Goal: Task Accomplishment & Management: Manage account settings

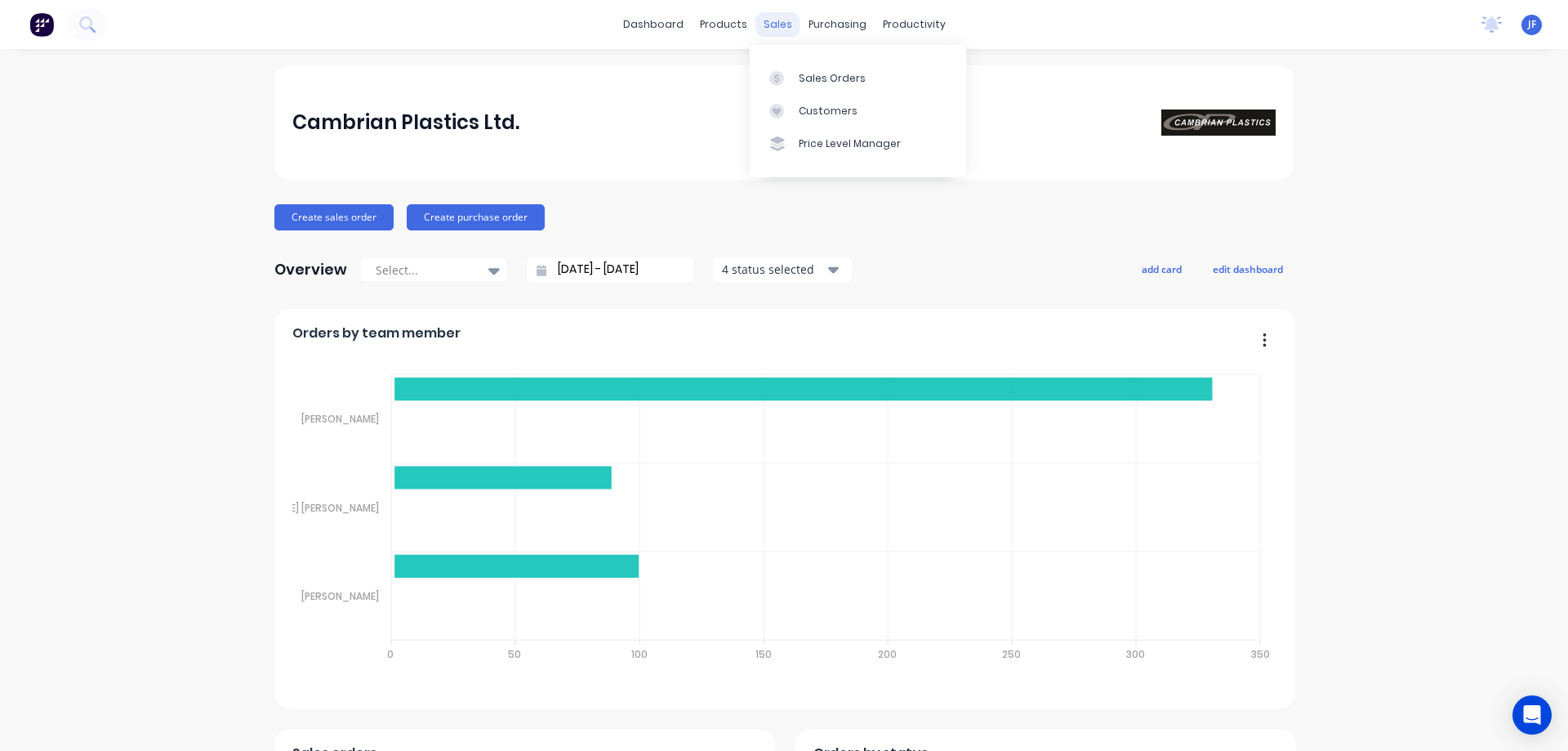
click at [772, 26] on div "sales" at bounding box center [778, 24] width 45 height 25
click at [795, 76] on link "Sales Orders" at bounding box center [858, 78] width 216 height 32
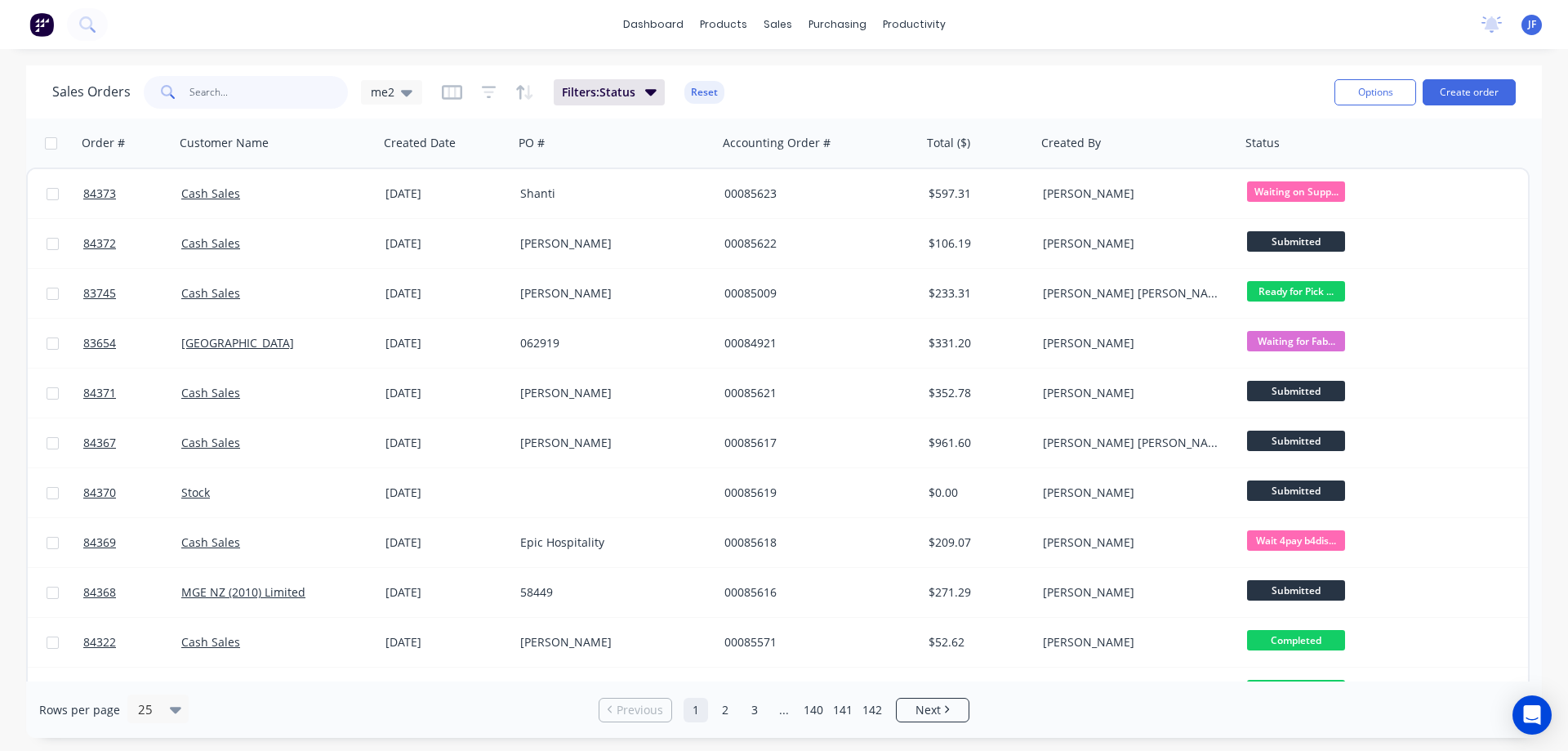
click at [237, 86] on input "text" at bounding box center [269, 92] width 159 height 32
type input "roger"
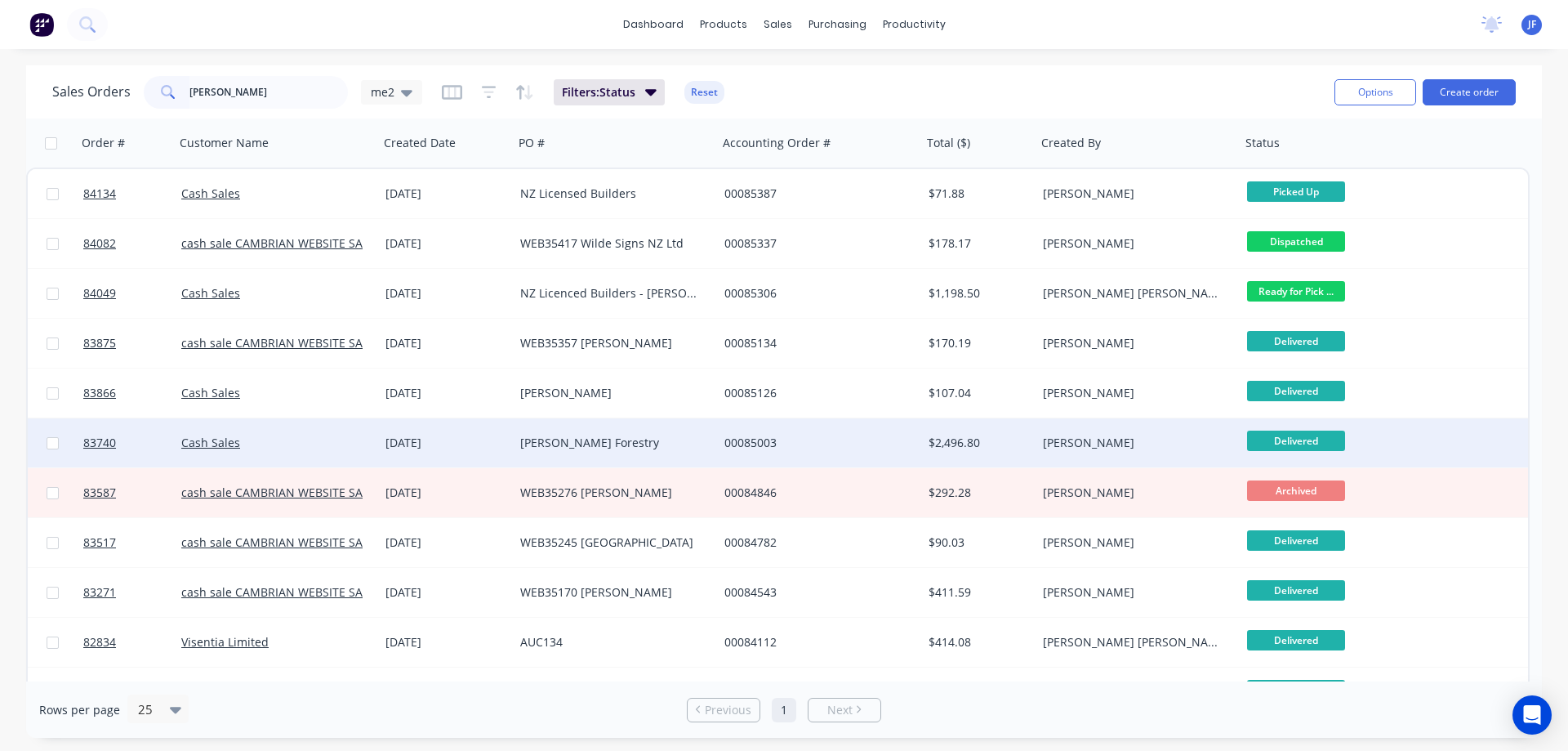
click at [527, 448] on div "[PERSON_NAME] Forestry" at bounding box center [611, 443] width 181 height 16
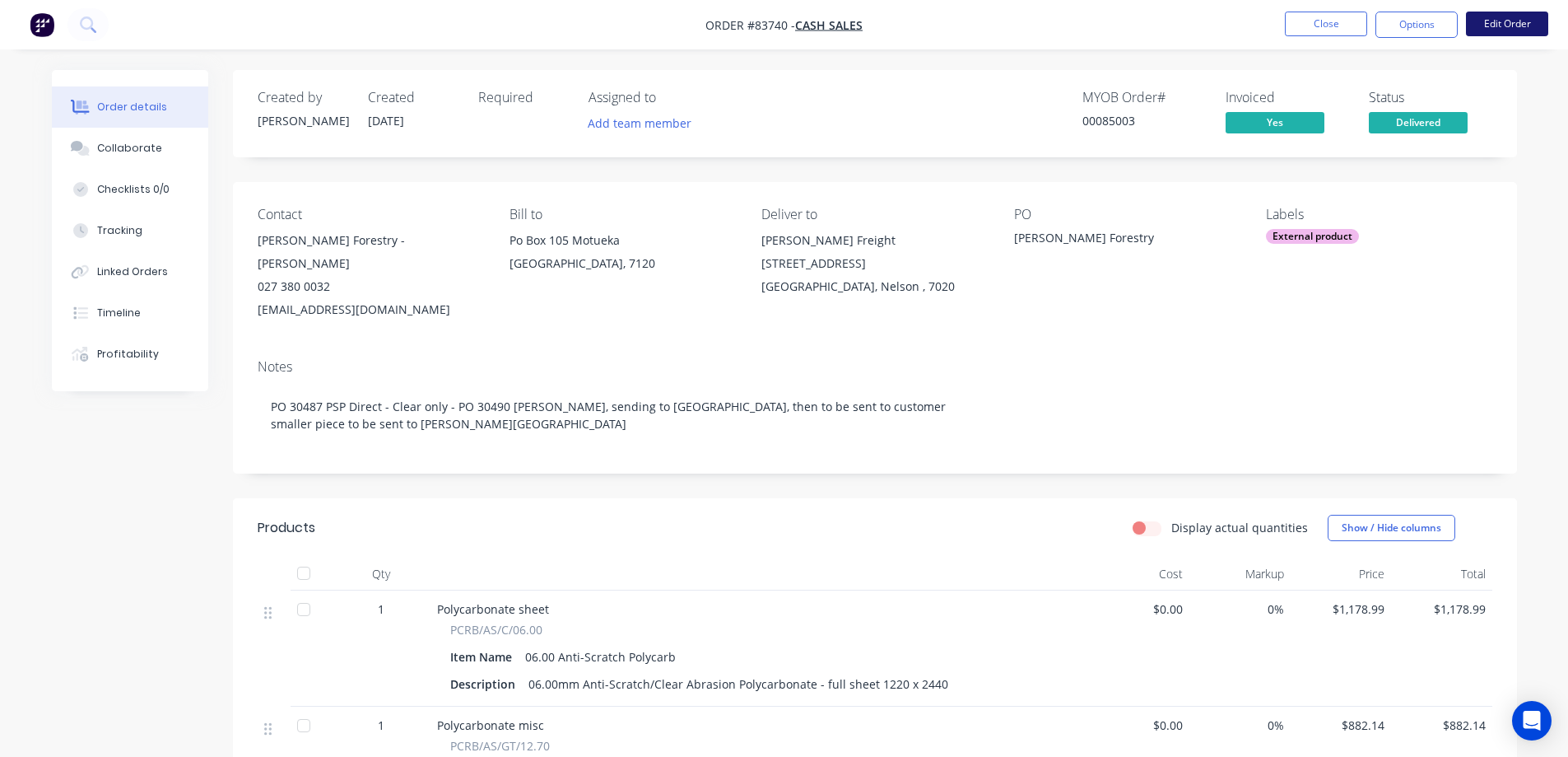
click at [1534, 27] on button "Edit Order" at bounding box center [1508, 23] width 83 height 25
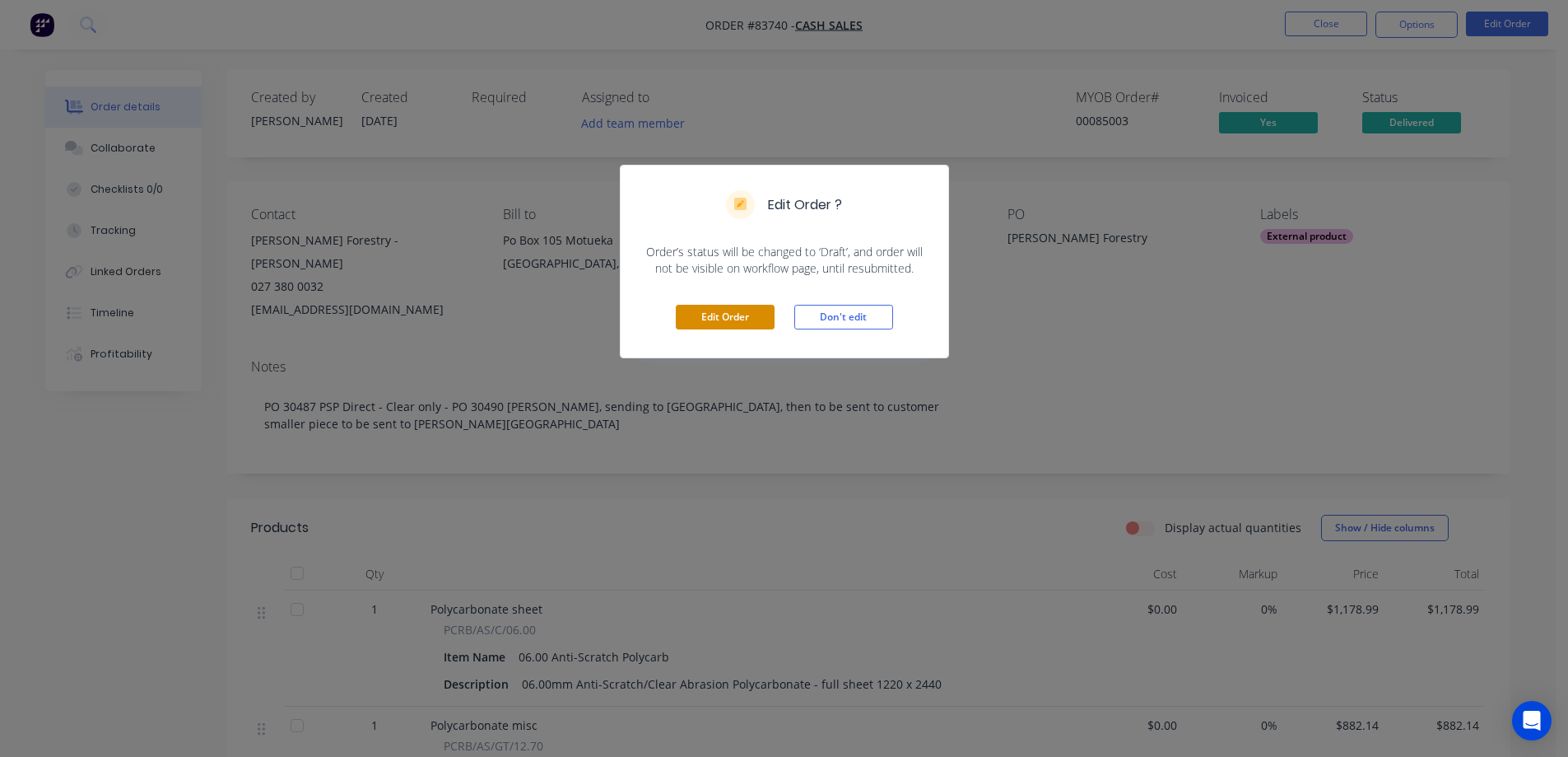
click at [699, 321] on button "Edit Order" at bounding box center [725, 317] width 99 height 25
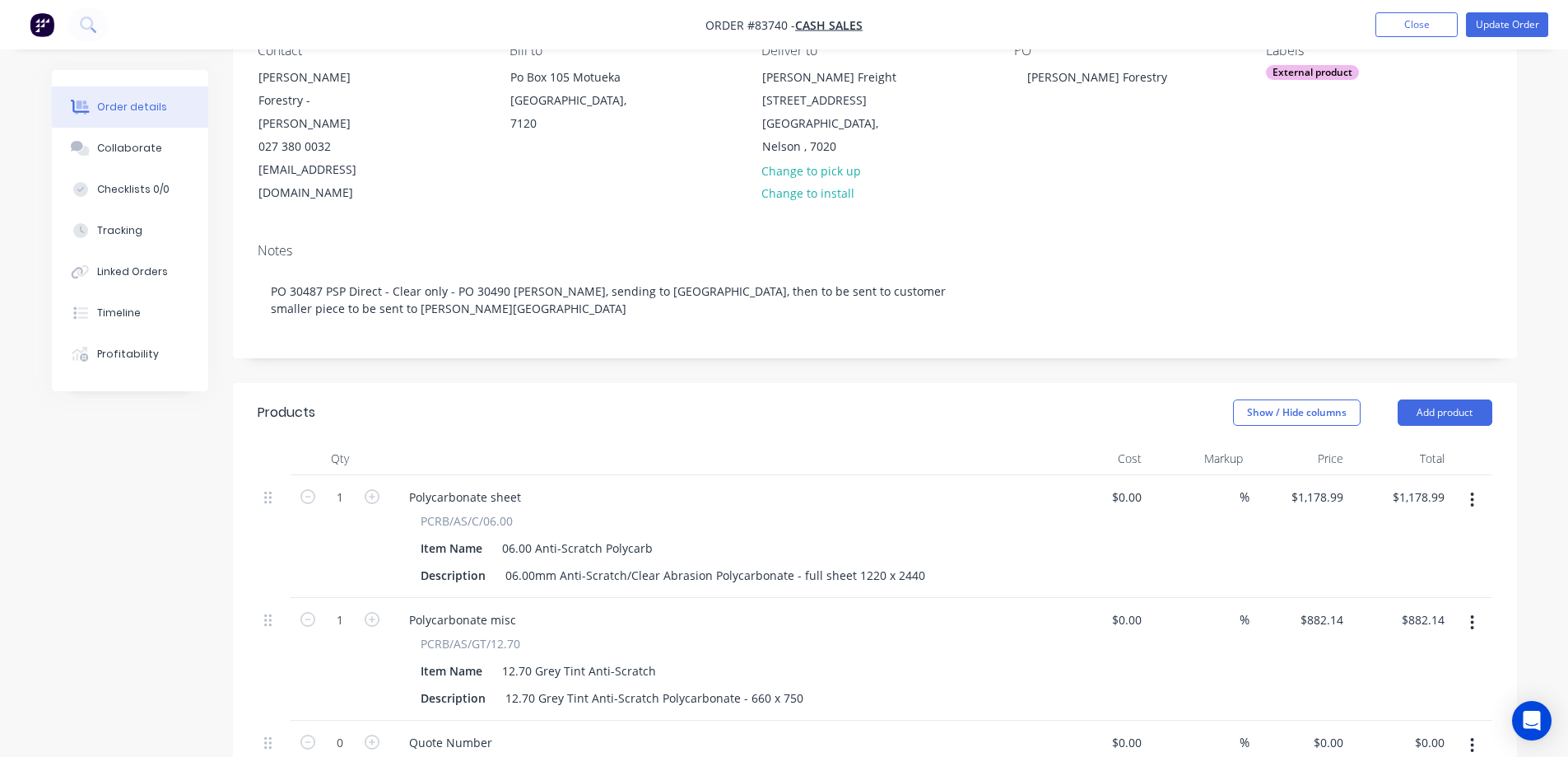
scroll to position [494, 0]
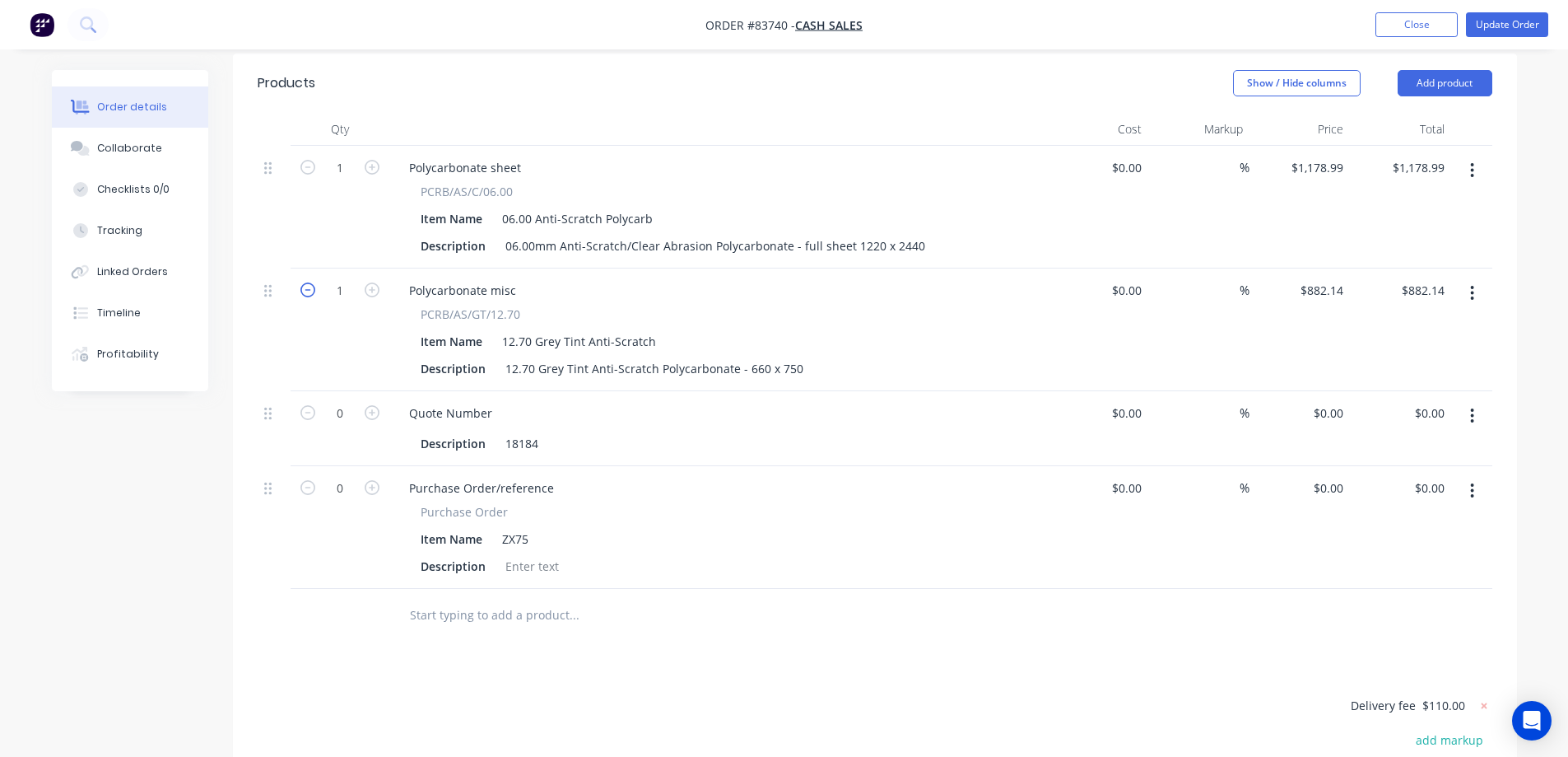
click at [301, 282] on icon "button" at bounding box center [307, 289] width 15 height 15
type input "0"
type input "$0.00"
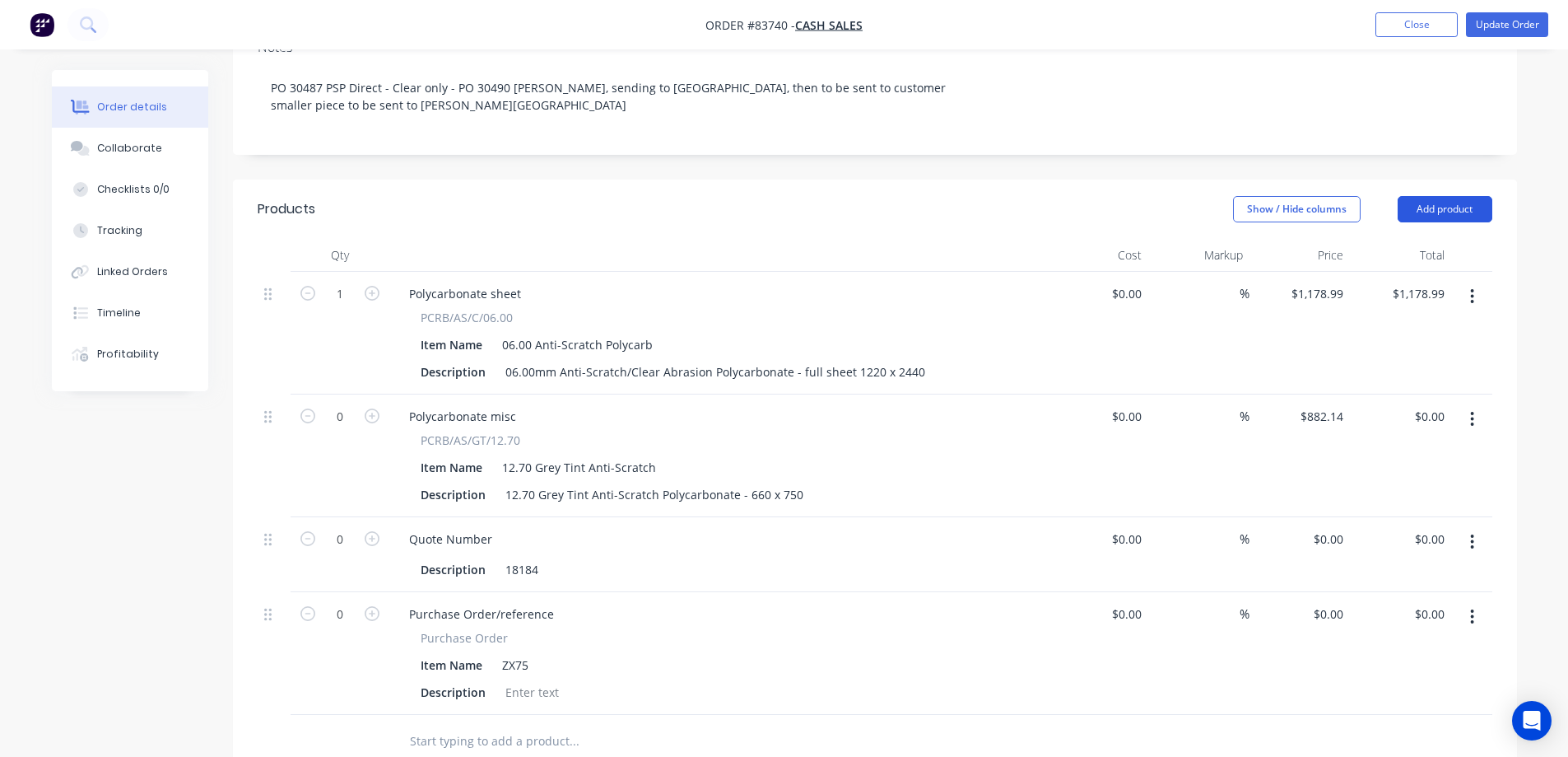
scroll to position [329, 0]
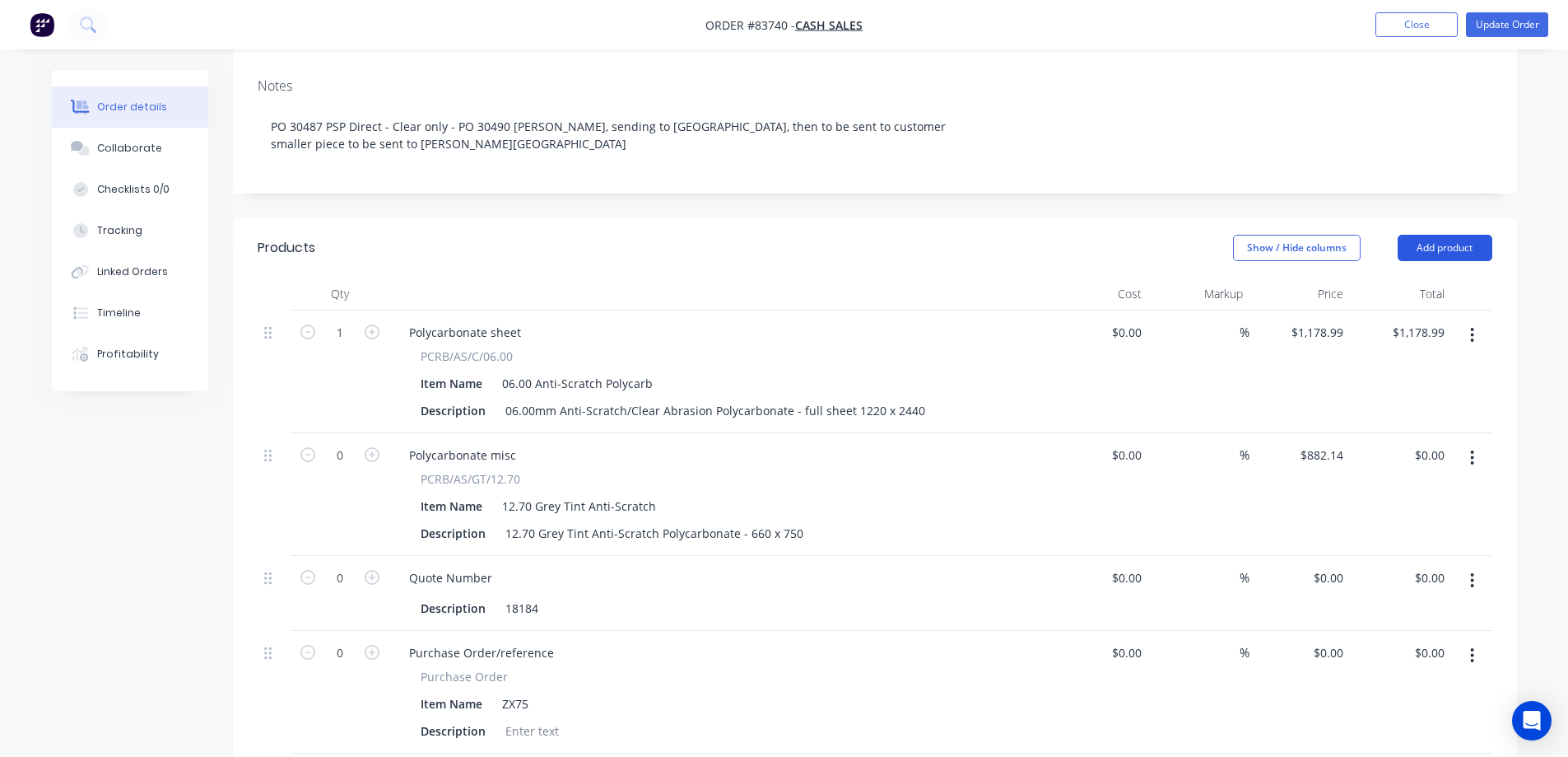
drag, startPoint x: 1455, startPoint y: 194, endPoint x: 1455, endPoint y: 210, distance: 16.0
click at [1455, 234] on button "Add product" at bounding box center [1445, 247] width 95 height 27
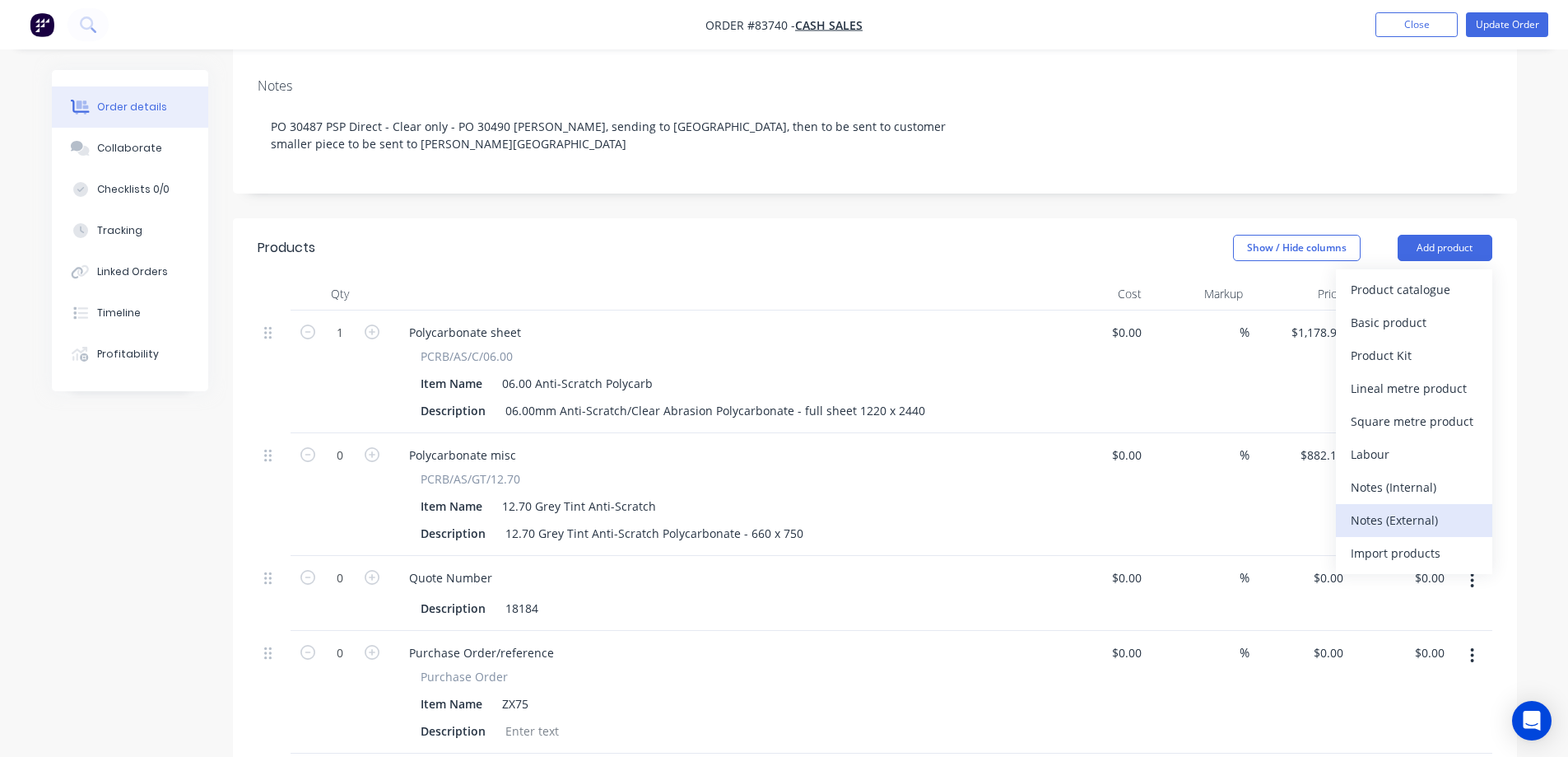
click at [1412, 508] on div "Notes (External)" at bounding box center [1414, 520] width 127 height 24
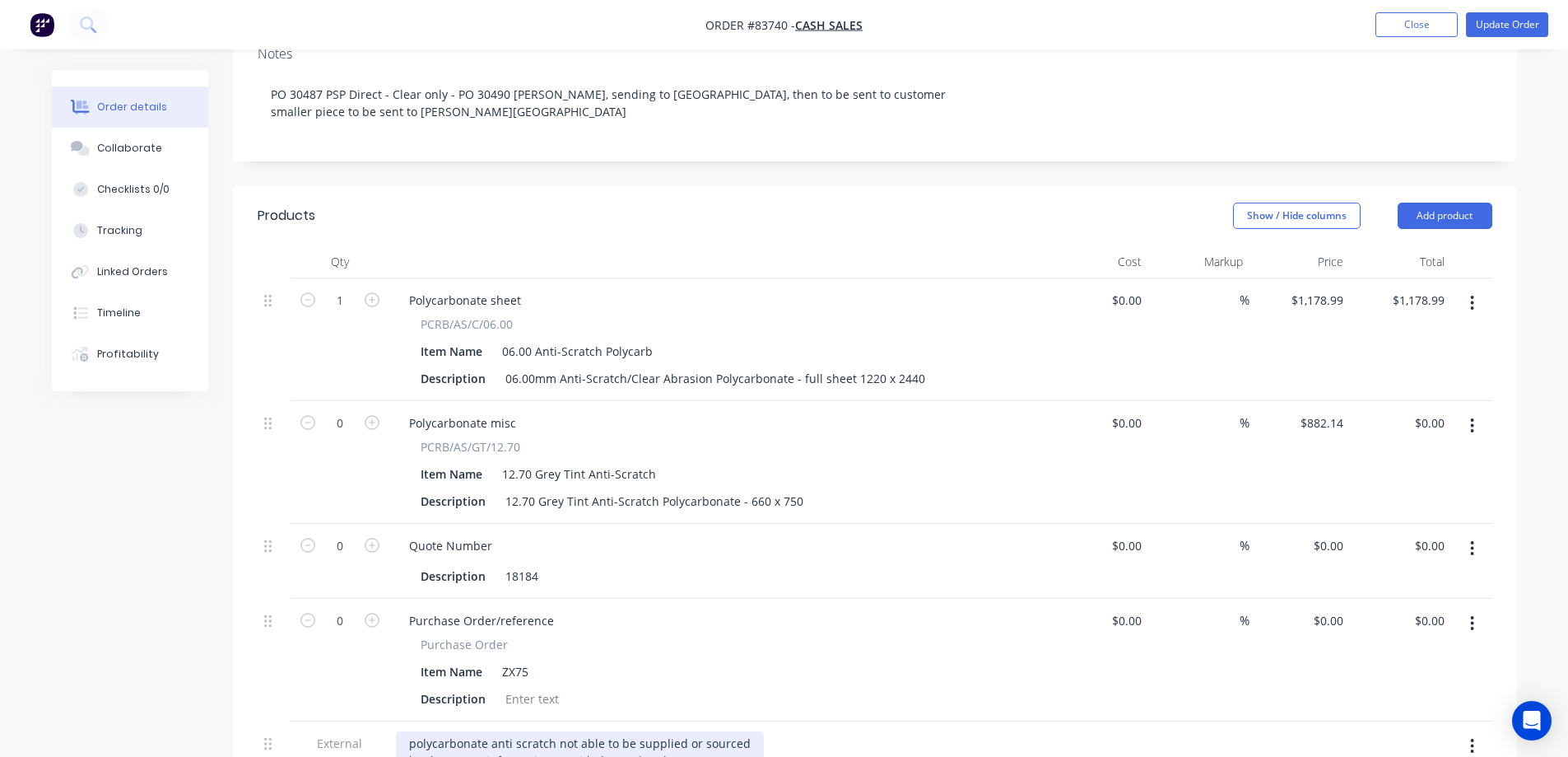
scroll to position [526, 0]
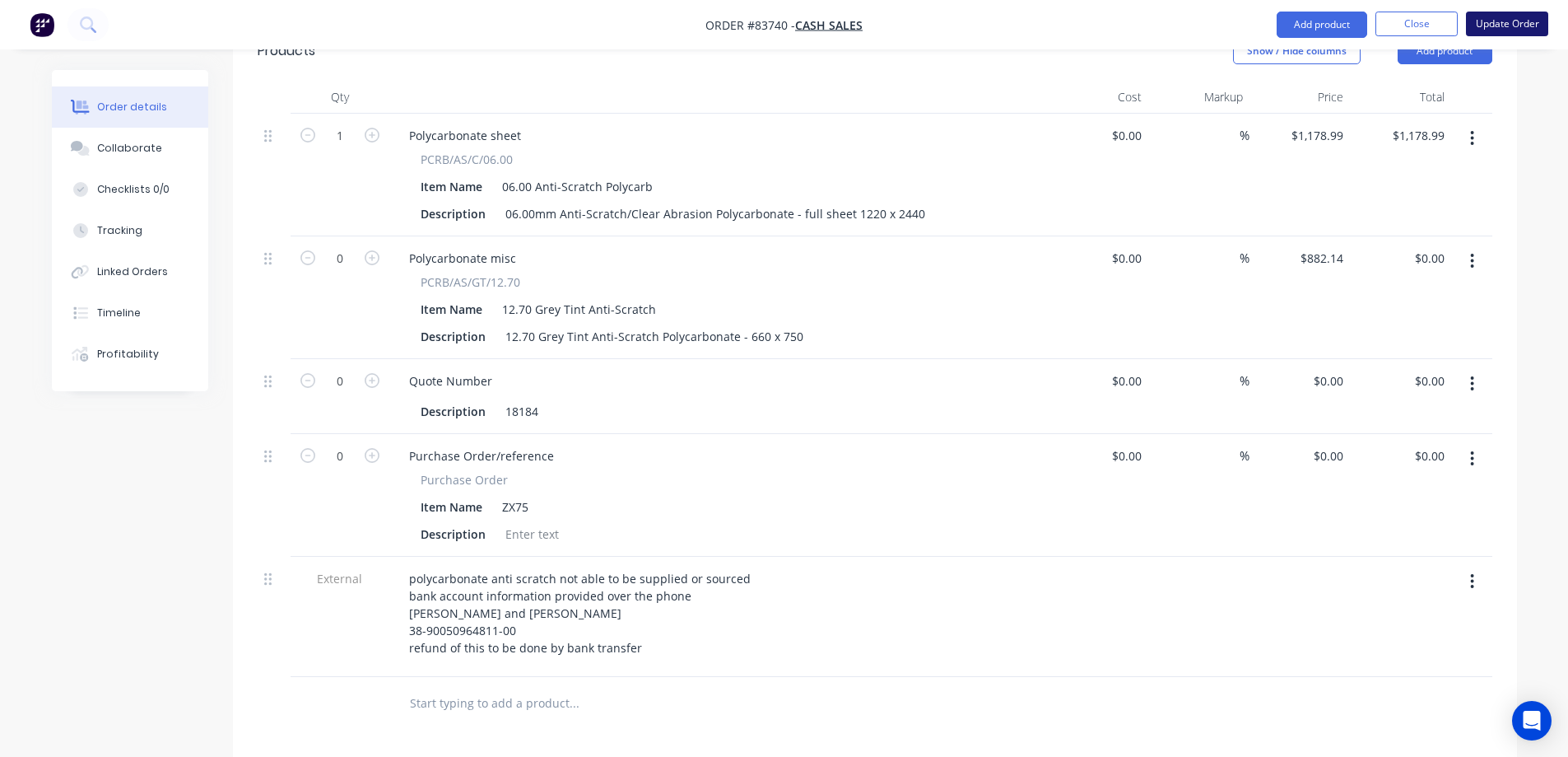
click at [1484, 21] on button "Update Order" at bounding box center [1508, 23] width 83 height 25
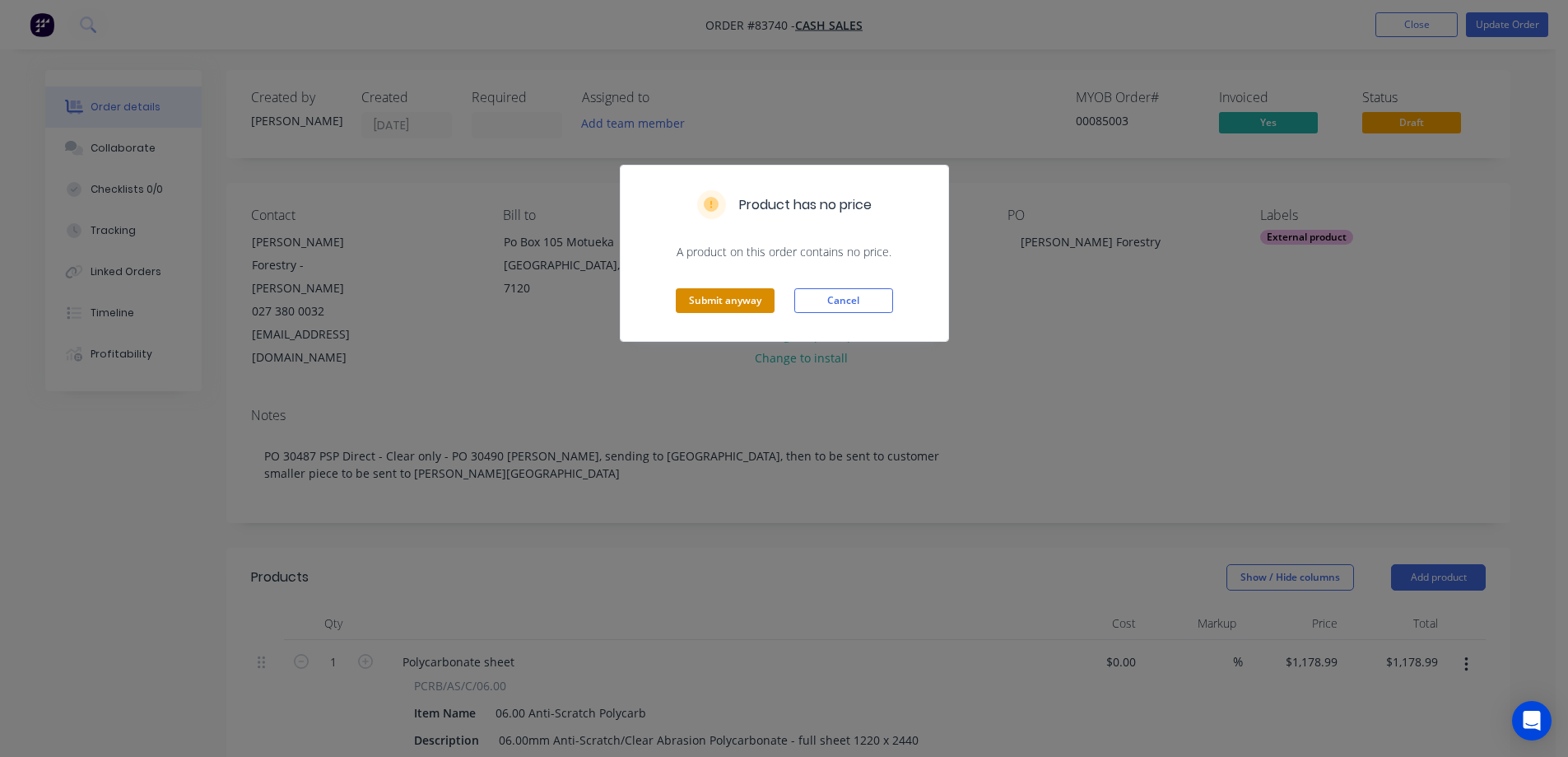
click at [718, 292] on button "Submit anyway" at bounding box center [725, 301] width 99 height 25
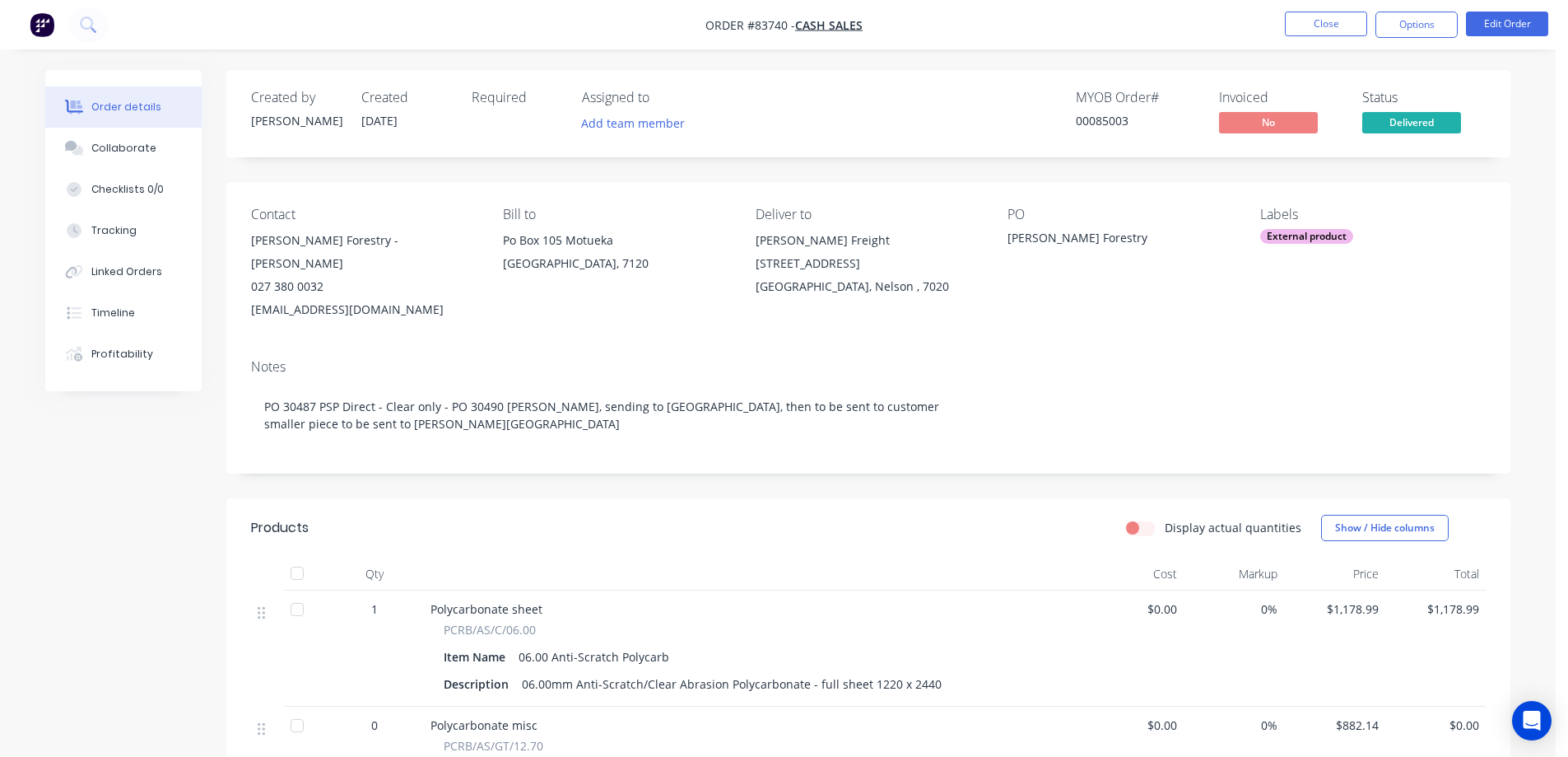
click at [1089, 125] on div "00085003" at bounding box center [1137, 121] width 123 height 17
copy div "00085003"
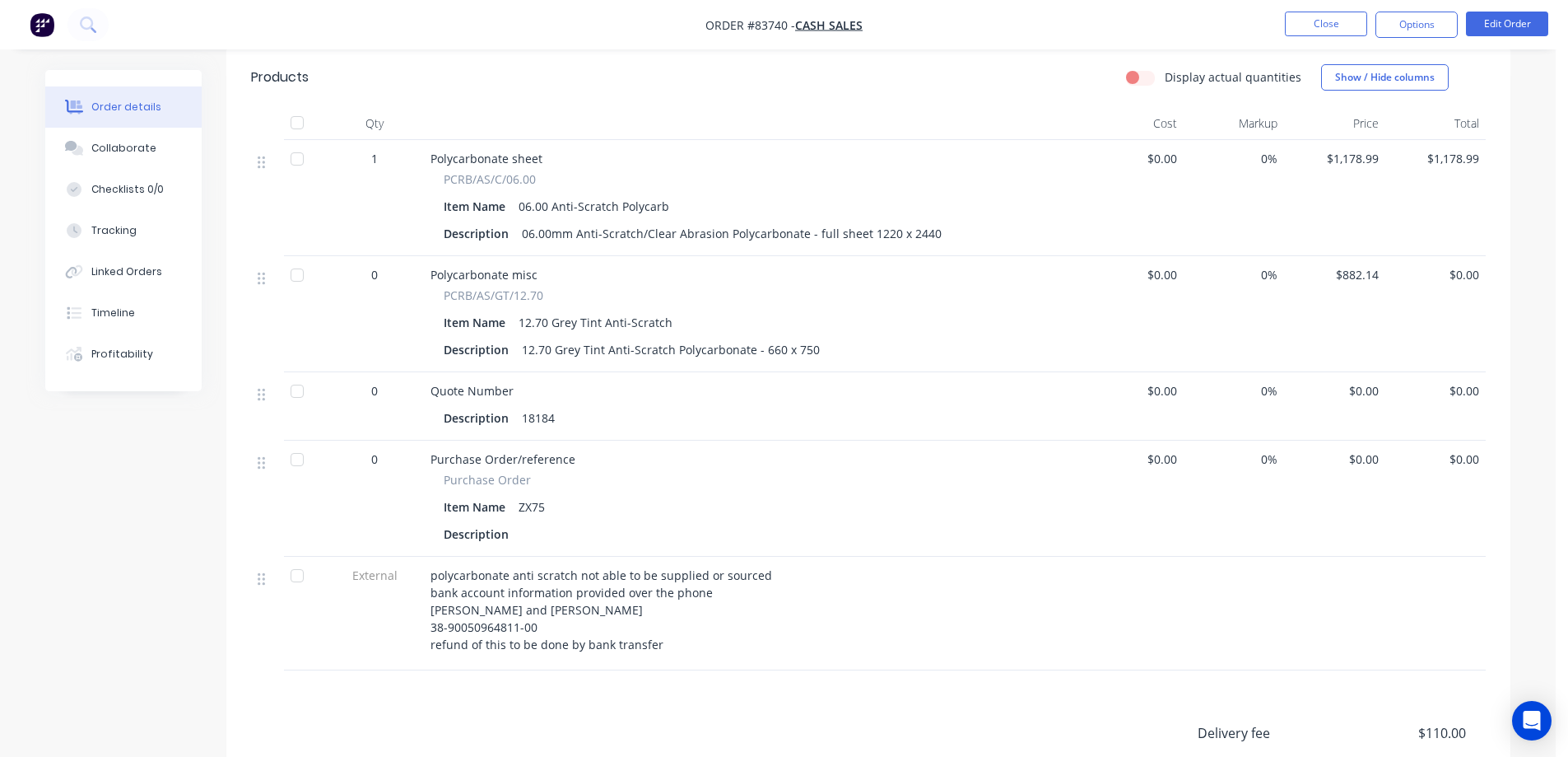
scroll to position [494, 0]
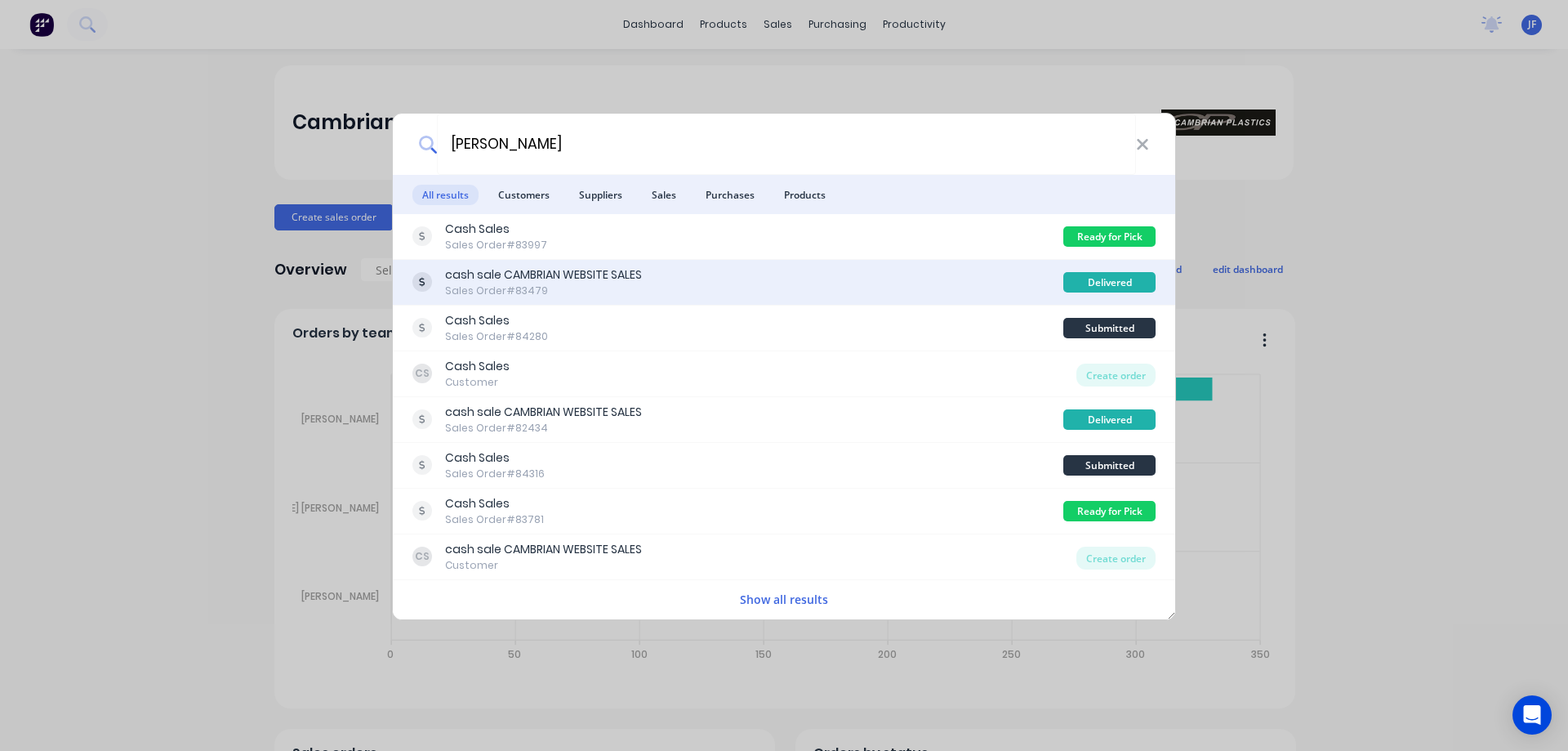
type input "campbell"
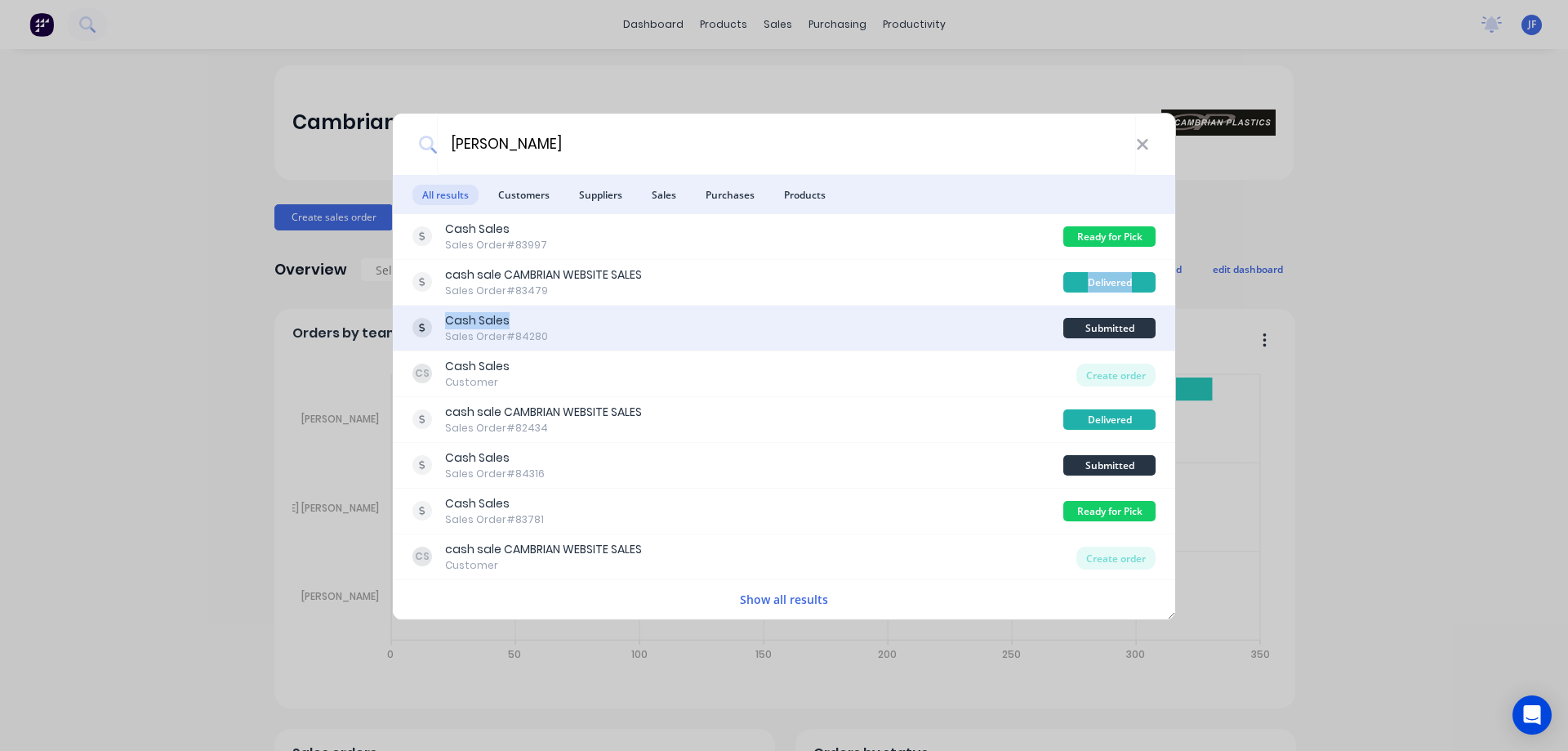
drag, startPoint x: 919, startPoint y: 298, endPoint x: 919, endPoint y: 316, distance: 18.0
click at [919, 316] on div "Cash Sales Sales Order #83997 Ready for Pick Up cash sale CAMBRIAN WEBSITE SALE…" at bounding box center [784, 416] width 783 height 405
click at [919, 316] on div "Cash Sales Sales Order #84280" at bounding box center [738, 327] width 651 height 32
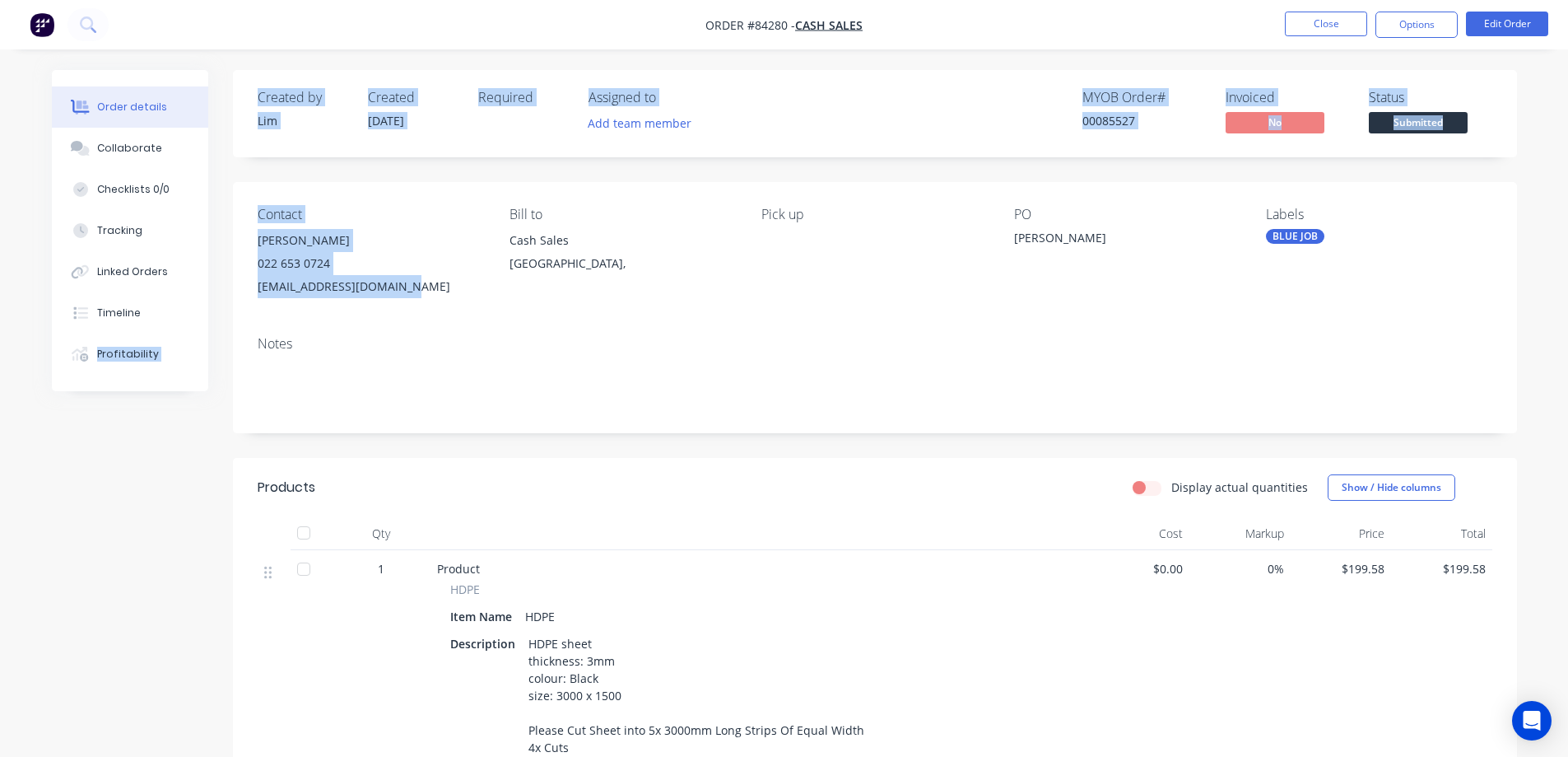
drag, startPoint x: 420, startPoint y: 292, endPoint x: 220, endPoint y: 307, distance: 200.6
click at [225, 306] on div "Order details Collaborate Checklists 0/0 Tracking Linked Orders Timeline Profit…" at bounding box center [784, 566] width 1498 height 993
copy div "Profitability Order details Collaborate Checklists Tracking Linked Orders Timel…"
click at [428, 286] on div "info@fridgesealers.co.nz" at bounding box center [370, 286] width 226 height 23
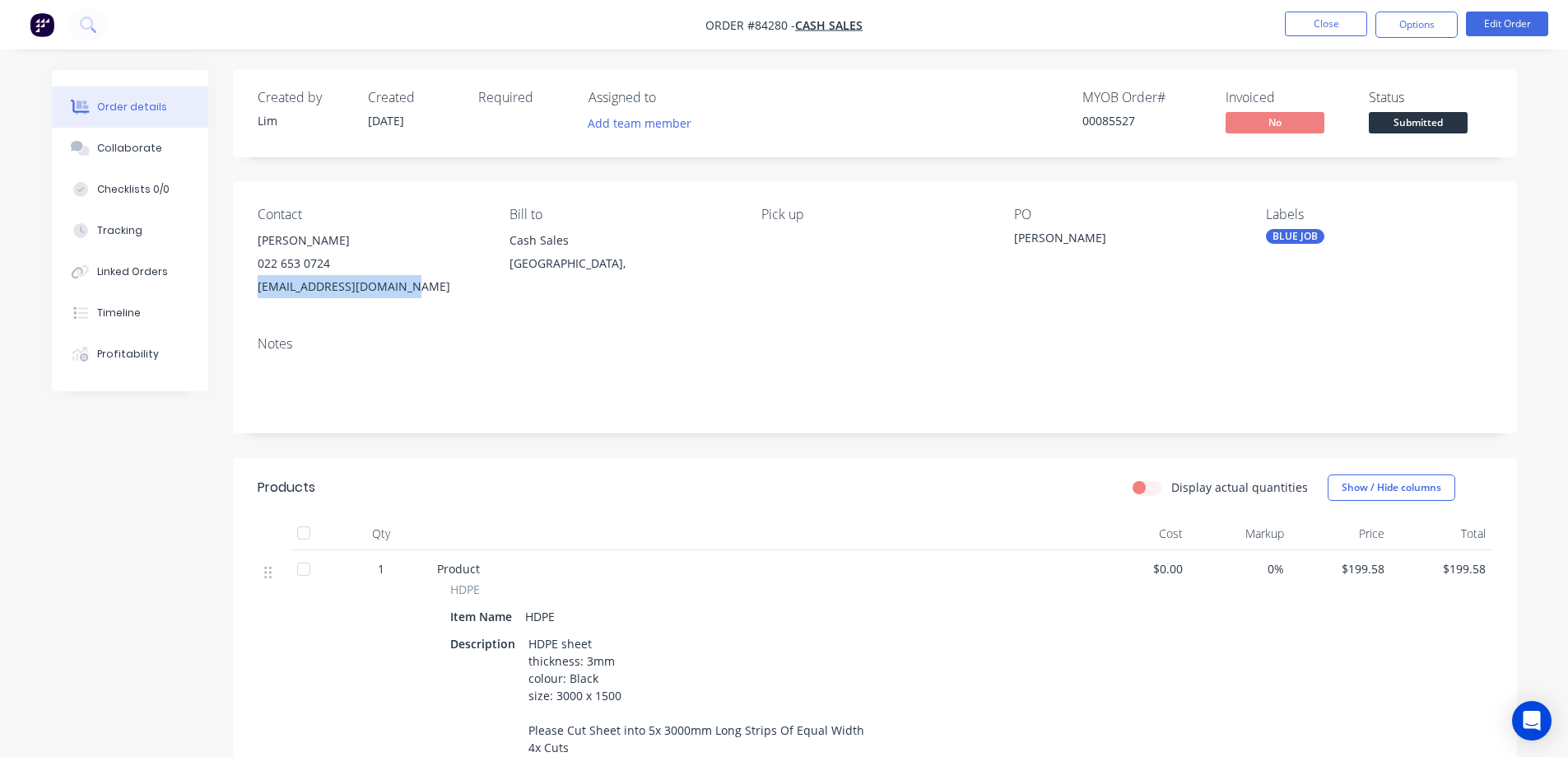
drag, startPoint x: 341, startPoint y: 284, endPoint x: 249, endPoint y: 284, distance: 92.0
click at [249, 284] on div "Contact Campbell 022 653 0724 info@fridgesealers.co.nz Bill to Cash Sales Auckl…" at bounding box center [875, 251] width 1284 height 140
copy div "info@fridgesealers.co.nz"
click at [71, 16] on button at bounding box center [88, 25] width 41 height 33
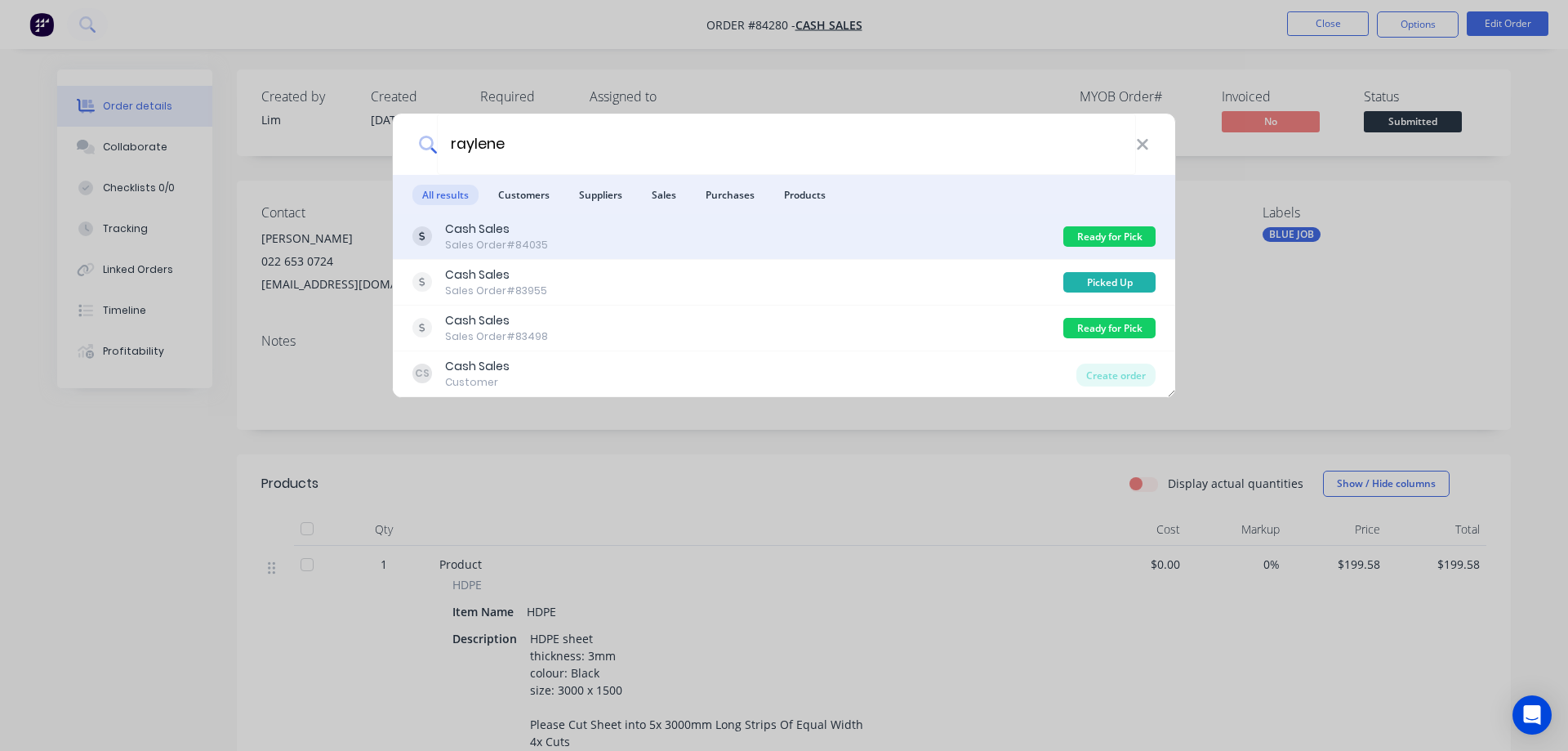
type input "raylene"
click at [540, 253] on div "Cash Sales Sales Order #84035 Ready for Pick Up" at bounding box center [784, 237] width 783 height 46
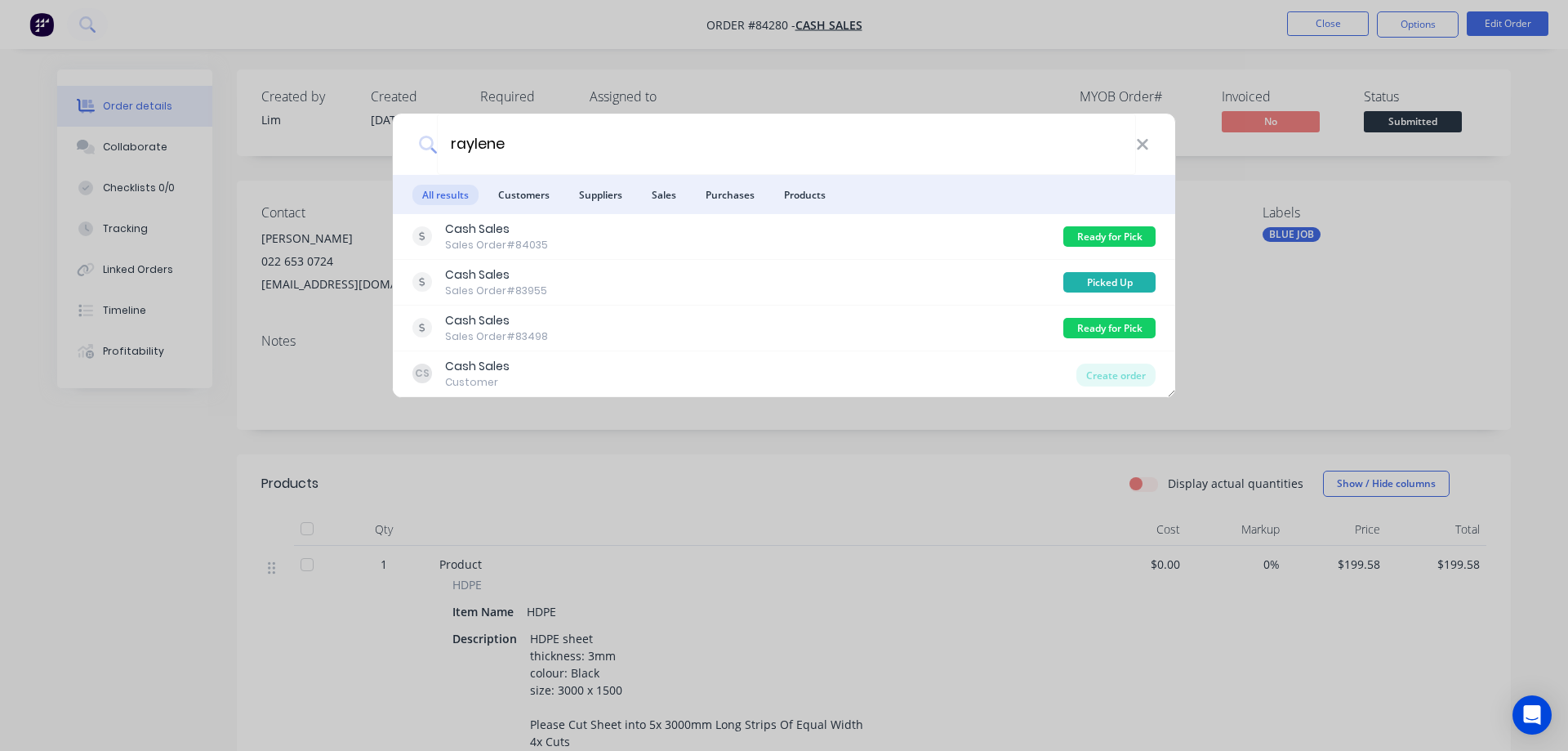
click at [883, 72] on div "raylene All results Customers Suppliers Sales Purchases Products Cash Sales Sal…" at bounding box center [784, 375] width 1568 height 751
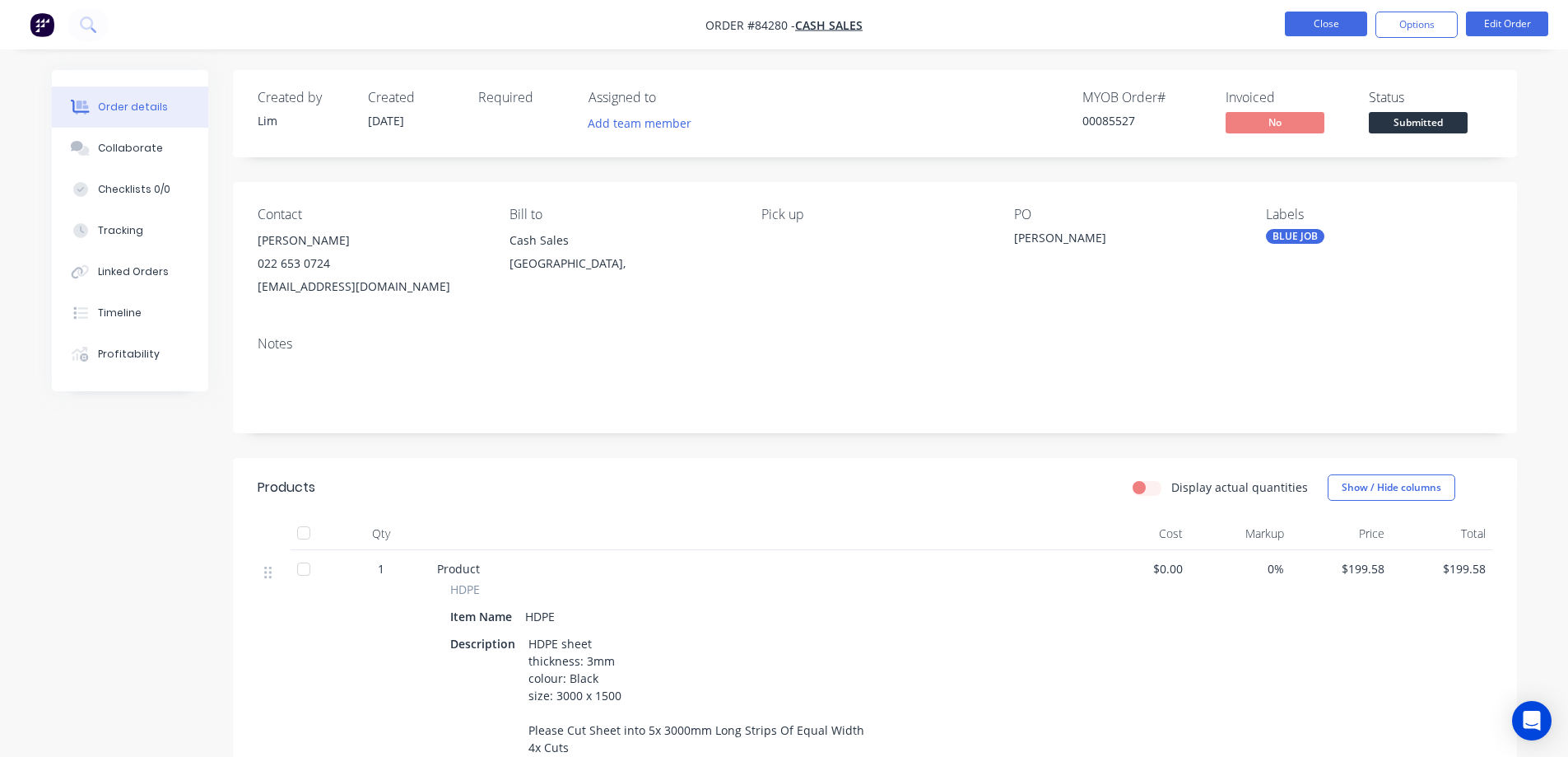
click at [1298, 11] on nav "Order #84280 - Cash Sales Close Options Edit Order" at bounding box center [784, 24] width 1568 height 49
click at [1292, 17] on button "Close" at bounding box center [1326, 23] width 83 height 25
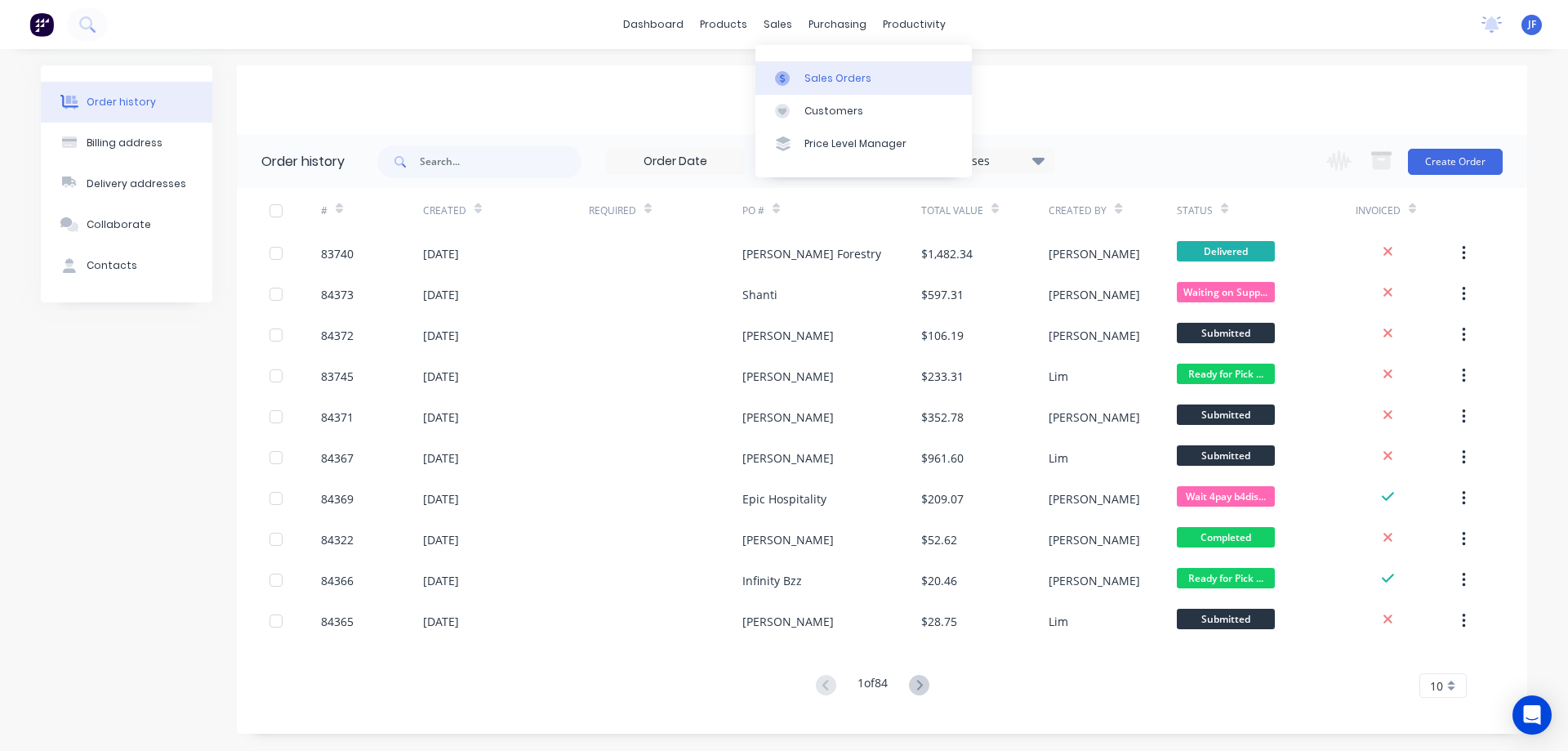
click at [788, 64] on link "Sales Orders" at bounding box center [863, 78] width 216 height 32
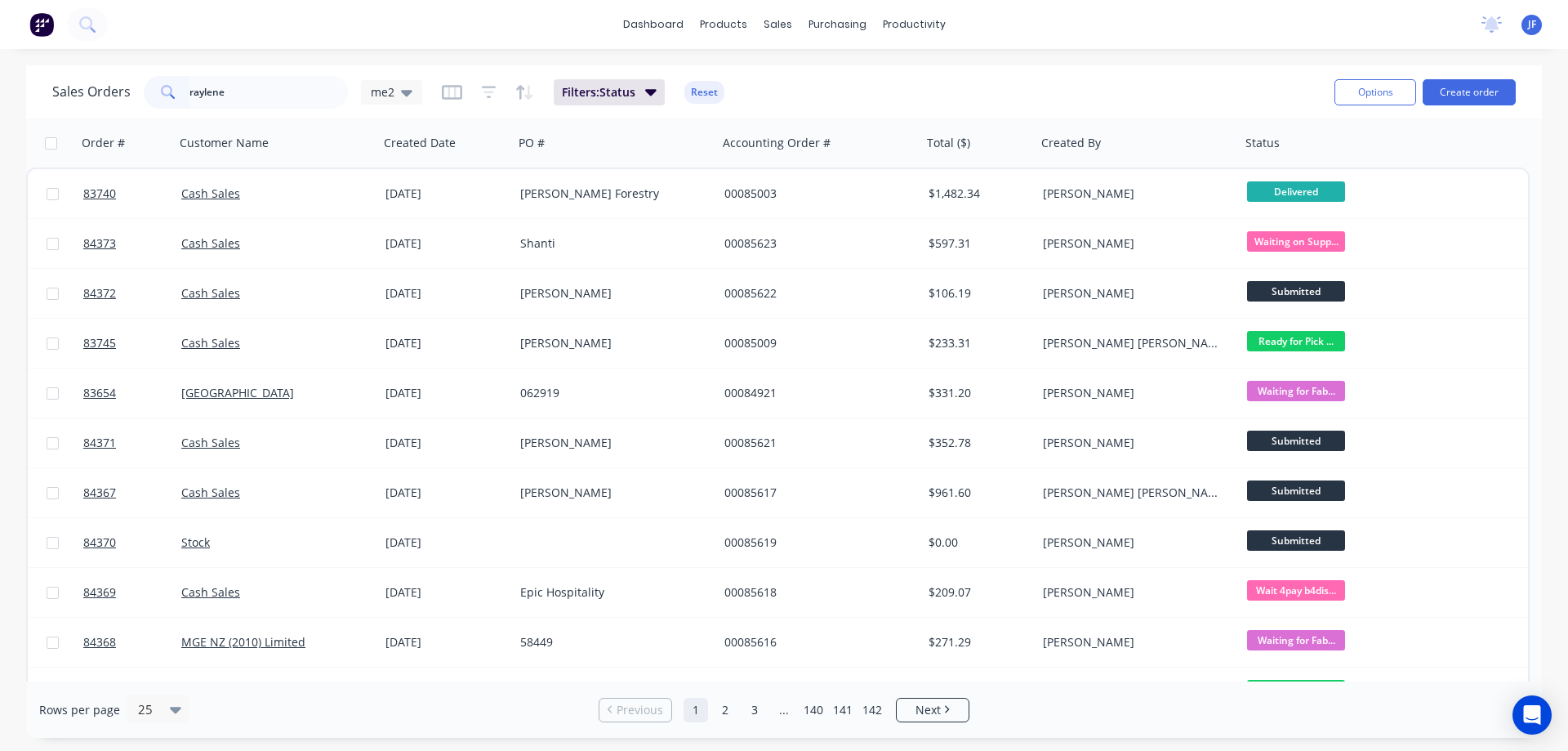
type input "raylene"
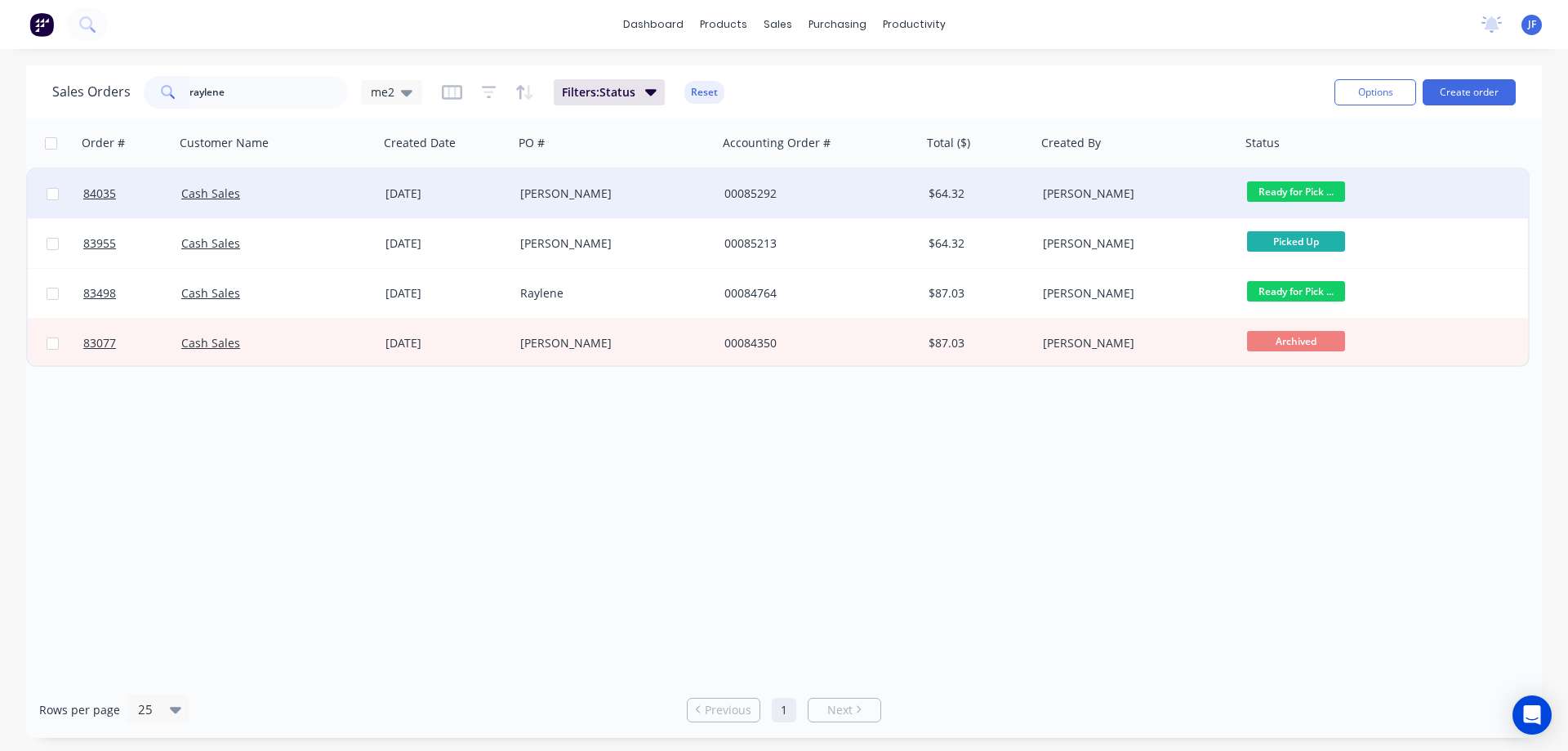
click at [460, 205] on div "[DATE]" at bounding box center [447, 193] width 135 height 49
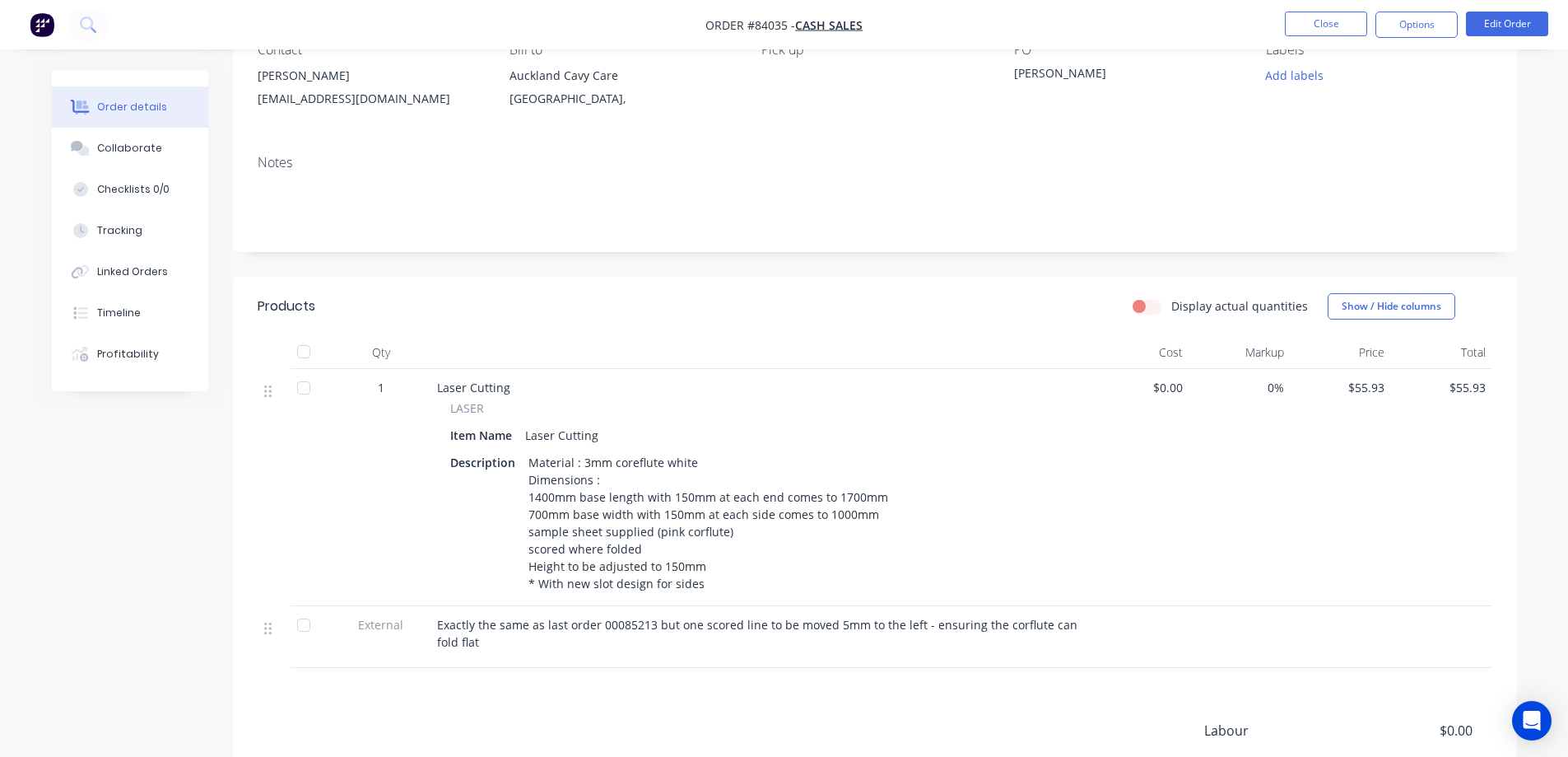
scroll to position [329, 0]
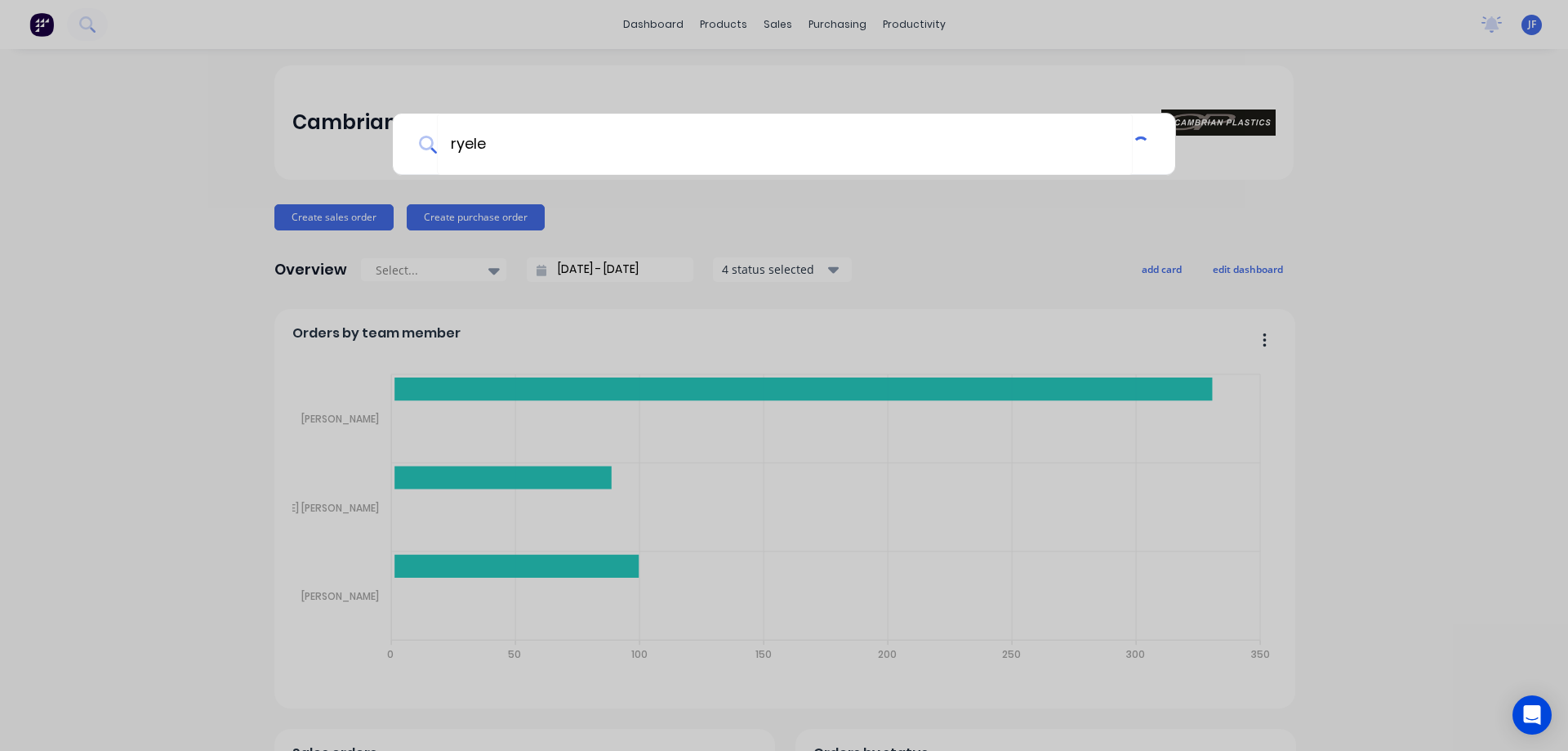
type input "r"
click at [891, 18] on div "r" at bounding box center [784, 375] width 1568 height 751
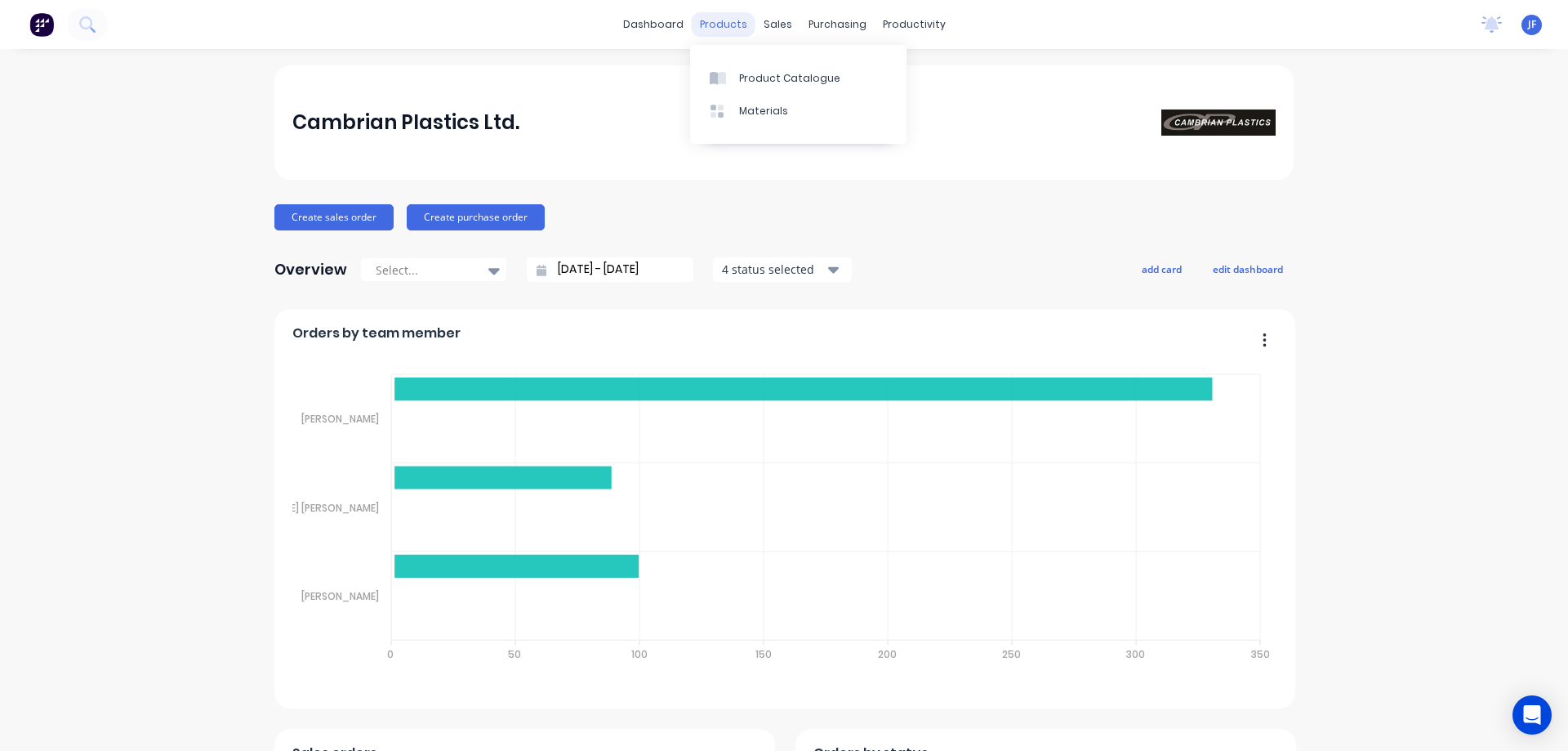
click at [746, 27] on div "products" at bounding box center [724, 24] width 64 height 25
click at [762, 28] on div "sales" at bounding box center [778, 24] width 45 height 25
click at [778, 75] on icon at bounding box center [777, 78] width 5 height 9
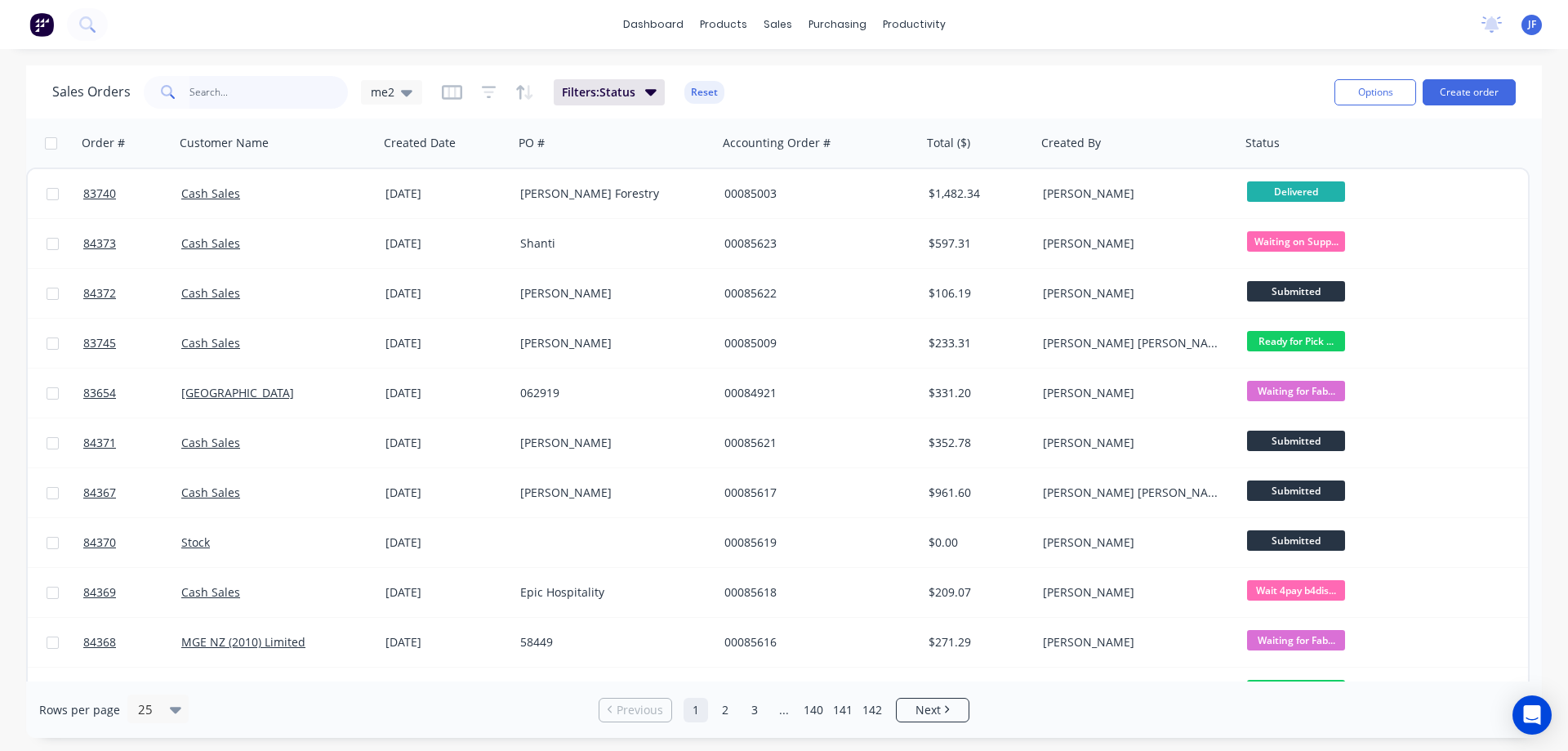
click at [337, 94] on input "text" at bounding box center [269, 92] width 159 height 32
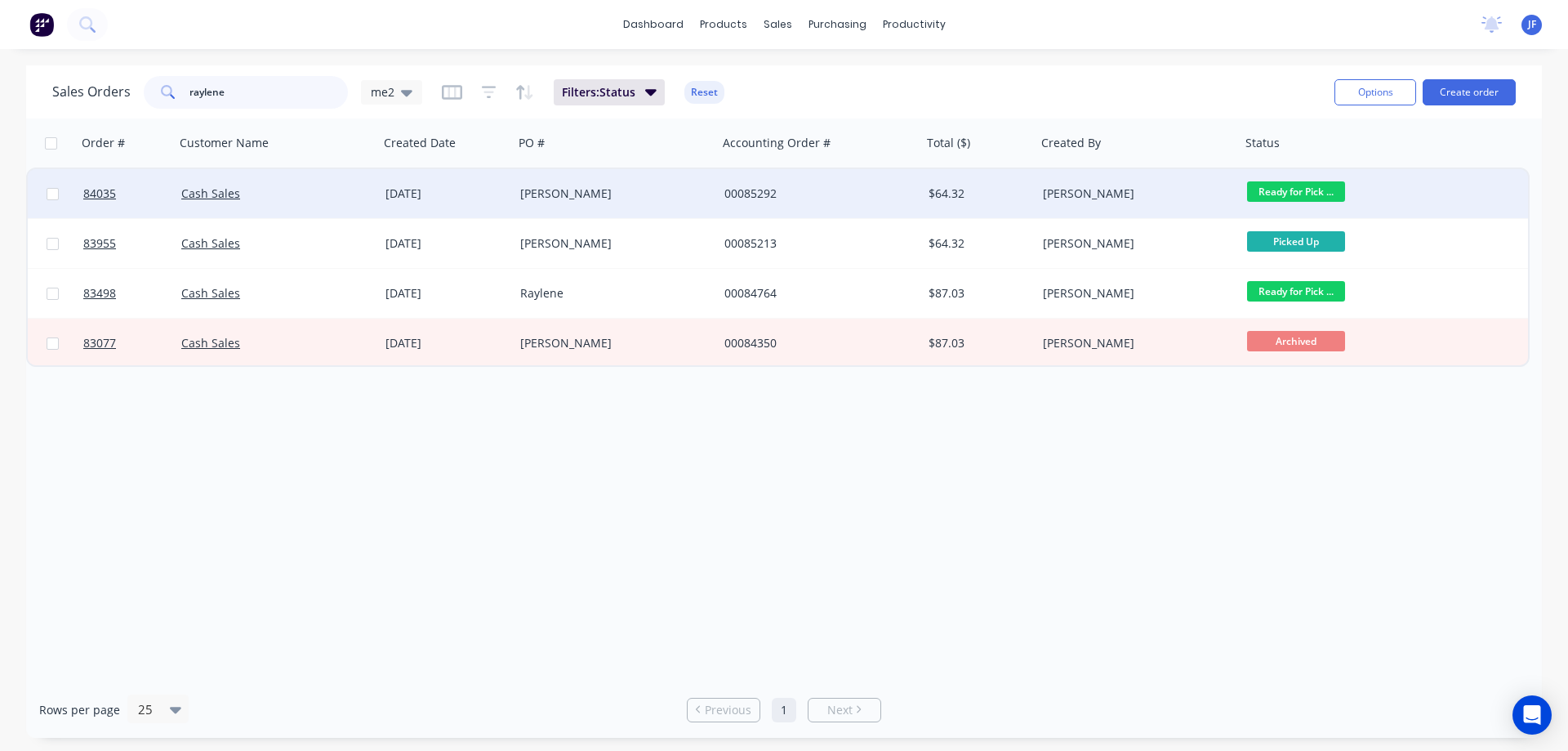
type input "raylene"
click at [524, 180] on div "[PERSON_NAME]" at bounding box center [615, 193] width 204 height 49
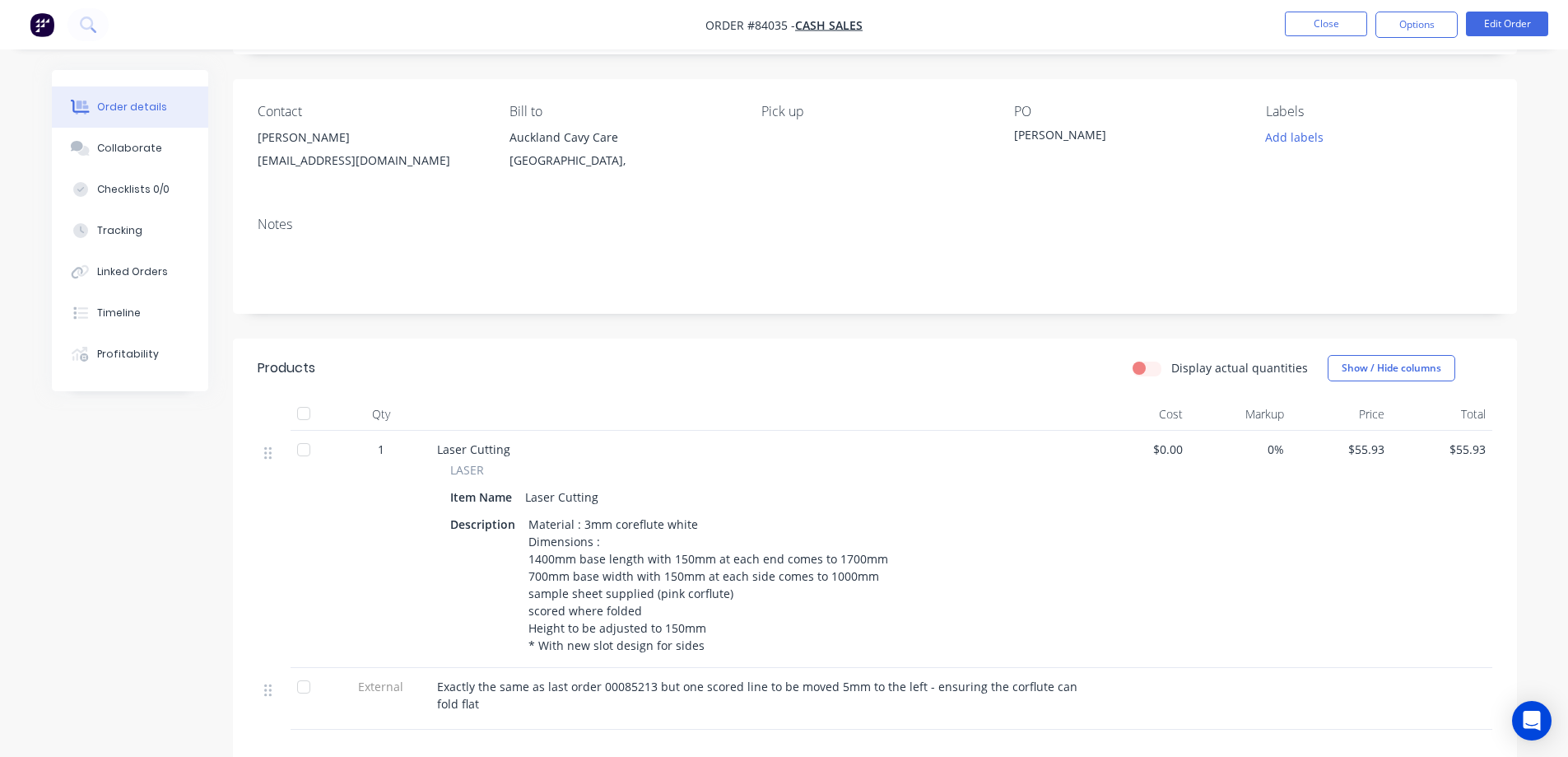
scroll to position [164, 0]
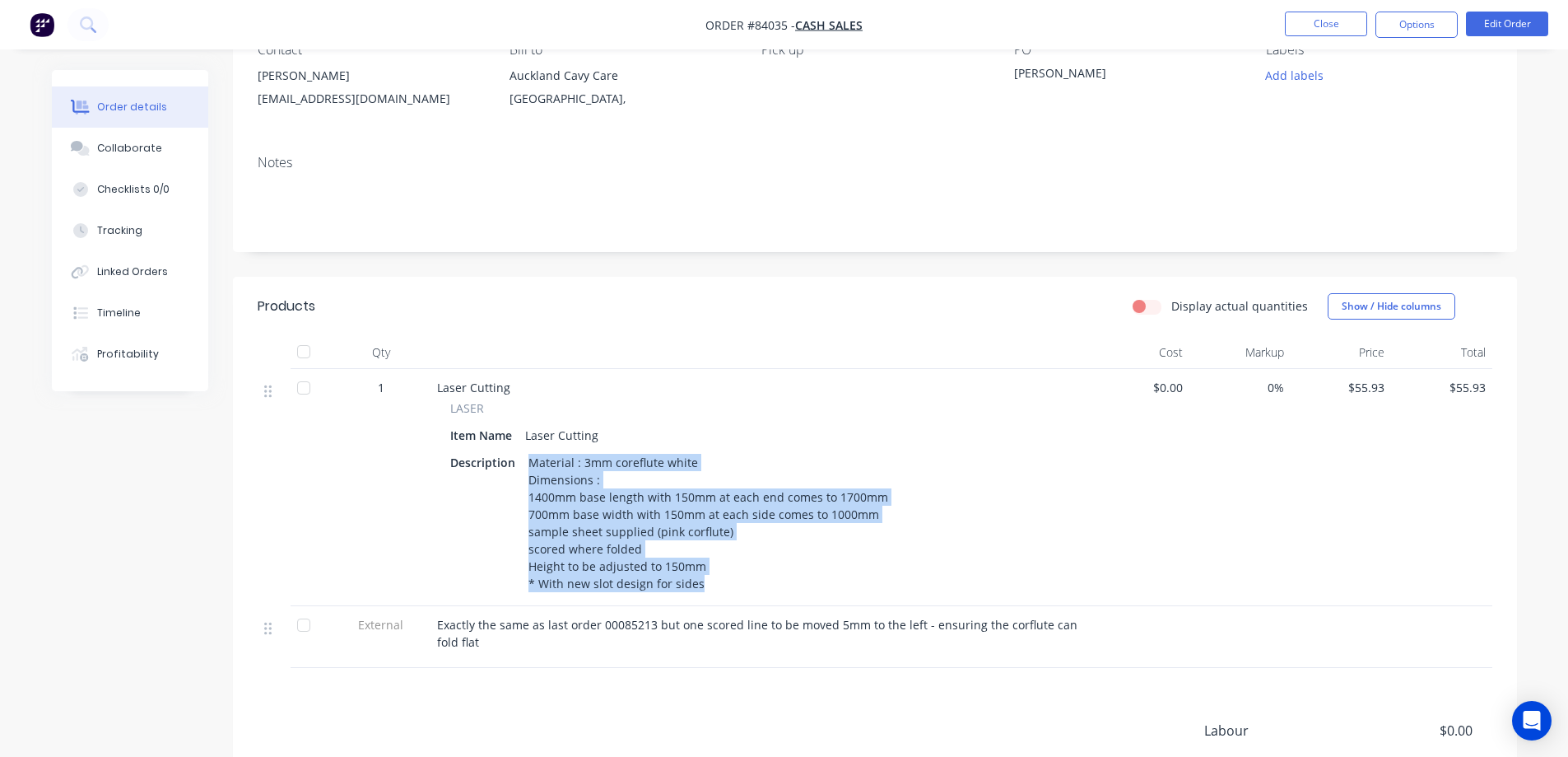
drag, startPoint x: 528, startPoint y: 460, endPoint x: 699, endPoint y: 589, distance: 214.2
click at [699, 589] on div "Material : 3mm coreflute white Dimensions : 1400mm base length with 150mm at ea…" at bounding box center [708, 523] width 373 height 145
copy div "Material : 3mm coreflute white Dimensions : 1400mm base length with 150mm at ea…"
click at [696, 584] on div "Material : 3mm coreflute white Dimensions : 1400mm base length with 150mm at ea…" at bounding box center [708, 523] width 373 height 145
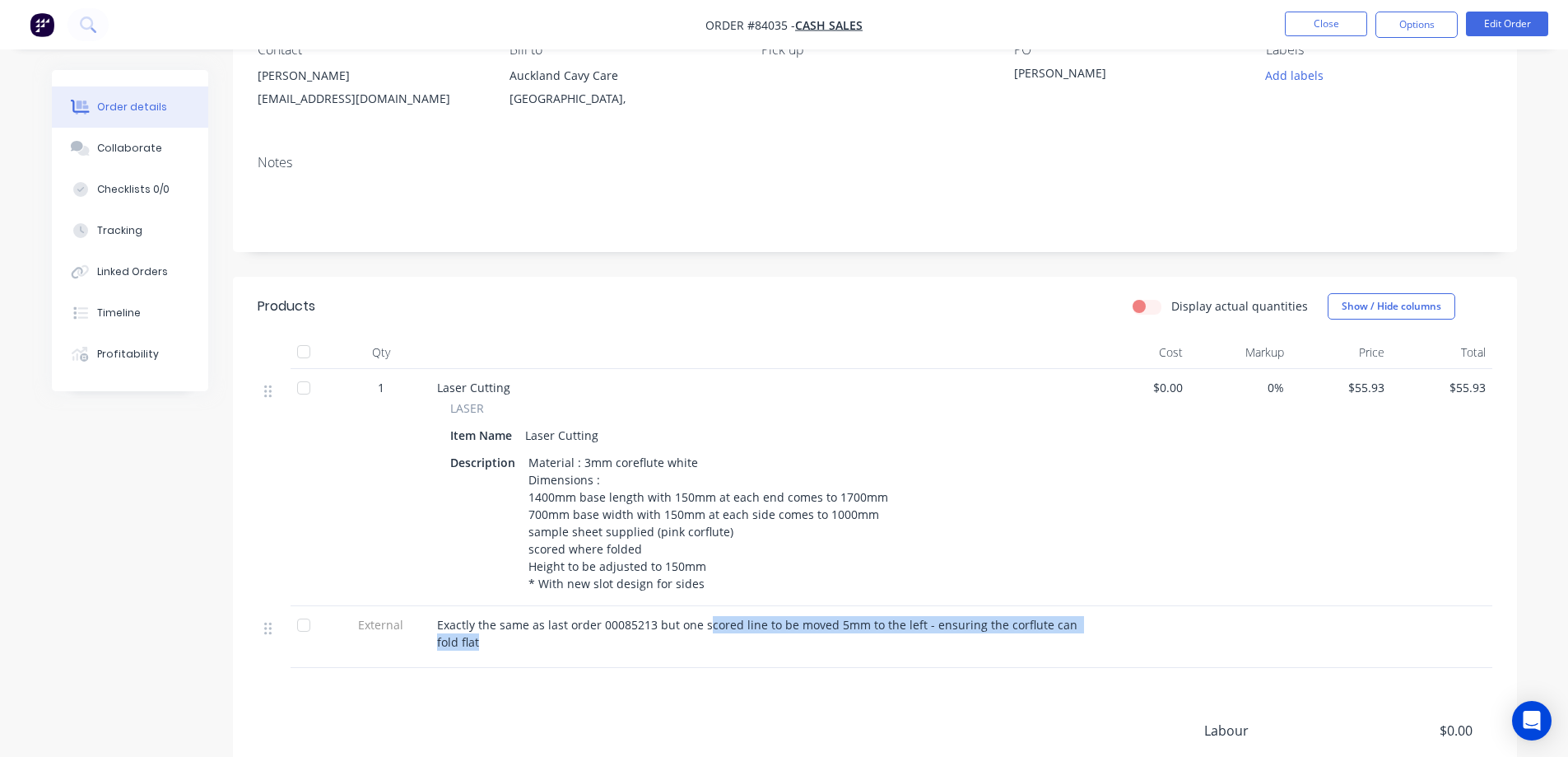
drag, startPoint x: 702, startPoint y: 624, endPoint x: 949, endPoint y: 641, distance: 247.6
click at [949, 641] on div "Exactly the same as last order 00085213 but one scored line to be moved 5mm to …" at bounding box center [759, 633] width 645 height 34
copy span "cored line to be moved 5mm to the left - ensuring the corflute can fold flat"
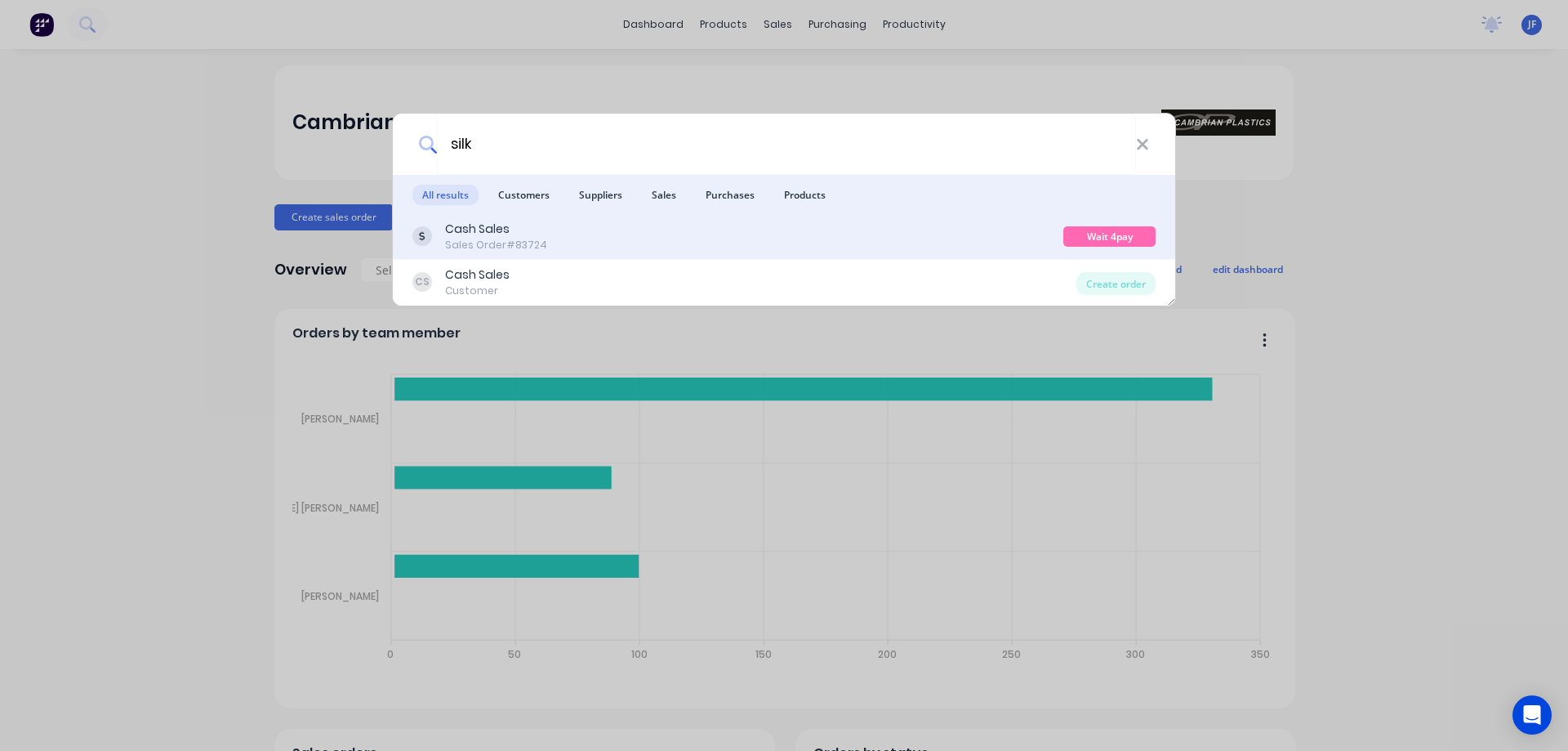
type input "silk"
click at [865, 250] on div "Cash Sales Sales Order #83724" at bounding box center [738, 236] width 651 height 32
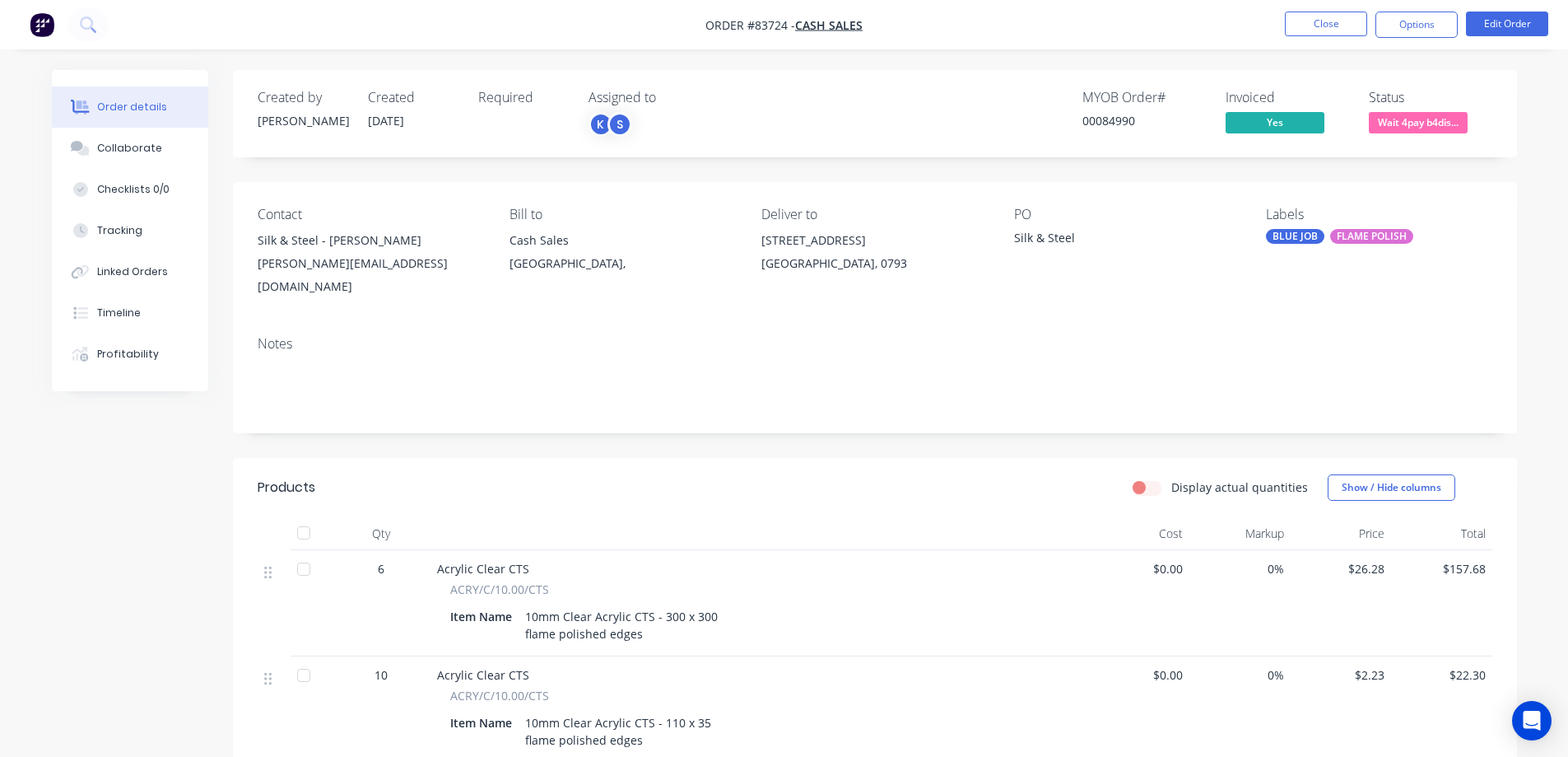
click at [1121, 121] on div "00084990" at bounding box center [1143, 121] width 123 height 17
copy div "00084990"
click at [122, 318] on div "Timeline" at bounding box center [119, 313] width 44 height 15
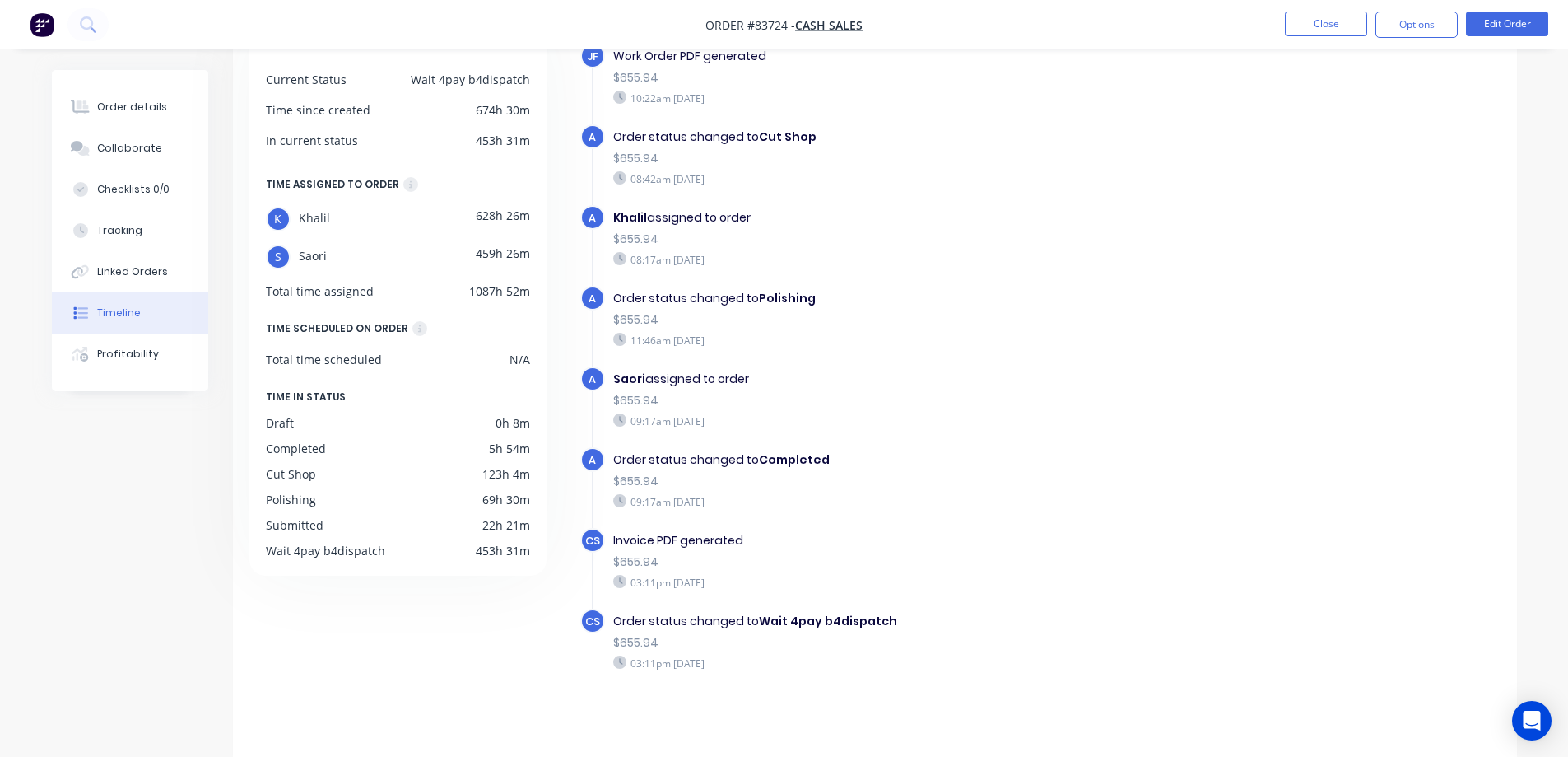
scroll to position [127, 0]
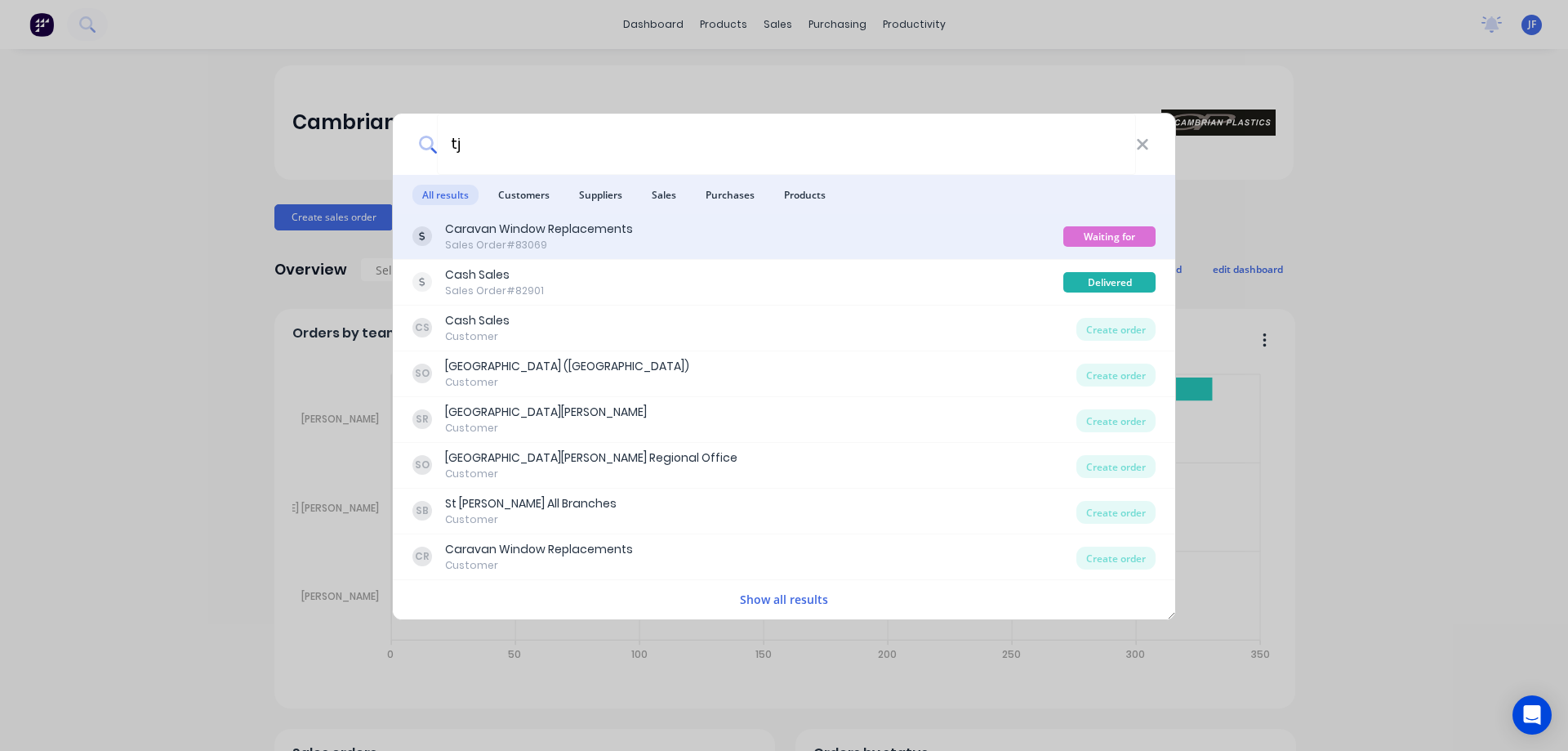
type input "tj"
click at [667, 248] on div "Caravan Window Replacements Sales Order #83069" at bounding box center [738, 236] width 651 height 32
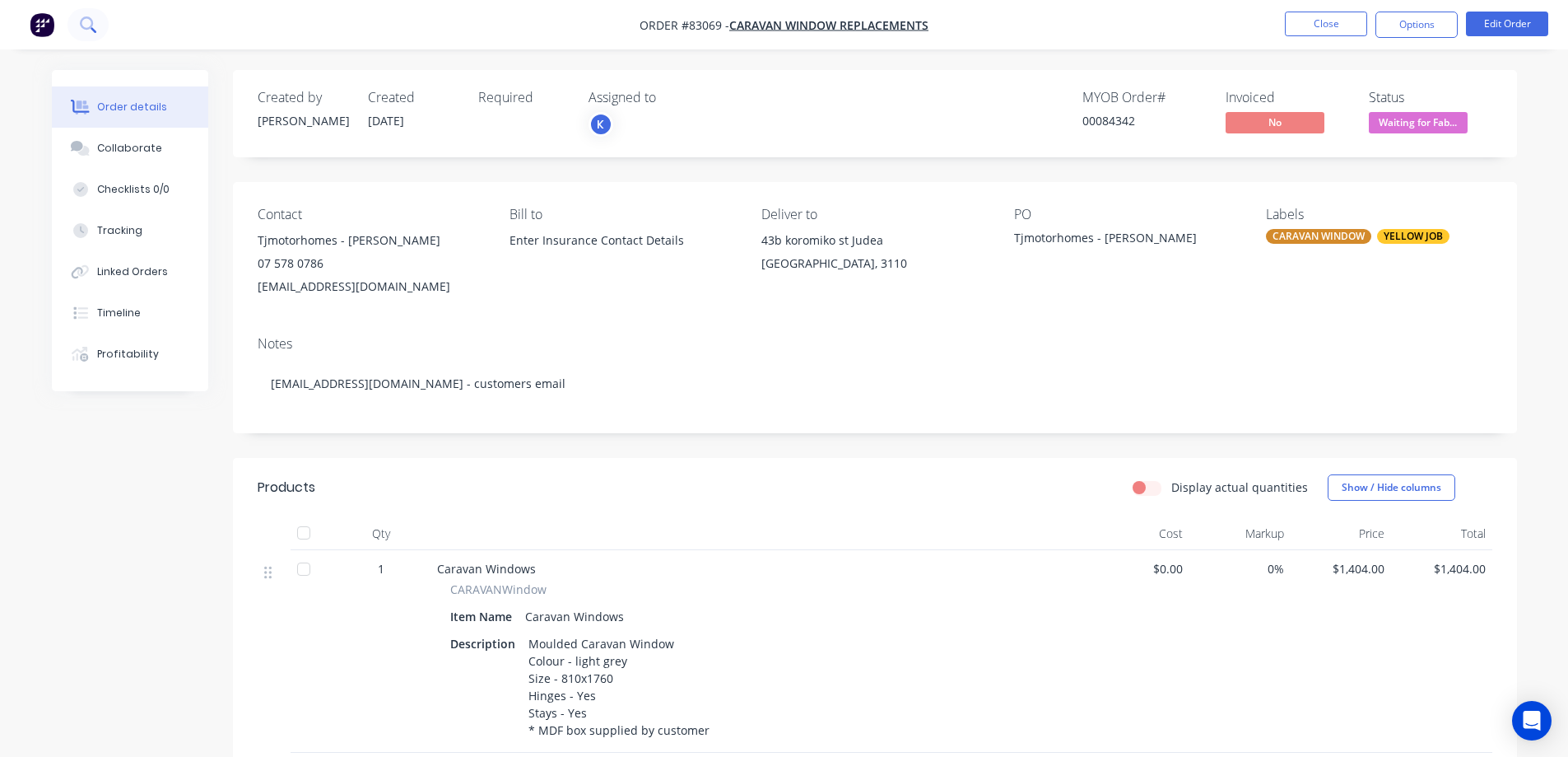
click at [98, 28] on button at bounding box center [88, 25] width 41 height 33
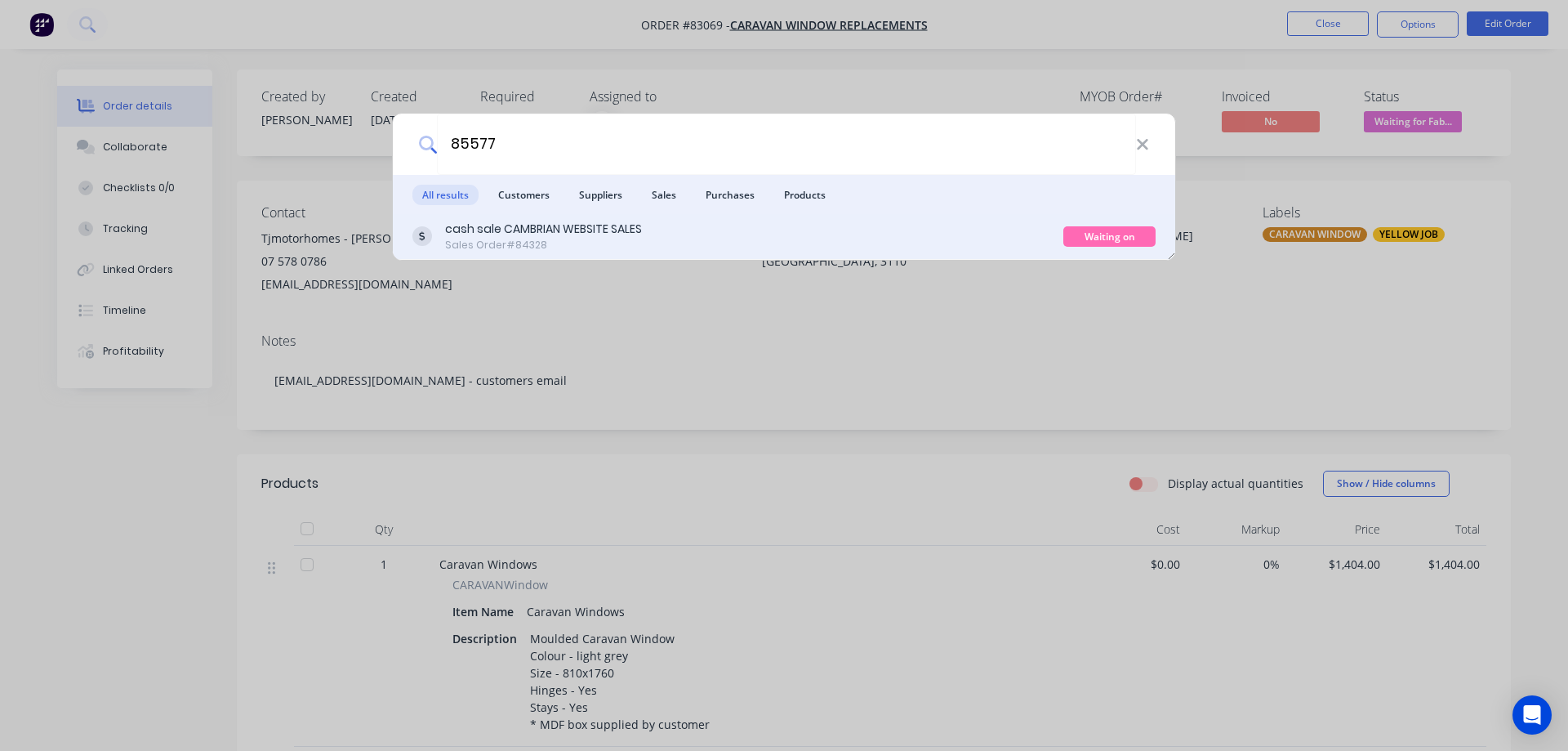
type input "85577"
click at [678, 231] on div "cash sale CAMBRIAN WEBSITE SALES Sales Order #84328" at bounding box center [738, 236] width 651 height 32
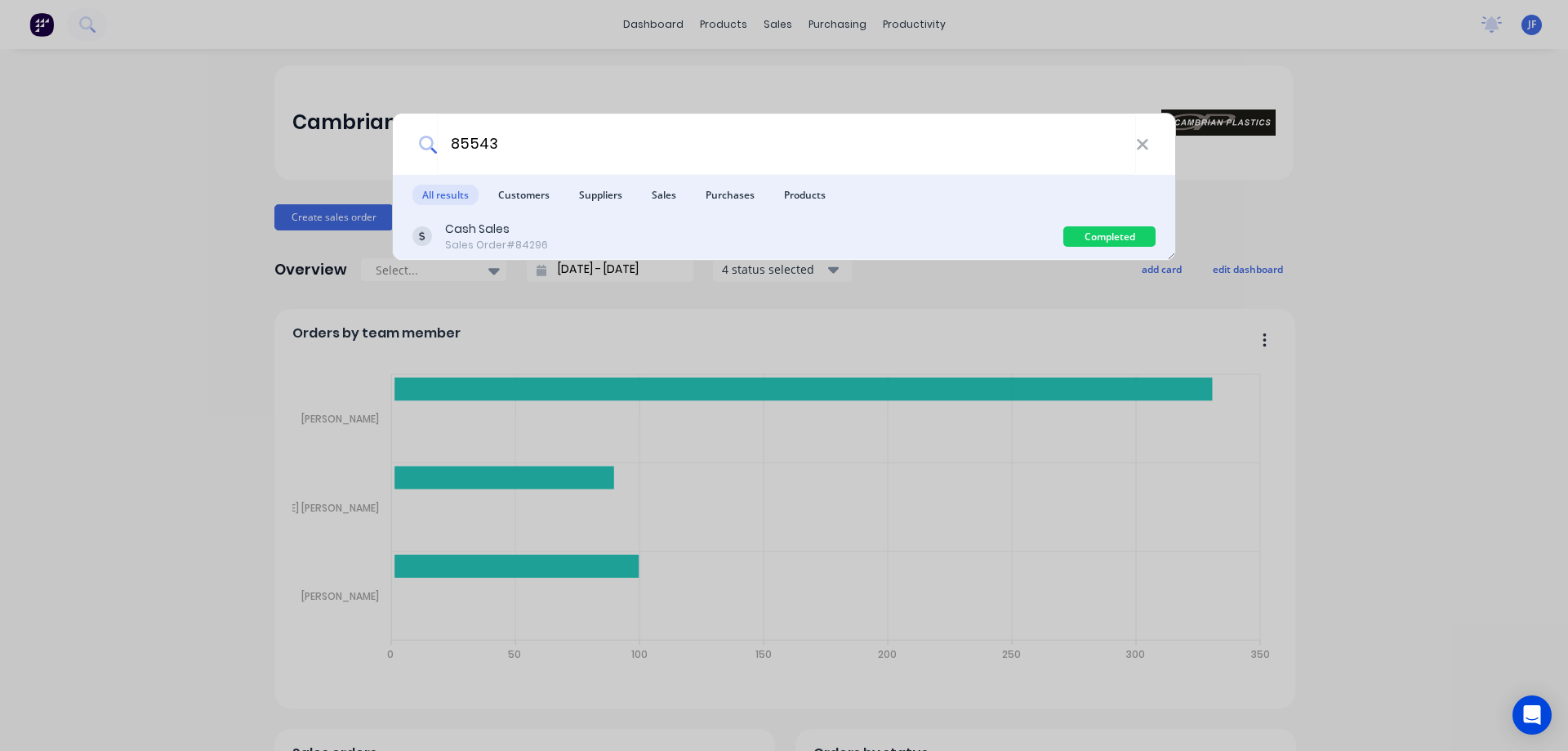
type input "85543"
click at [915, 220] on div "Cash Sales Sales Order #84296" at bounding box center [738, 236] width 651 height 32
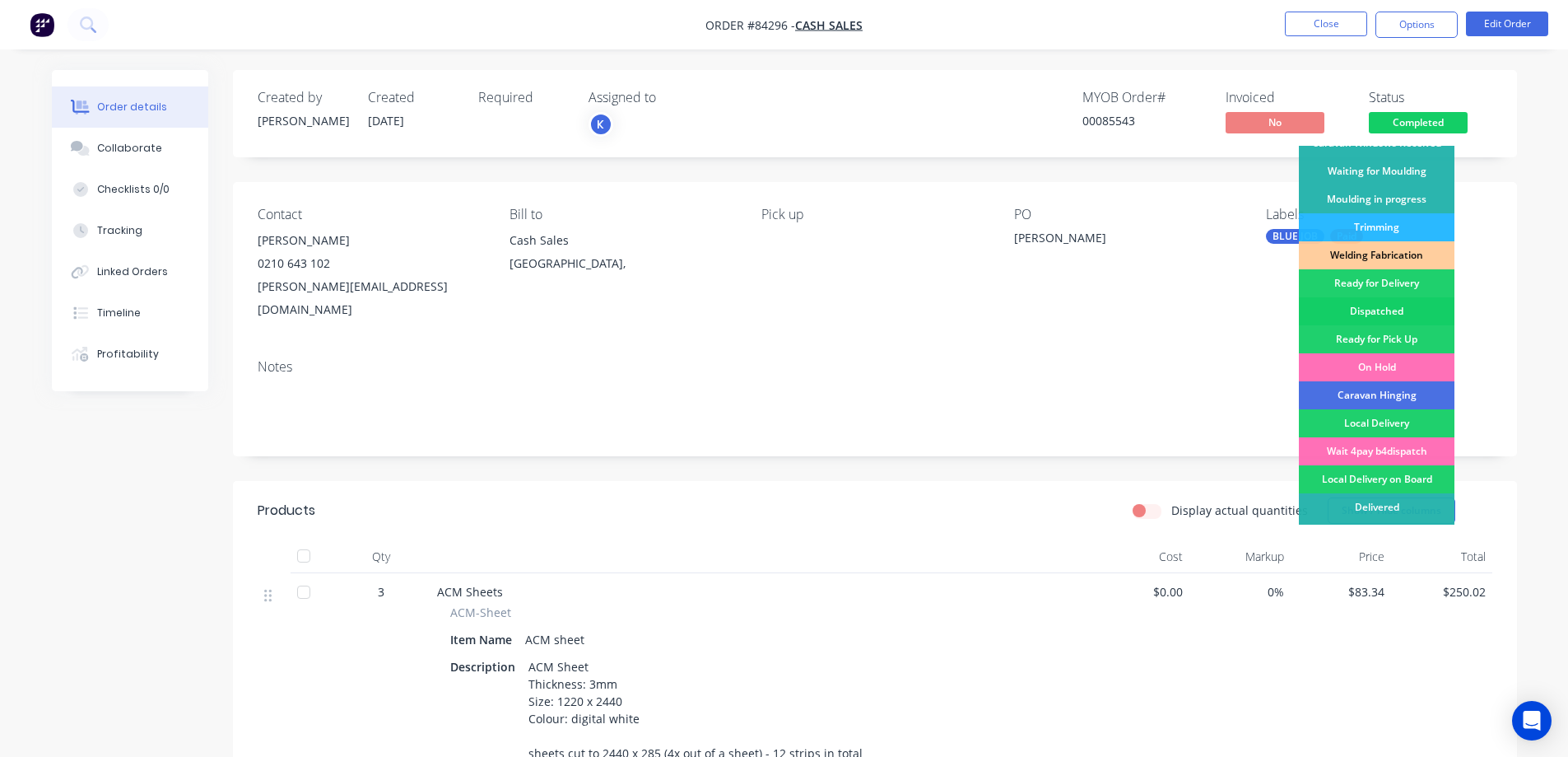
scroll to position [321, 0]
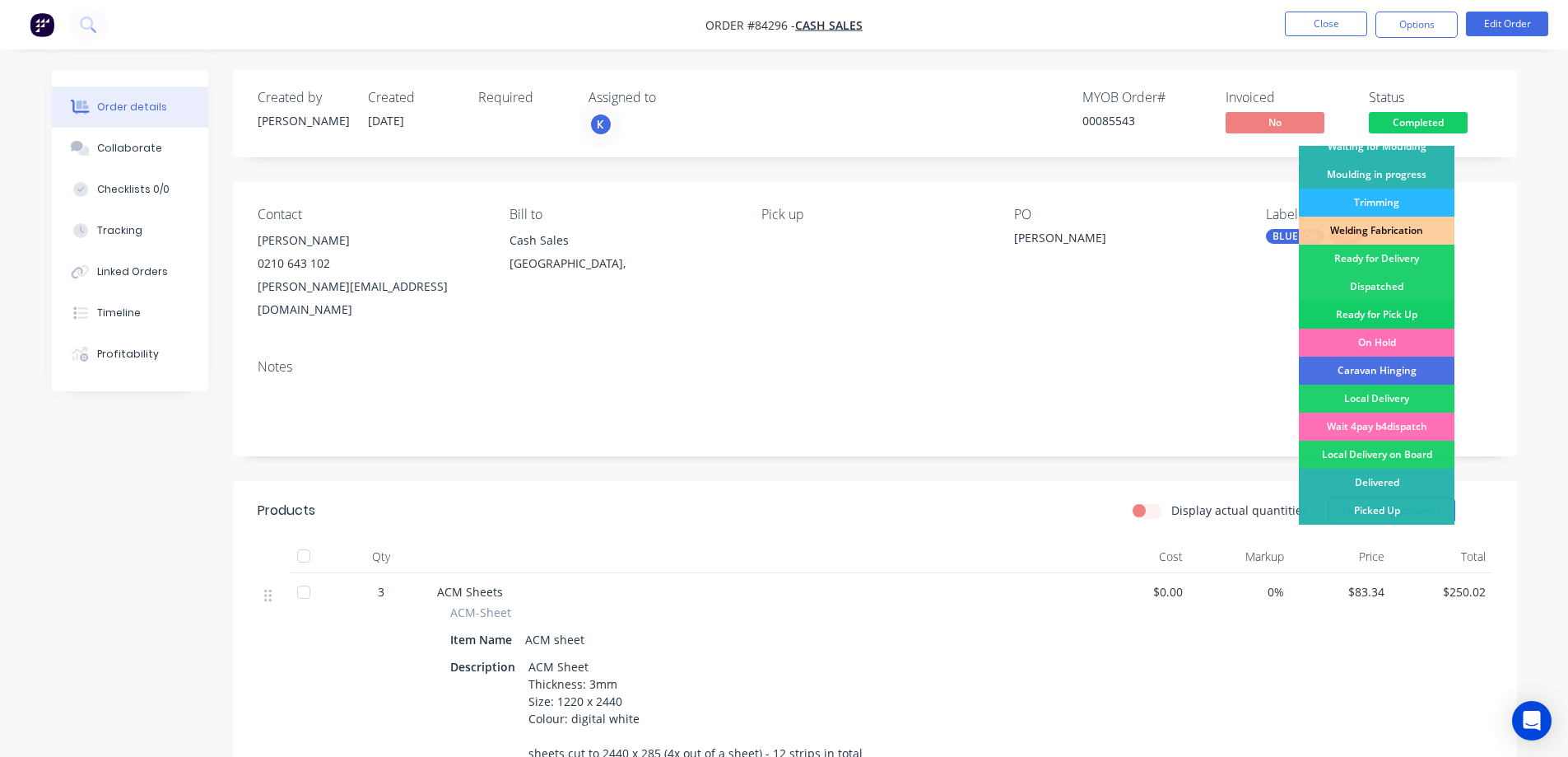
click at [1382, 311] on div "Ready for Pick Up" at bounding box center [1377, 314] width 156 height 28
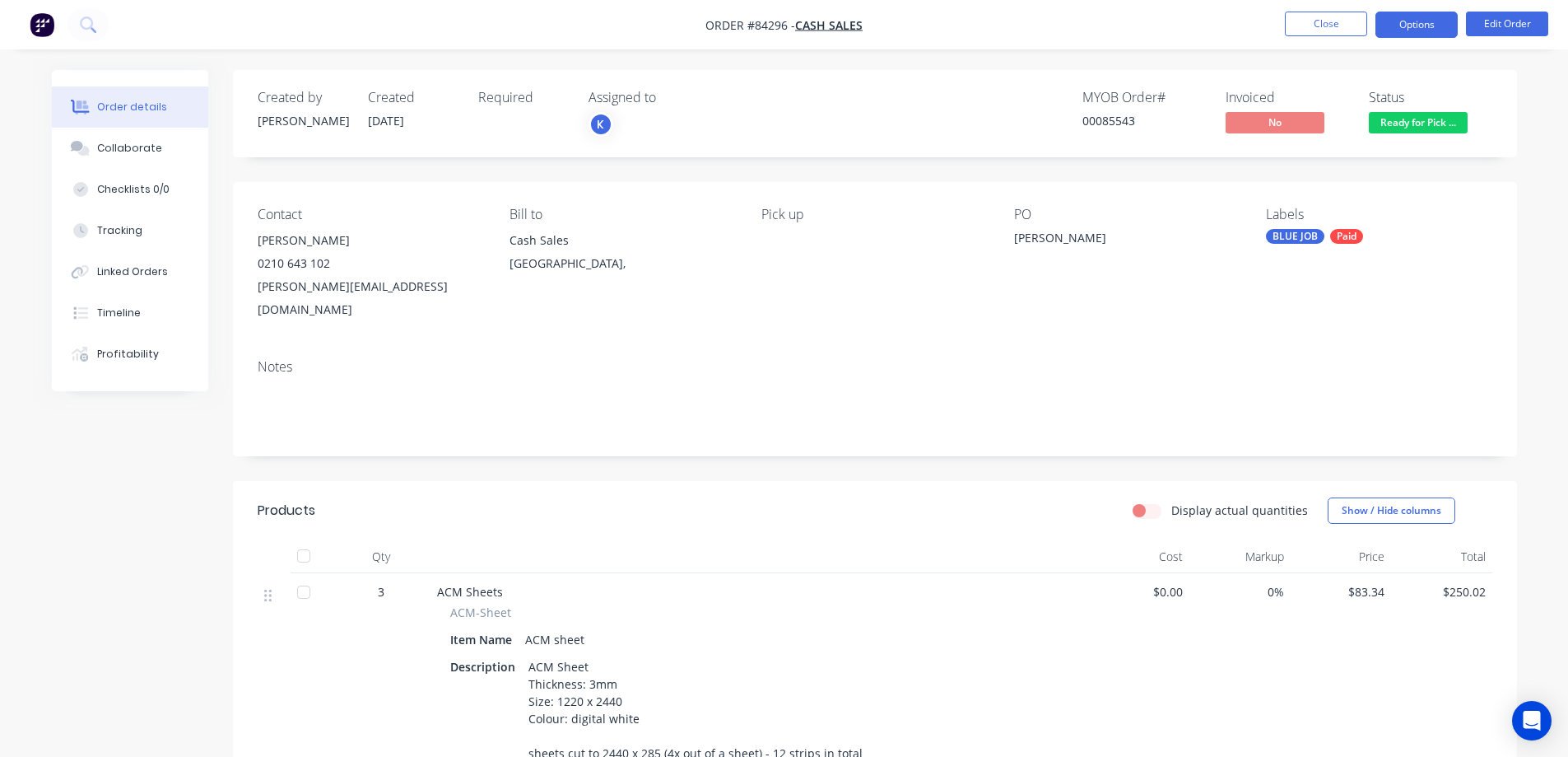
click at [1428, 30] on button "Options" at bounding box center [1416, 24] width 83 height 27
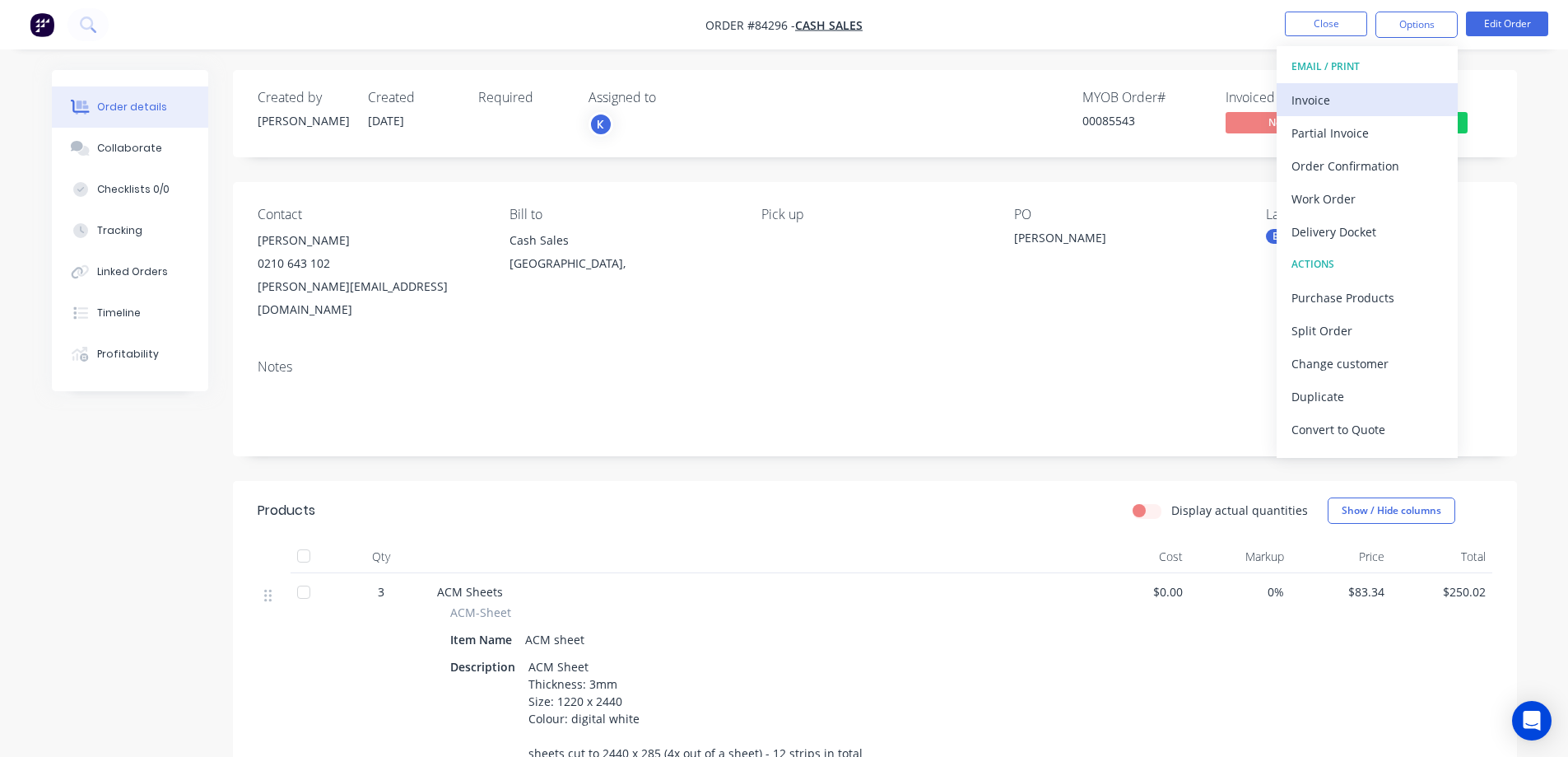
click at [1363, 89] on div "Invoice" at bounding box center [1367, 100] width 152 height 24
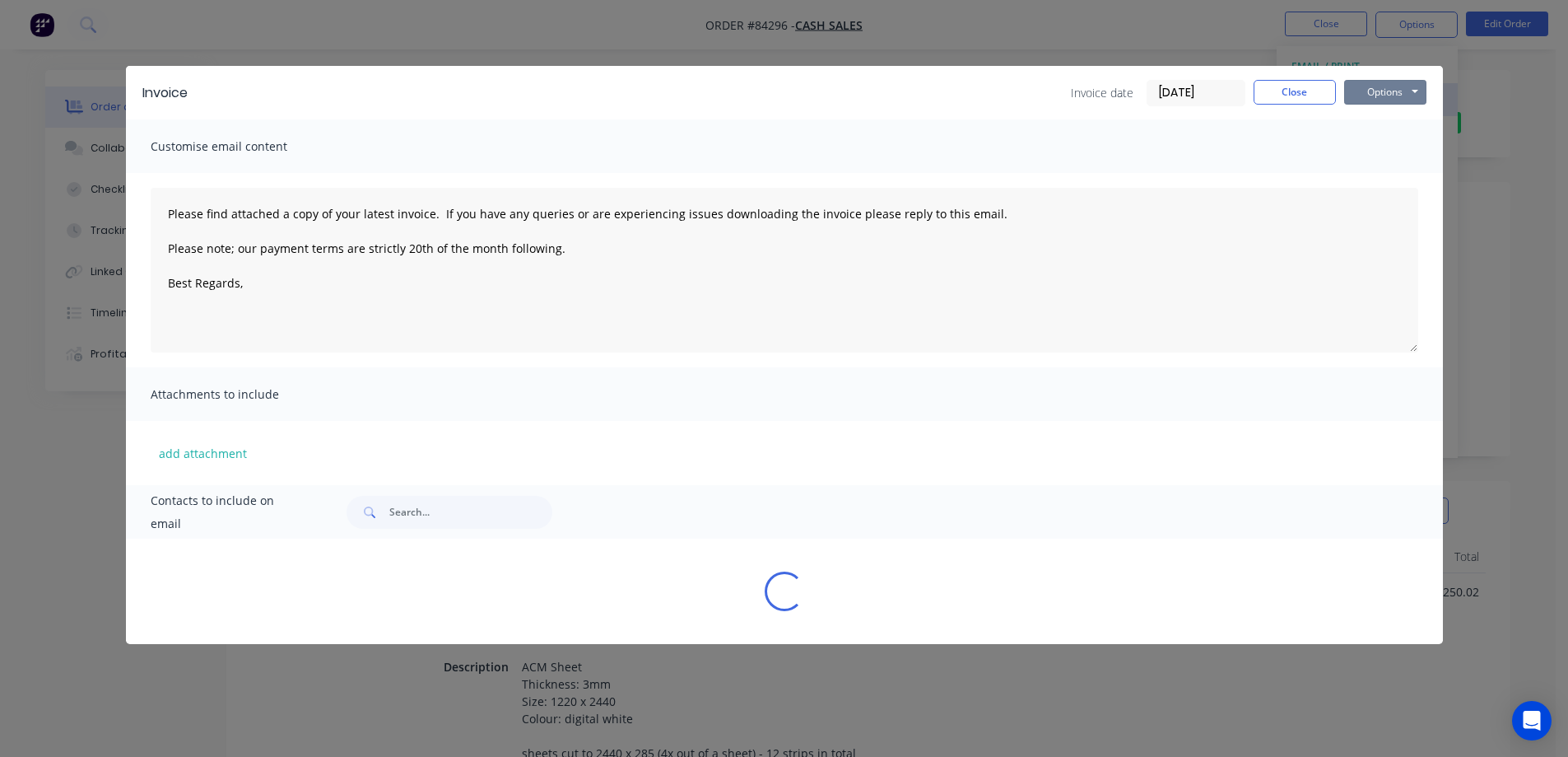
click at [1376, 90] on button "Options" at bounding box center [1385, 92] width 83 height 25
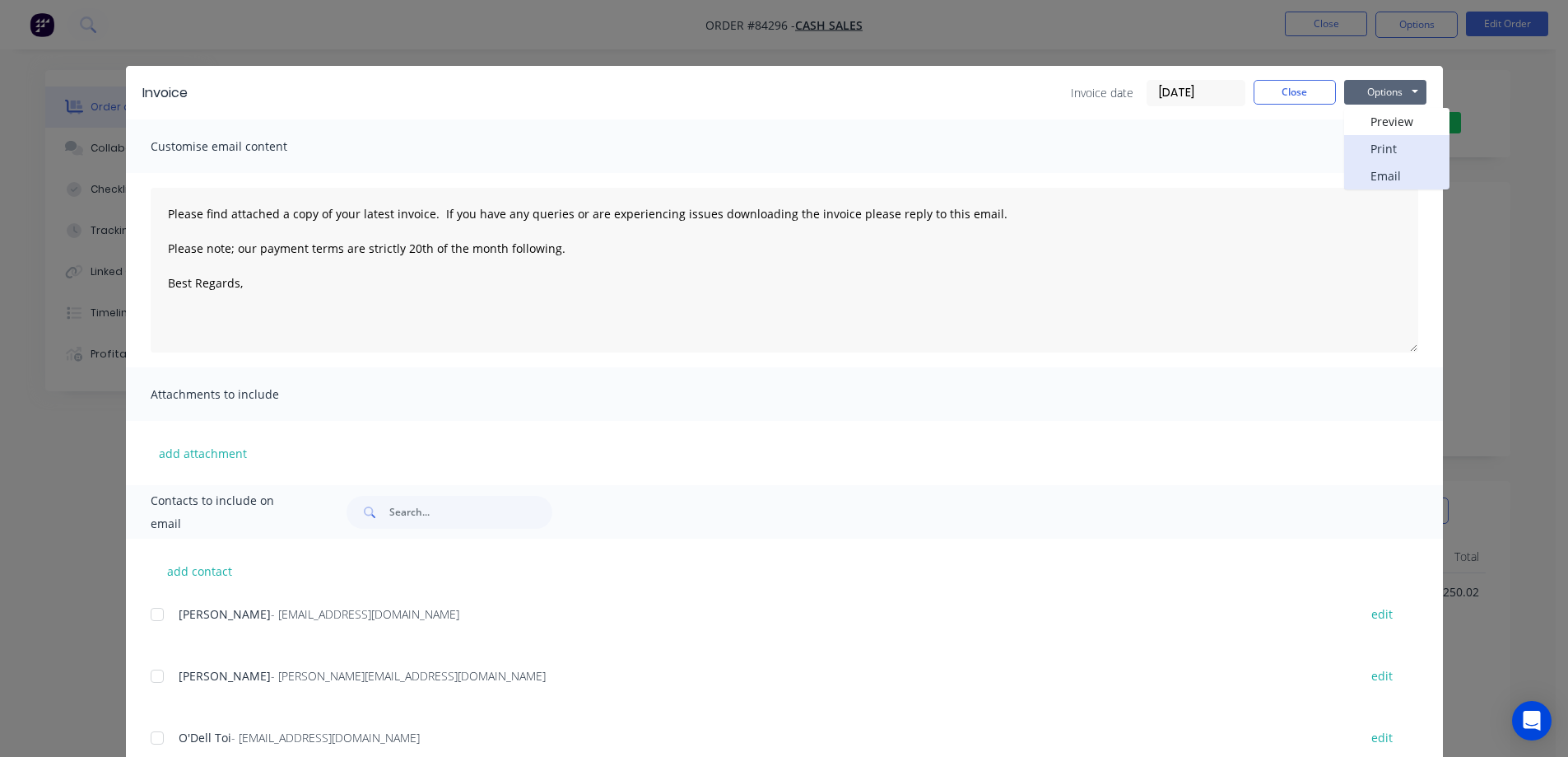
click at [1381, 155] on div "Preview Print Email" at bounding box center [1397, 148] width 105 height 82
click at [1381, 155] on button "Print" at bounding box center [1397, 149] width 105 height 28
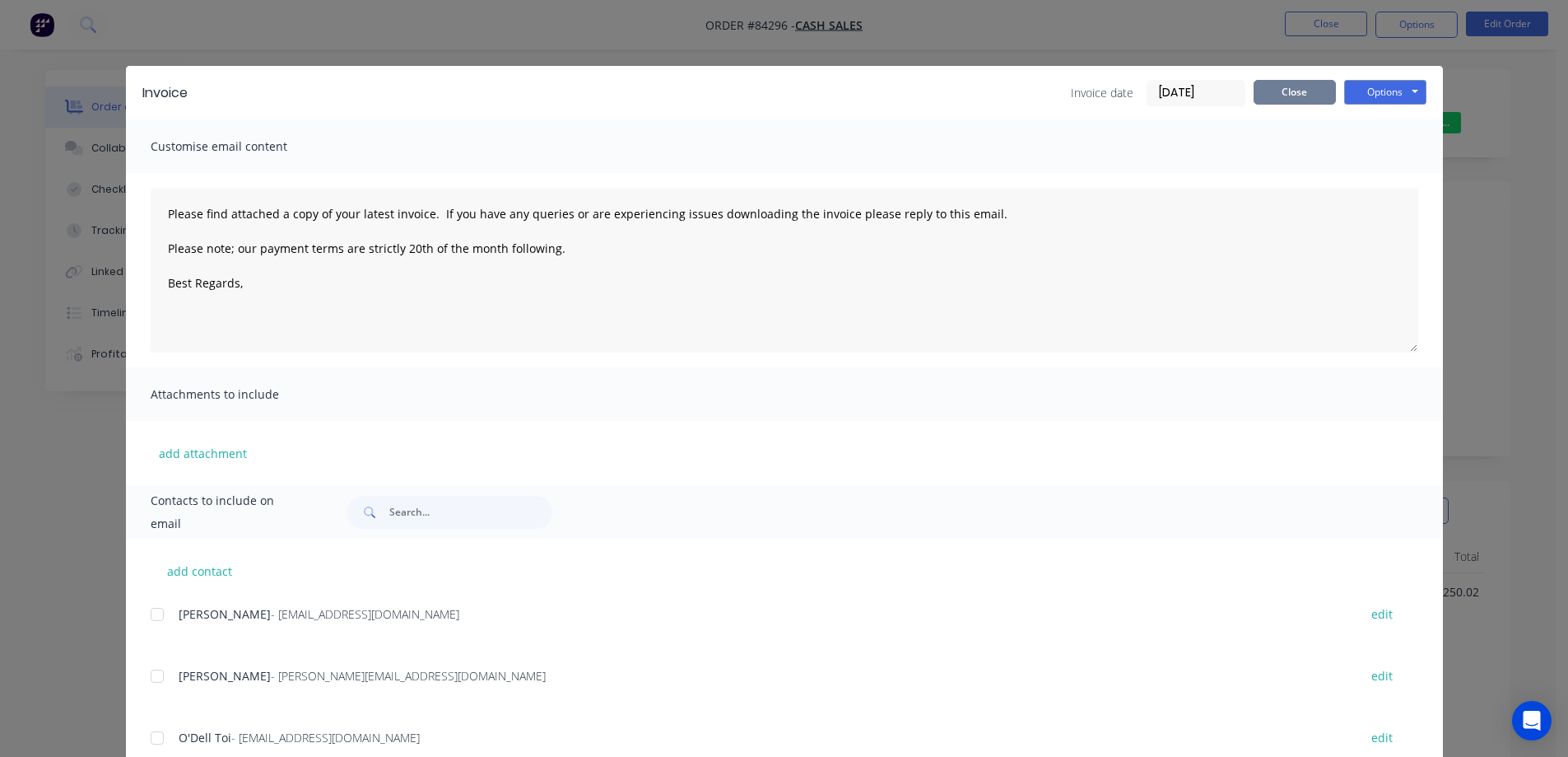
click at [1297, 89] on button "Close" at bounding box center [1295, 92] width 83 height 25
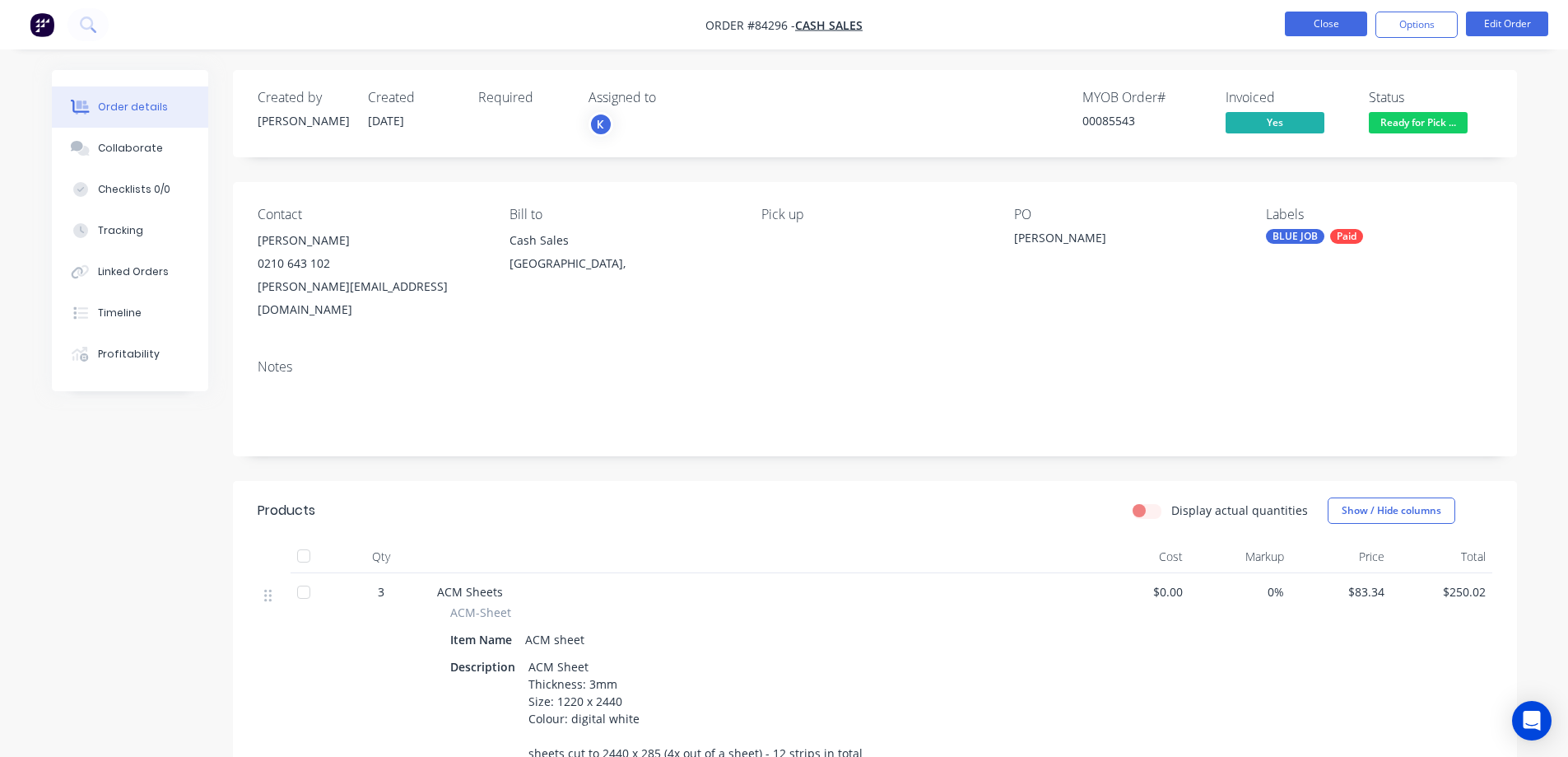
click at [1323, 22] on button "Close" at bounding box center [1326, 23] width 83 height 25
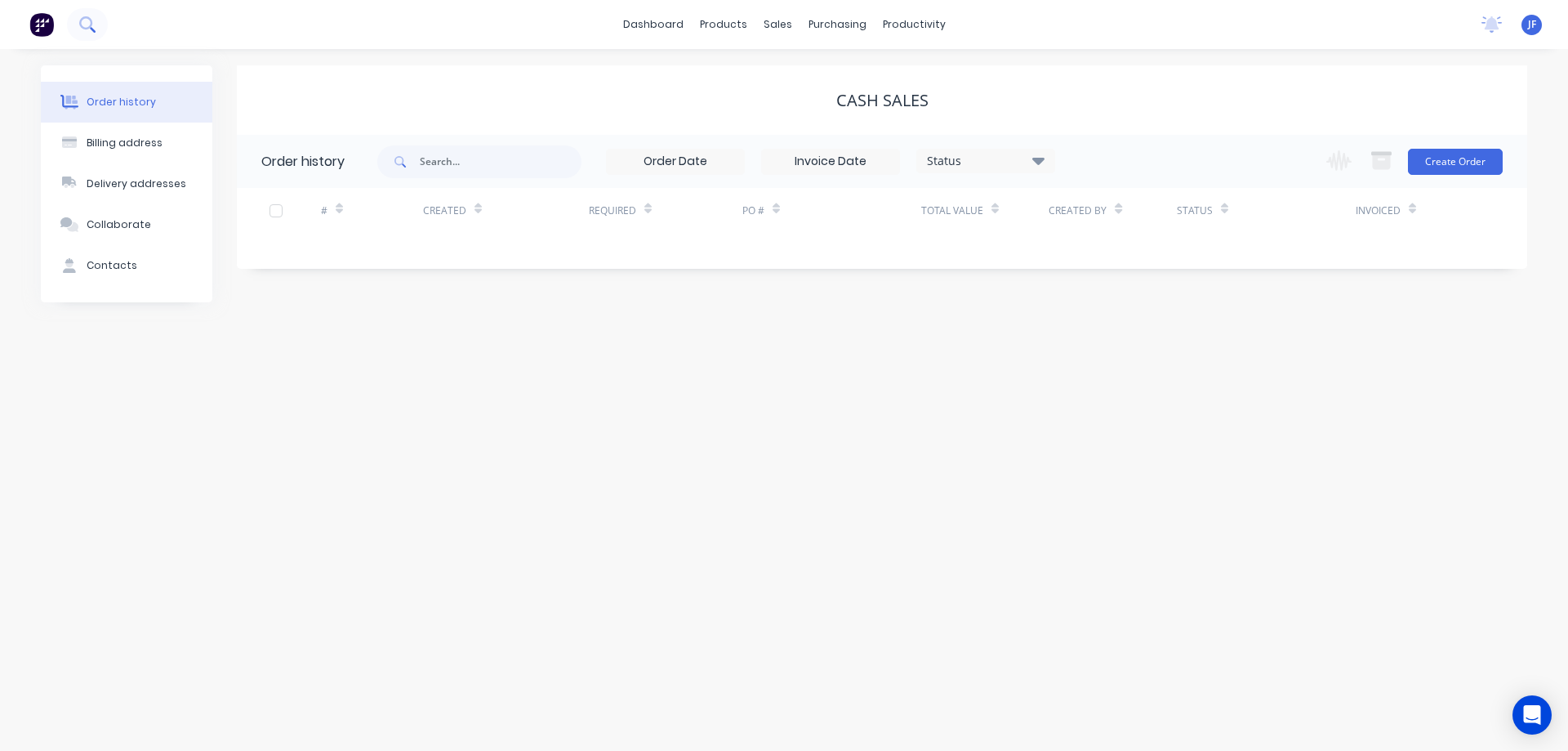
click at [91, 17] on icon at bounding box center [87, 24] width 15 height 15
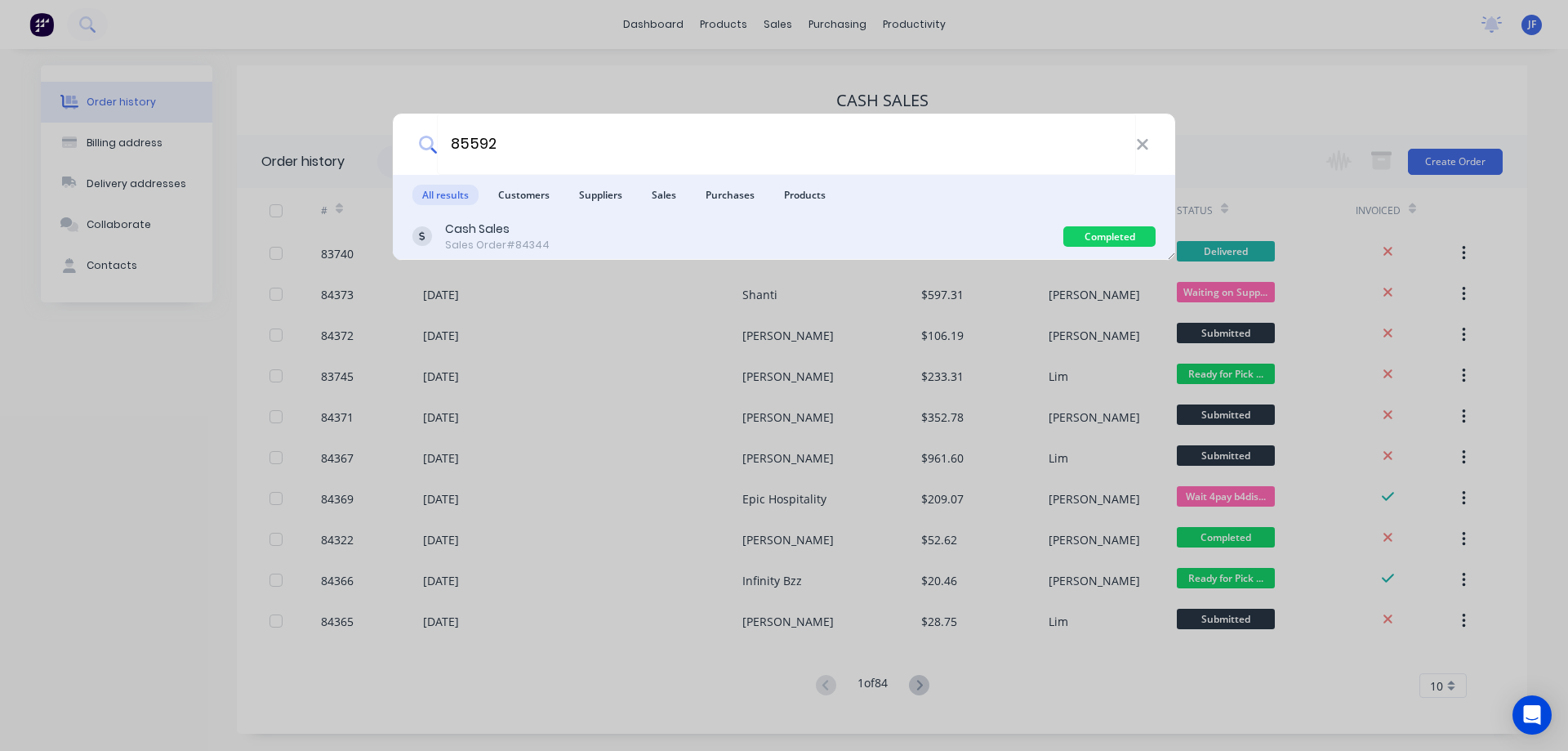
type input "85592"
click at [783, 241] on div "Cash Sales Sales Order #84344" at bounding box center [738, 236] width 651 height 32
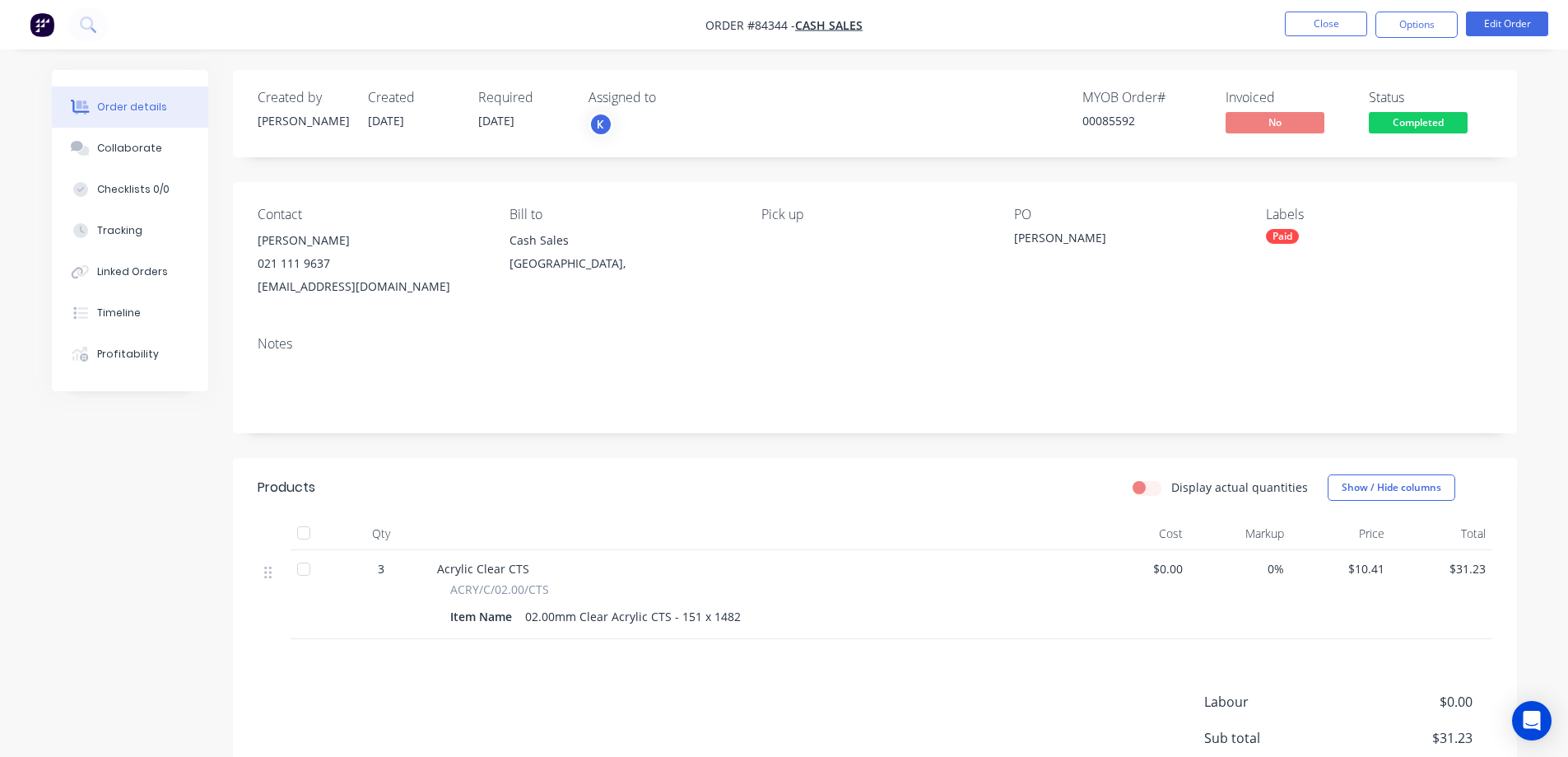
click at [1424, 118] on span "Completed" at bounding box center [1418, 122] width 99 height 21
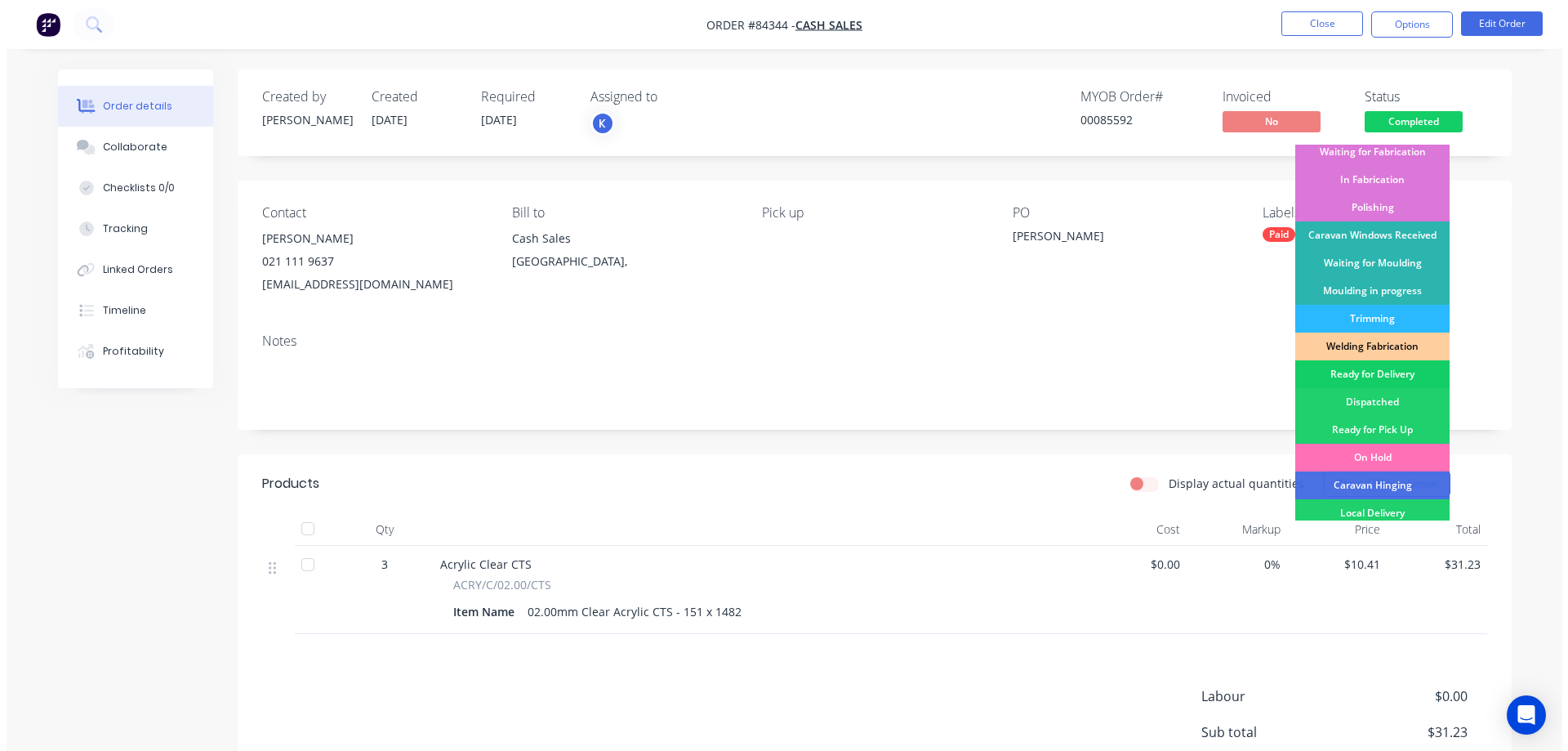
scroll to position [319, 0]
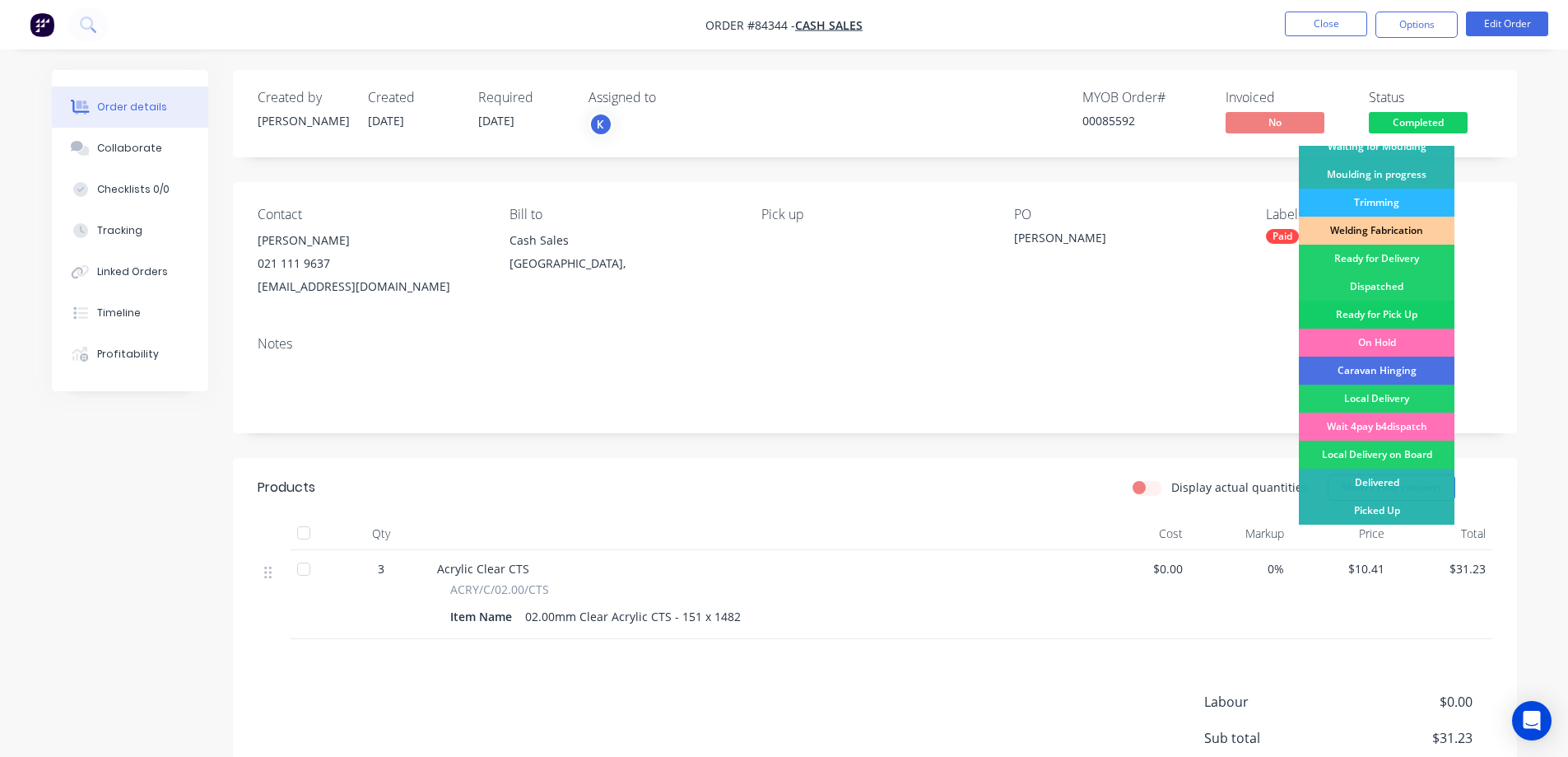
click at [1402, 309] on div "Ready for Pick Up" at bounding box center [1377, 314] width 156 height 28
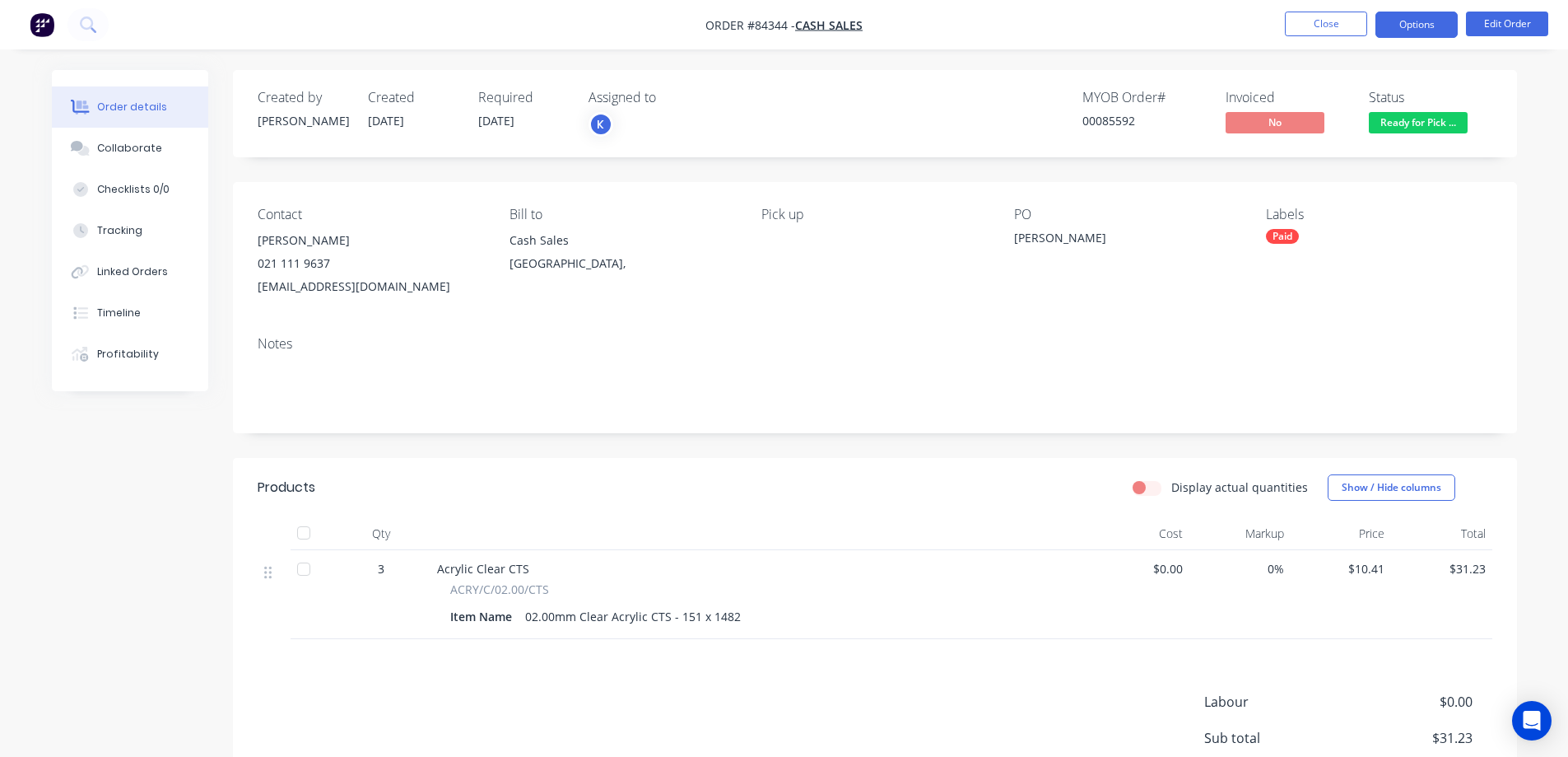
click at [1428, 26] on button "Options" at bounding box center [1416, 24] width 83 height 27
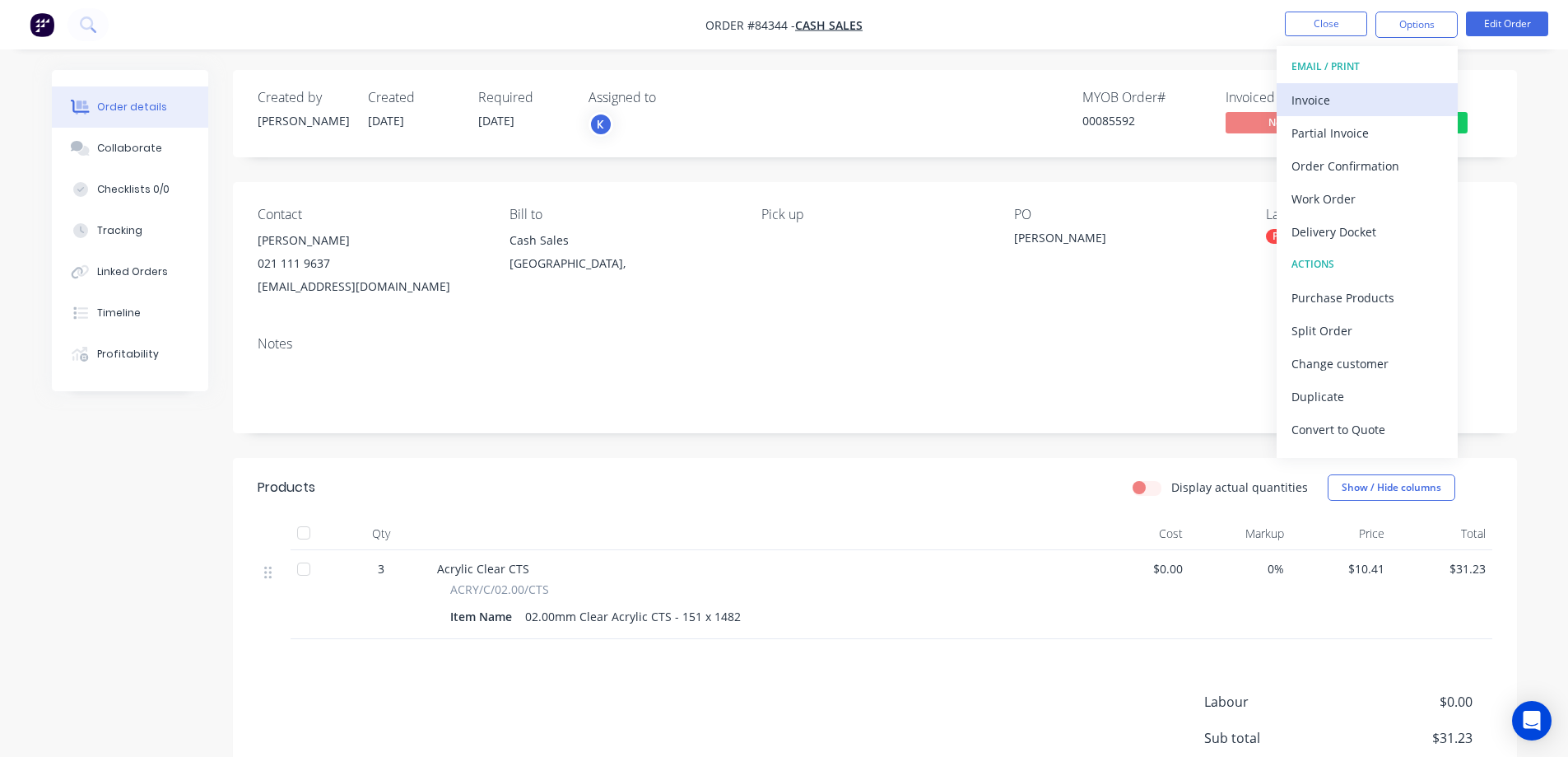
click at [1372, 92] on div "Invoice" at bounding box center [1367, 100] width 152 height 24
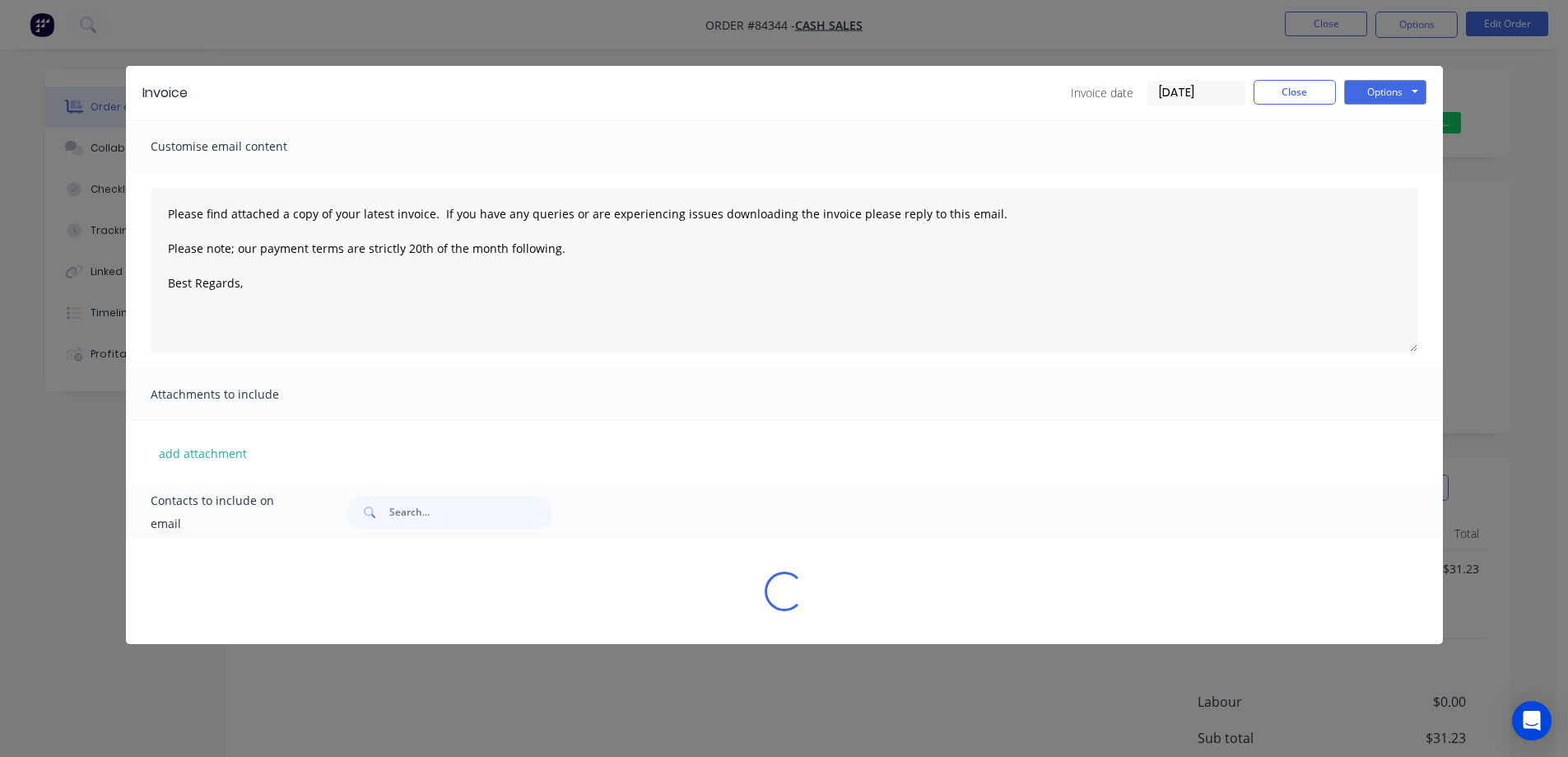
click at [1398, 81] on button "Options" at bounding box center [1385, 92] width 83 height 25
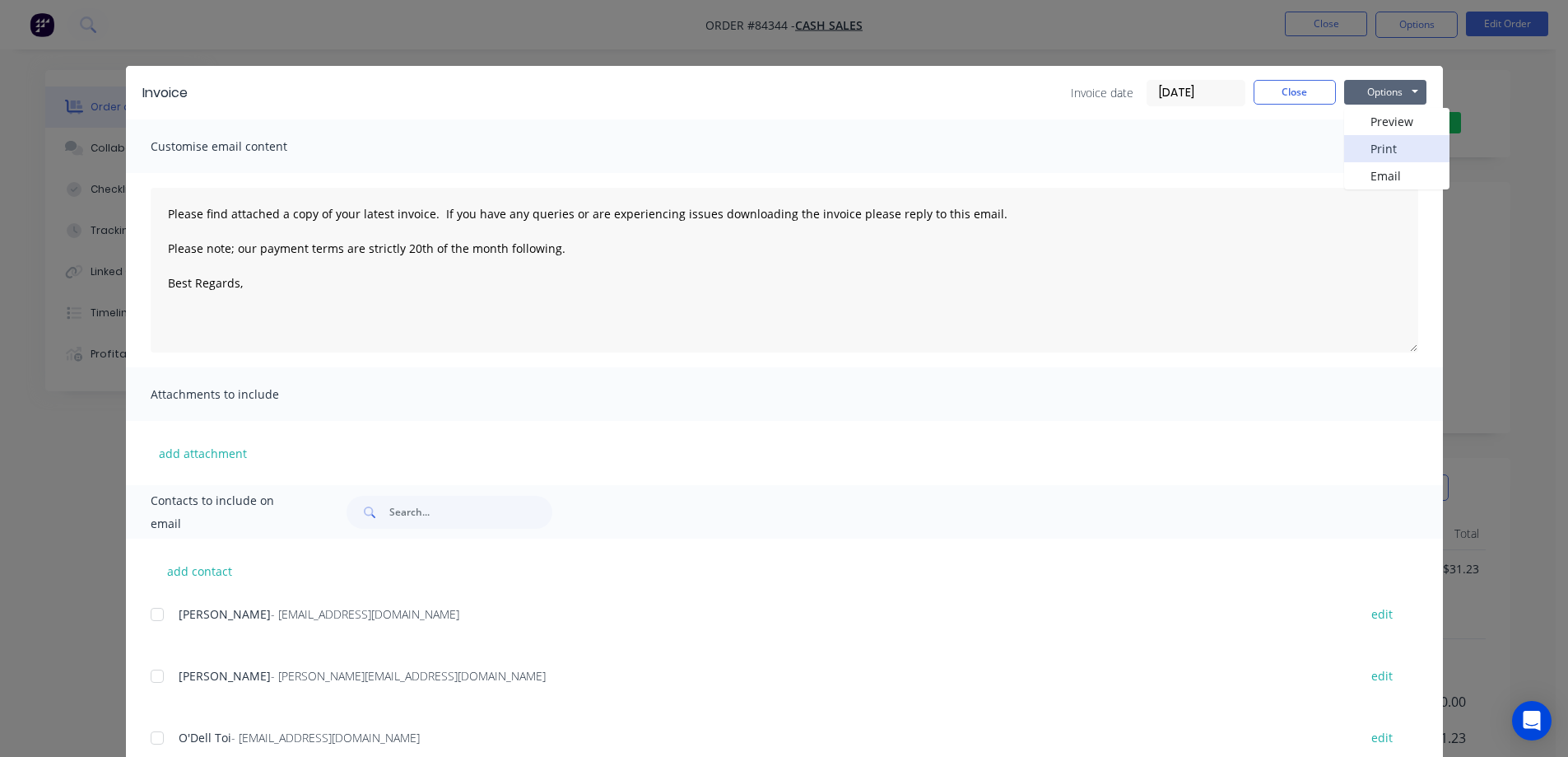
click at [1397, 141] on button "Print" at bounding box center [1397, 149] width 105 height 28
click at [105, 33] on div "Invoice Invoice date 03/09/25 Close Options Preview Print Email Customise email…" at bounding box center [784, 378] width 1568 height 757
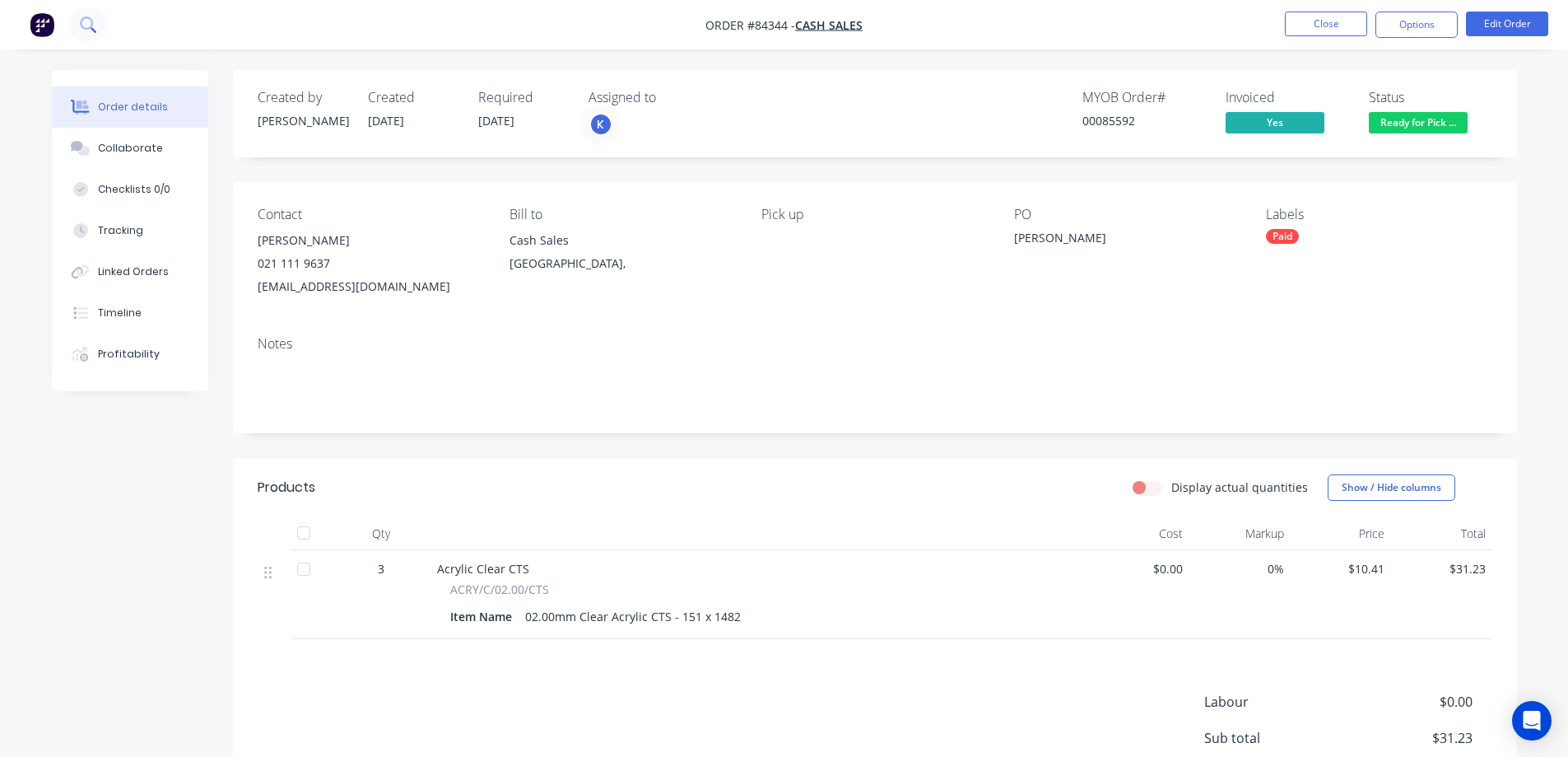
click at [87, 28] on icon at bounding box center [88, 24] width 15 height 16
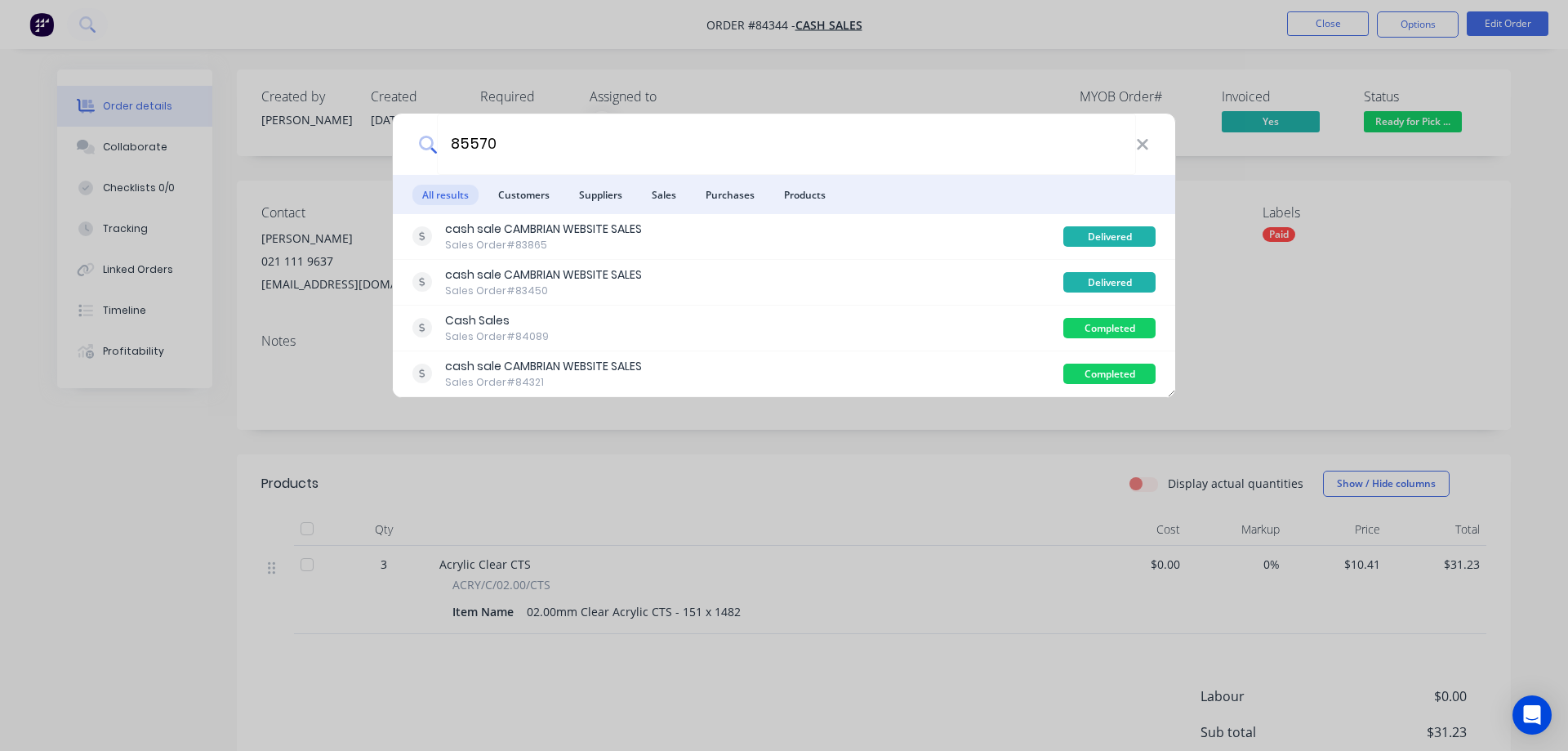
type input "85570"
click at [794, 94] on div "85570 All results Customers Suppliers Sales Purchases Products cash sale CAMBRI…" at bounding box center [784, 375] width 1568 height 751
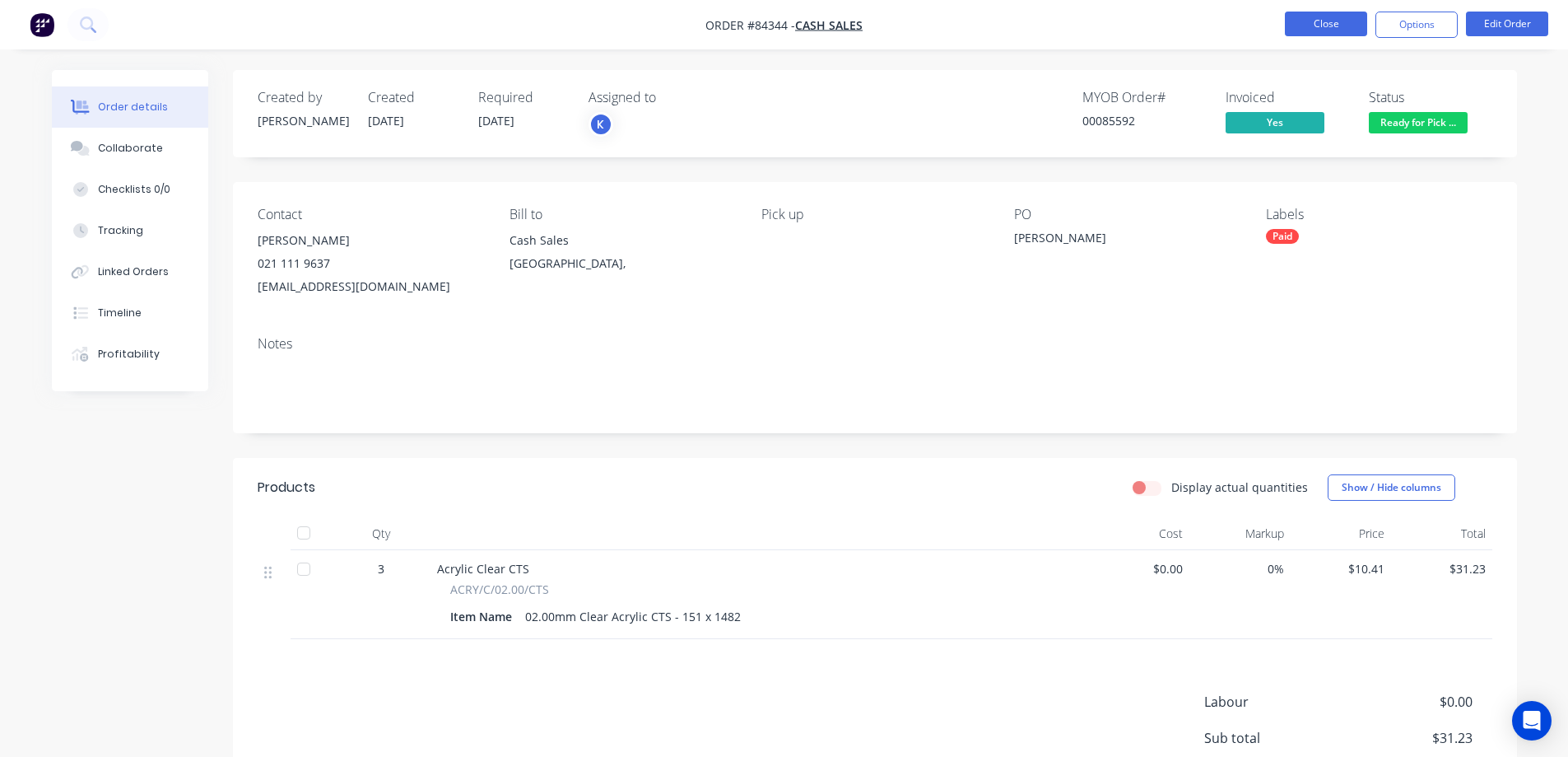
click at [1325, 22] on button "Close" at bounding box center [1326, 23] width 83 height 25
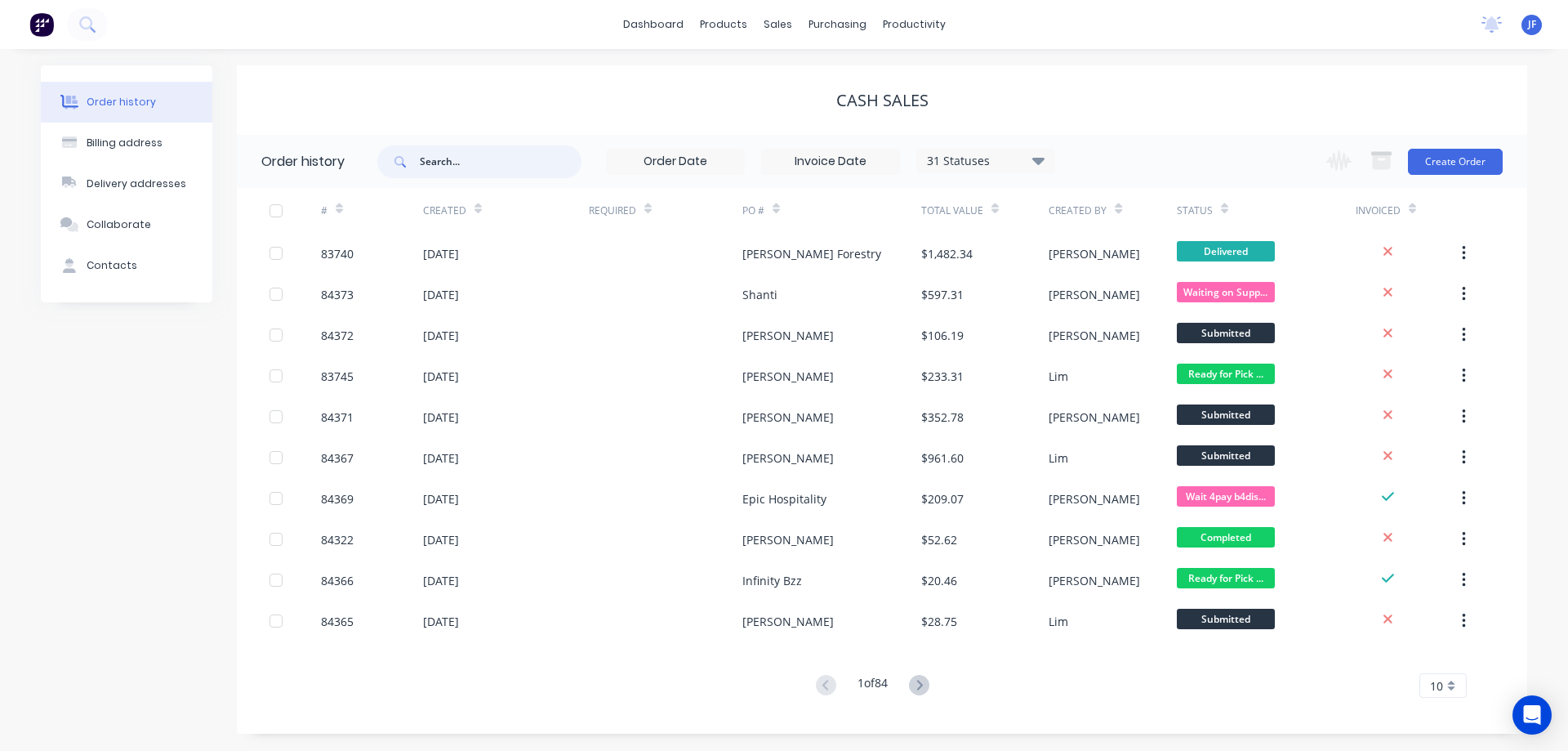
click at [502, 155] on input "text" at bounding box center [500, 161] width 161 height 32
type input "84321"
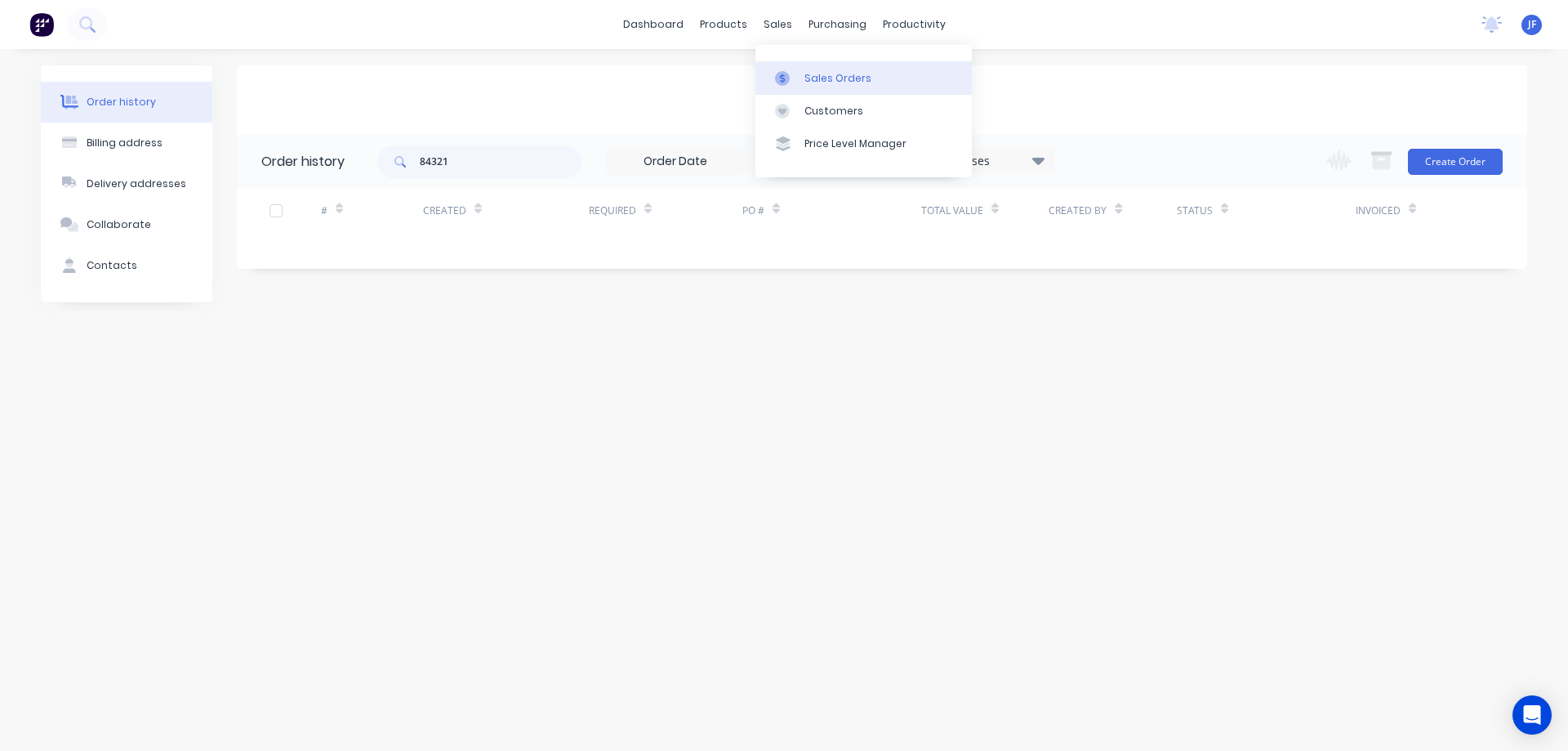
click at [800, 72] on link "Sales Orders" at bounding box center [863, 78] width 216 height 32
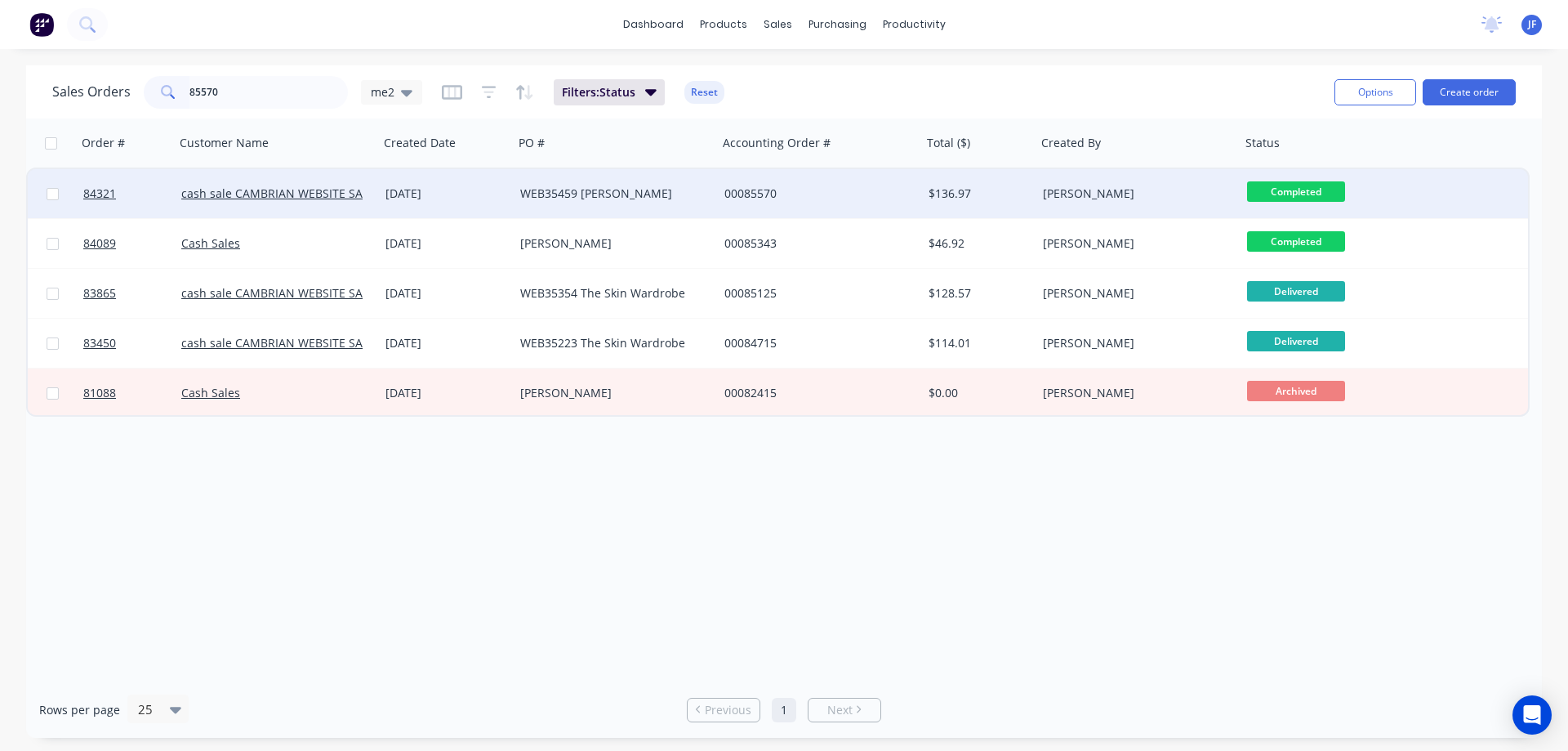
type input "85570"
click at [675, 198] on div "WEB35459 [PERSON_NAME]" at bounding box center [611, 193] width 181 height 16
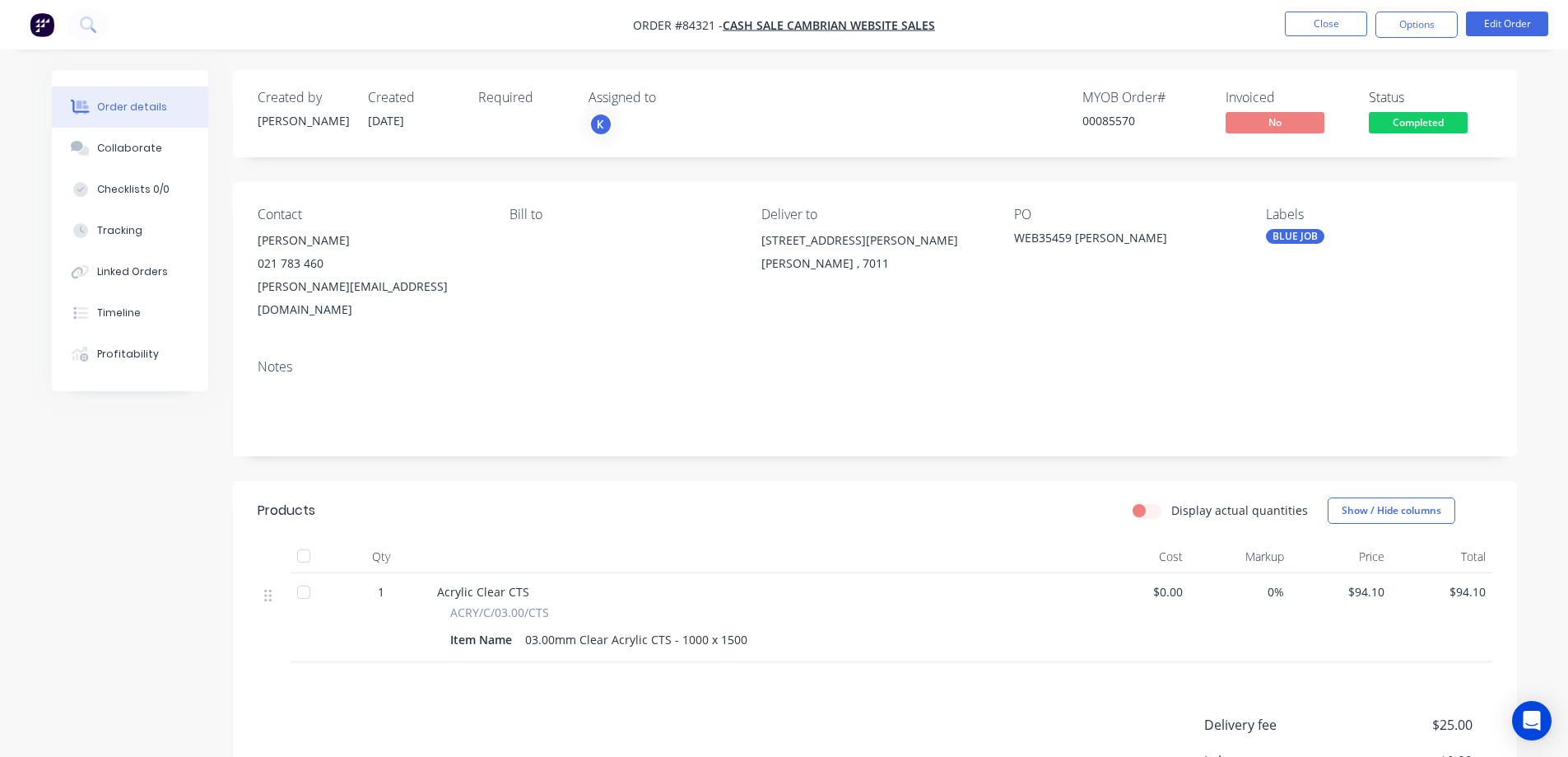
click at [1443, 119] on span "Completed" at bounding box center [1418, 122] width 99 height 21
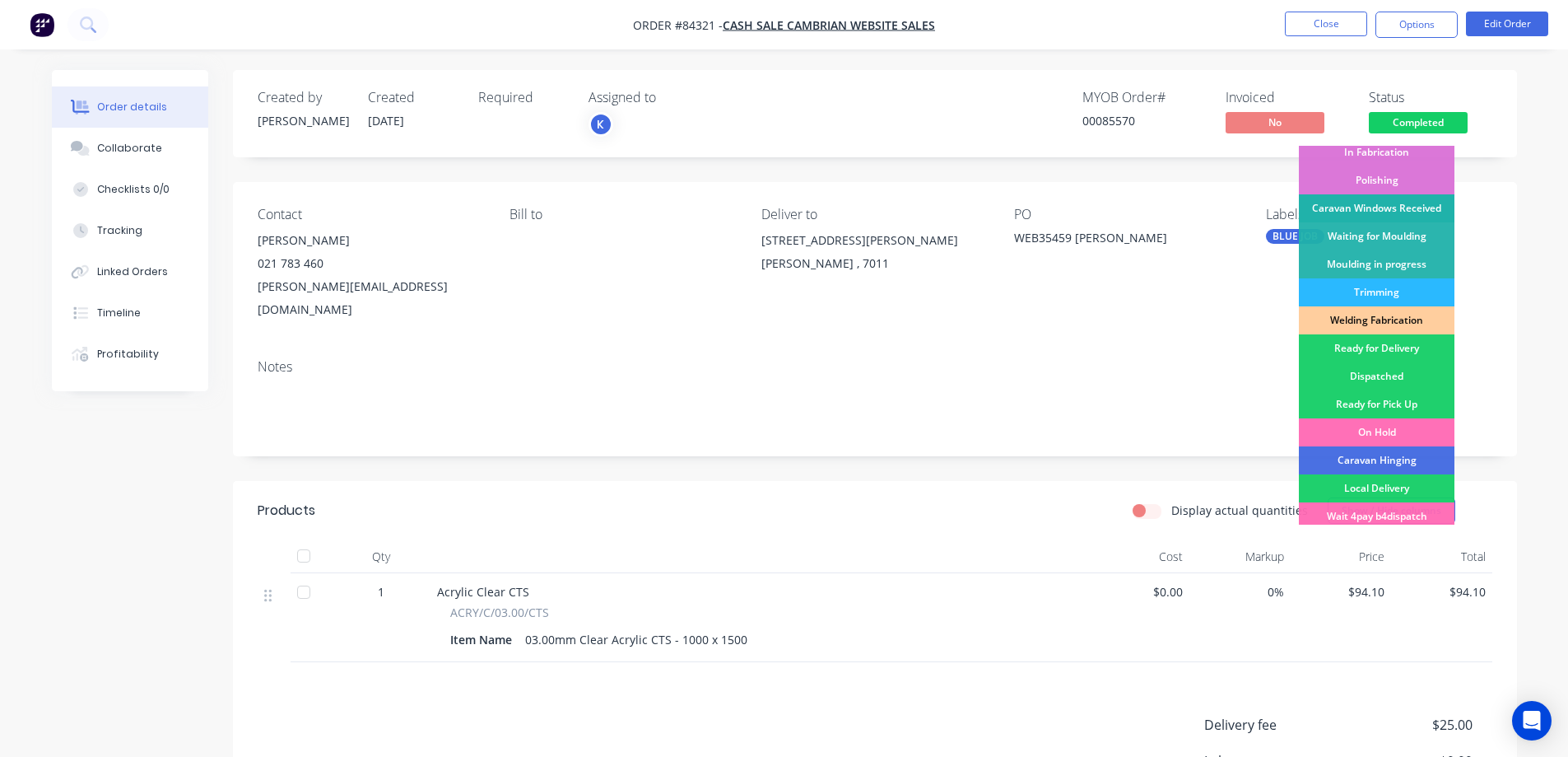
scroll to position [321, 0]
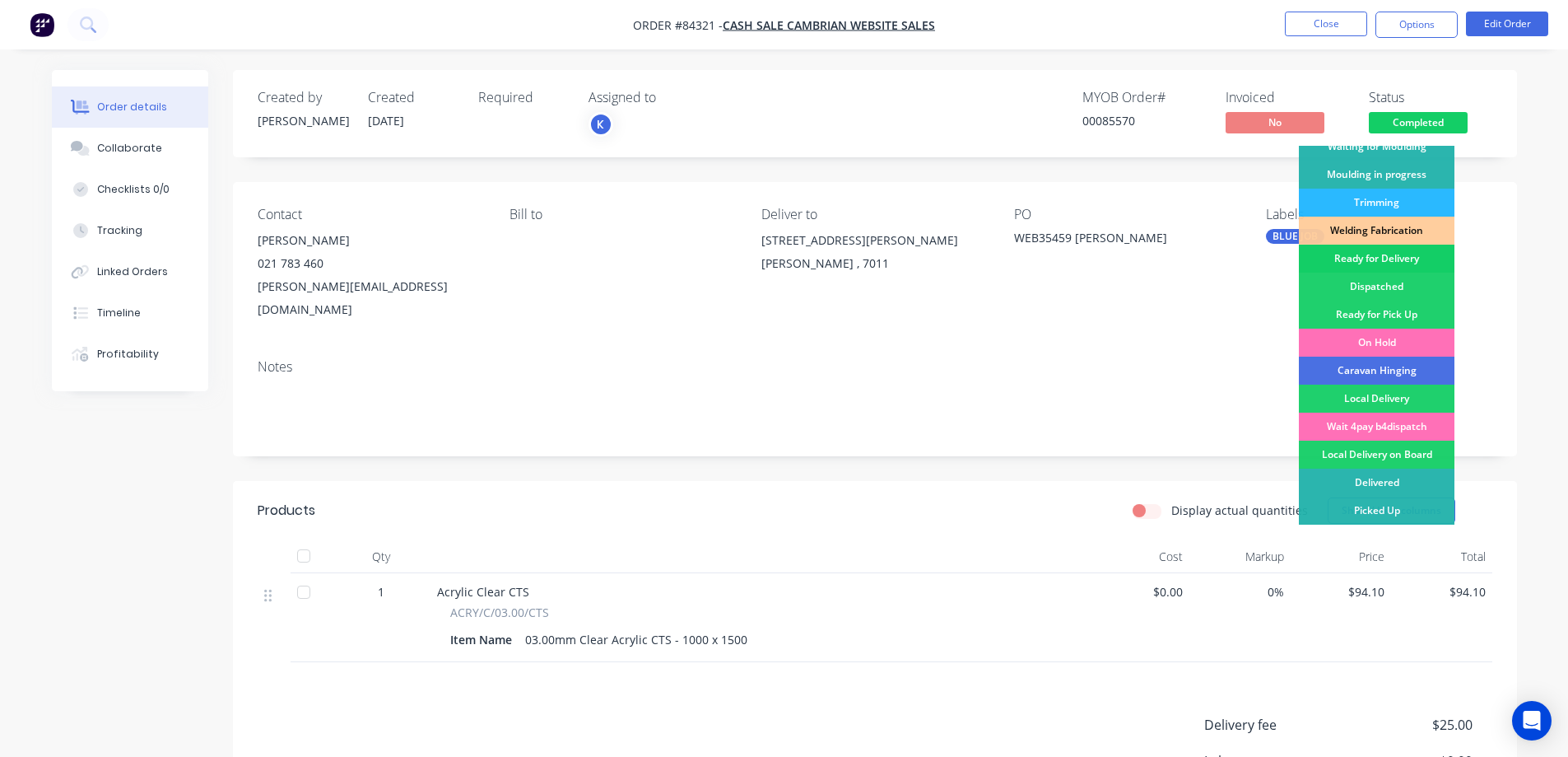
click at [1383, 252] on div "Ready for Delivery" at bounding box center [1377, 258] width 156 height 28
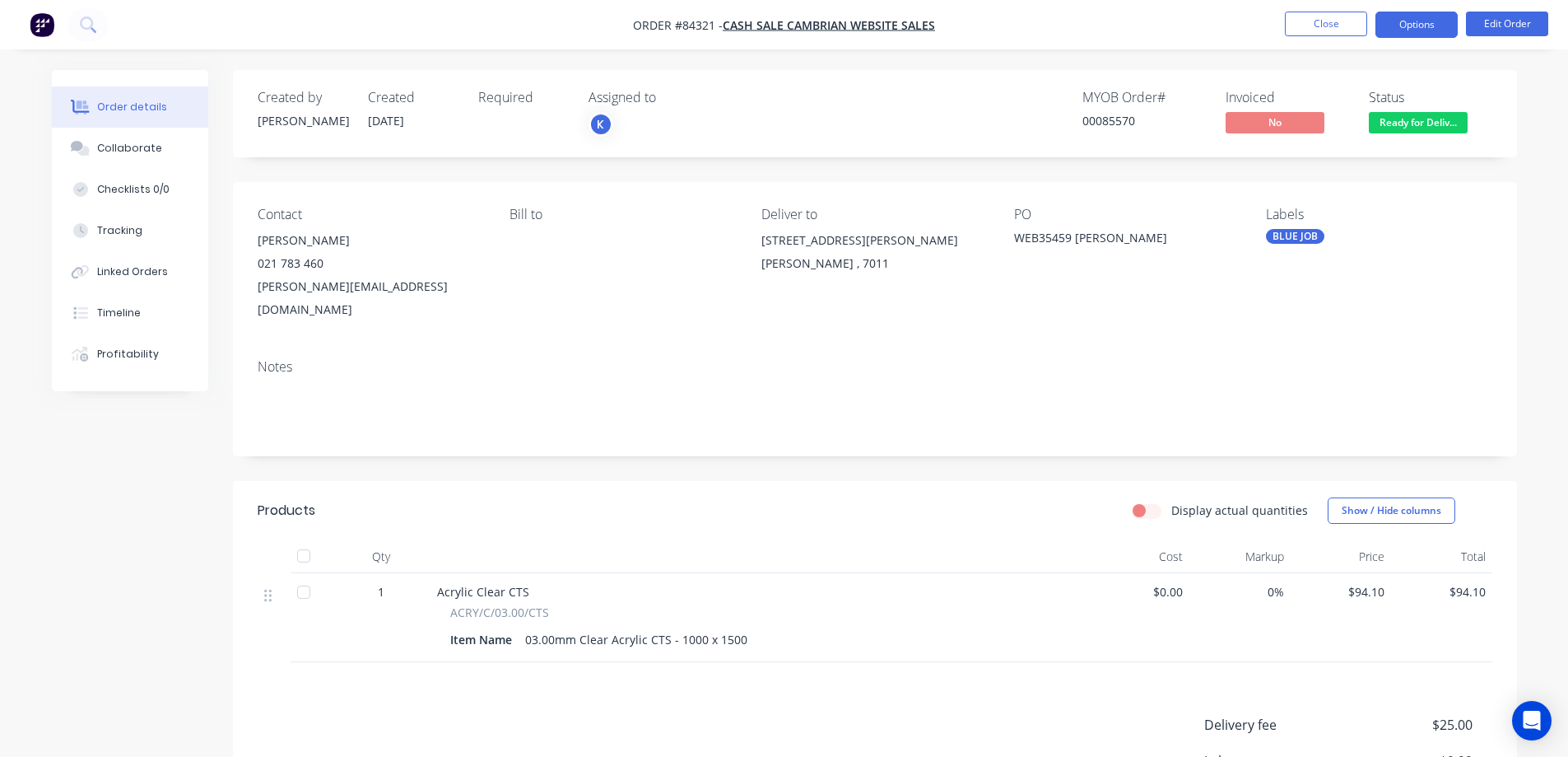
click at [1410, 26] on button "Options" at bounding box center [1416, 24] width 83 height 27
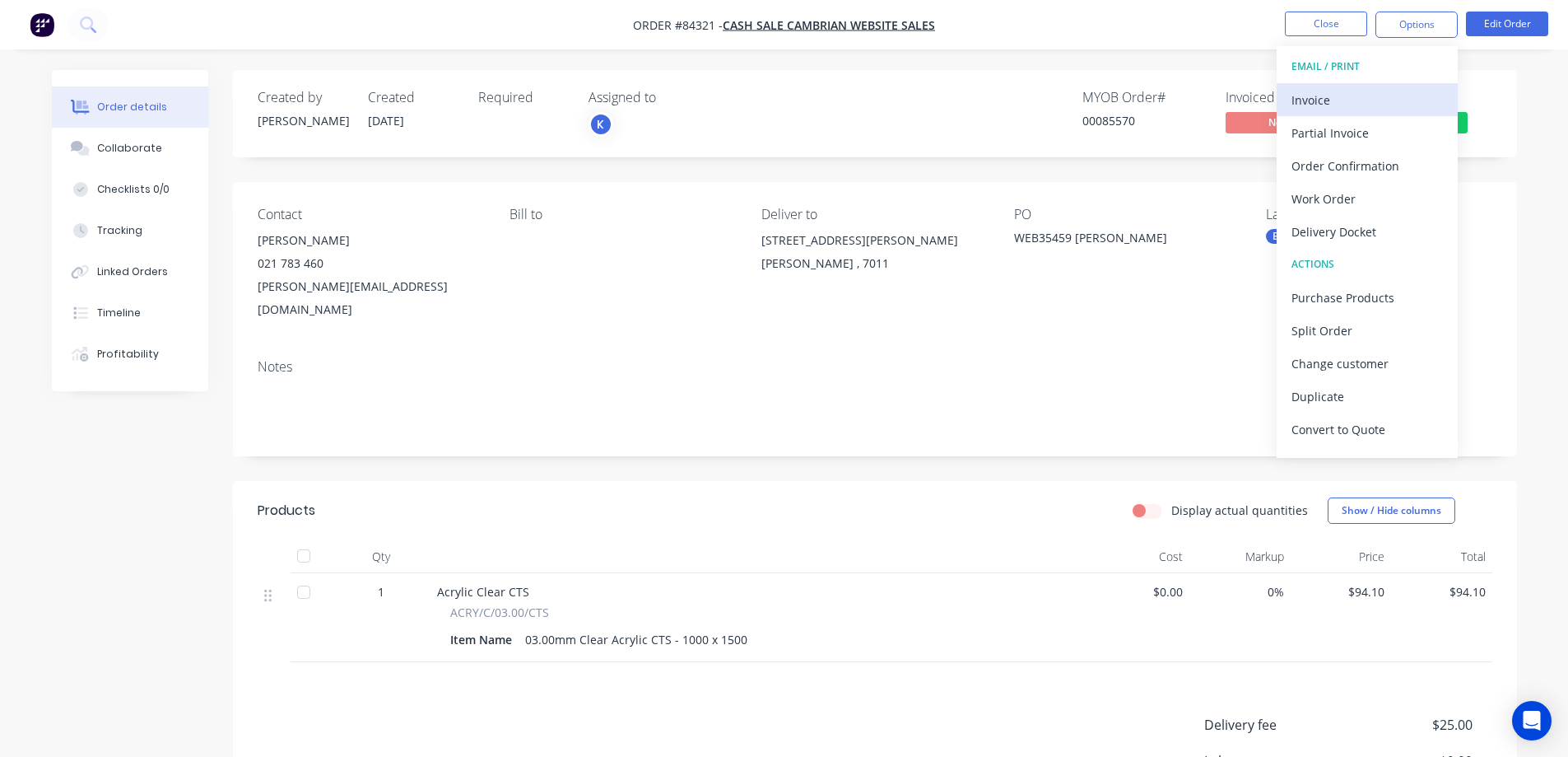
click at [1370, 106] on div "Invoice" at bounding box center [1367, 100] width 152 height 24
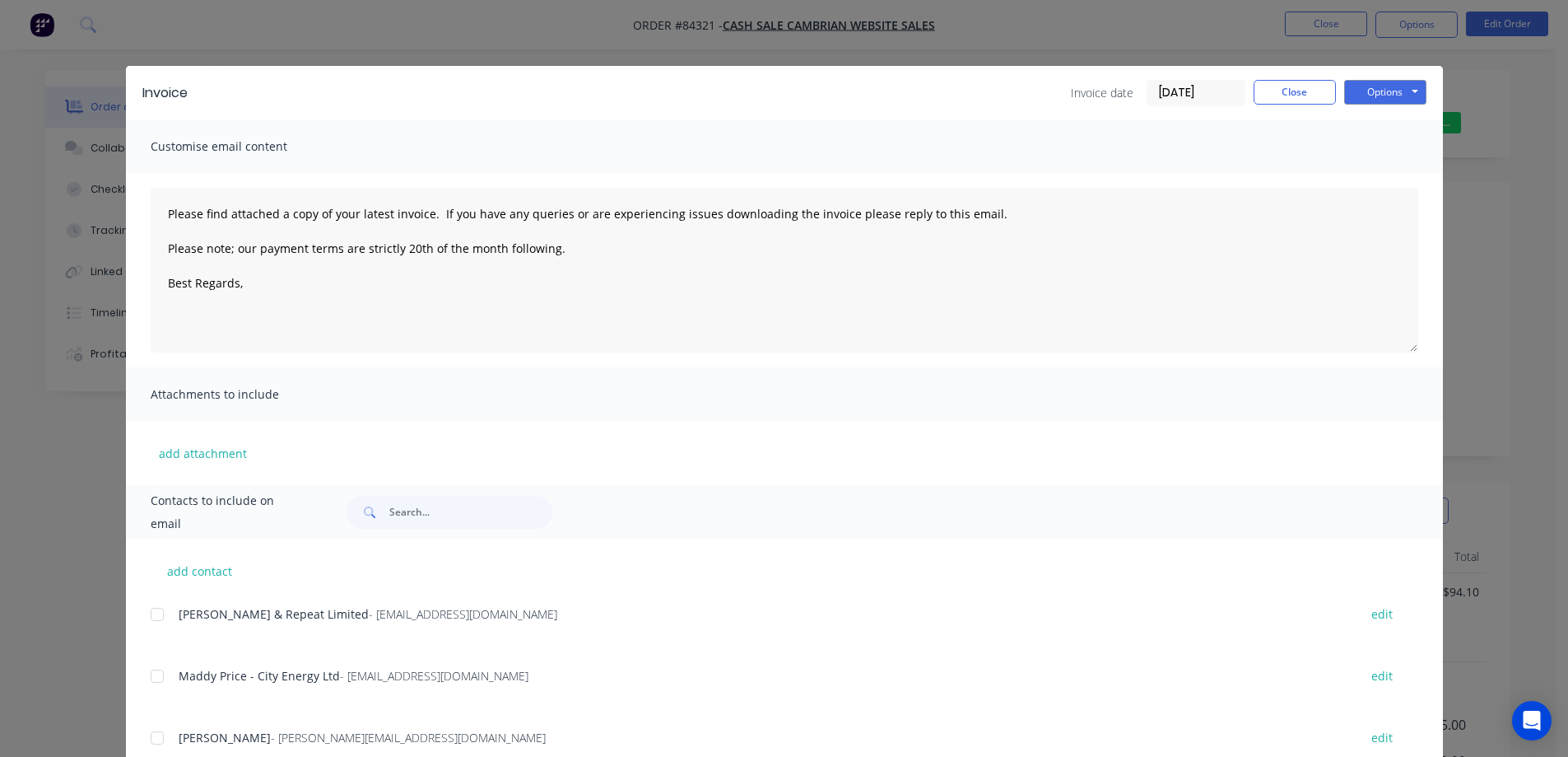
click at [1391, 87] on button "Options" at bounding box center [1385, 92] width 83 height 25
click at [1387, 147] on button "Print" at bounding box center [1397, 149] width 105 height 28
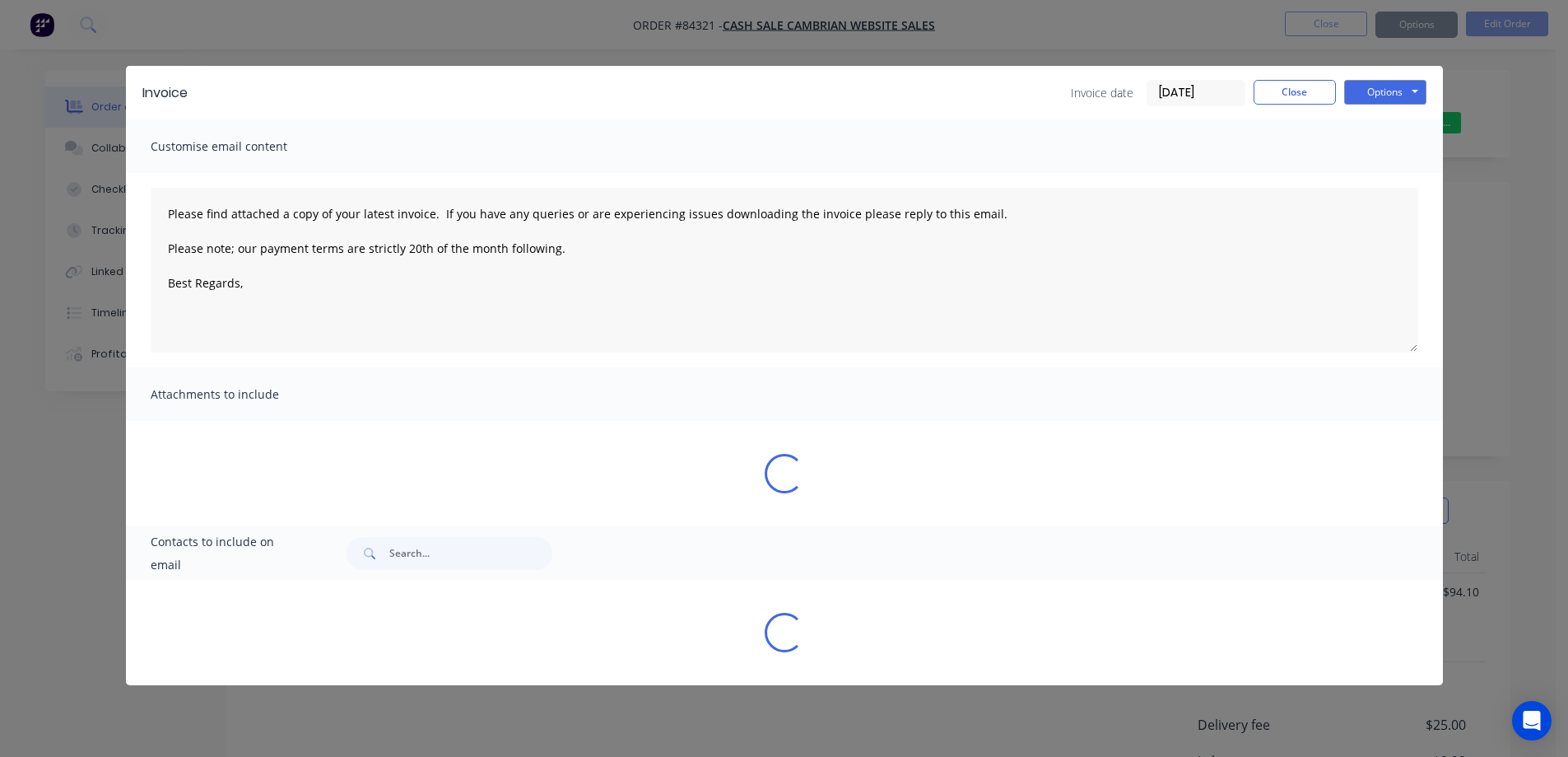
type textarea "Please find attached a copy of your latest invoice. If you have any queries or …"
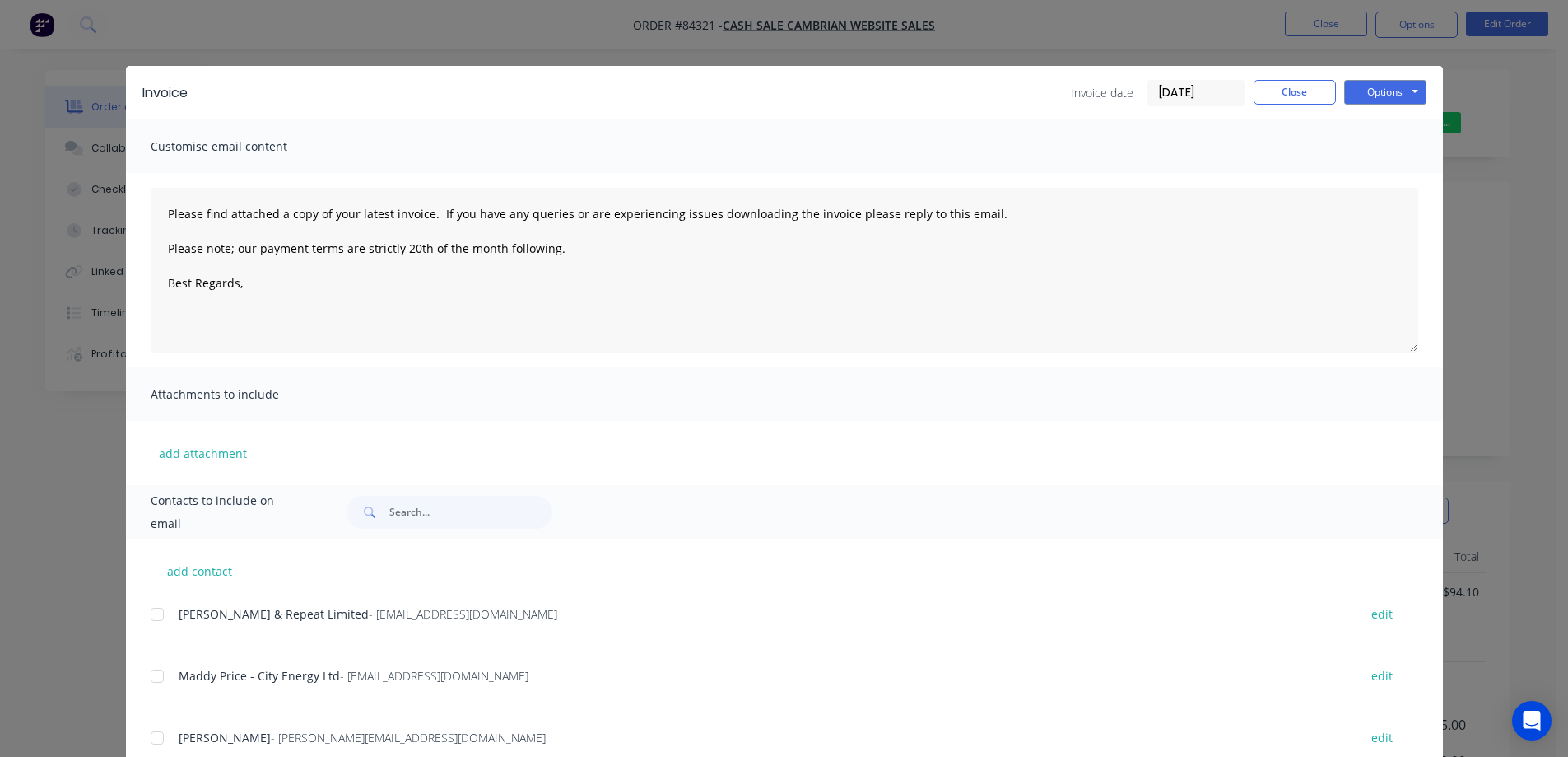
click at [313, 25] on div "Invoice Invoice date 03/09/25 Close Options Preview Print Email Customise email…" at bounding box center [784, 378] width 1568 height 757
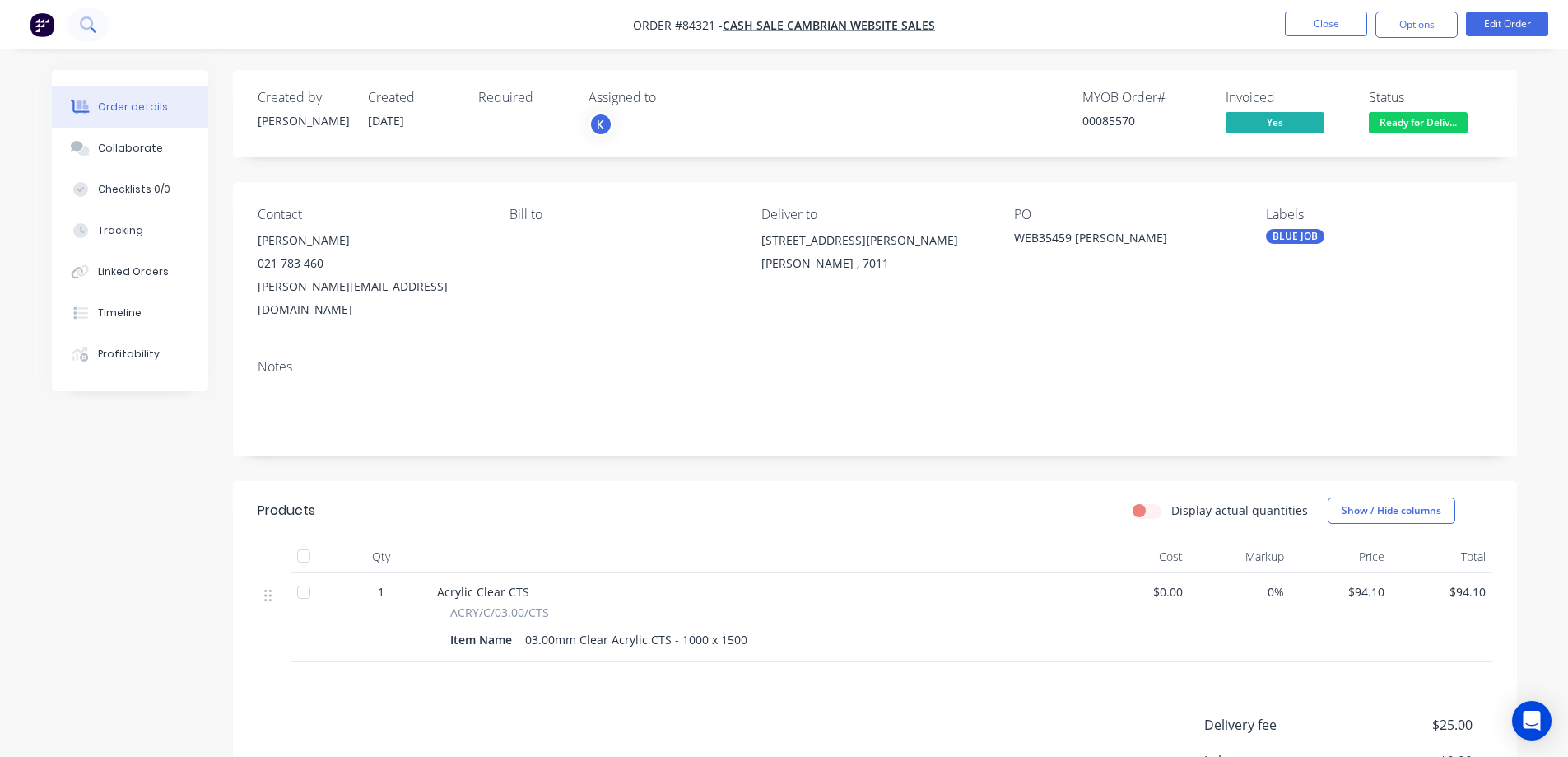
click at [90, 22] on icon at bounding box center [88, 24] width 15 height 16
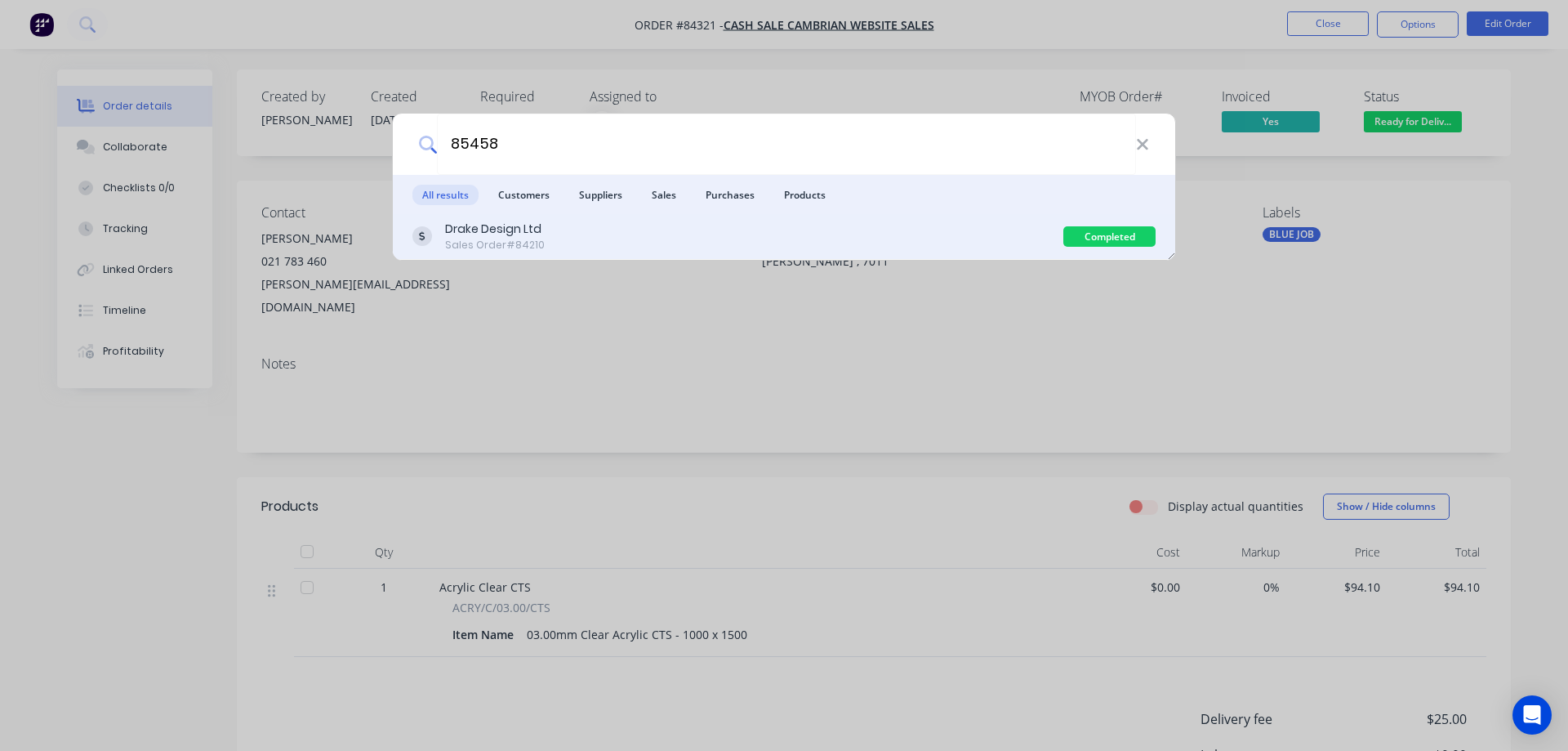
type input "85458"
click at [1007, 229] on div "Drake Design Ltd Sales Order #84210" at bounding box center [738, 236] width 651 height 32
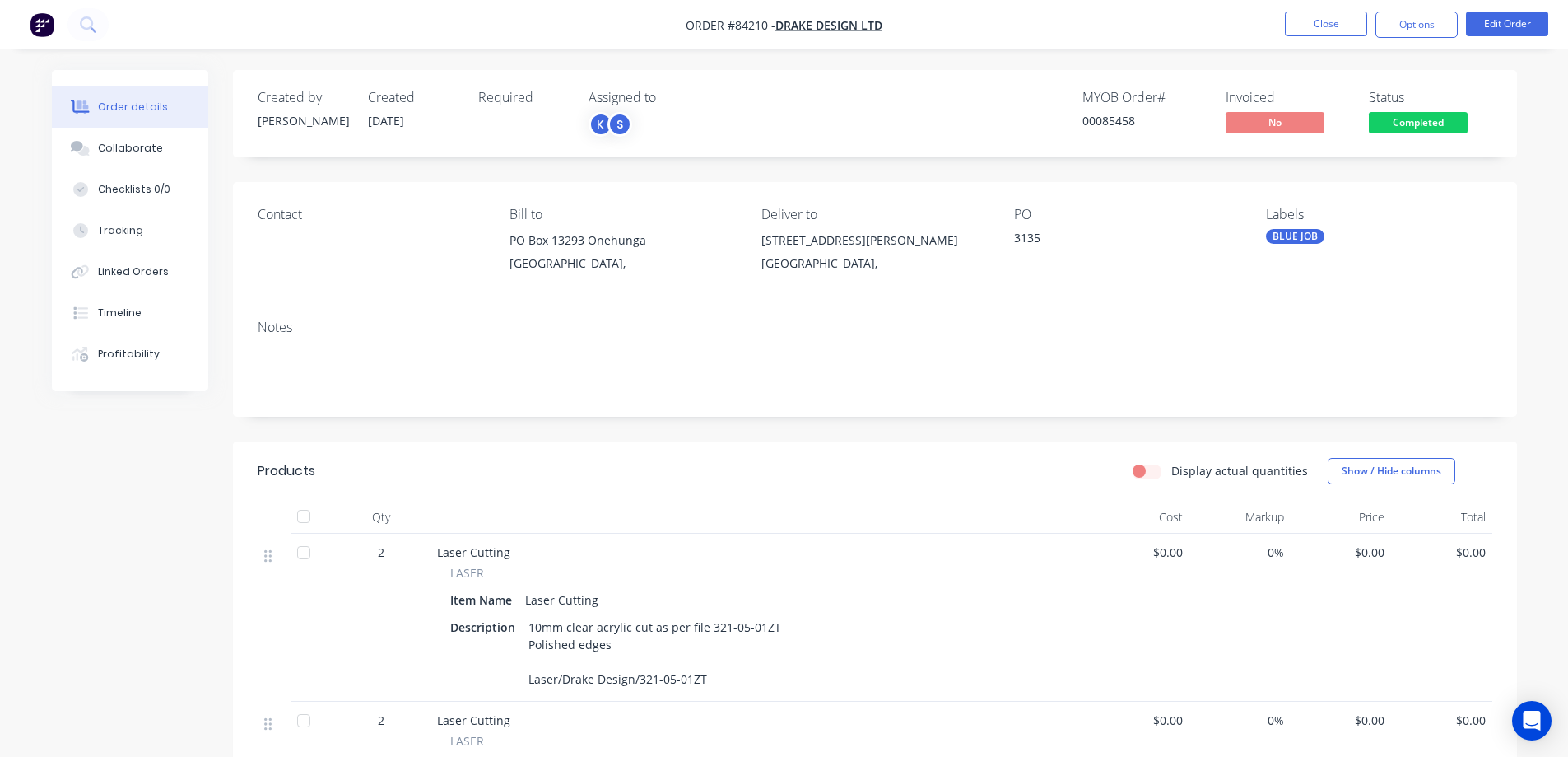
click at [1398, 127] on span "Completed" at bounding box center [1418, 122] width 99 height 21
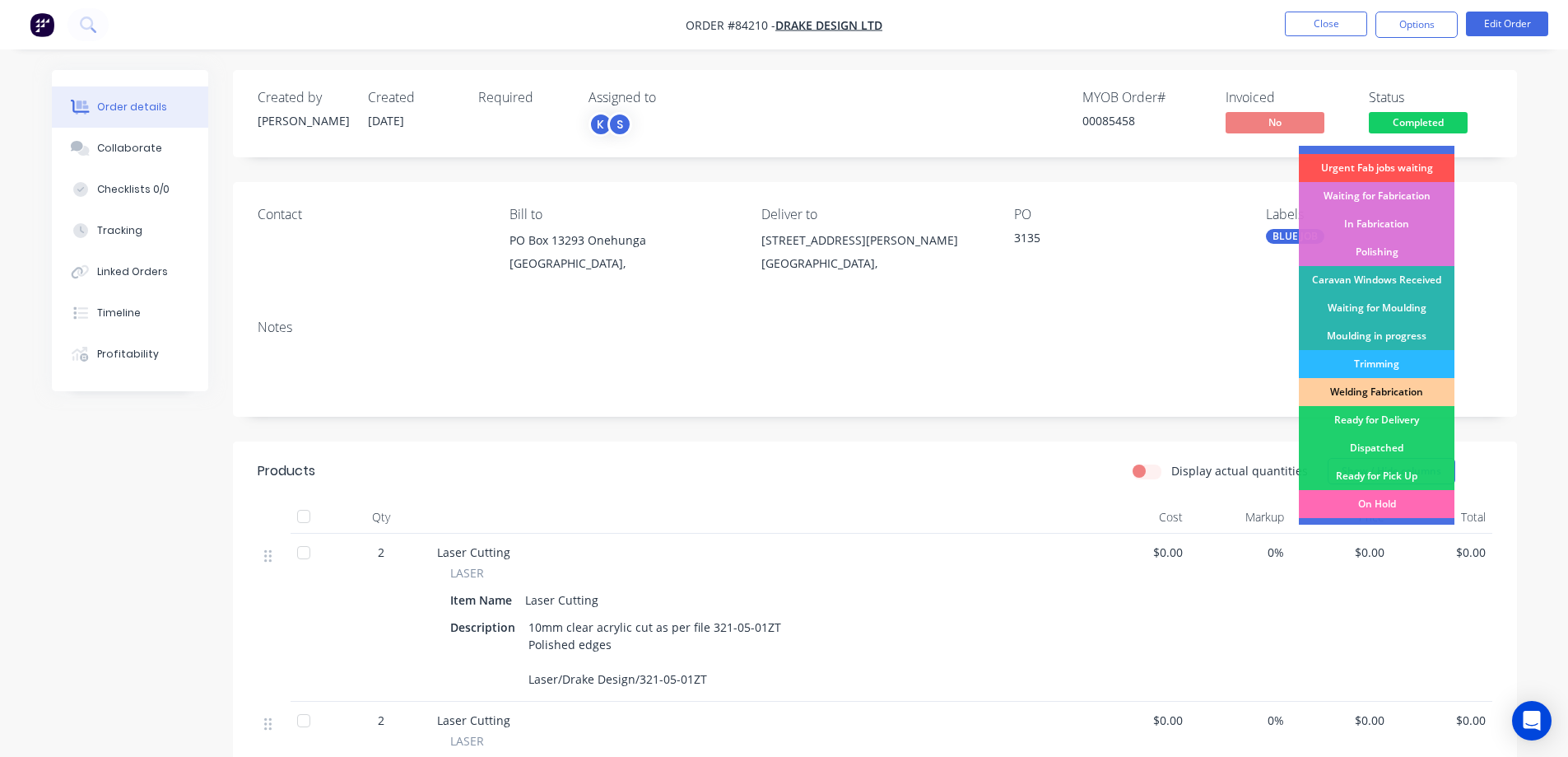
scroll to position [321, 0]
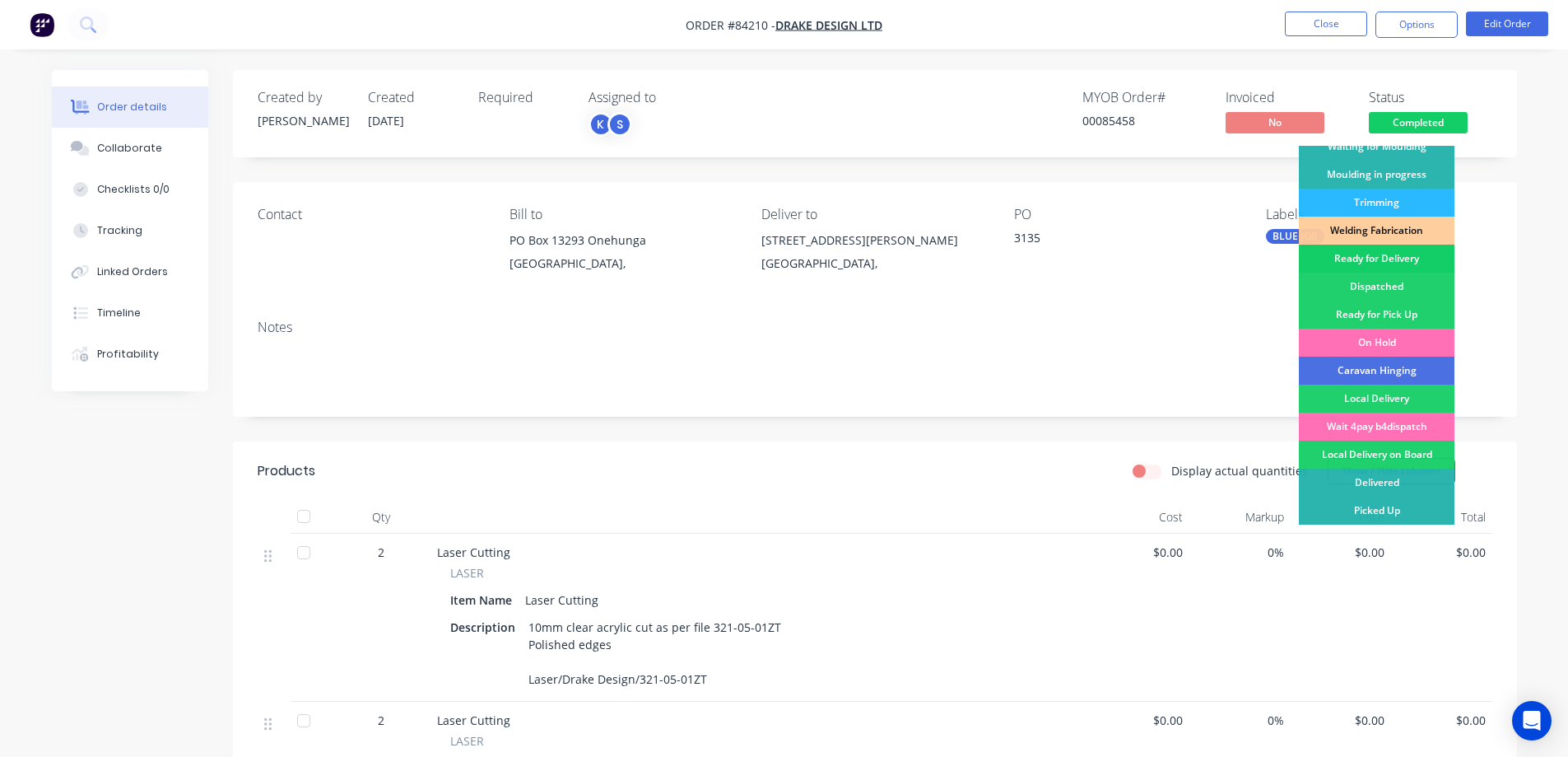
click at [1383, 260] on div "Ready for Delivery" at bounding box center [1377, 258] width 156 height 28
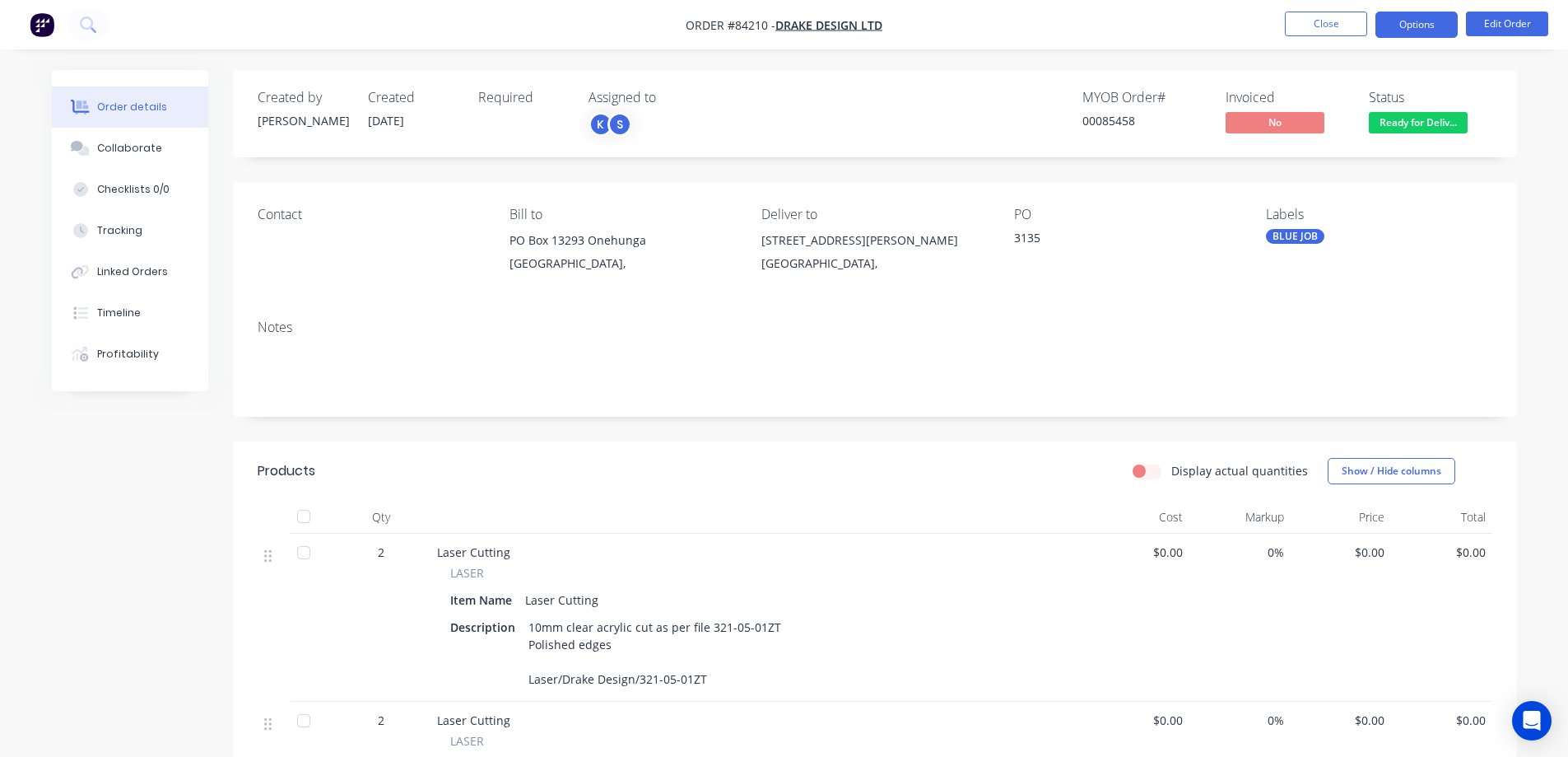
click at [1441, 16] on button "Options" at bounding box center [1416, 24] width 83 height 27
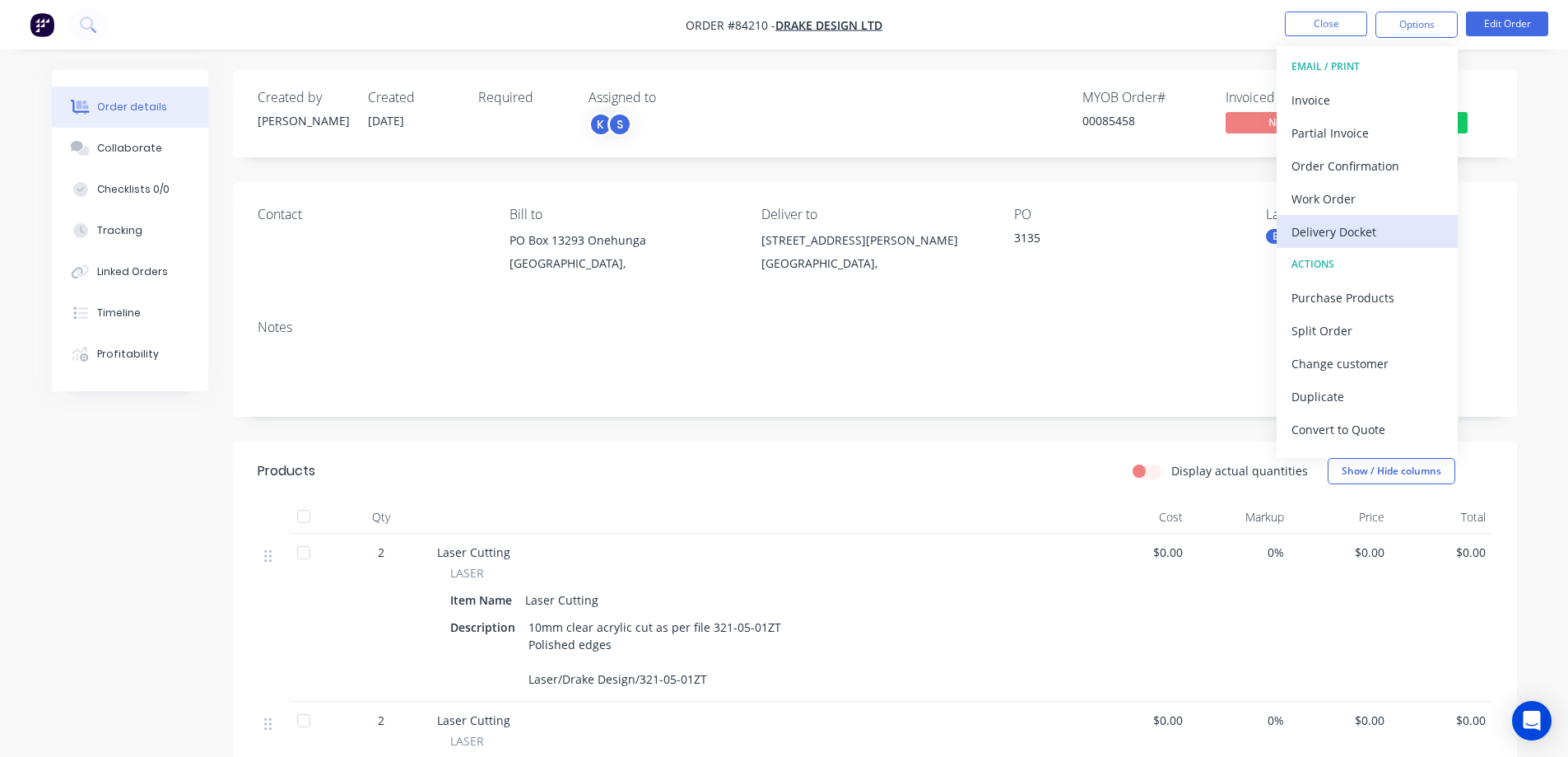
click at [1340, 230] on div "Delivery Docket" at bounding box center [1367, 232] width 152 height 24
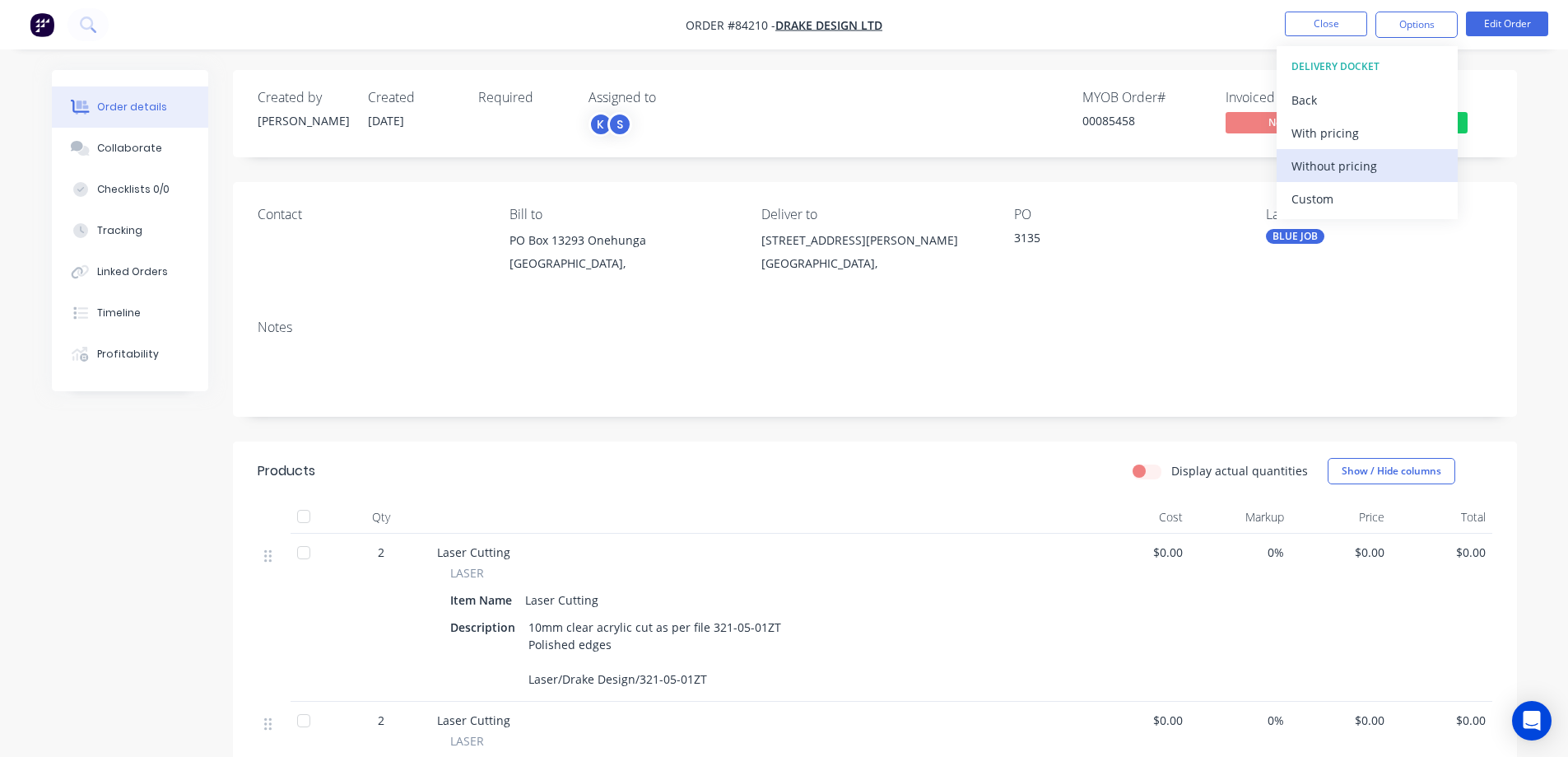
click at [1352, 171] on div "Without pricing" at bounding box center [1367, 166] width 152 height 24
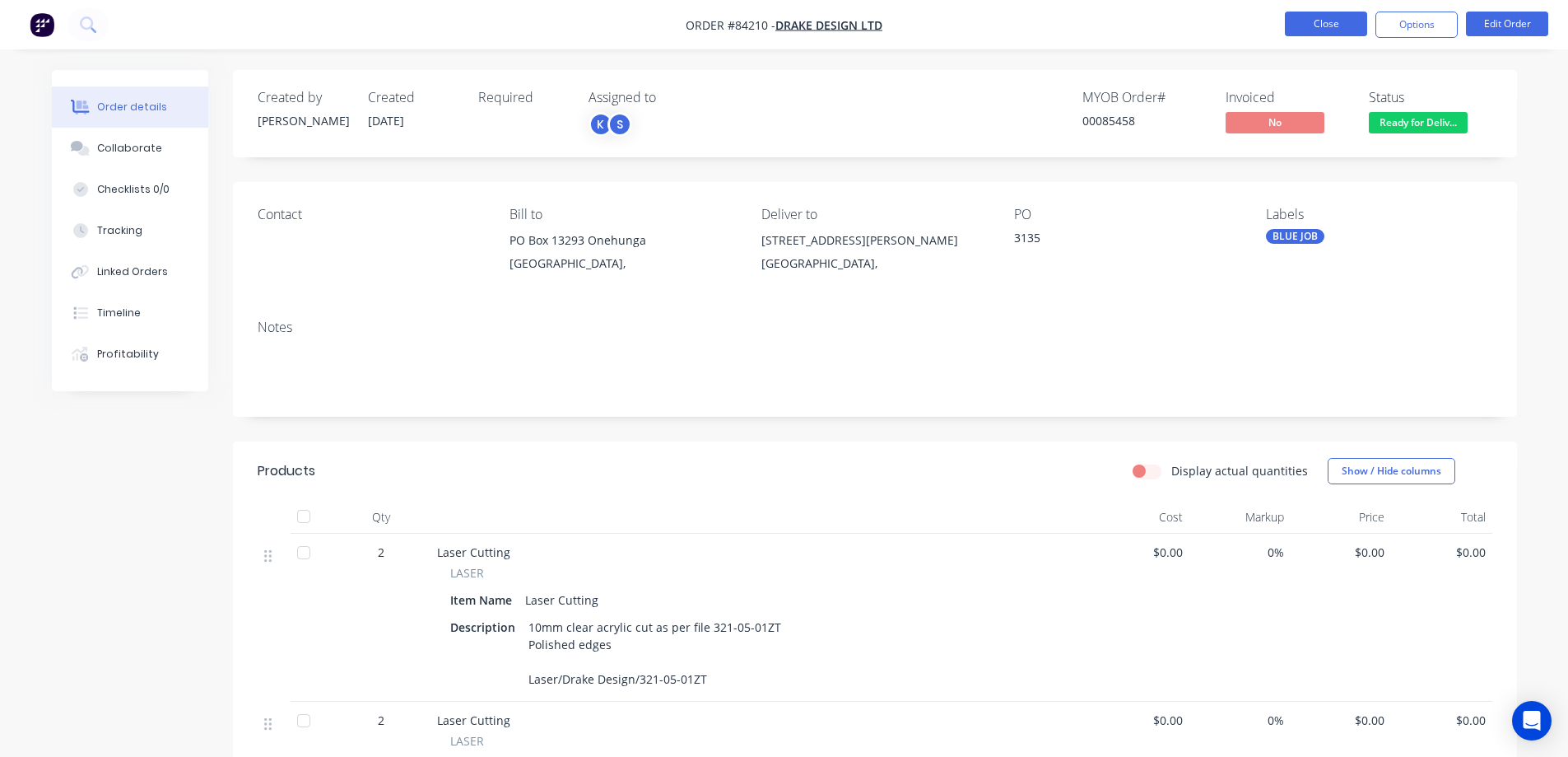
click at [1315, 21] on button "Close" at bounding box center [1326, 23] width 83 height 25
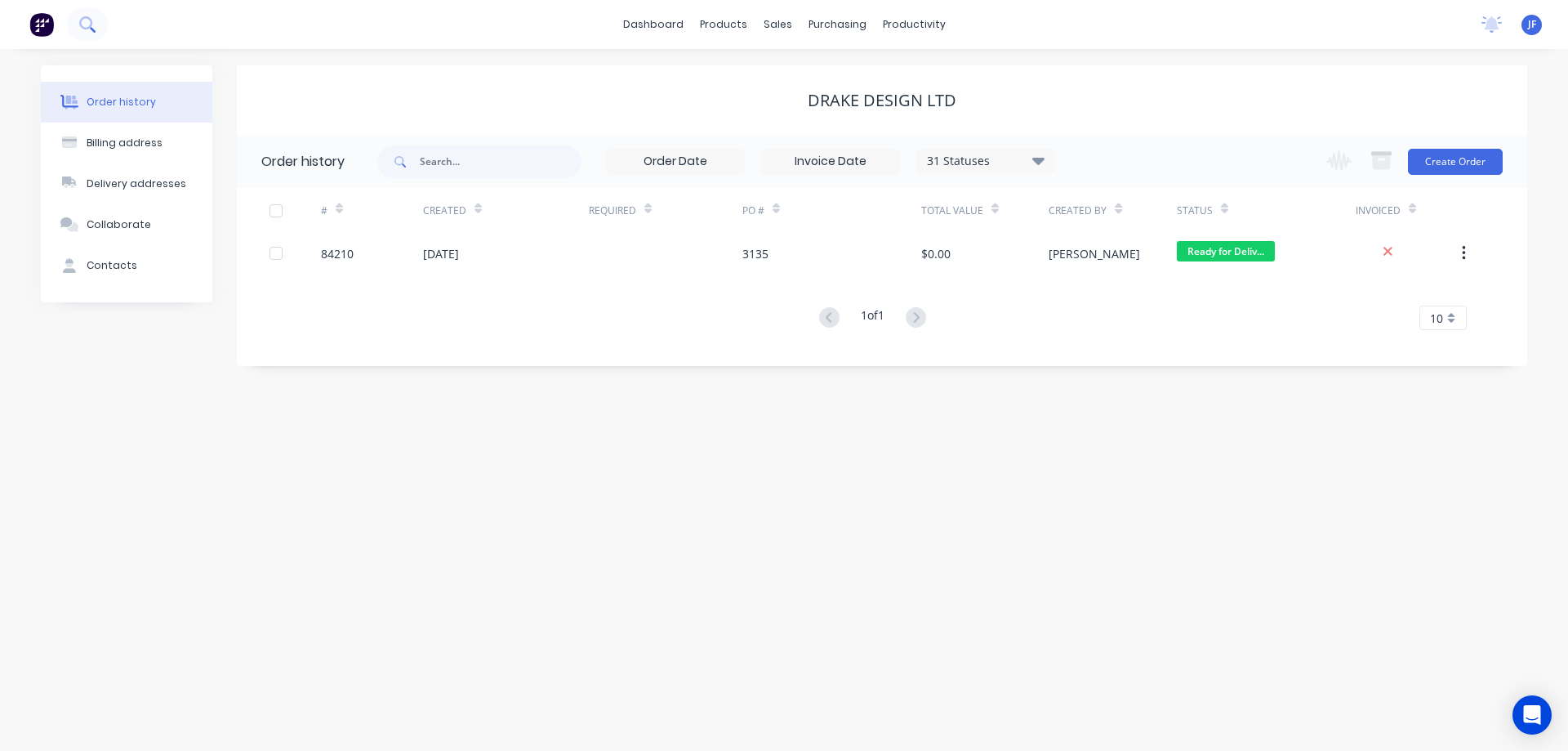
click at [79, 14] on button at bounding box center [87, 25] width 41 height 32
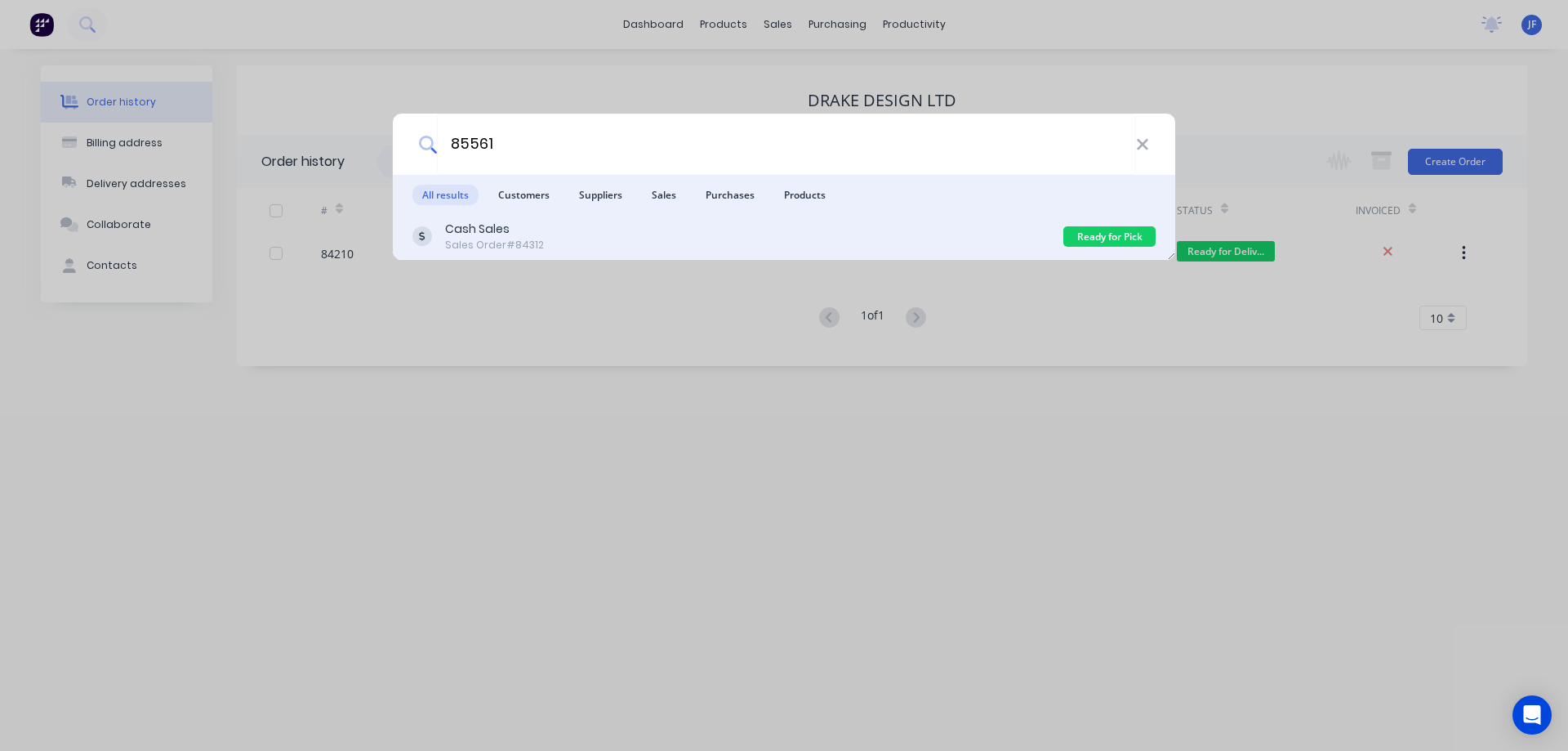
type input "85561"
click at [837, 233] on div "Cash Sales Sales Order #84312" at bounding box center [738, 236] width 651 height 32
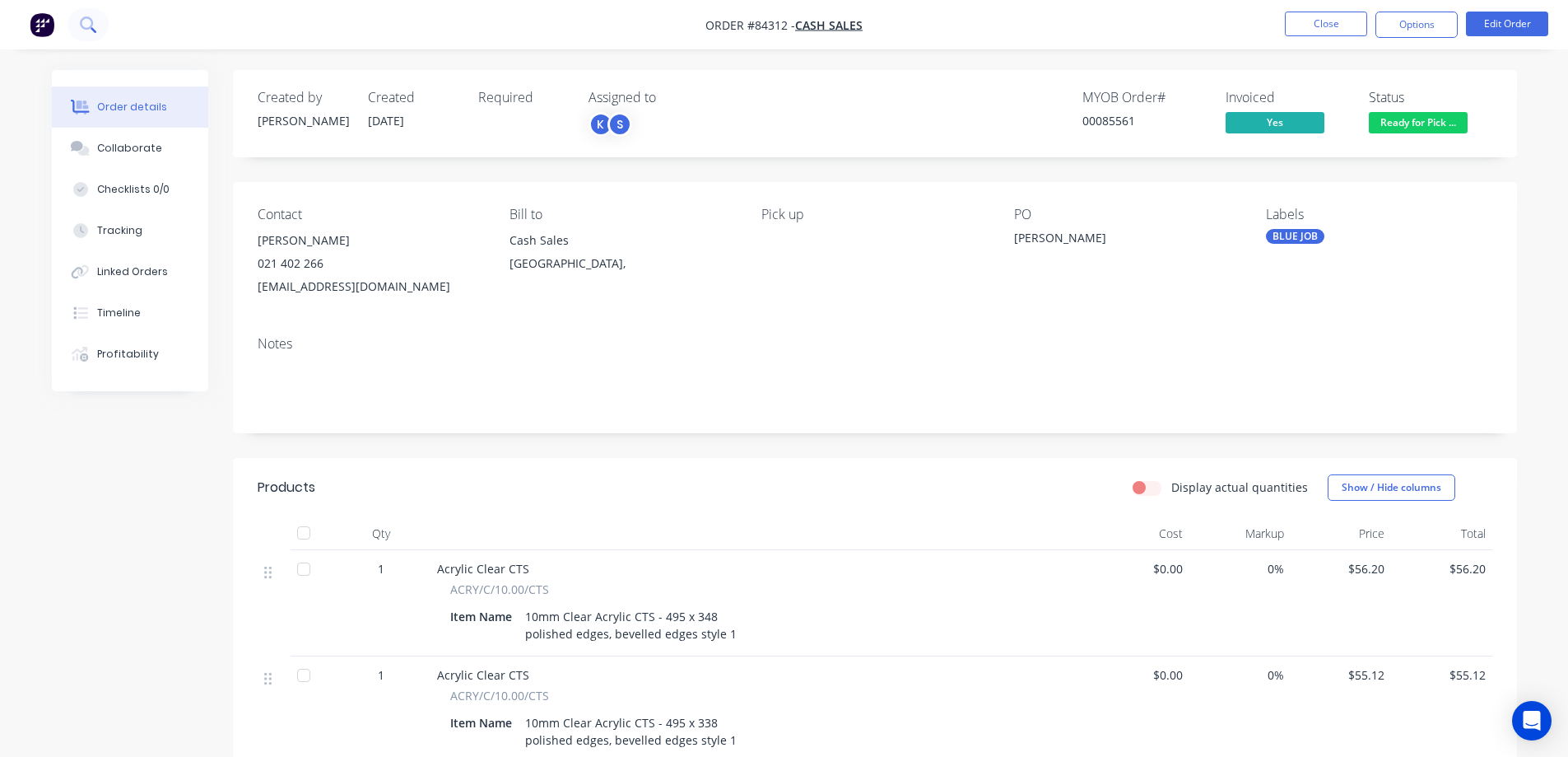
click at [84, 18] on icon at bounding box center [86, 22] width 13 height 13
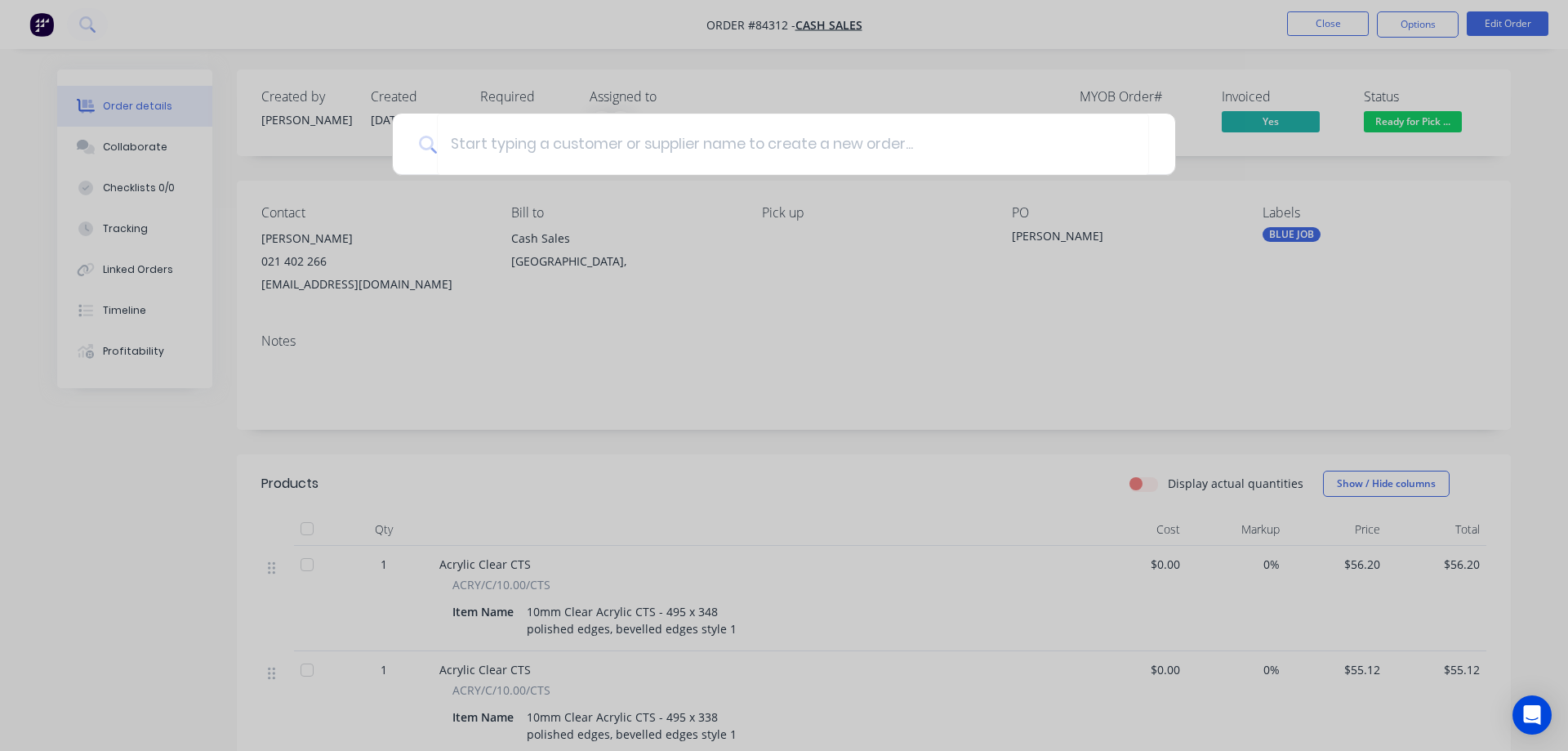
click at [334, 66] on div at bounding box center [784, 375] width 1568 height 751
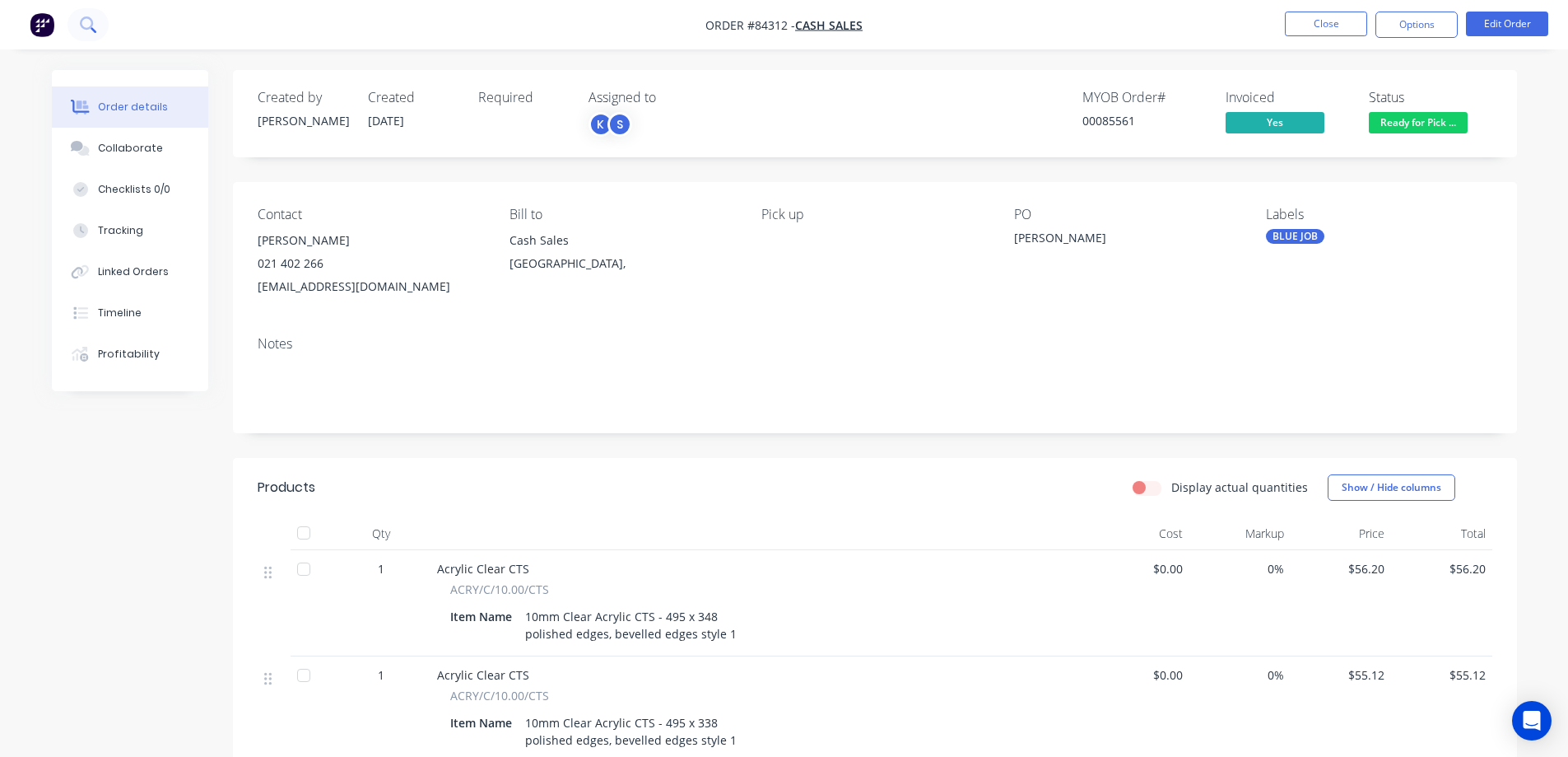
click at [72, 22] on button at bounding box center [88, 25] width 41 height 33
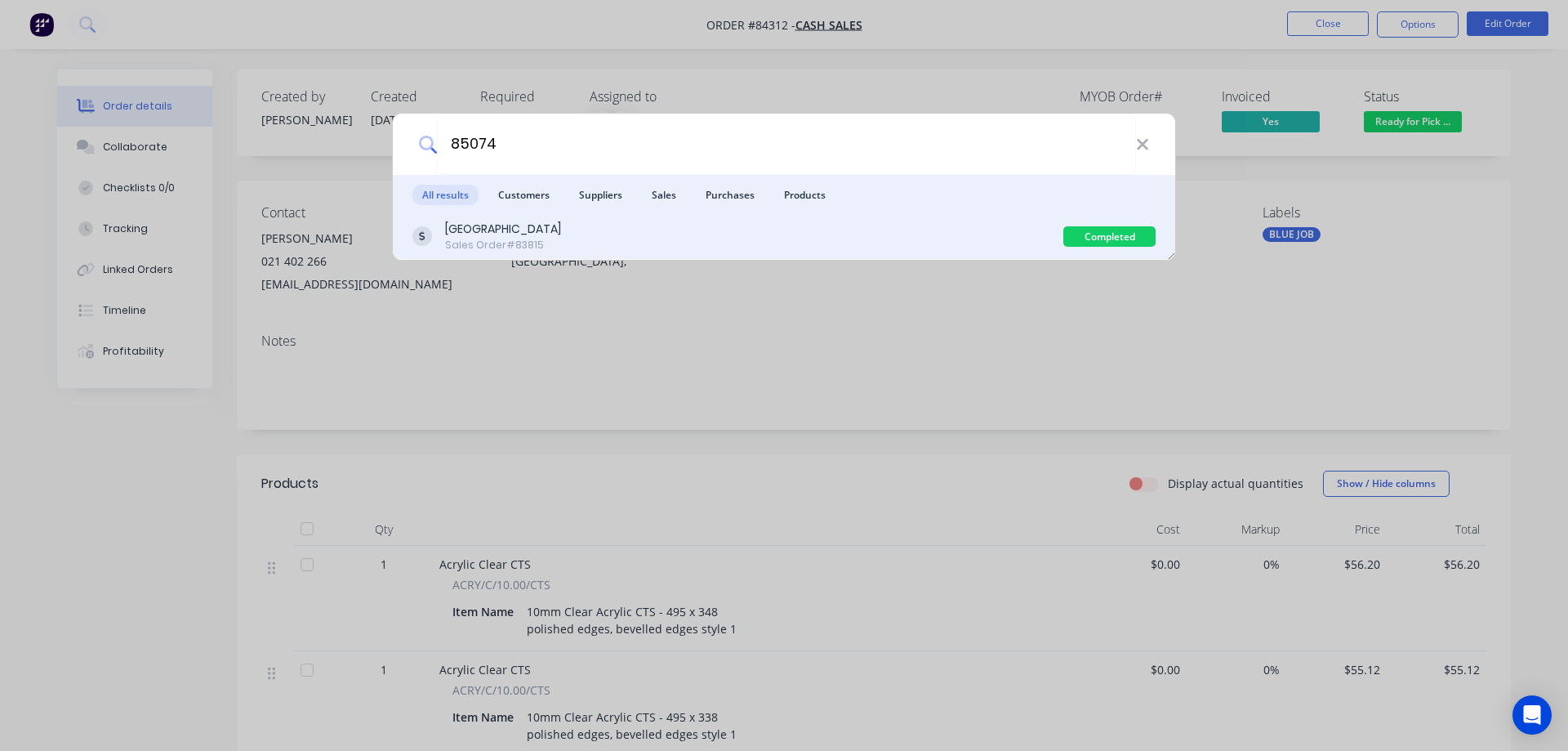
type input "85074"
click at [831, 233] on div "Green Bay High School Sales Order #83815" at bounding box center [738, 236] width 651 height 32
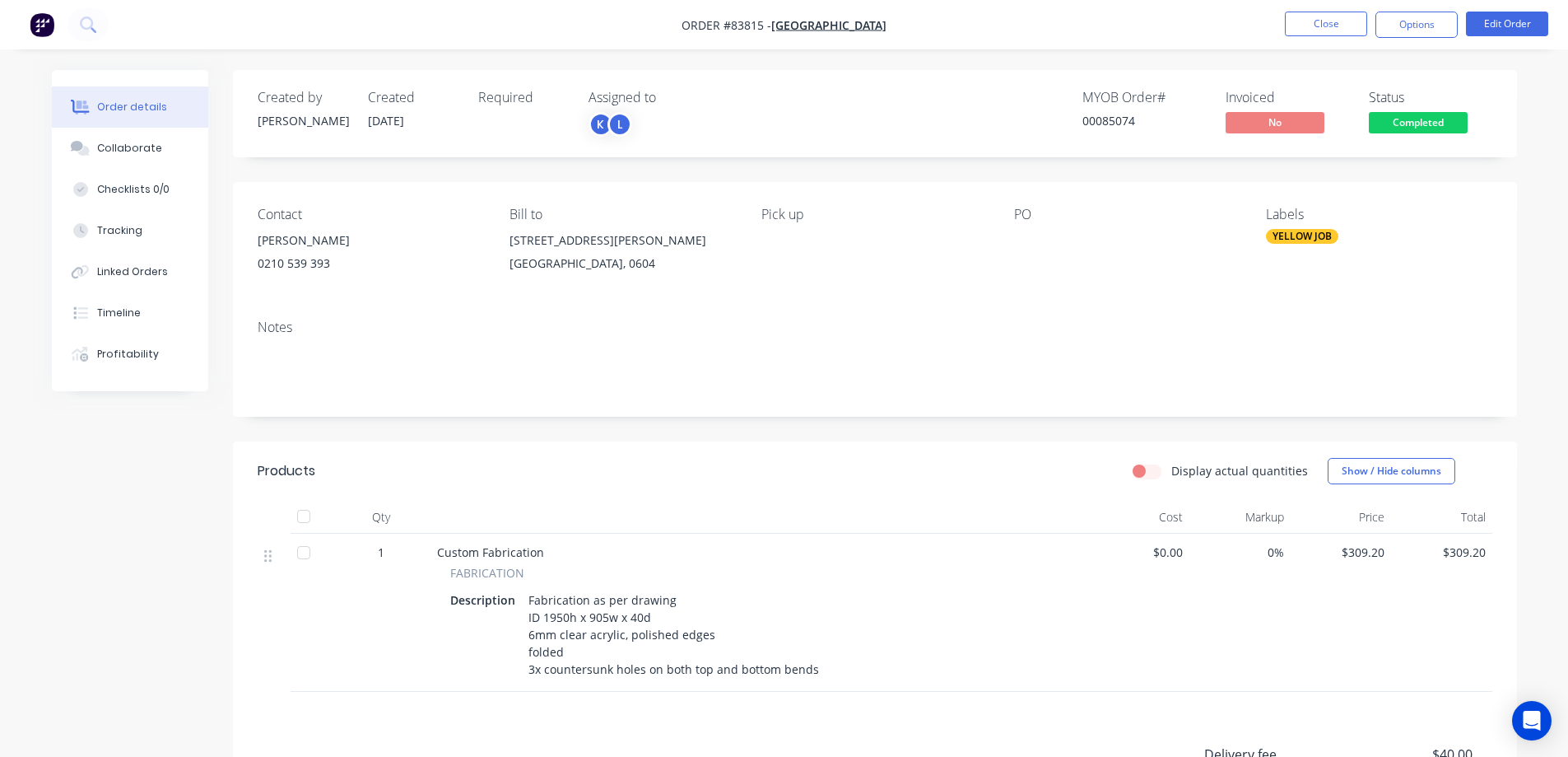
click at [1428, 113] on span "Completed" at bounding box center [1418, 122] width 99 height 21
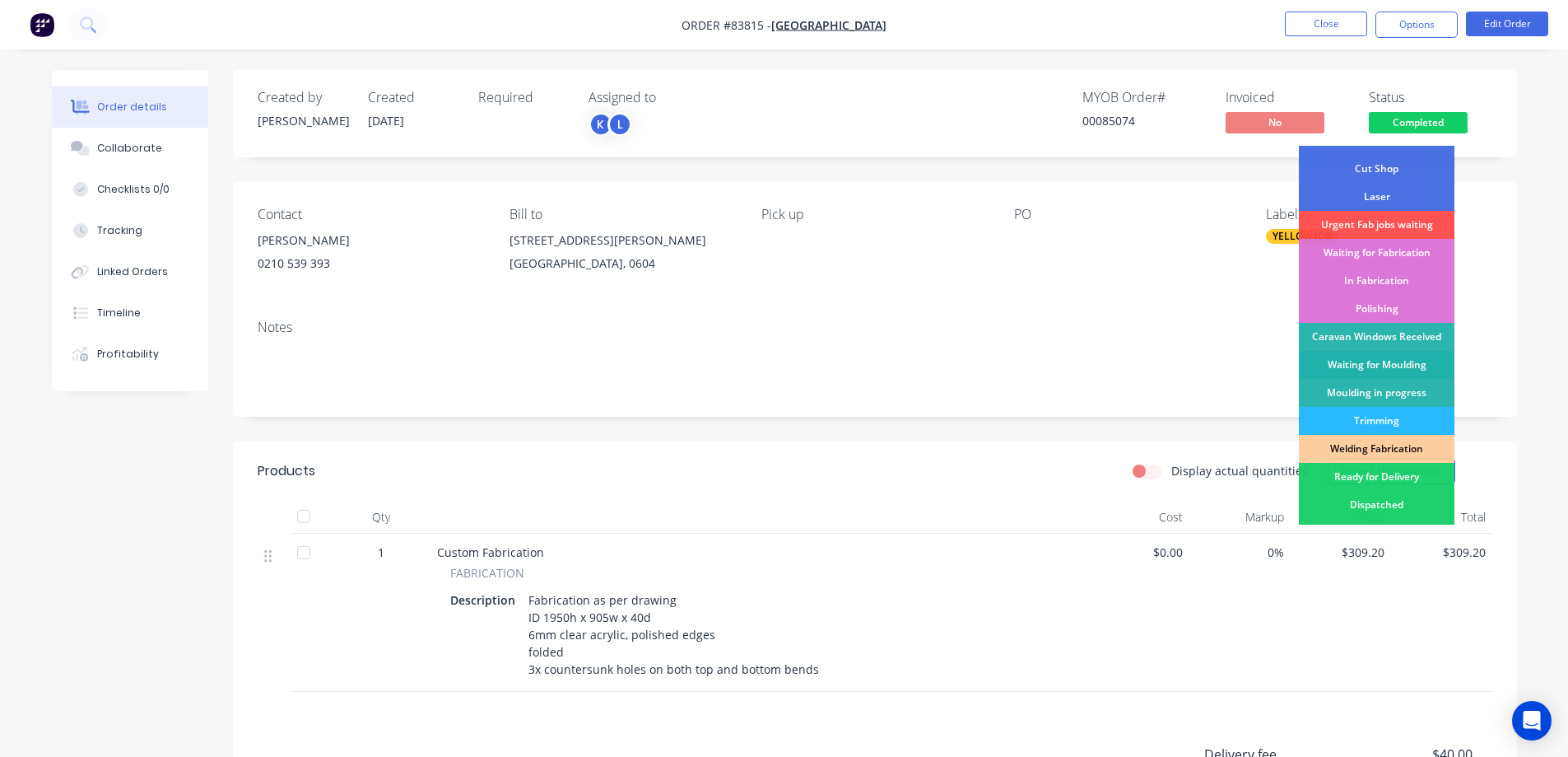
scroll to position [164, 0]
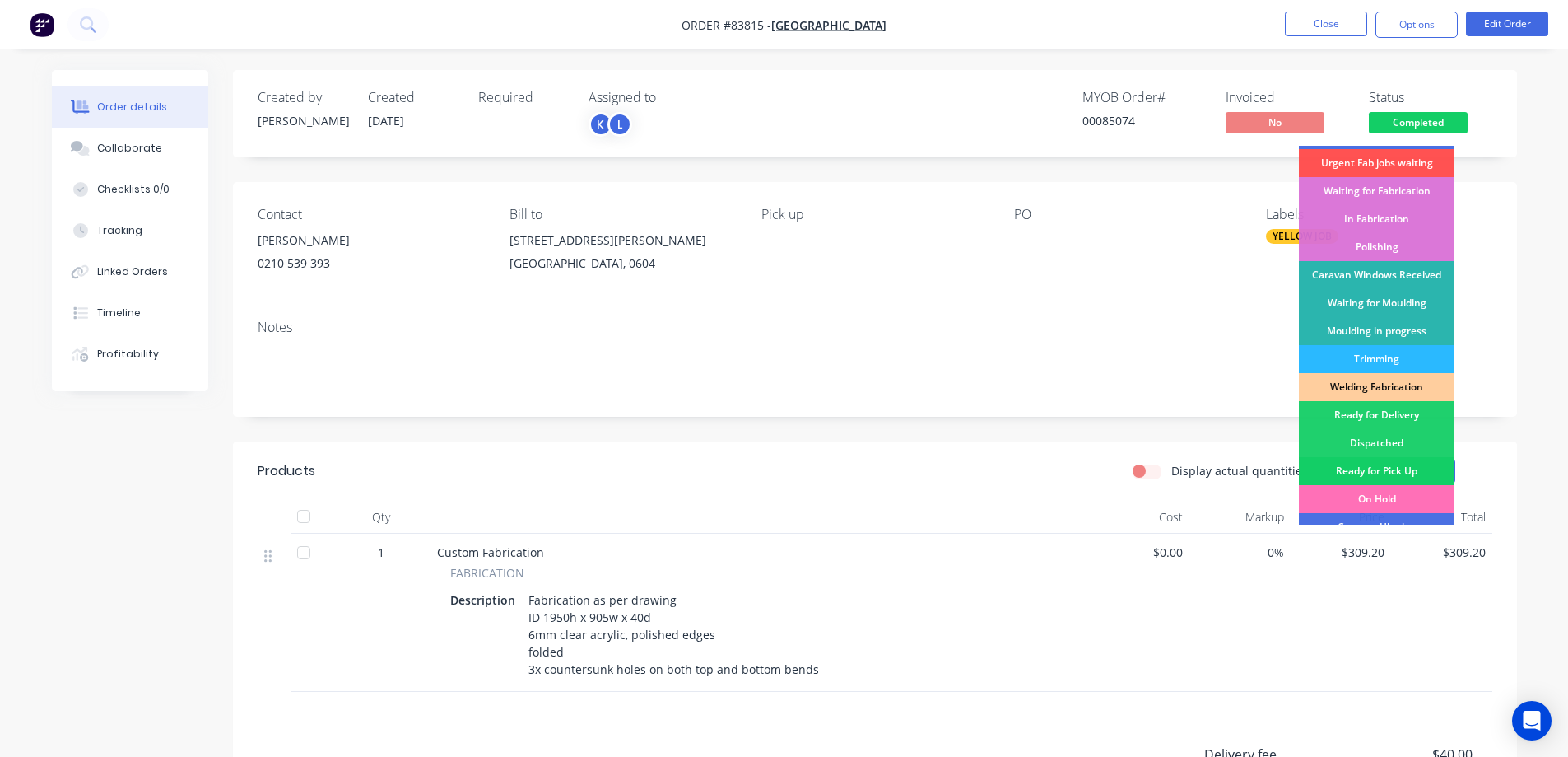
click at [1371, 470] on div "Ready for Pick Up" at bounding box center [1377, 471] width 156 height 28
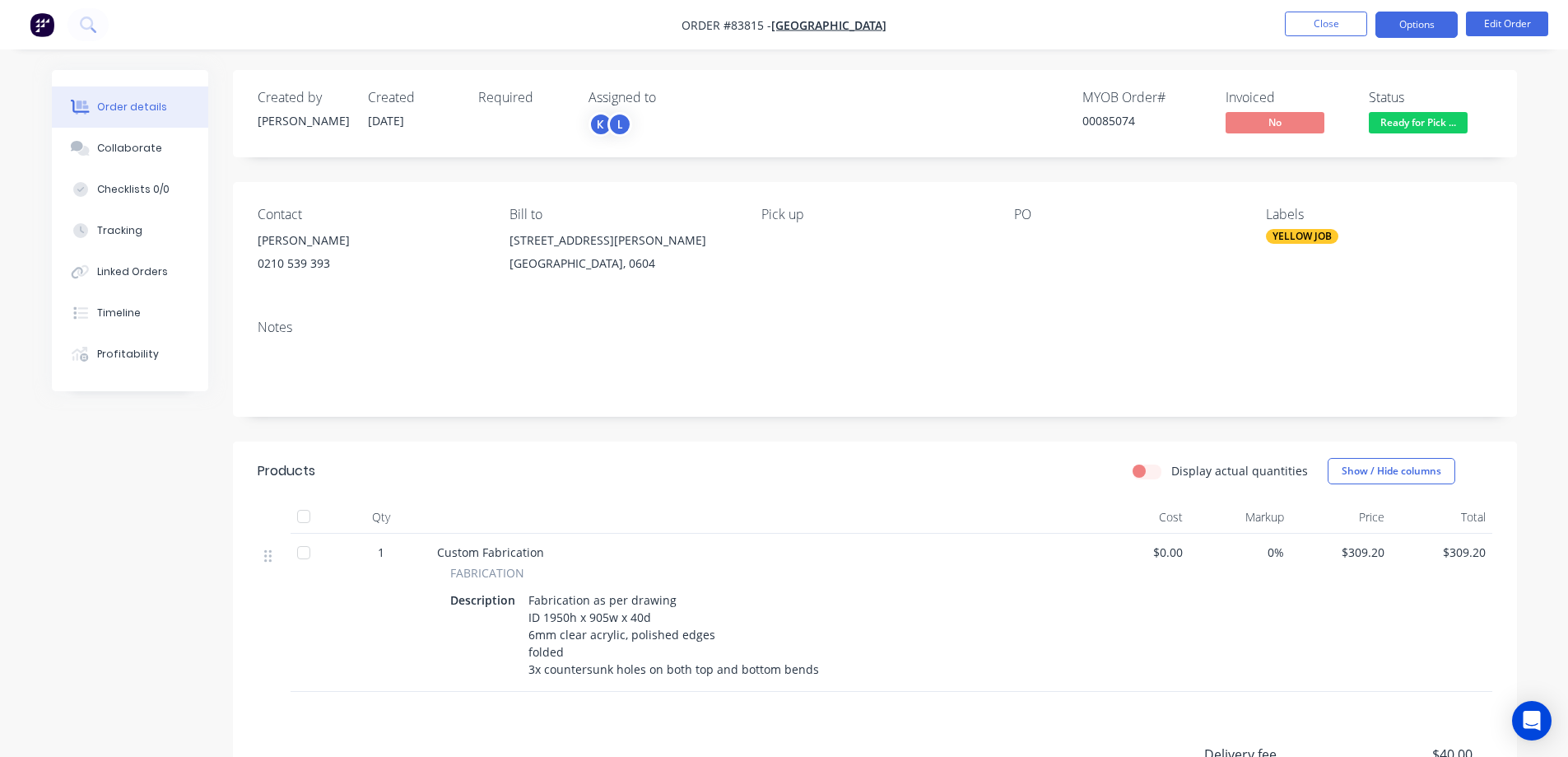
click at [1403, 20] on button "Options" at bounding box center [1416, 24] width 83 height 27
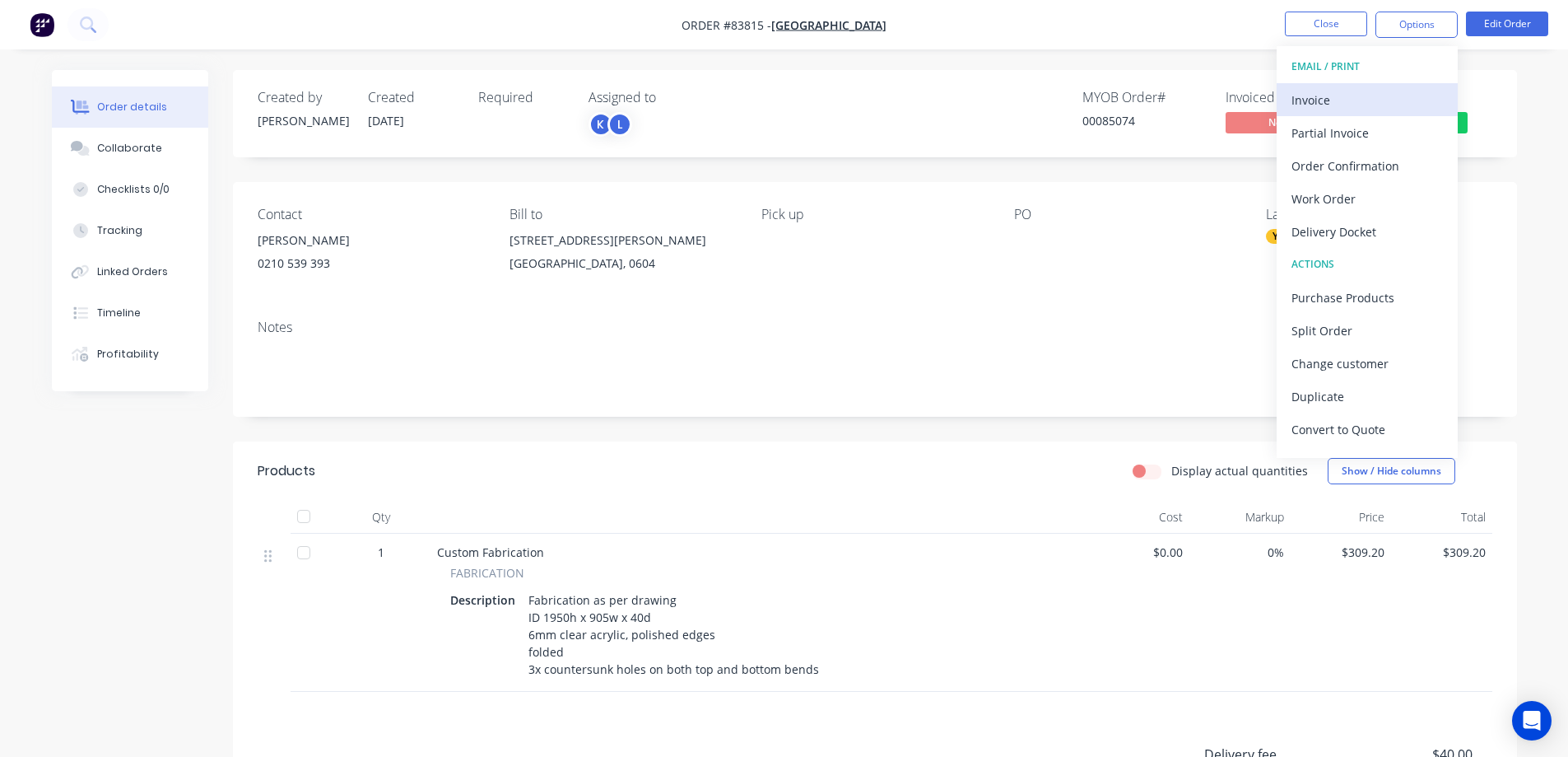
click at [1384, 98] on div "Invoice" at bounding box center [1367, 100] width 152 height 24
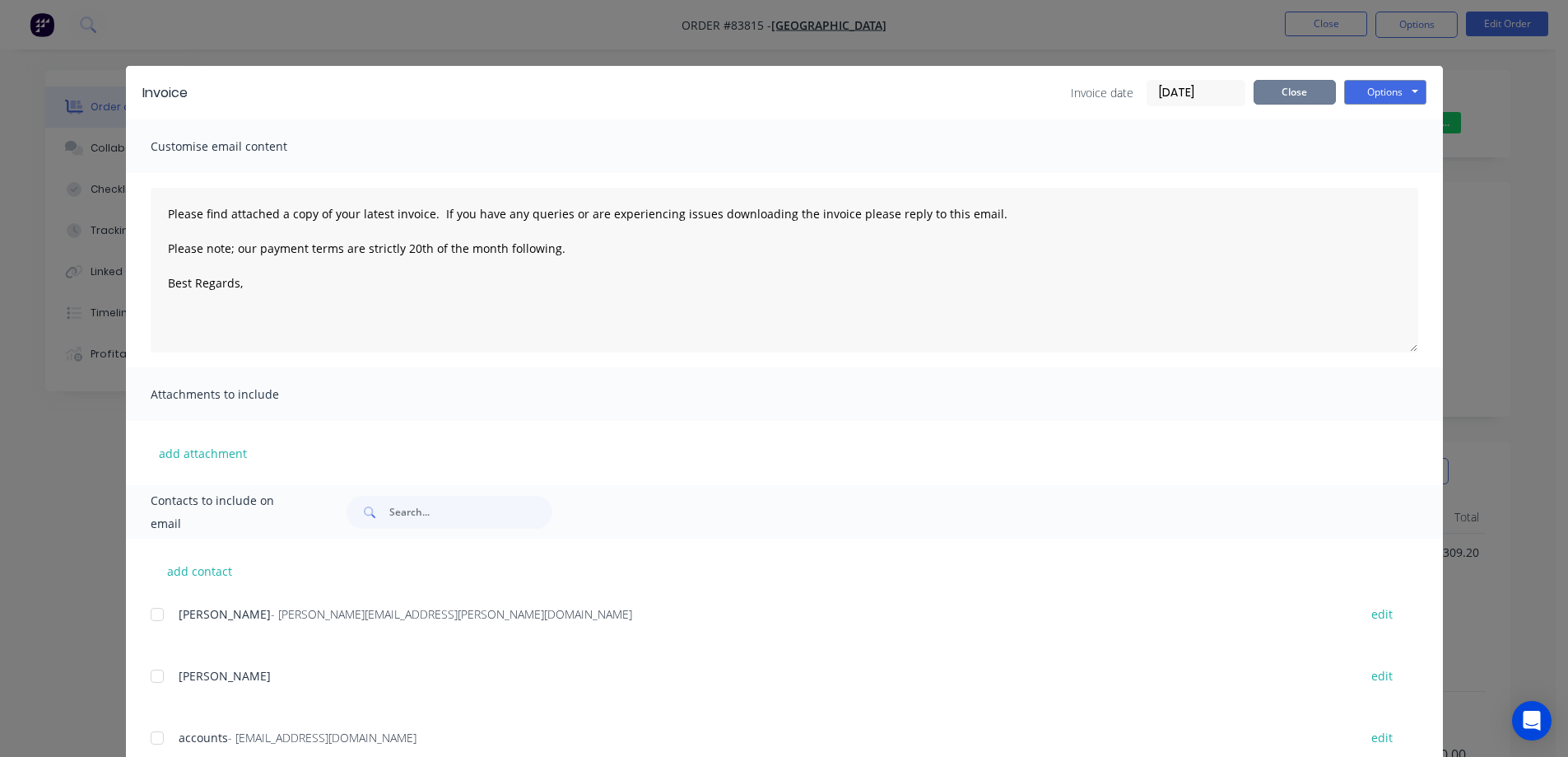
drag, startPoint x: 1283, startPoint y: 92, endPoint x: 1408, endPoint y: 45, distance: 133.5
click at [1286, 92] on button "Close" at bounding box center [1295, 92] width 83 height 25
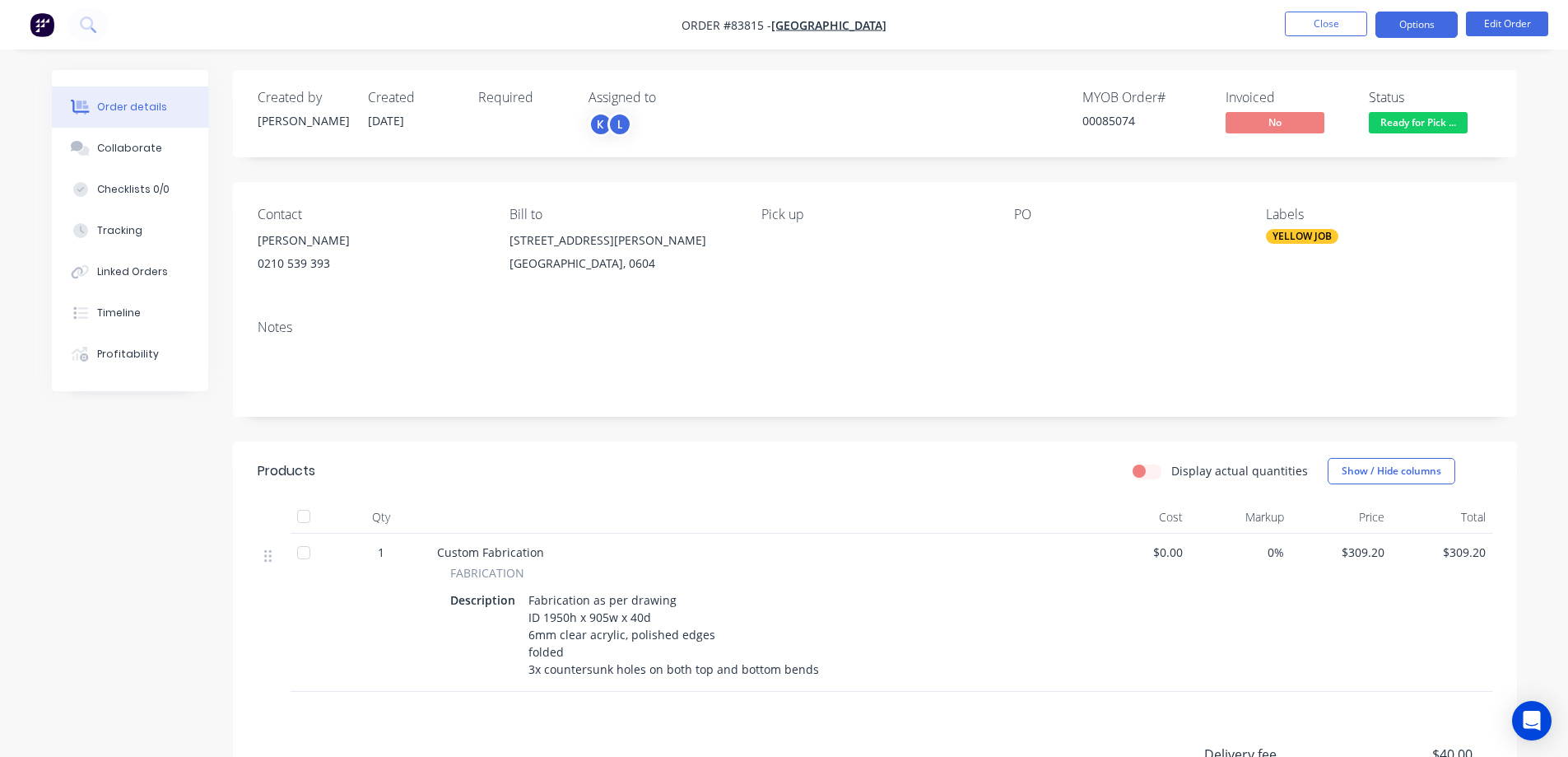
click at [1418, 25] on button "Options" at bounding box center [1416, 24] width 83 height 27
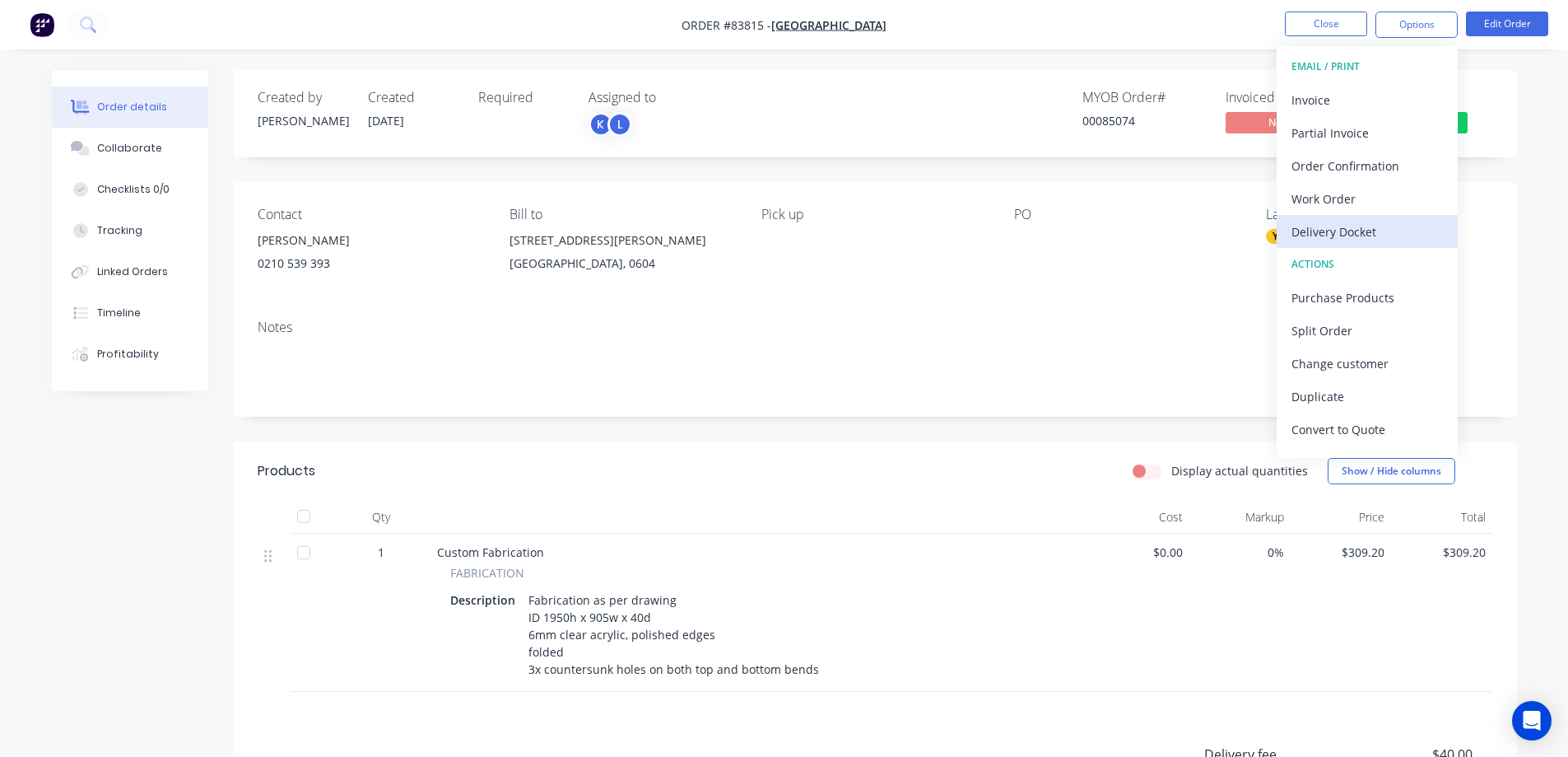
click at [1362, 233] on div "Delivery Docket" at bounding box center [1367, 232] width 152 height 24
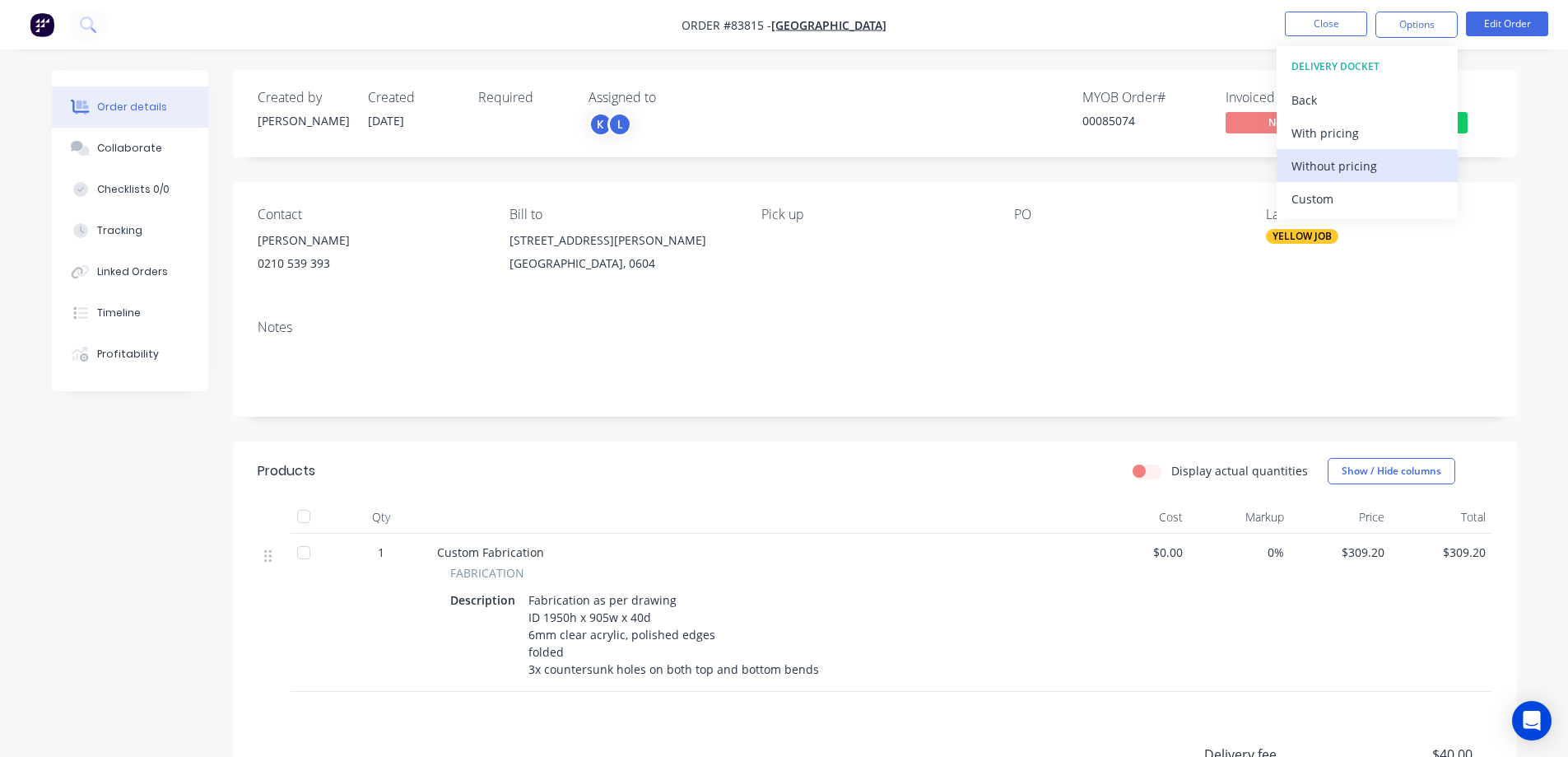
click at [1376, 173] on div "Without pricing" at bounding box center [1367, 166] width 152 height 24
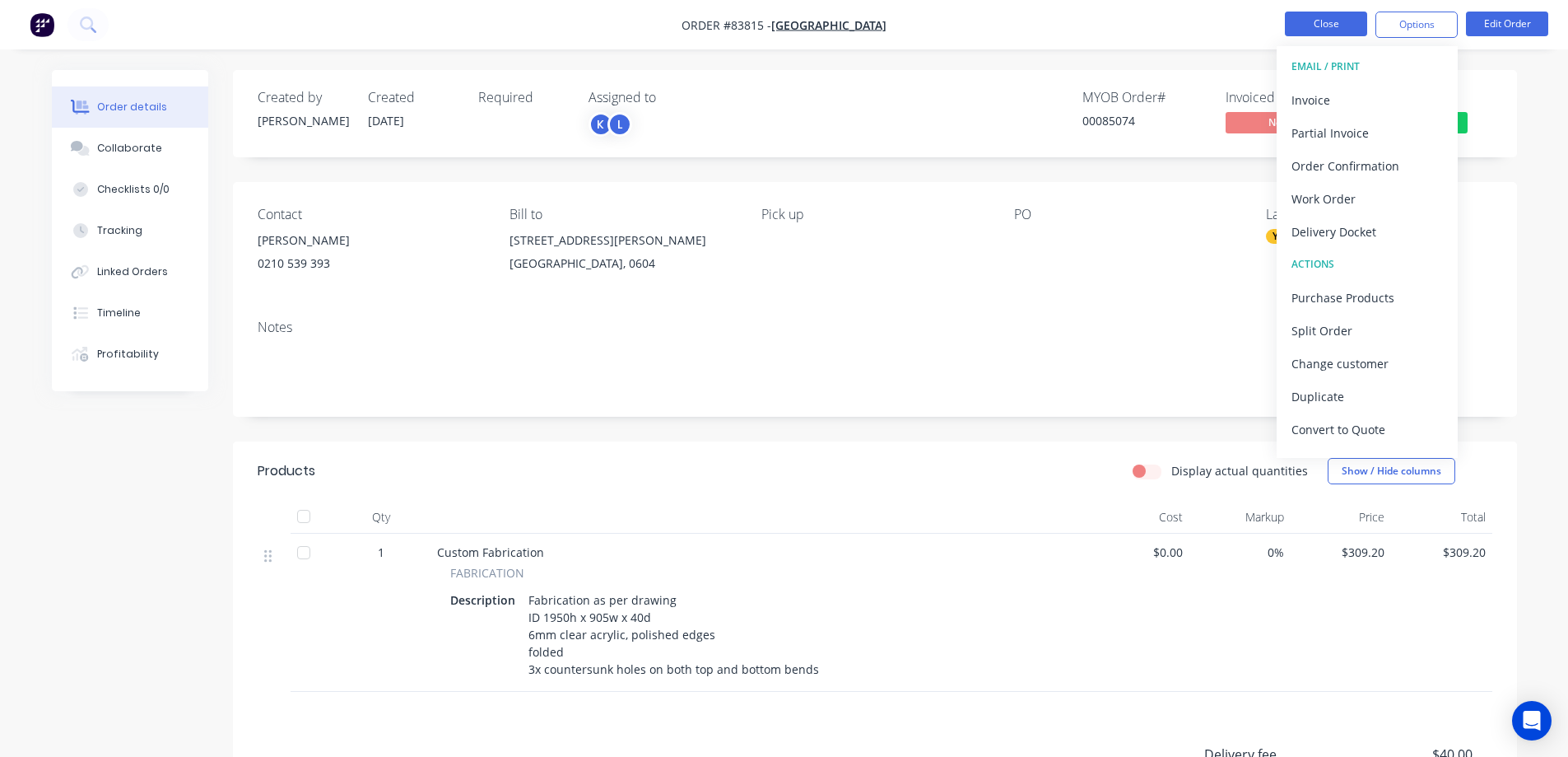
click at [1322, 31] on button "Close" at bounding box center [1326, 23] width 83 height 25
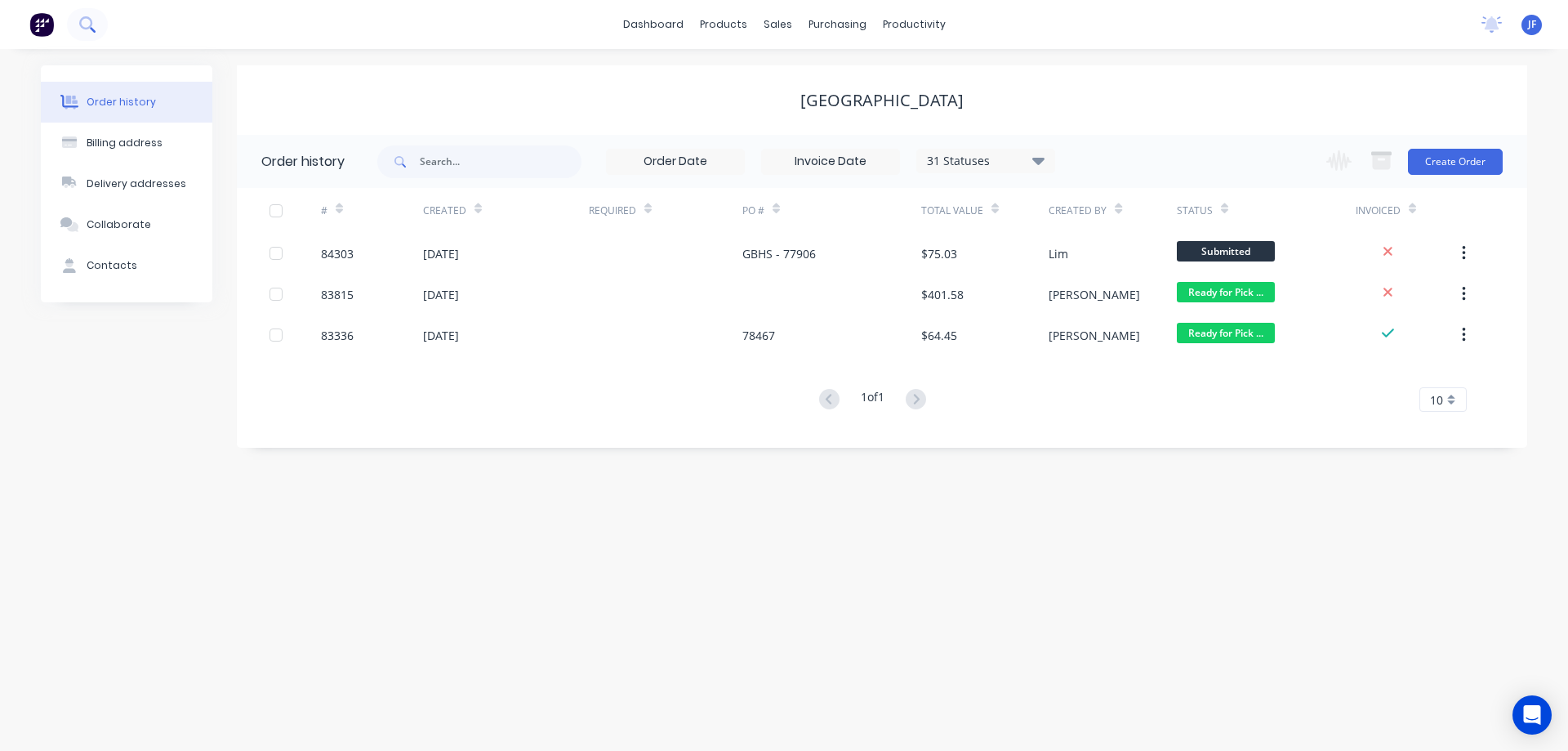
click at [91, 28] on icon at bounding box center [92, 30] width 6 height 6
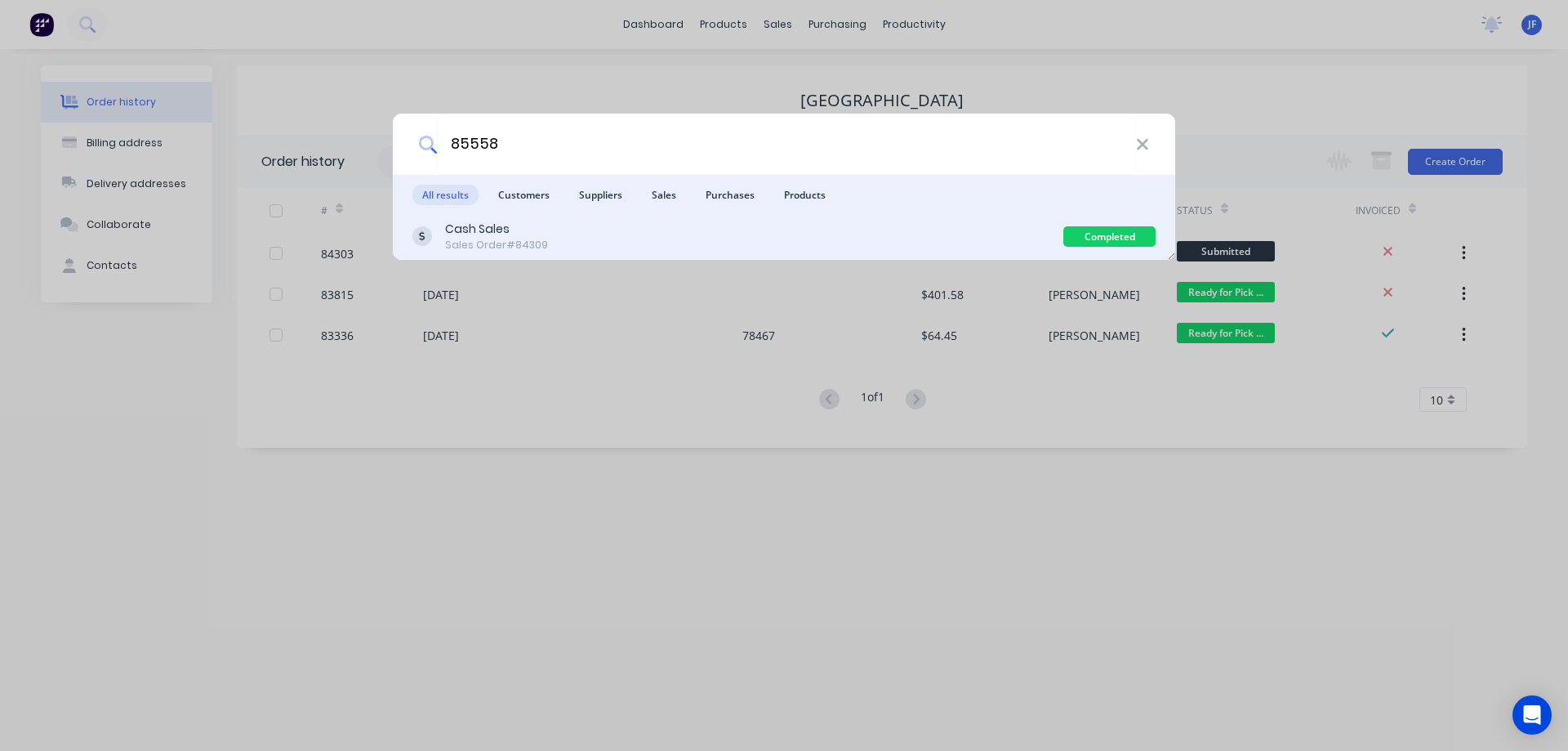
type input "85558"
click at [876, 230] on div "Cash Sales Sales Order #84309" at bounding box center [738, 236] width 651 height 32
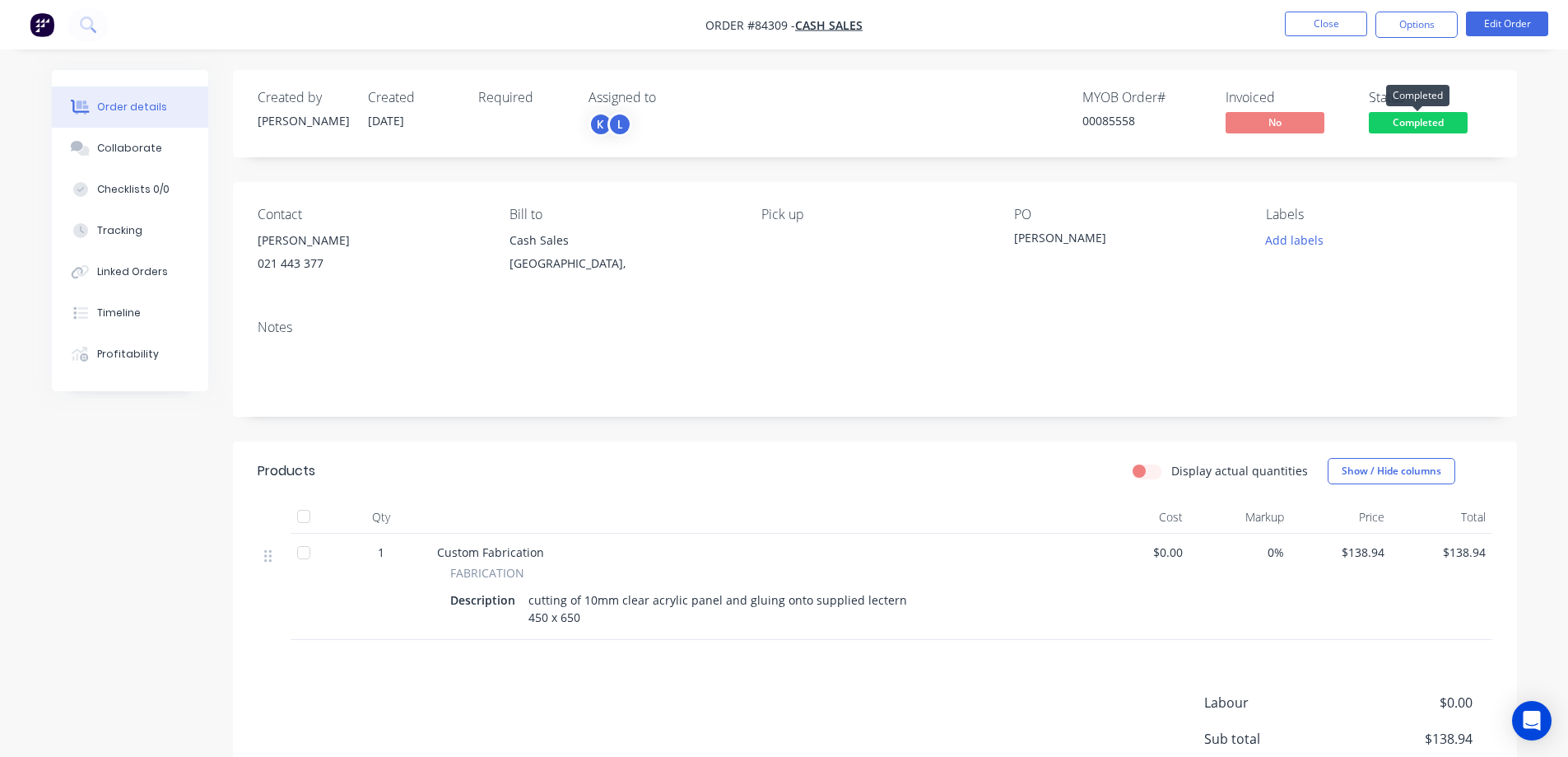
click at [1404, 121] on span "Completed" at bounding box center [1418, 122] width 99 height 21
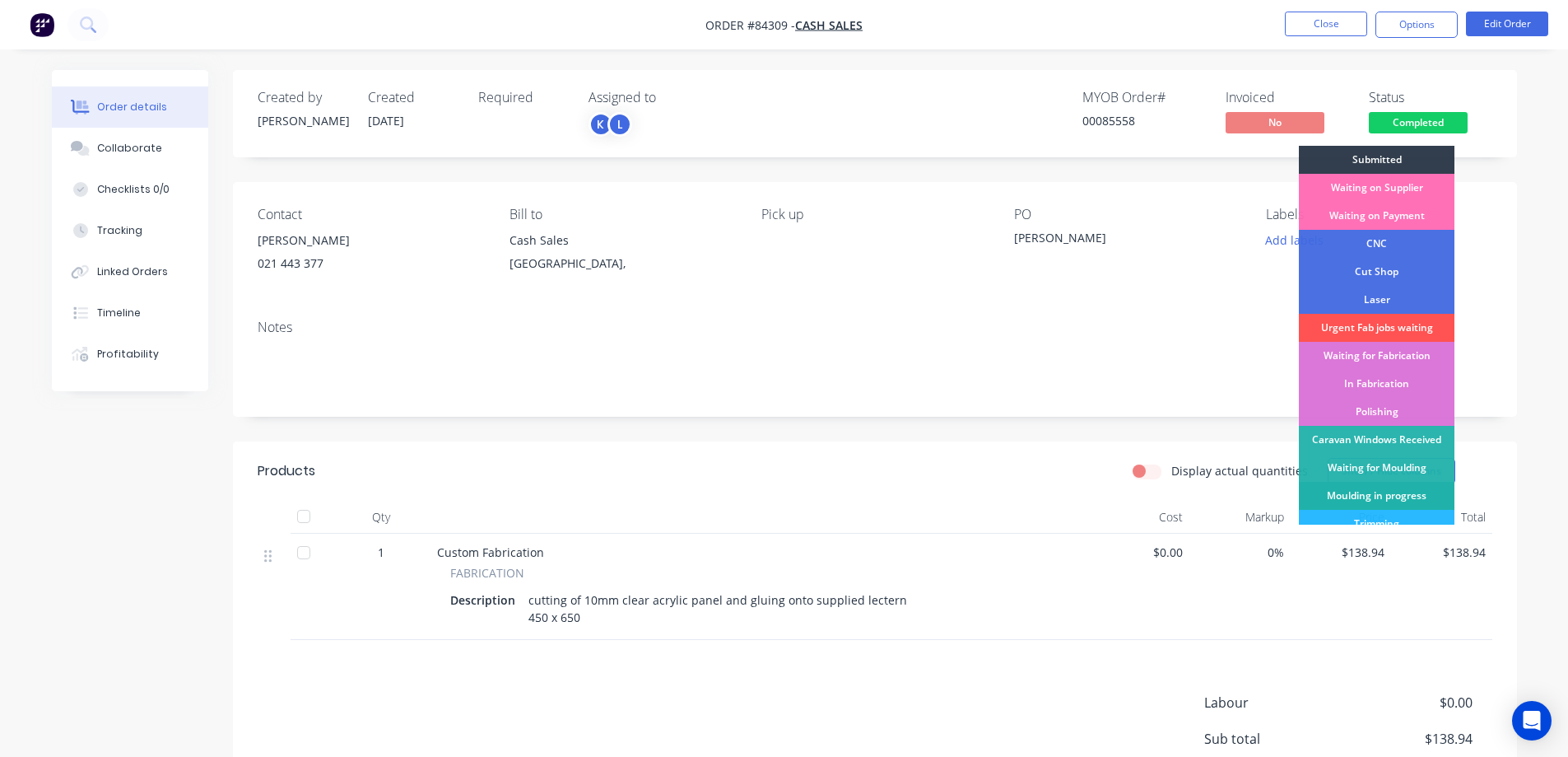
scroll to position [321, 0]
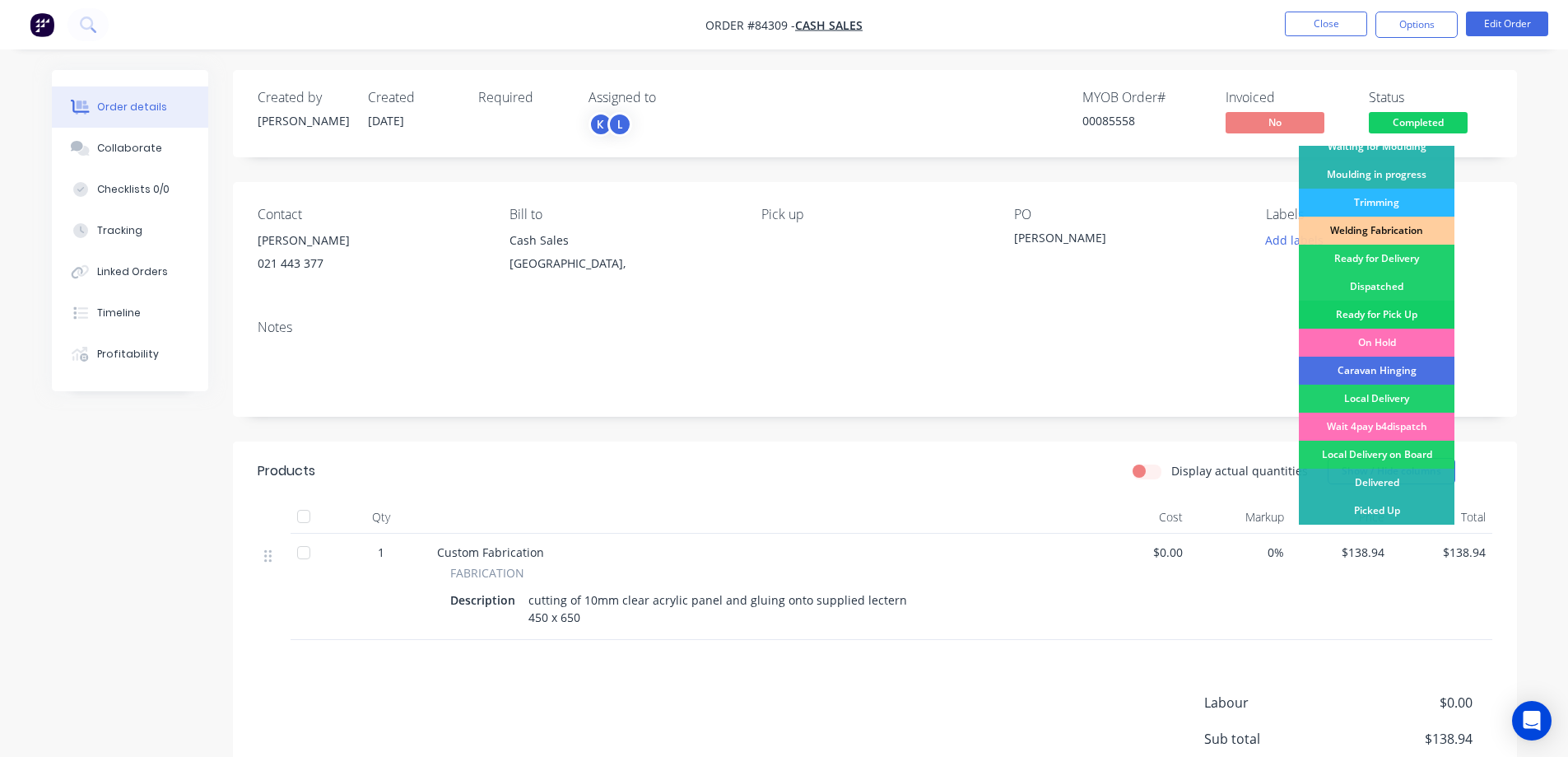
click at [1393, 318] on div "Ready for Pick Up" at bounding box center [1377, 314] width 156 height 28
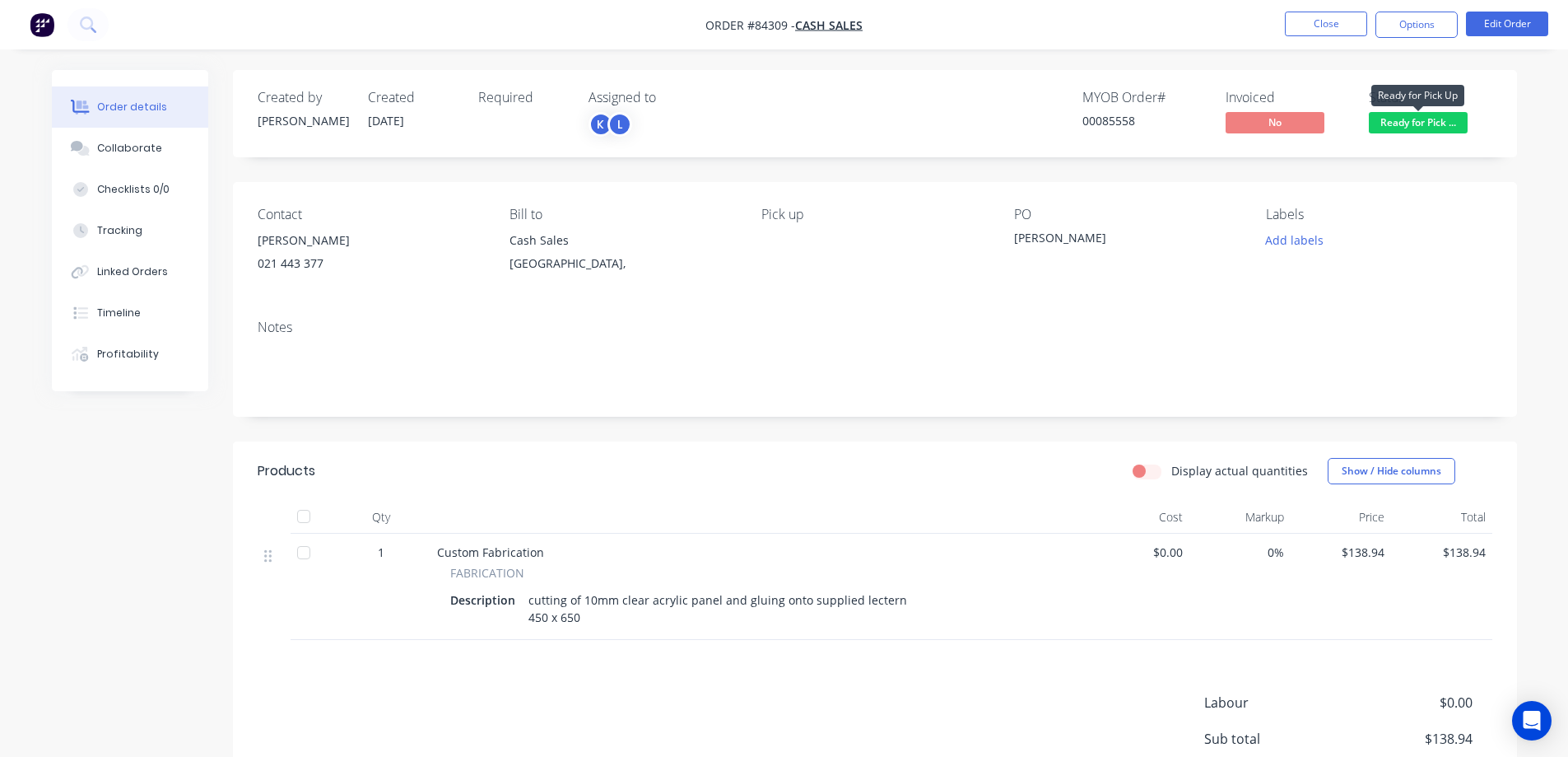
click at [1412, 121] on span "Ready for Pick ..." at bounding box center [1418, 122] width 99 height 21
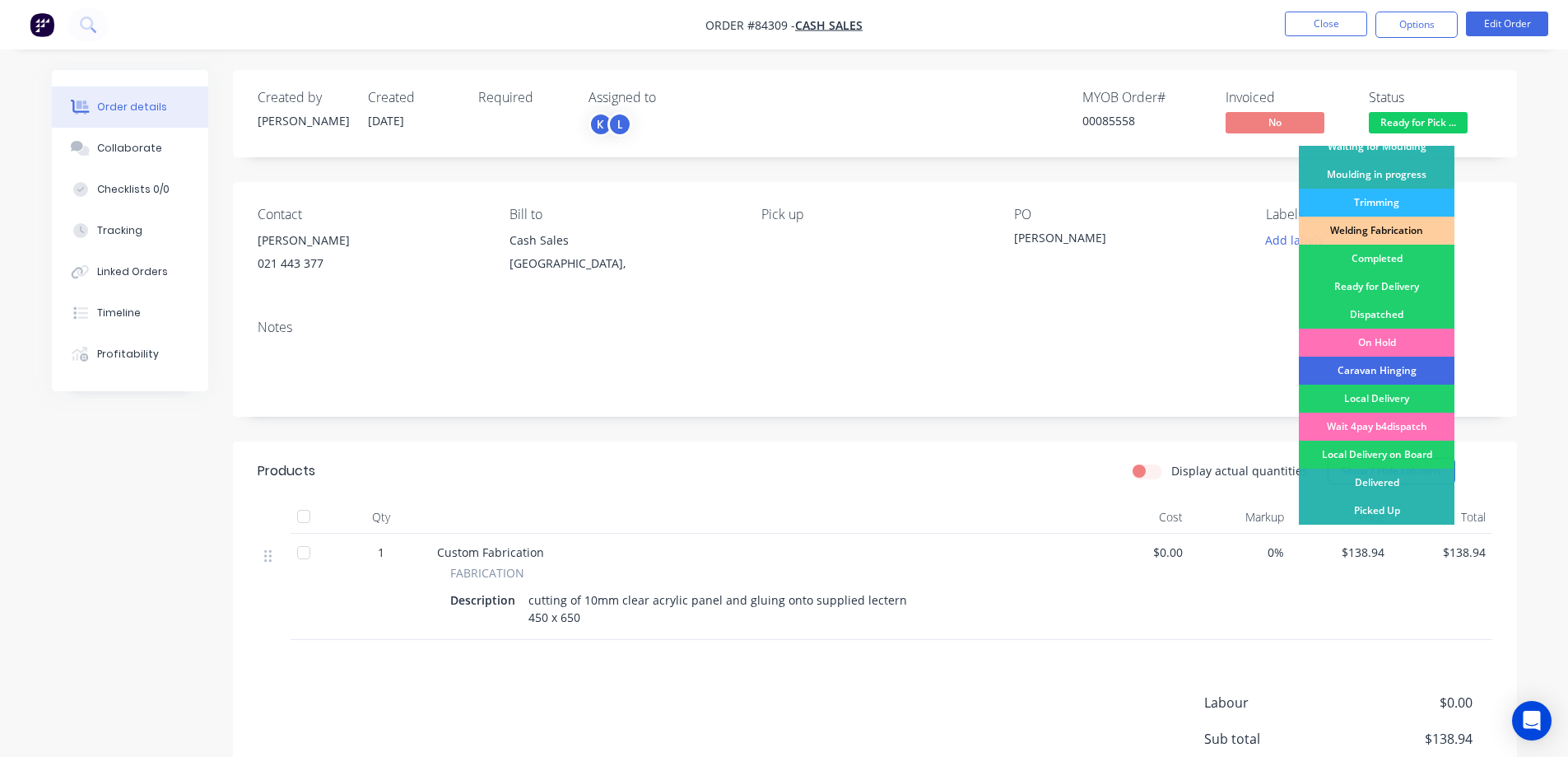
scroll to position [0, 0]
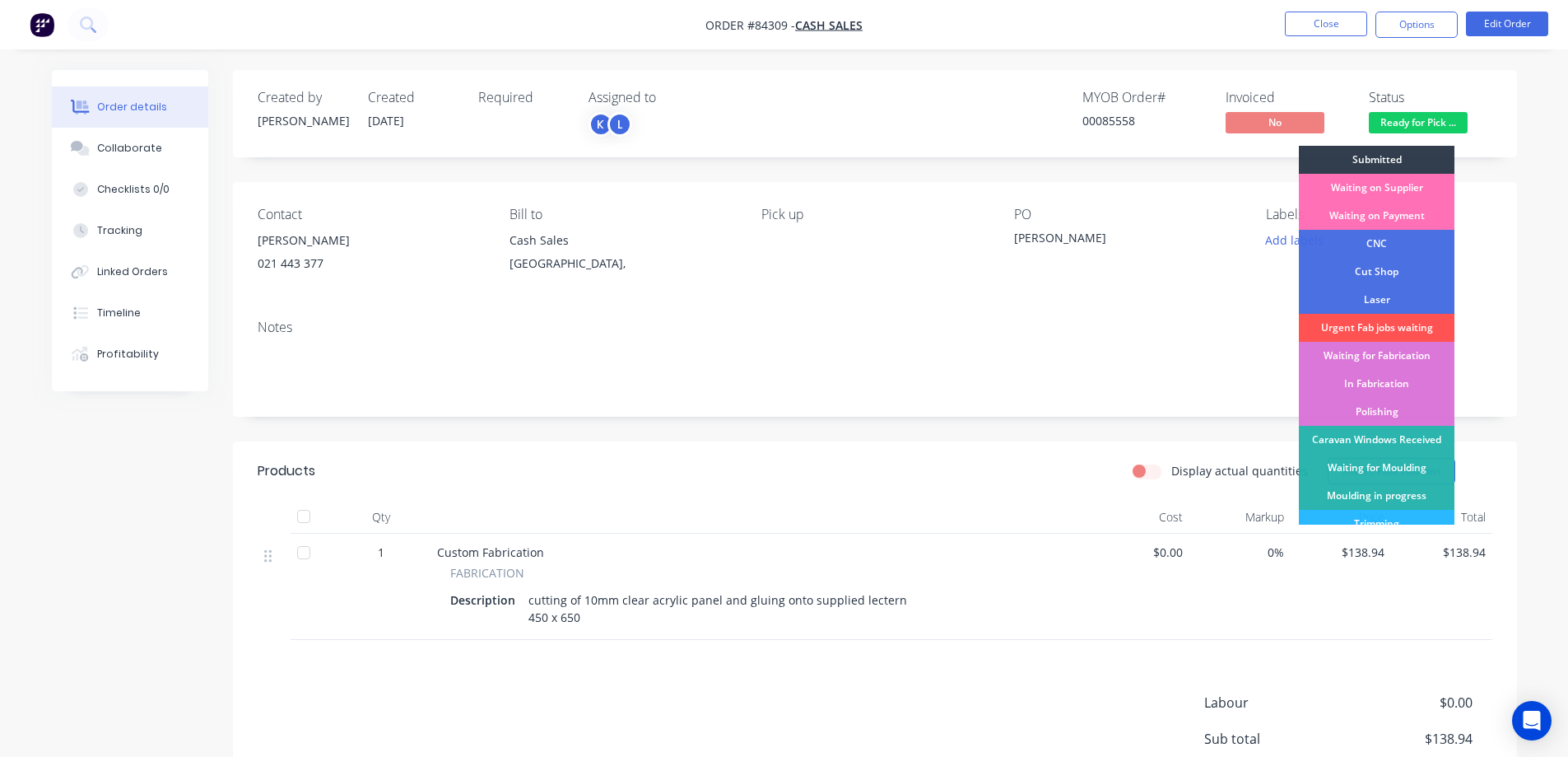
click at [1509, 137] on div "Created by Jess Created 01/09/25 Required Assigned to K L MYOB Order # 00085558…" at bounding box center [875, 113] width 1284 height 87
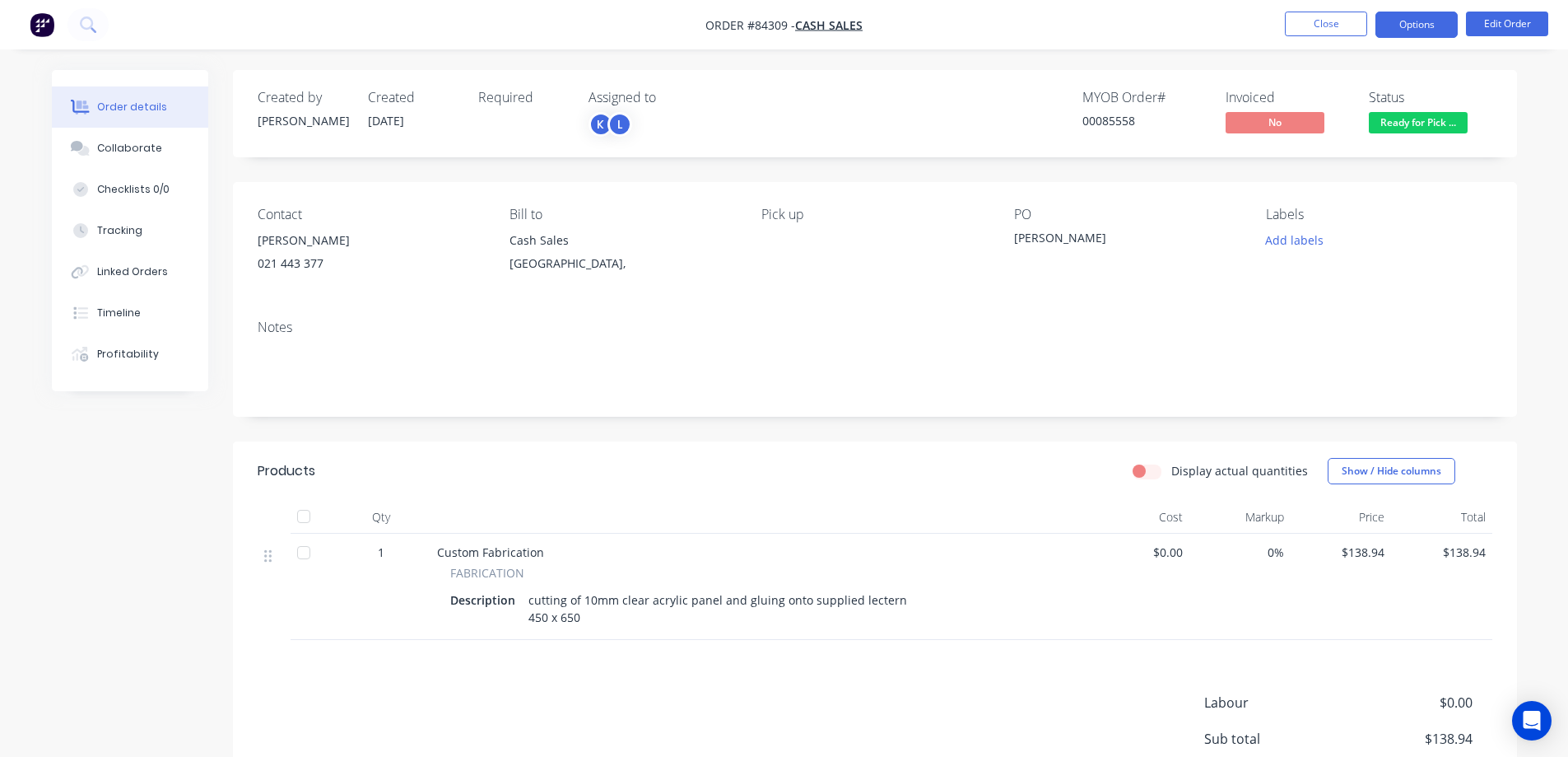
click at [1428, 27] on button "Options" at bounding box center [1416, 24] width 83 height 27
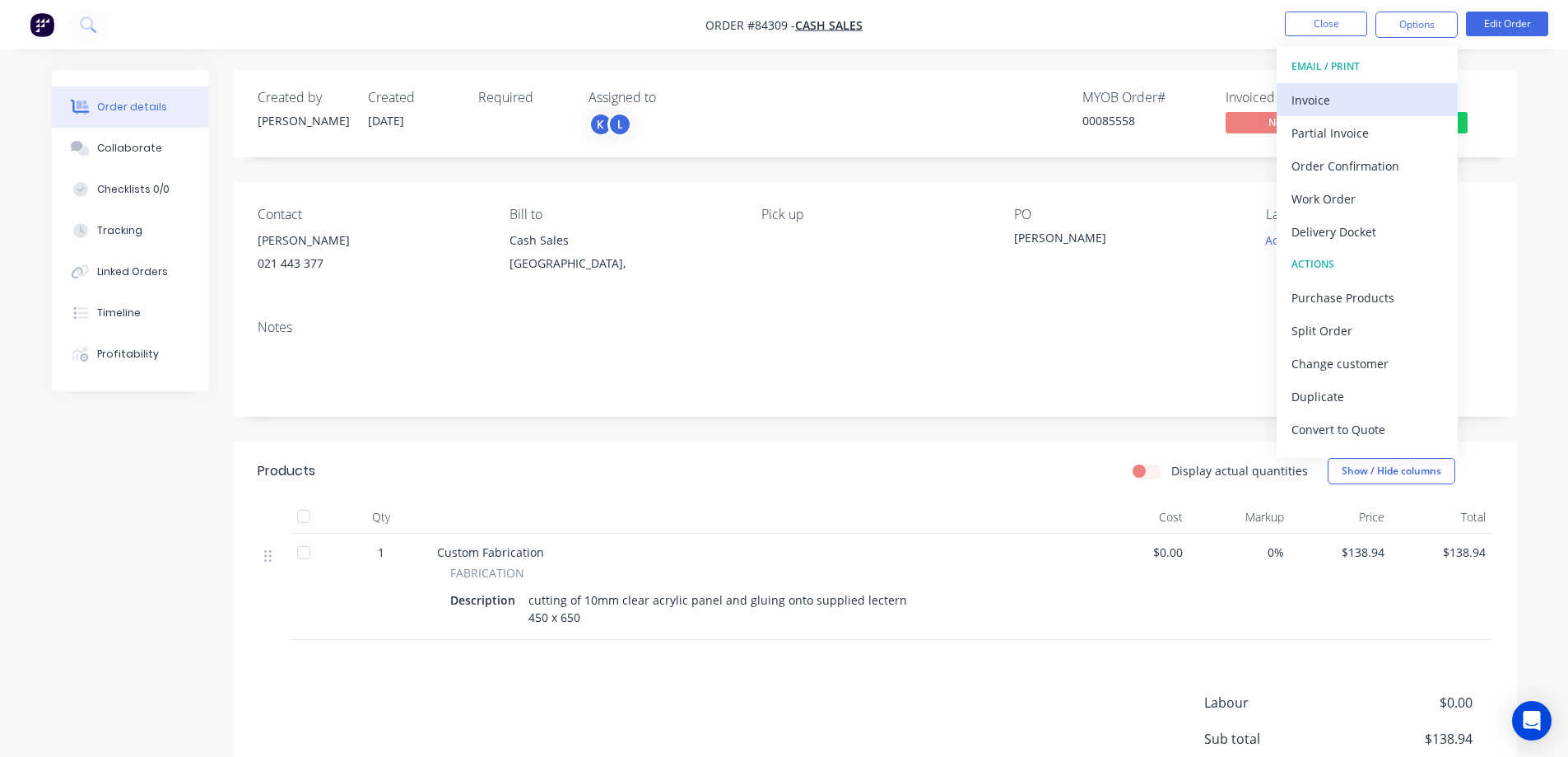
click at [1393, 103] on div "Invoice" at bounding box center [1367, 100] width 152 height 24
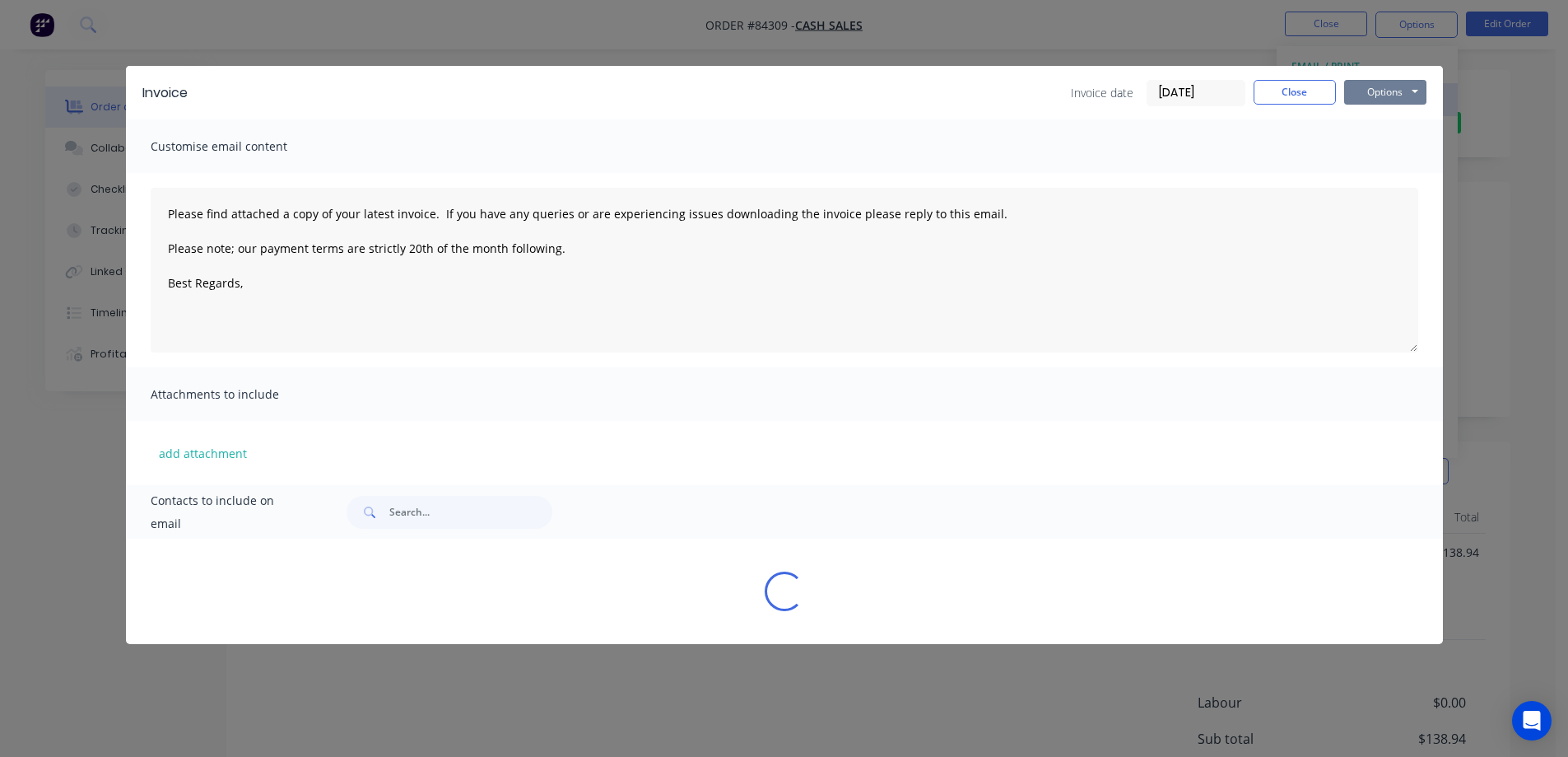
click at [1397, 100] on button "Options" at bounding box center [1385, 92] width 83 height 25
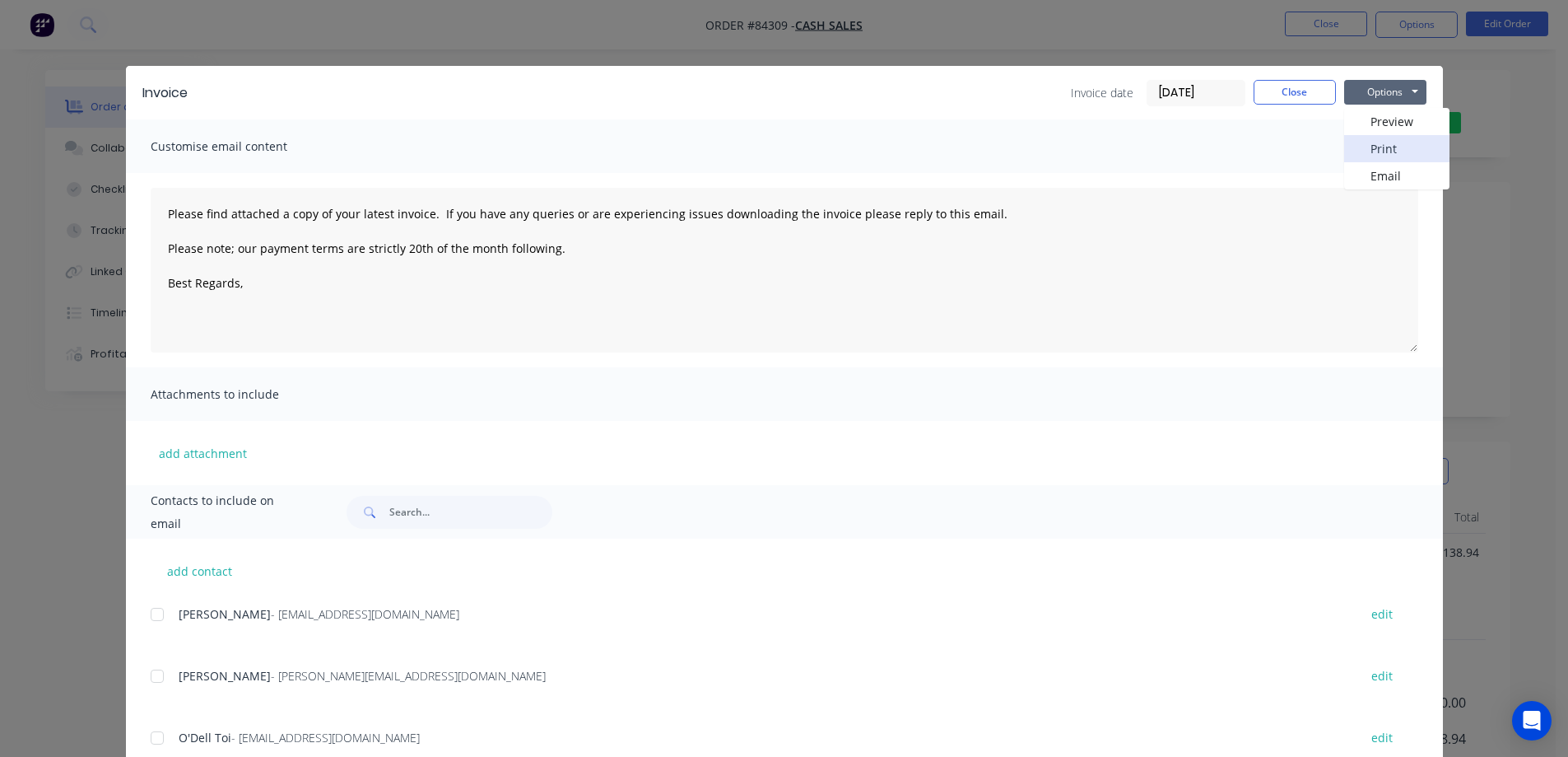
click at [1394, 146] on button "Print" at bounding box center [1397, 149] width 105 height 28
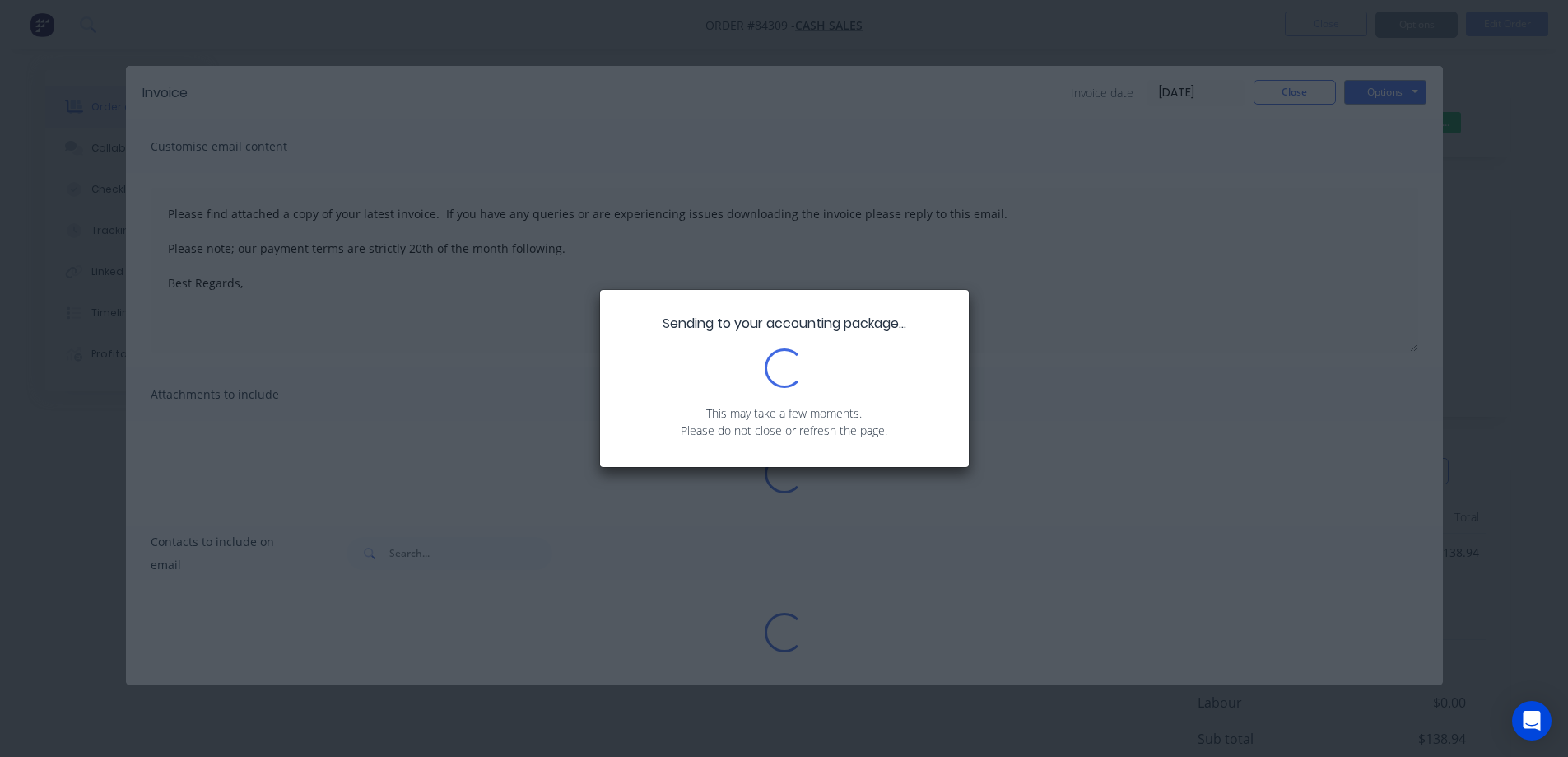
type textarea "Please find attached a copy of your latest invoice. If you have any queries or …"
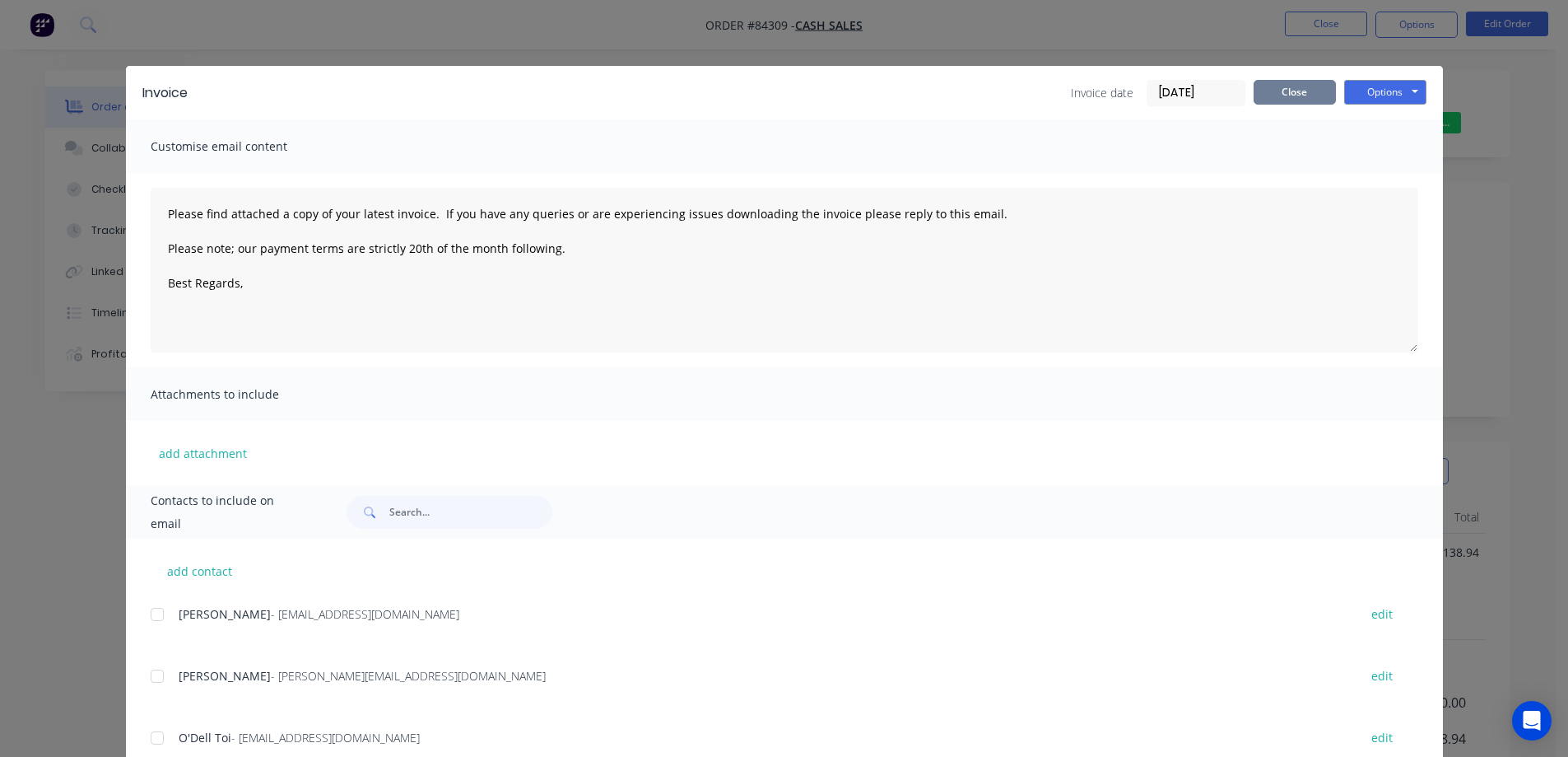
click at [1292, 84] on button "Close" at bounding box center [1295, 92] width 83 height 25
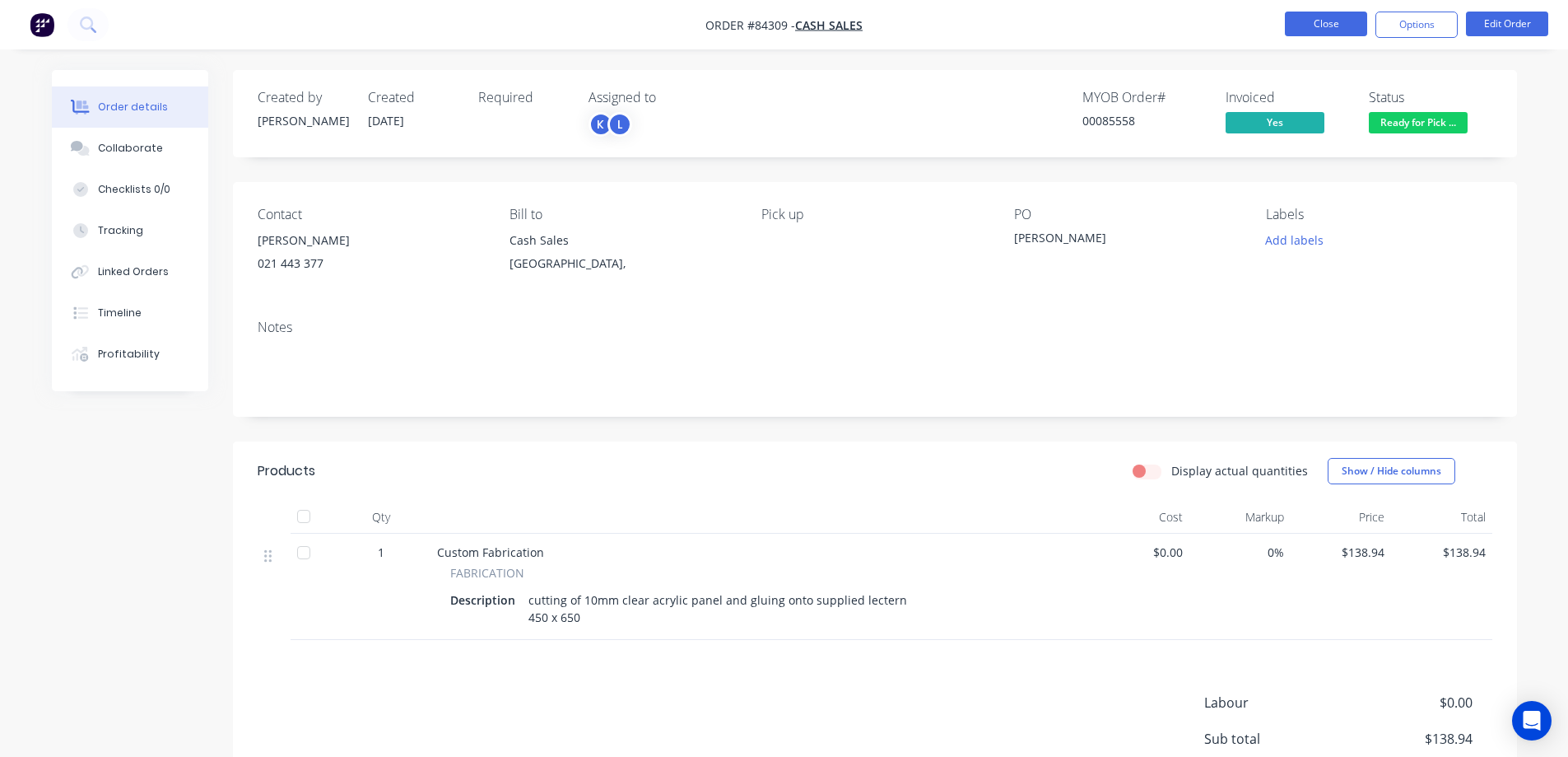
click at [1303, 22] on button "Close" at bounding box center [1326, 23] width 83 height 25
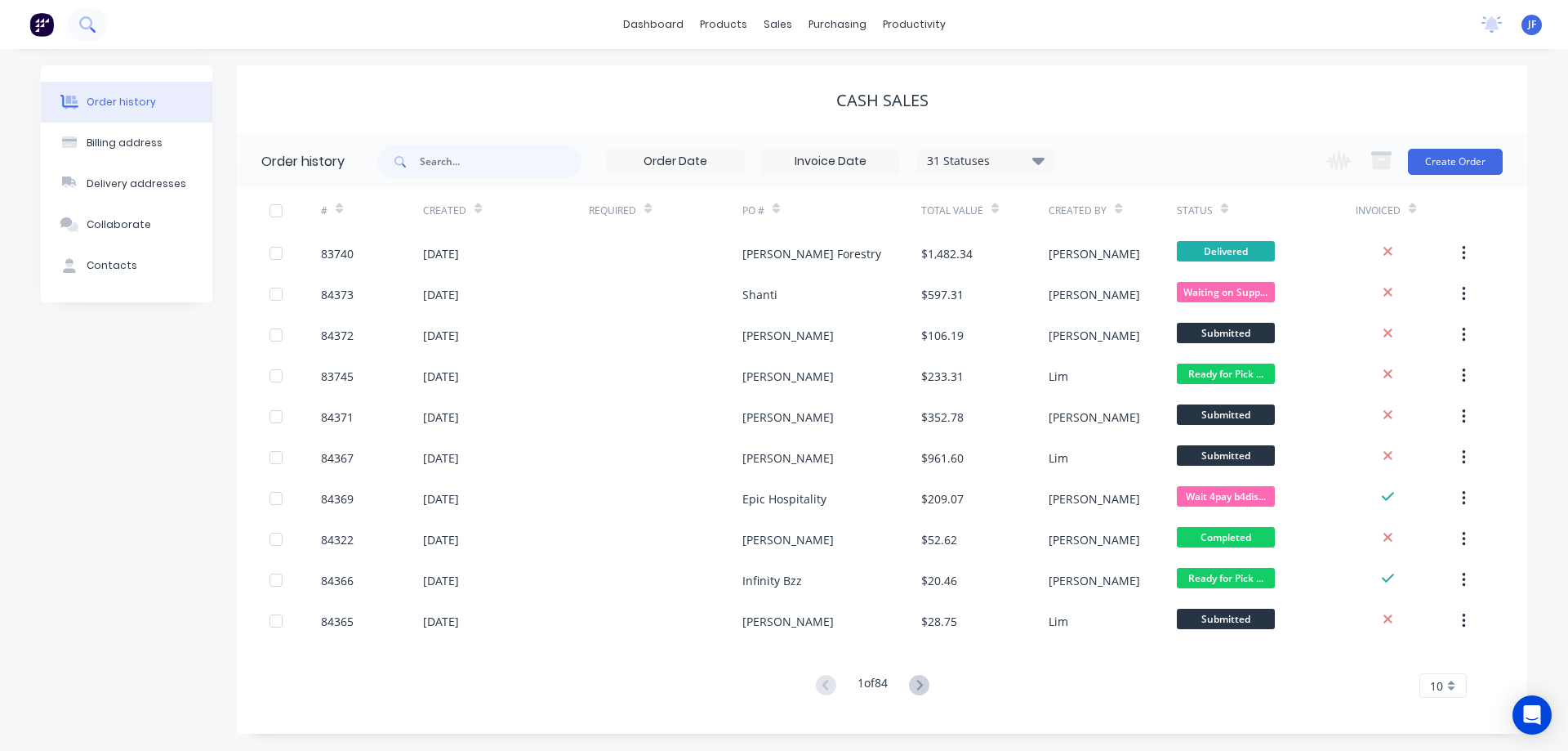
click at [81, 16] on icon at bounding box center [87, 24] width 15 height 15
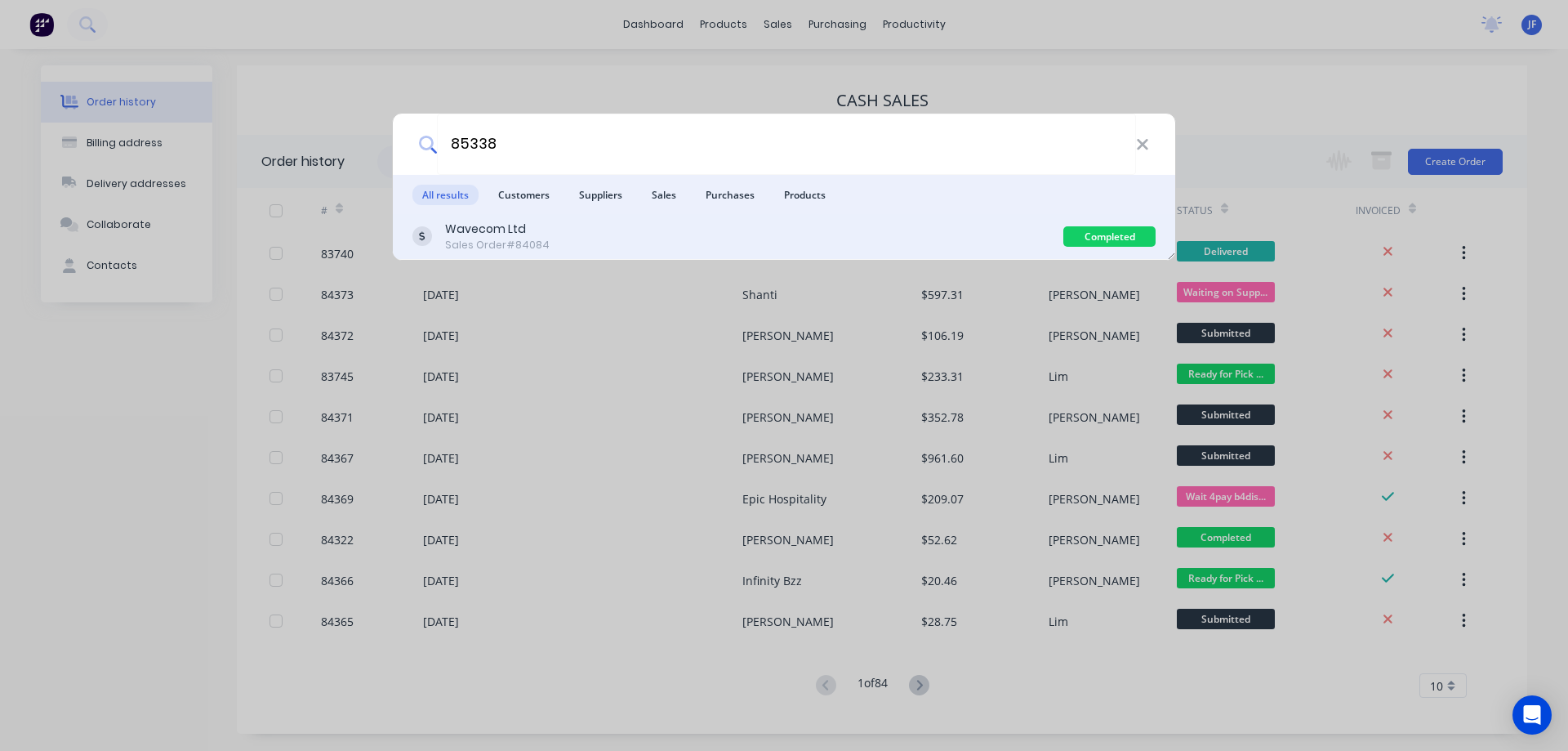
type input "85338"
click at [548, 228] on div "Wavecom Ltd Sales Order #84084" at bounding box center [738, 236] width 651 height 32
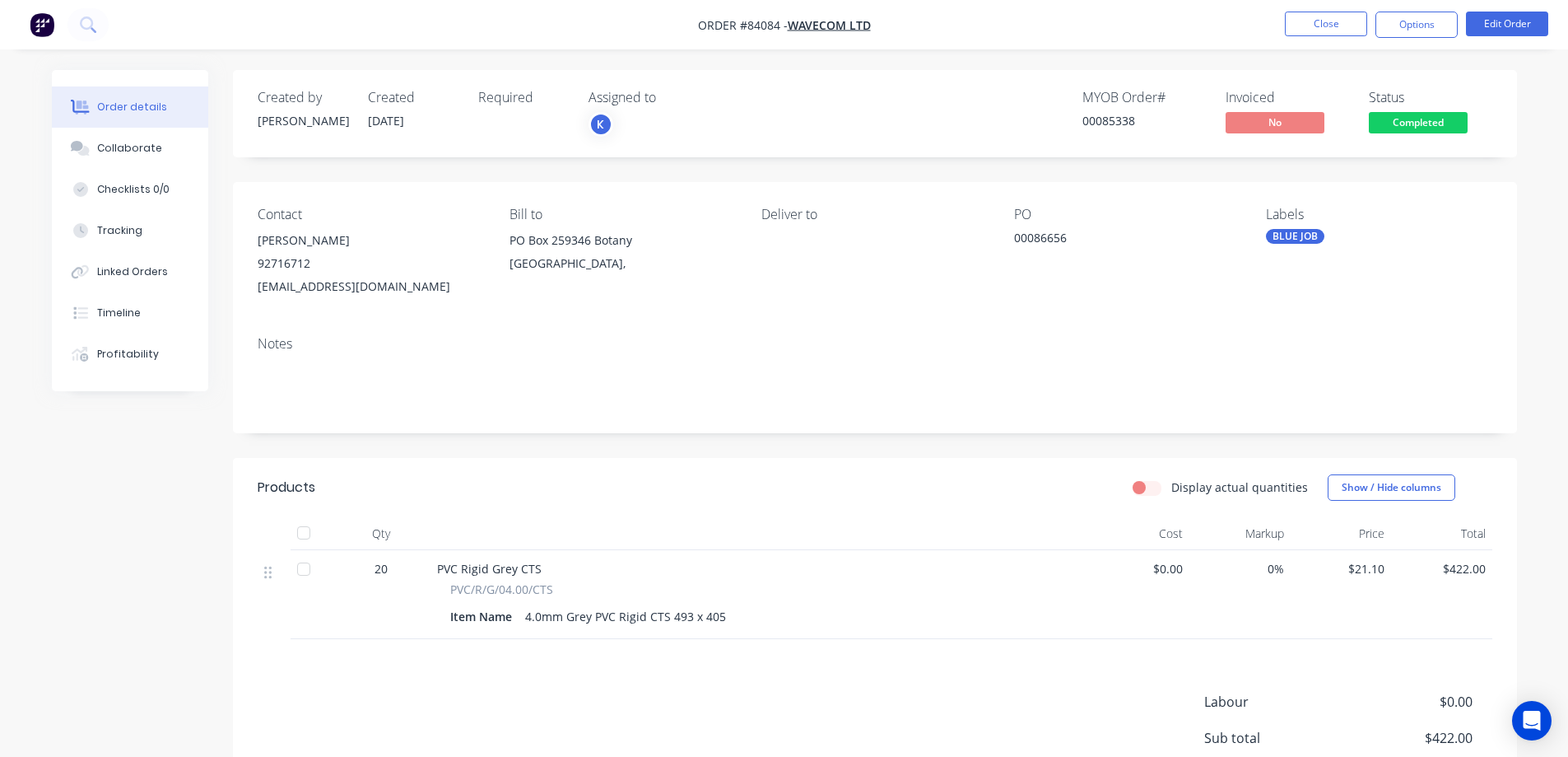
click at [1400, 129] on span "Completed" at bounding box center [1418, 122] width 99 height 21
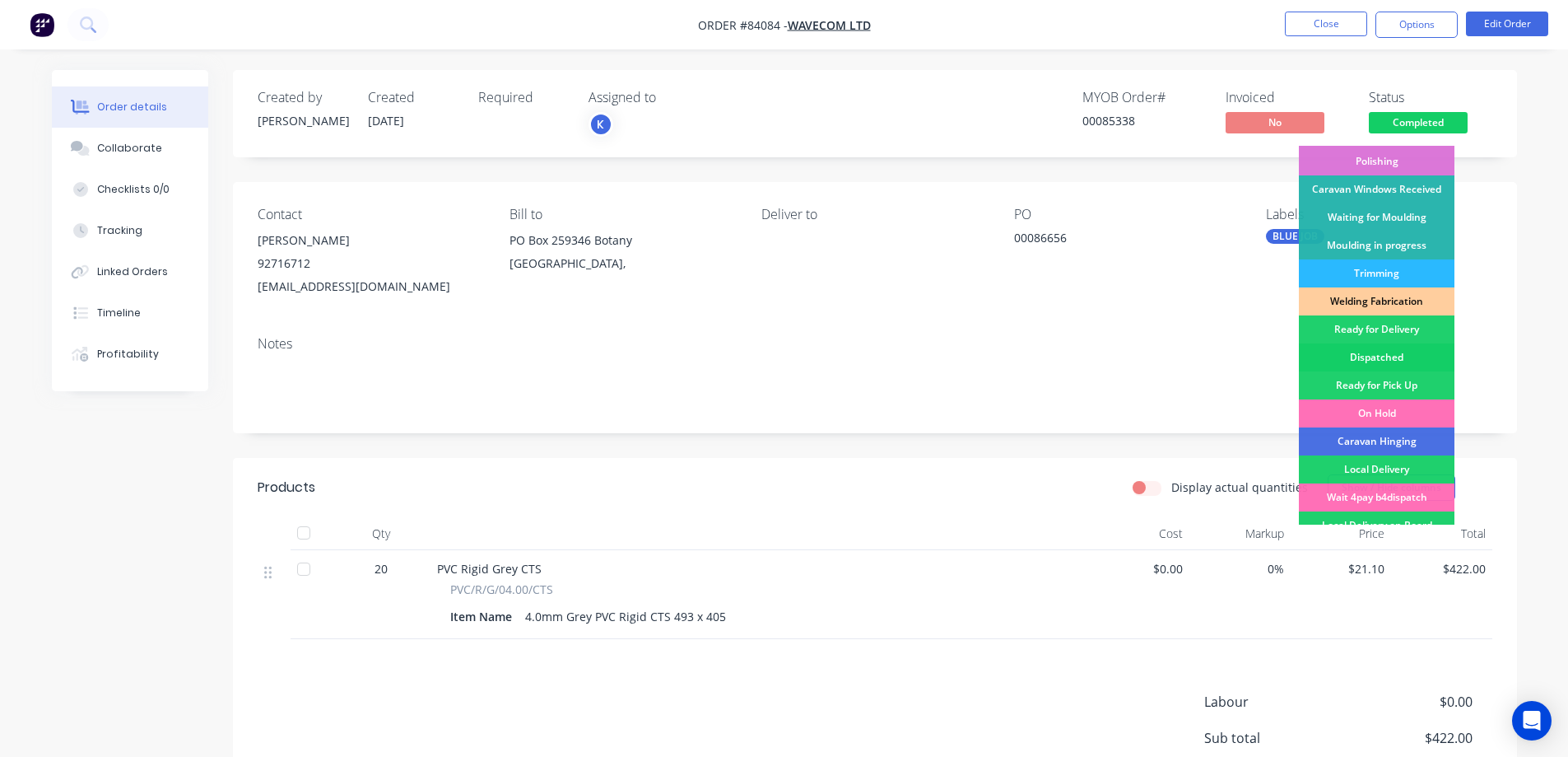
scroll to position [321, 0]
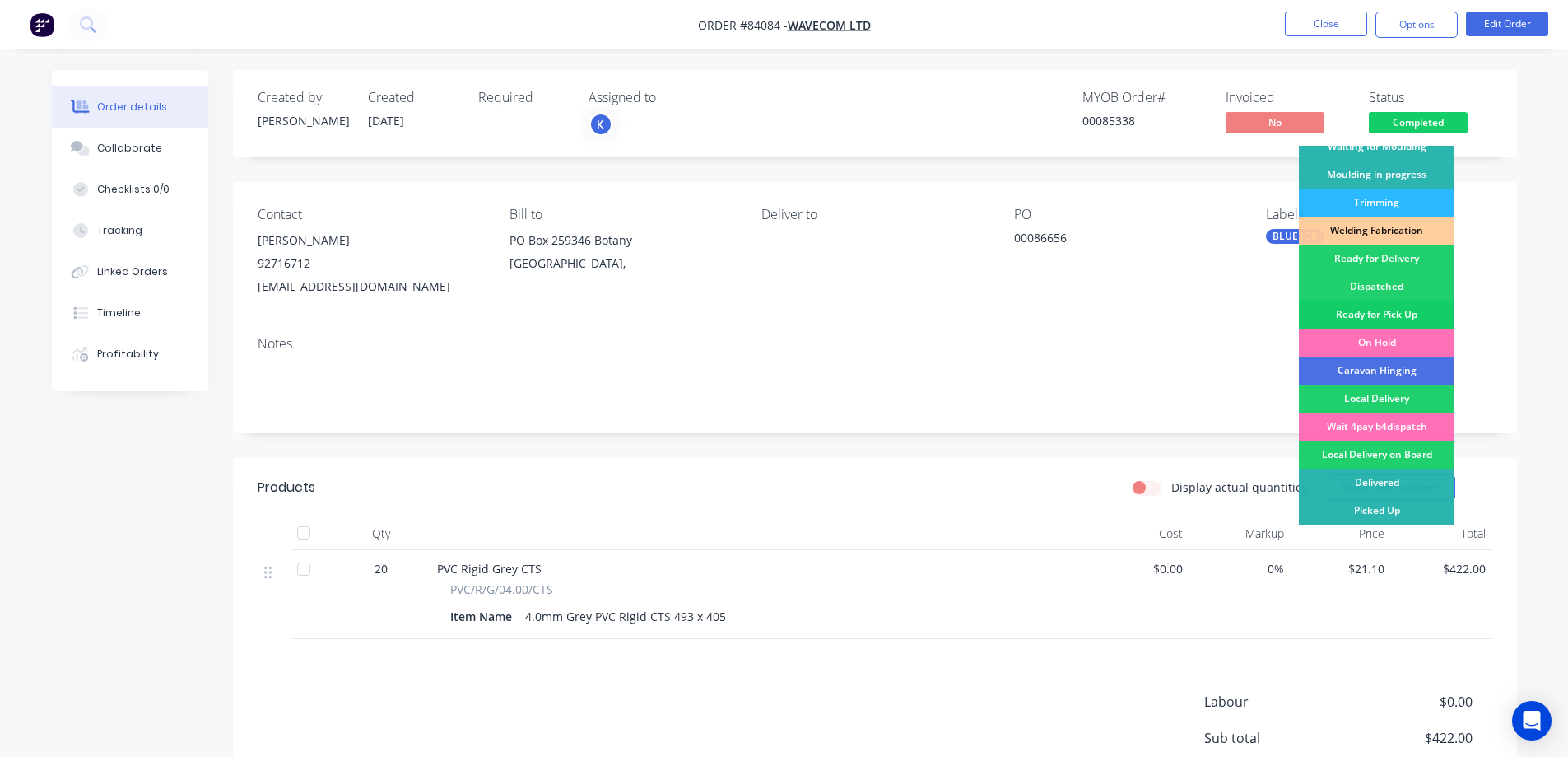
click at [1398, 321] on div "Ready for Pick Up" at bounding box center [1377, 314] width 156 height 28
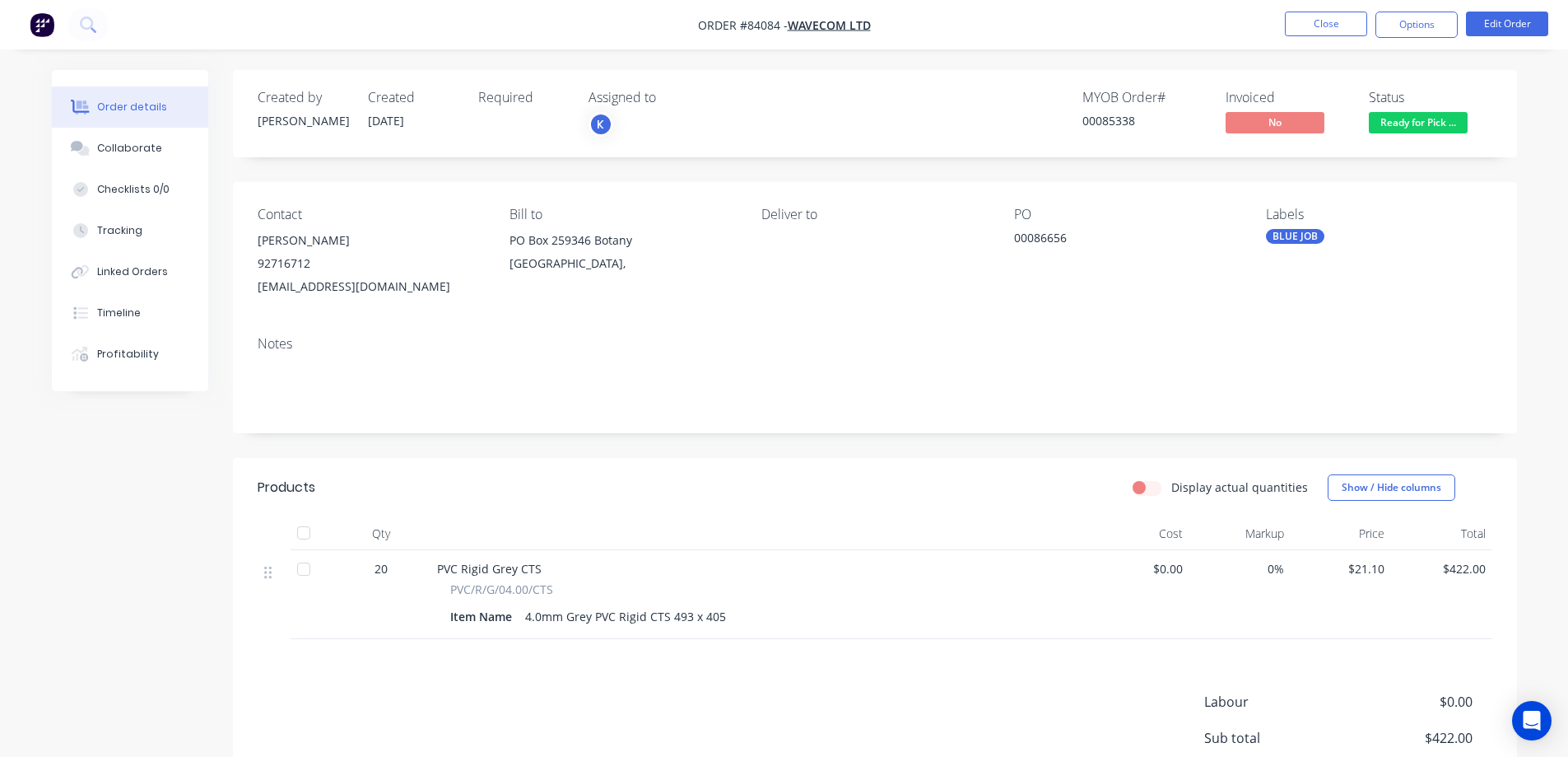
click at [1411, 136] on button "Ready for Pick ..." at bounding box center [1418, 124] width 99 height 25
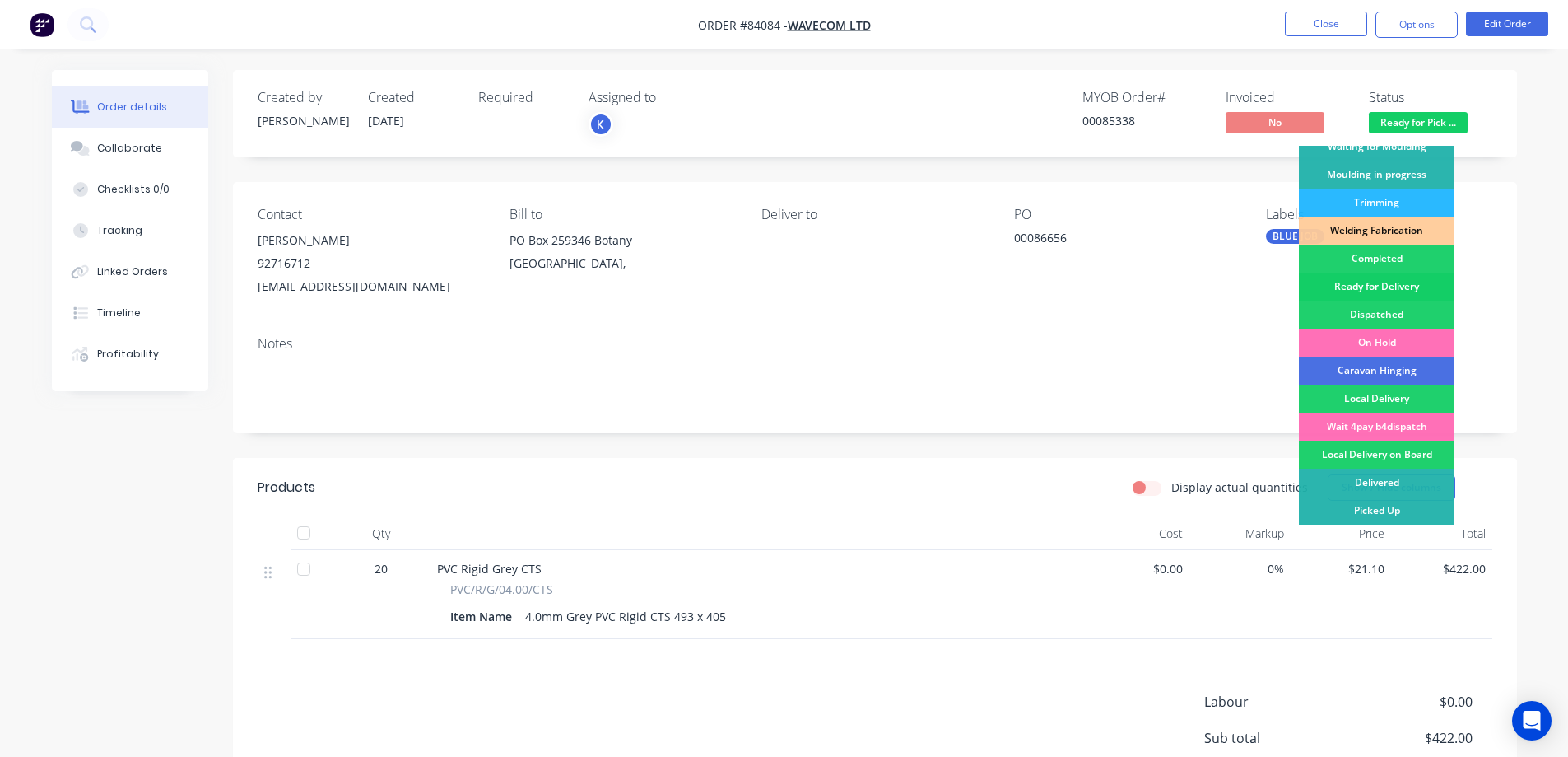
click at [1406, 280] on div "Ready for Delivery" at bounding box center [1377, 286] width 156 height 28
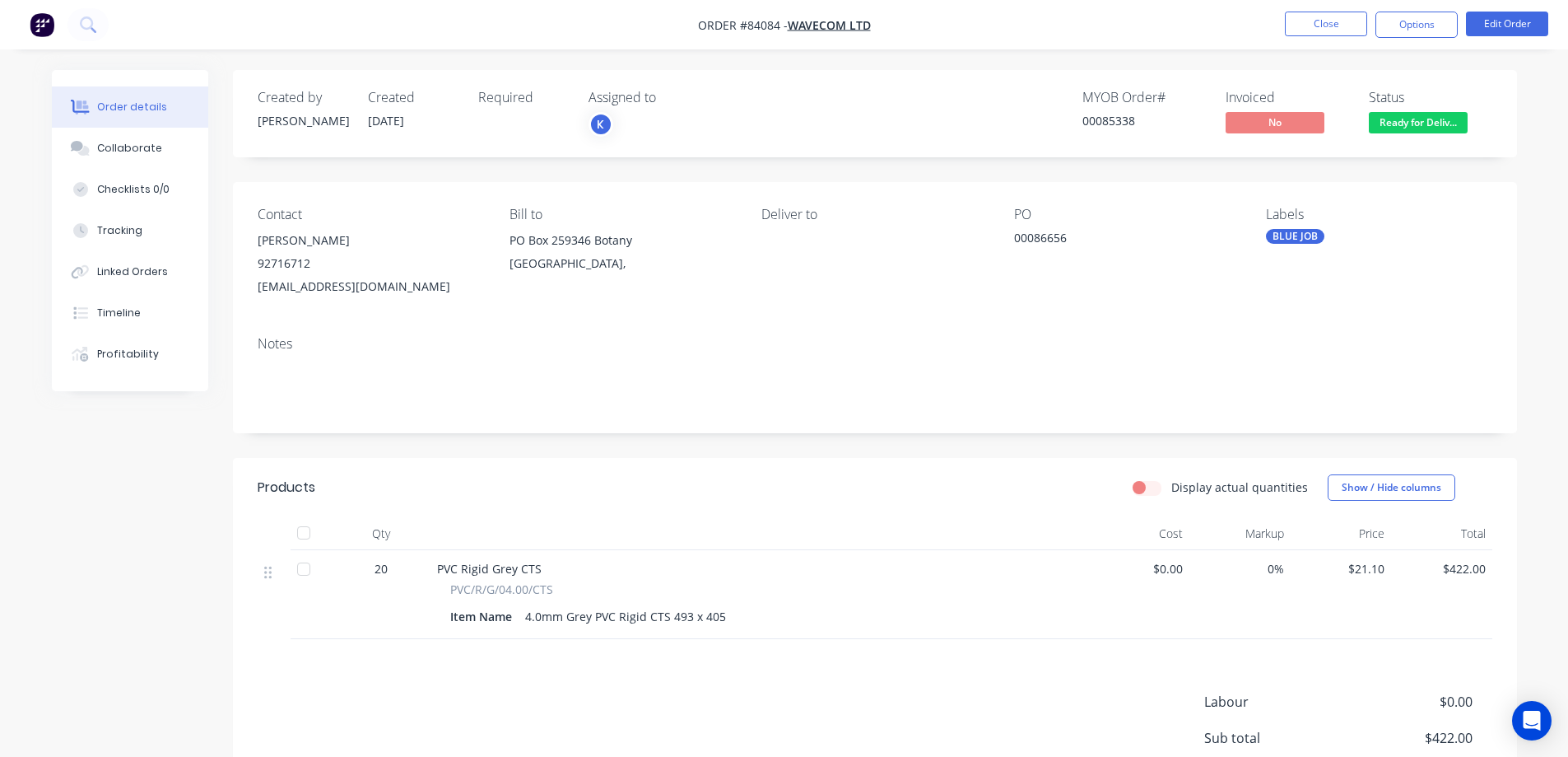
scroll to position [164, 0]
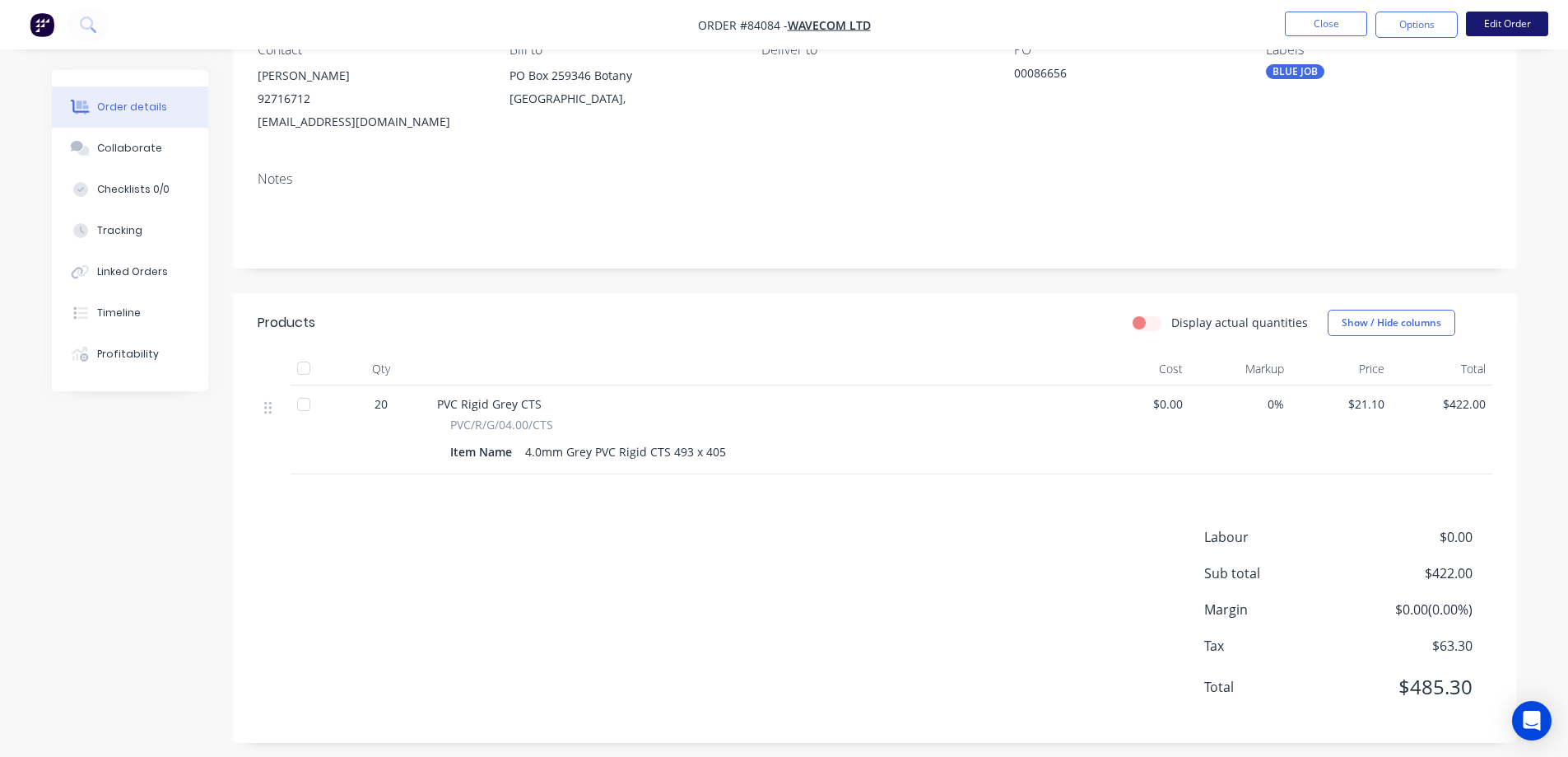
click at [1491, 26] on button "Edit Order" at bounding box center [1508, 23] width 83 height 25
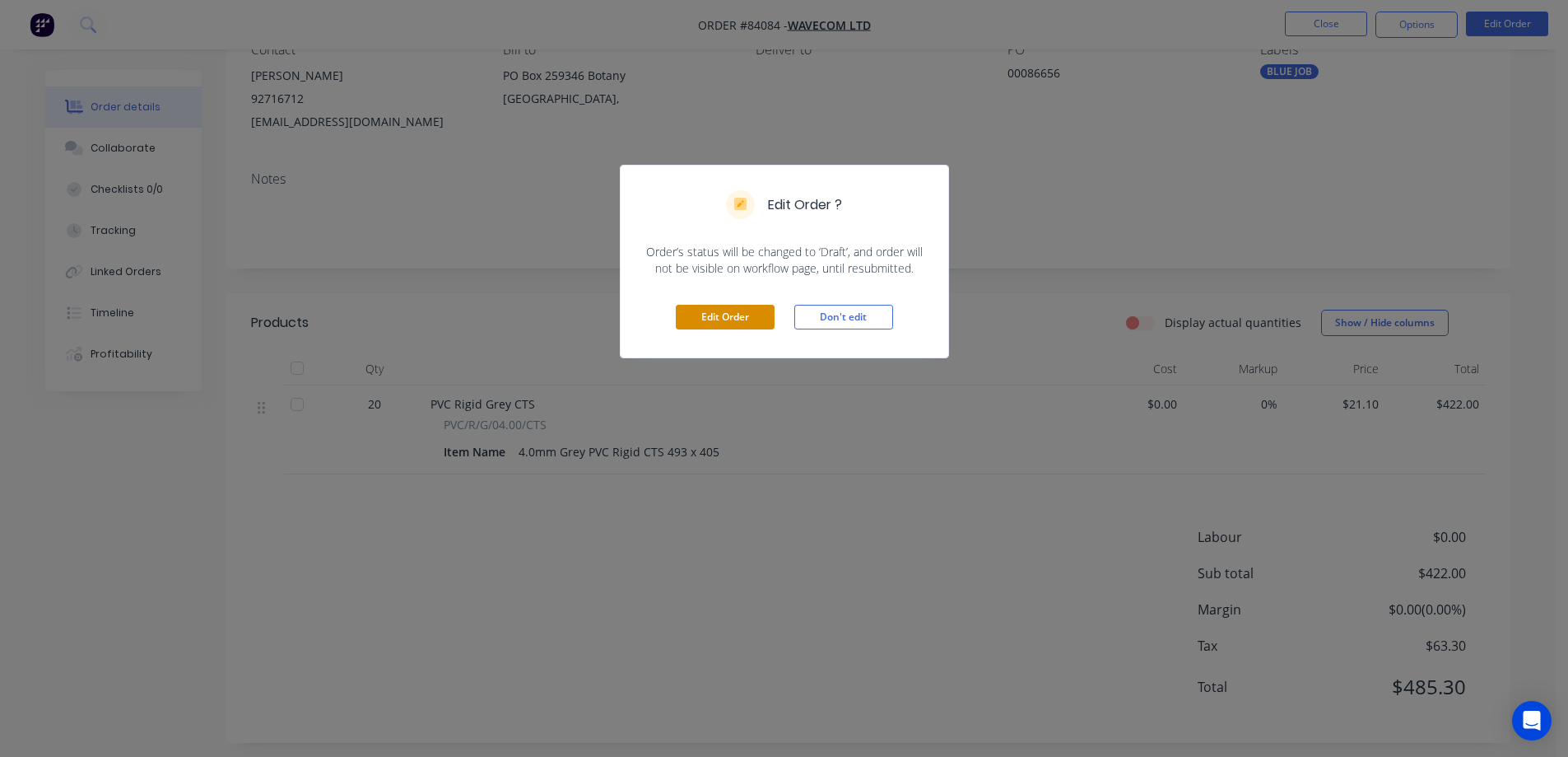
click at [728, 315] on button "Edit Order" at bounding box center [725, 317] width 99 height 25
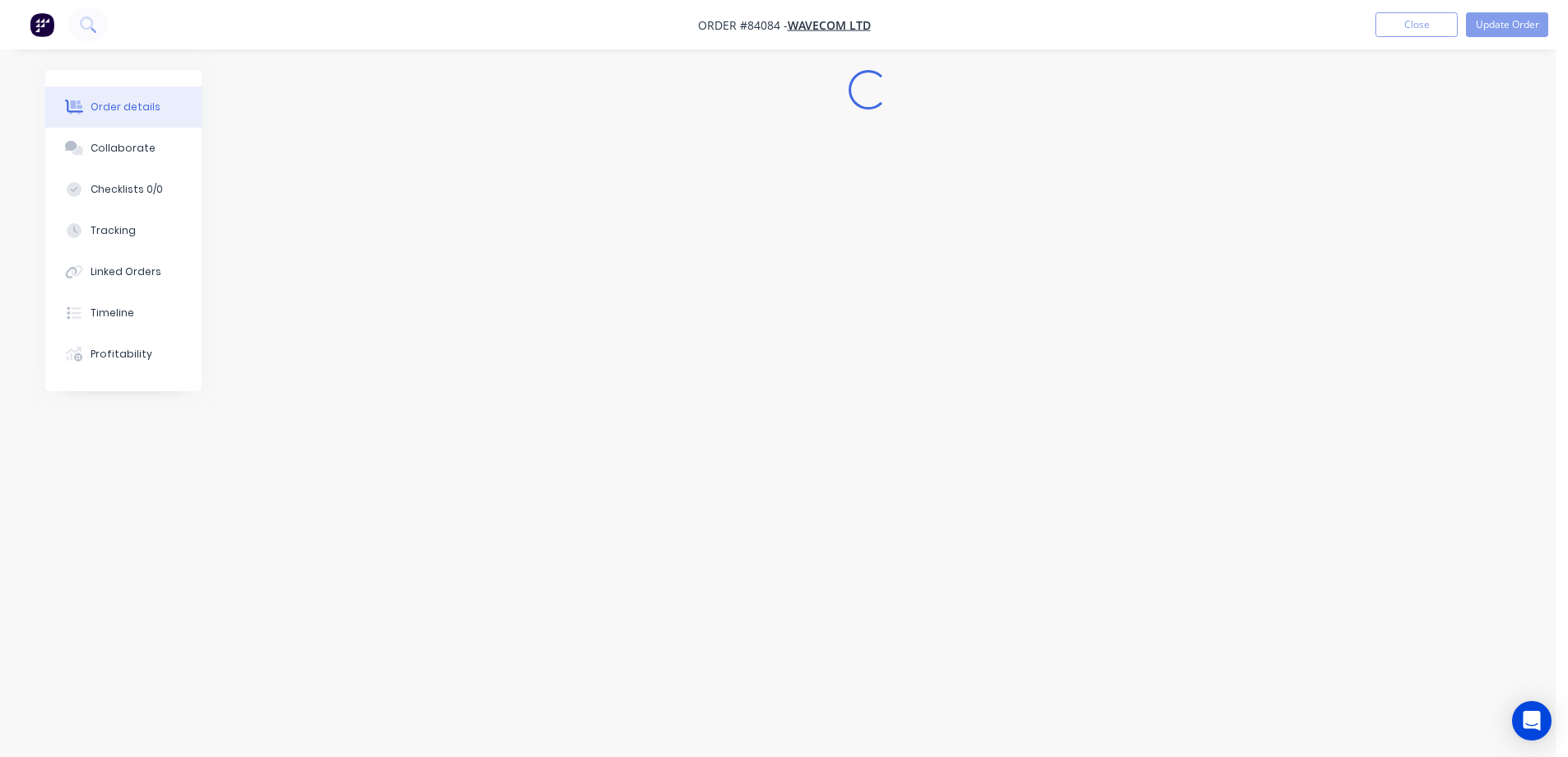
scroll to position [0, 0]
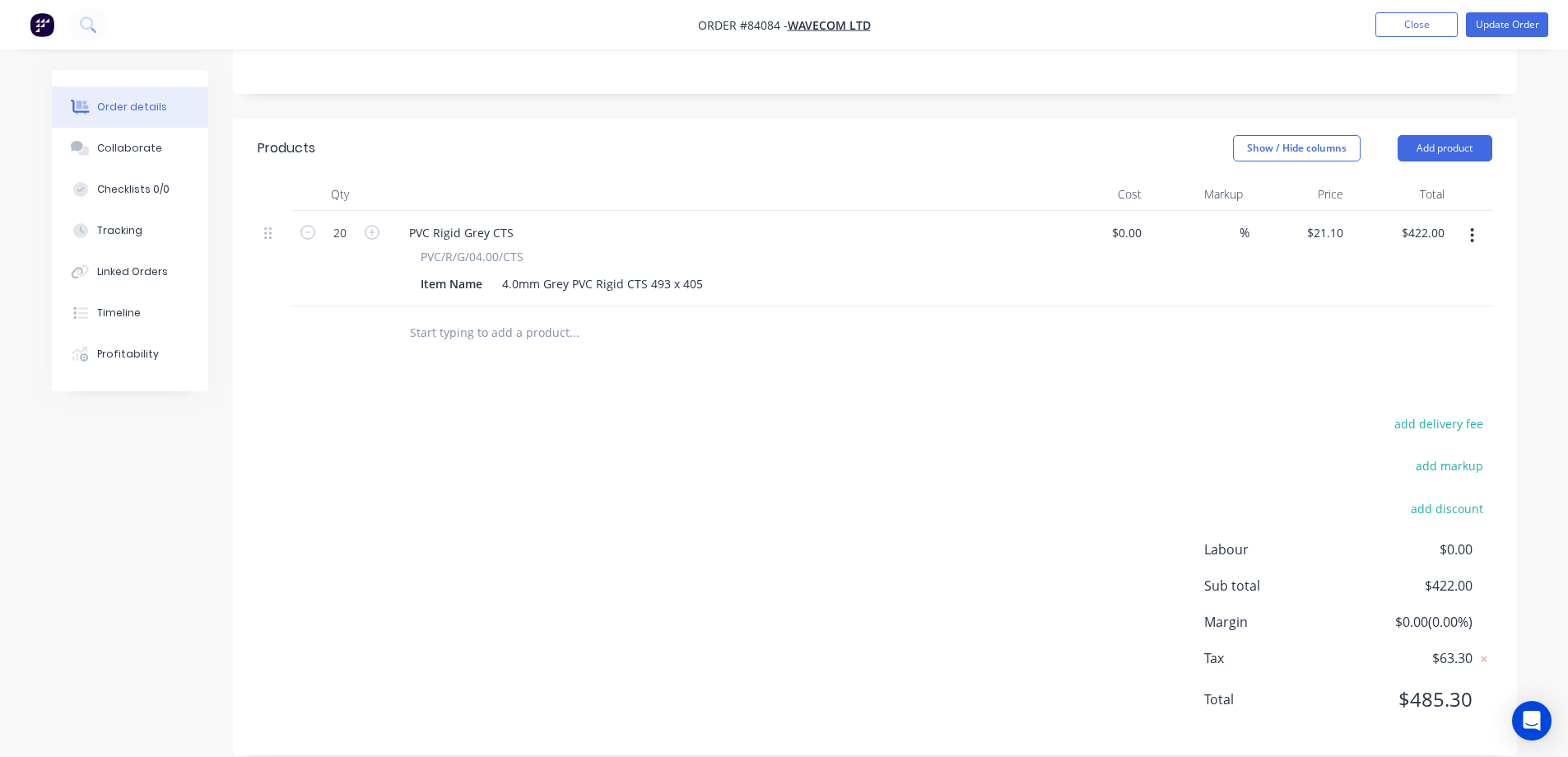
click at [1415, 419] on div "add delivery fee" at bounding box center [1389, 433] width 206 height 42
click at [1416, 413] on button "add delivery fee" at bounding box center [1439, 424] width 106 height 22
type input "15"
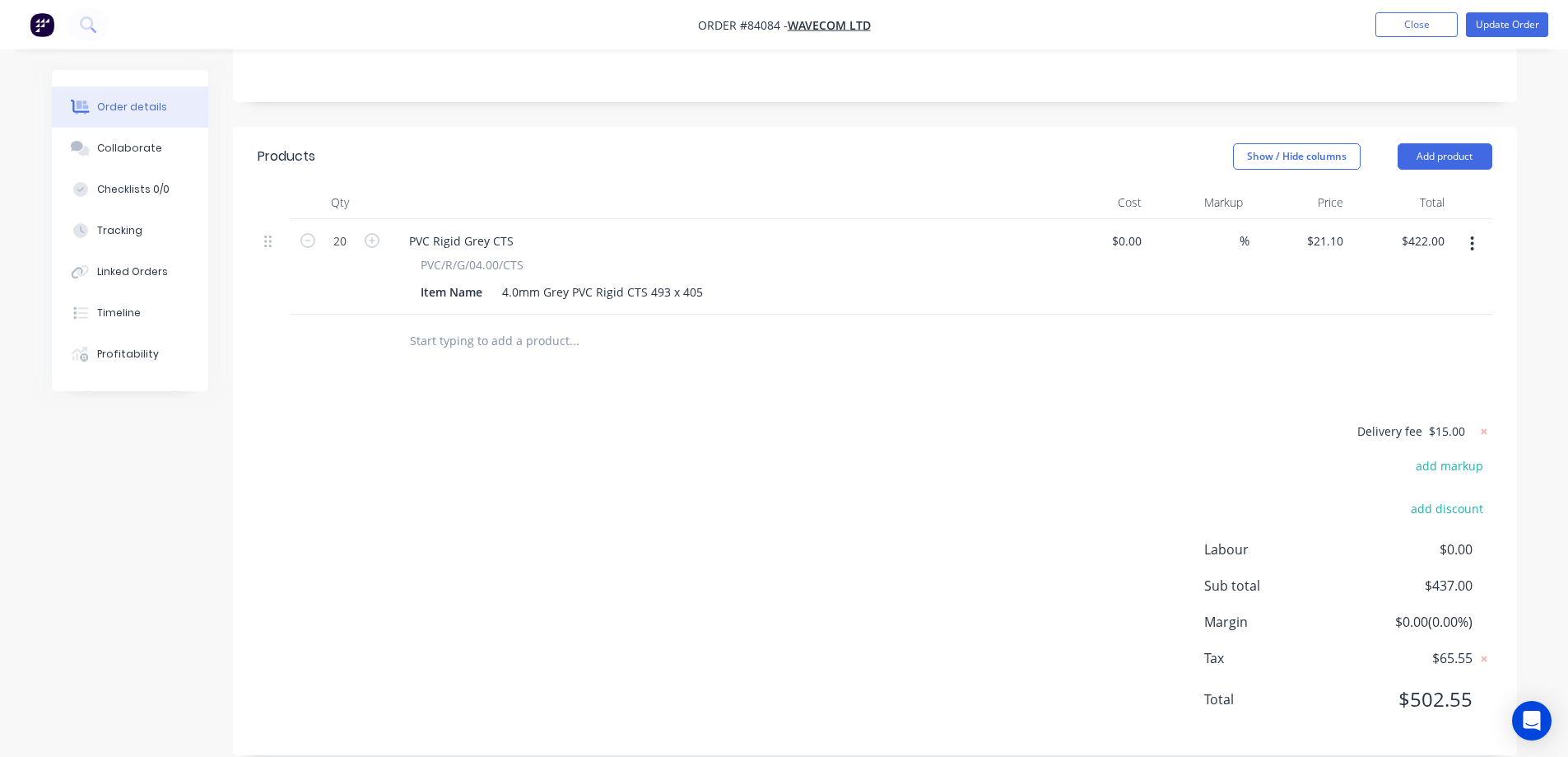
click at [1488, 39] on nav "Order #84084 - Wavecom Ltd Add product Close Update Order" at bounding box center [784, 24] width 1568 height 49
click at [1488, 27] on button "Update Order" at bounding box center [1508, 24] width 83 height 25
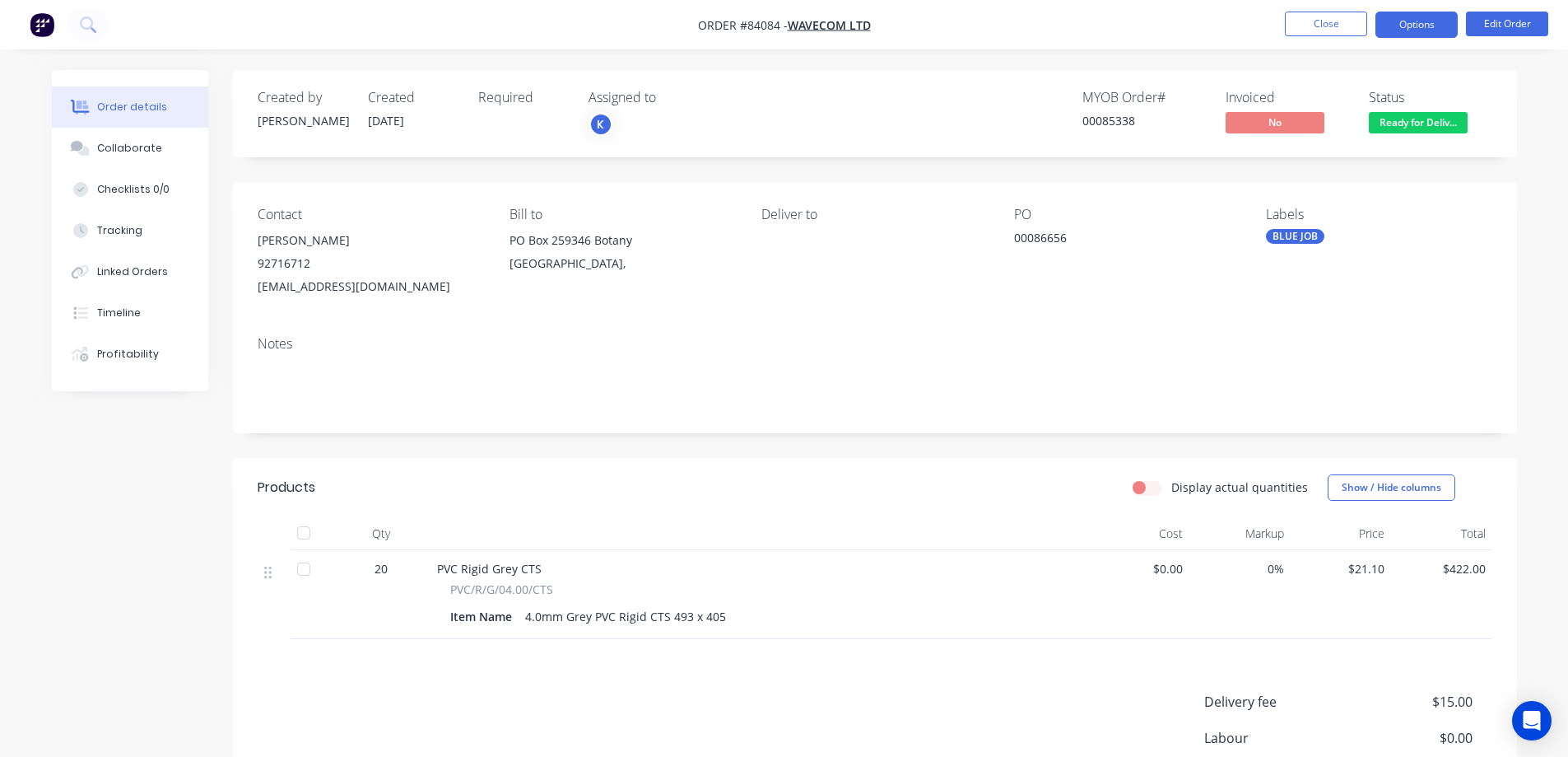
click at [1402, 25] on button "Options" at bounding box center [1416, 24] width 83 height 27
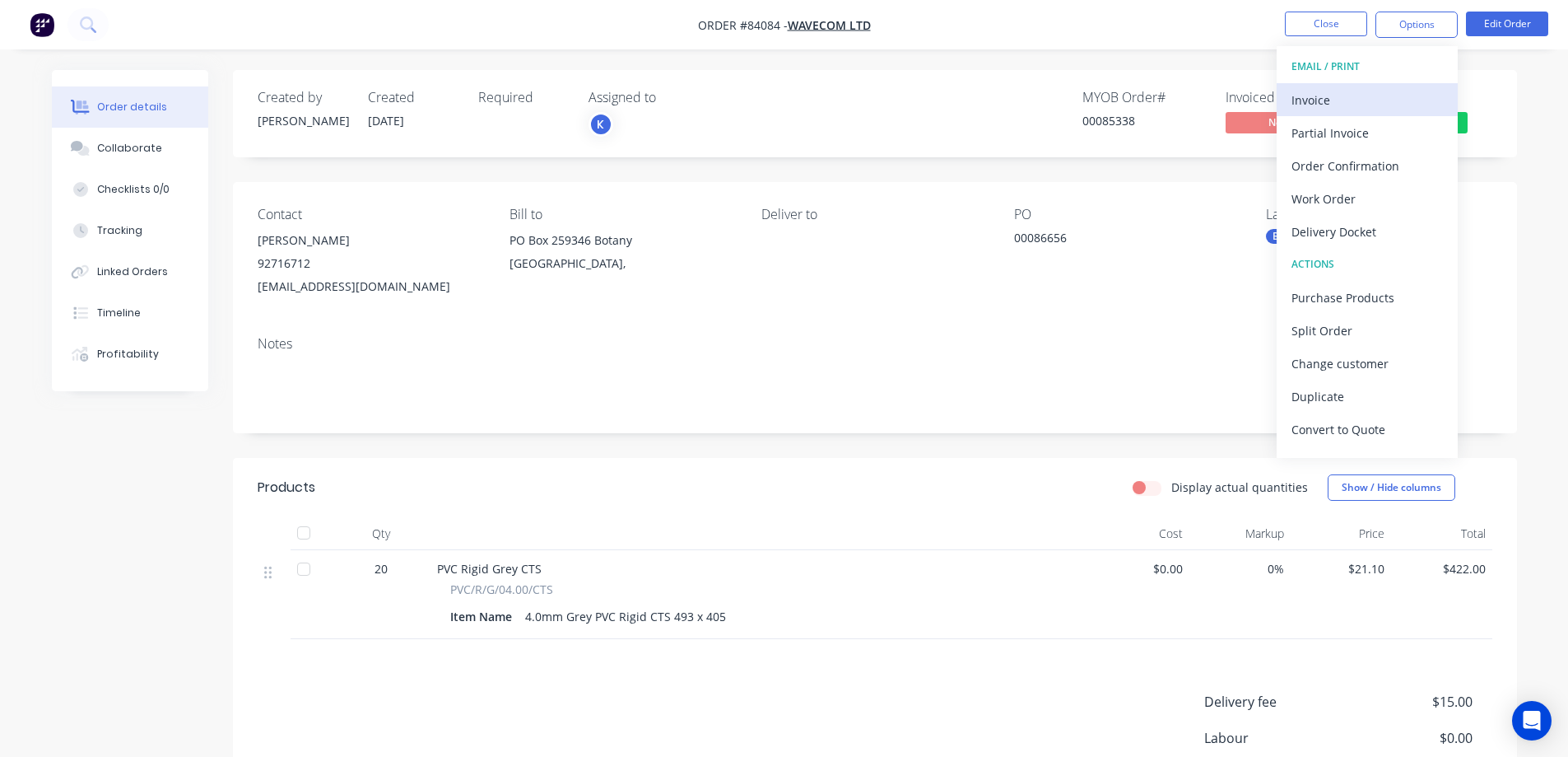
click at [1362, 100] on div "Invoice" at bounding box center [1367, 100] width 152 height 24
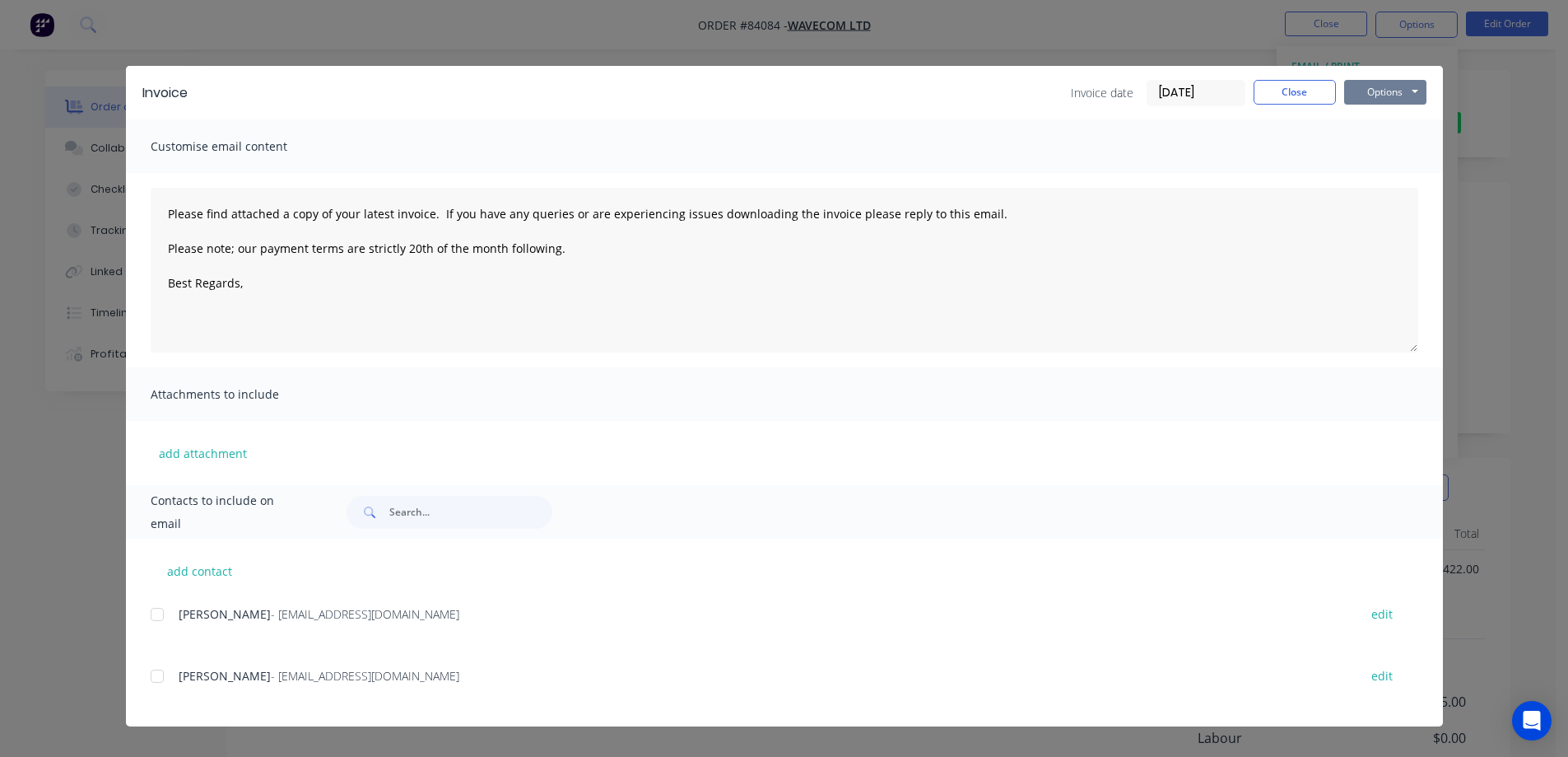
click at [1361, 96] on button "Options" at bounding box center [1385, 92] width 83 height 25
click at [1371, 148] on button "Print" at bounding box center [1397, 149] width 105 height 28
type textarea "Please find attached a copy of your latest invoice. If you have any queries or …"
click at [1323, 90] on button "Close" at bounding box center [1295, 92] width 83 height 25
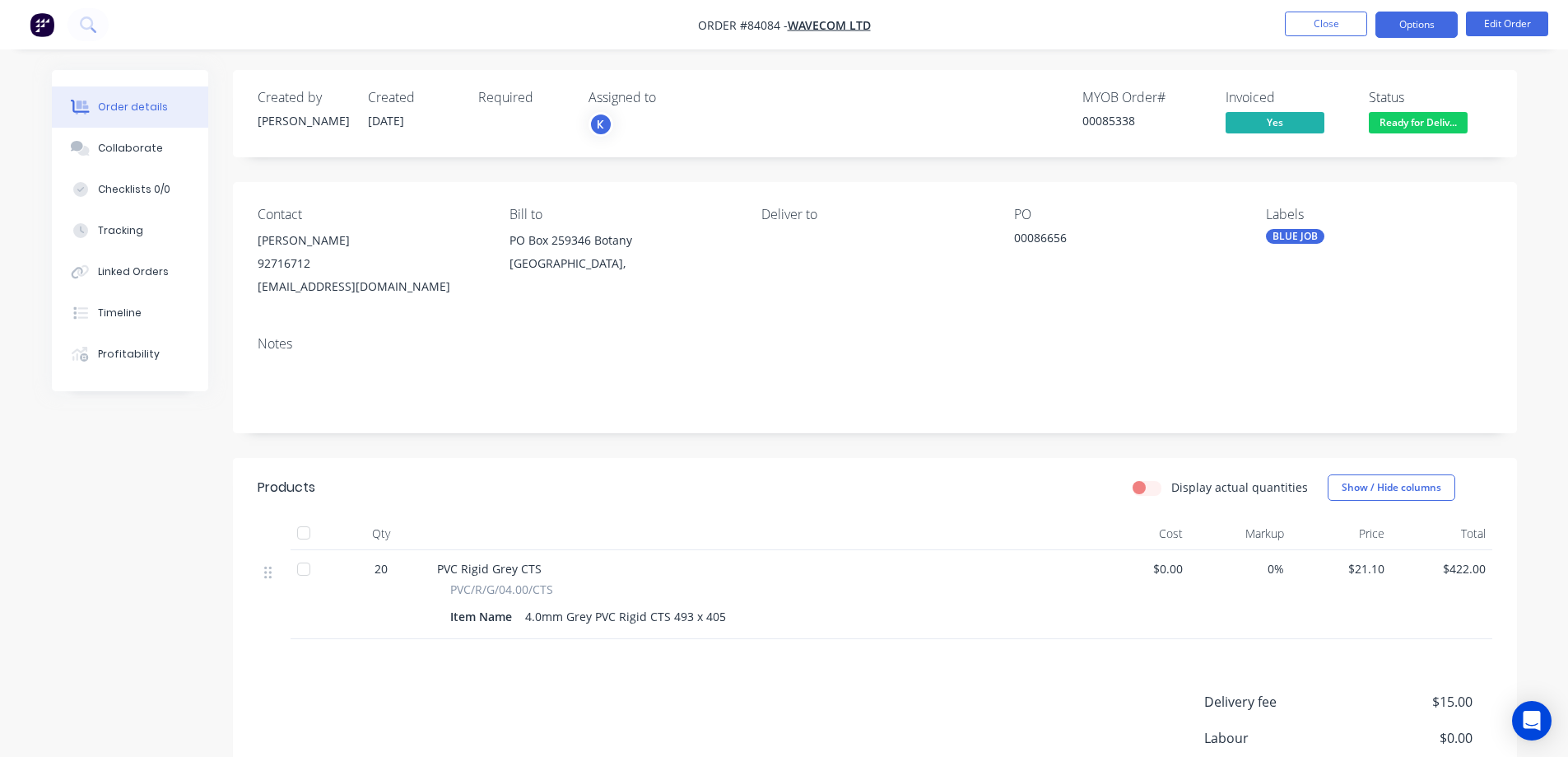
click at [1439, 19] on button "Options" at bounding box center [1416, 24] width 83 height 27
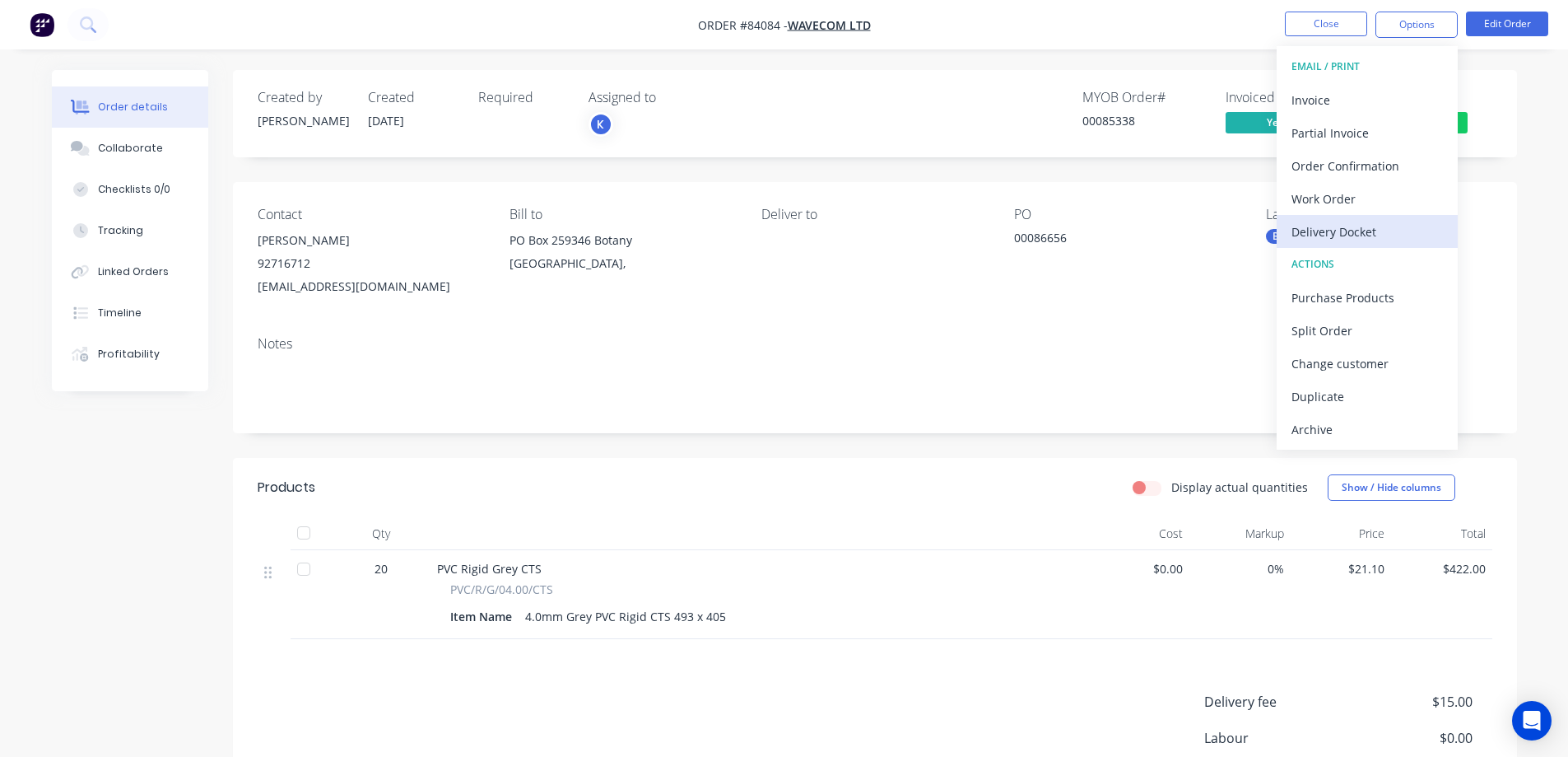
click at [1346, 222] on div "Delivery Docket" at bounding box center [1367, 232] width 152 height 24
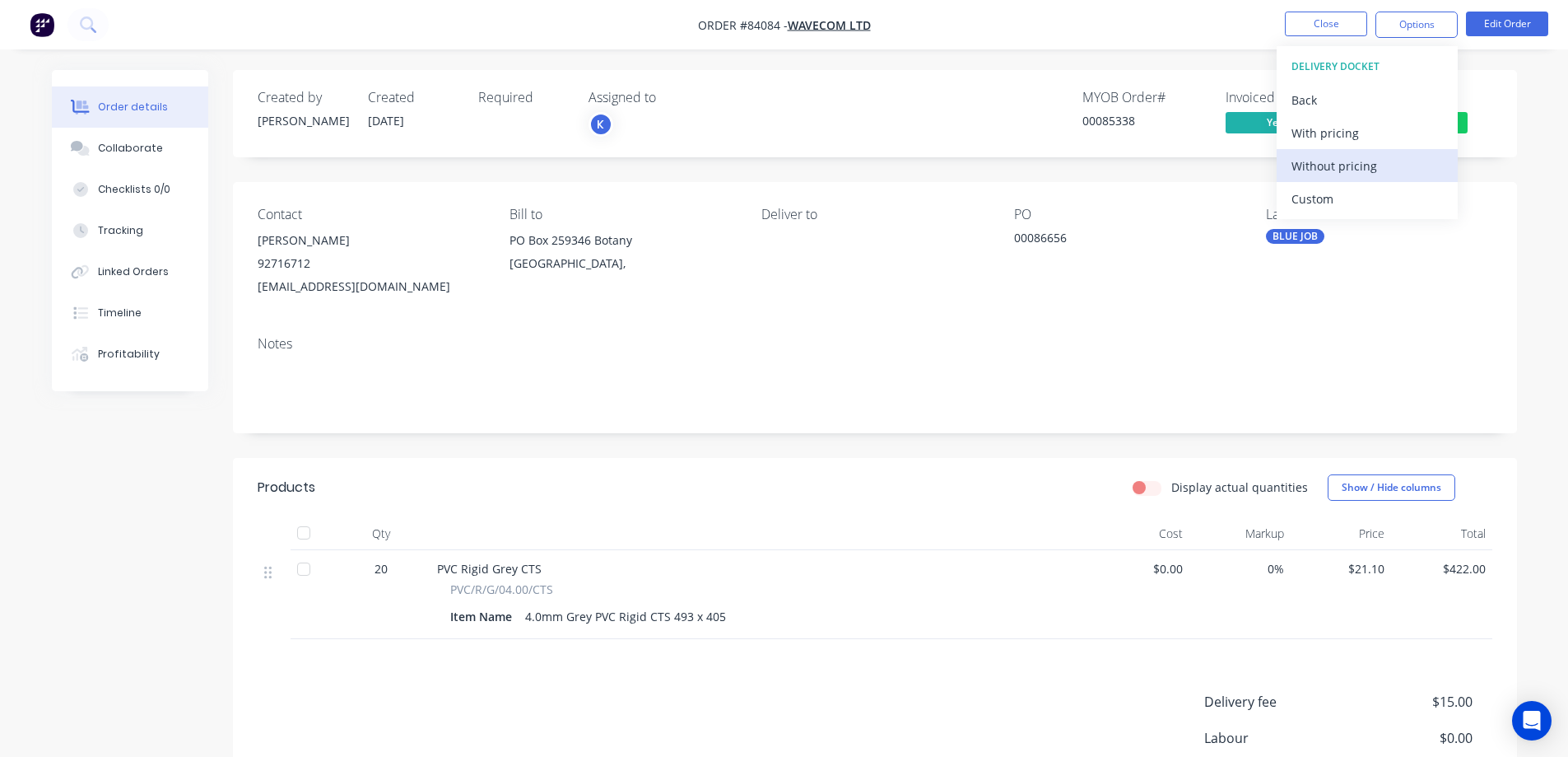
click at [1367, 158] on div "Without pricing" at bounding box center [1367, 166] width 152 height 24
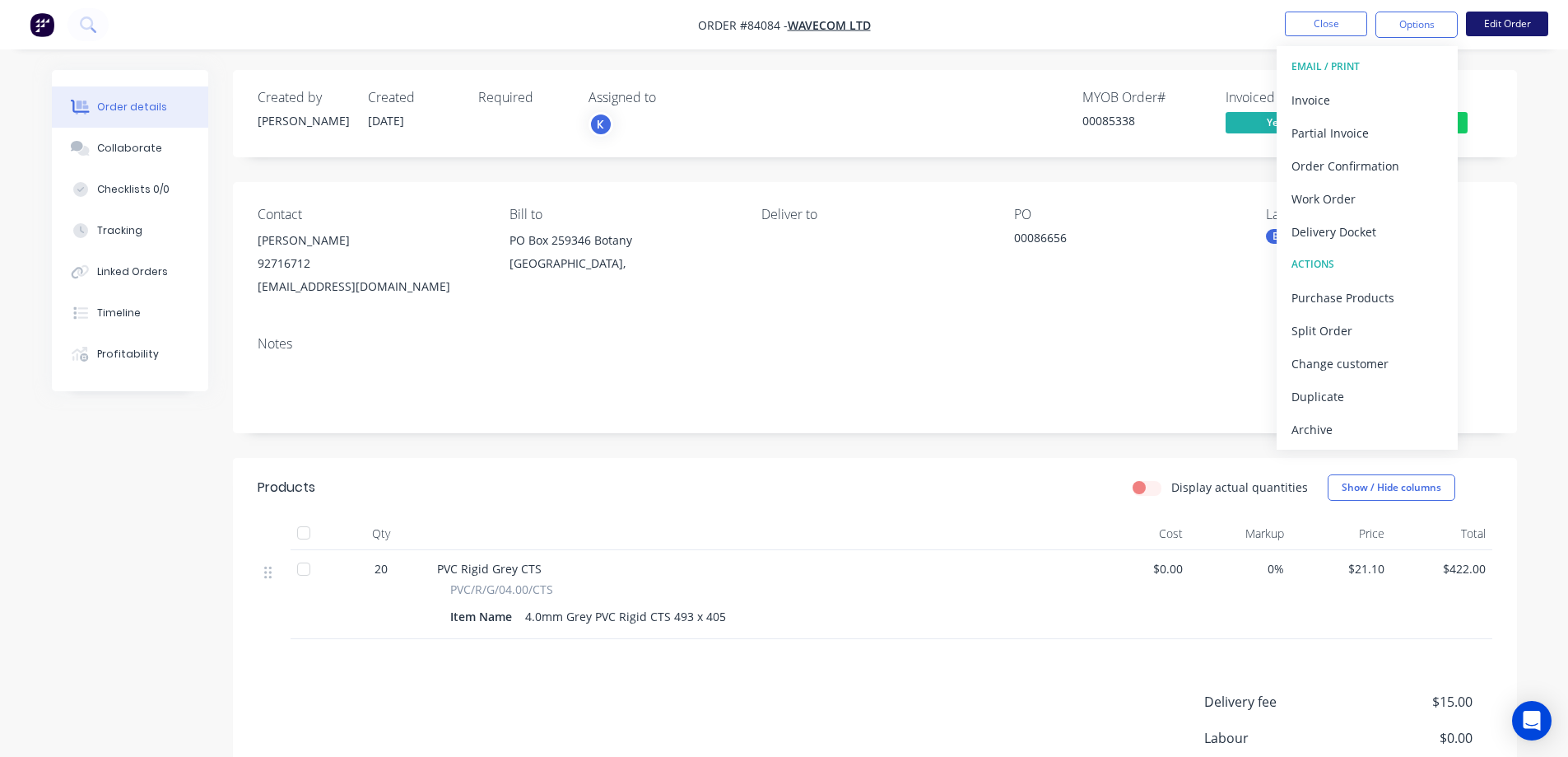
click at [1503, 28] on button "Edit Order" at bounding box center [1508, 23] width 83 height 25
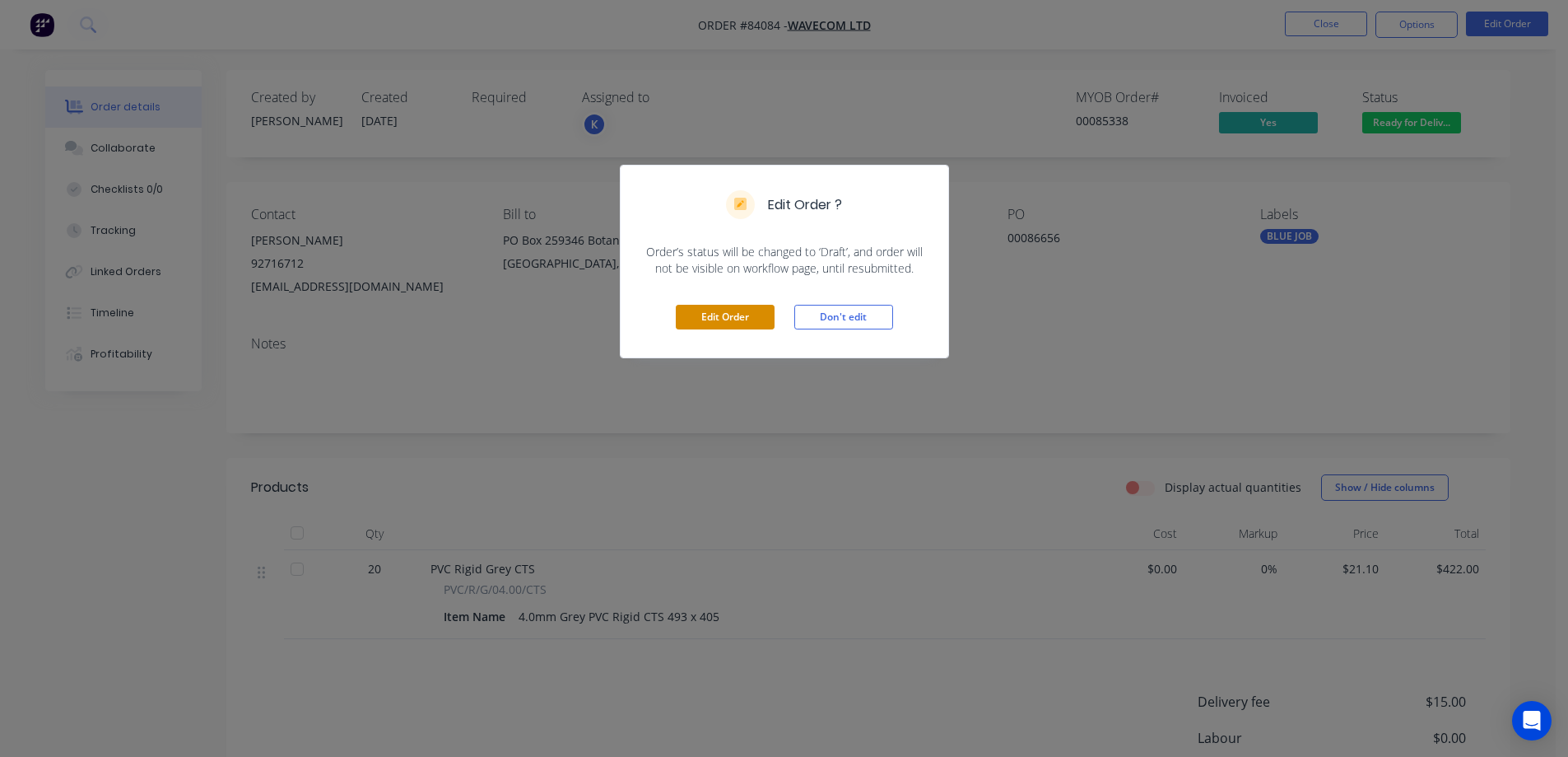
click at [758, 312] on button "Edit Order" at bounding box center [725, 317] width 99 height 25
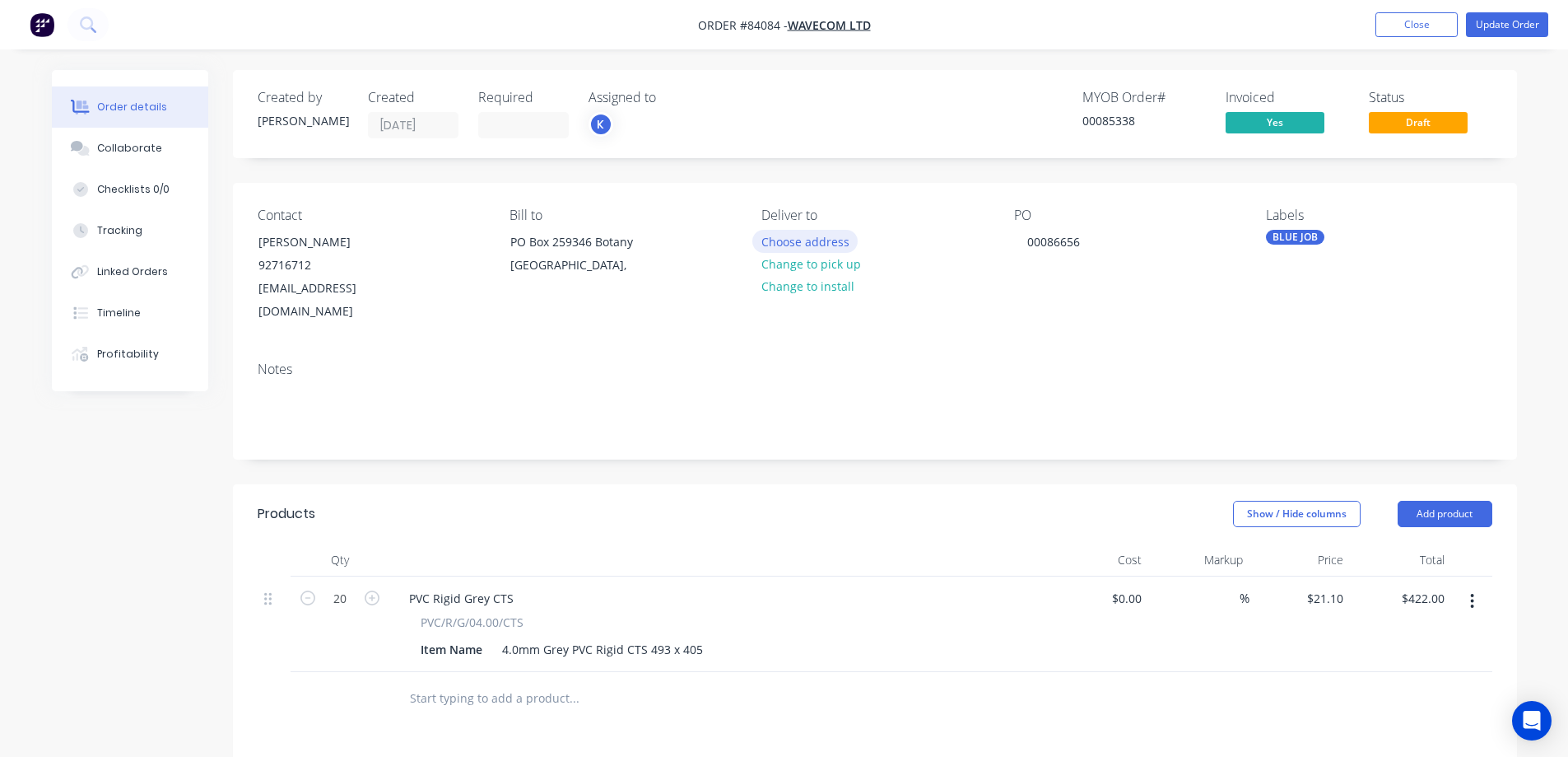
click at [779, 250] on button "Choose address" at bounding box center [805, 241] width 105 height 22
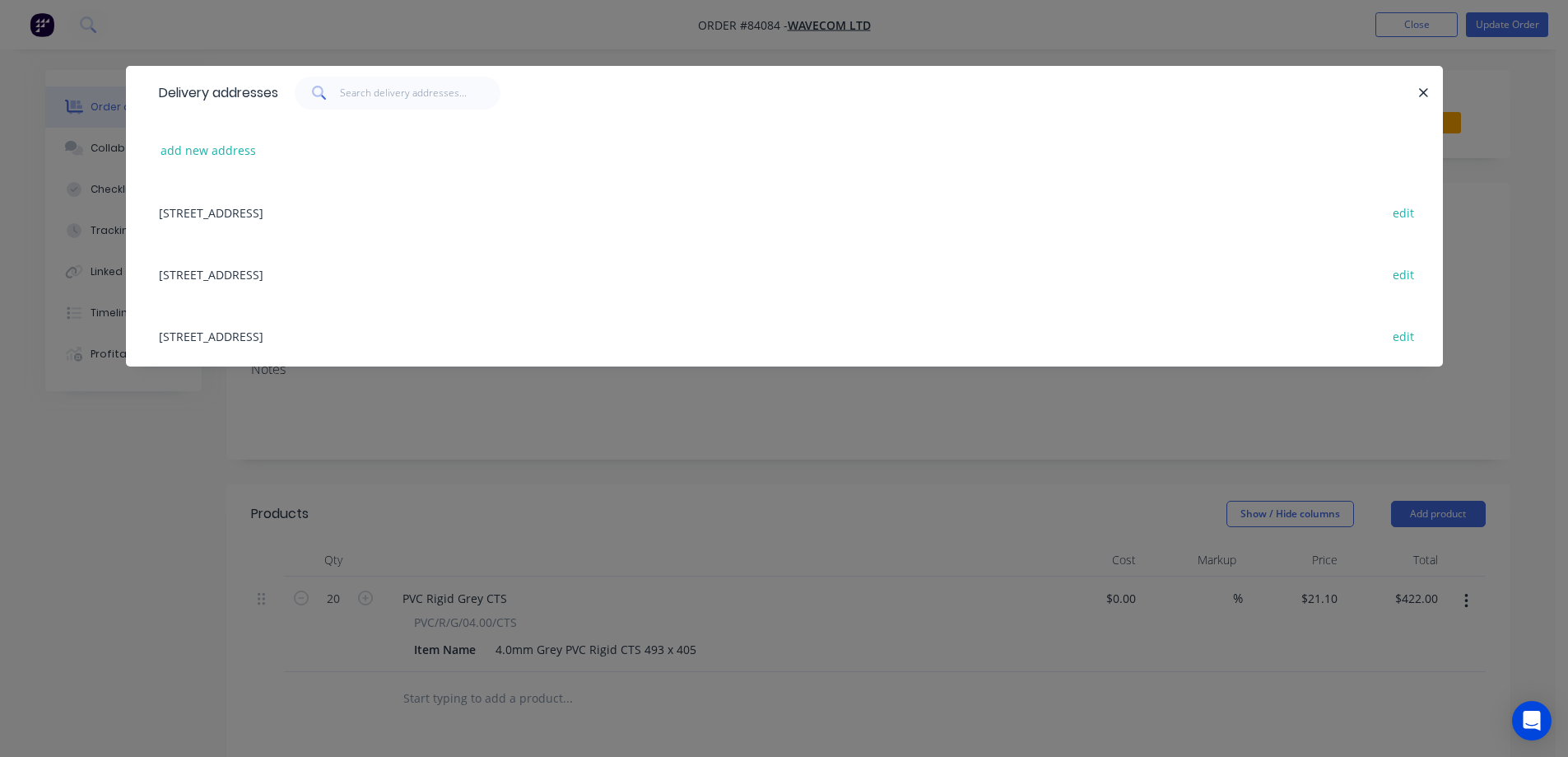
drag, startPoint x: 237, startPoint y: 332, endPoint x: 1243, endPoint y: 136, distance: 1024.9
click at [239, 332] on div "33F Springs Rd East Tamaki, Auckland edit" at bounding box center [784, 336] width 1267 height 62
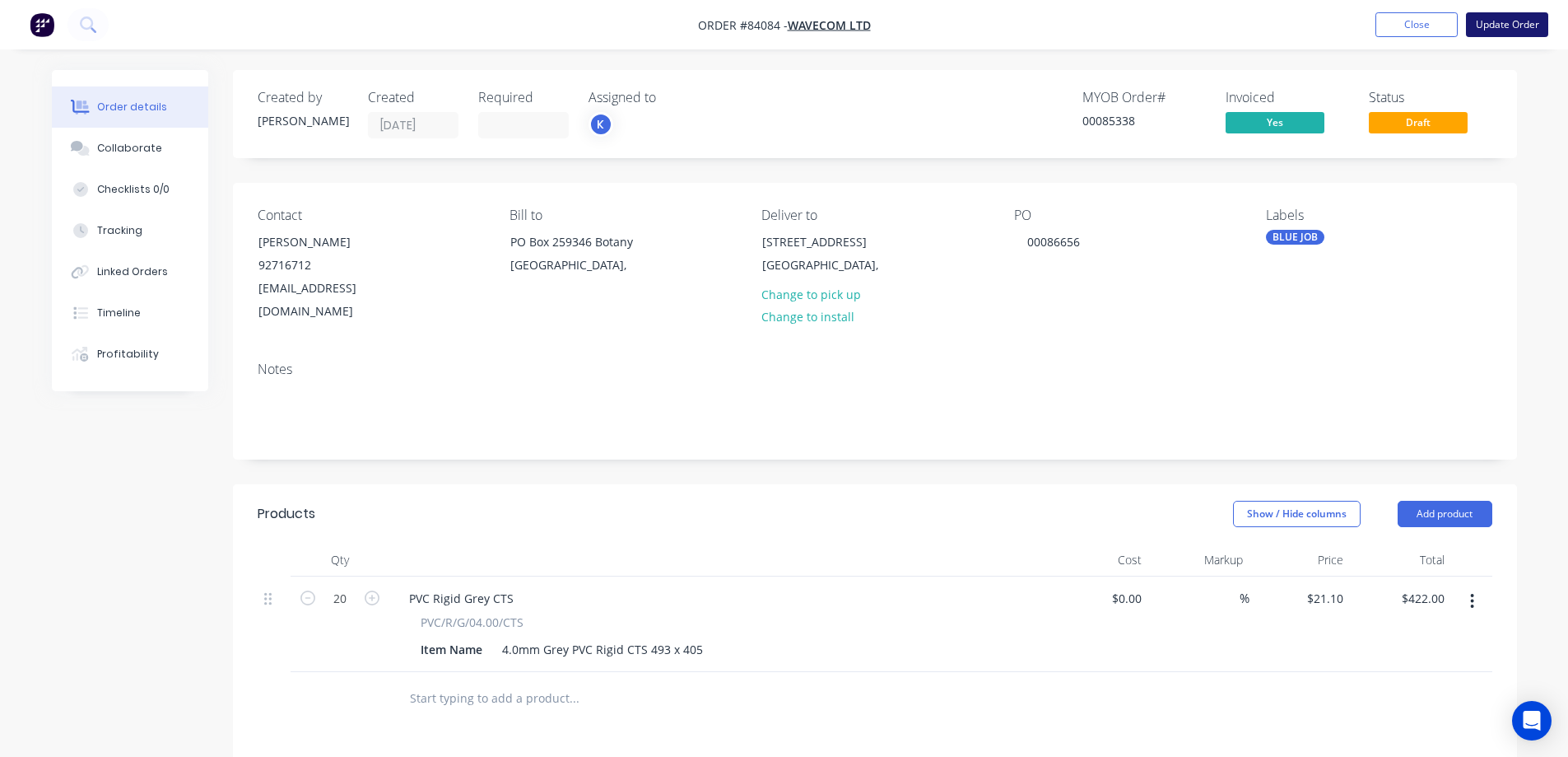
click at [1493, 28] on button "Update Order" at bounding box center [1508, 24] width 83 height 25
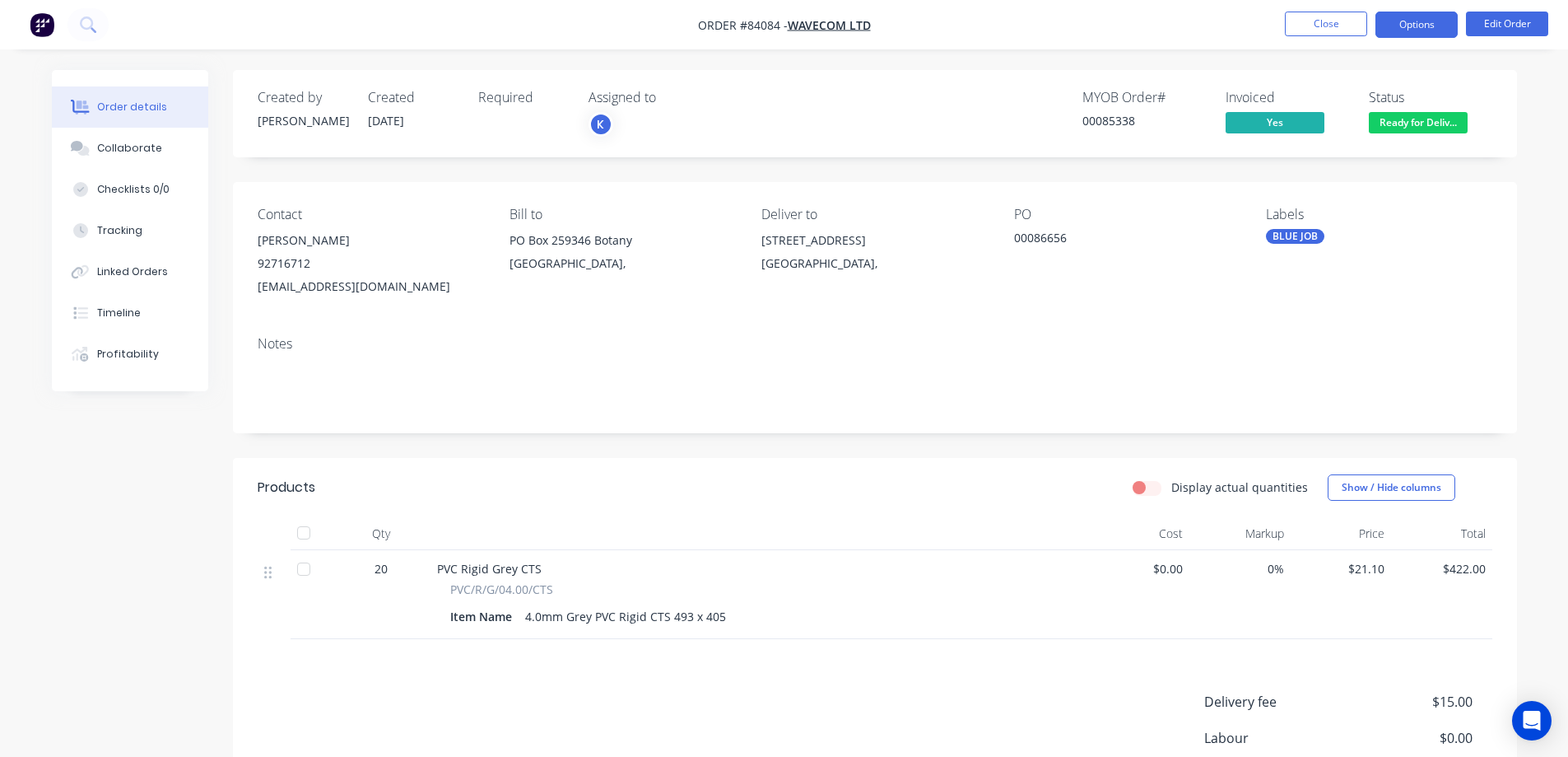
click at [1433, 12] on button "Options" at bounding box center [1416, 24] width 83 height 27
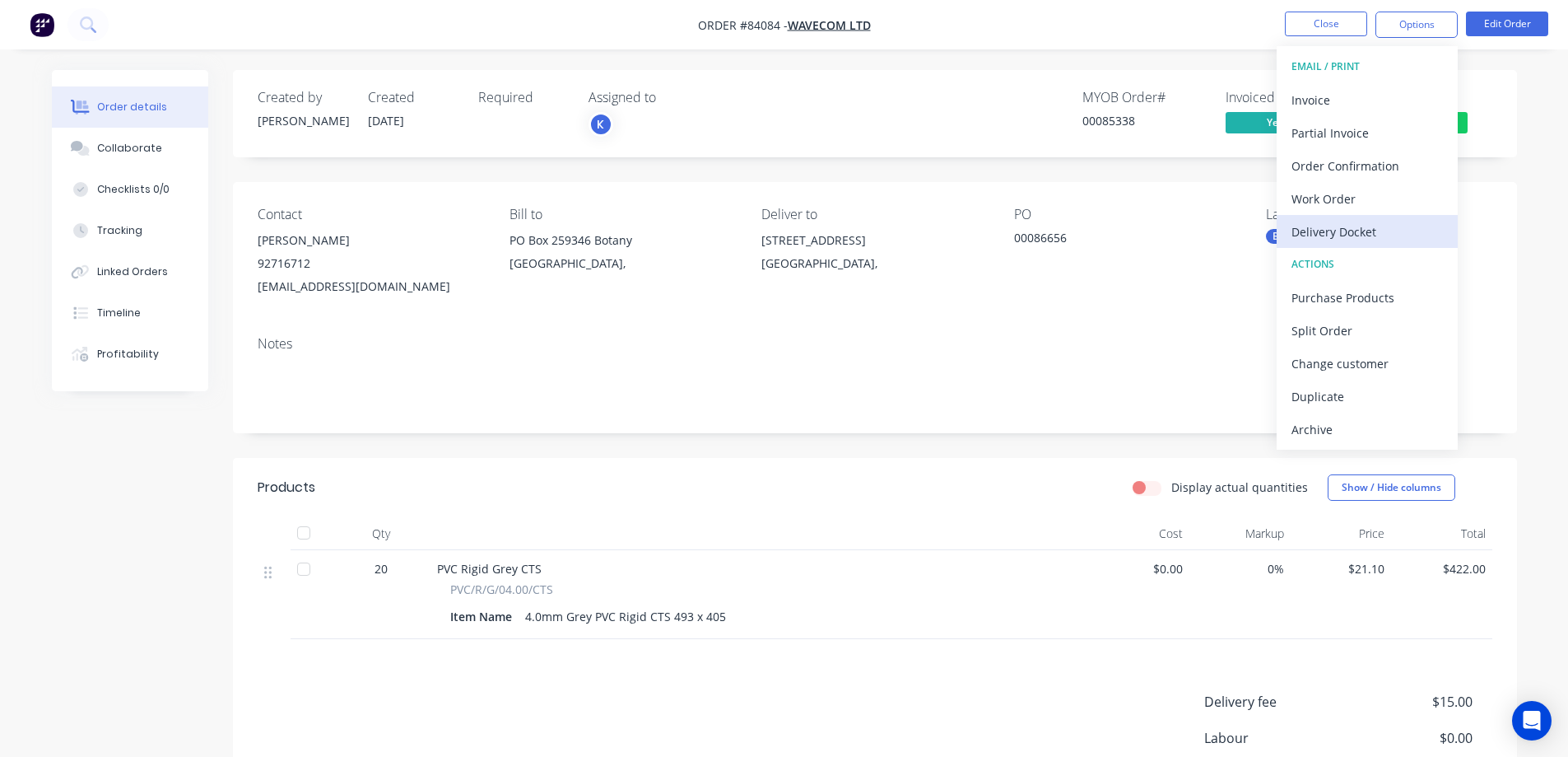
click at [1356, 222] on div "Delivery Docket" at bounding box center [1367, 232] width 152 height 24
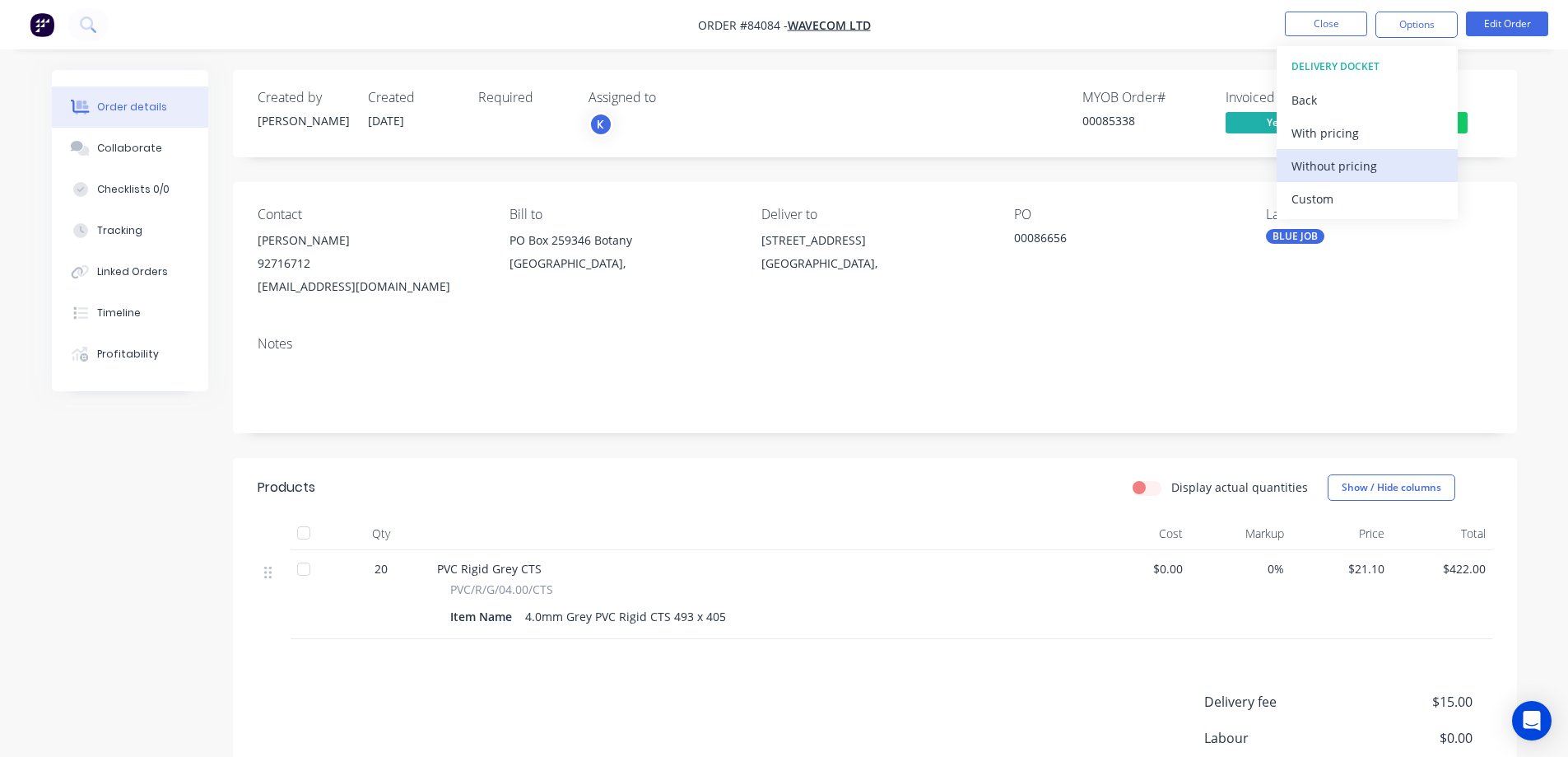
click at [1363, 162] on div "Without pricing" at bounding box center [1367, 166] width 152 height 24
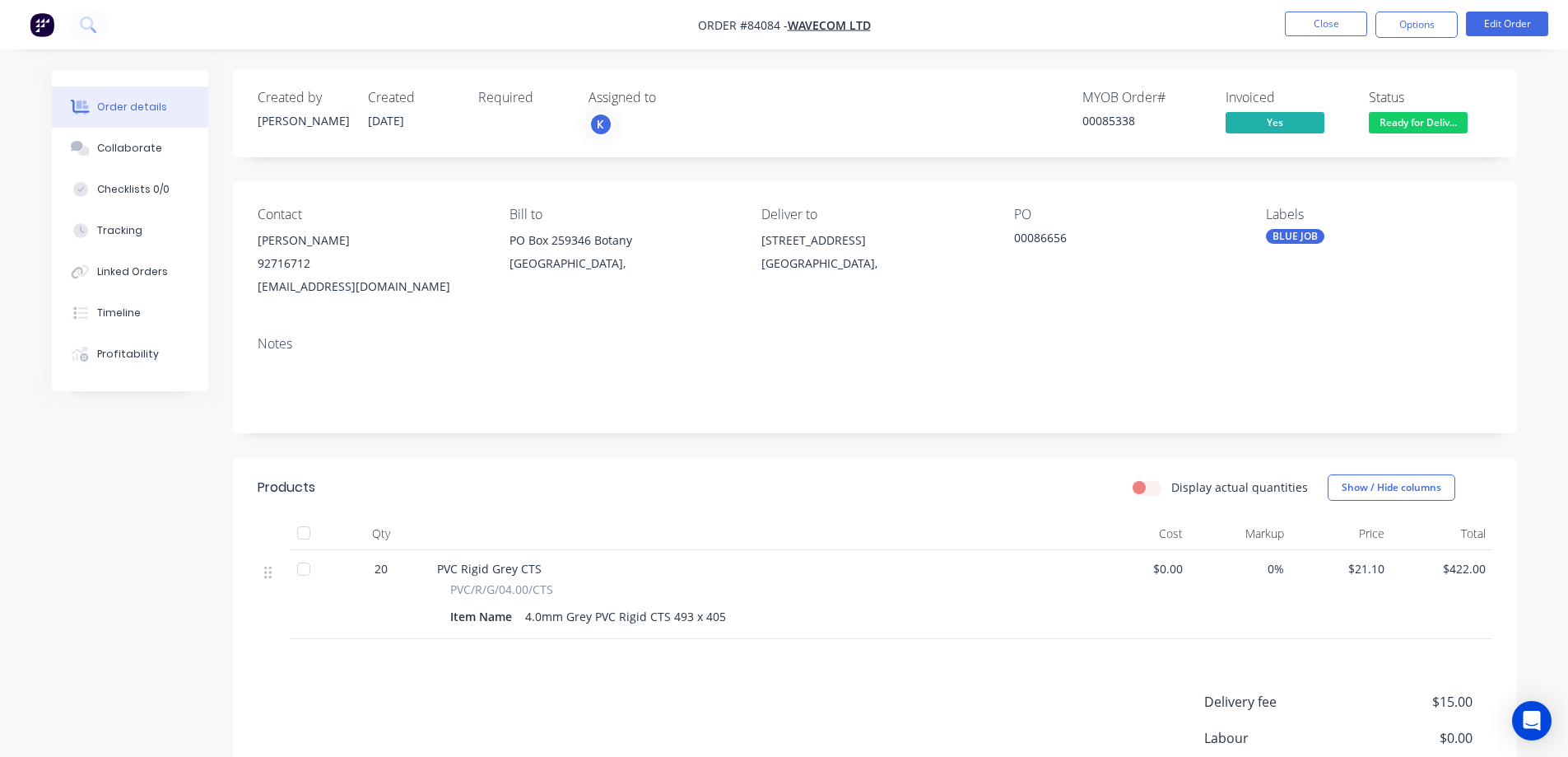
click at [1228, 173] on div "Created by Jess Created 20/08/25 Required Assigned to K MYOB Order # 00085338 I…" at bounding box center [875, 506] width 1284 height 873
click at [1317, 21] on button "Close" at bounding box center [1326, 23] width 83 height 25
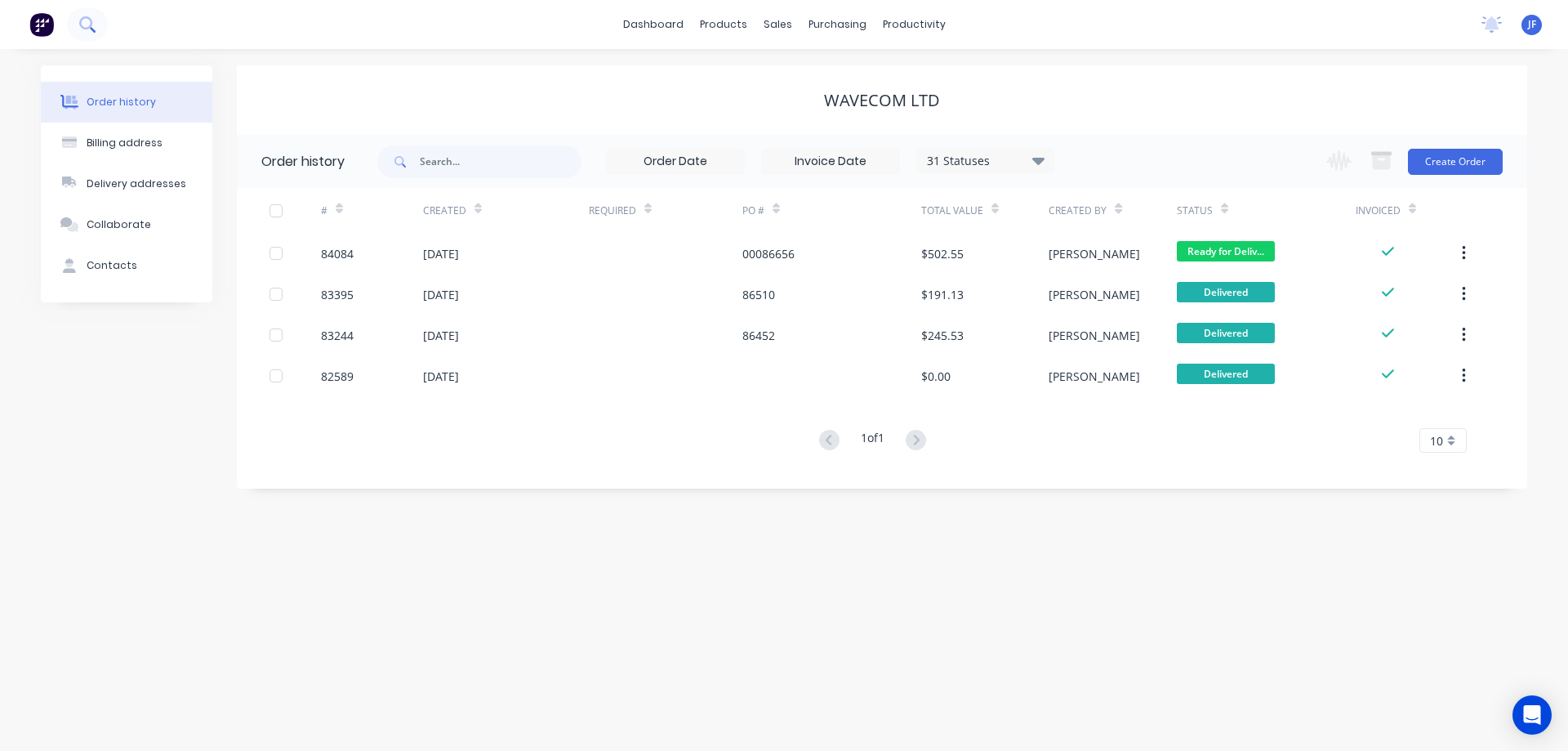
click at [91, 28] on icon at bounding box center [92, 30] width 6 height 6
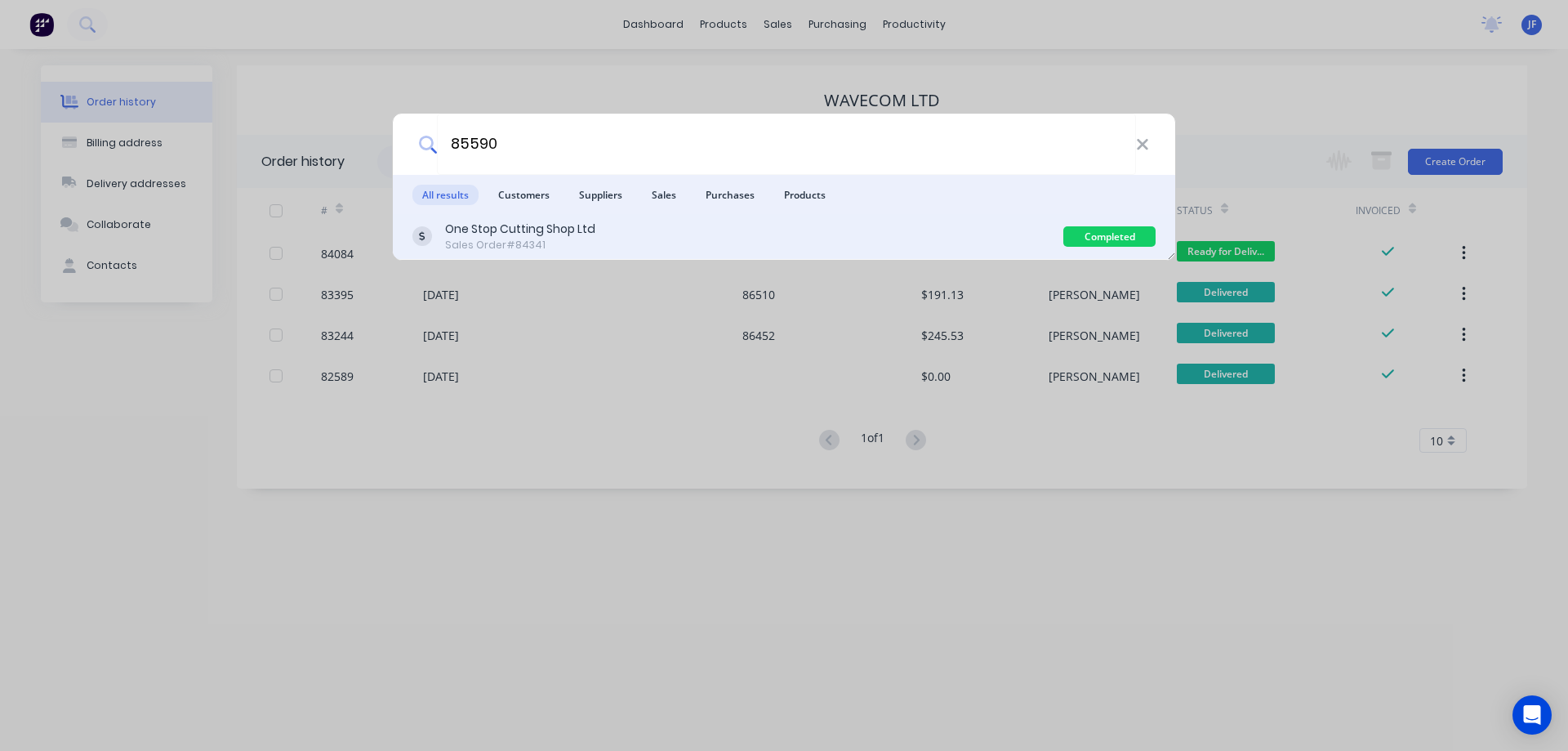
type input "85590"
click at [901, 220] on div "One Stop Cutting Shop Ltd Sales Order #84341" at bounding box center [738, 236] width 651 height 32
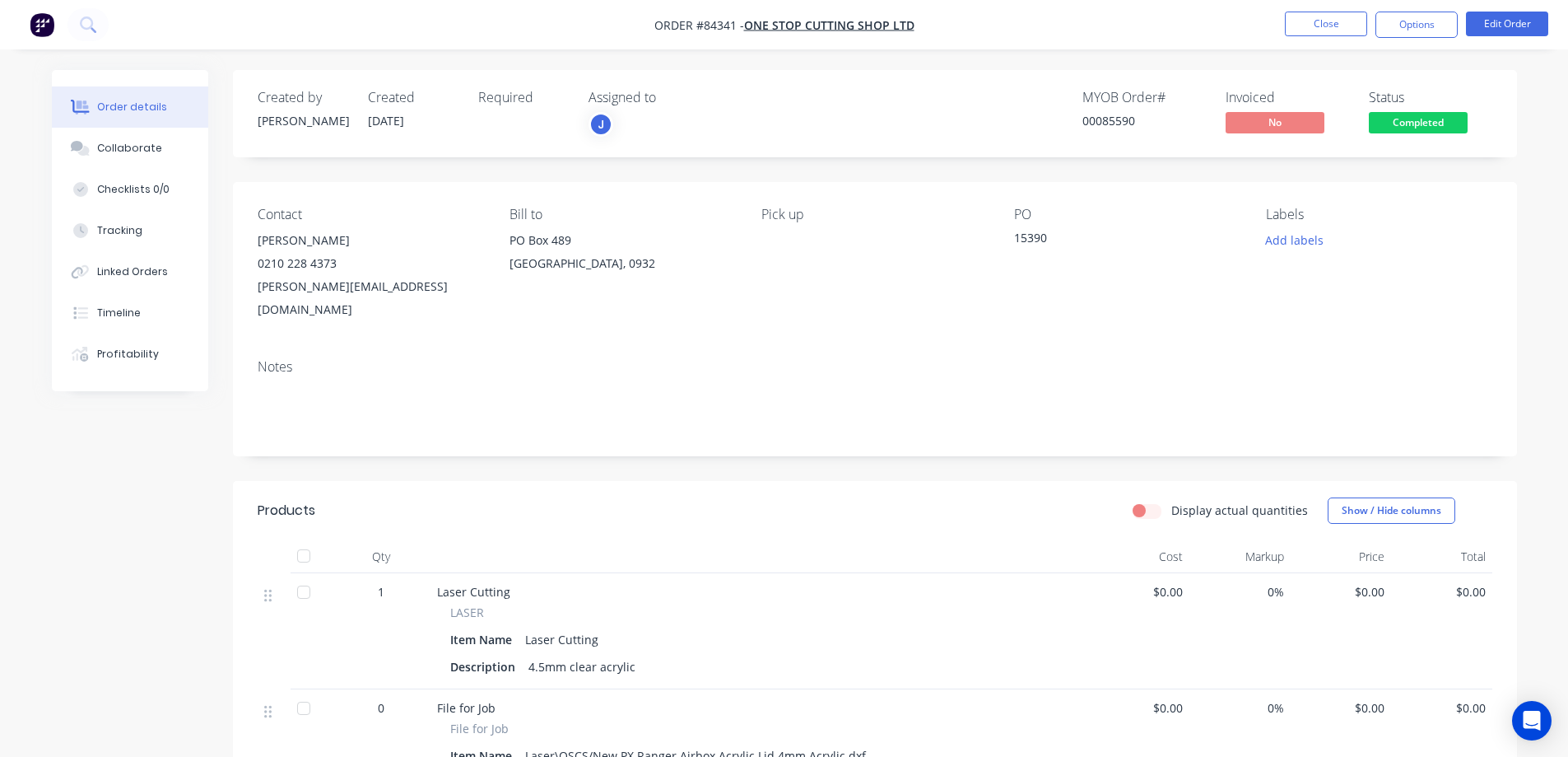
click at [1441, 123] on span "Completed" at bounding box center [1418, 122] width 99 height 21
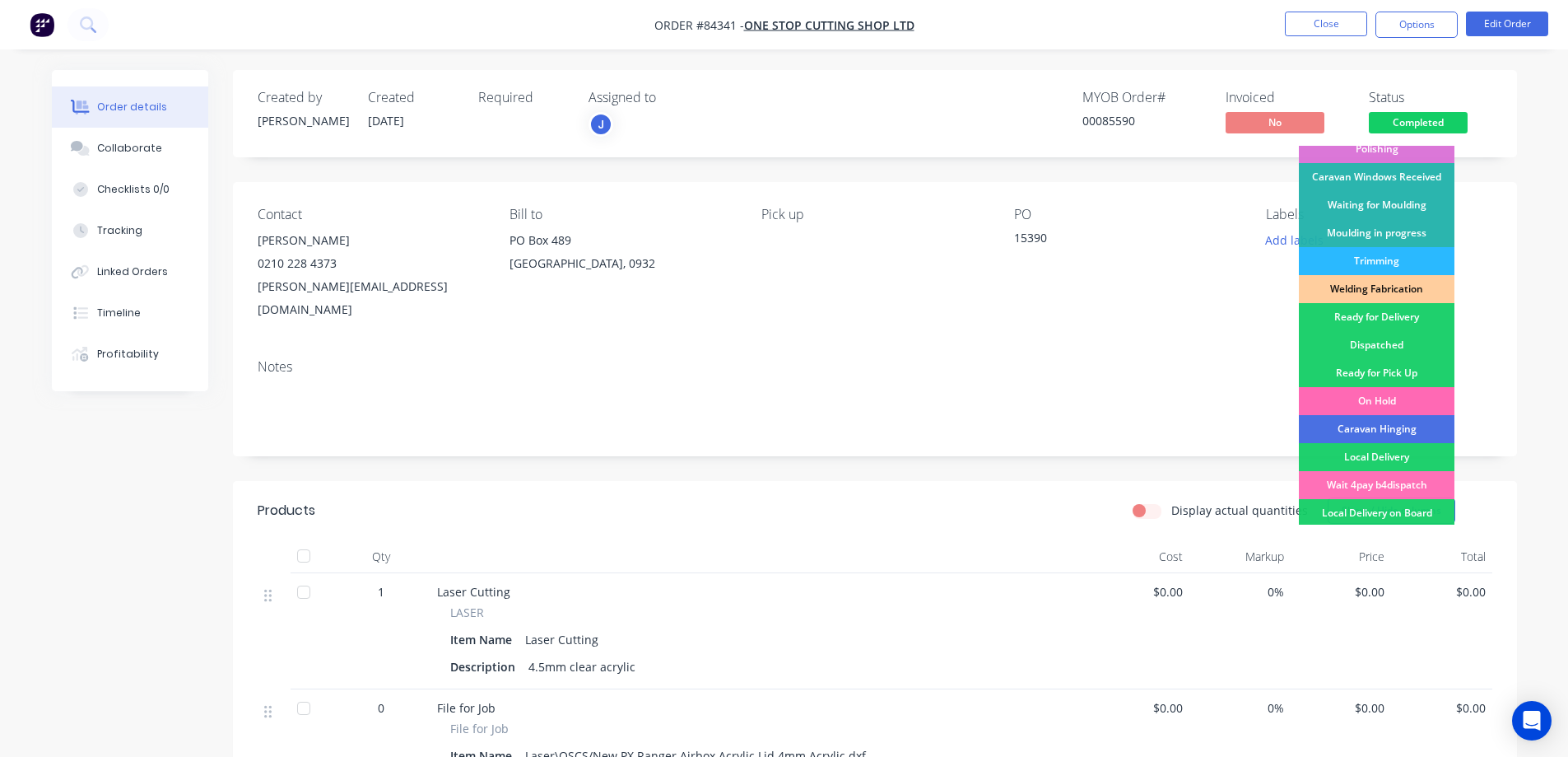
scroll to position [321, 0]
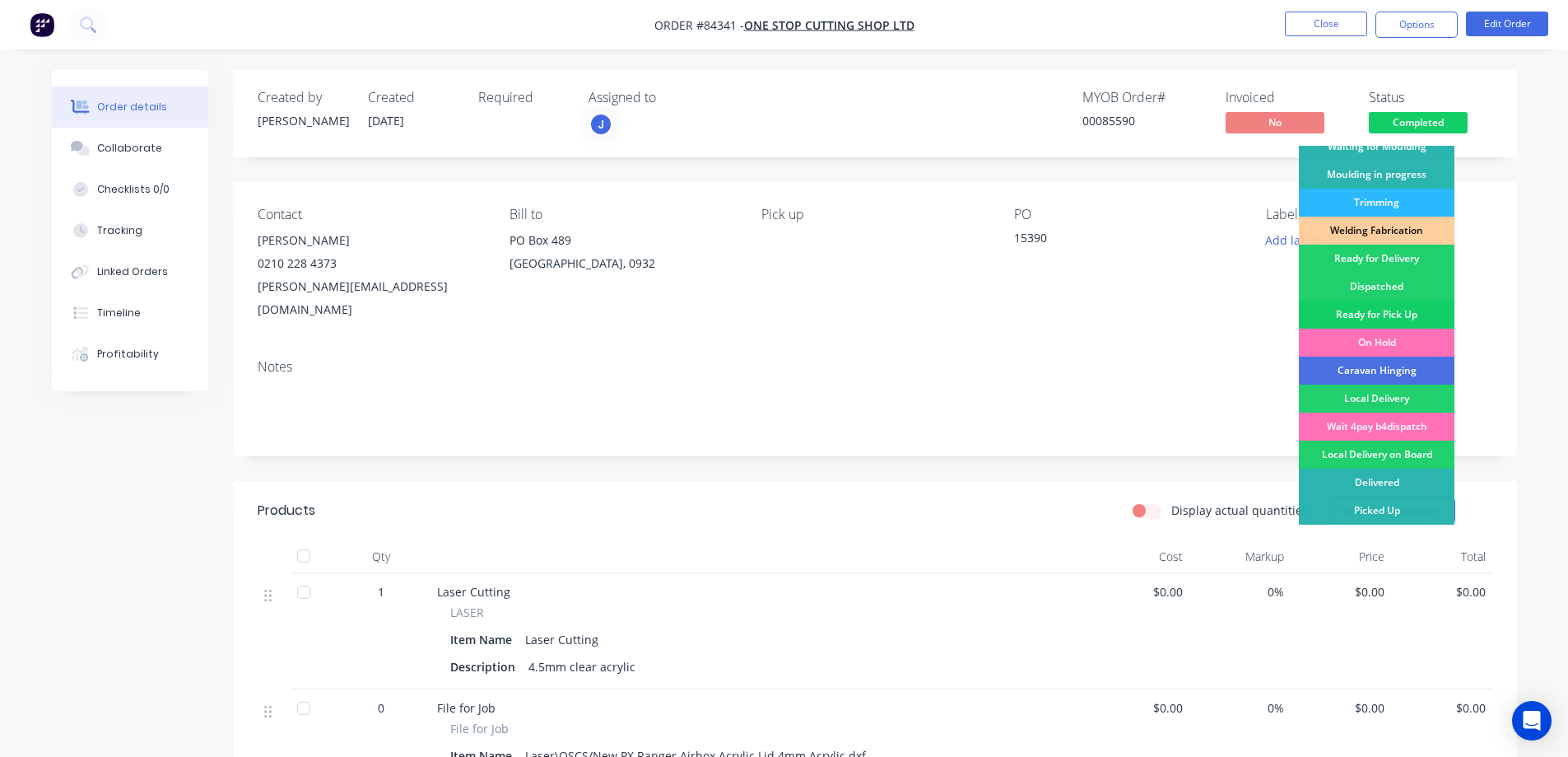
click at [1404, 307] on div "Ready for Pick Up" at bounding box center [1377, 314] width 156 height 28
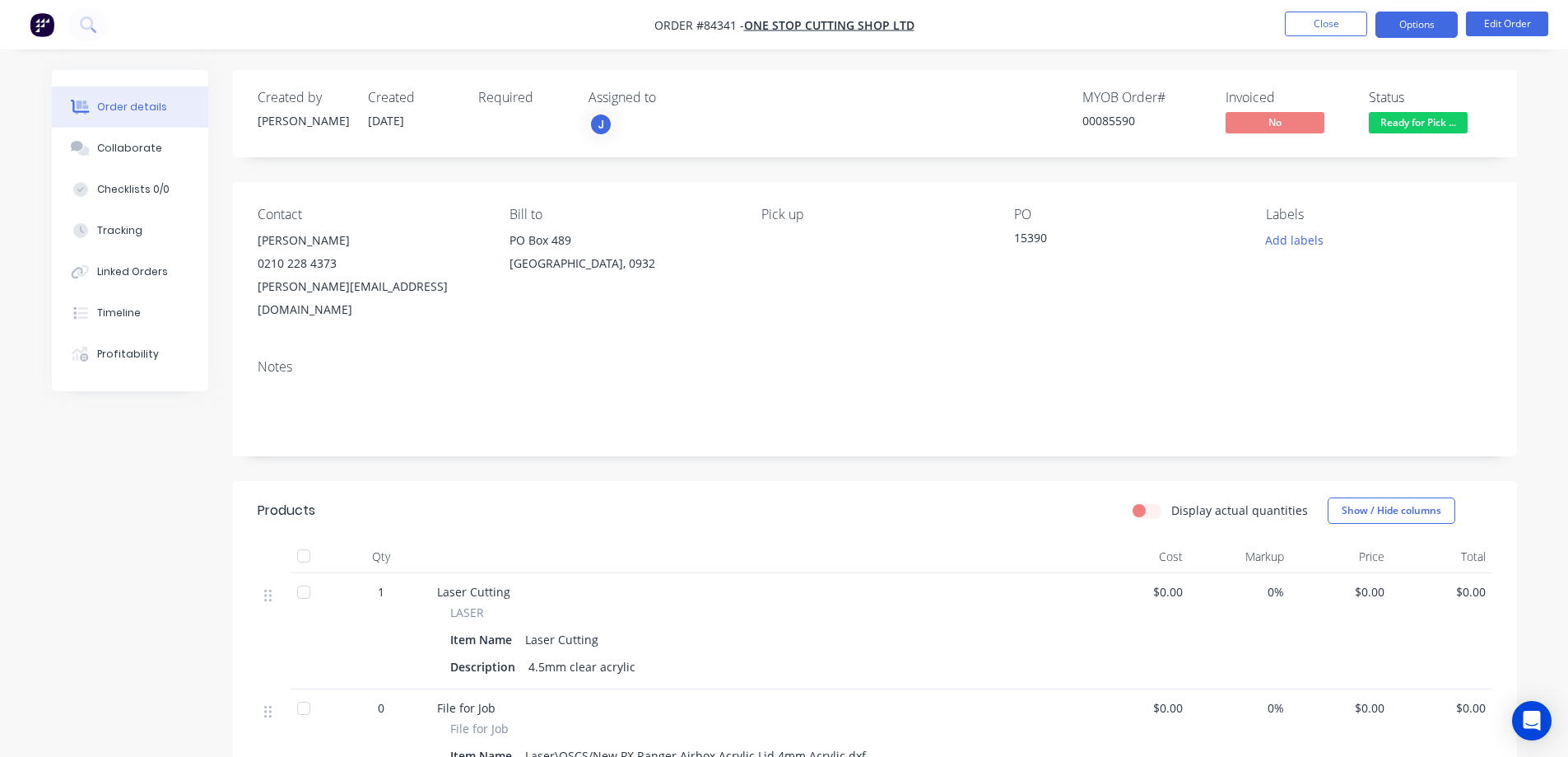
click at [1410, 19] on button "Options" at bounding box center [1416, 24] width 83 height 27
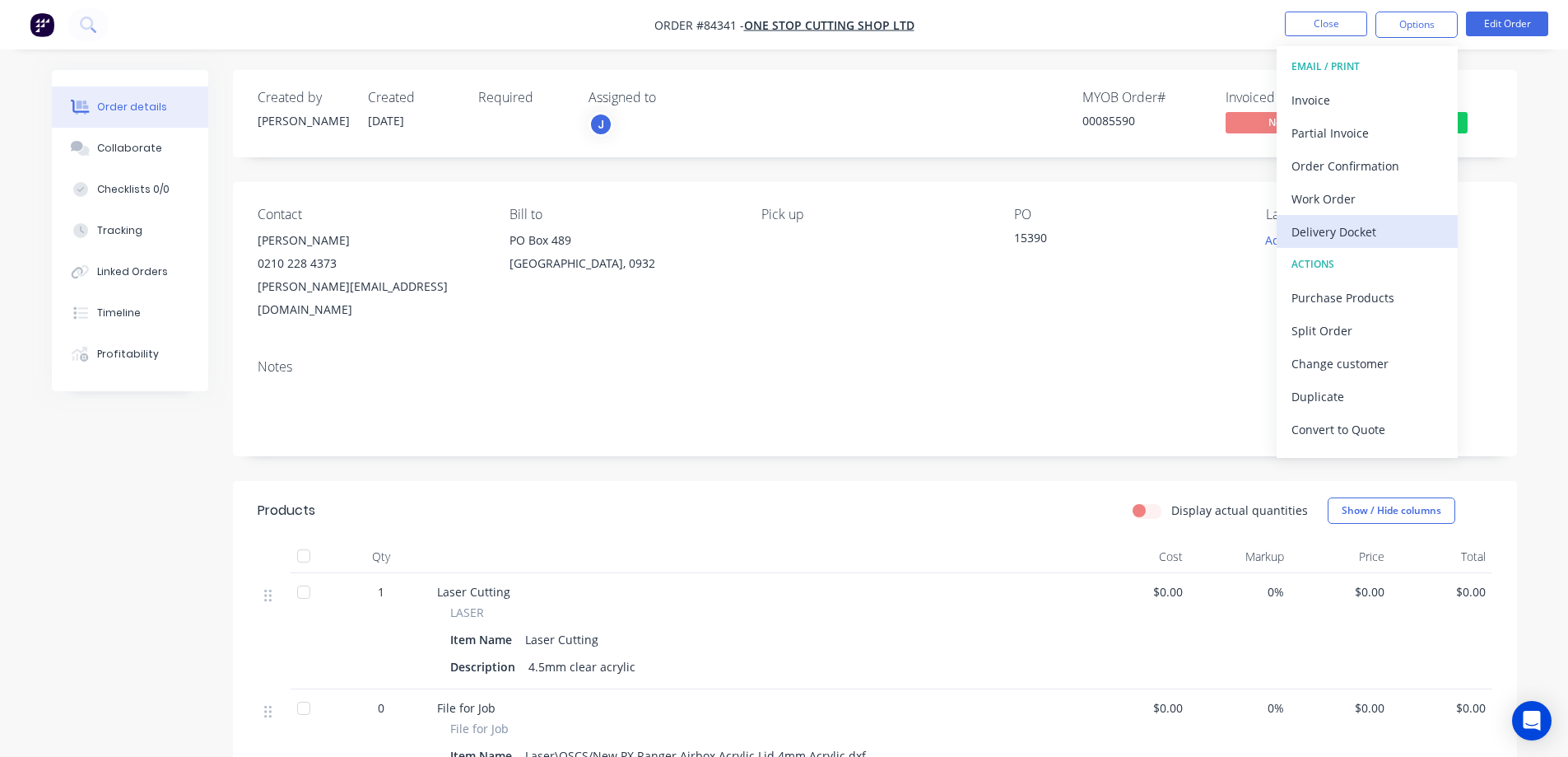
click at [1354, 245] on button "Delivery Docket" at bounding box center [1367, 232] width 181 height 33
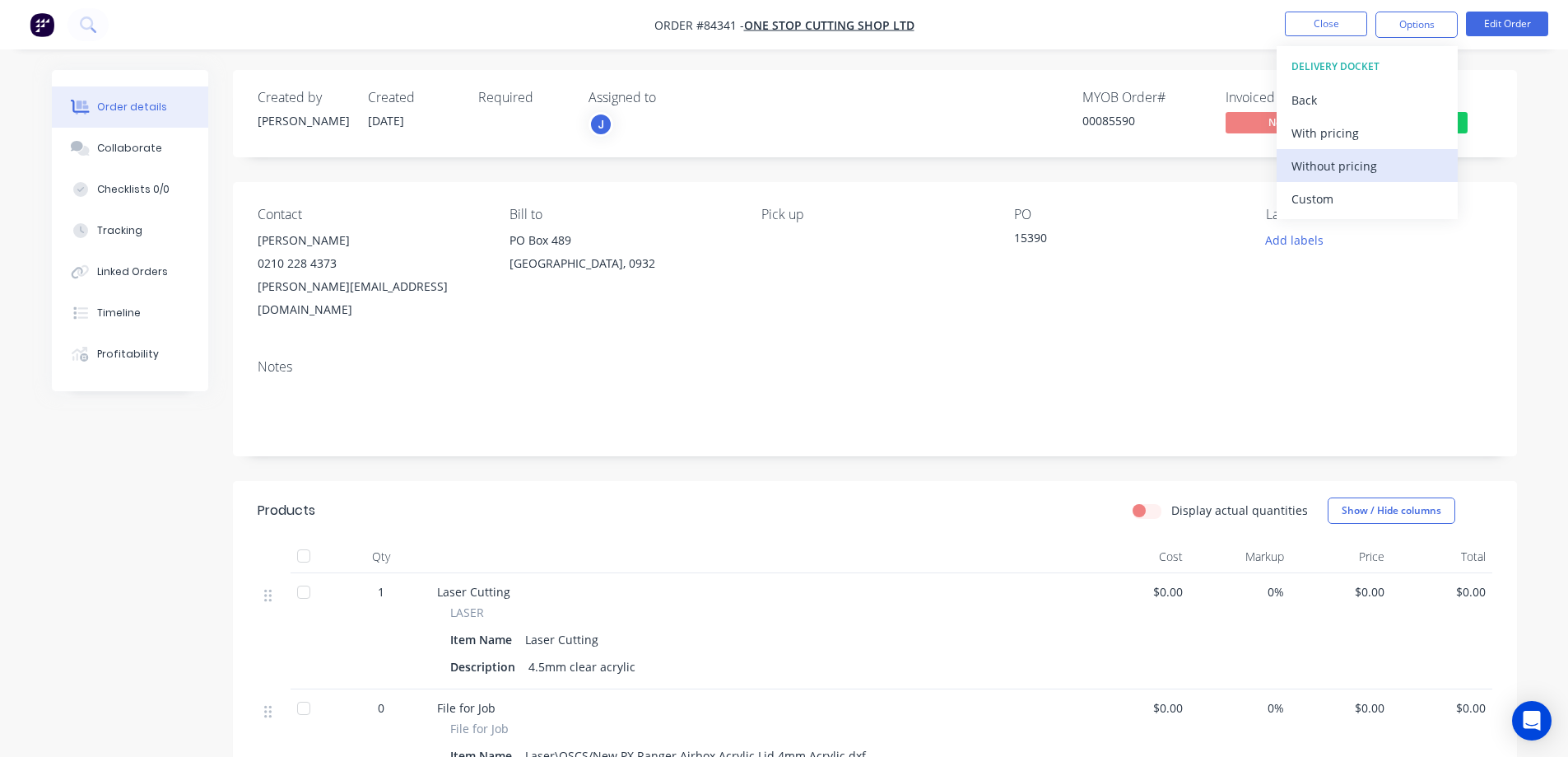
click at [1356, 180] on button "Without pricing" at bounding box center [1367, 165] width 181 height 33
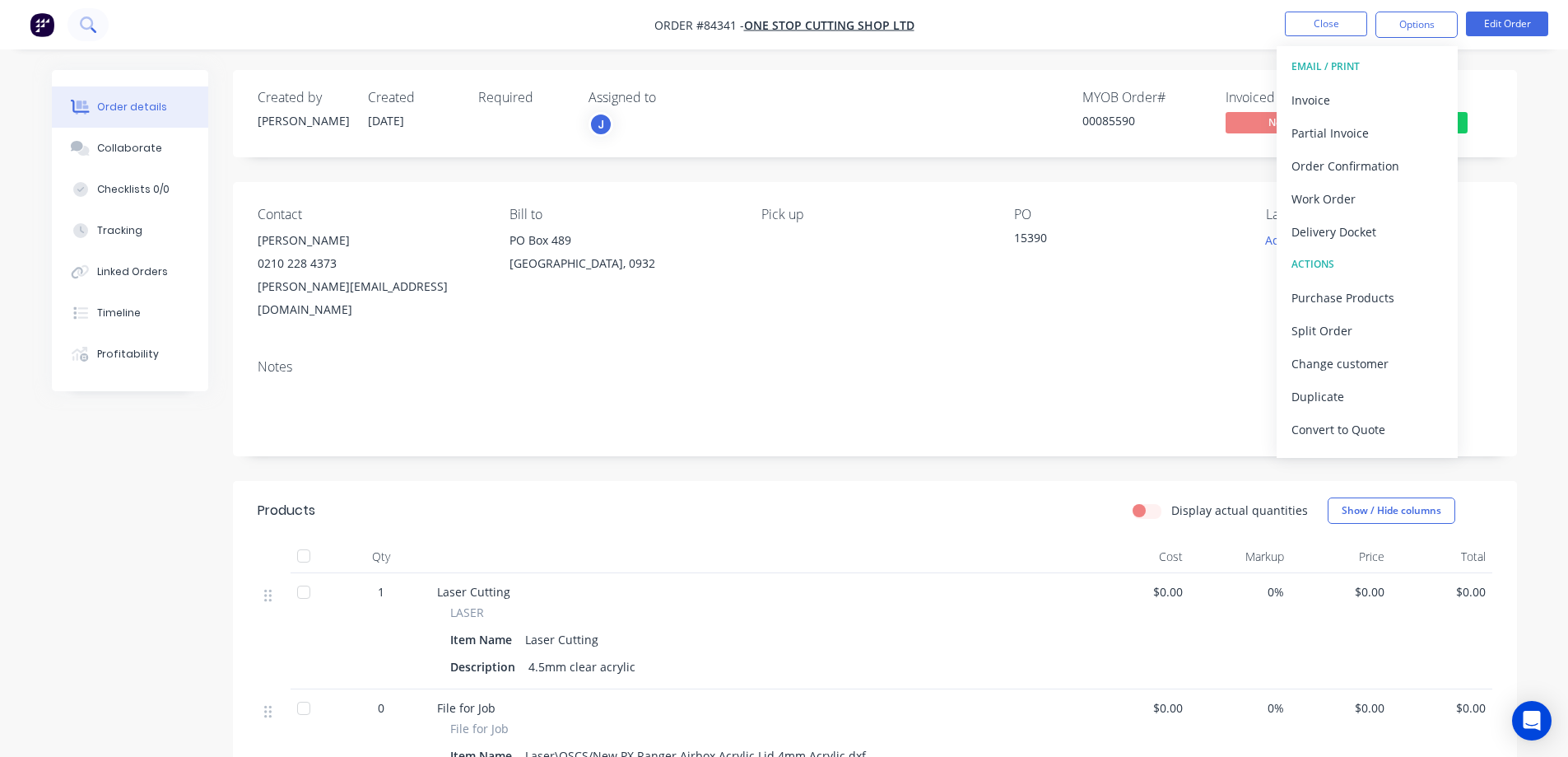
click at [102, 23] on button at bounding box center [88, 25] width 41 height 33
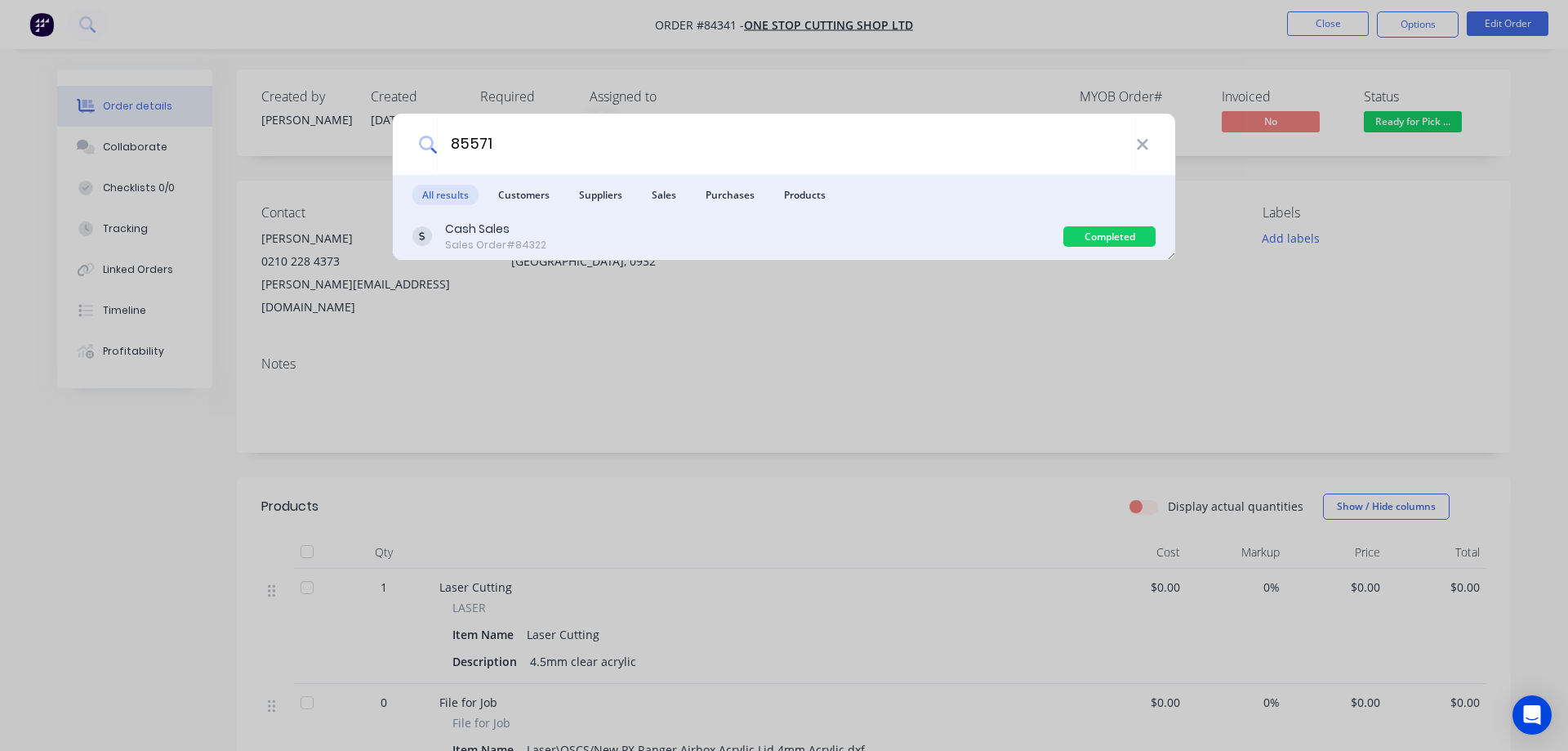
type input "85571"
click at [879, 218] on div "Cash Sales Sales Order #84322 Completed" at bounding box center [784, 237] width 783 height 46
click at [1031, 225] on div "Cash Sales Sales Order #84322" at bounding box center [738, 236] width 651 height 32
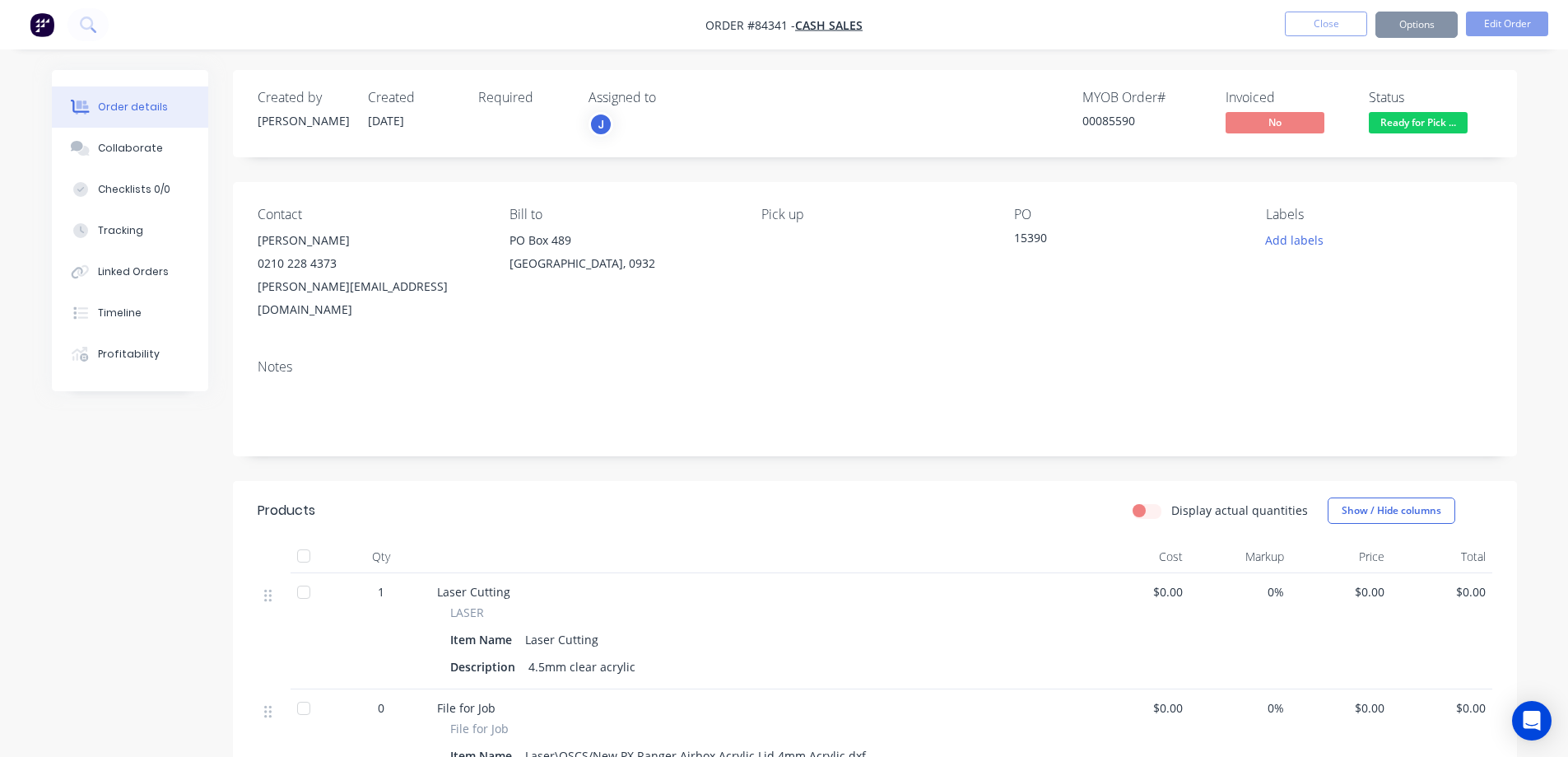
click at [1423, 121] on span "Ready for Pick ..." at bounding box center [1418, 122] width 99 height 21
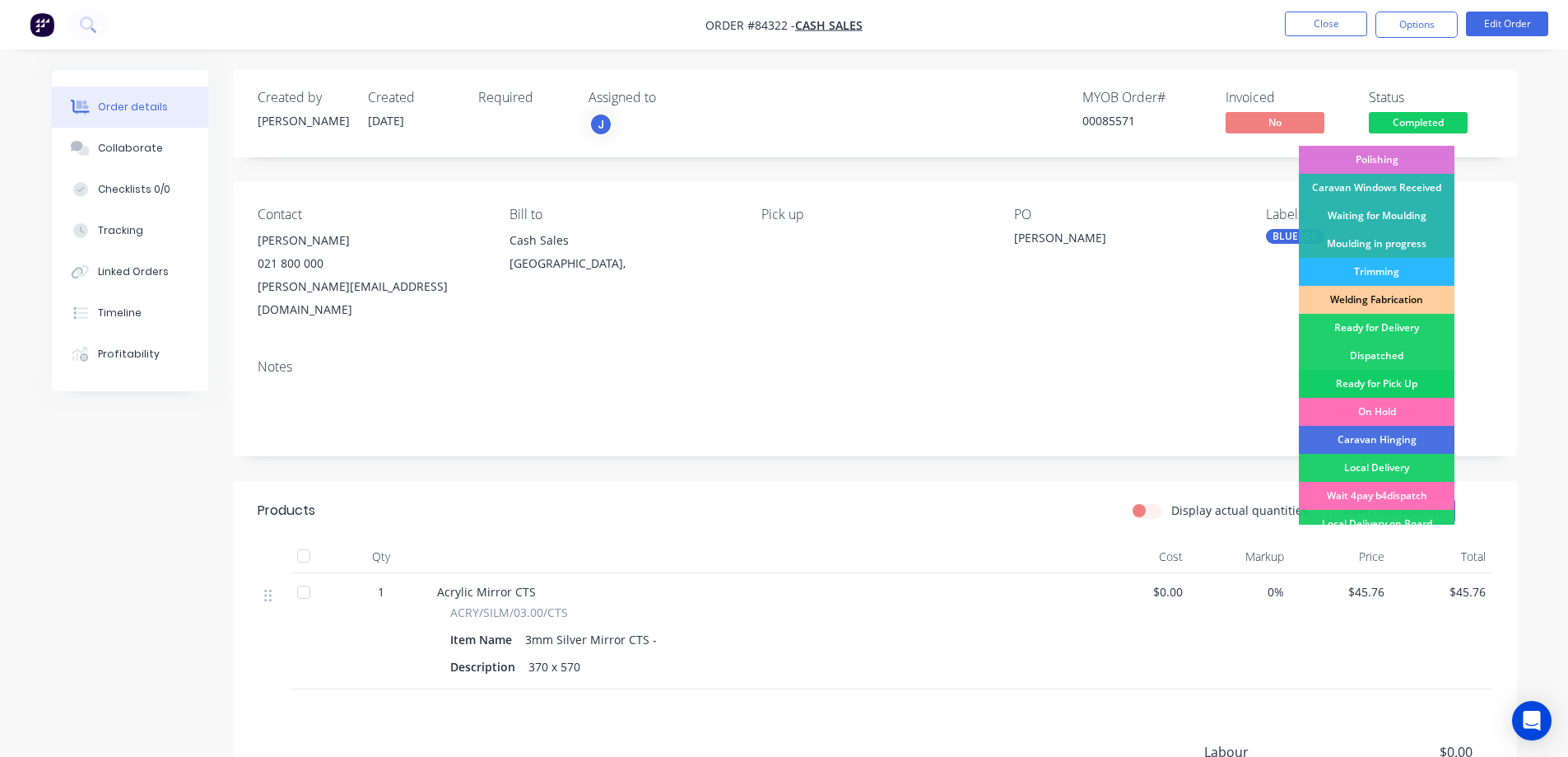
scroll to position [321, 0]
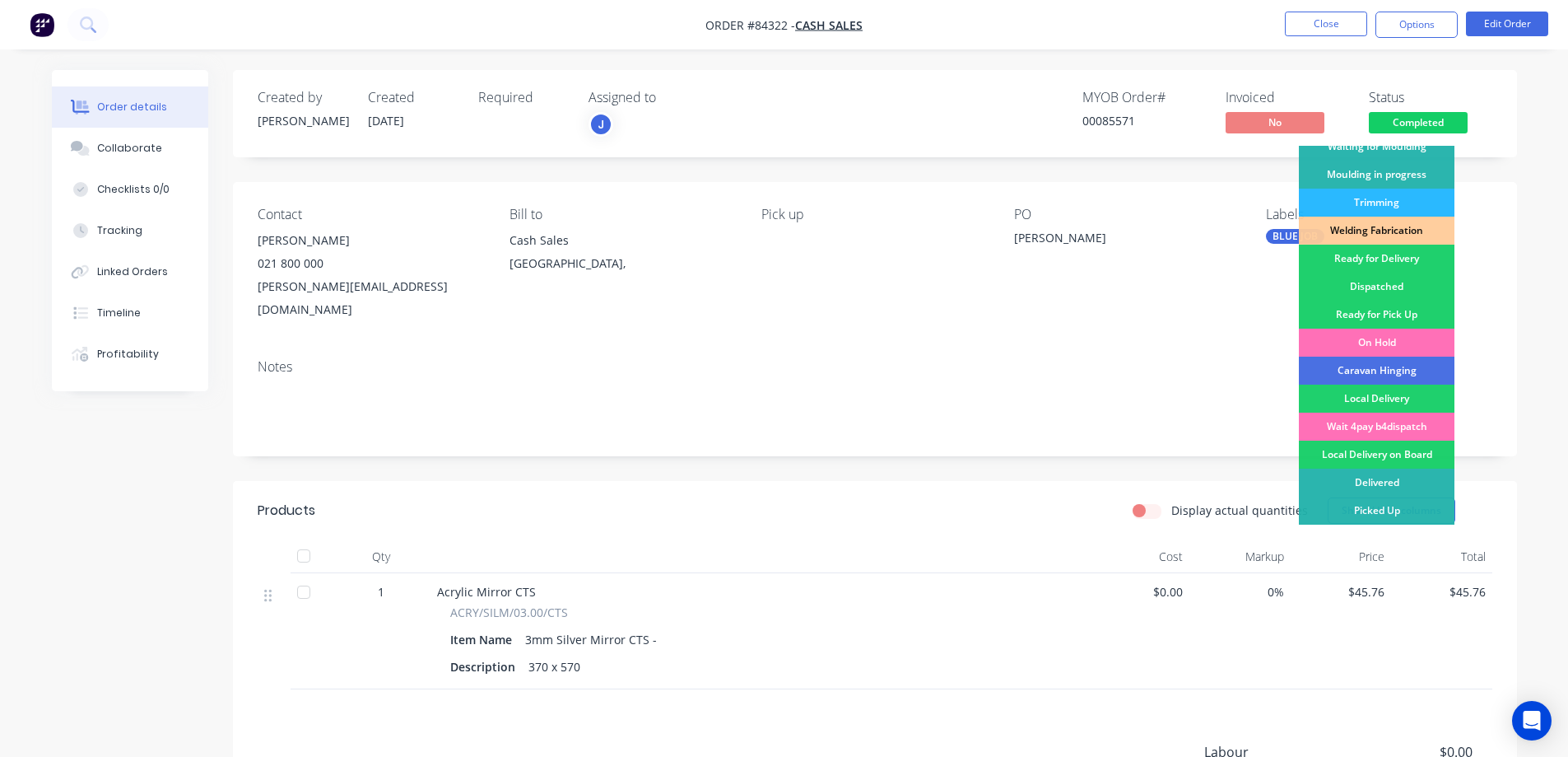
drag, startPoint x: 1404, startPoint y: 318, endPoint x: 1431, endPoint y: 121, distance: 198.8
click at [1404, 316] on div "Ready for Pick Up" at bounding box center [1377, 314] width 156 height 28
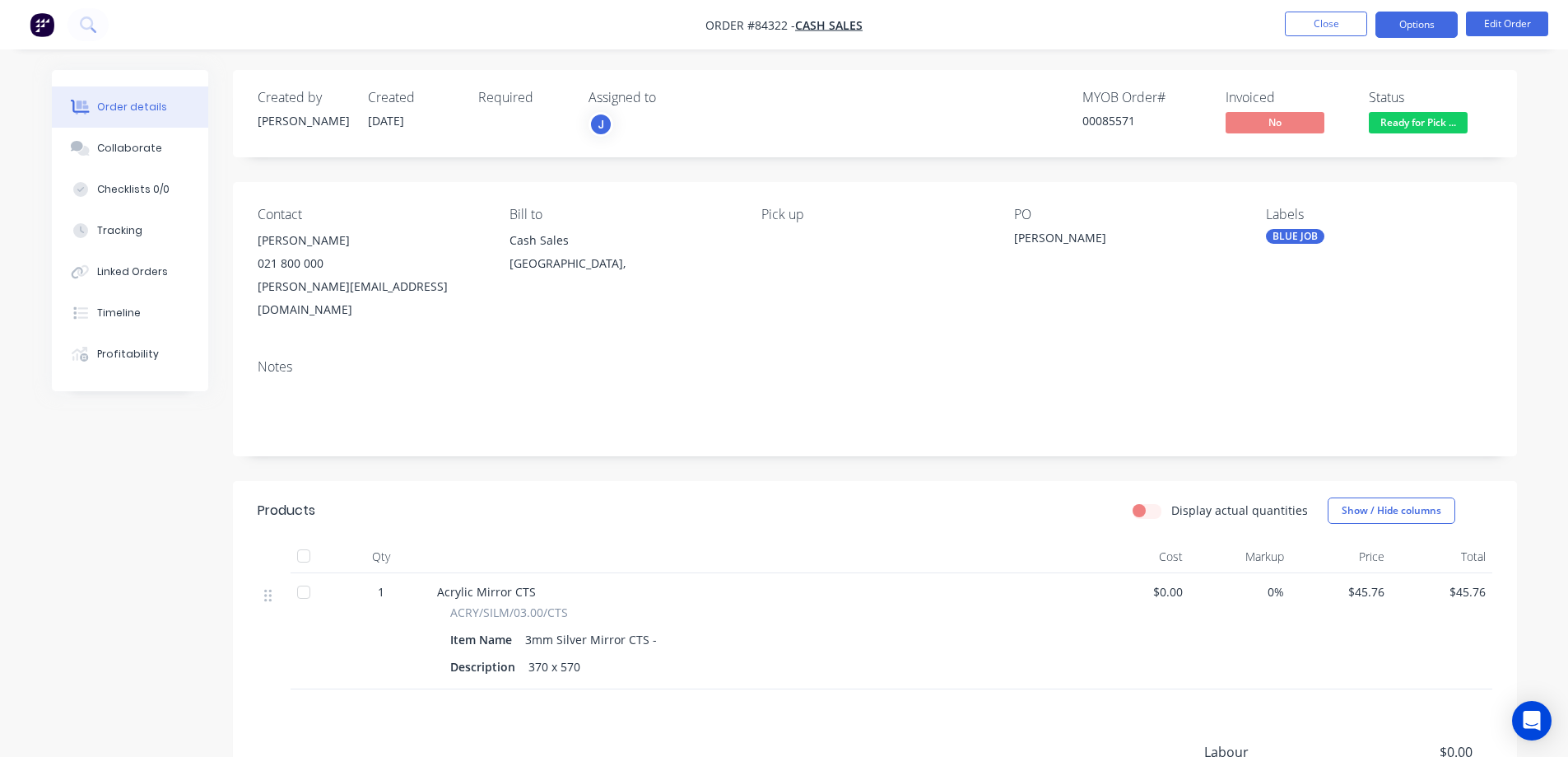
click at [1428, 25] on button "Options" at bounding box center [1416, 24] width 83 height 27
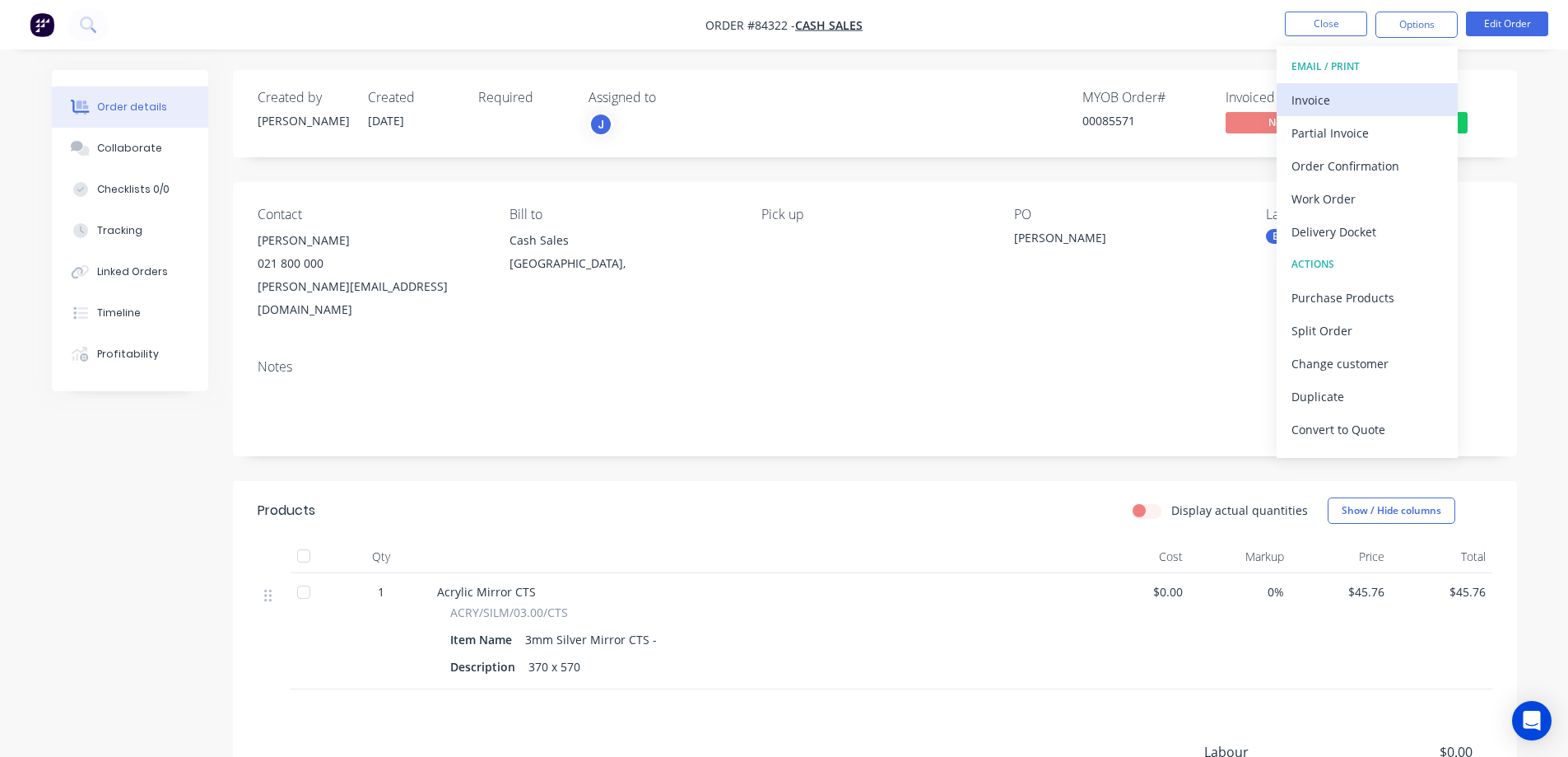
click at [1401, 84] on button "Invoice" at bounding box center [1367, 100] width 181 height 33
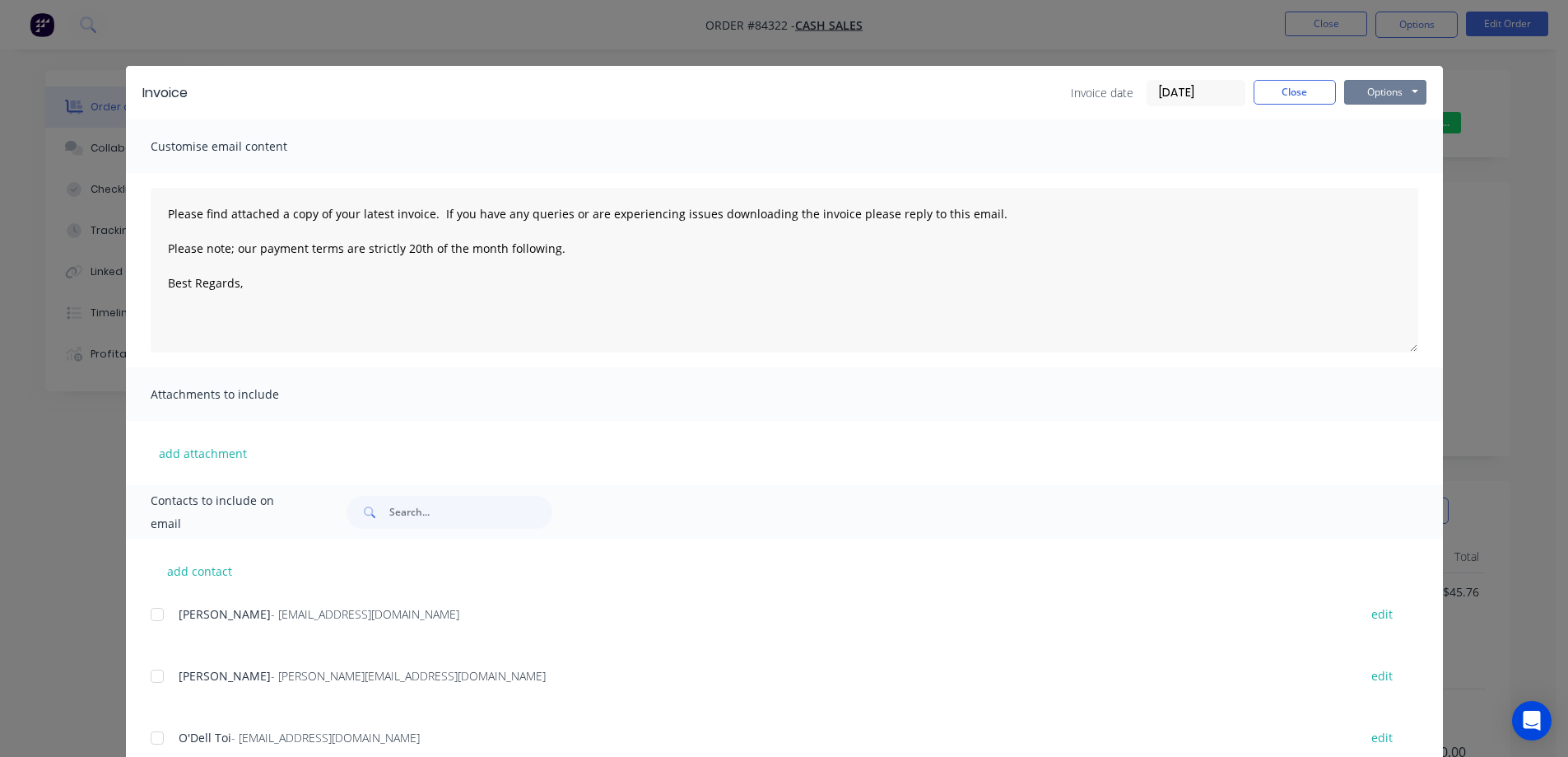
click at [1401, 84] on button "Options" at bounding box center [1385, 92] width 83 height 25
click at [1388, 145] on button "Print" at bounding box center [1397, 149] width 105 height 28
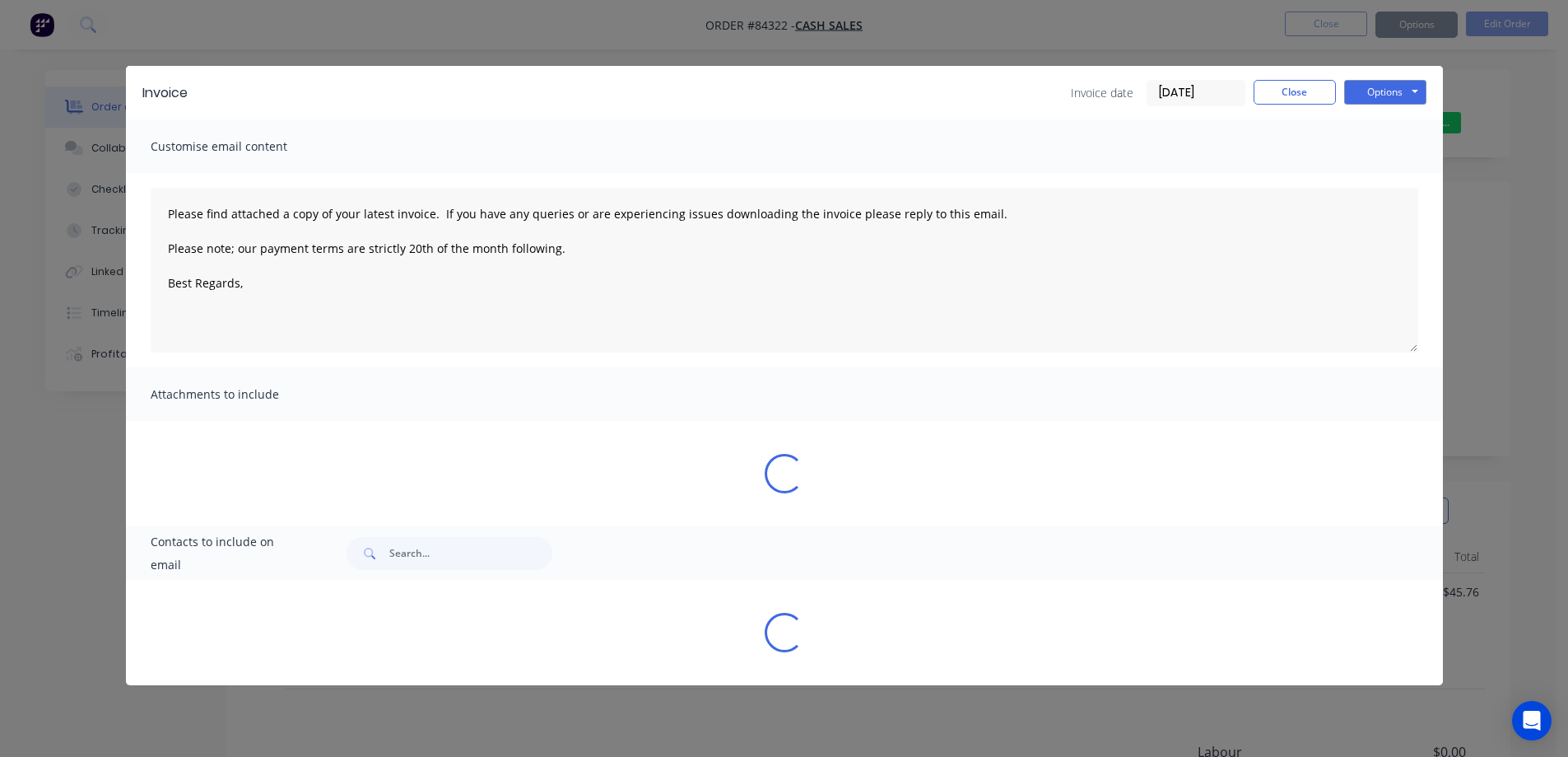
type textarea "Please find attached a copy of your latest invoice. If you have any queries or …"
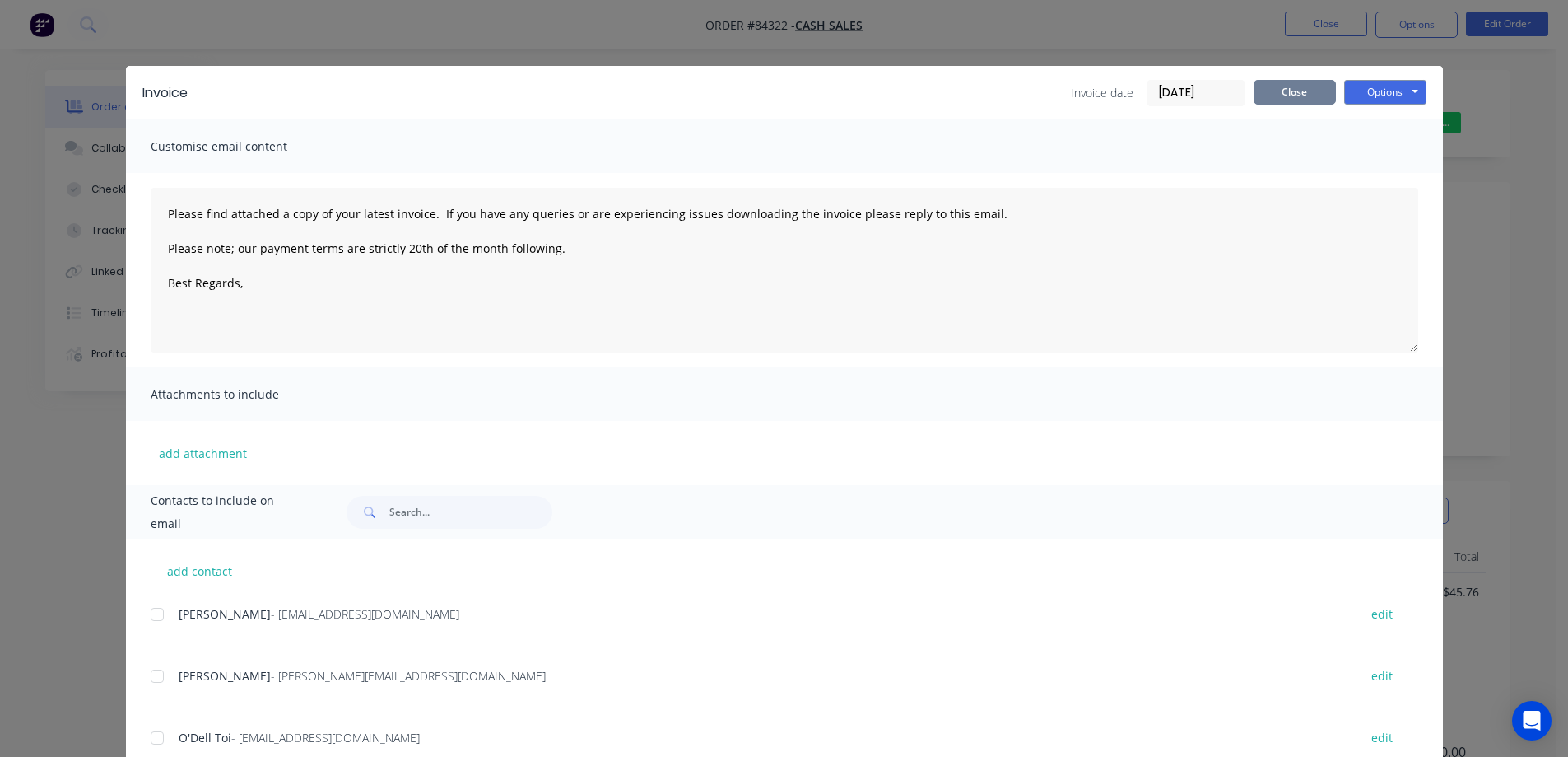
click at [1263, 96] on button "Close" at bounding box center [1295, 92] width 83 height 25
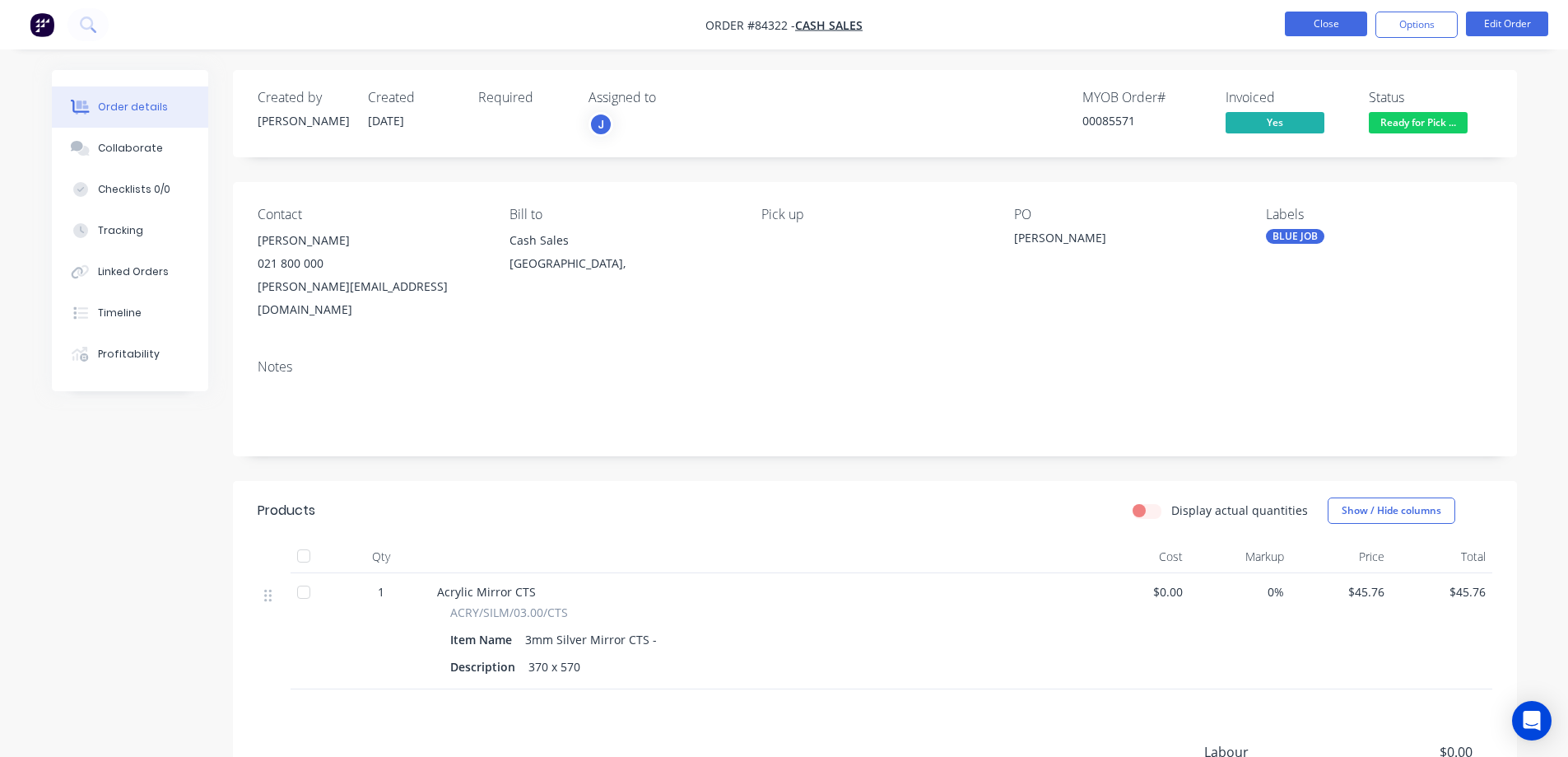
click at [1313, 26] on button "Close" at bounding box center [1326, 23] width 83 height 25
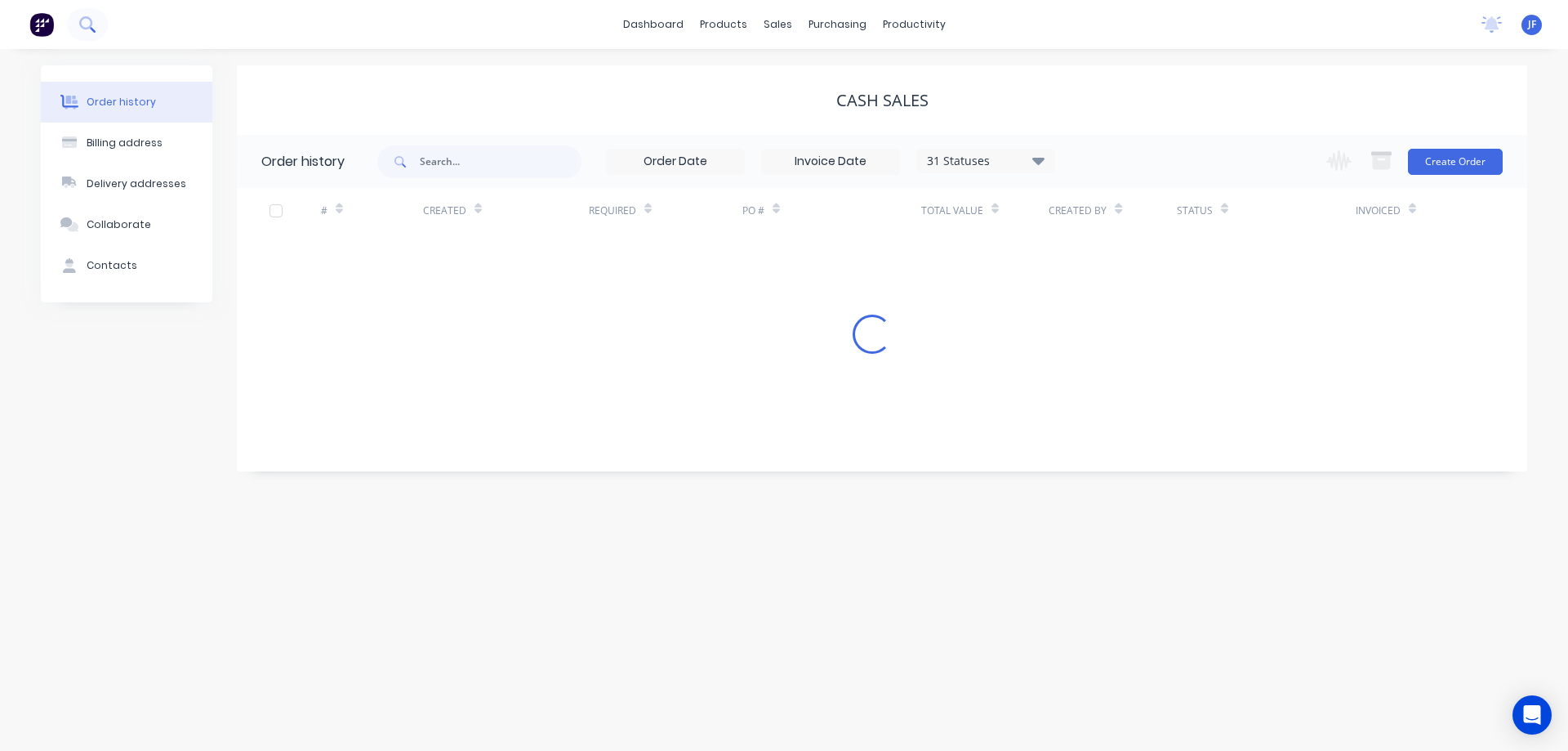
click at [73, 32] on button at bounding box center [87, 25] width 41 height 32
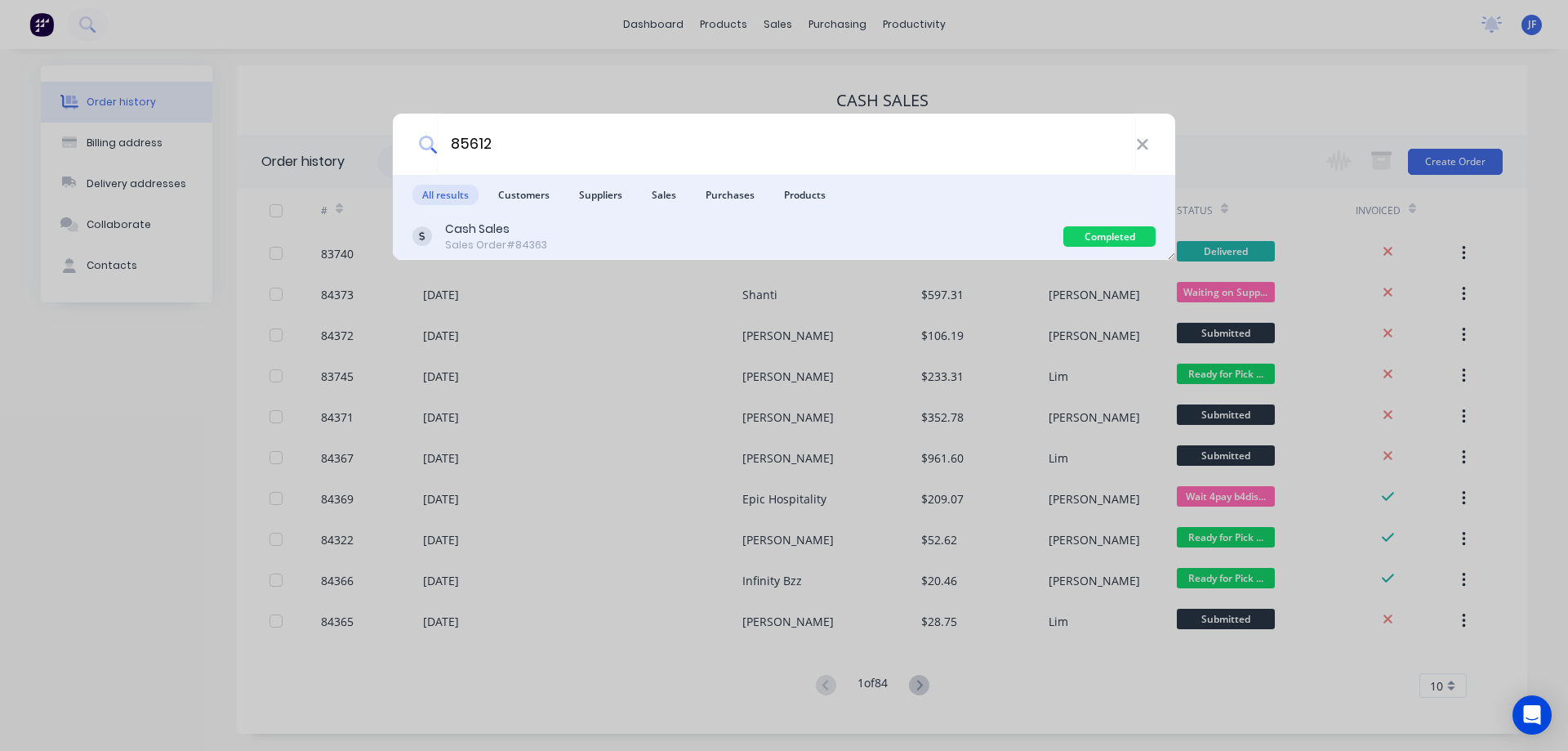
type input "85612"
click at [959, 243] on div "Cash Sales Sales Order #84363" at bounding box center [738, 236] width 651 height 32
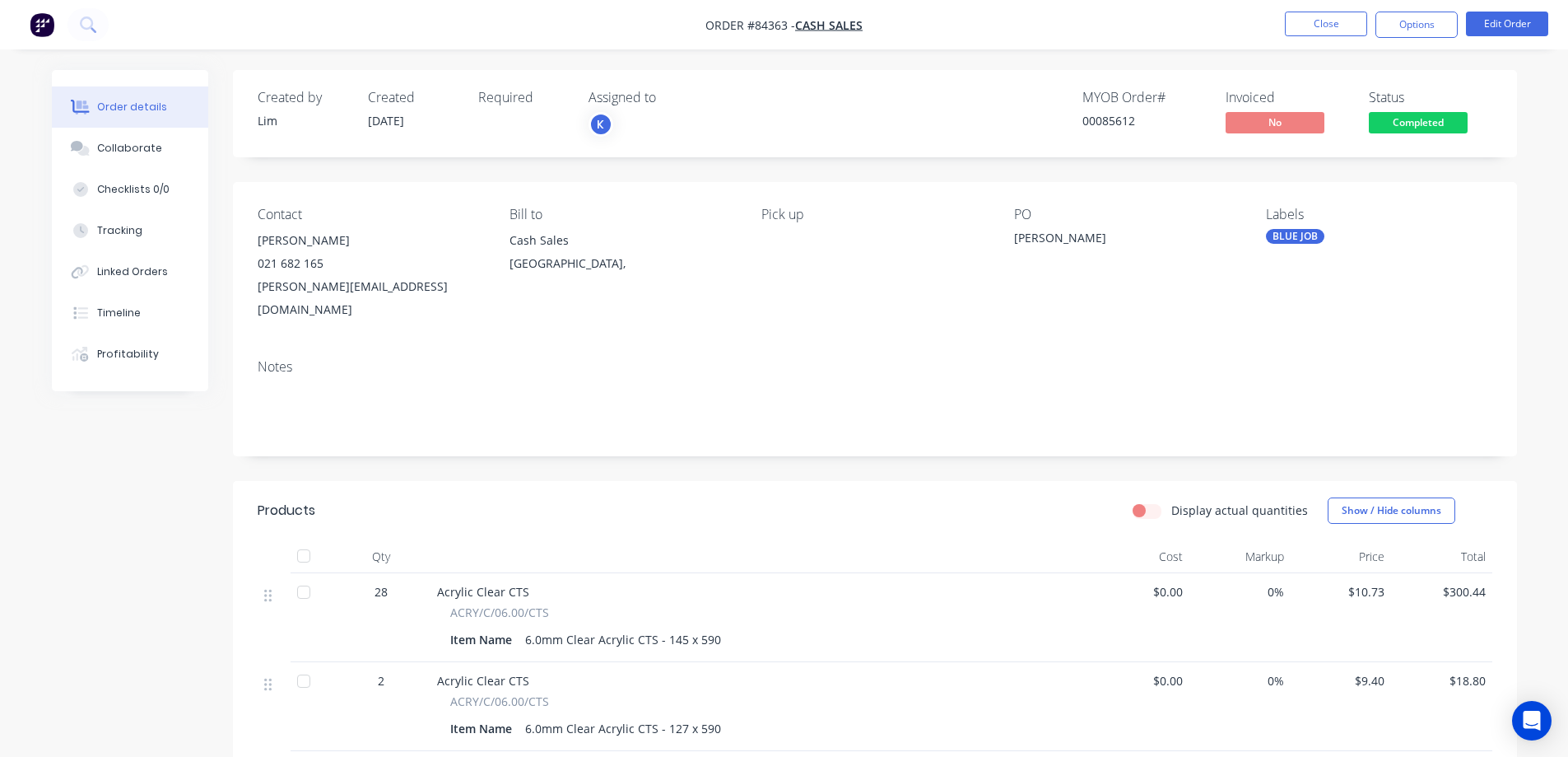
click at [1412, 122] on span "Completed" at bounding box center [1418, 122] width 99 height 21
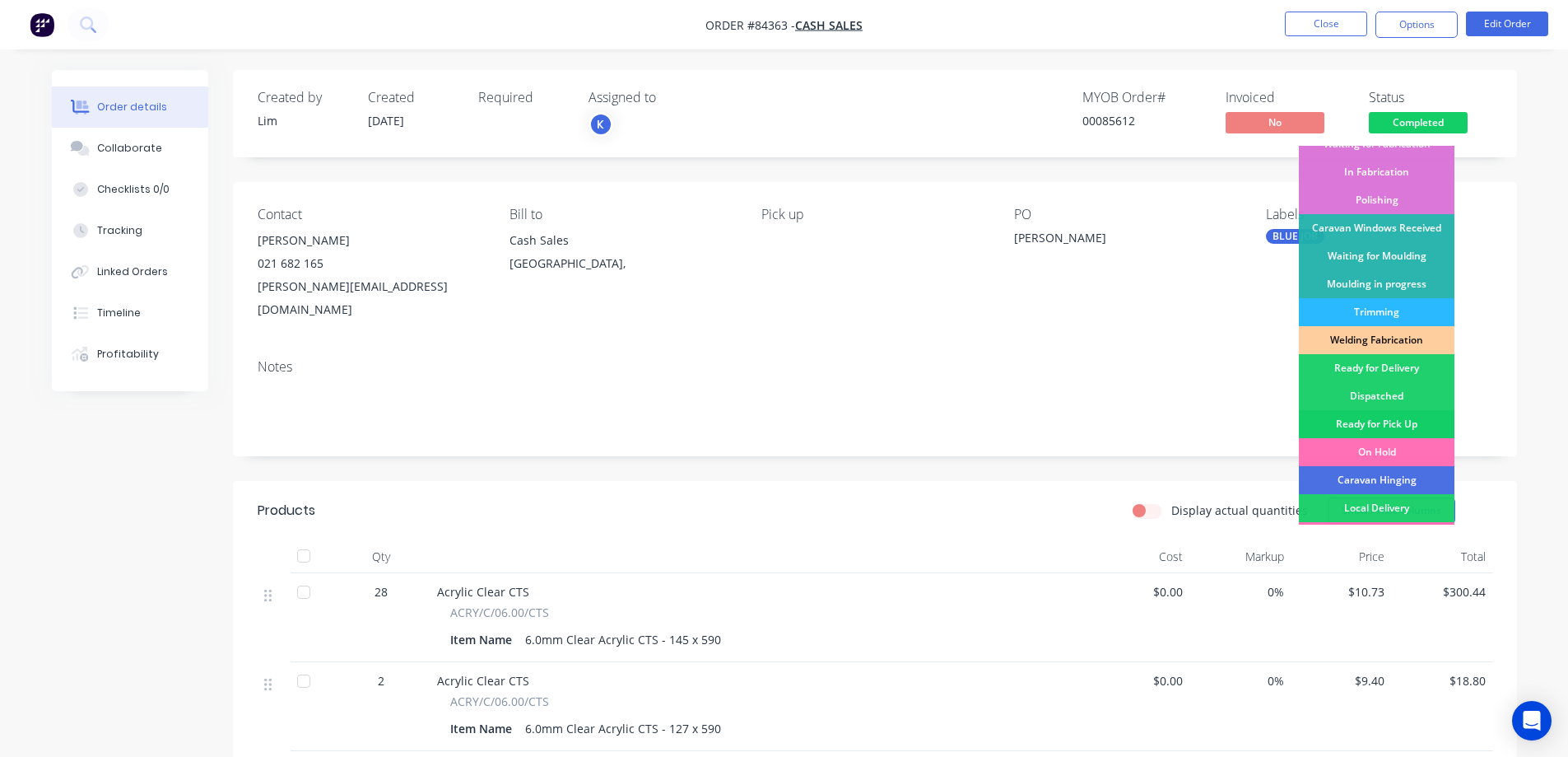
scroll to position [321, 0]
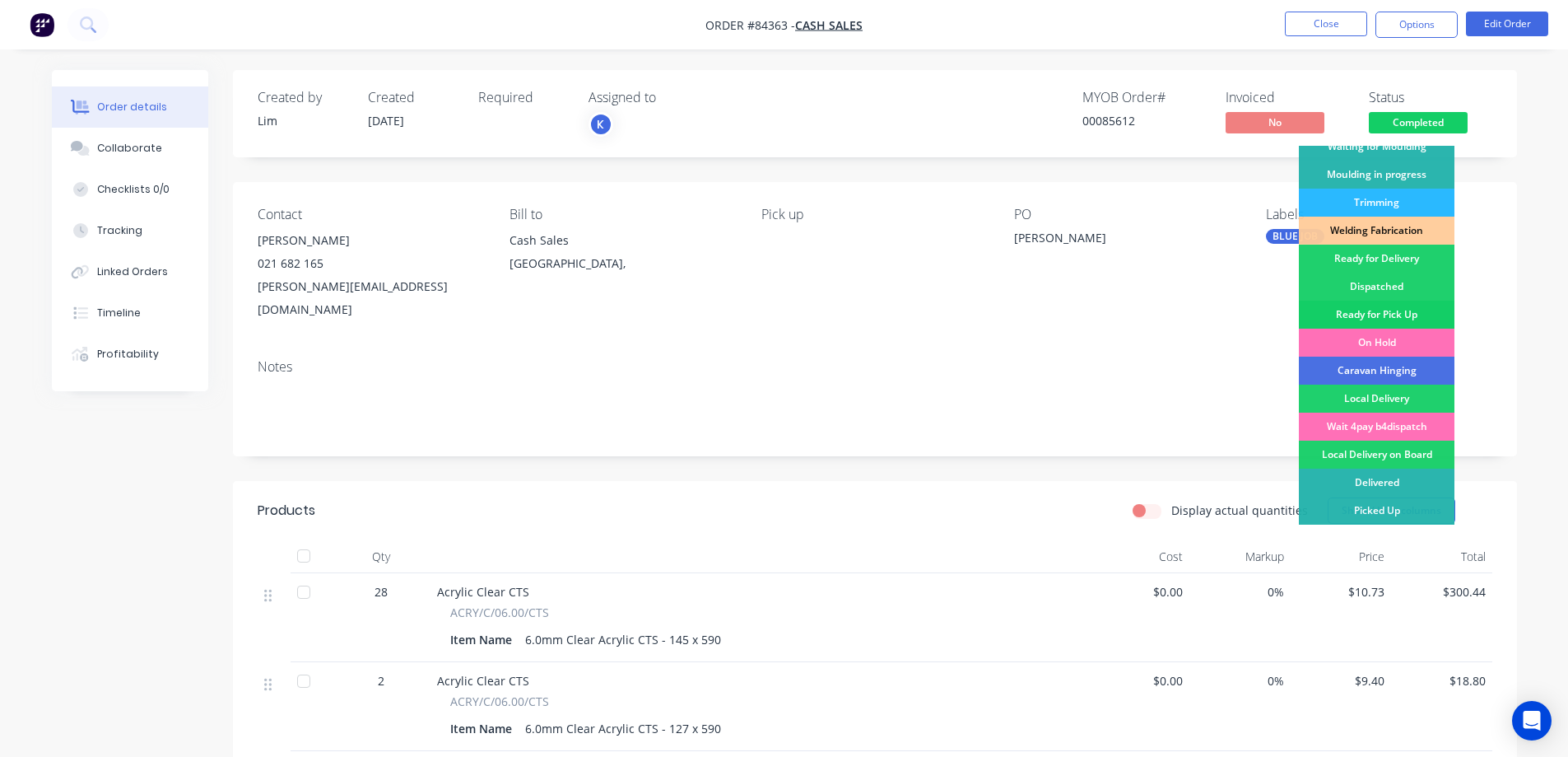
click at [1374, 317] on div "Ready for Pick Up" at bounding box center [1377, 314] width 156 height 28
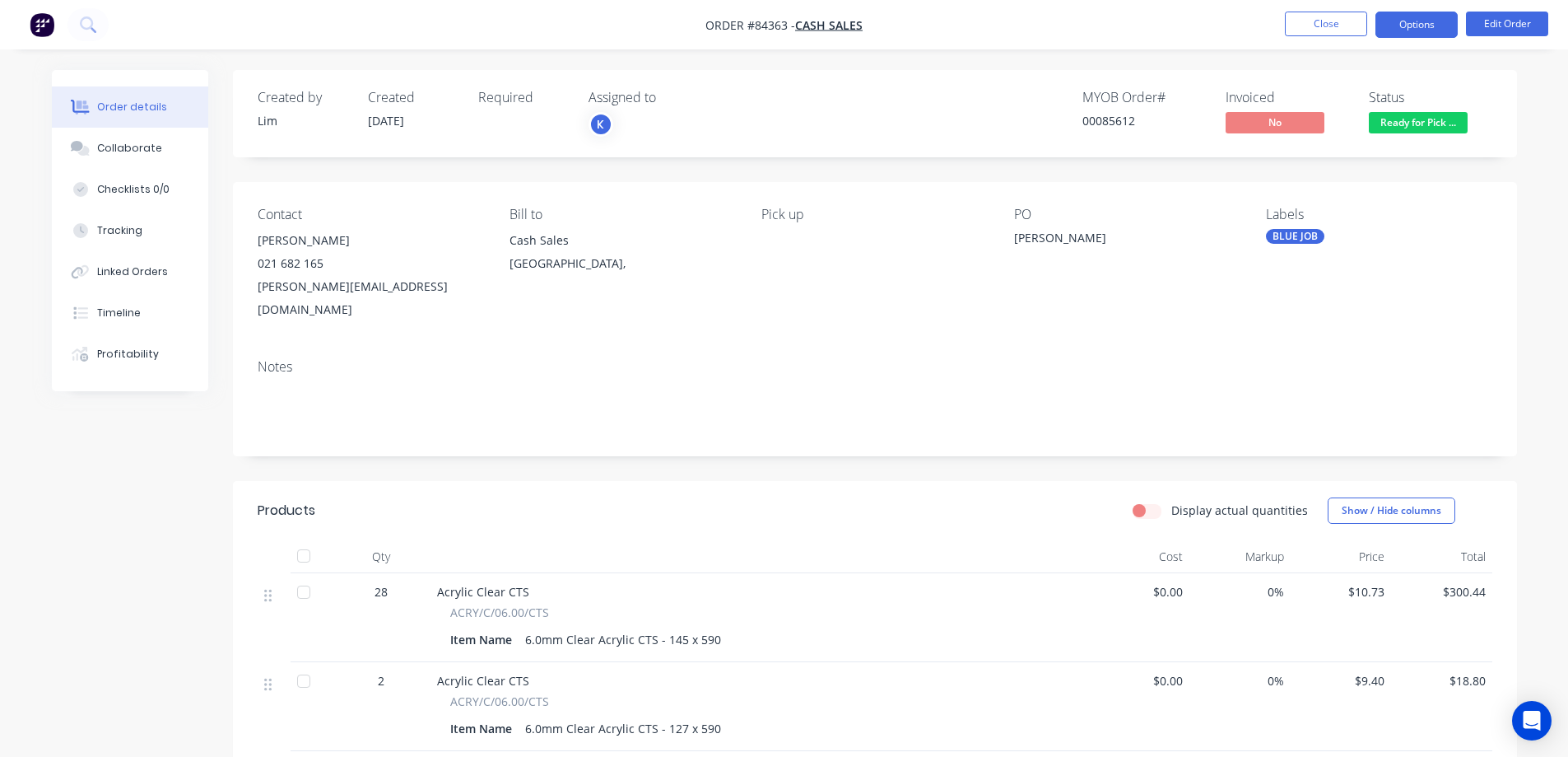
click at [1396, 29] on button "Options" at bounding box center [1416, 24] width 83 height 27
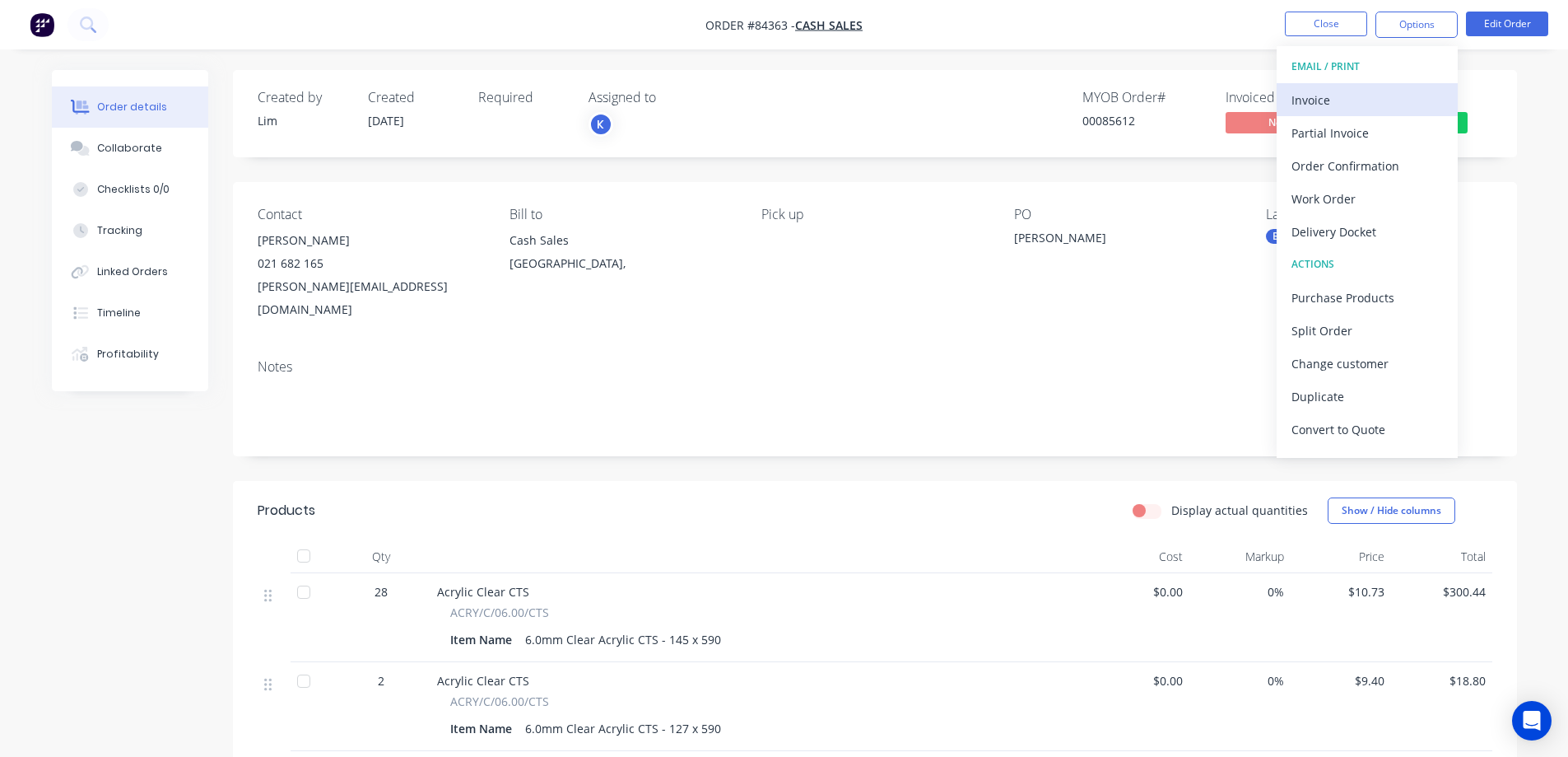
click at [1366, 93] on div "Invoice" at bounding box center [1367, 100] width 152 height 24
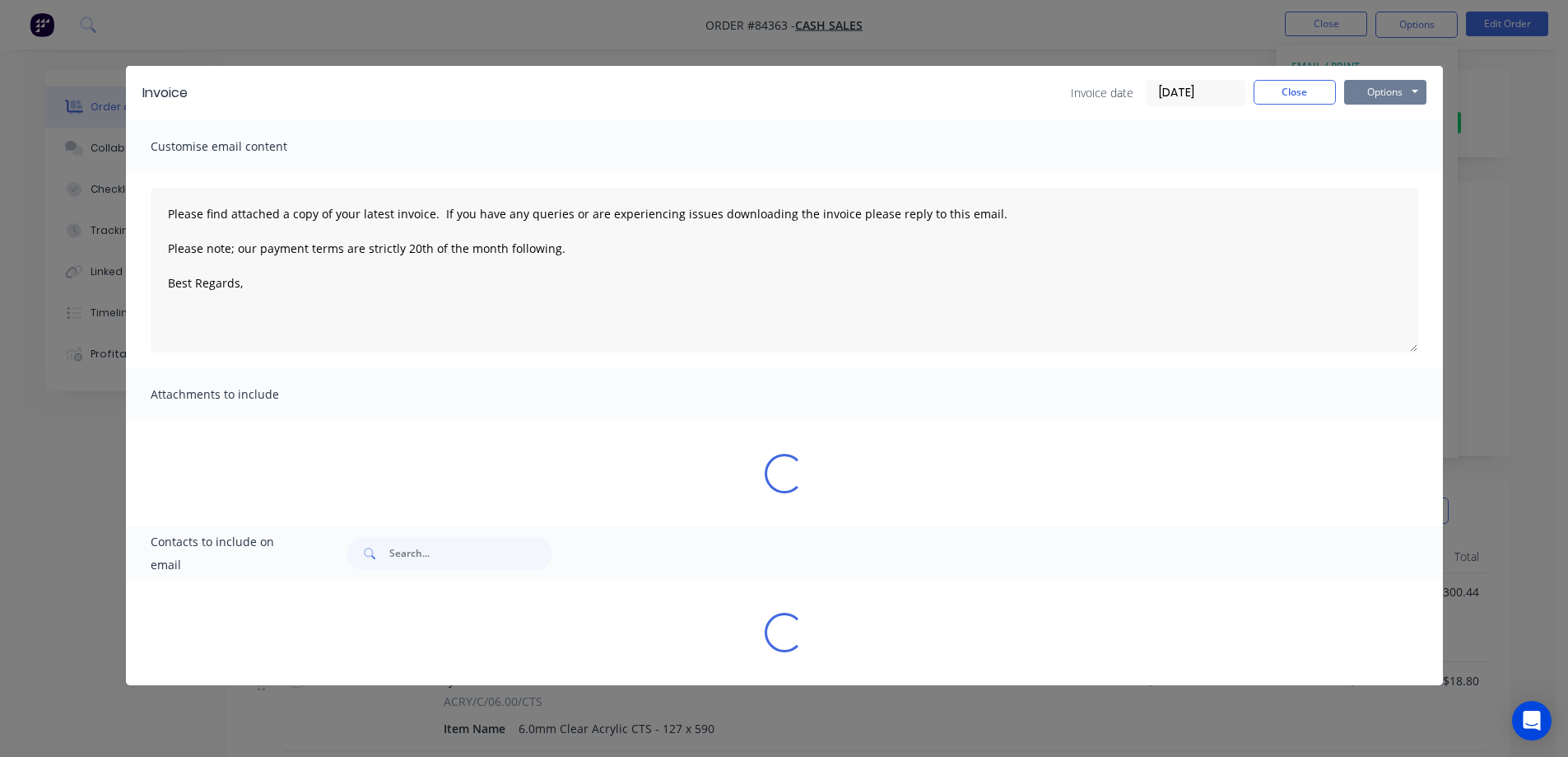
click at [1390, 87] on button "Options" at bounding box center [1385, 92] width 83 height 25
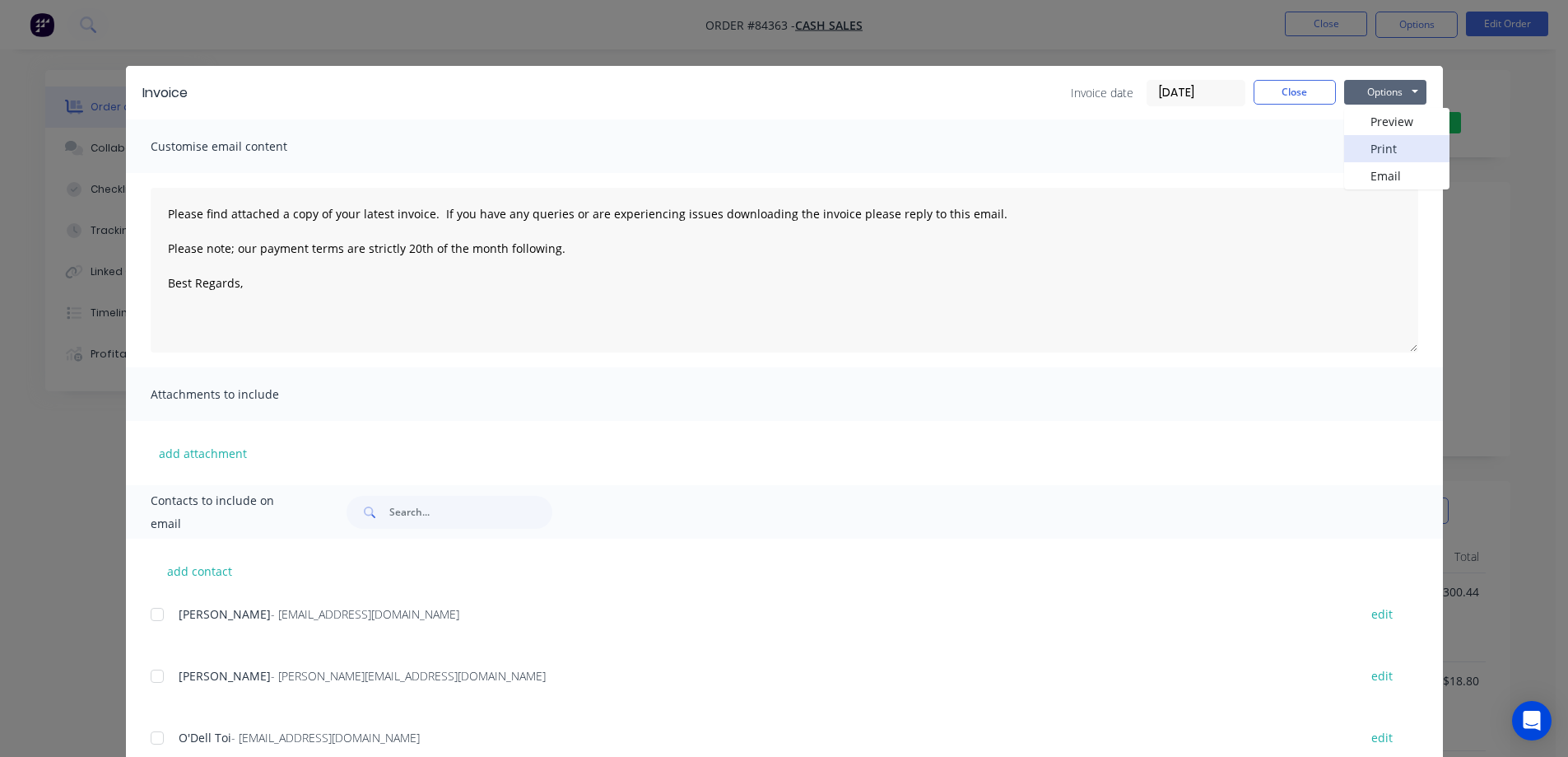
click at [1393, 149] on button "Print" at bounding box center [1397, 149] width 105 height 28
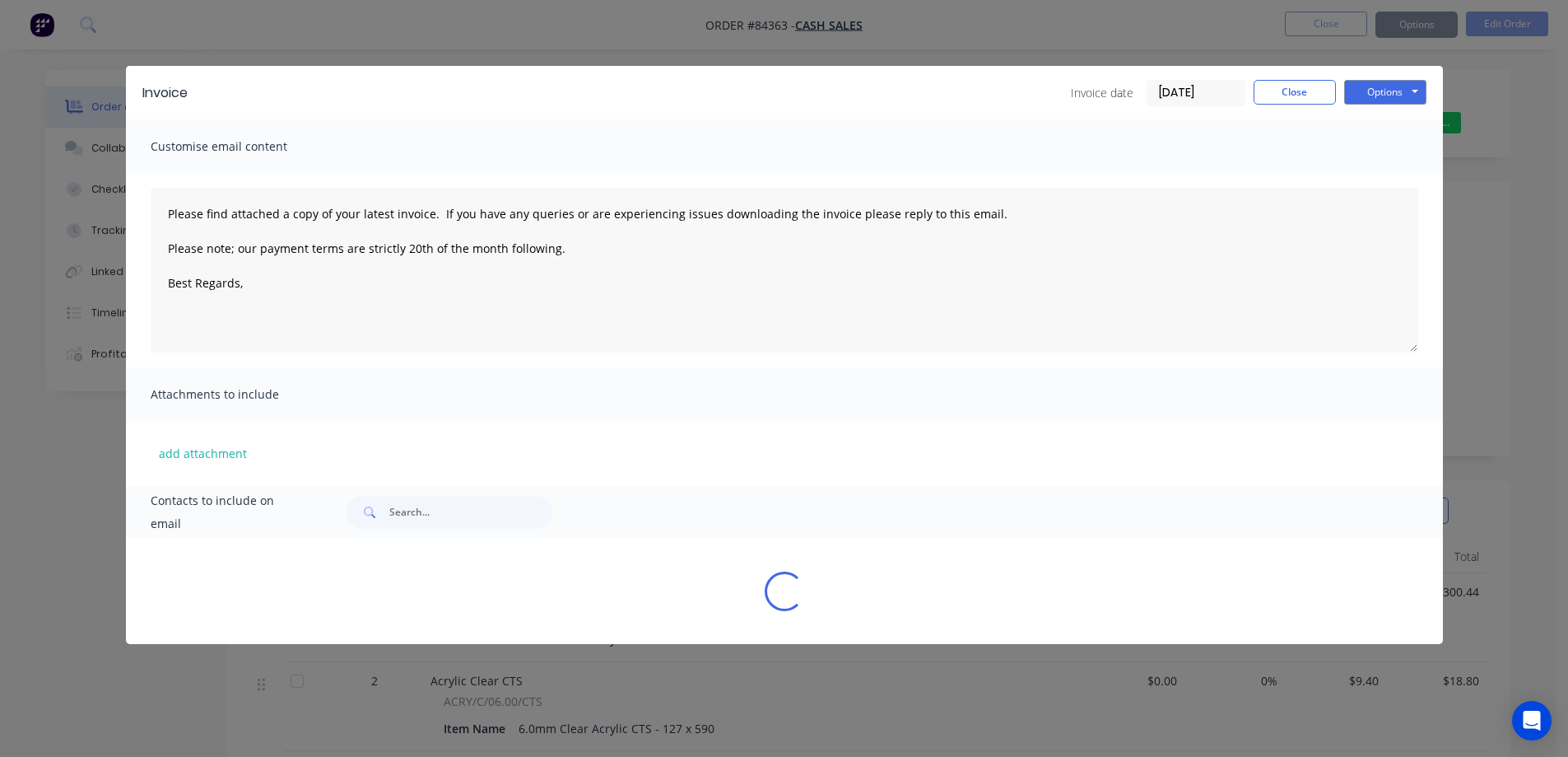
type textarea "Please find attached a copy of your latest invoice. If you have any queries or …"
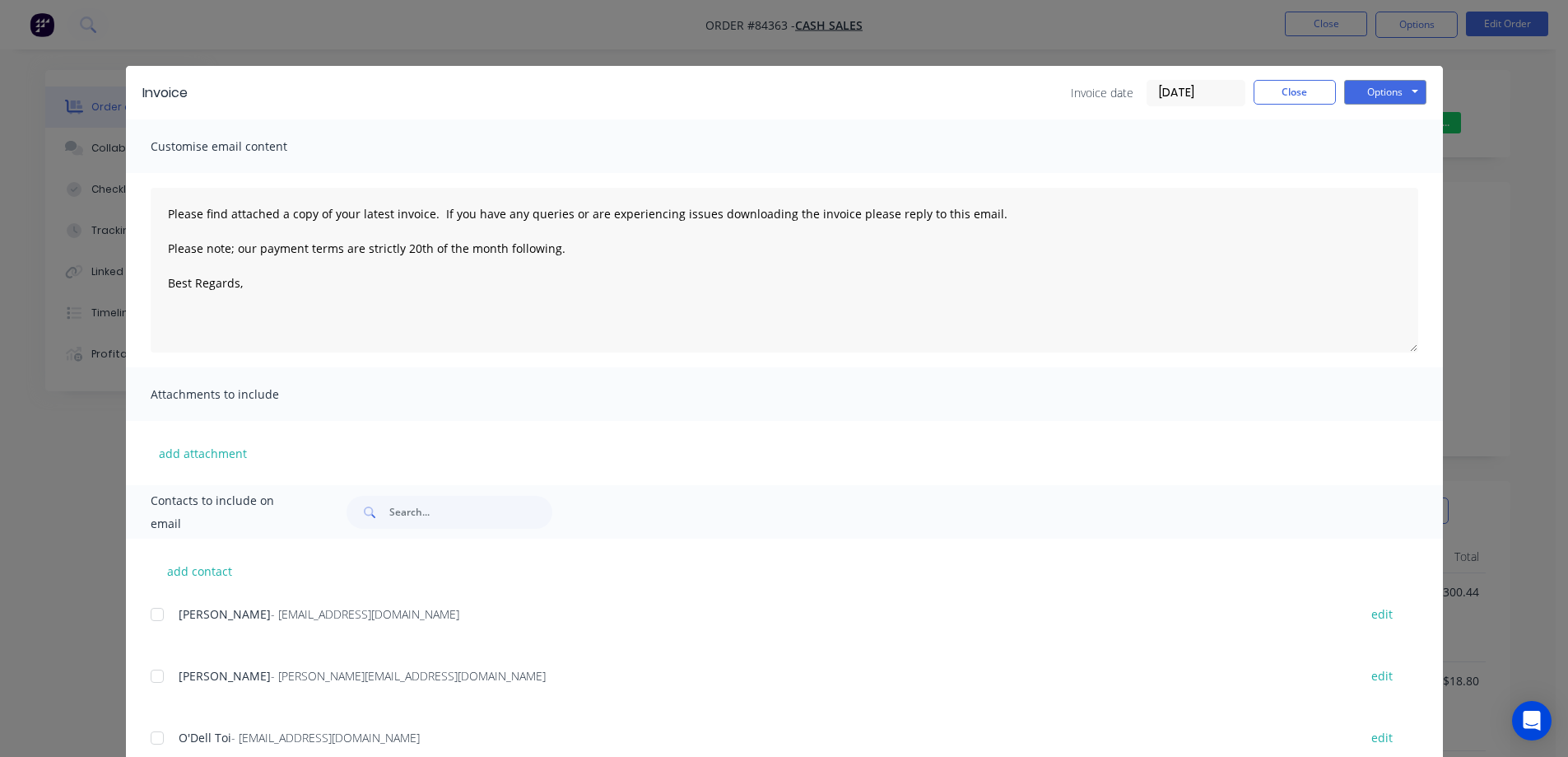
click at [330, 29] on div "Invoice Invoice date 03/09/25 Close Options Preview Print Email Customise email…" at bounding box center [784, 378] width 1568 height 757
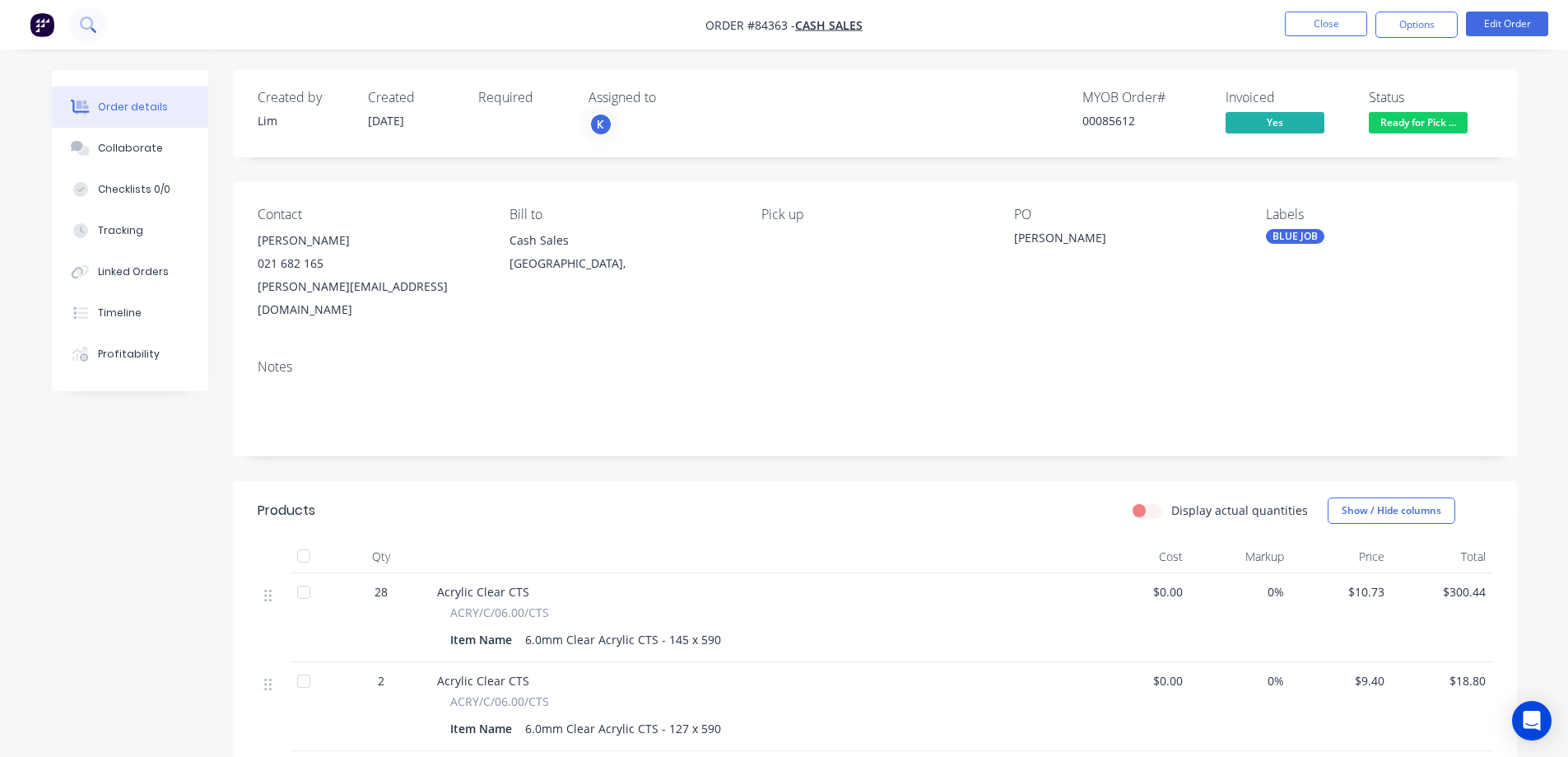
click at [94, 21] on icon at bounding box center [88, 24] width 15 height 16
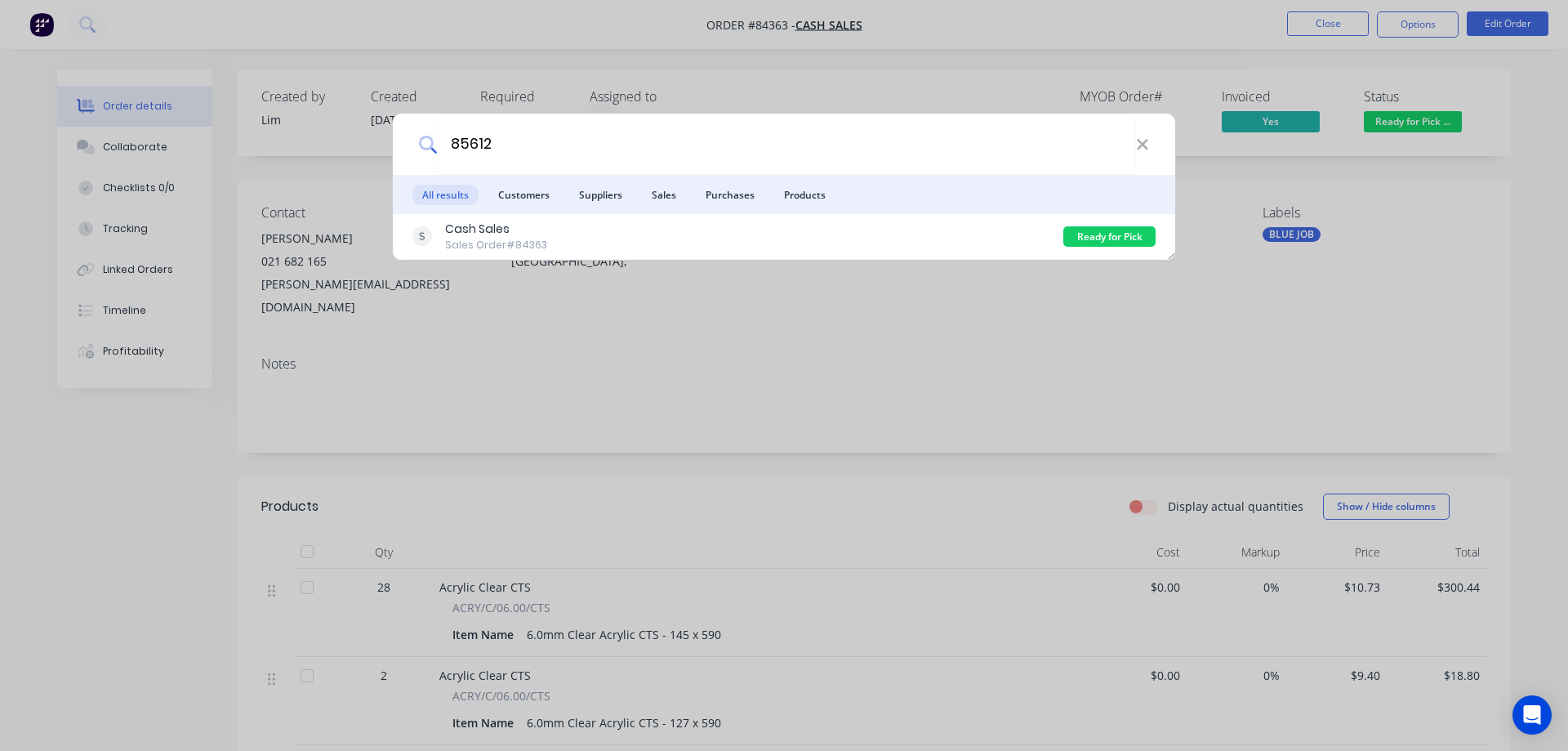
type input "85612"
click at [382, 219] on div "85612 All results Customers Suppliers Sales Purchases Products Cash Sales Sales…" at bounding box center [784, 375] width 1568 height 751
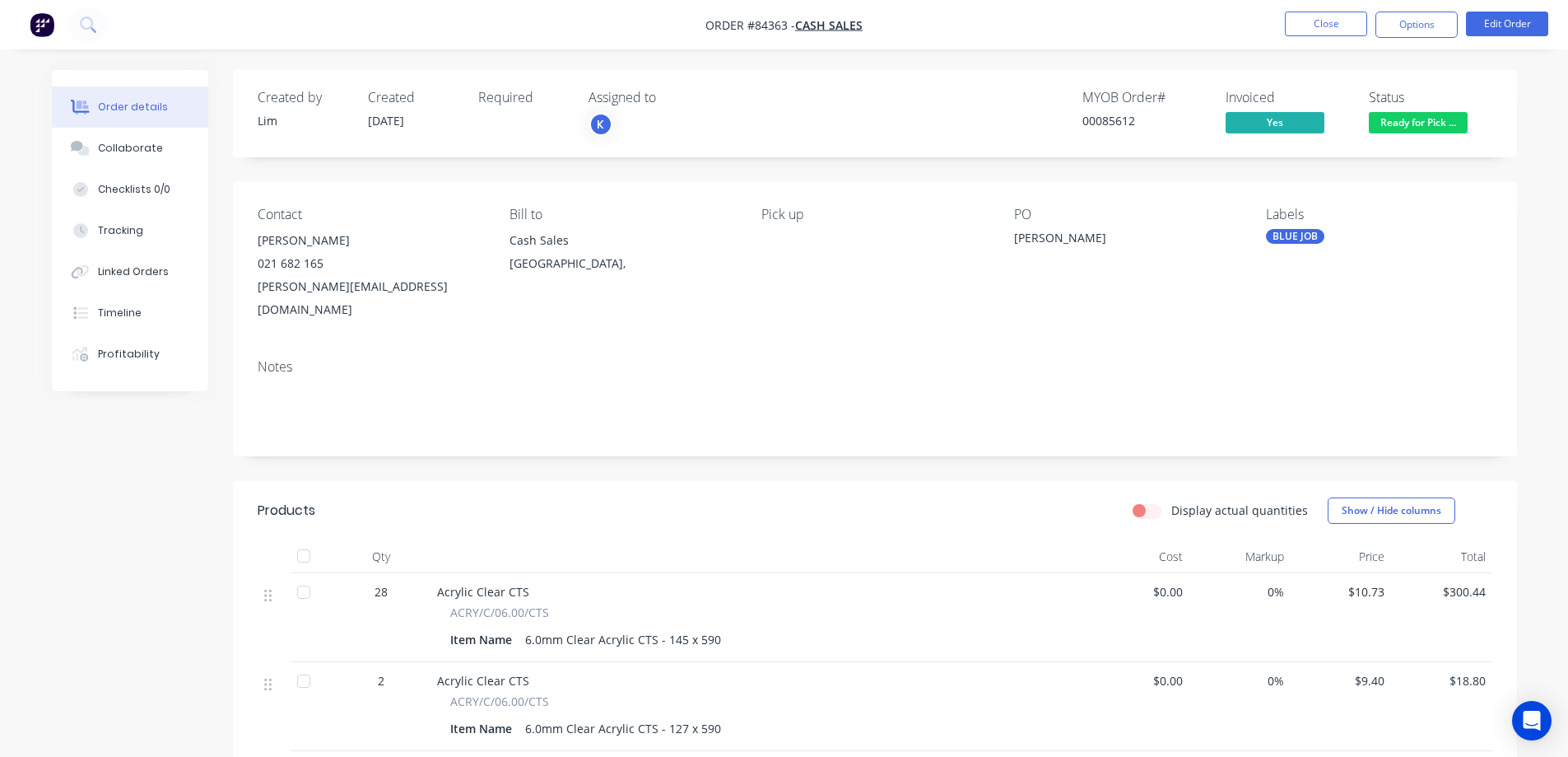
click at [84, 7] on nav "Order #84363 - Cash Sales Close Options Edit Order" at bounding box center [784, 24] width 1568 height 49
click at [93, 36] on button at bounding box center [88, 25] width 41 height 33
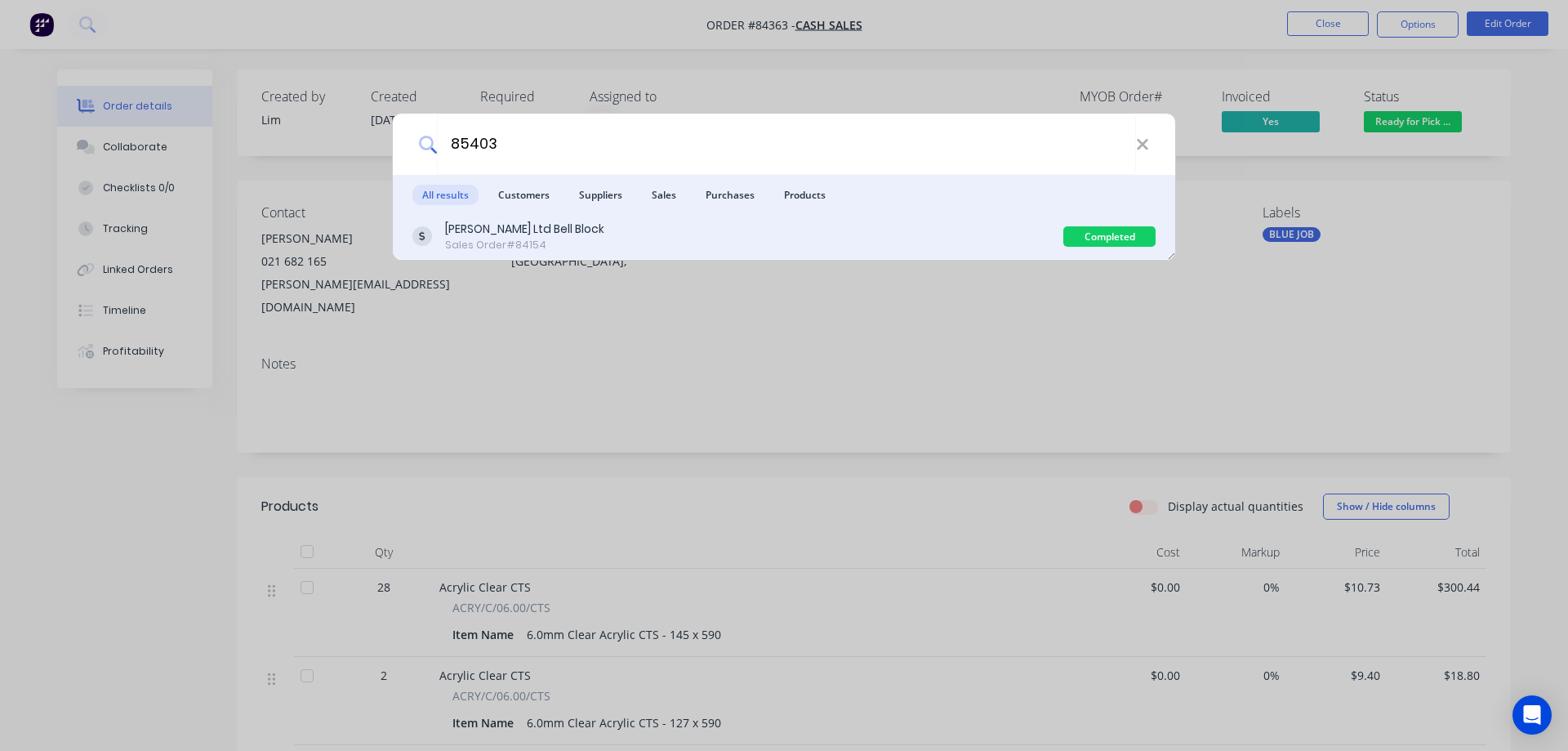
type input "85403"
drag, startPoint x: 564, startPoint y: 253, endPoint x: 575, endPoint y: 248, distance: 12.1
click at [564, 252] on div "J.A. Russell Ltd Bell Block Sales Order #84154 Completed" at bounding box center [784, 237] width 783 height 46
click at [1010, 236] on div "J.A. Russell Ltd Bell Block Sales Order #84154" at bounding box center [738, 236] width 651 height 32
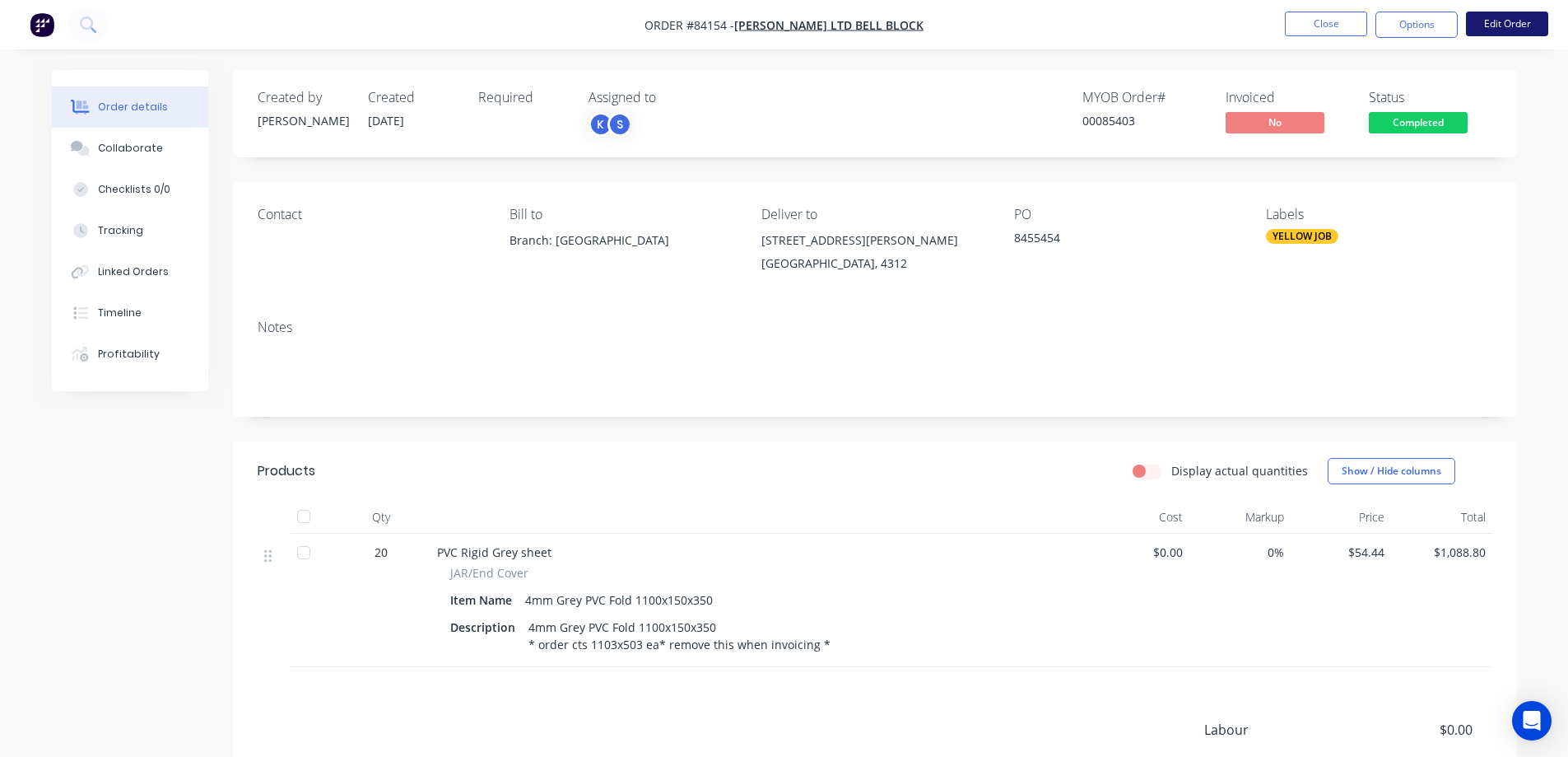
click at [1505, 27] on button "Edit Order" at bounding box center [1508, 23] width 83 height 25
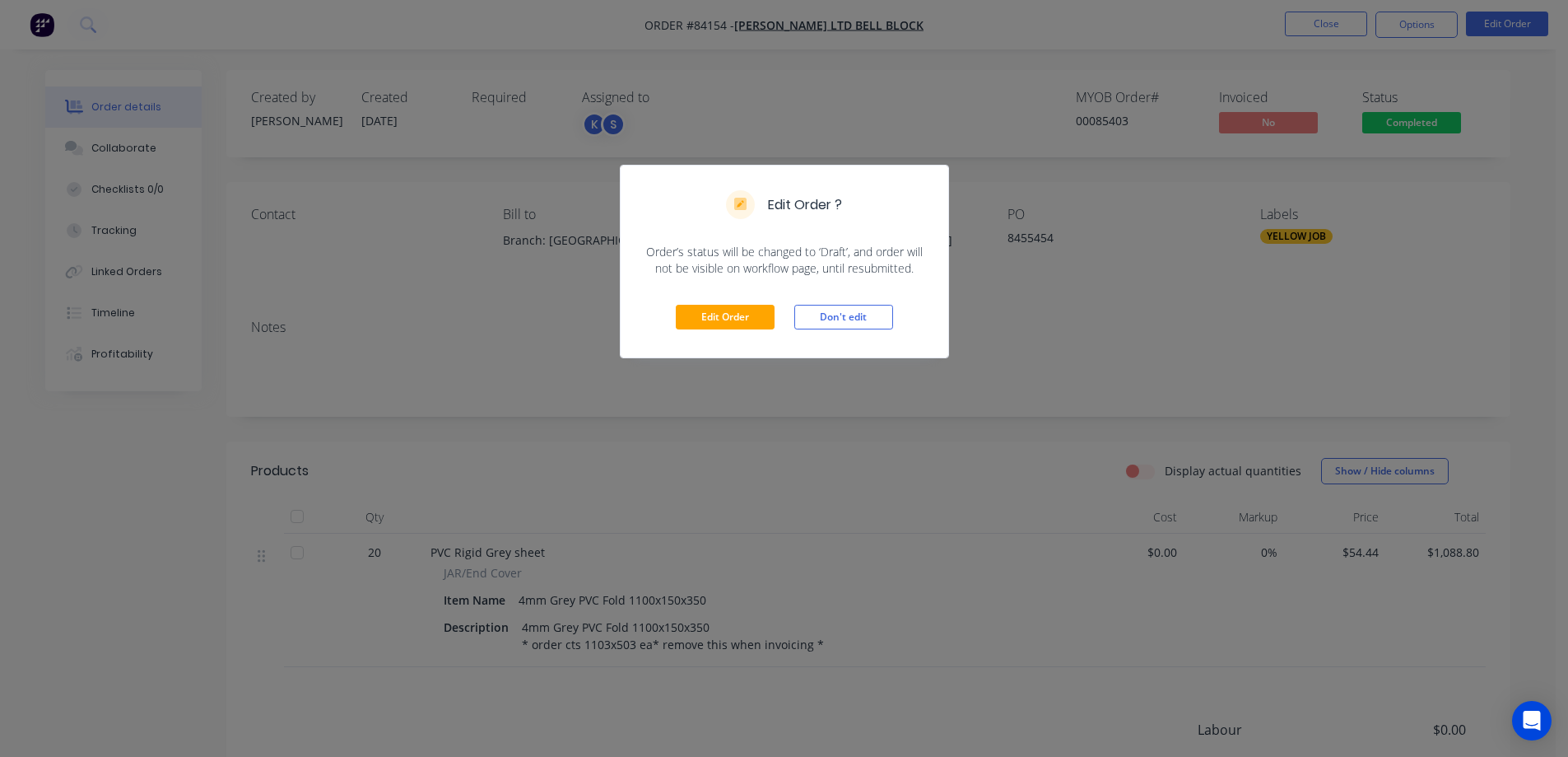
click at [762, 295] on div "Edit Order Don't edit" at bounding box center [784, 317] width 327 height 81
click at [754, 310] on button "Edit Order" at bounding box center [725, 317] width 99 height 25
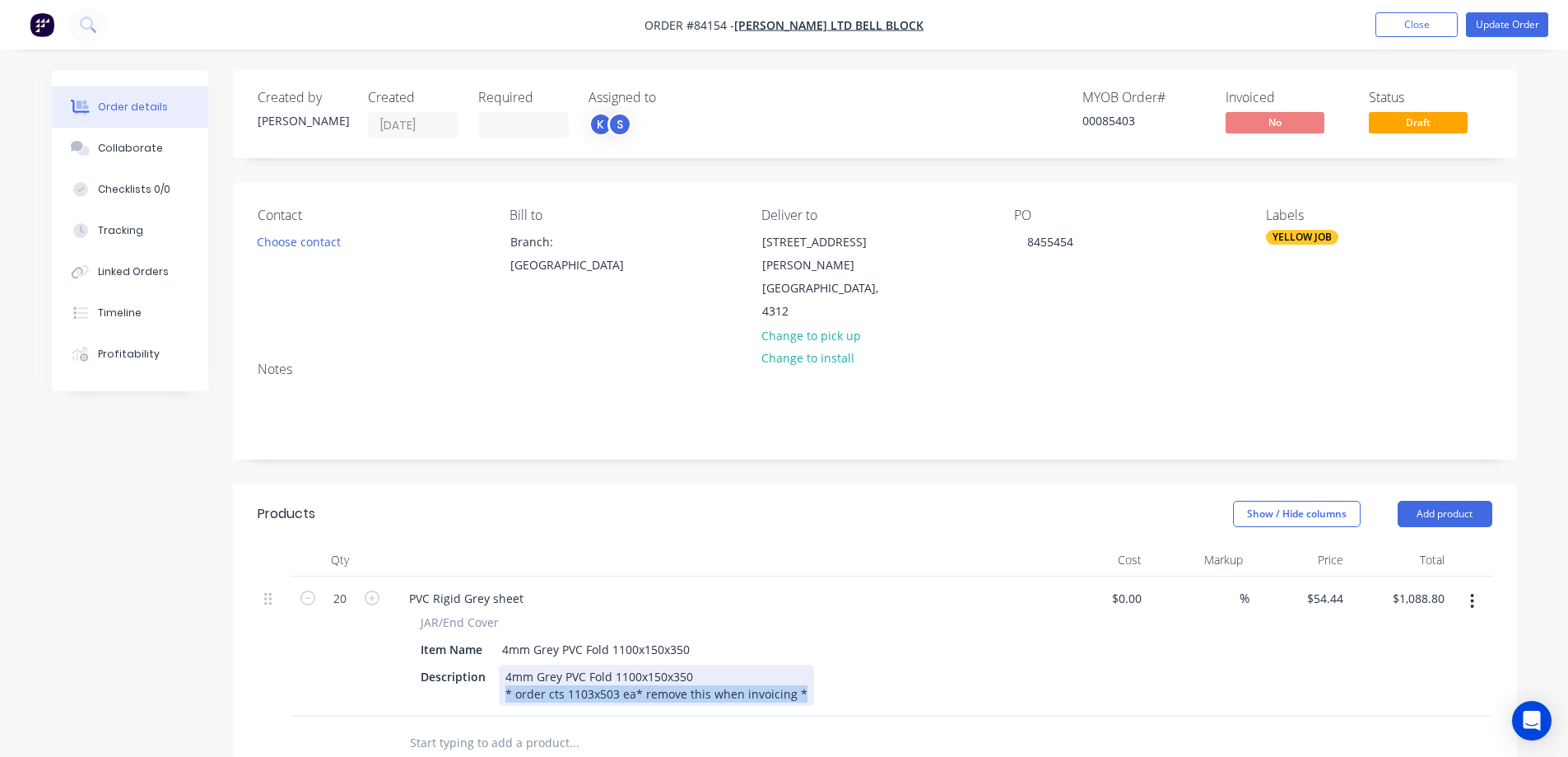
drag, startPoint x: 502, startPoint y: 675, endPoint x: 1159, endPoint y: 692, distance: 657.2
click at [1143, 697] on div "Qty Cost Markup Price Total 20 PVC Rigid Grey sheet JAR/End Cover Item Name 4mm…" at bounding box center [875, 656] width 1284 height 226
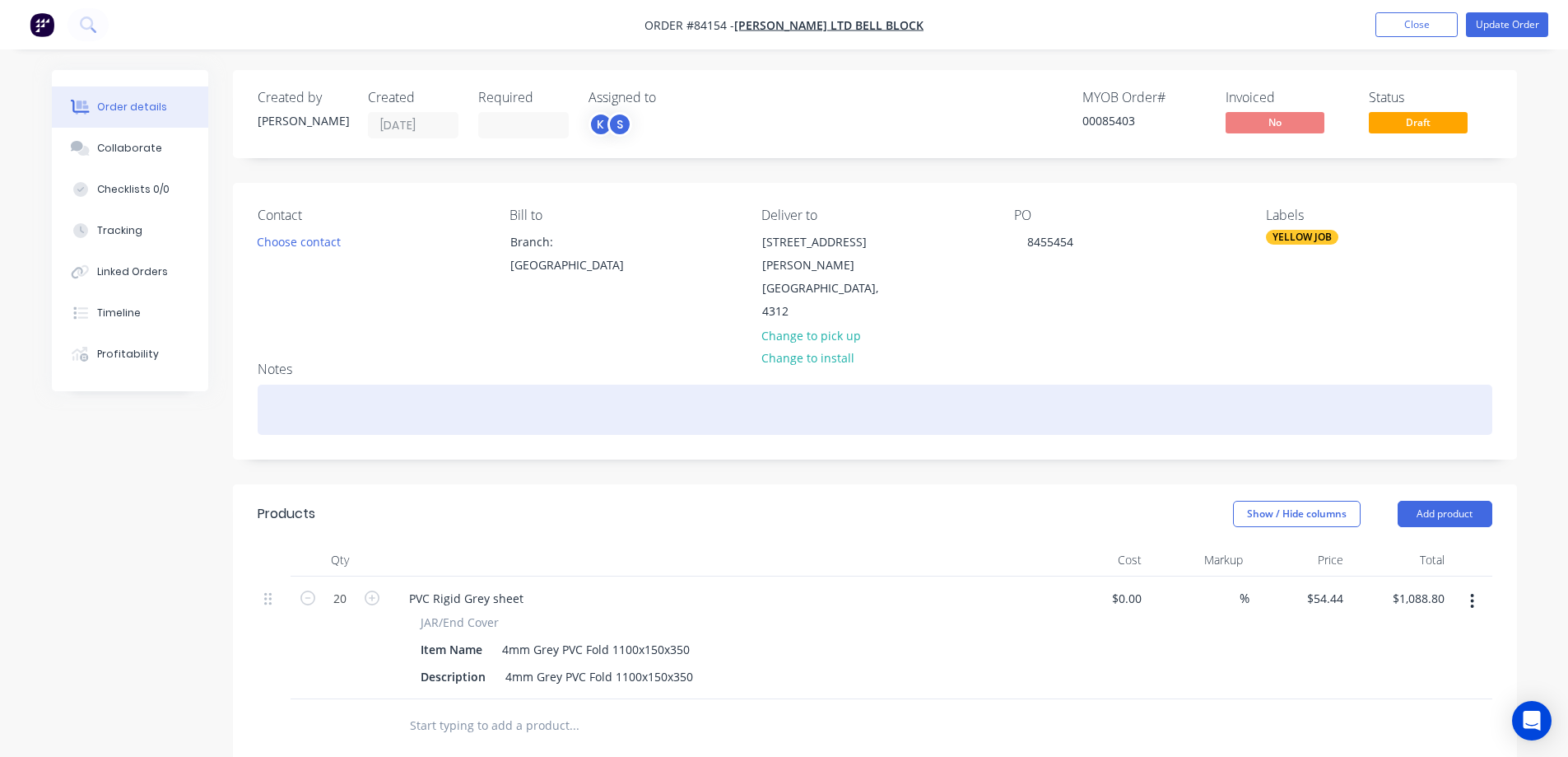
click at [891, 384] on div at bounding box center [875, 409] width 1235 height 50
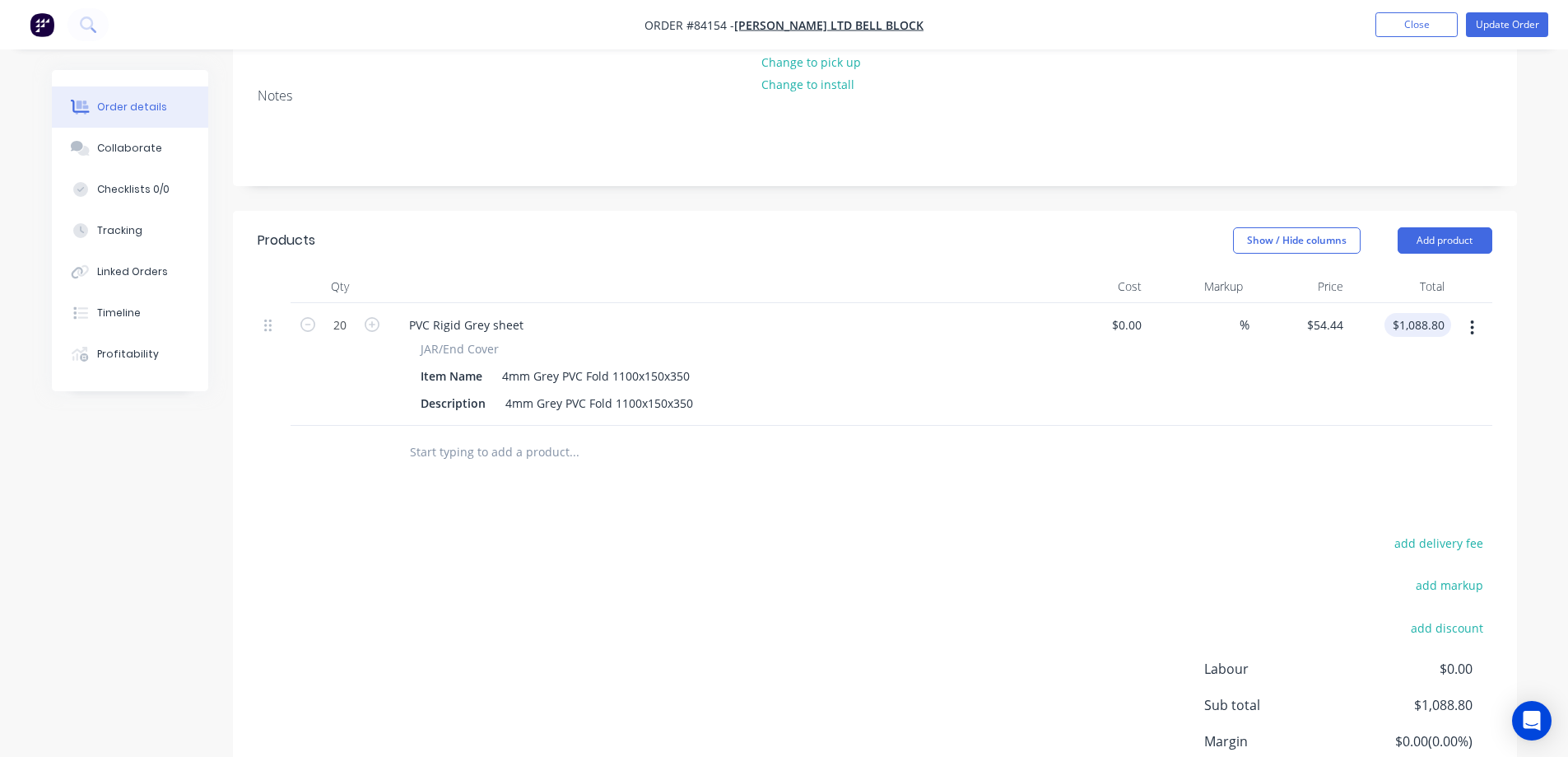
scroll to position [393, 0]
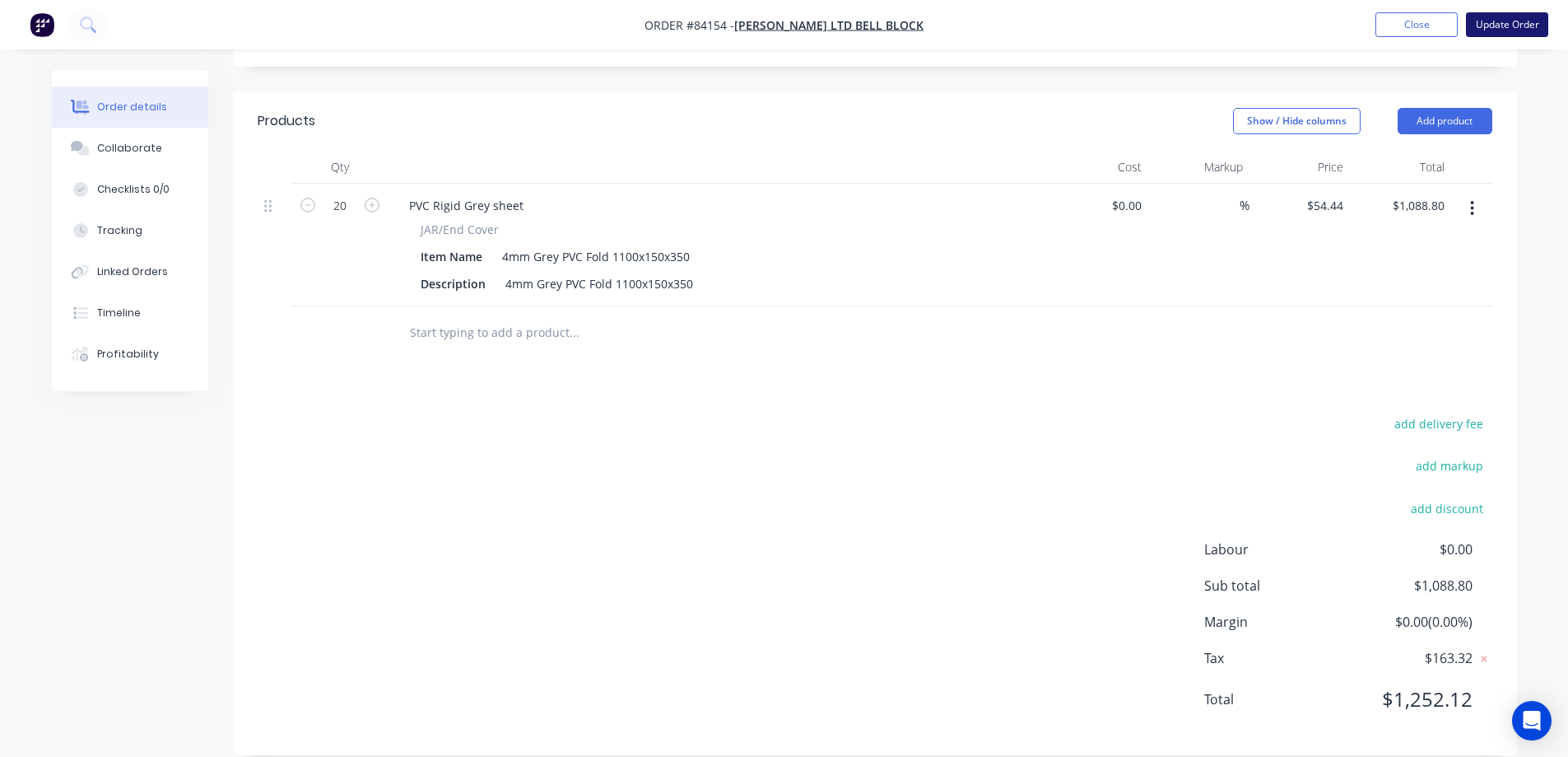
click at [1497, 23] on button "Update Order" at bounding box center [1508, 24] width 83 height 25
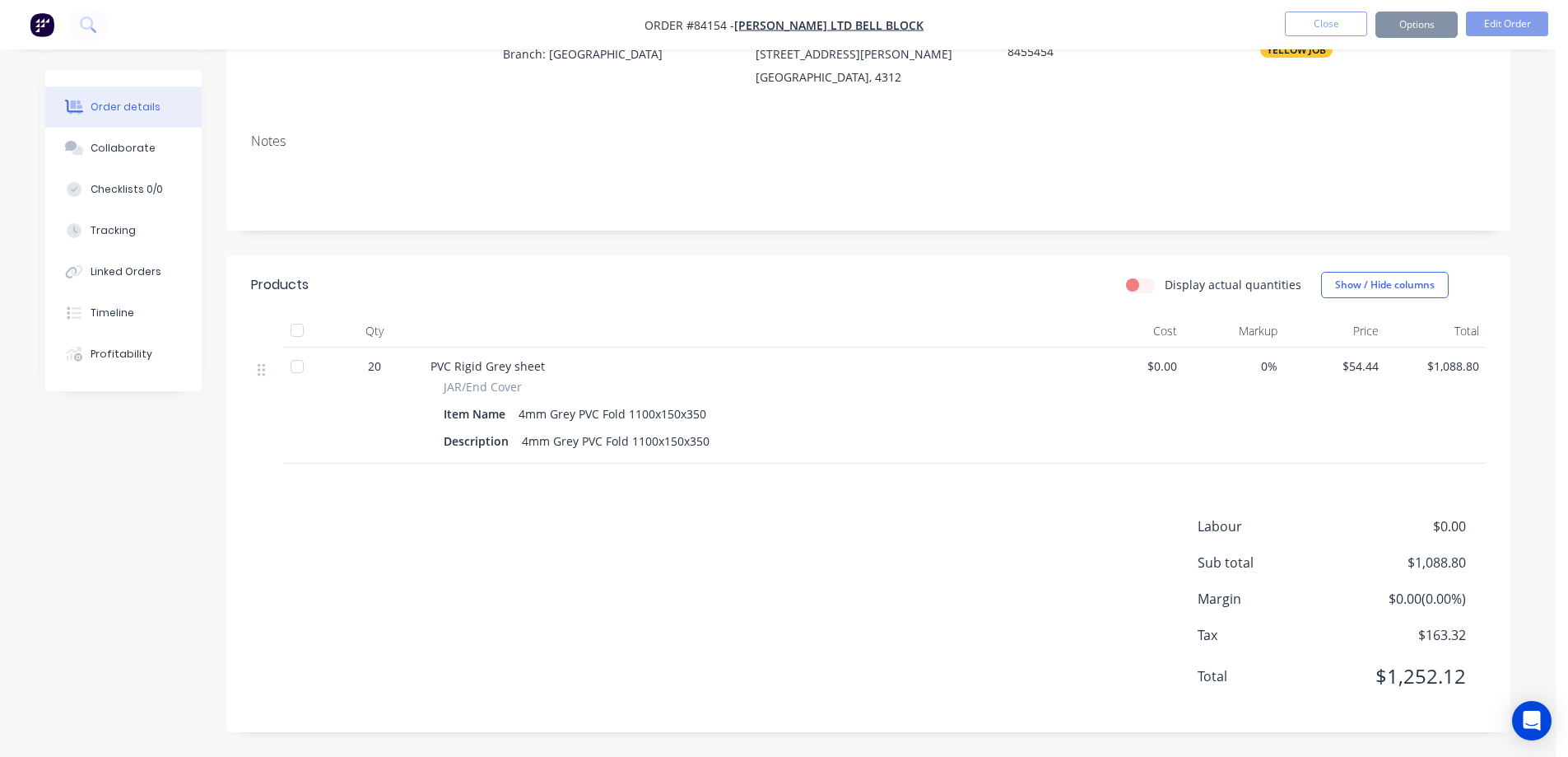
scroll to position [0, 0]
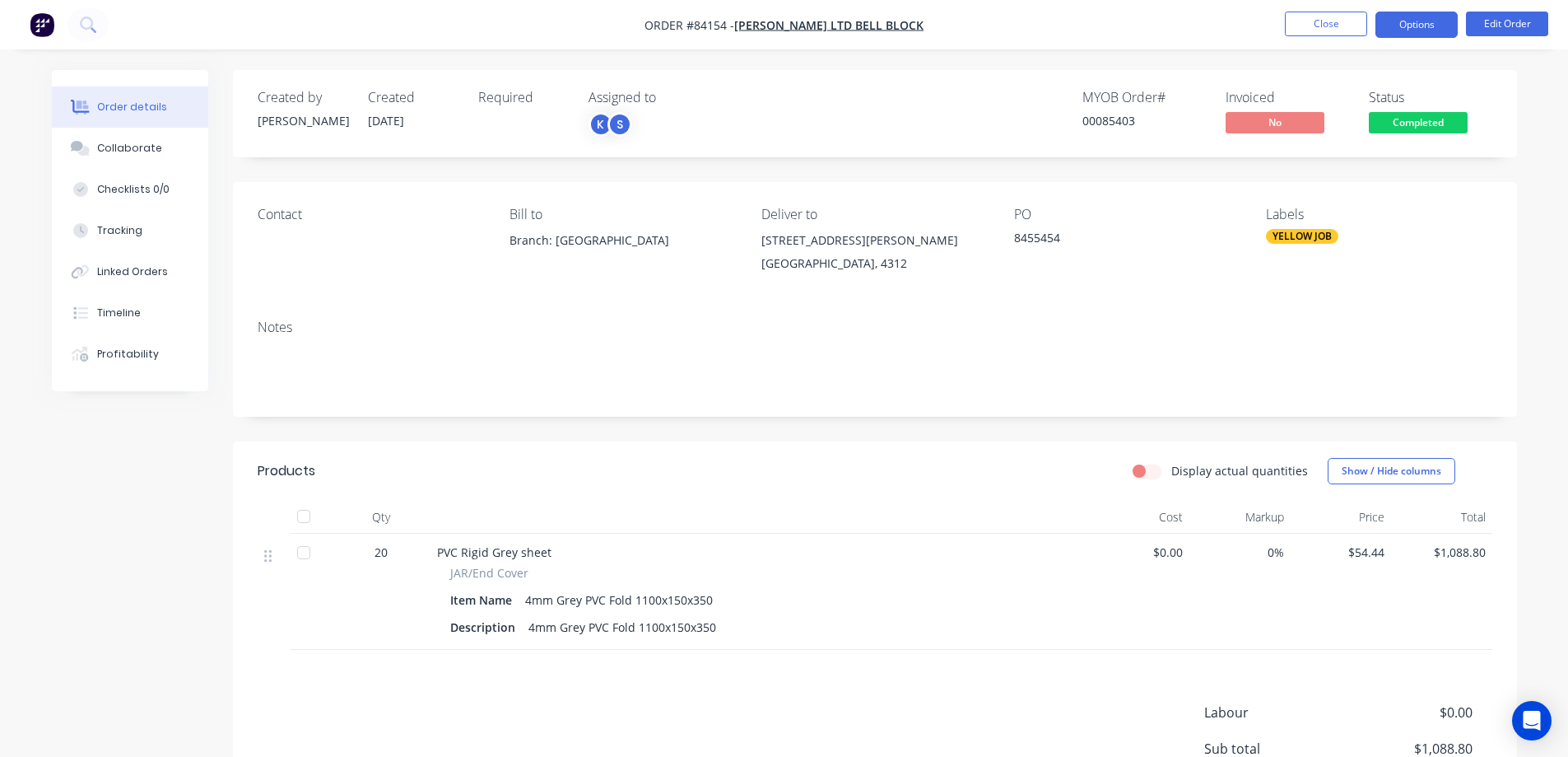
click at [1428, 21] on button "Options" at bounding box center [1416, 24] width 83 height 27
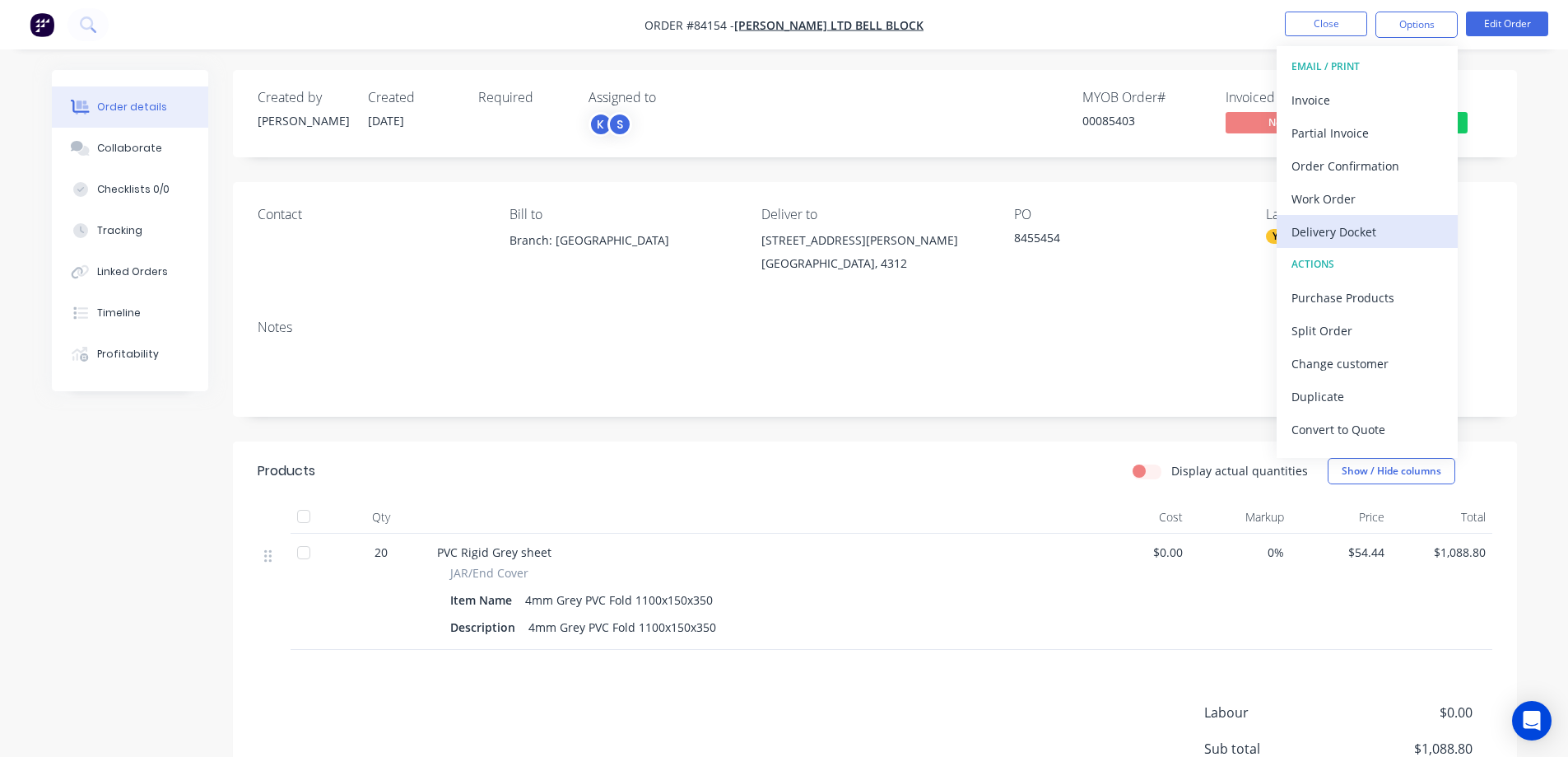
click at [1323, 224] on div "Delivery Docket" at bounding box center [1367, 232] width 152 height 24
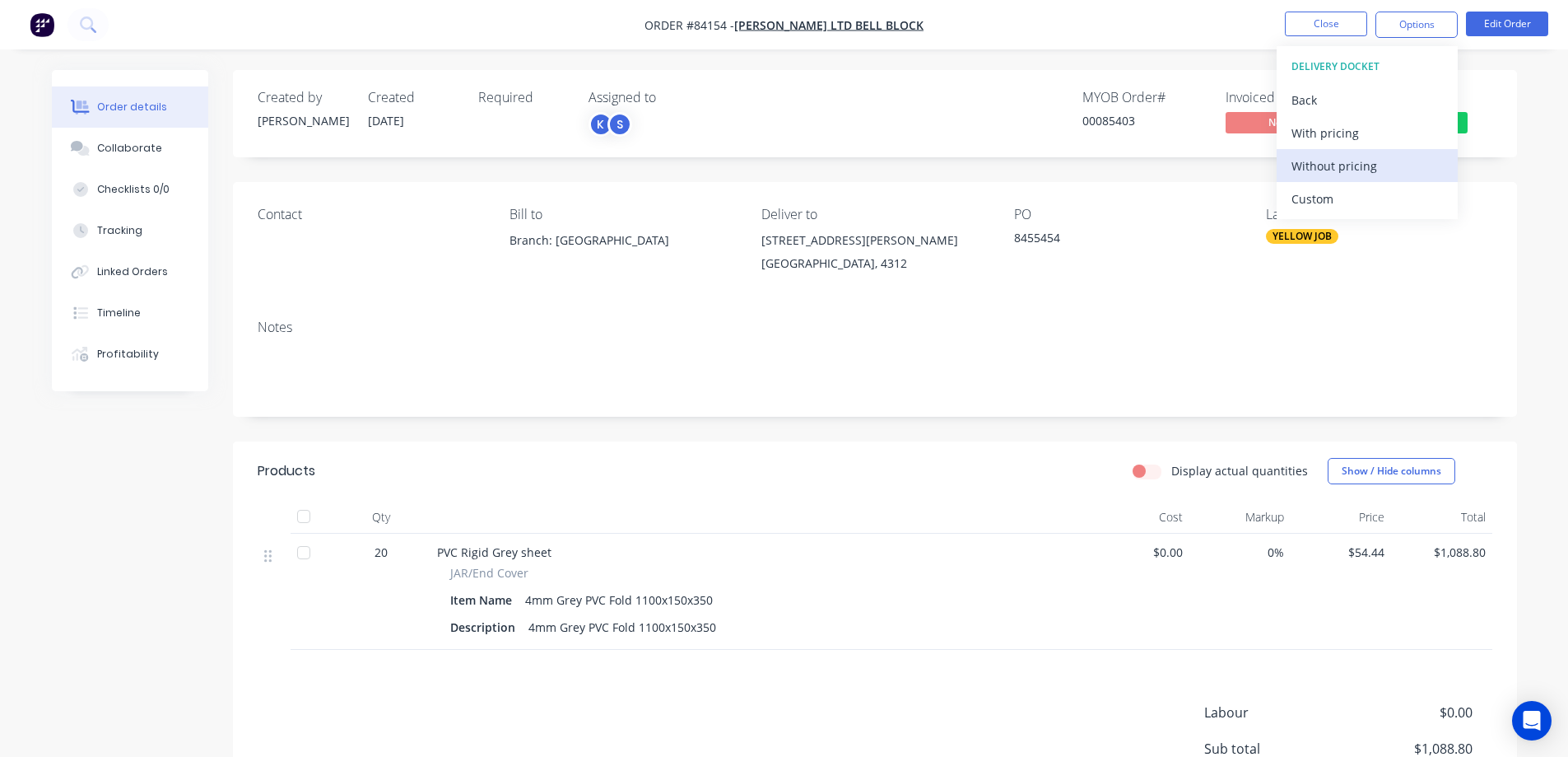
click at [1355, 167] on div "Without pricing" at bounding box center [1367, 166] width 152 height 24
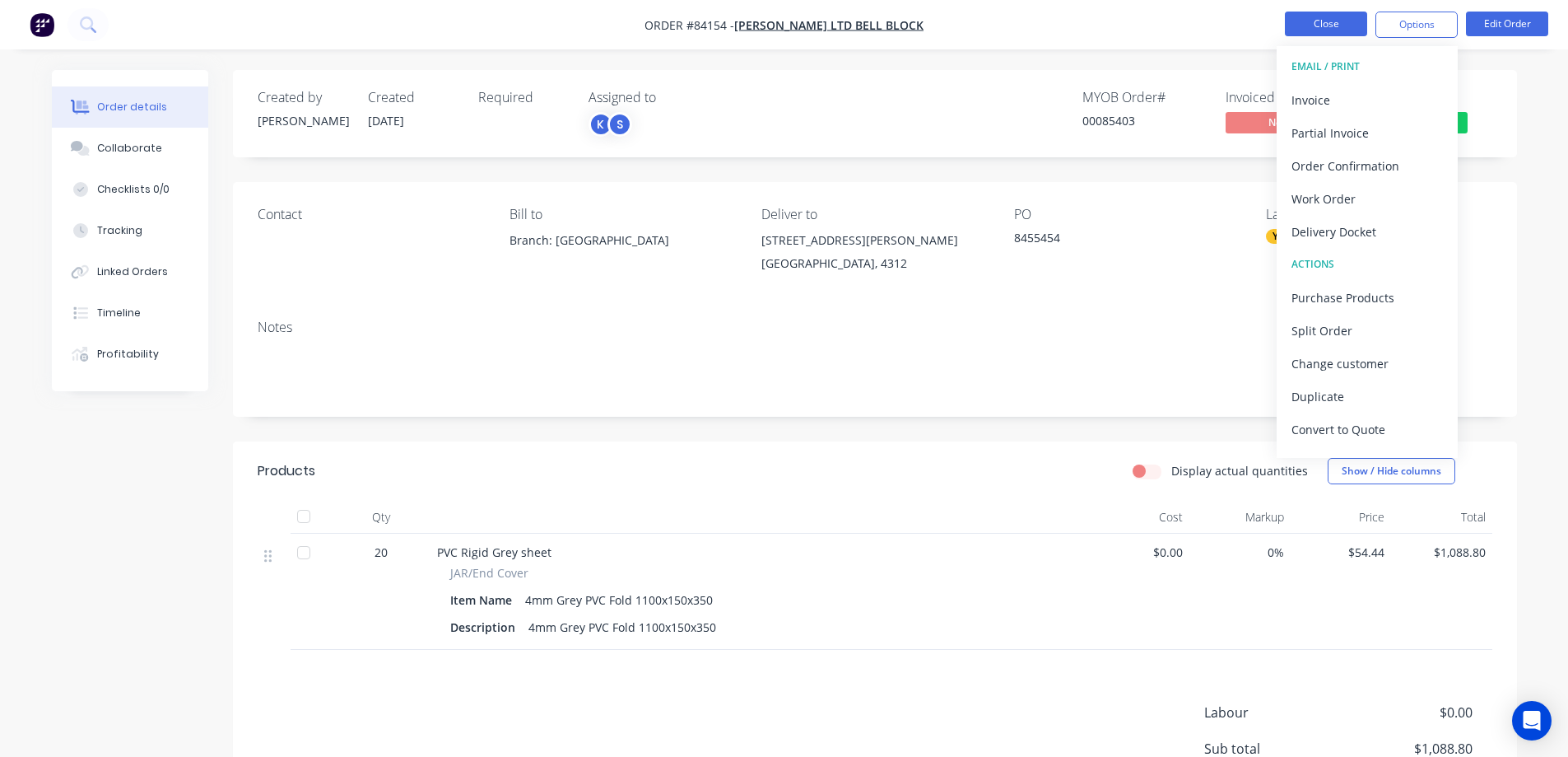
click at [1320, 29] on button "Close" at bounding box center [1326, 23] width 83 height 25
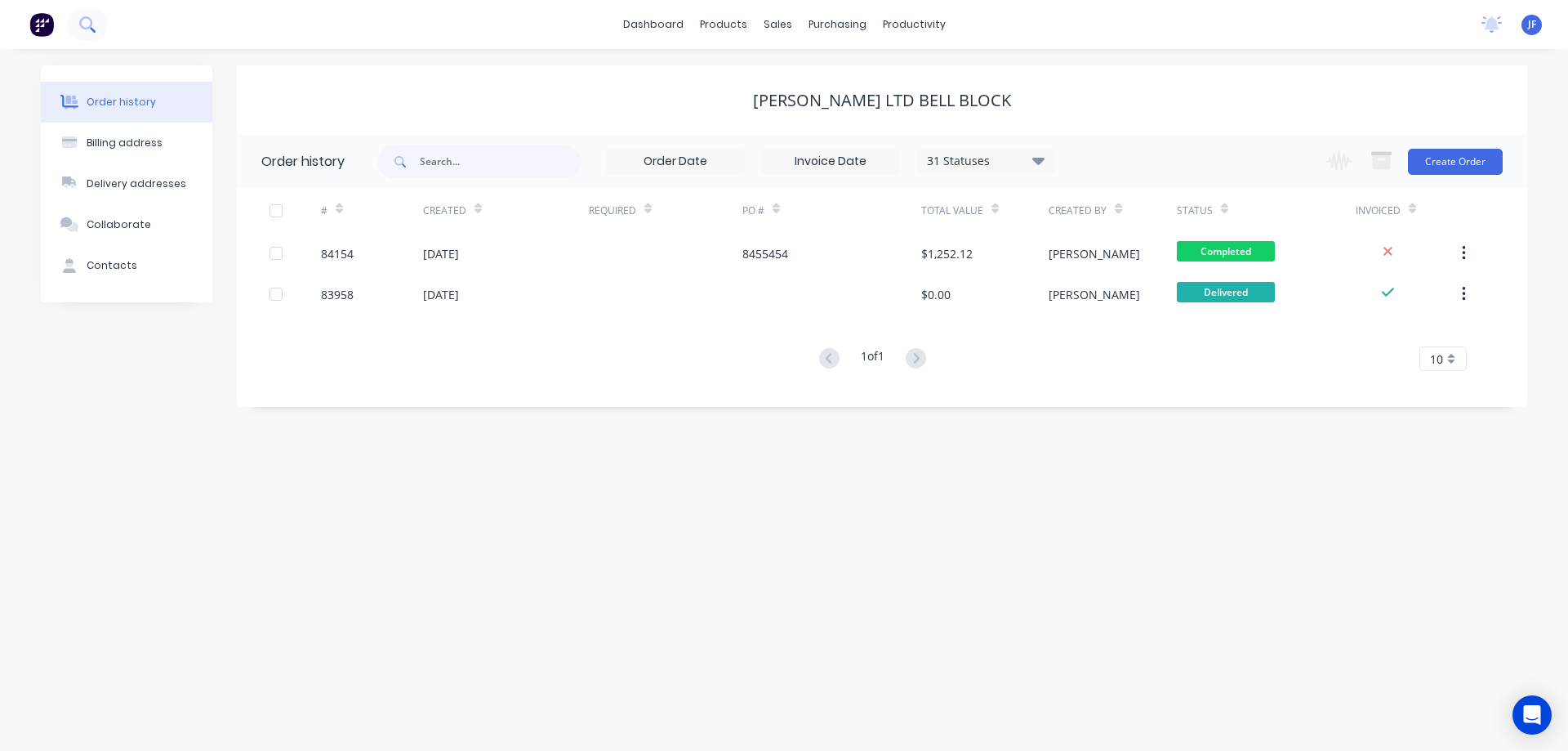
click at [91, 18] on div "dashboard products sales purchasing productivity dashboard products Product Cat…" at bounding box center [784, 24] width 1568 height 49
click at [91, 18] on icon at bounding box center [87, 24] width 15 height 15
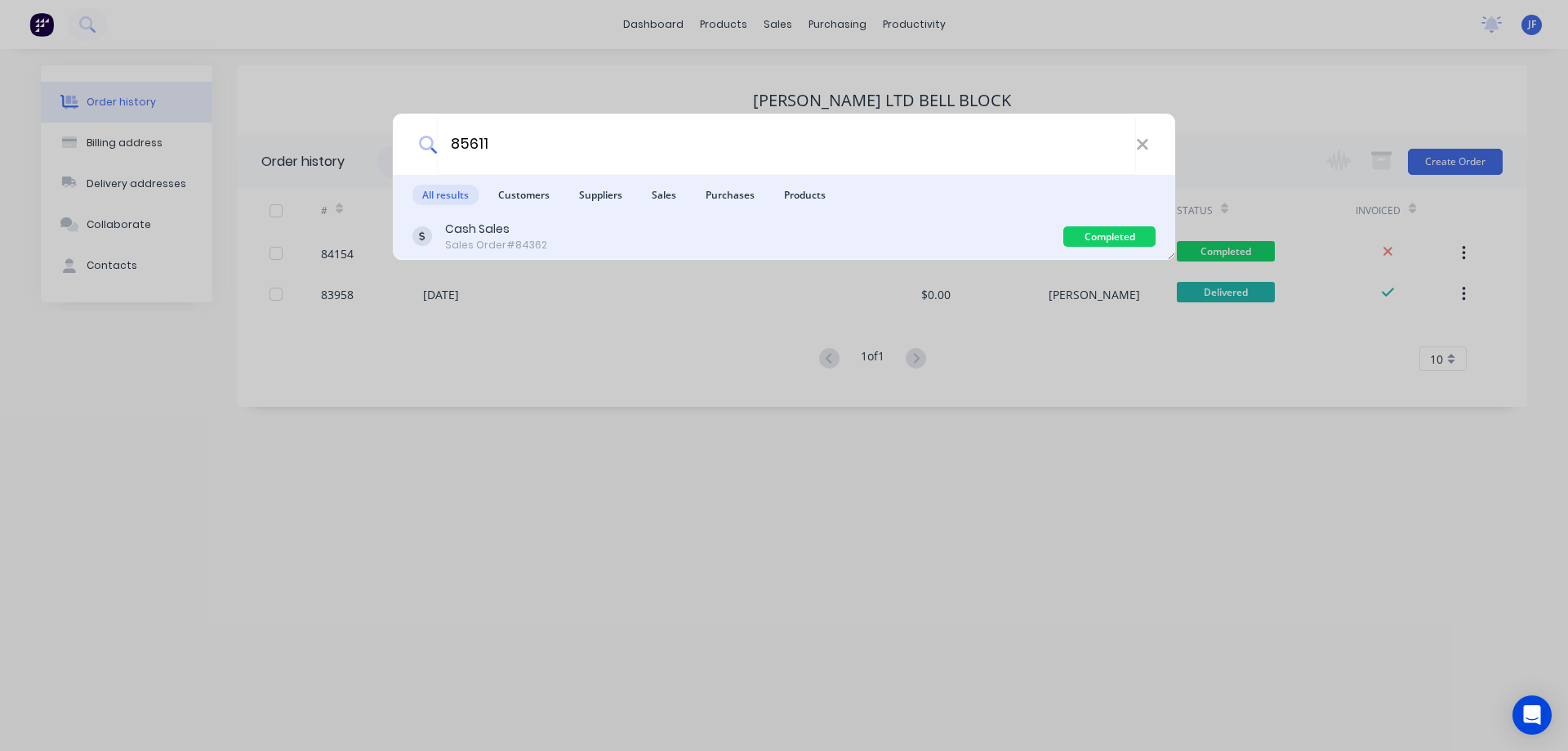
type input "85611"
click at [1015, 230] on div "Cash Sales Sales Order #84362" at bounding box center [738, 236] width 651 height 32
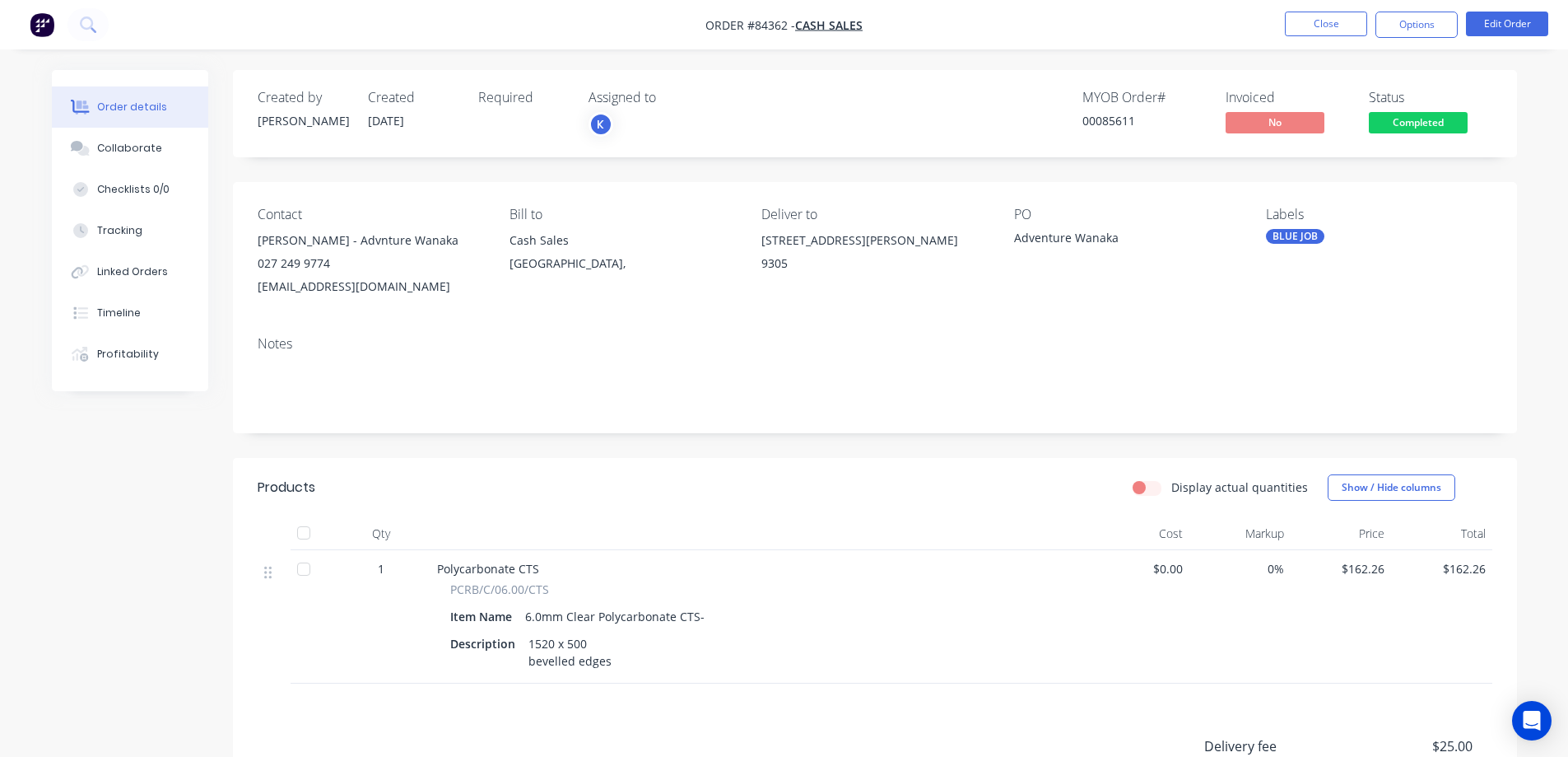
click at [1415, 121] on span "Completed" at bounding box center [1418, 122] width 99 height 21
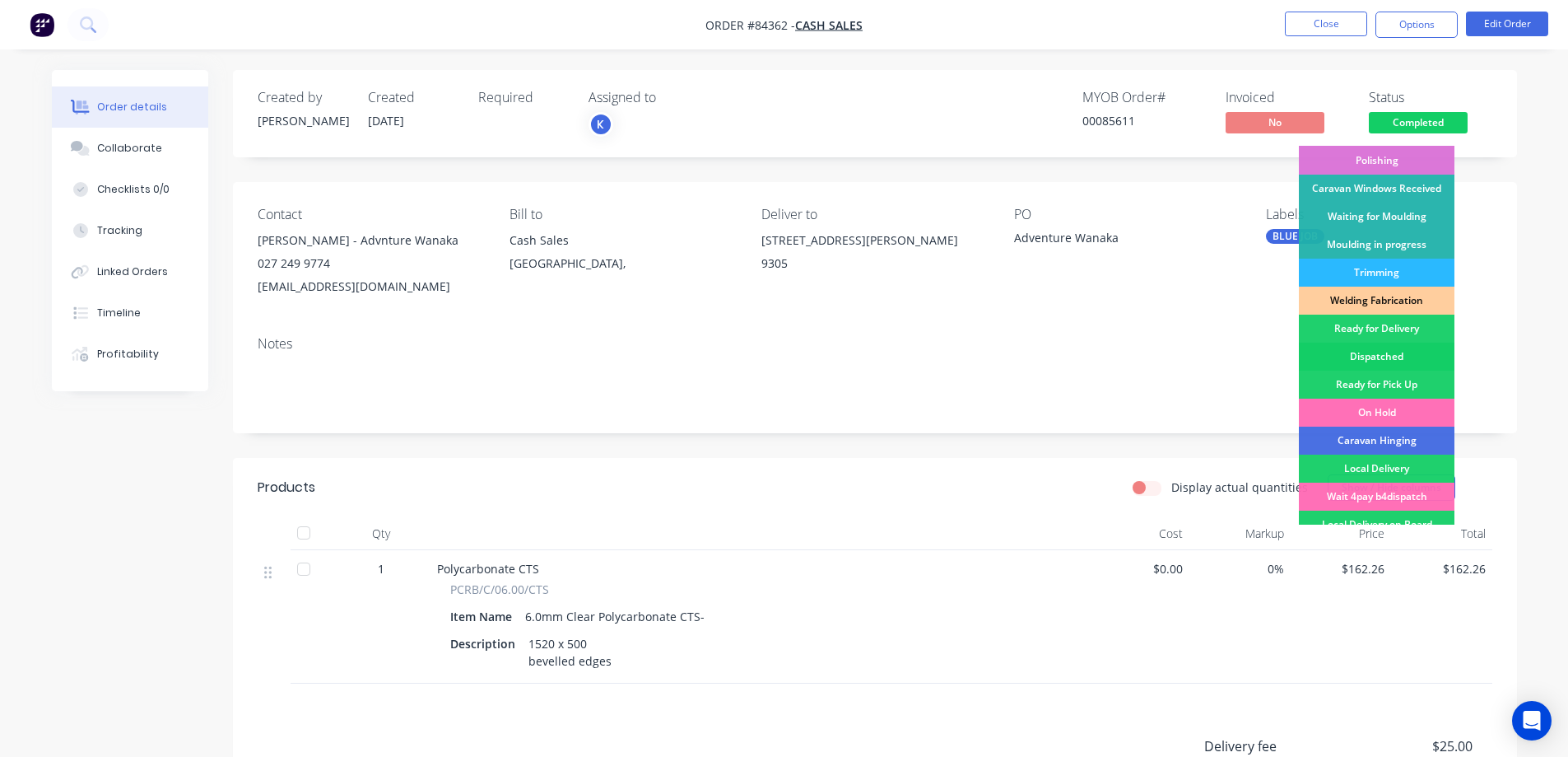
scroll to position [321, 0]
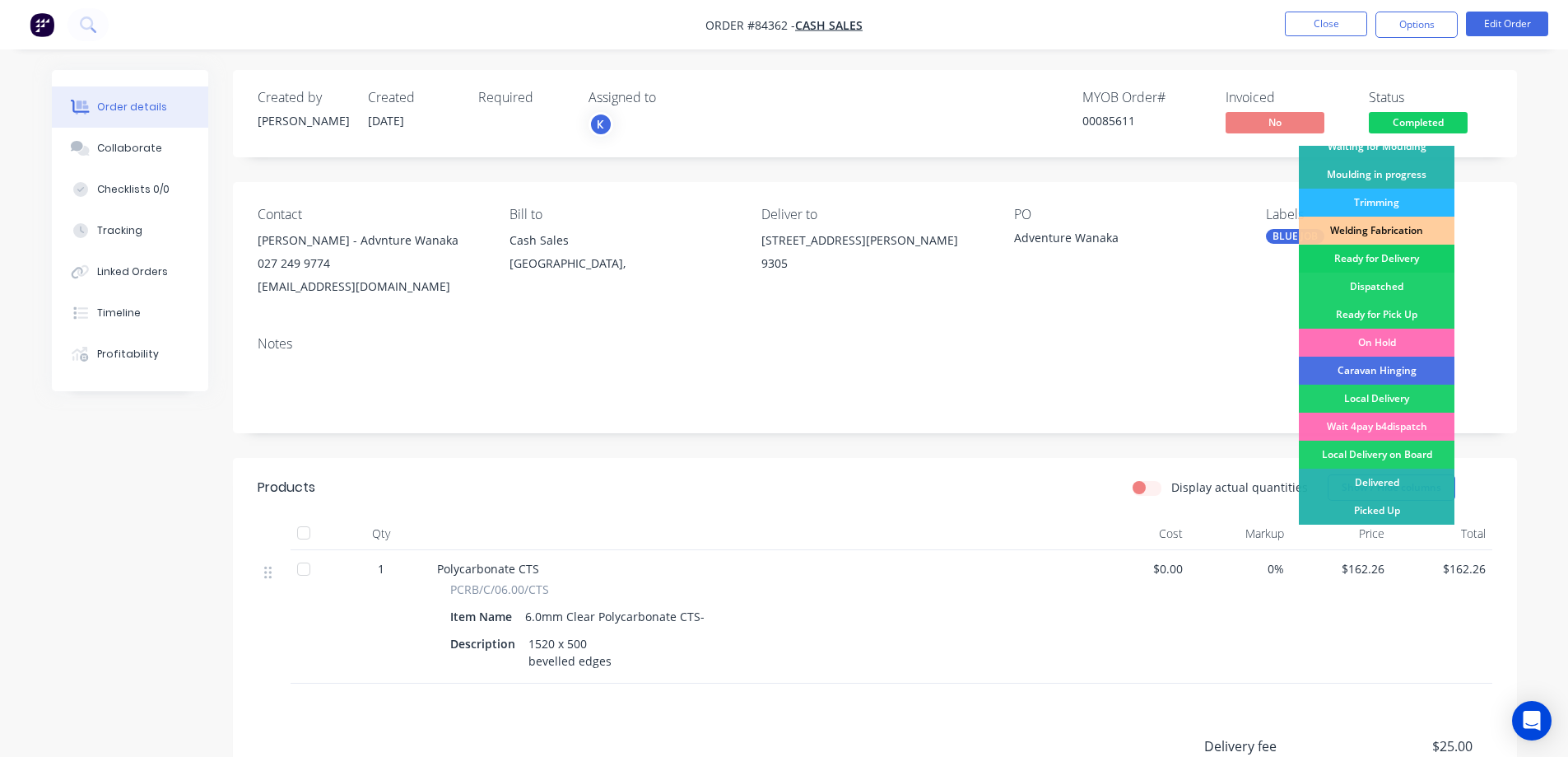
click at [1390, 269] on div "Ready for Delivery" at bounding box center [1377, 258] width 156 height 28
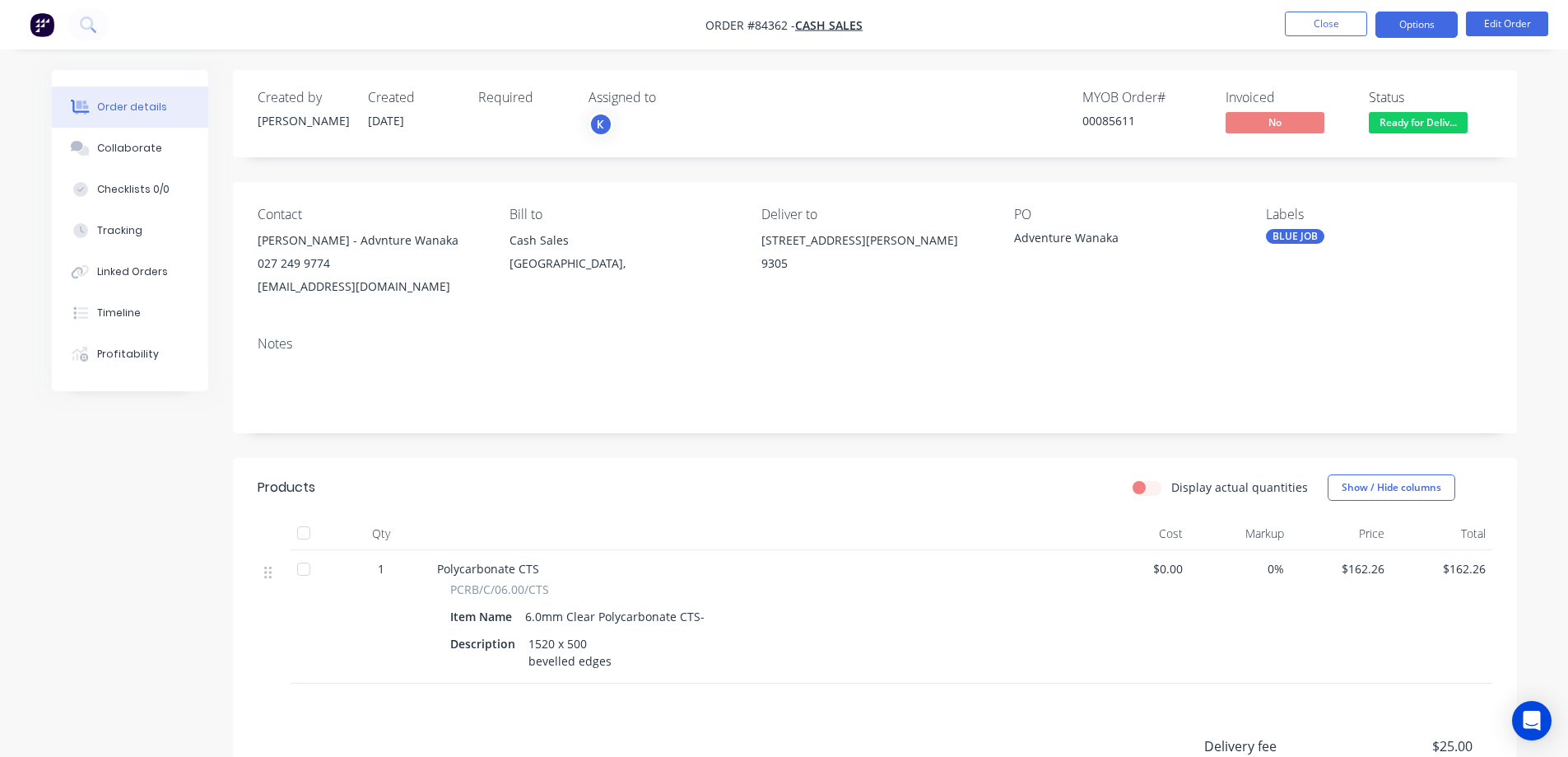
click at [1429, 23] on button "Options" at bounding box center [1416, 24] width 83 height 27
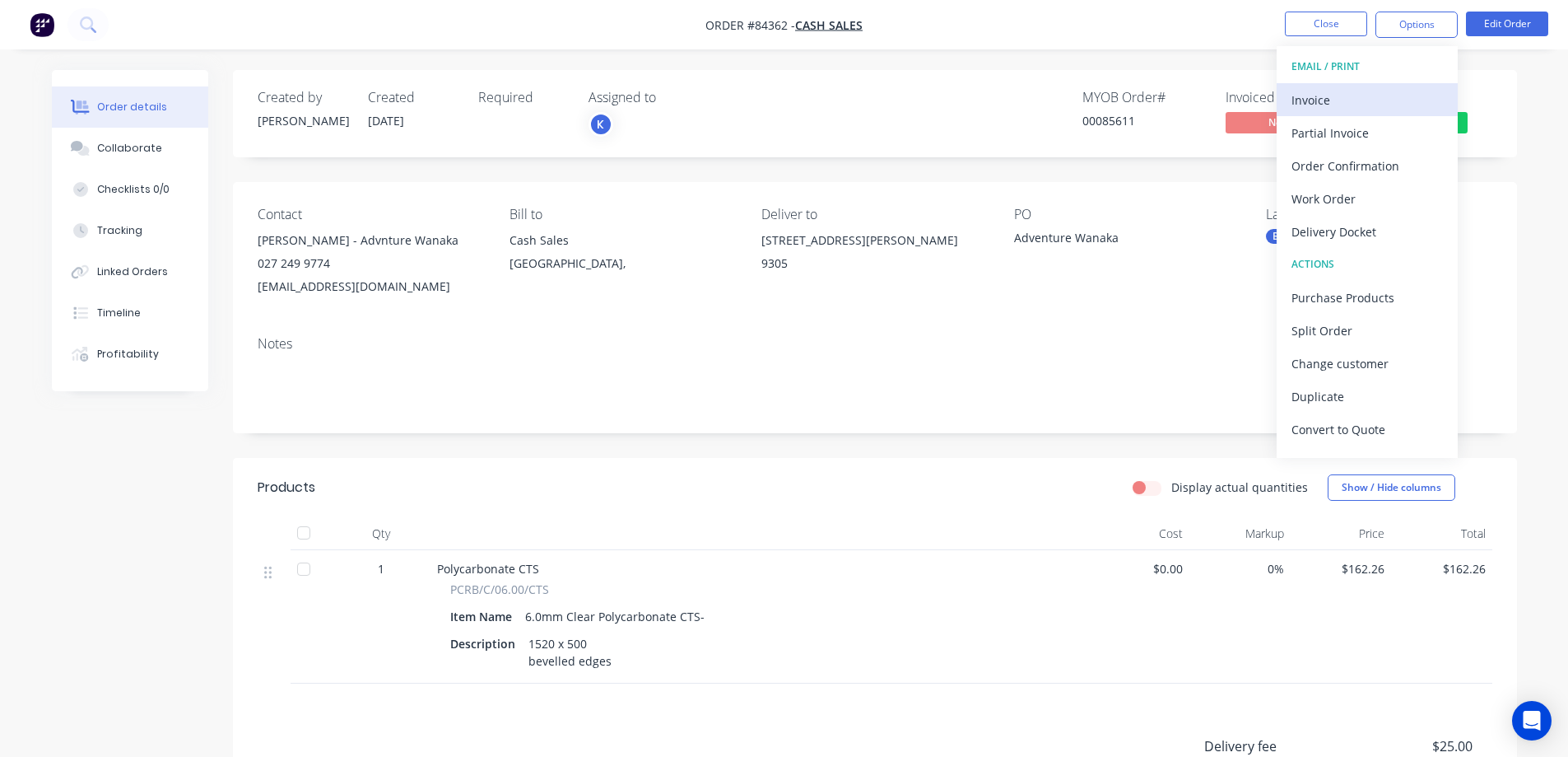
click at [1354, 101] on div "Invoice" at bounding box center [1367, 100] width 152 height 24
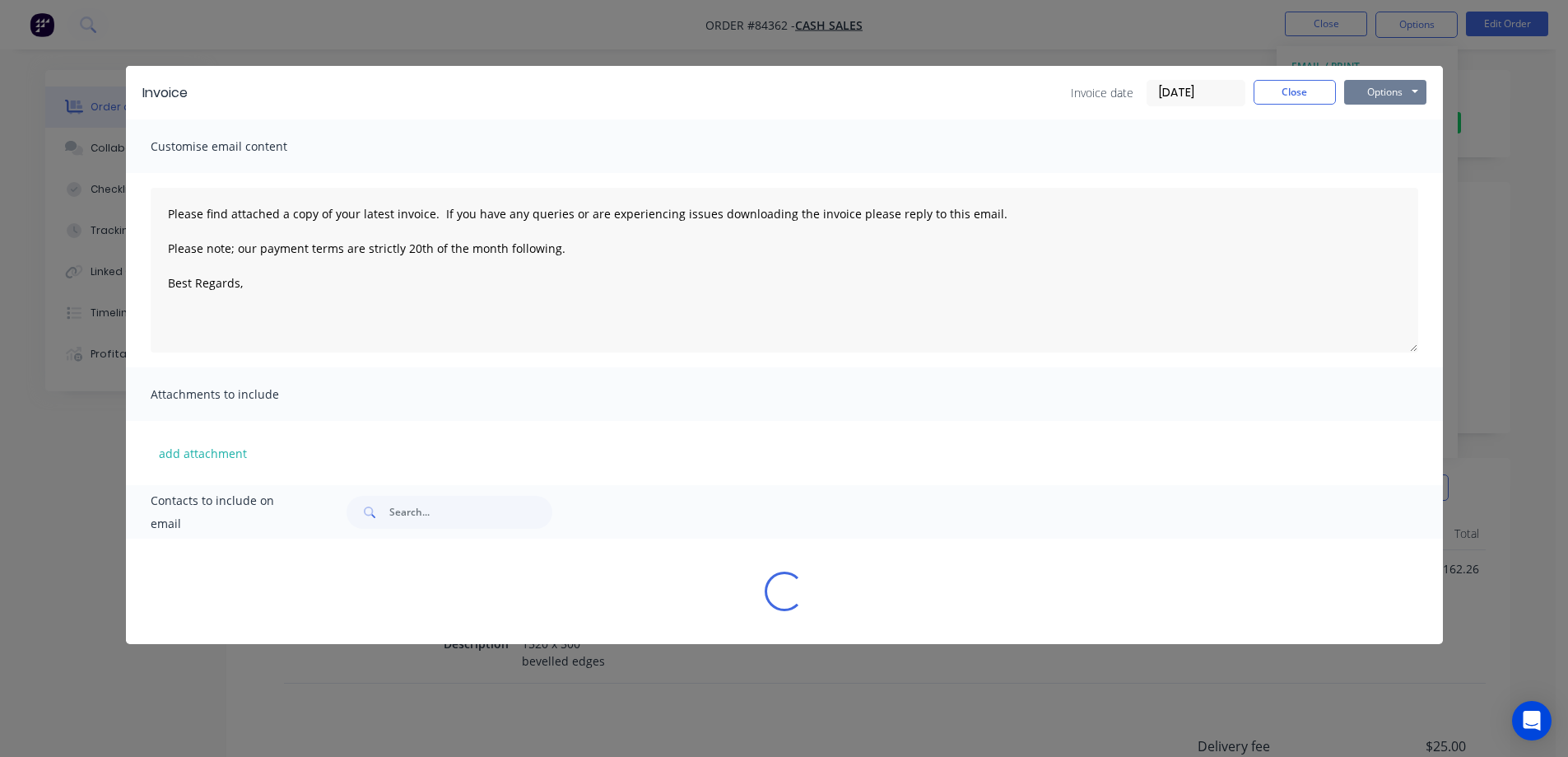
click at [1406, 86] on button "Options" at bounding box center [1385, 92] width 83 height 25
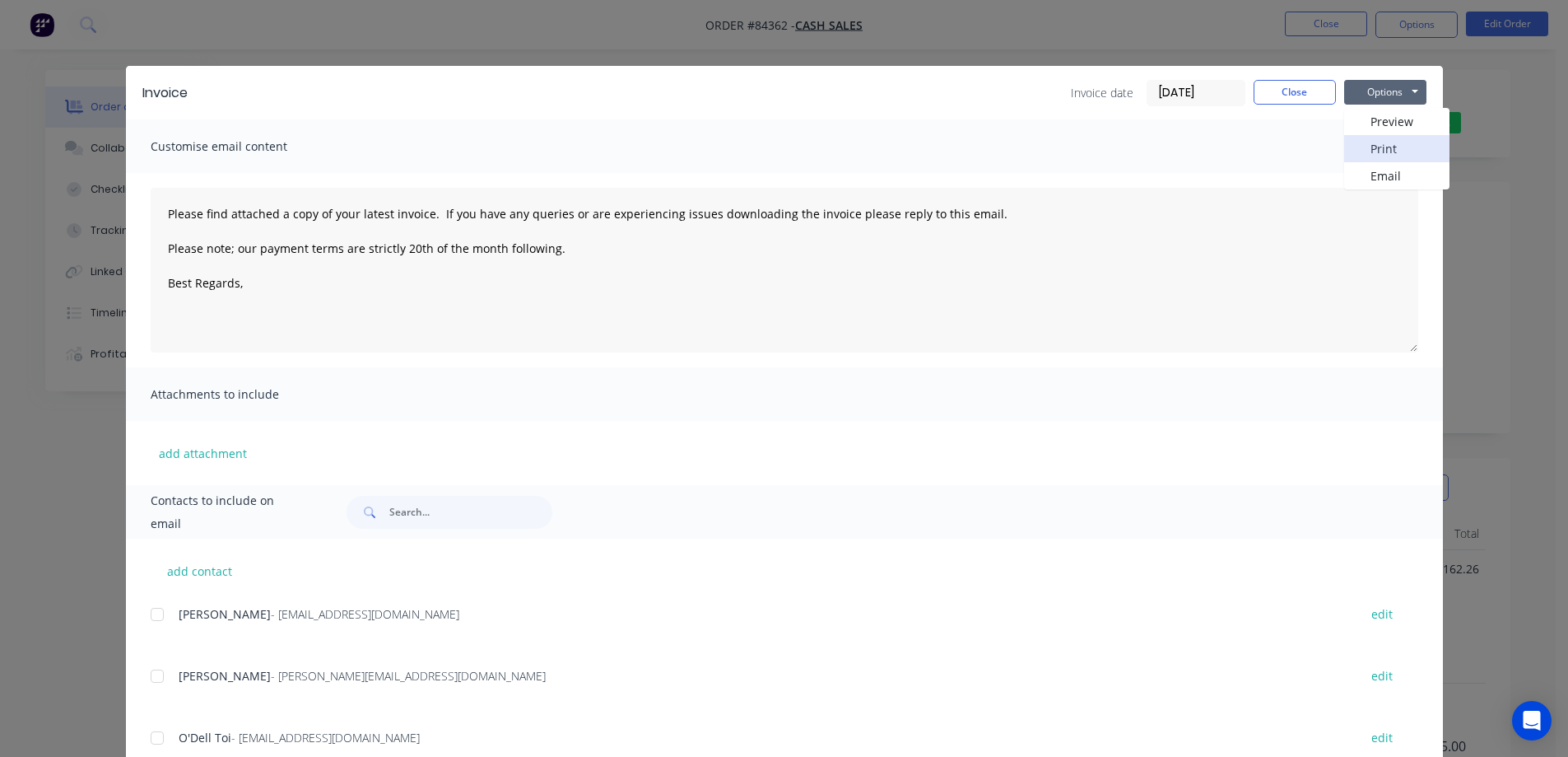
click at [1405, 143] on button "Print" at bounding box center [1397, 149] width 105 height 28
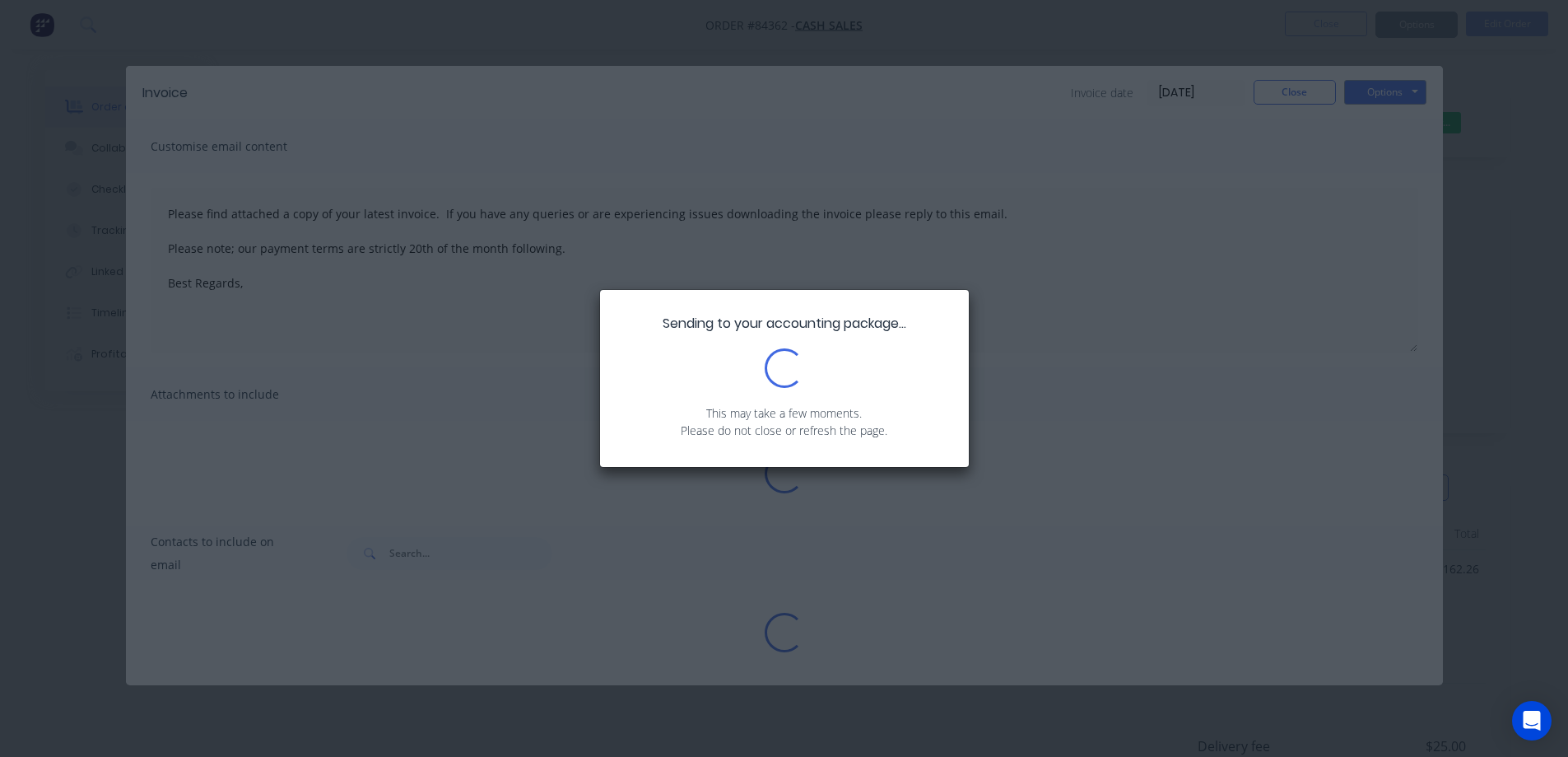
type textarea "Please find attached a copy of your latest invoice. If you have any queries or …"
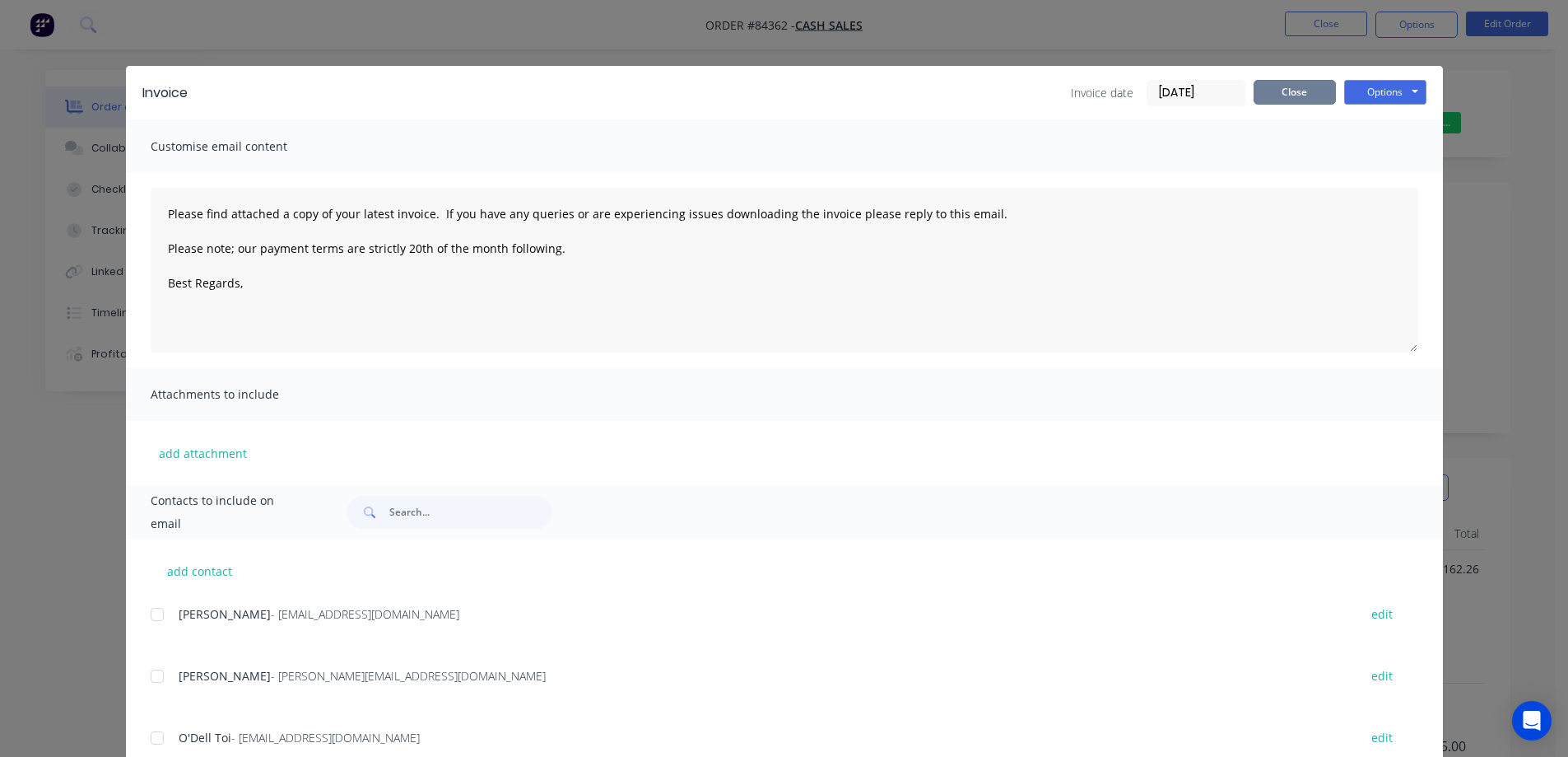
click at [1292, 97] on button "Close" at bounding box center [1295, 92] width 83 height 25
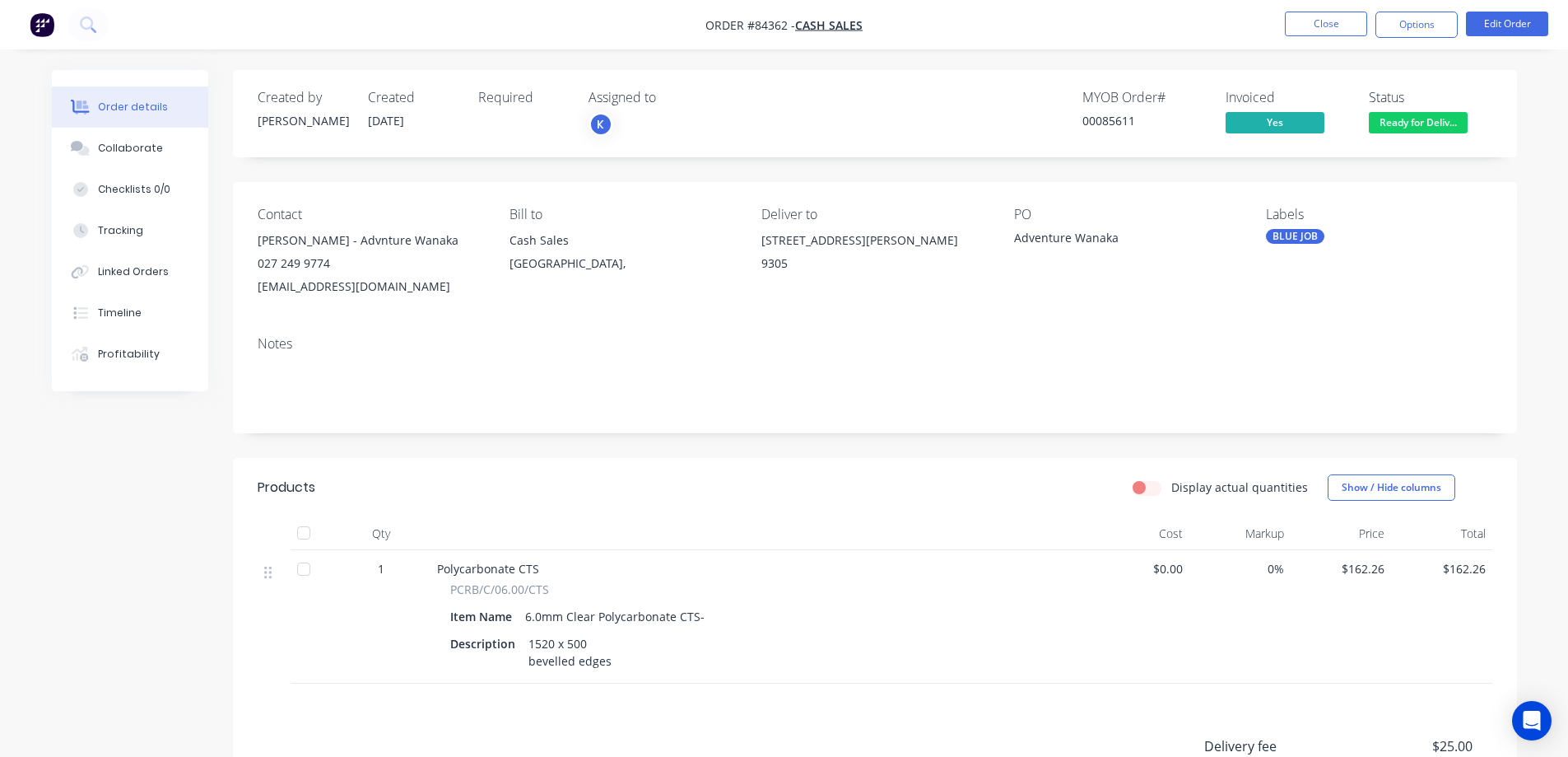
click at [1313, 42] on nav "Order #84362 - Cash Sales Close Options Edit Order" at bounding box center [784, 24] width 1568 height 49
click at [1301, 33] on button "Close" at bounding box center [1326, 23] width 83 height 25
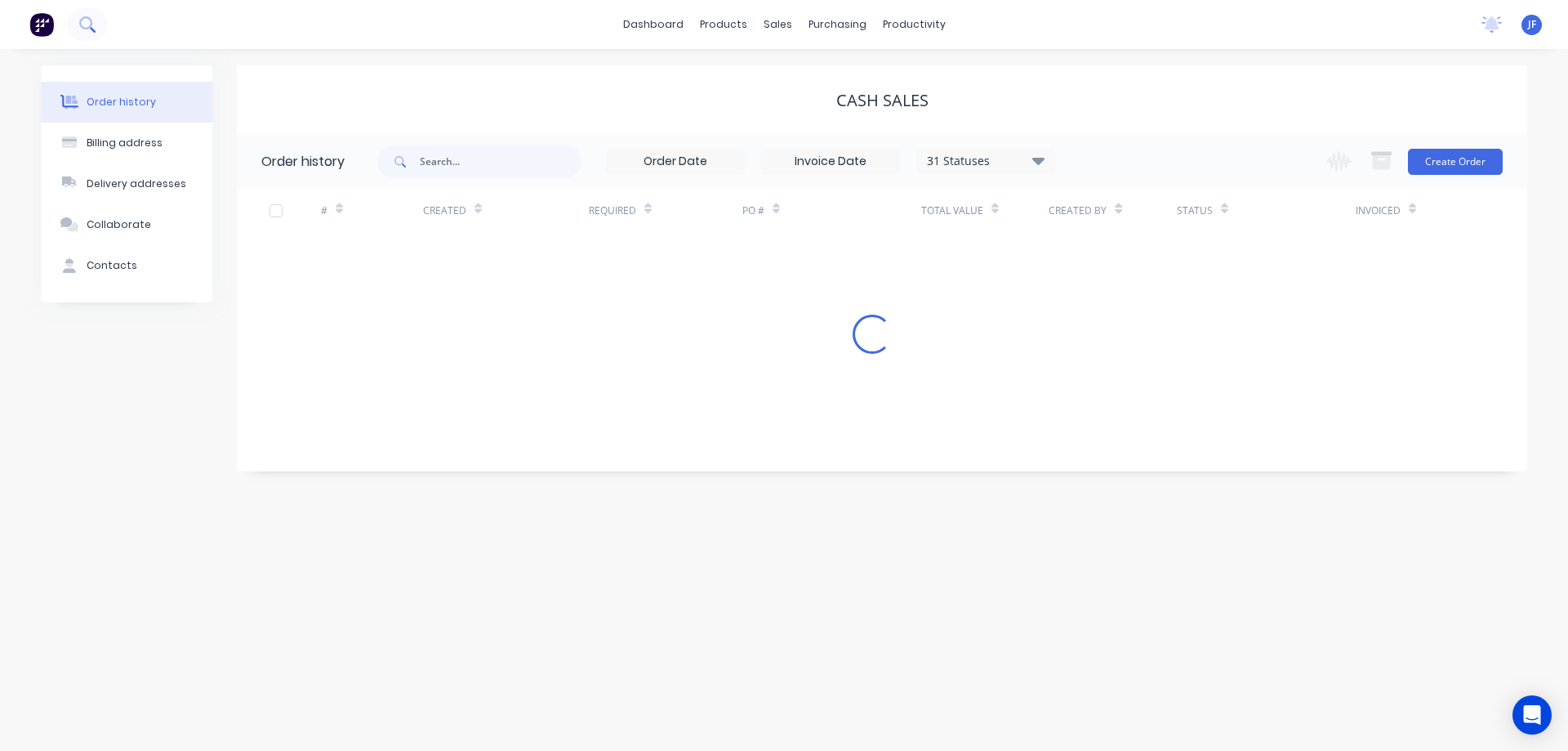
click at [85, 22] on icon at bounding box center [87, 24] width 15 height 15
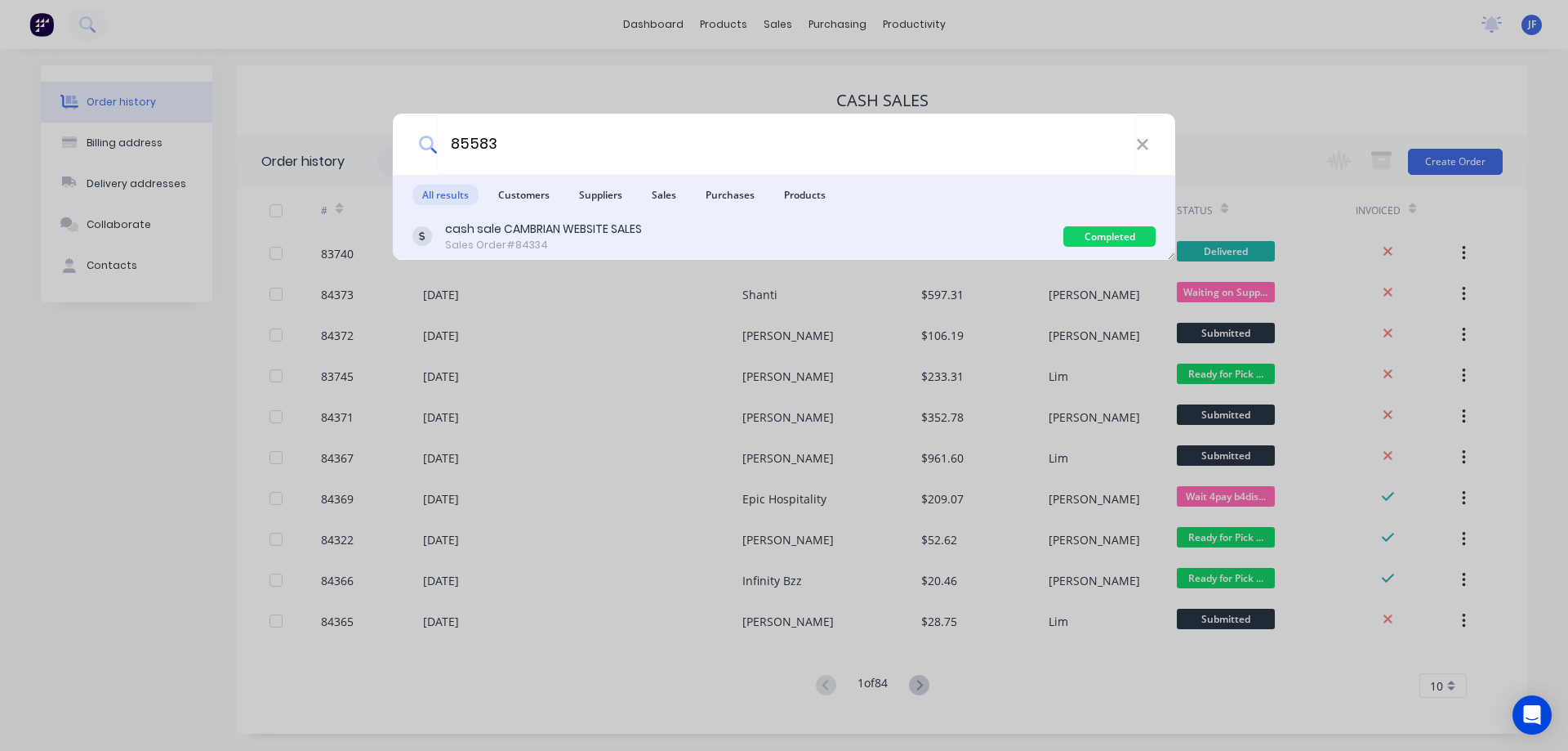
type input "85583"
click at [674, 224] on div "cash sale CAMBRIAN WEBSITE SALES Sales Order #84334" at bounding box center [738, 236] width 651 height 32
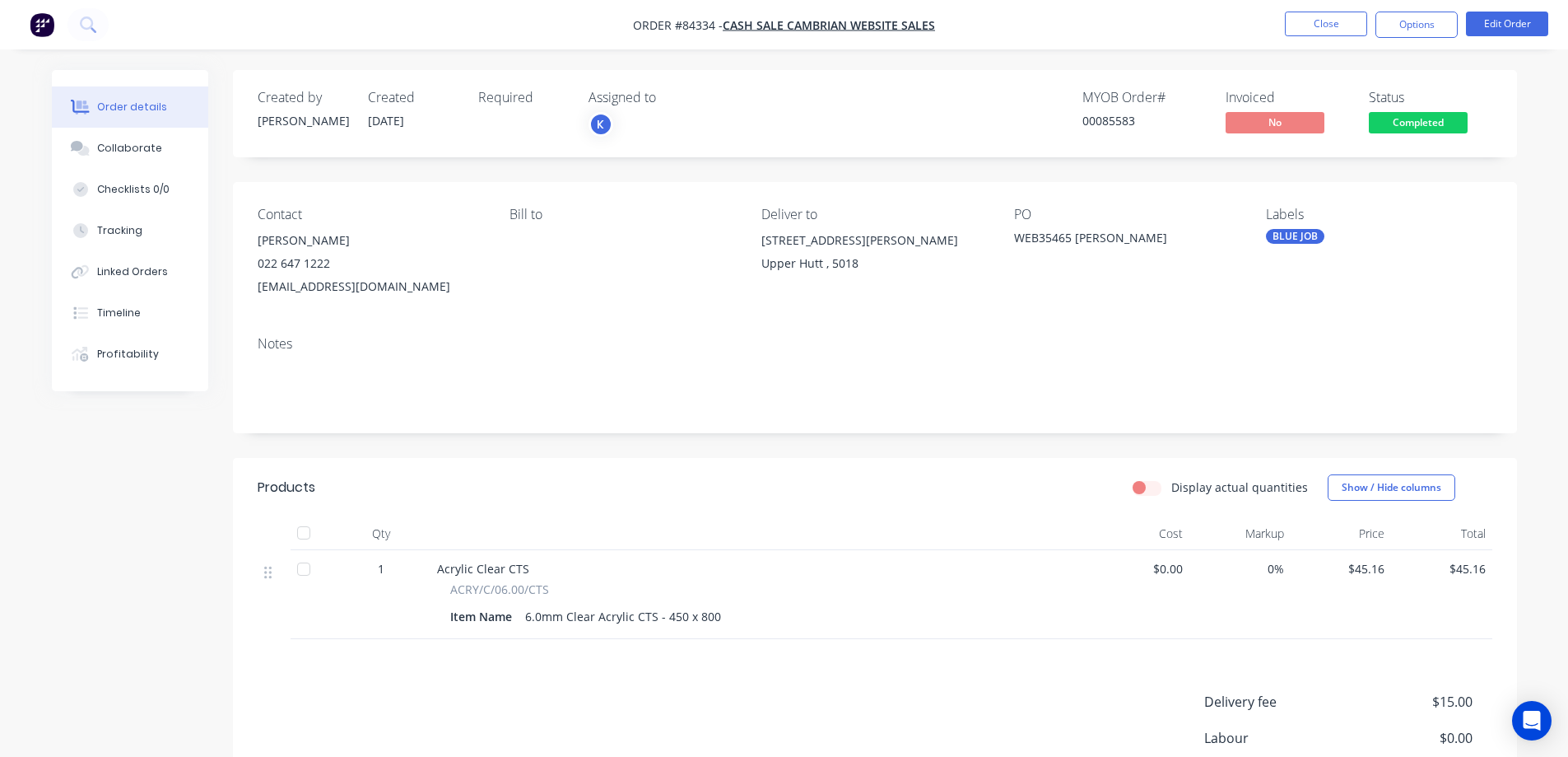
click at [1402, 117] on span "Completed" at bounding box center [1418, 122] width 99 height 21
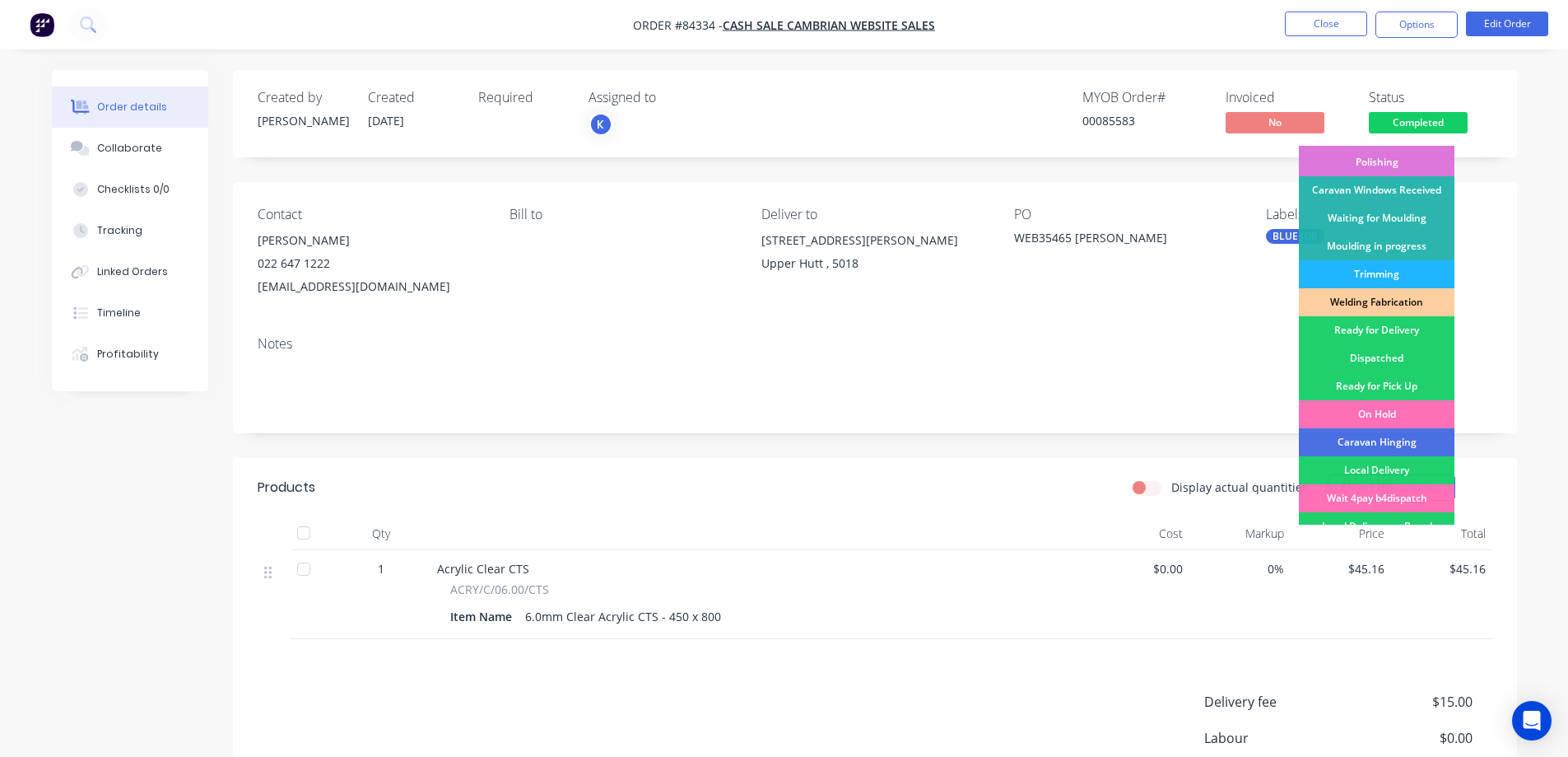
scroll to position [321, 0]
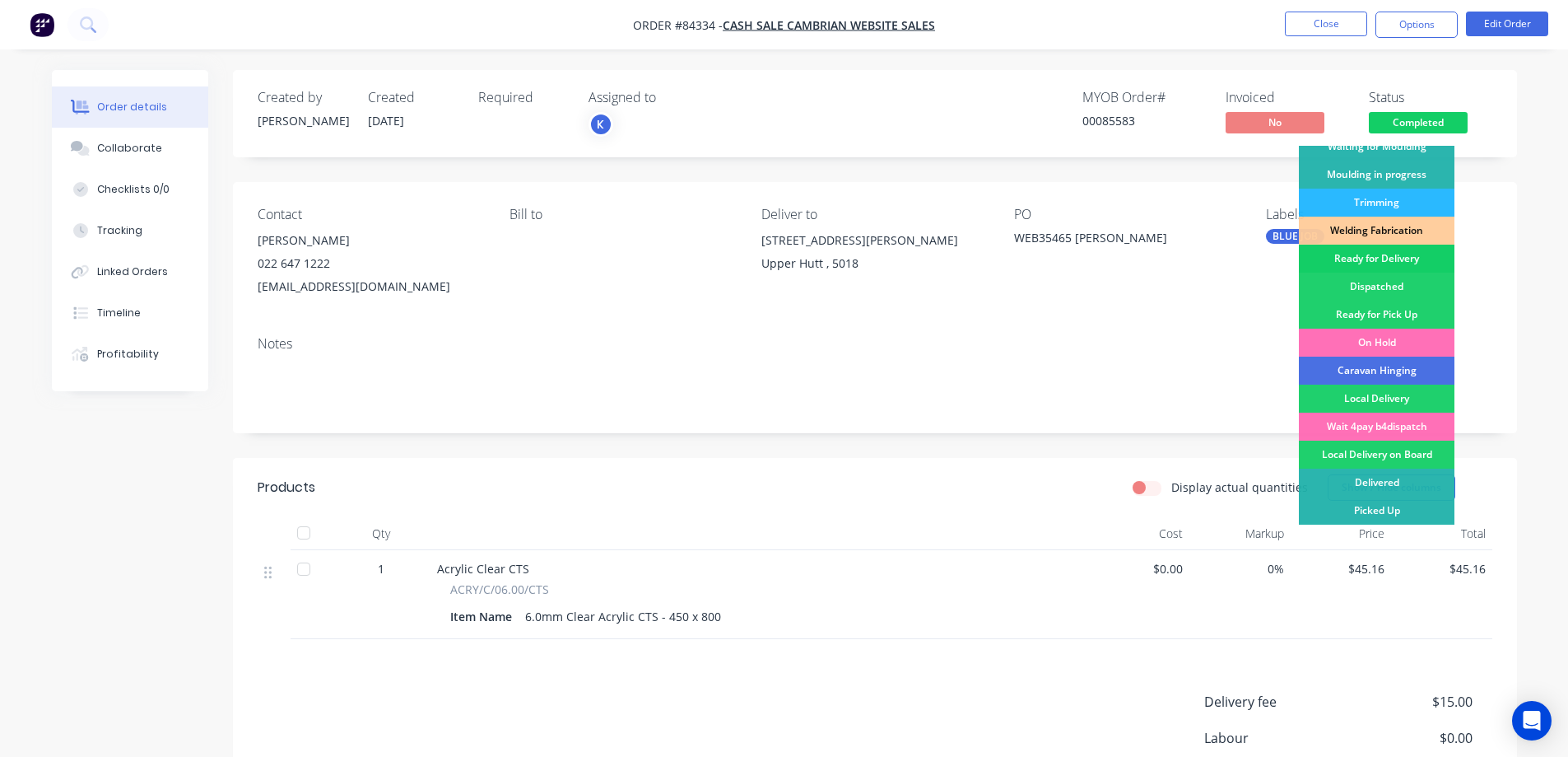
click at [1409, 255] on div "Ready for Delivery" at bounding box center [1377, 258] width 156 height 28
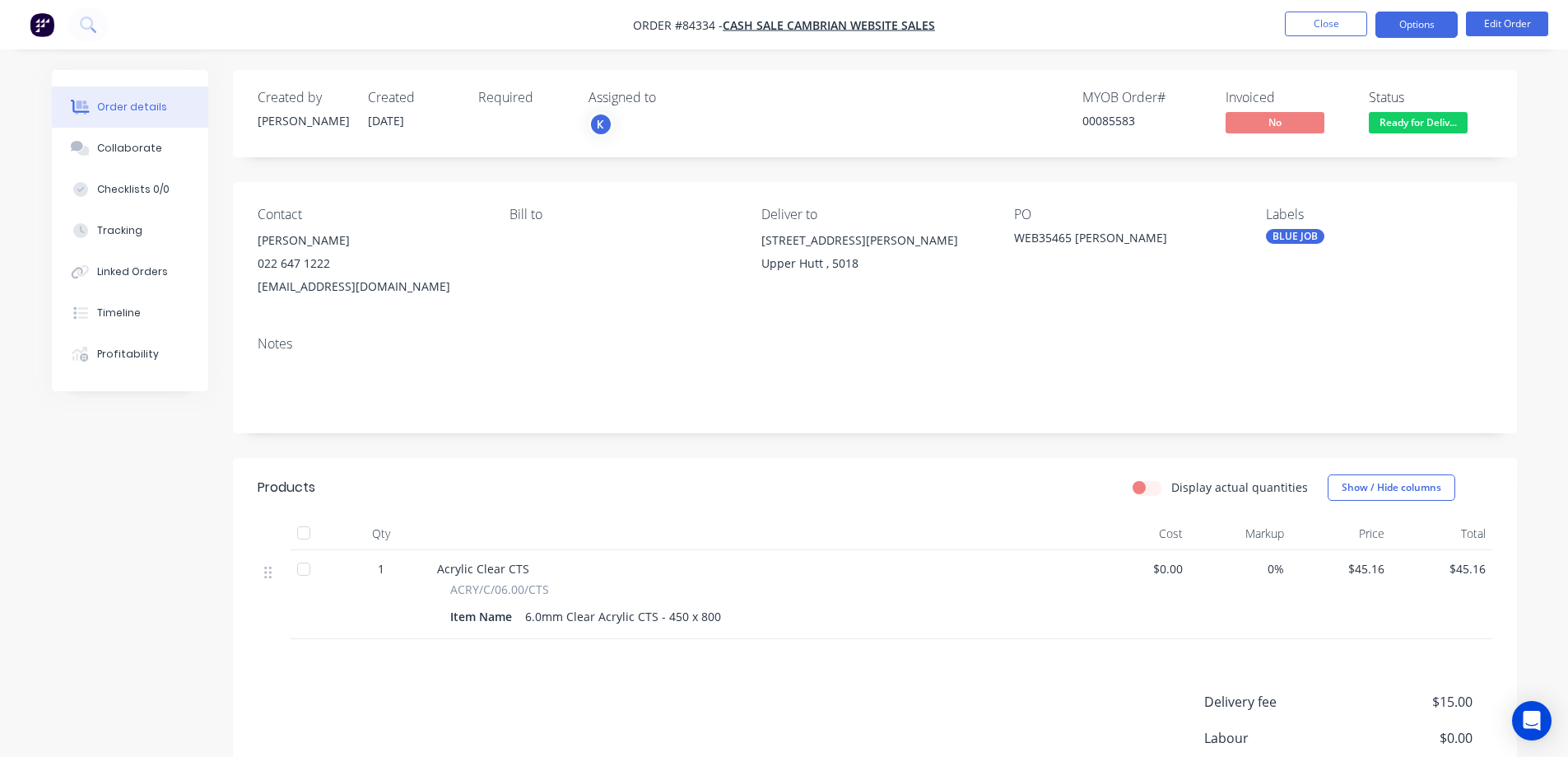
click at [1410, 20] on button "Options" at bounding box center [1416, 24] width 83 height 27
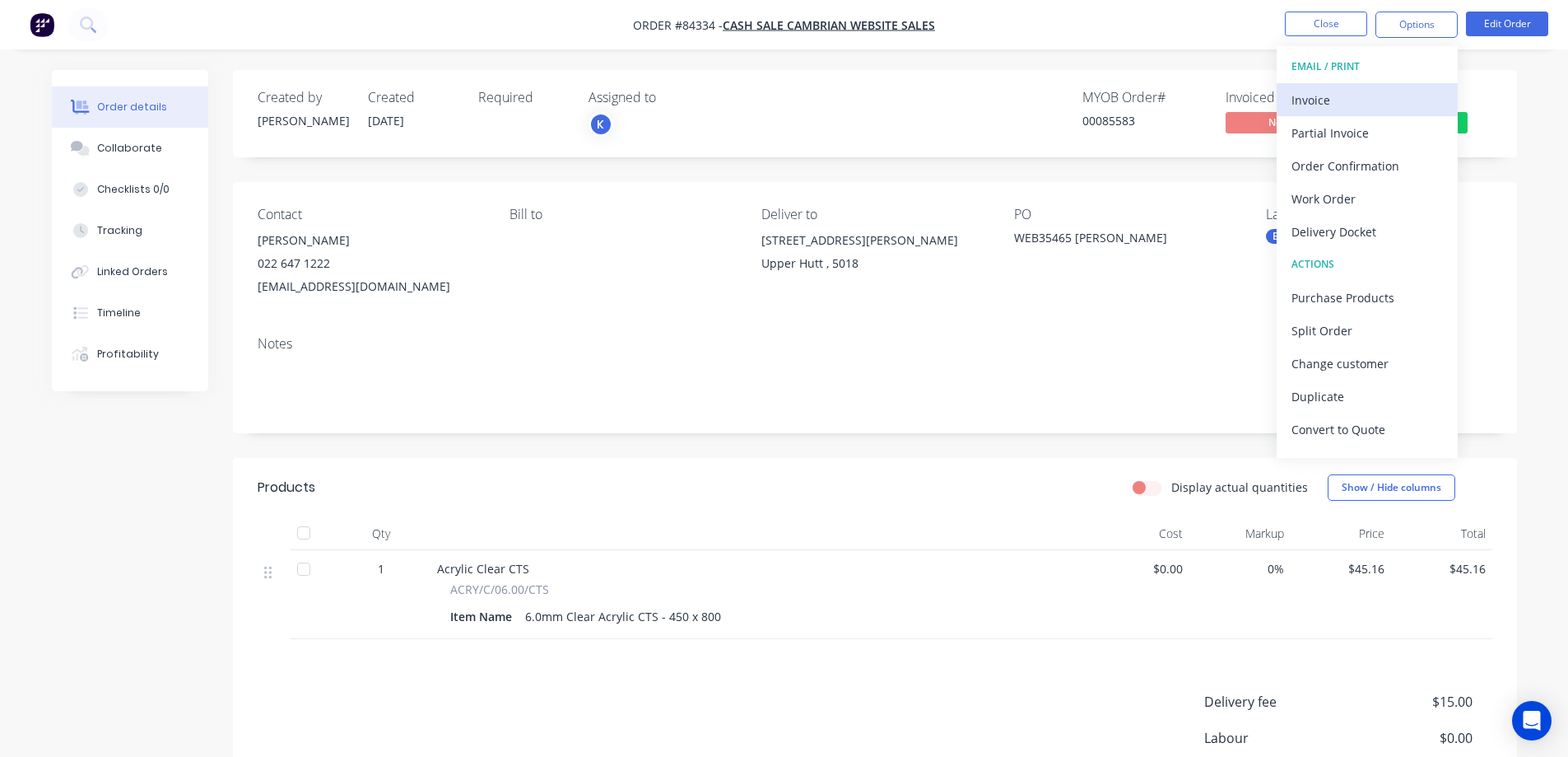
click at [1366, 101] on div "Invoice" at bounding box center [1367, 100] width 152 height 24
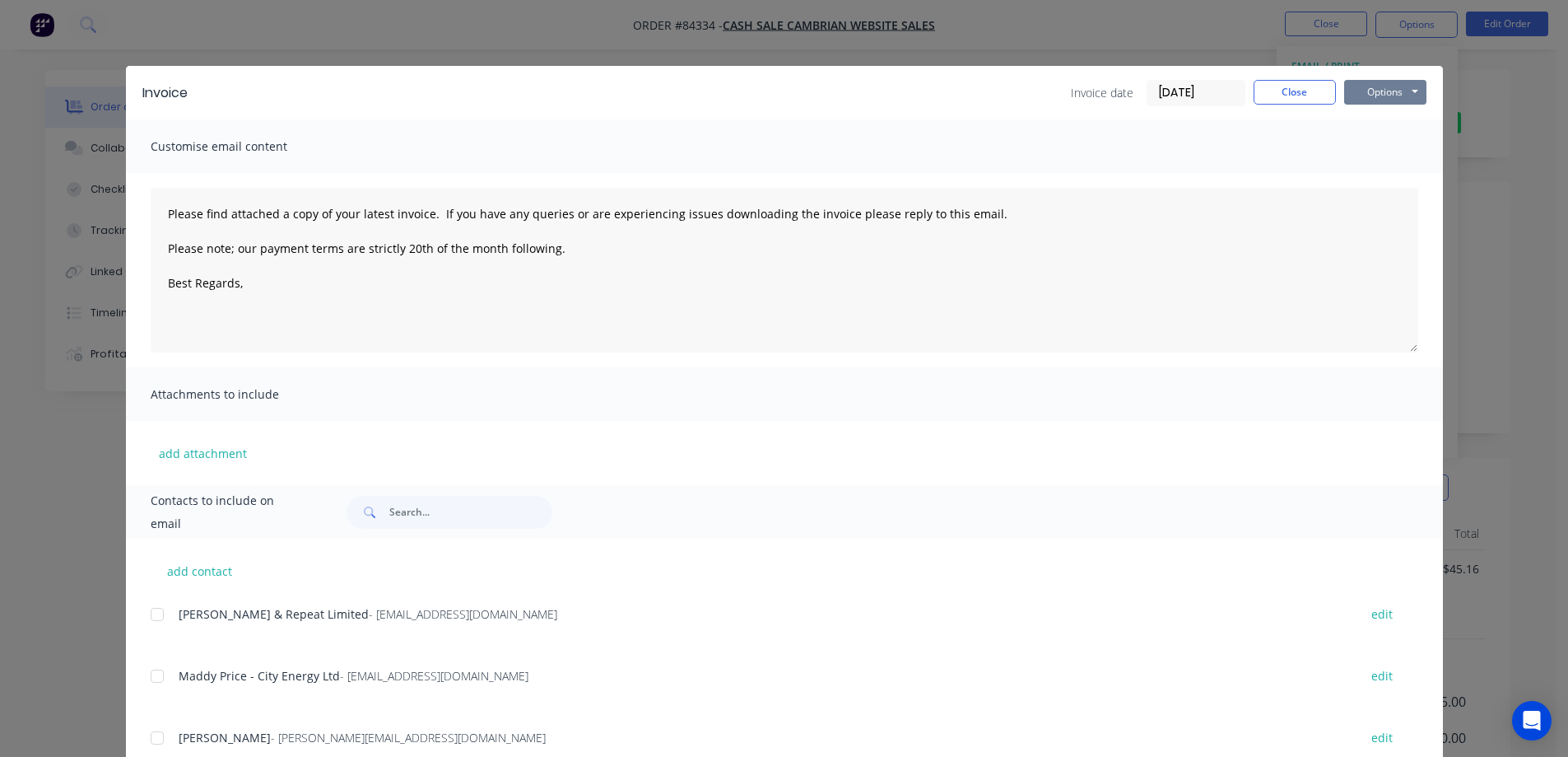
click at [1397, 97] on button "Options" at bounding box center [1385, 92] width 83 height 25
click at [1385, 157] on button "Print" at bounding box center [1397, 149] width 105 height 28
type textarea "Please find attached a copy of your latest invoice. If you have any queries or …"
click at [1264, 90] on button "Close" at bounding box center [1295, 92] width 83 height 25
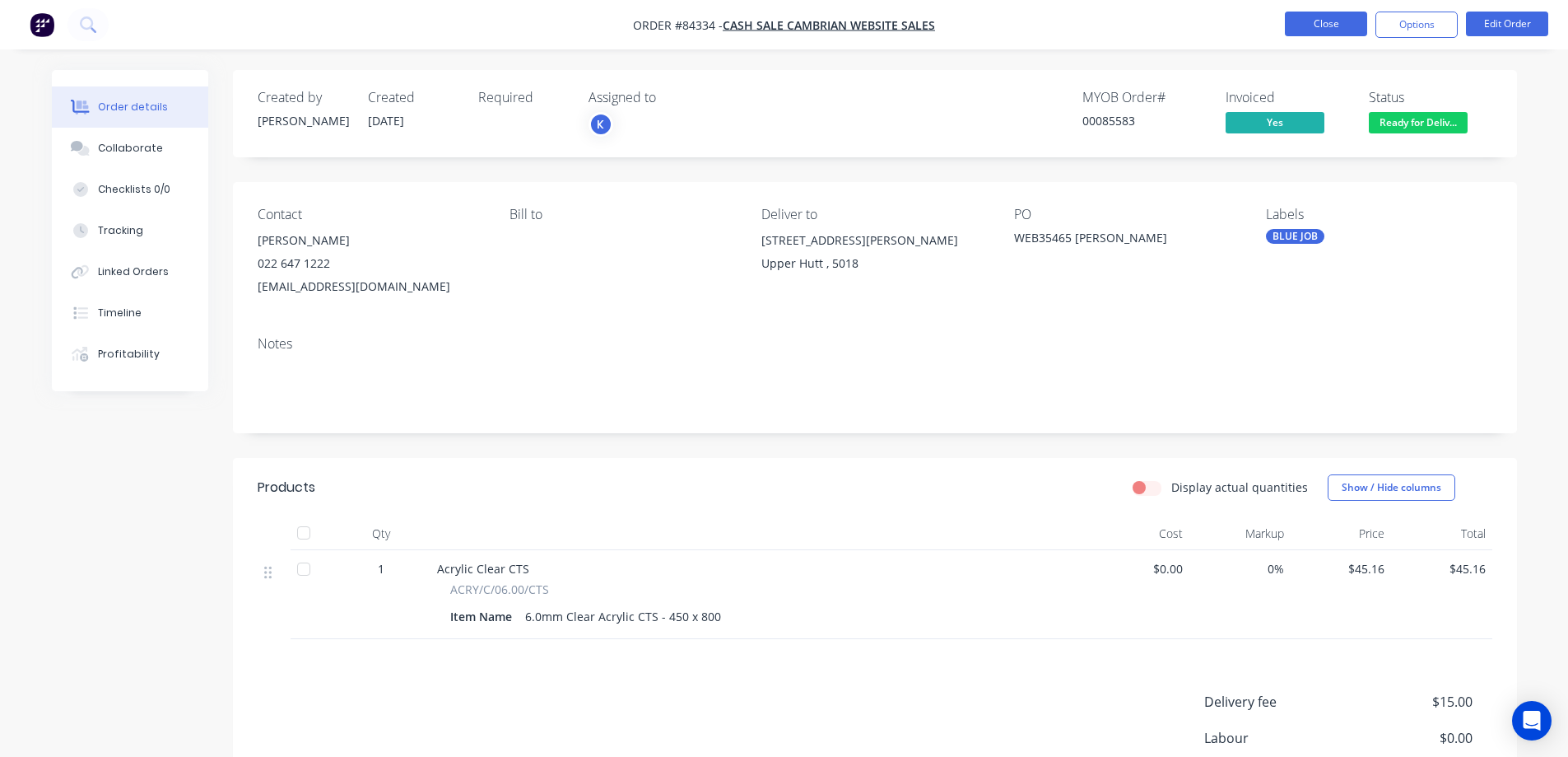
click at [1322, 34] on button "Close" at bounding box center [1326, 23] width 83 height 25
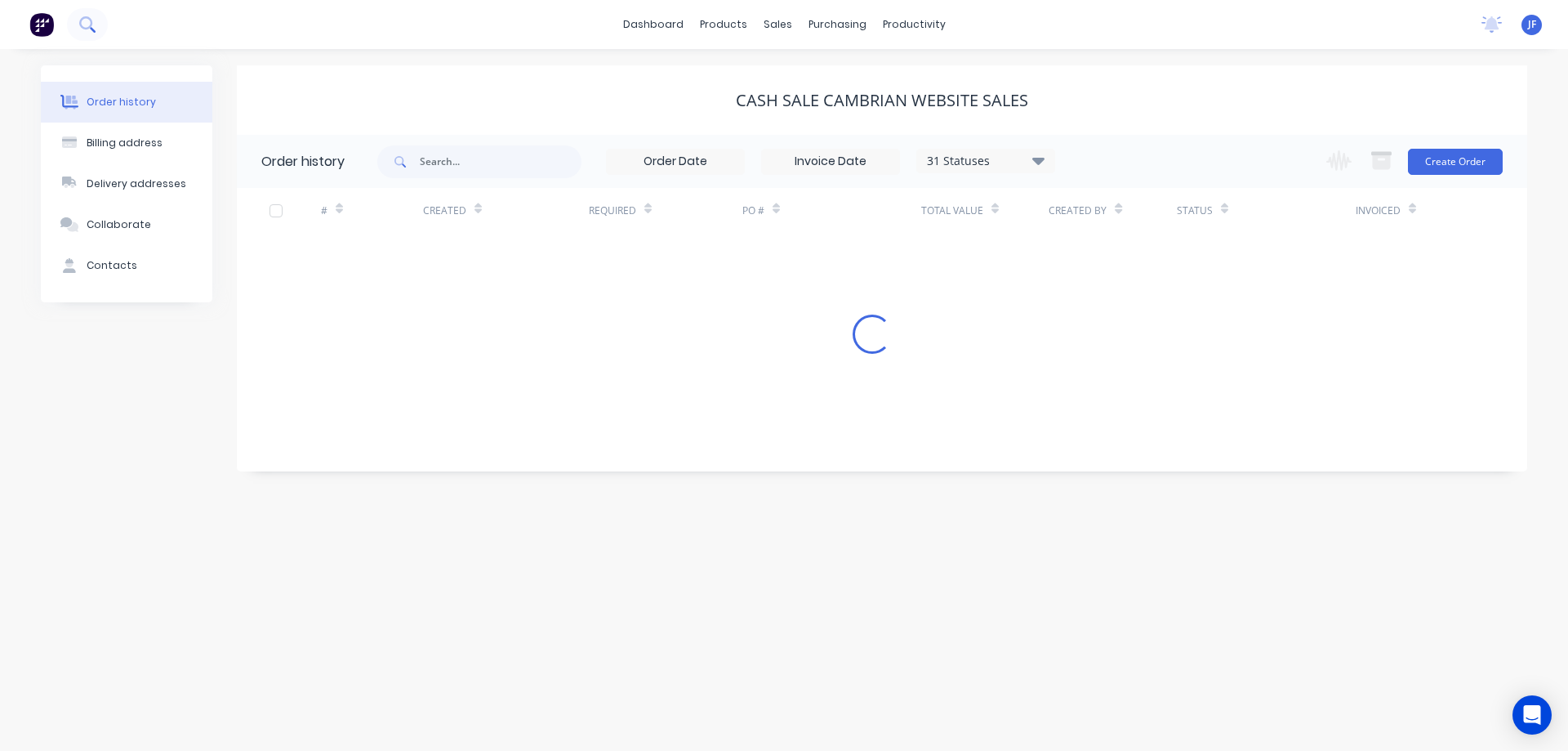
click at [84, 22] on icon at bounding box center [87, 24] width 15 height 15
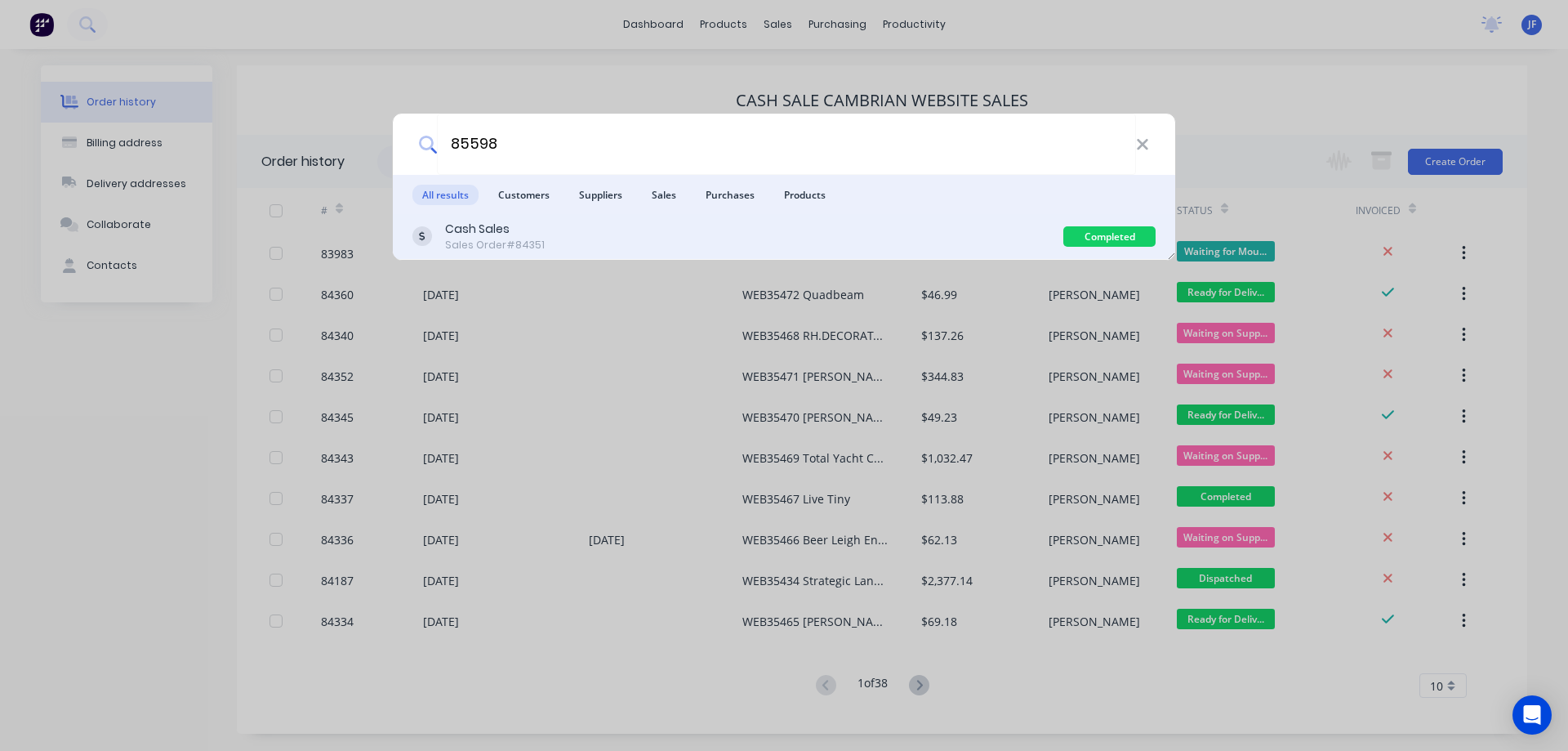
type input "85598"
click at [956, 231] on div "Cash Sales Sales Order #84351" at bounding box center [738, 236] width 651 height 32
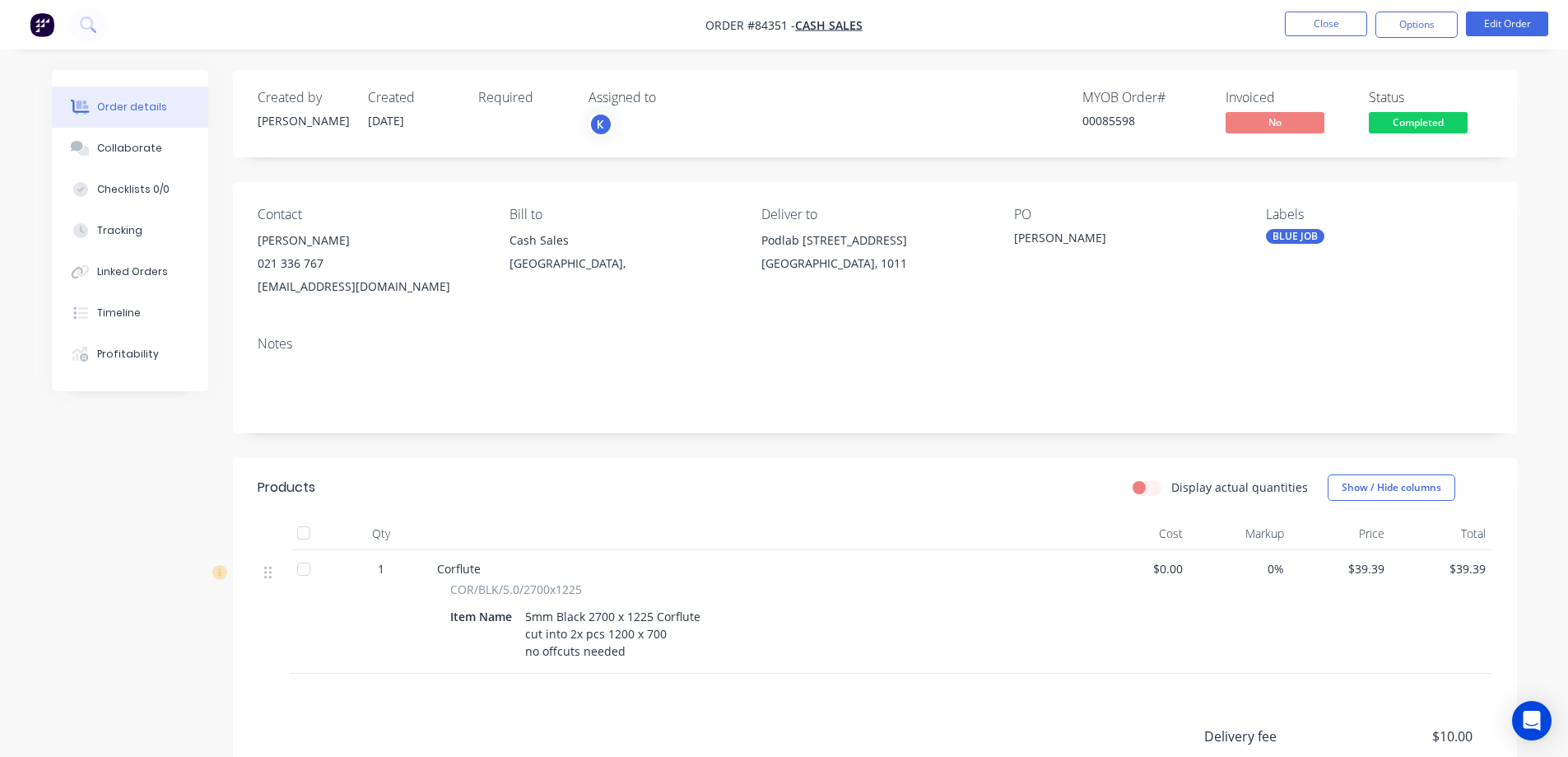
click at [1423, 115] on span "Completed" at bounding box center [1418, 122] width 99 height 21
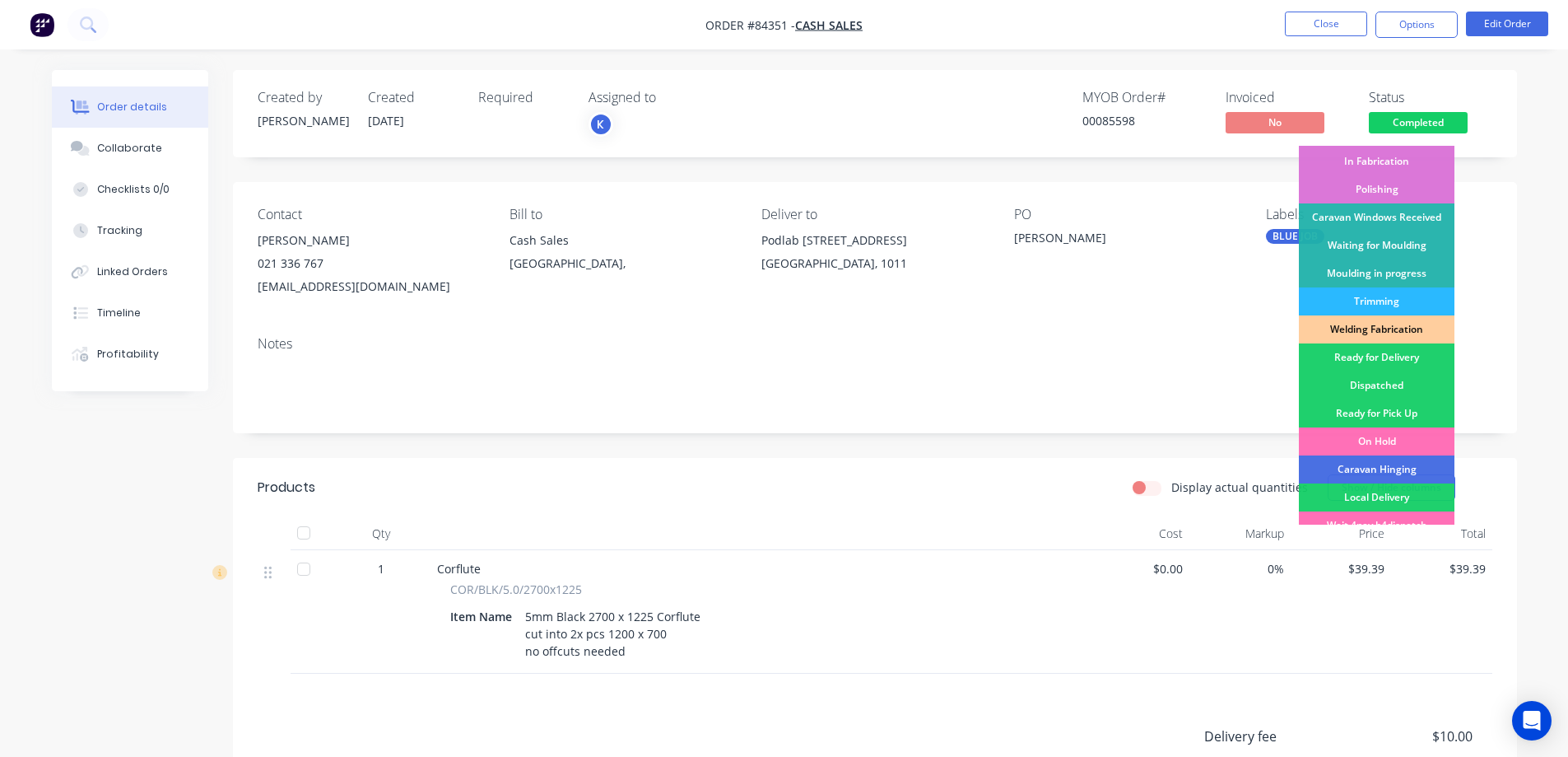
scroll to position [321, 0]
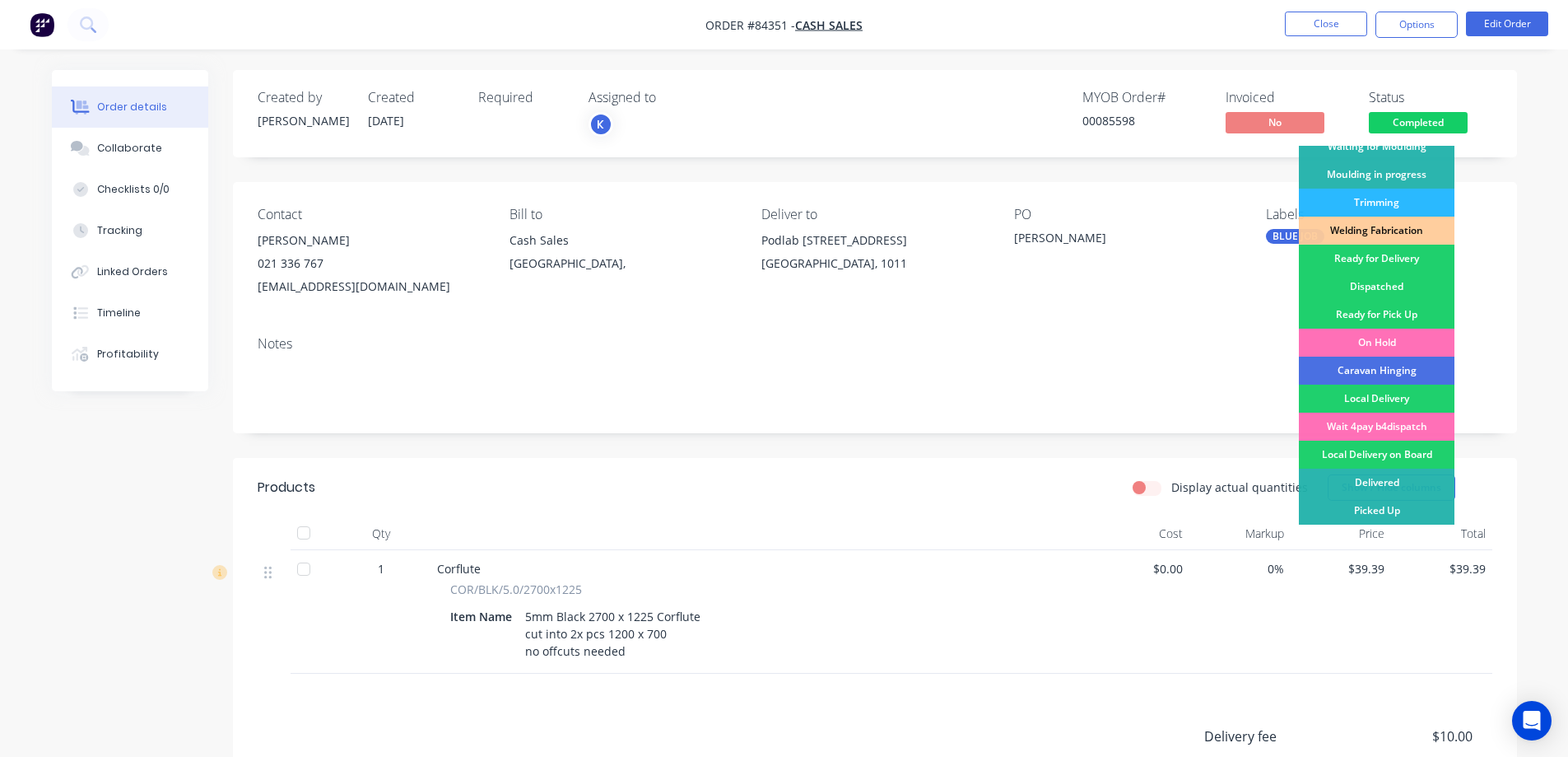
drag, startPoint x: 1413, startPoint y: 264, endPoint x: 1415, endPoint y: 212, distance: 52.0
click at [1413, 263] on div "Ready for Delivery" at bounding box center [1377, 258] width 156 height 28
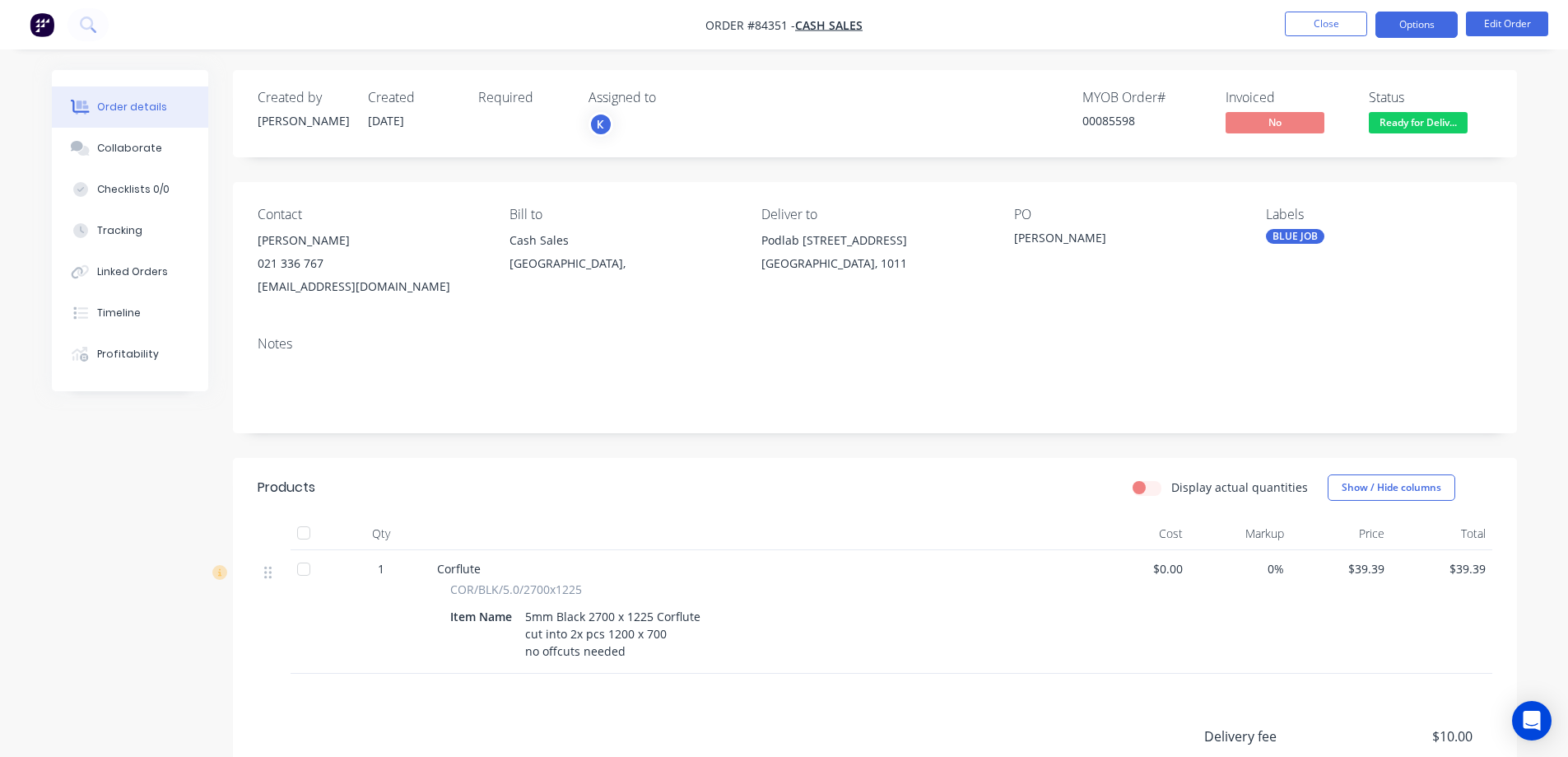
click at [1408, 18] on button "Options" at bounding box center [1416, 24] width 83 height 27
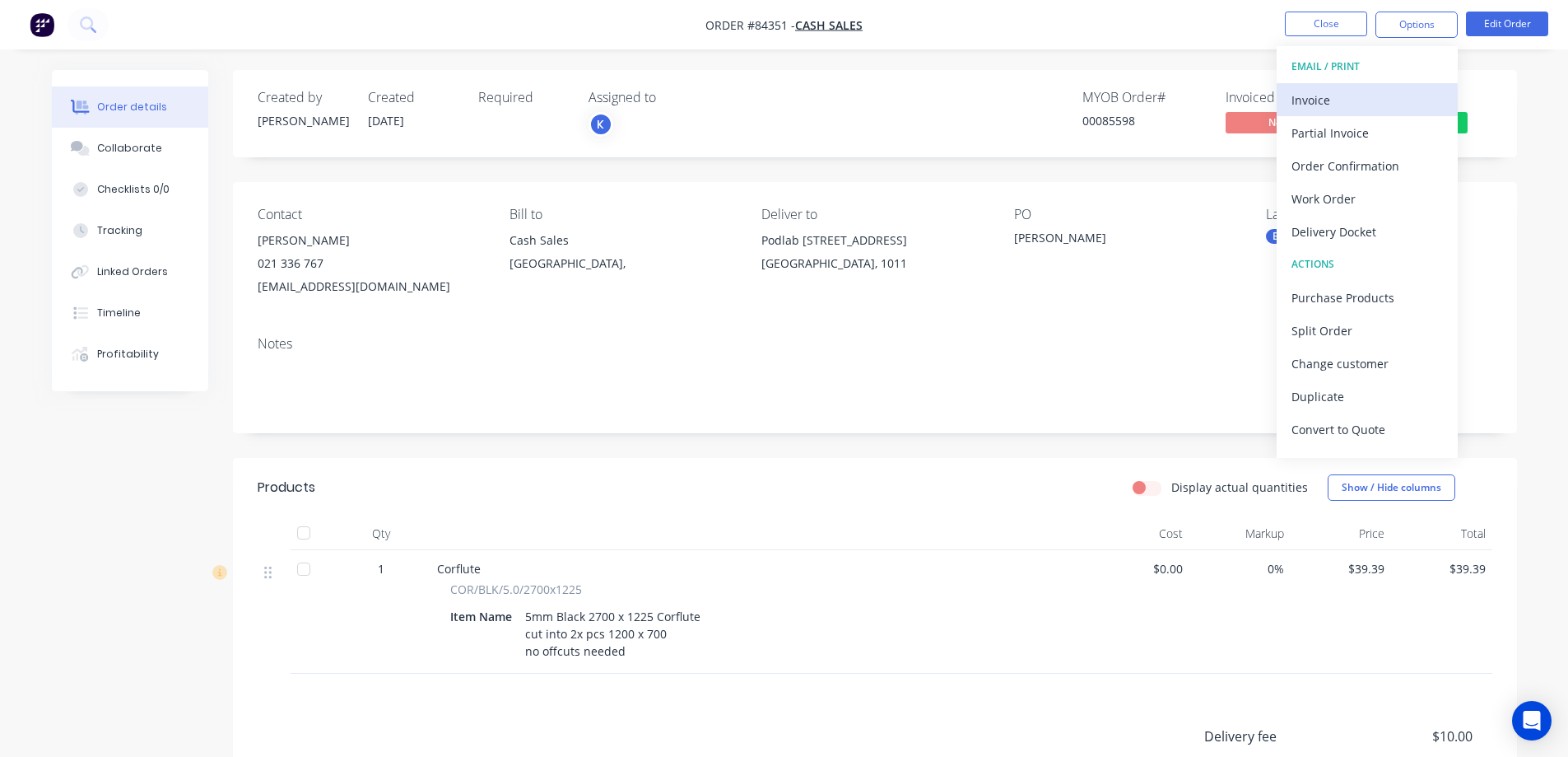
click at [1374, 109] on div "Invoice" at bounding box center [1367, 100] width 152 height 24
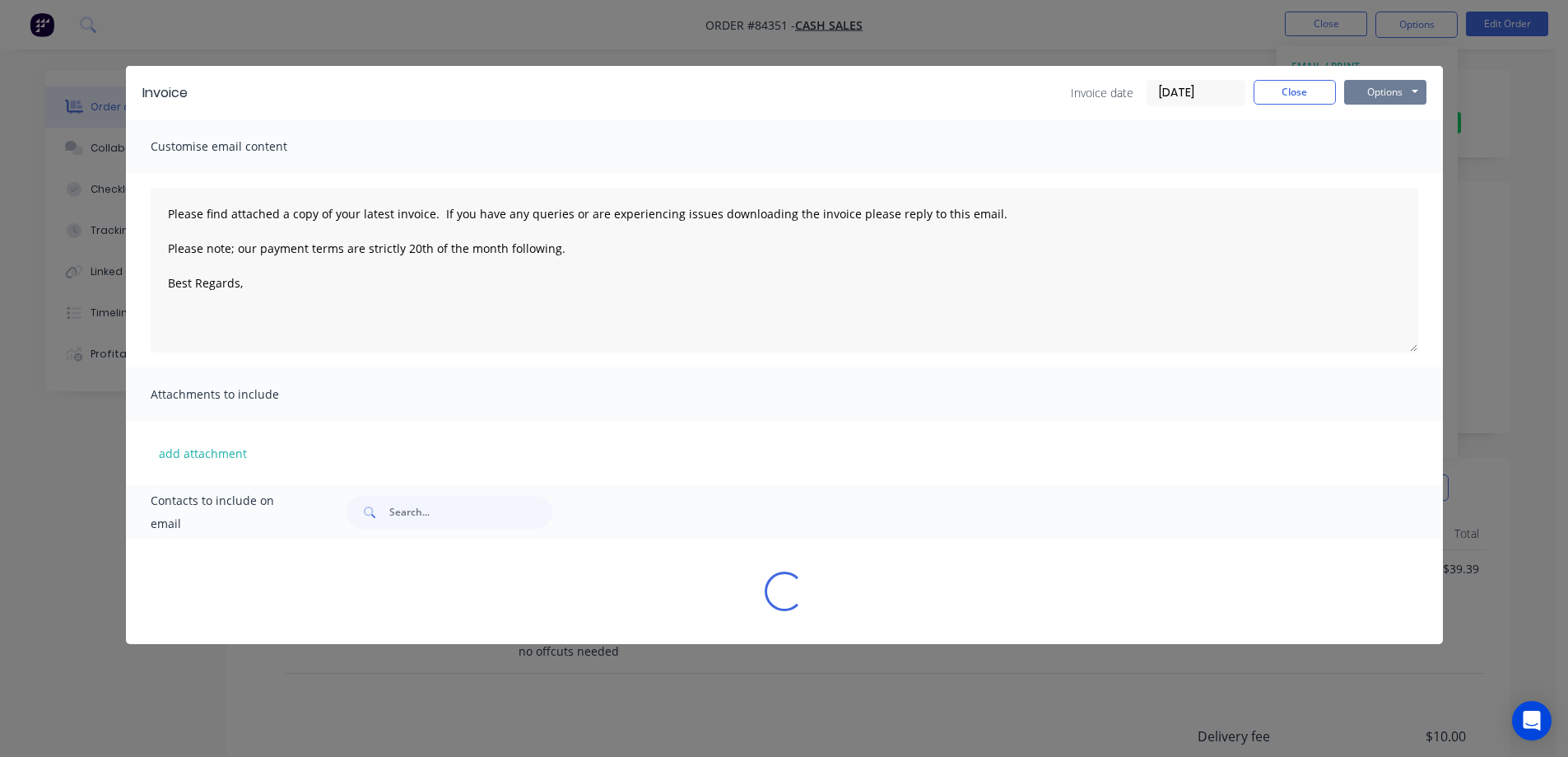
click at [1399, 84] on button "Options" at bounding box center [1385, 92] width 83 height 25
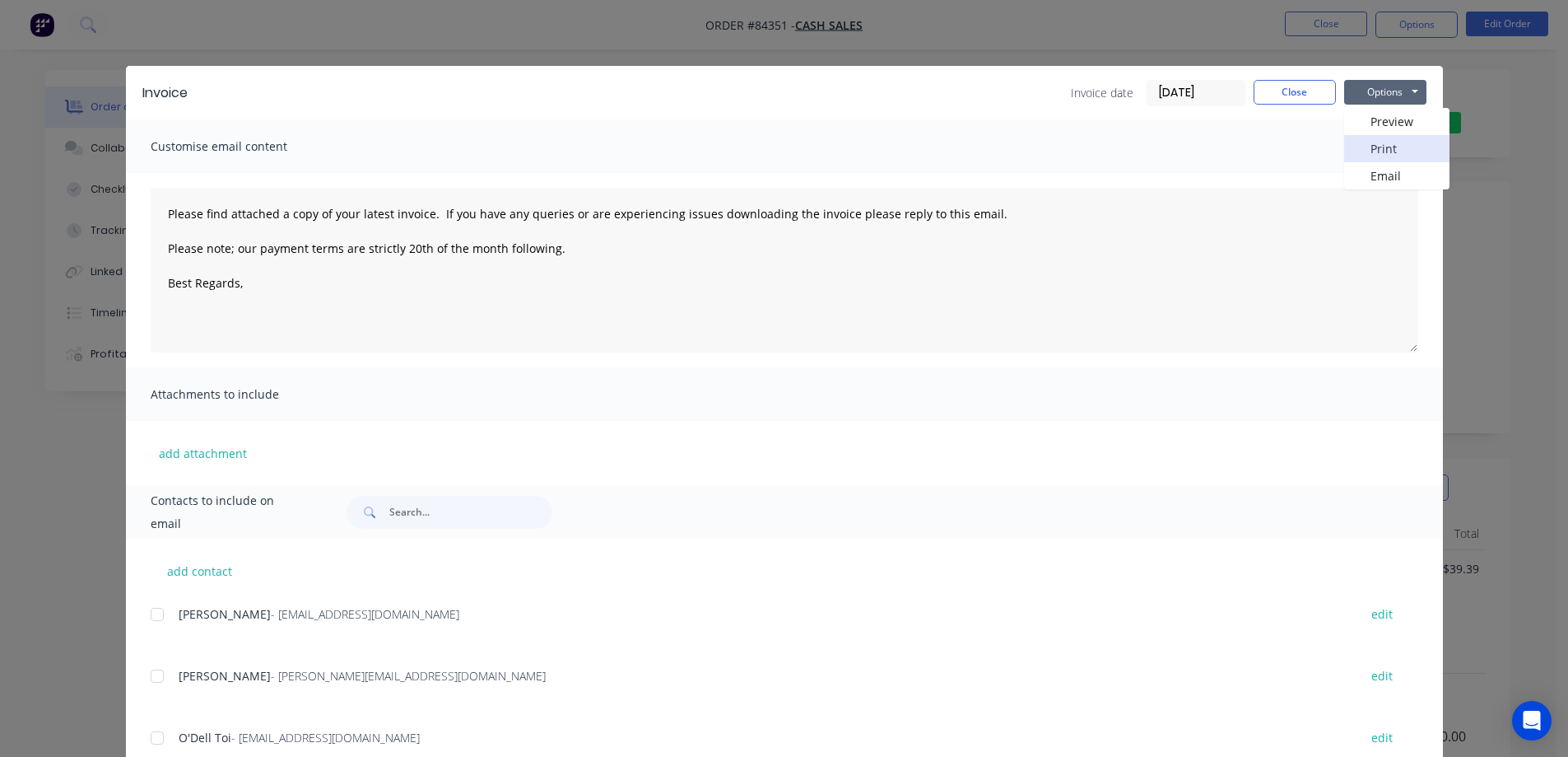
click at [1405, 142] on button "Print" at bounding box center [1397, 149] width 105 height 28
type textarea "Please find attached a copy of your latest invoice. If you have any queries or …"
click at [79, 13] on div "Invoice Invoice date 03/09/25 Close Options Preview Print Email Customise email…" at bounding box center [784, 378] width 1568 height 757
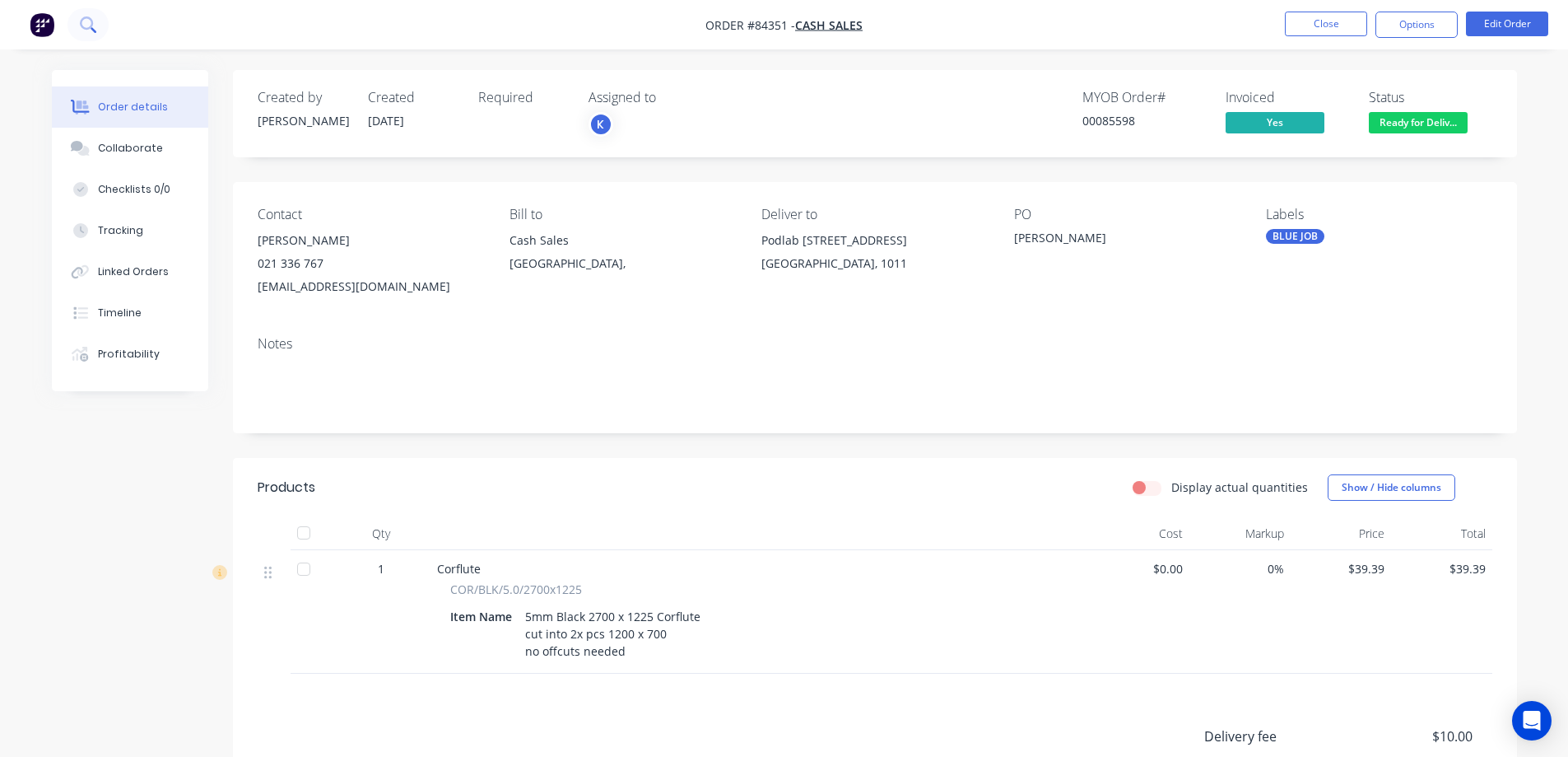
click at [81, 16] on button at bounding box center [88, 25] width 41 height 33
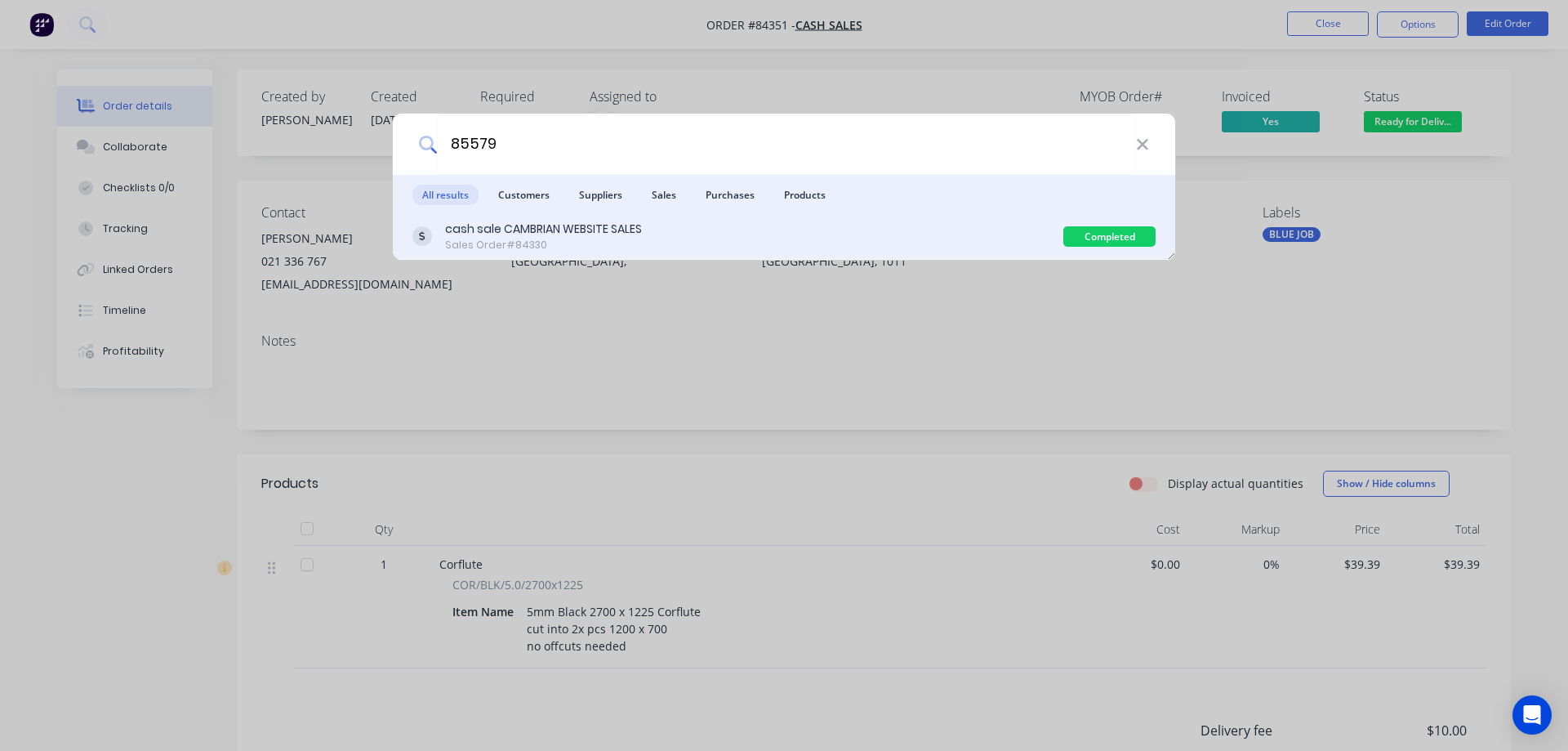
type input "85579"
click at [969, 229] on div "cash sale CAMBRIAN WEBSITE SALES Sales Order #84330" at bounding box center [738, 236] width 651 height 32
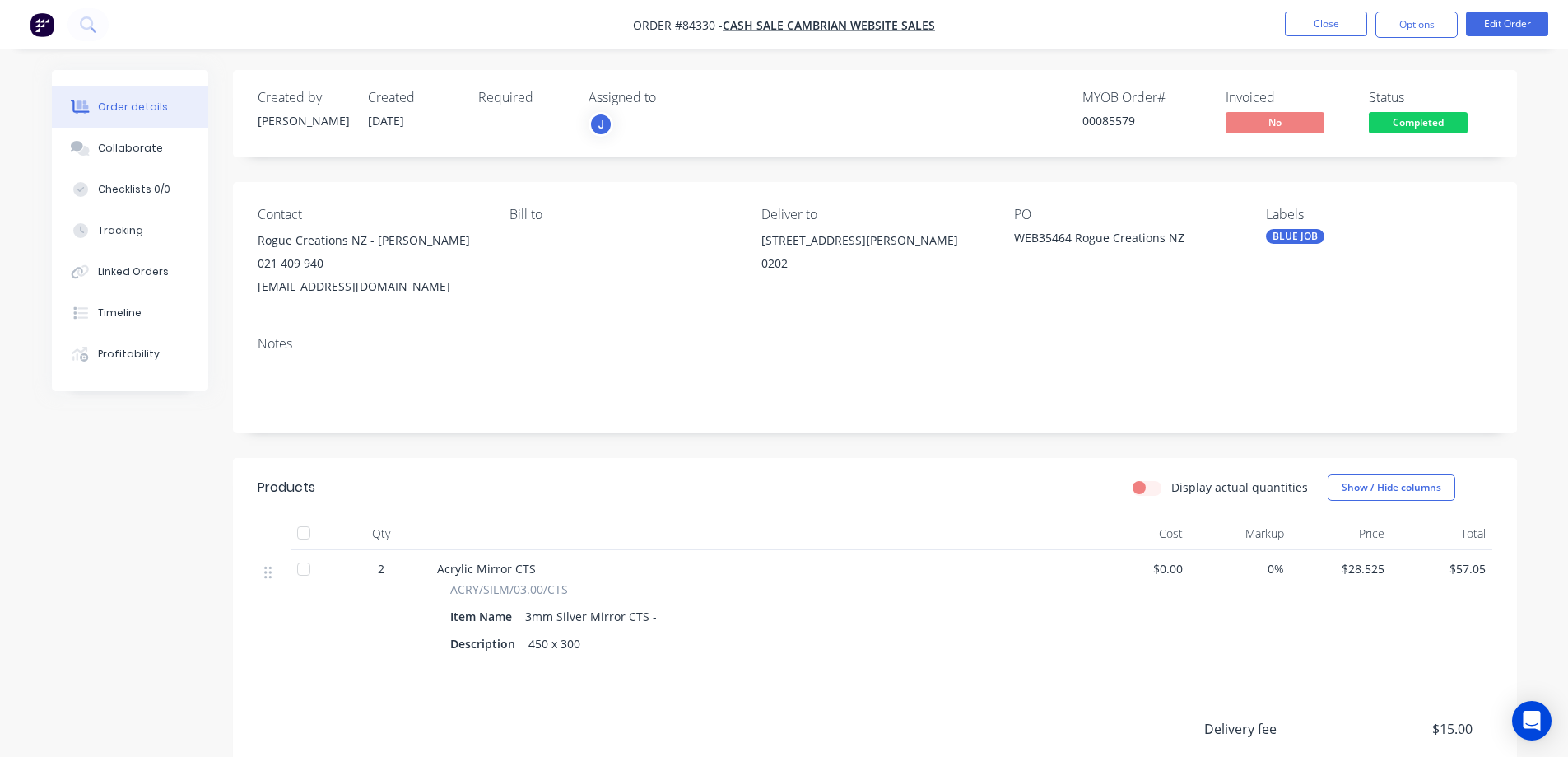
click at [1412, 122] on span "Completed" at bounding box center [1418, 122] width 99 height 21
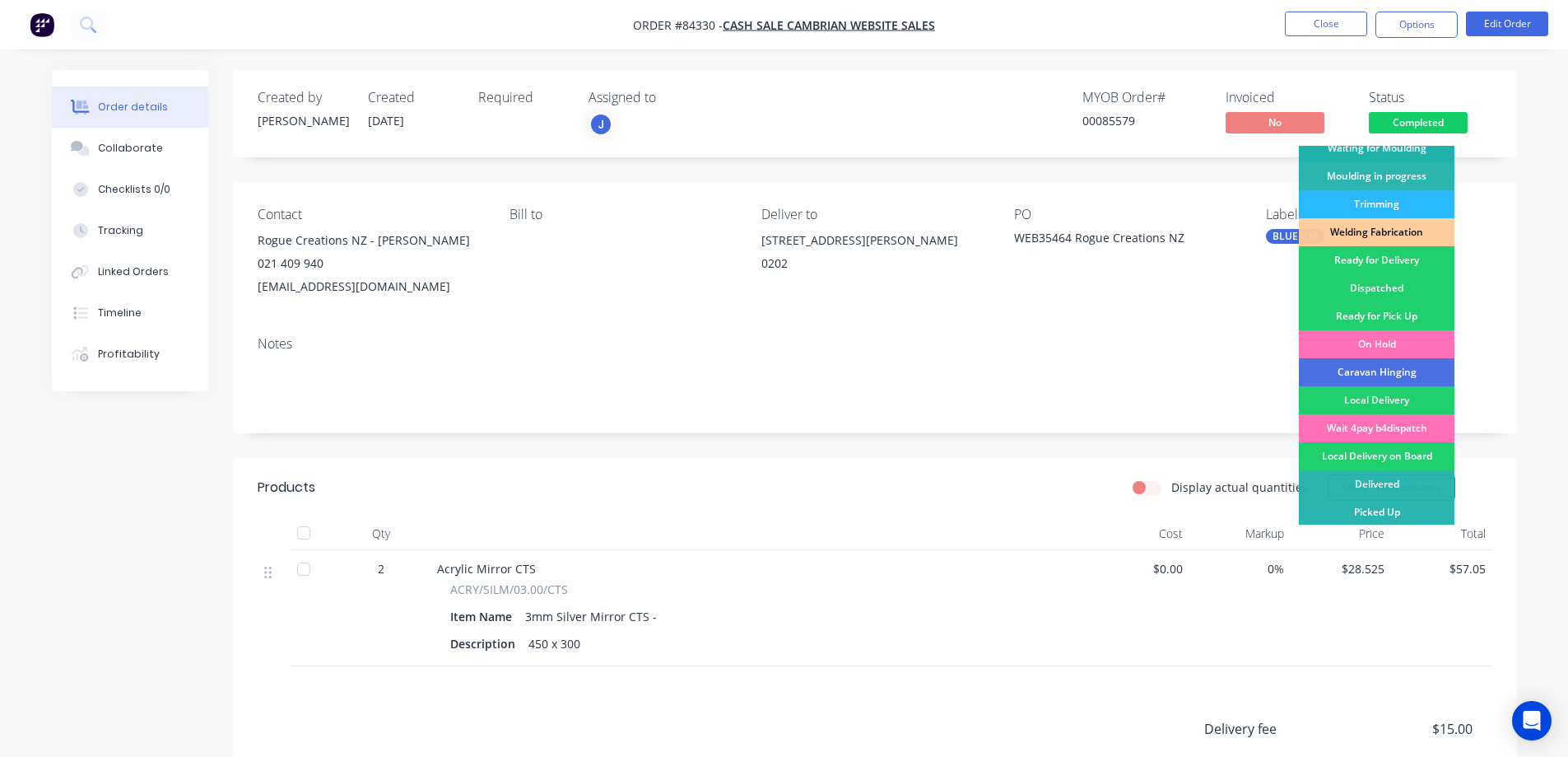
scroll to position [321, 0]
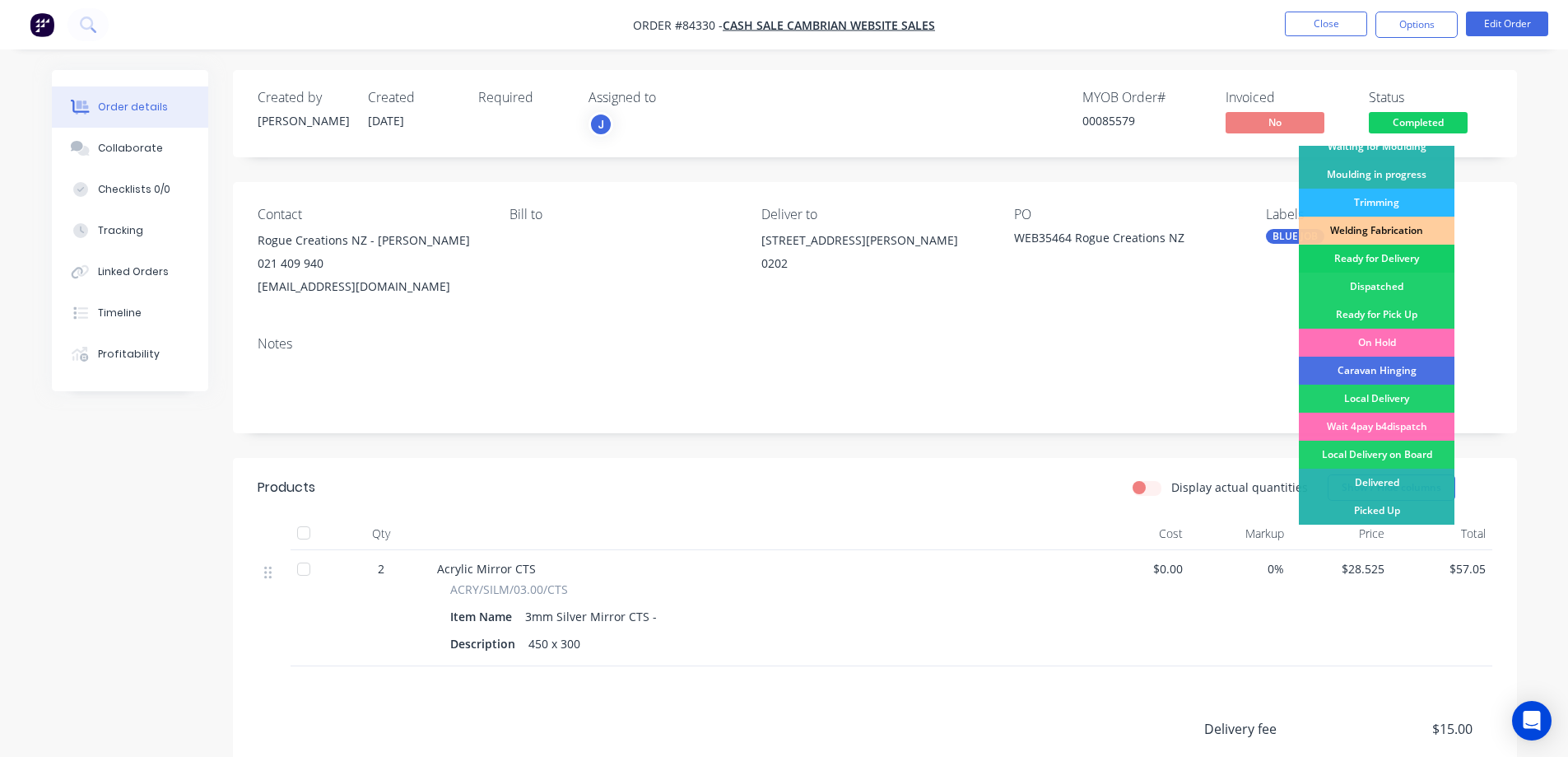
click at [1407, 250] on div "Ready for Delivery" at bounding box center [1377, 258] width 156 height 28
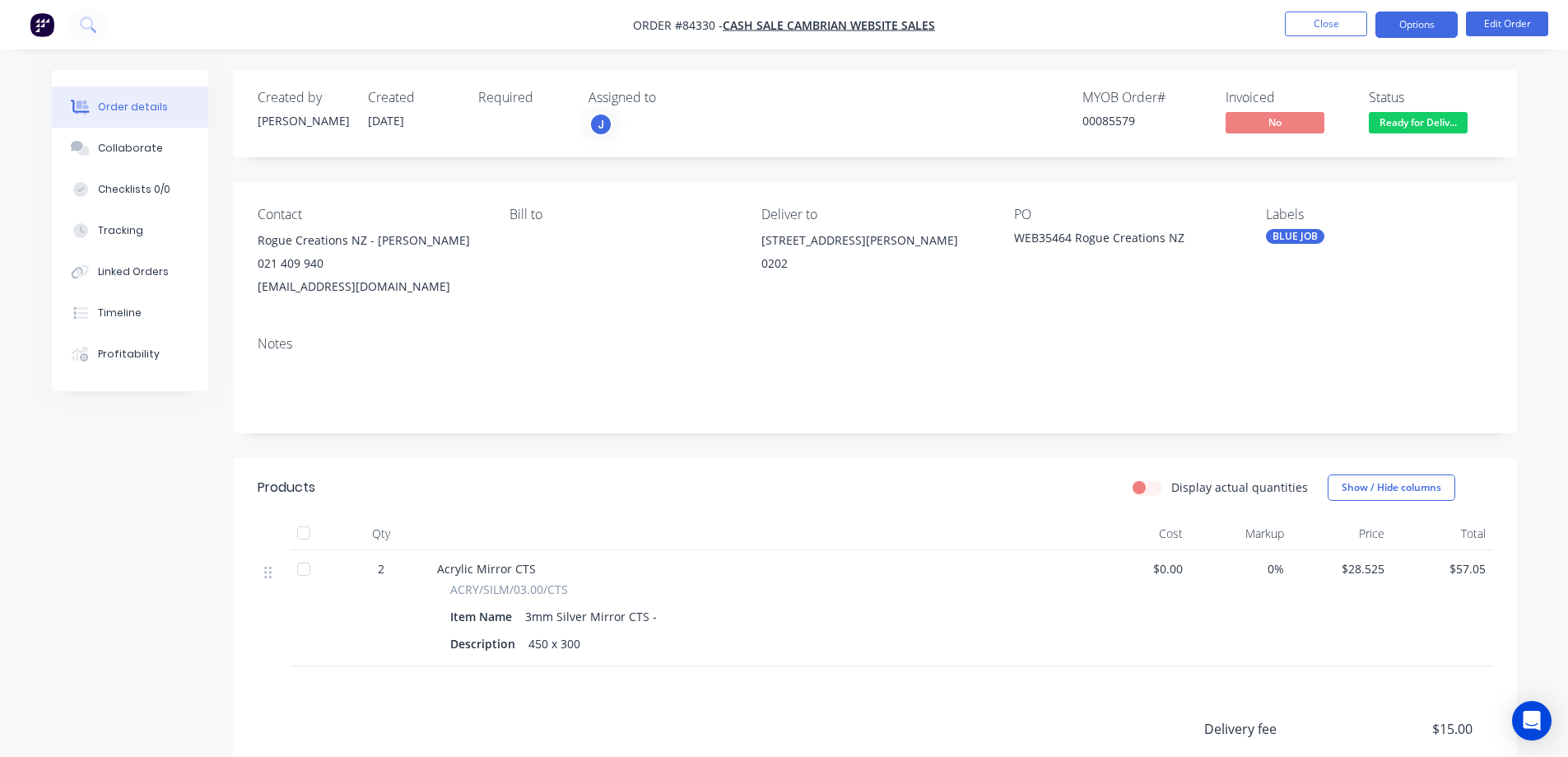
click at [1417, 31] on button "Options" at bounding box center [1416, 24] width 83 height 27
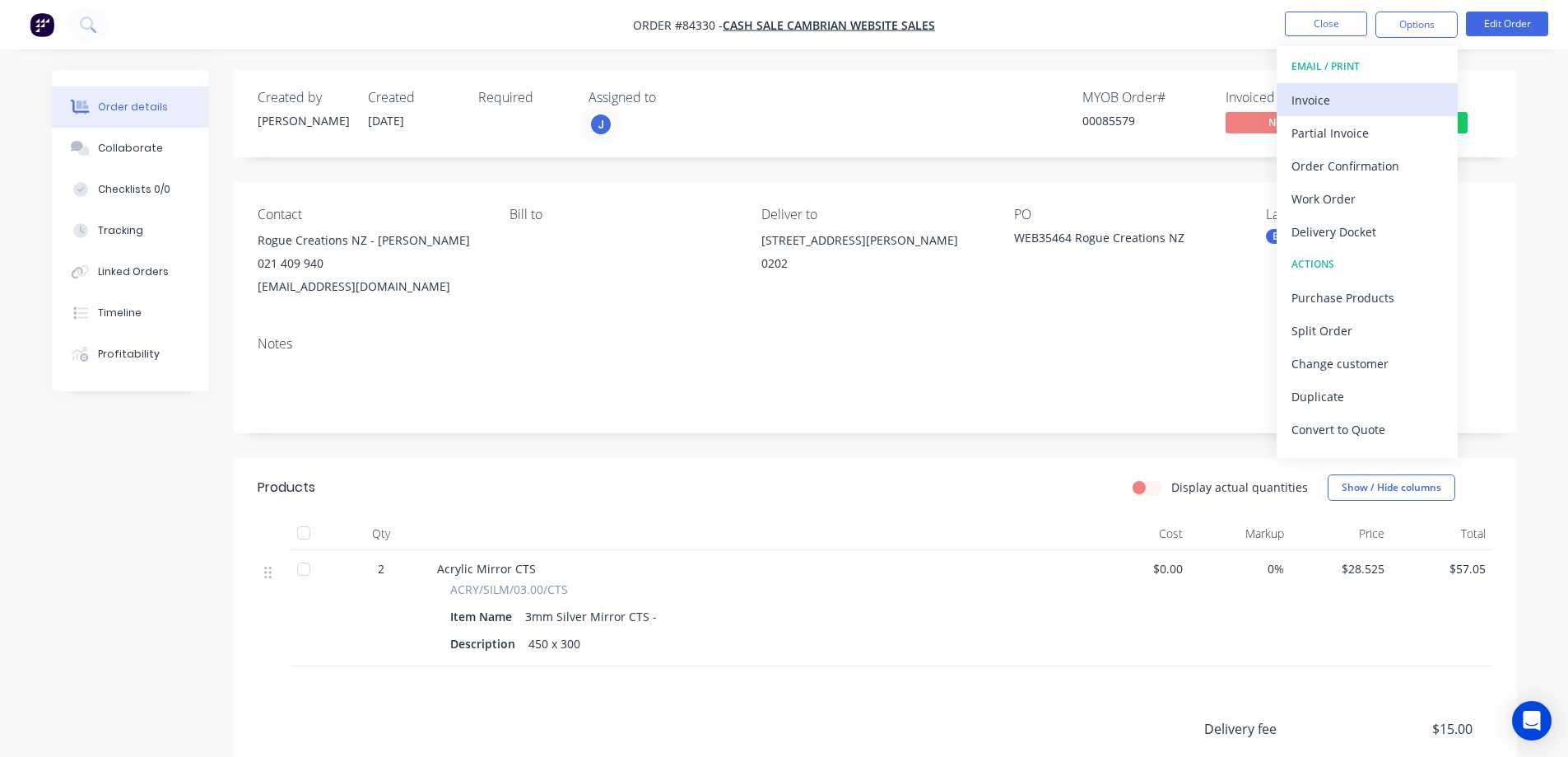
click at [1354, 102] on div "Invoice" at bounding box center [1367, 100] width 152 height 24
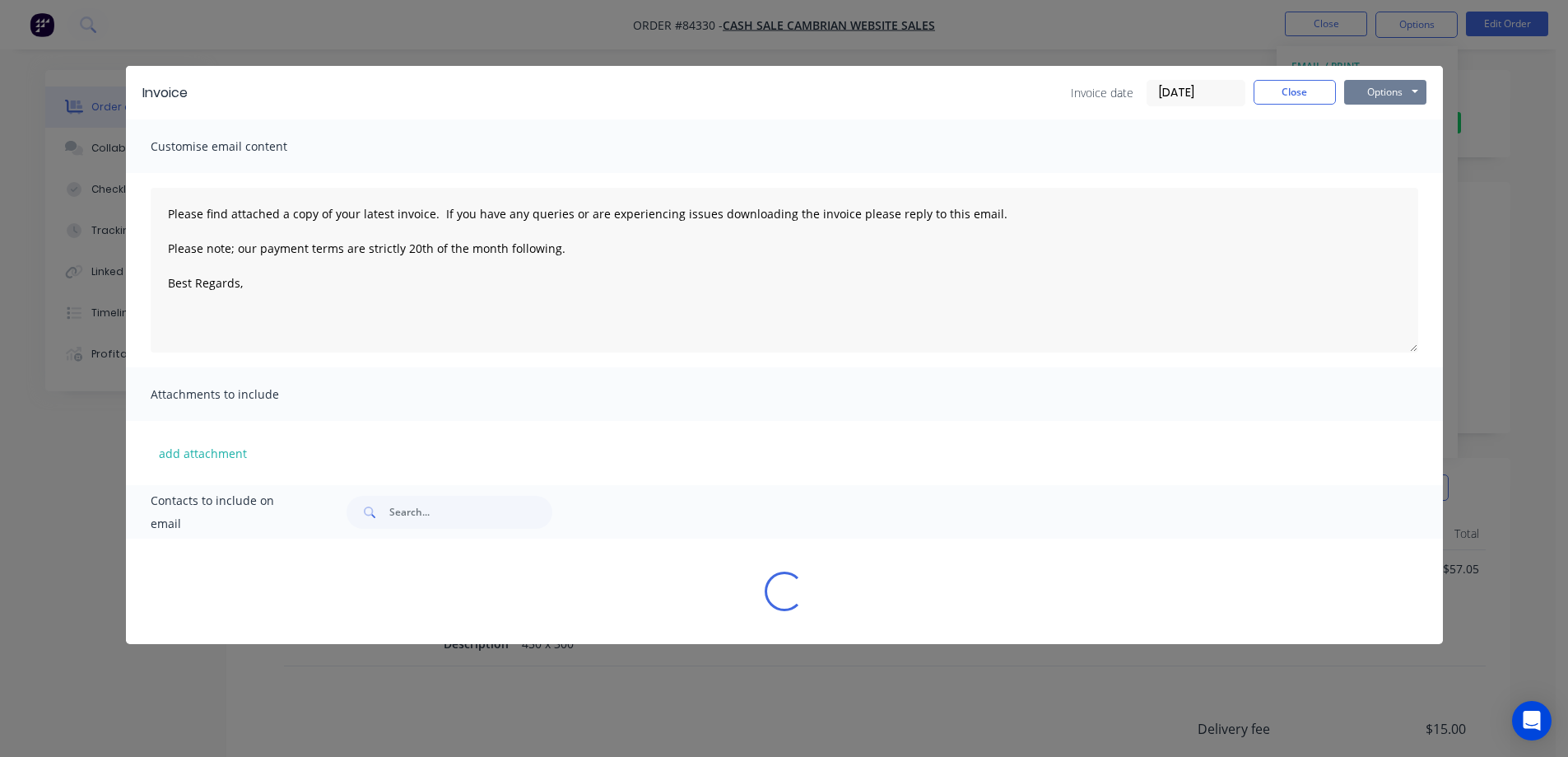
click at [1398, 90] on button "Options" at bounding box center [1385, 92] width 83 height 25
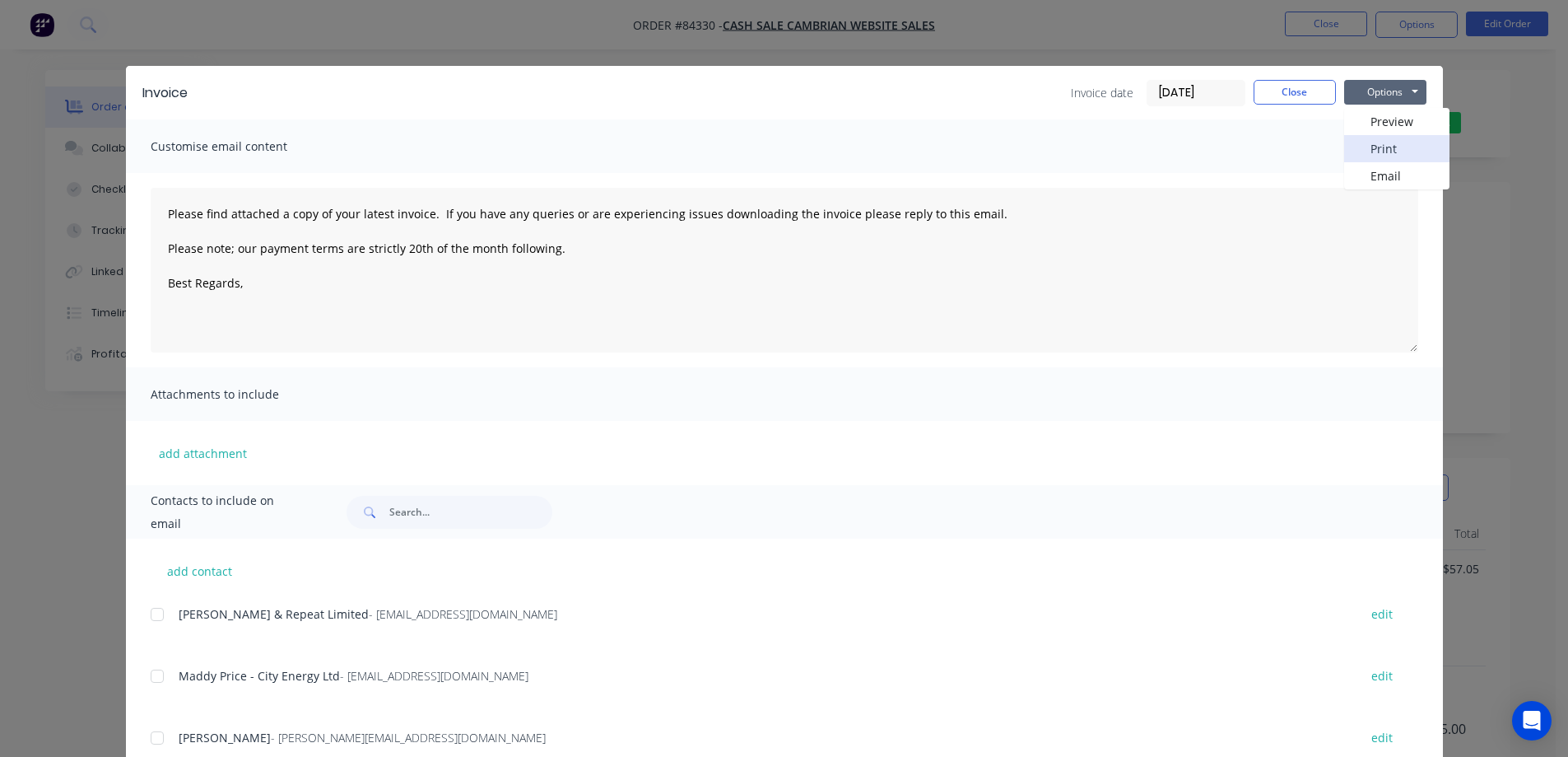
click at [1389, 147] on button "Print" at bounding box center [1397, 149] width 105 height 28
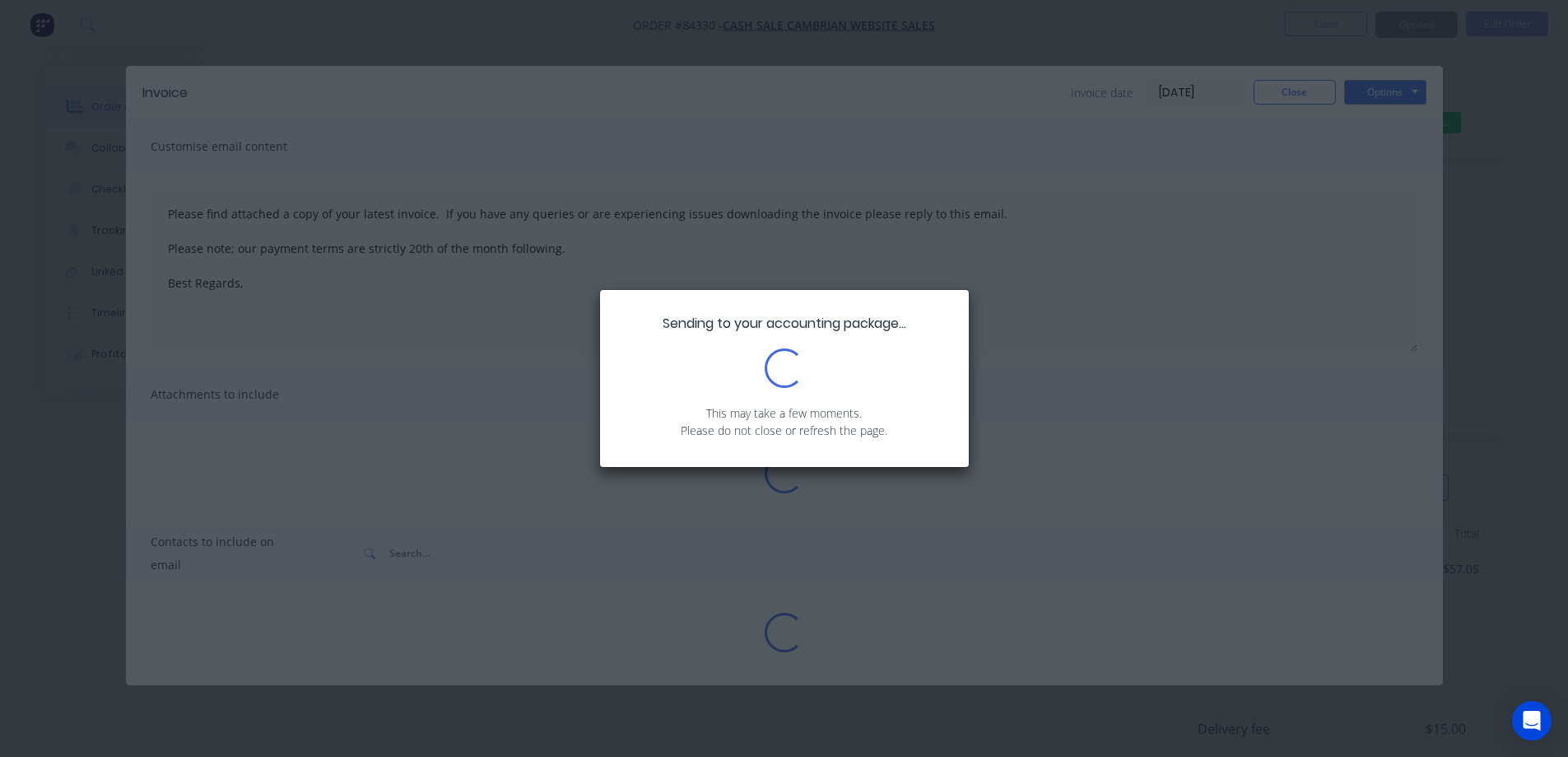
type textarea "Please find attached a copy of your latest invoice. If you have any queries or …"
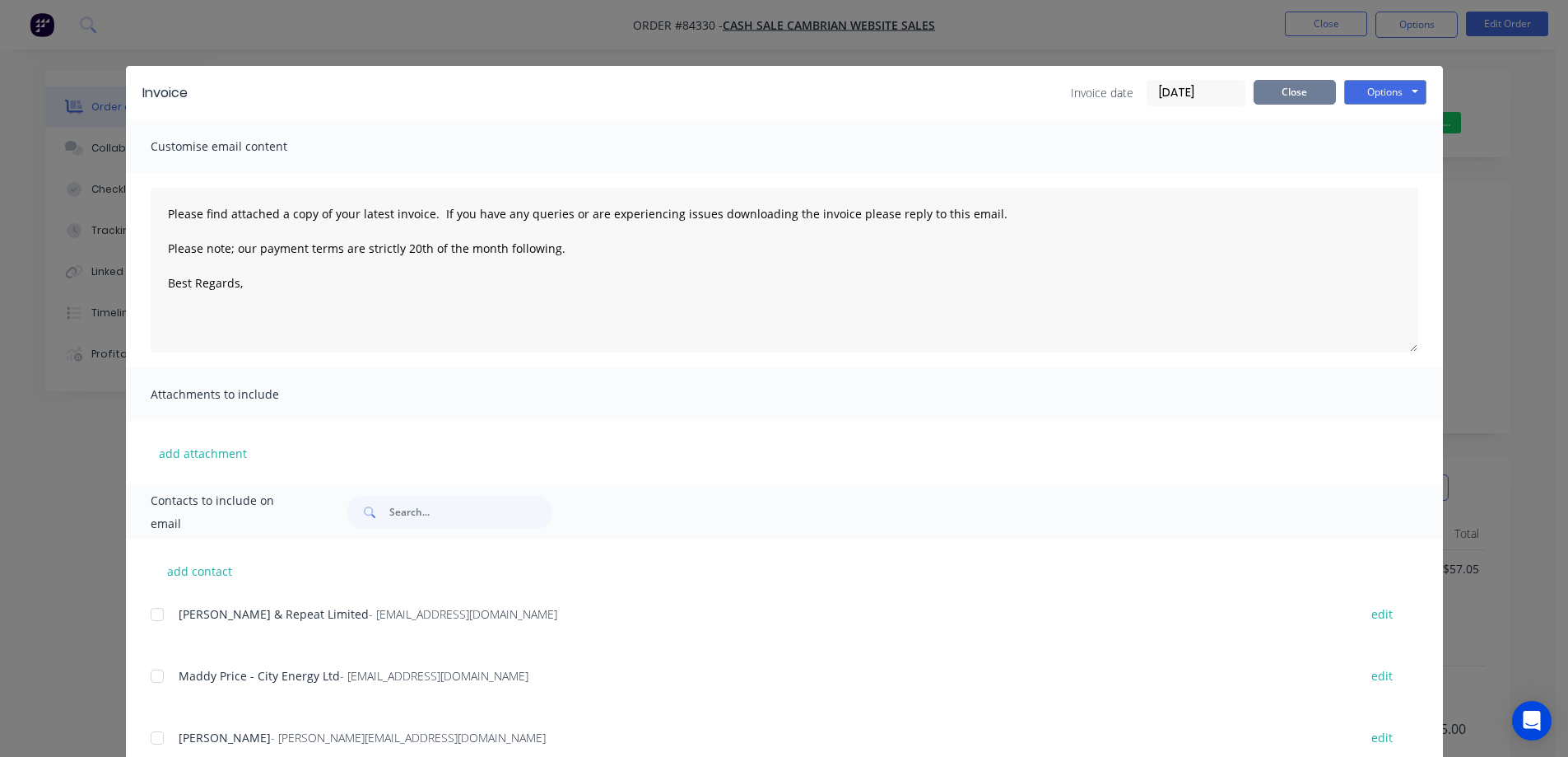
click at [1309, 90] on button "Close" at bounding box center [1295, 92] width 83 height 25
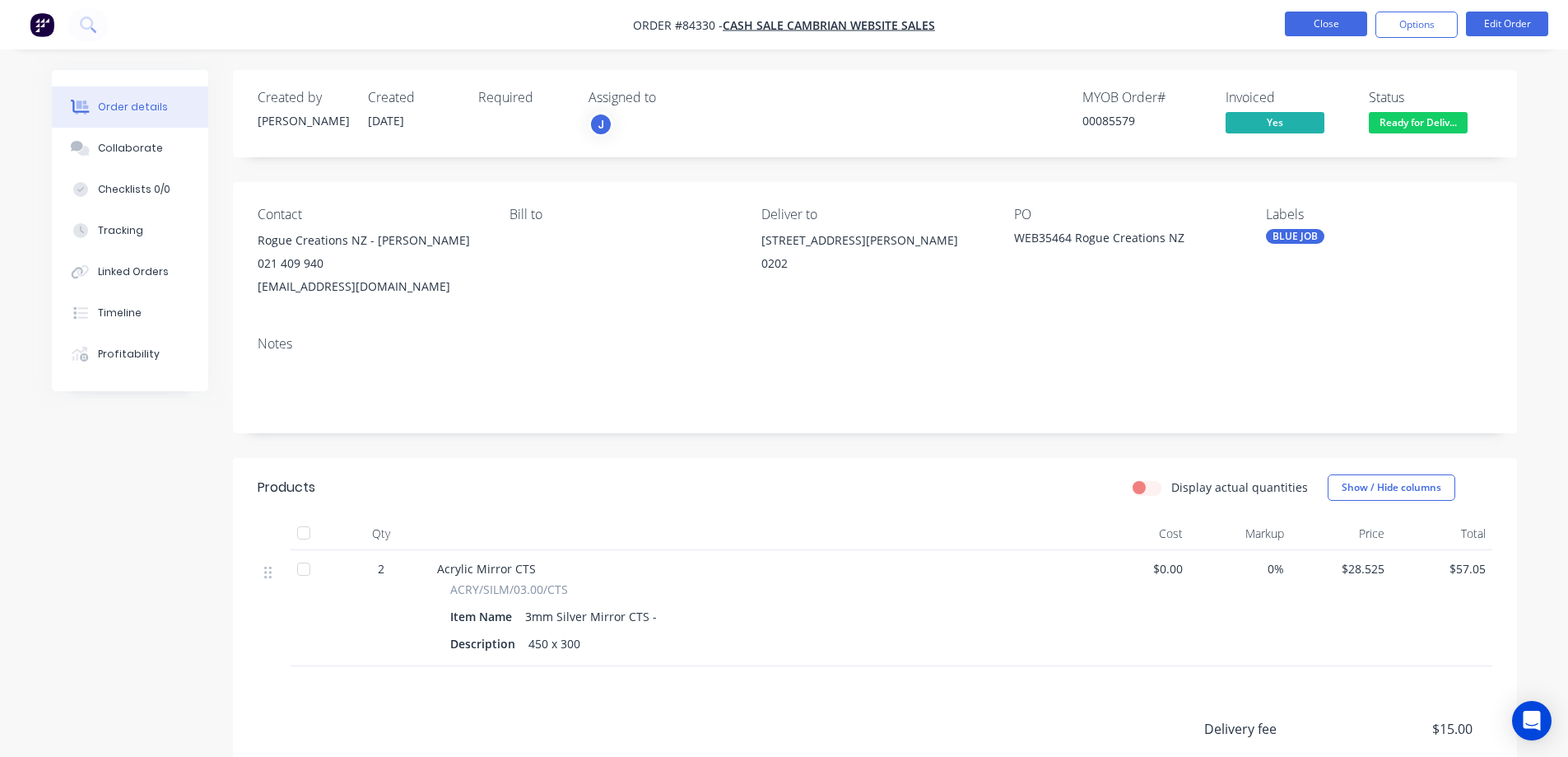
click at [1310, 27] on button "Close" at bounding box center [1326, 23] width 83 height 25
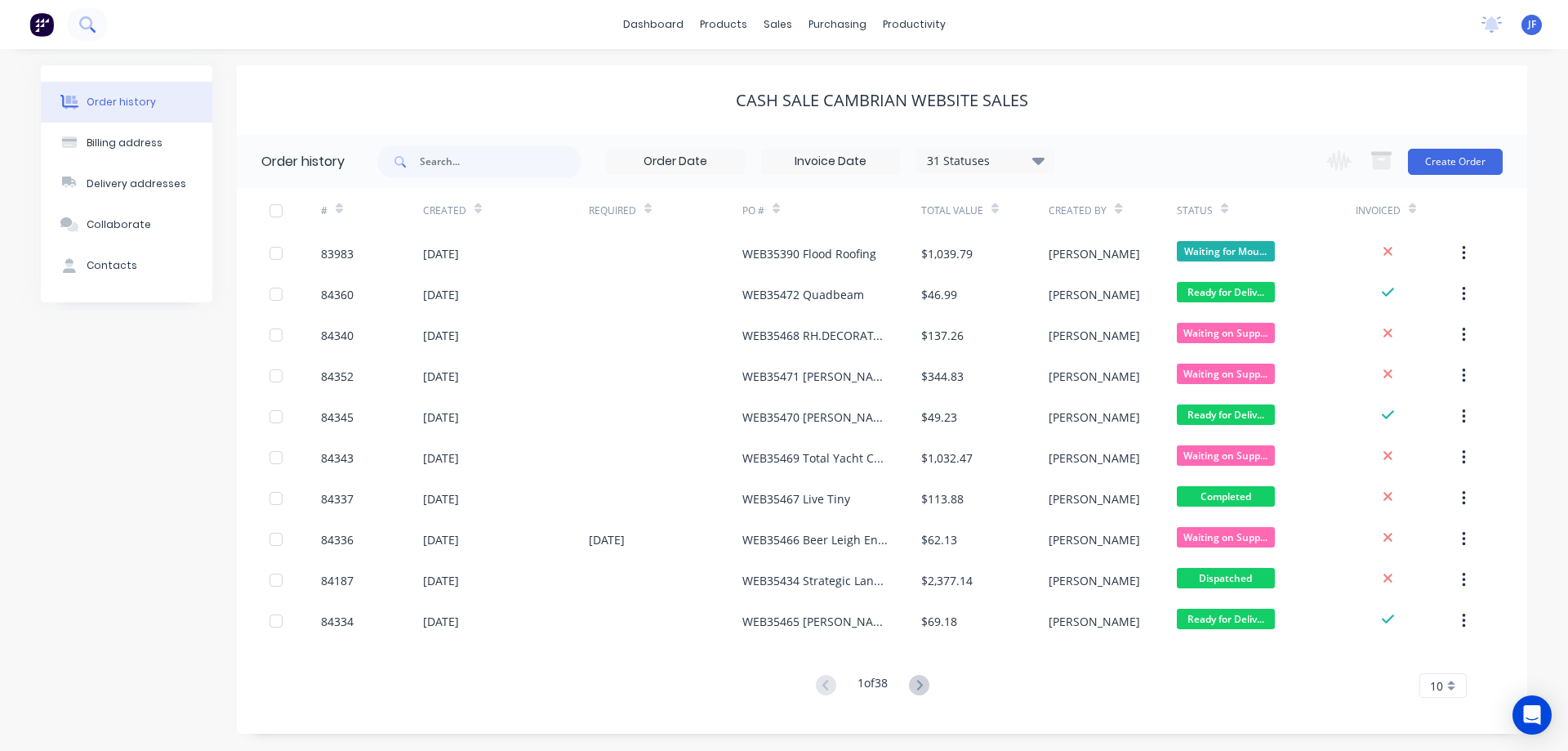
click at [88, 28] on icon at bounding box center [85, 22] width 13 height 13
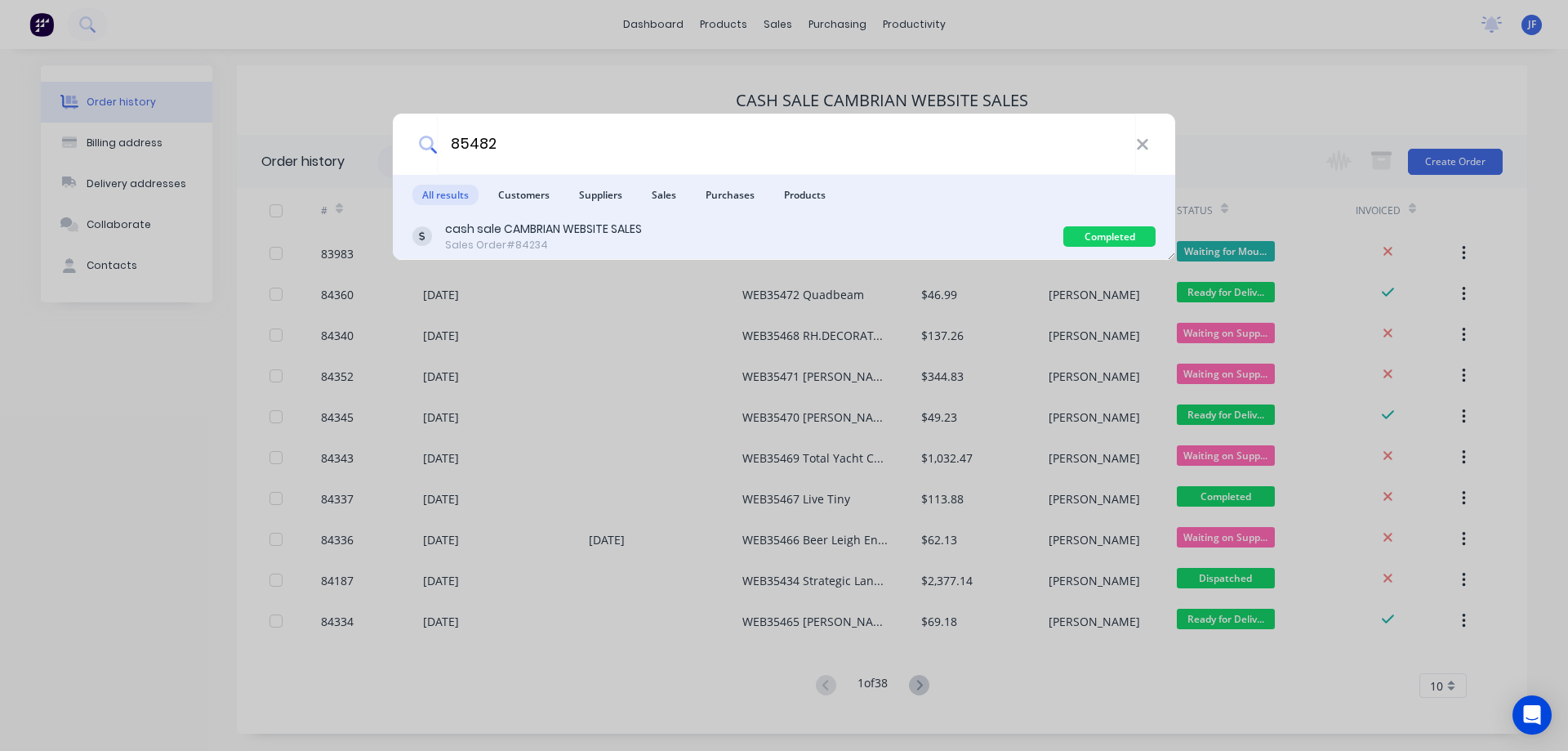
type input "85482"
click at [864, 253] on div "cash sale CAMBRIAN WEBSITE SALES Sales Order #84234 Completed" at bounding box center [784, 237] width 783 height 46
click at [1063, 232] on div "cash sale CAMBRIAN WEBSITE SALES Sales Order #84234" at bounding box center [738, 236] width 651 height 32
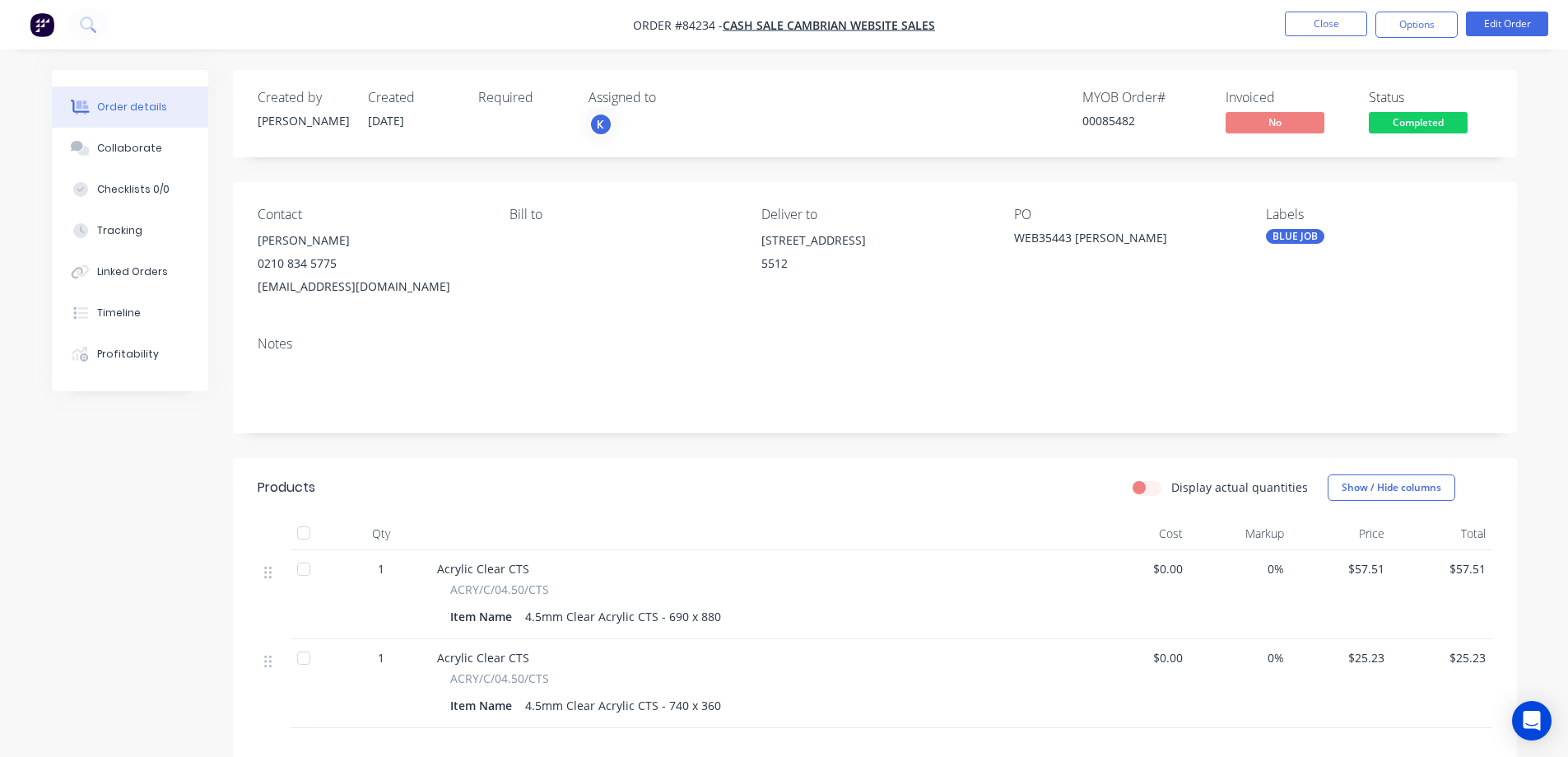
click at [1402, 121] on span "Completed" at bounding box center [1418, 122] width 99 height 21
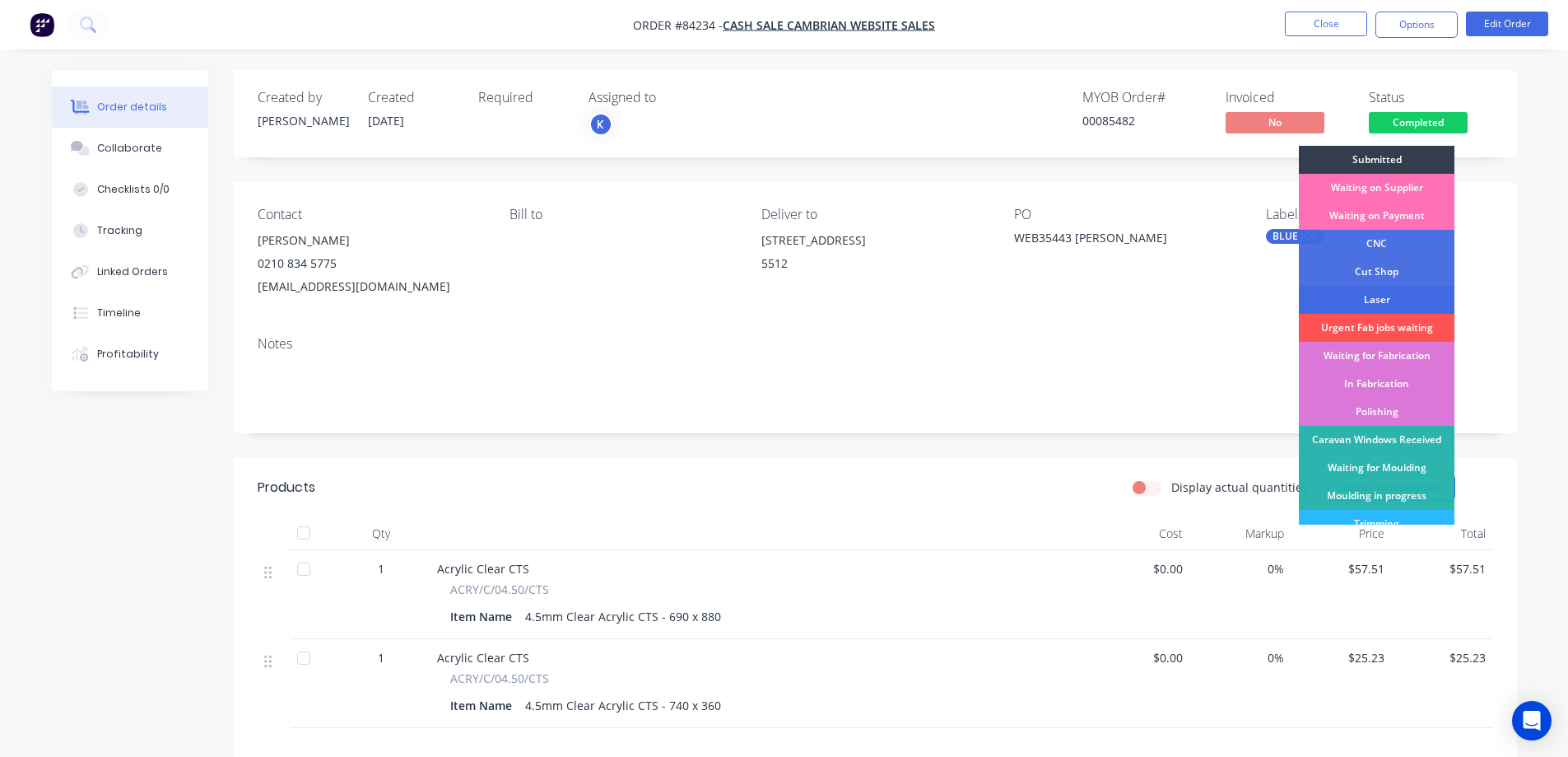
scroll to position [321, 0]
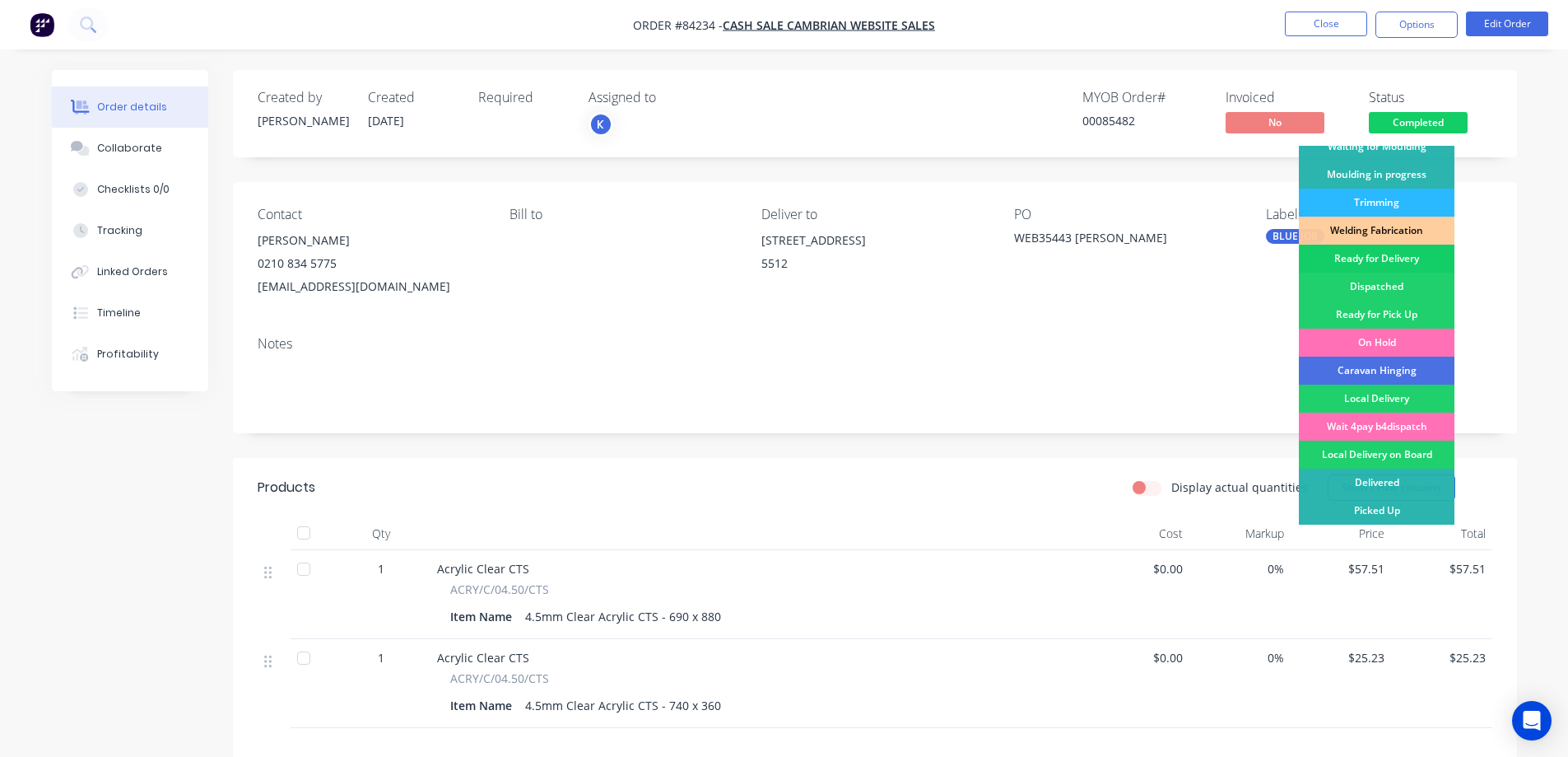
click at [1387, 256] on div "Ready for Delivery" at bounding box center [1377, 258] width 156 height 28
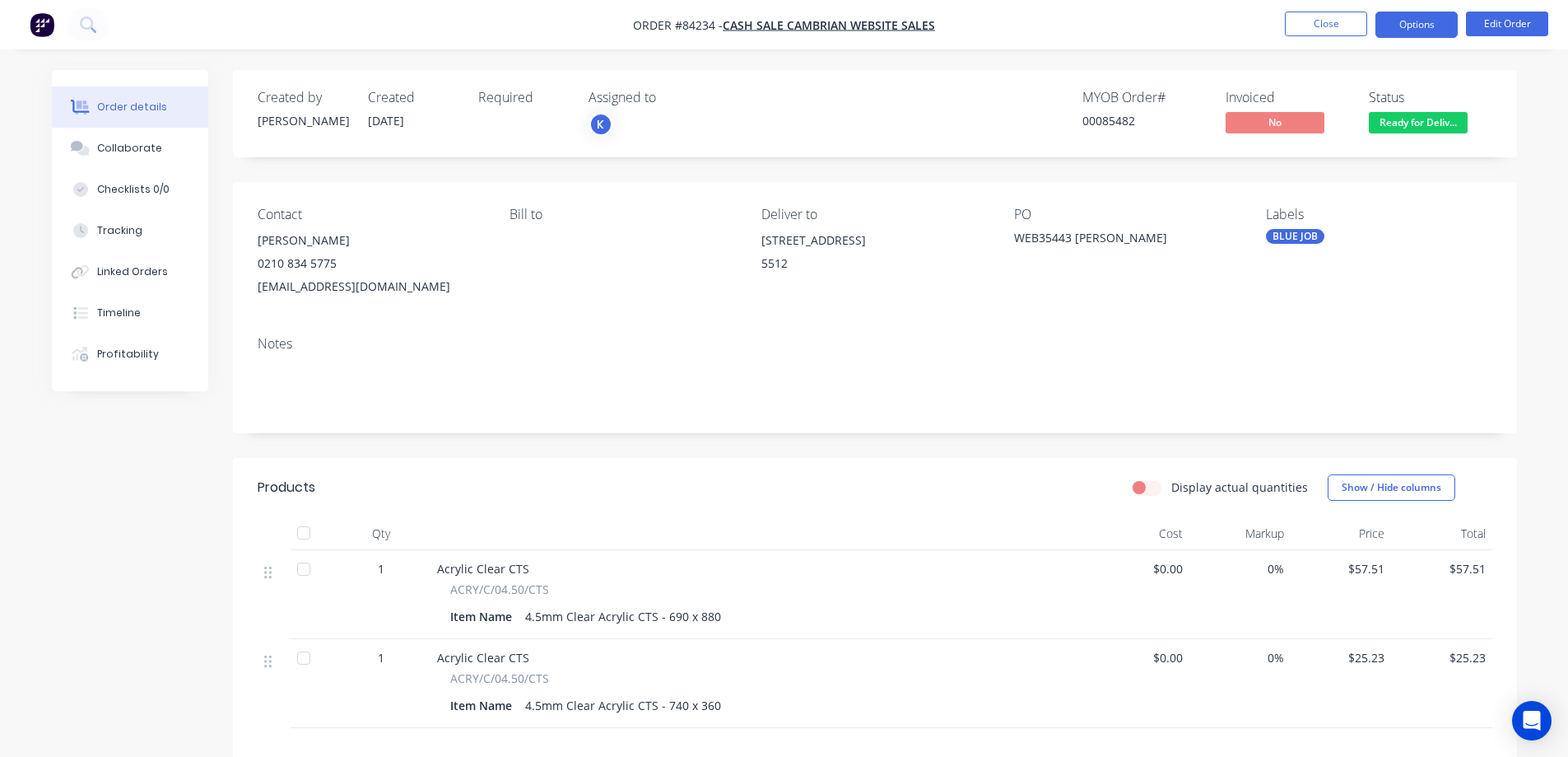
click at [1438, 35] on button "Options" at bounding box center [1416, 24] width 83 height 27
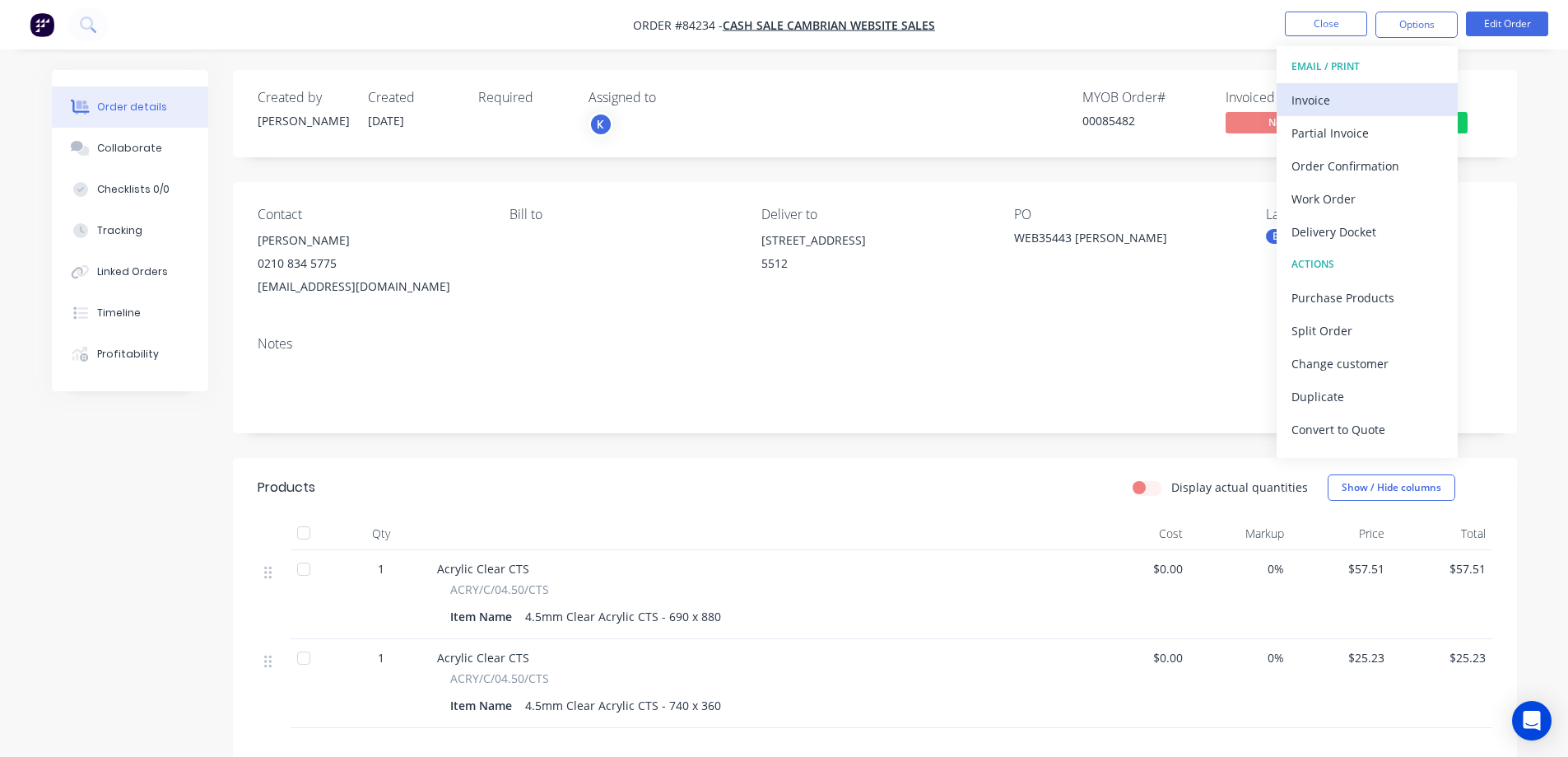
click at [1382, 101] on div "Invoice" at bounding box center [1367, 100] width 152 height 24
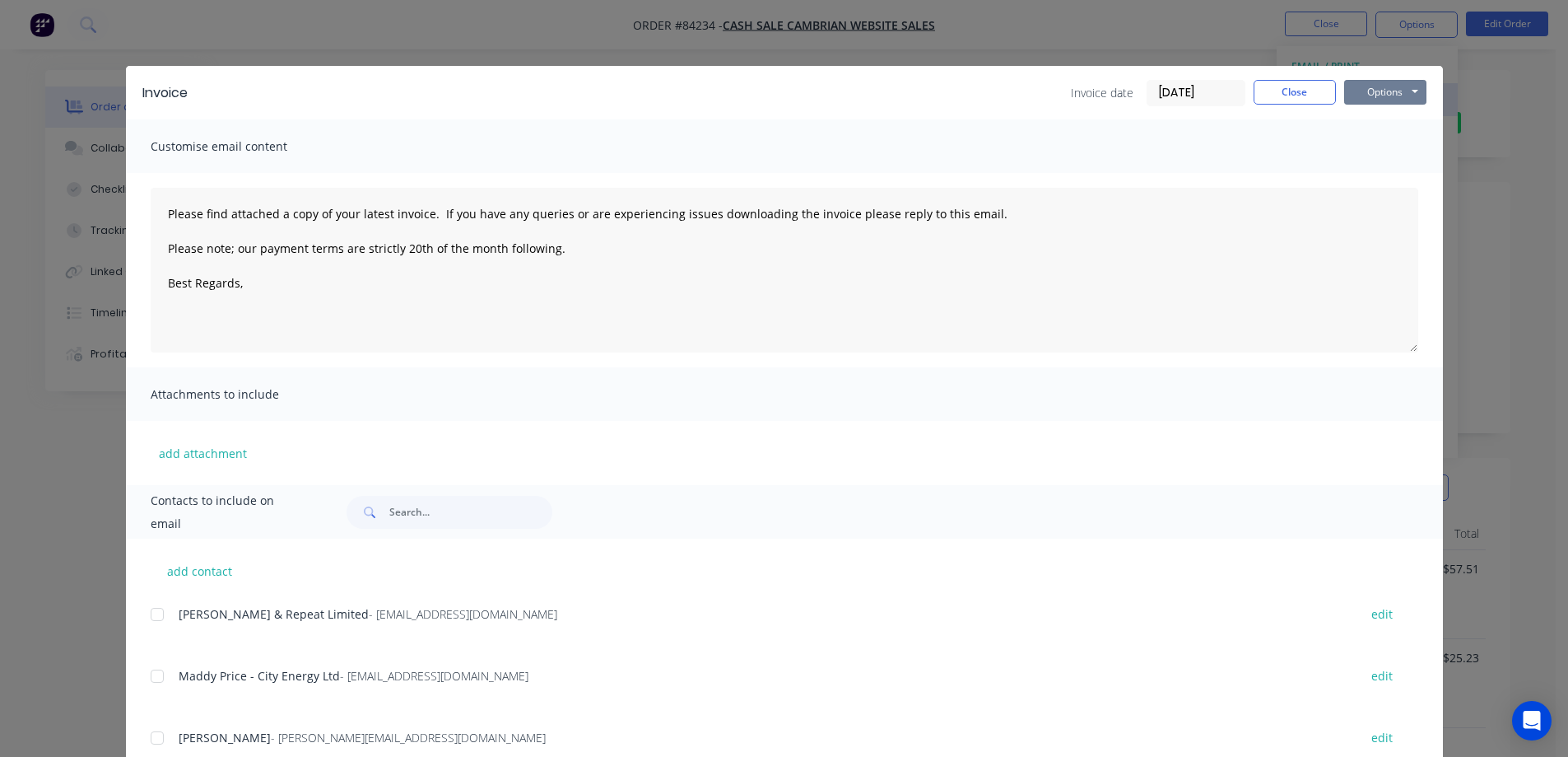
click at [1392, 94] on button "Options" at bounding box center [1385, 92] width 83 height 25
click at [1390, 140] on button "Print" at bounding box center [1397, 149] width 105 height 28
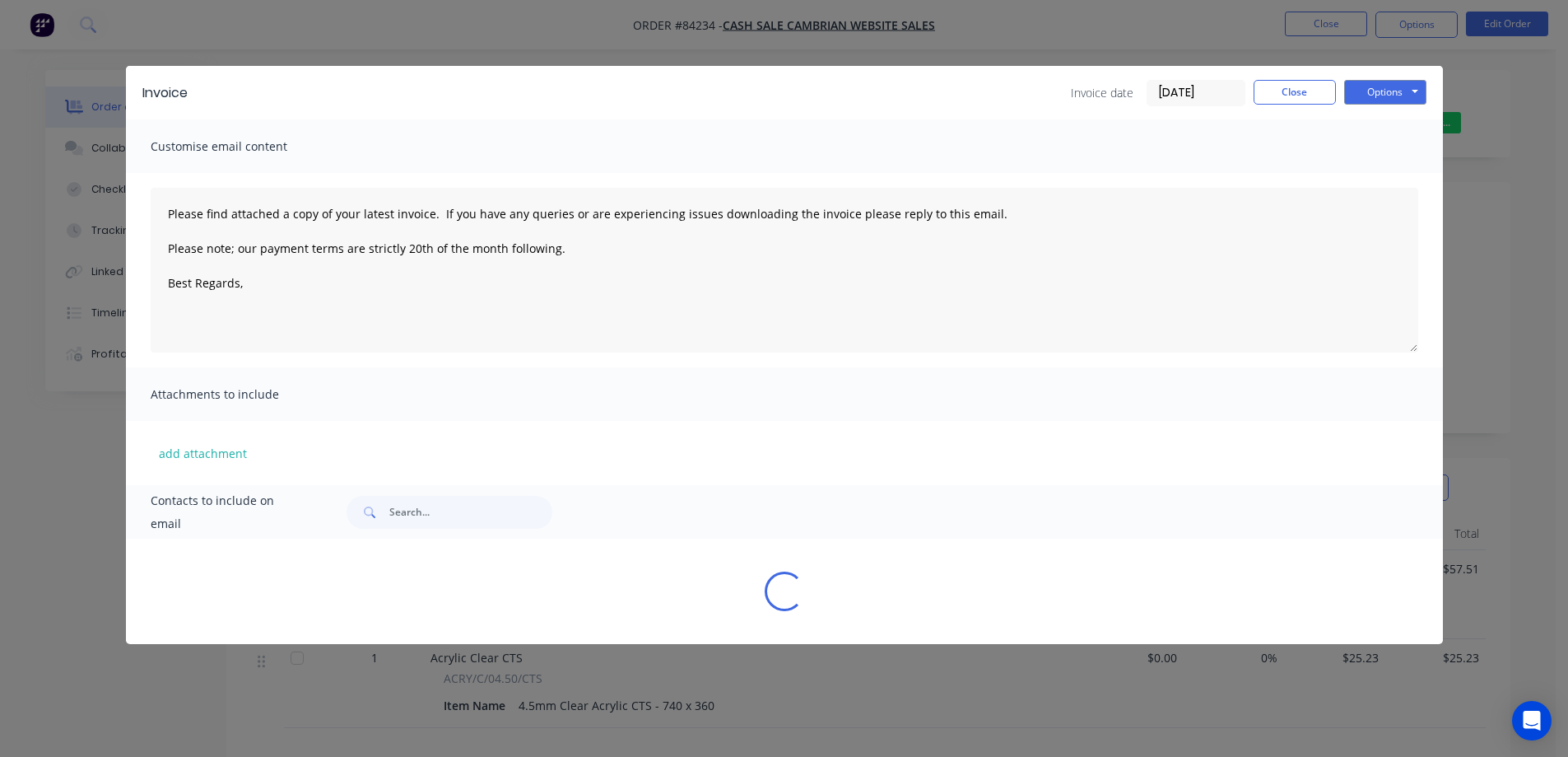
type textarea "Please find attached a copy of your latest invoice. If you have any queries or …"
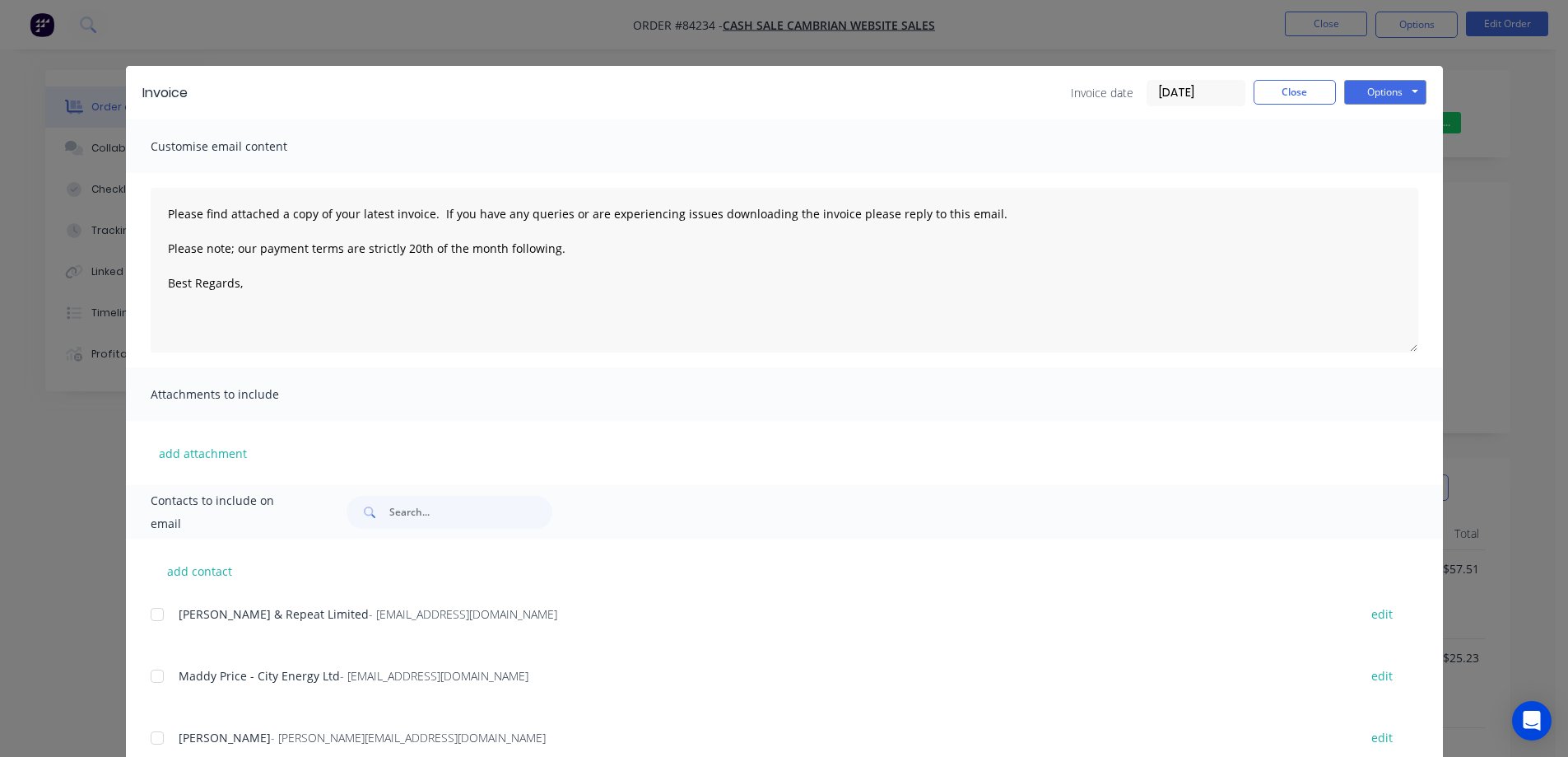
click at [111, 65] on div "Invoice Invoice date 03/09/25 Close Options Preview Print Email Customise email…" at bounding box center [784, 378] width 1568 height 757
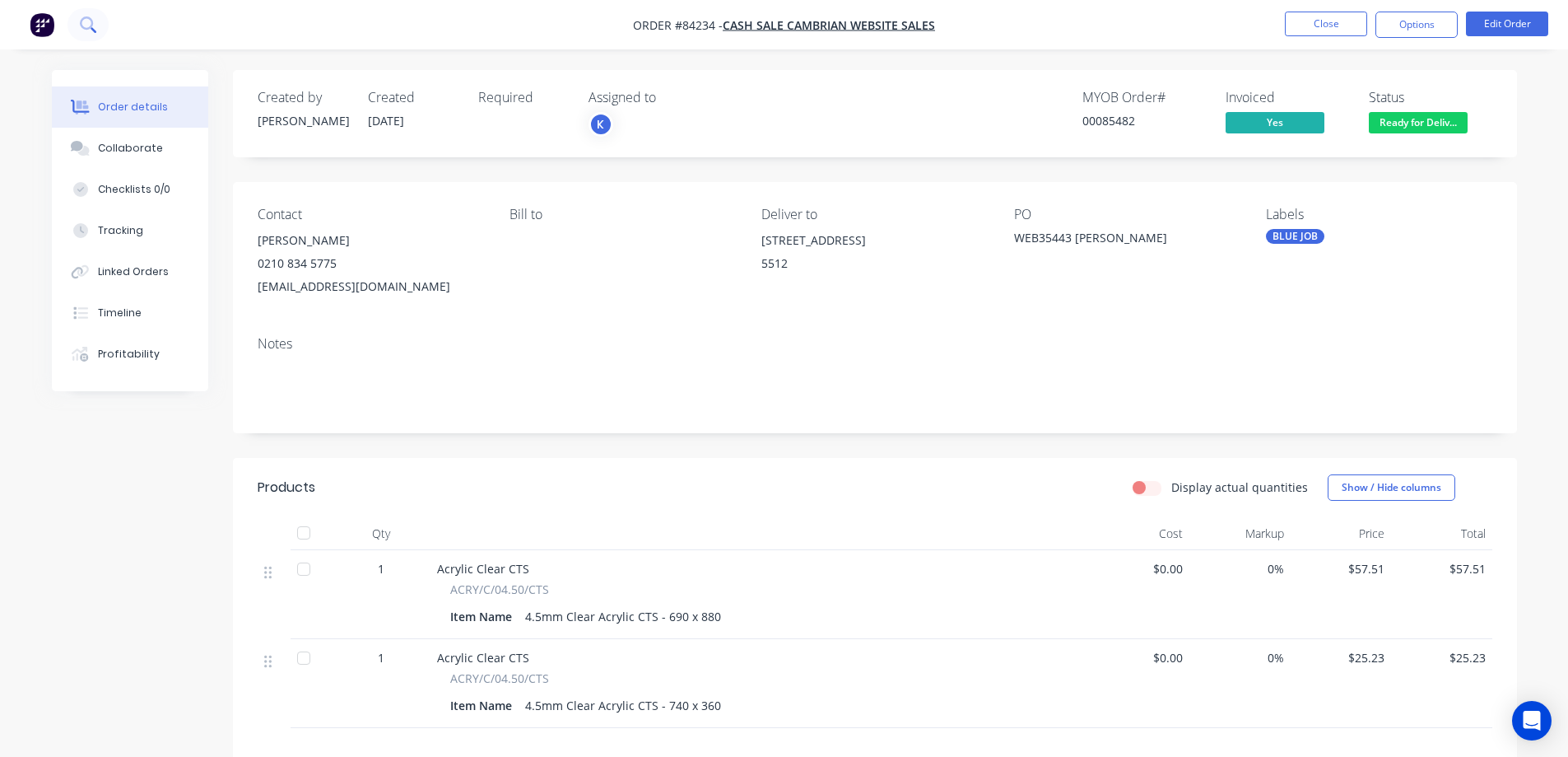
click at [82, 29] on icon at bounding box center [88, 24] width 15 height 16
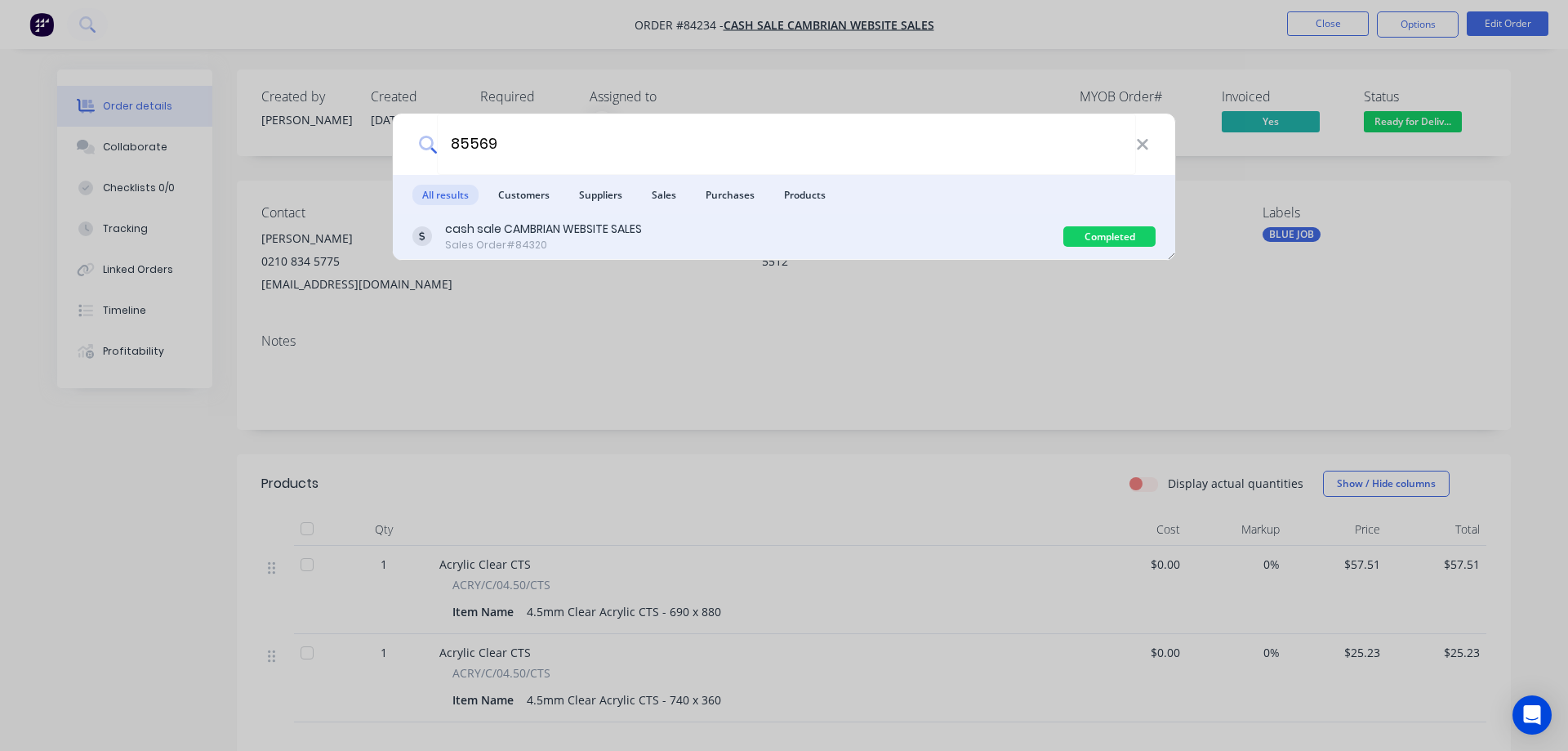
type input "85569"
click at [695, 229] on div "cash sale CAMBRIAN WEBSITE SALES Sales Order #84320" at bounding box center [738, 236] width 651 height 32
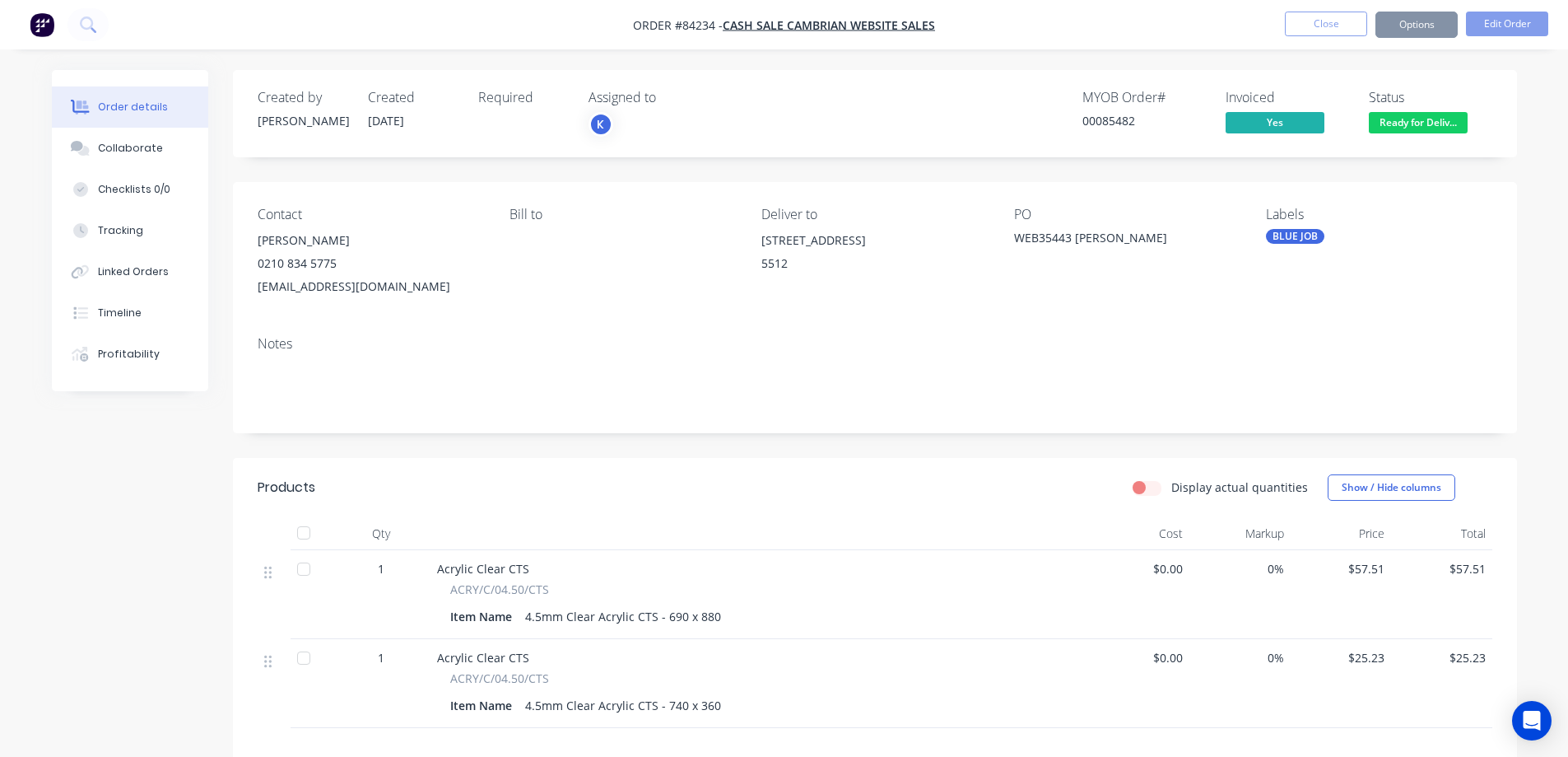
click at [1389, 118] on span "Ready for Deliv..." at bounding box center [1418, 122] width 99 height 21
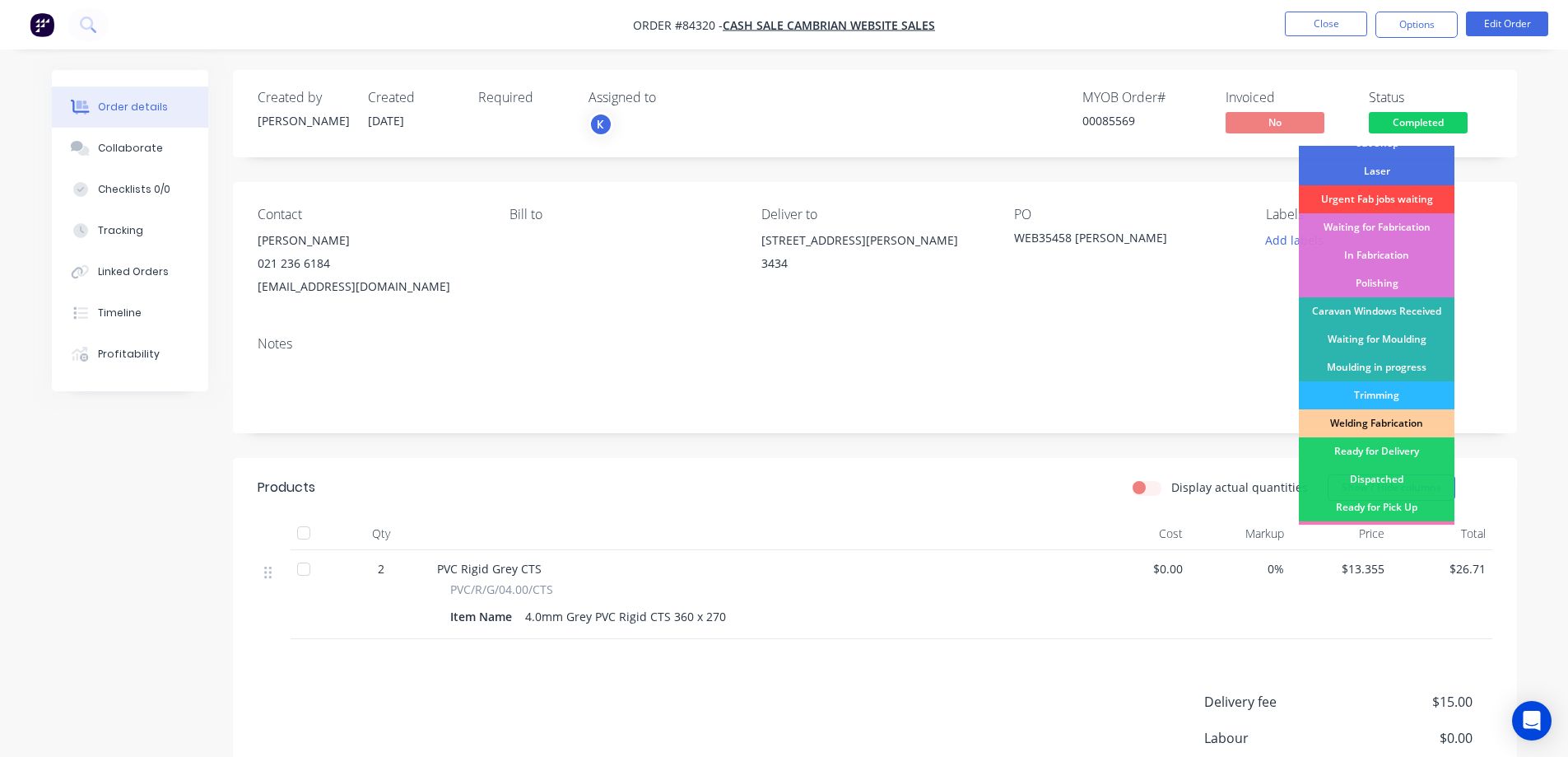
scroll to position [321, 0]
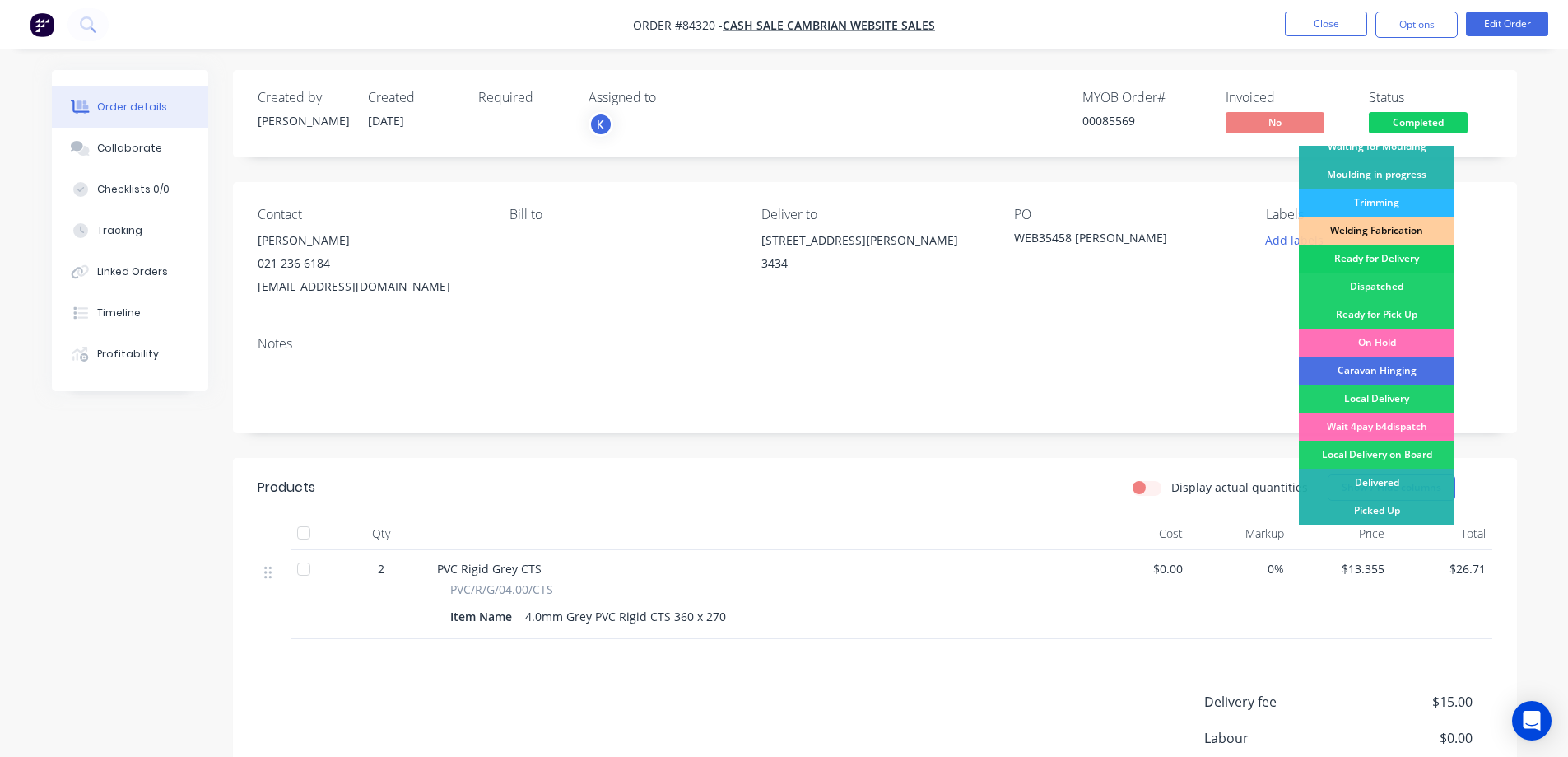
click at [1386, 263] on div "Ready for Delivery" at bounding box center [1377, 258] width 156 height 28
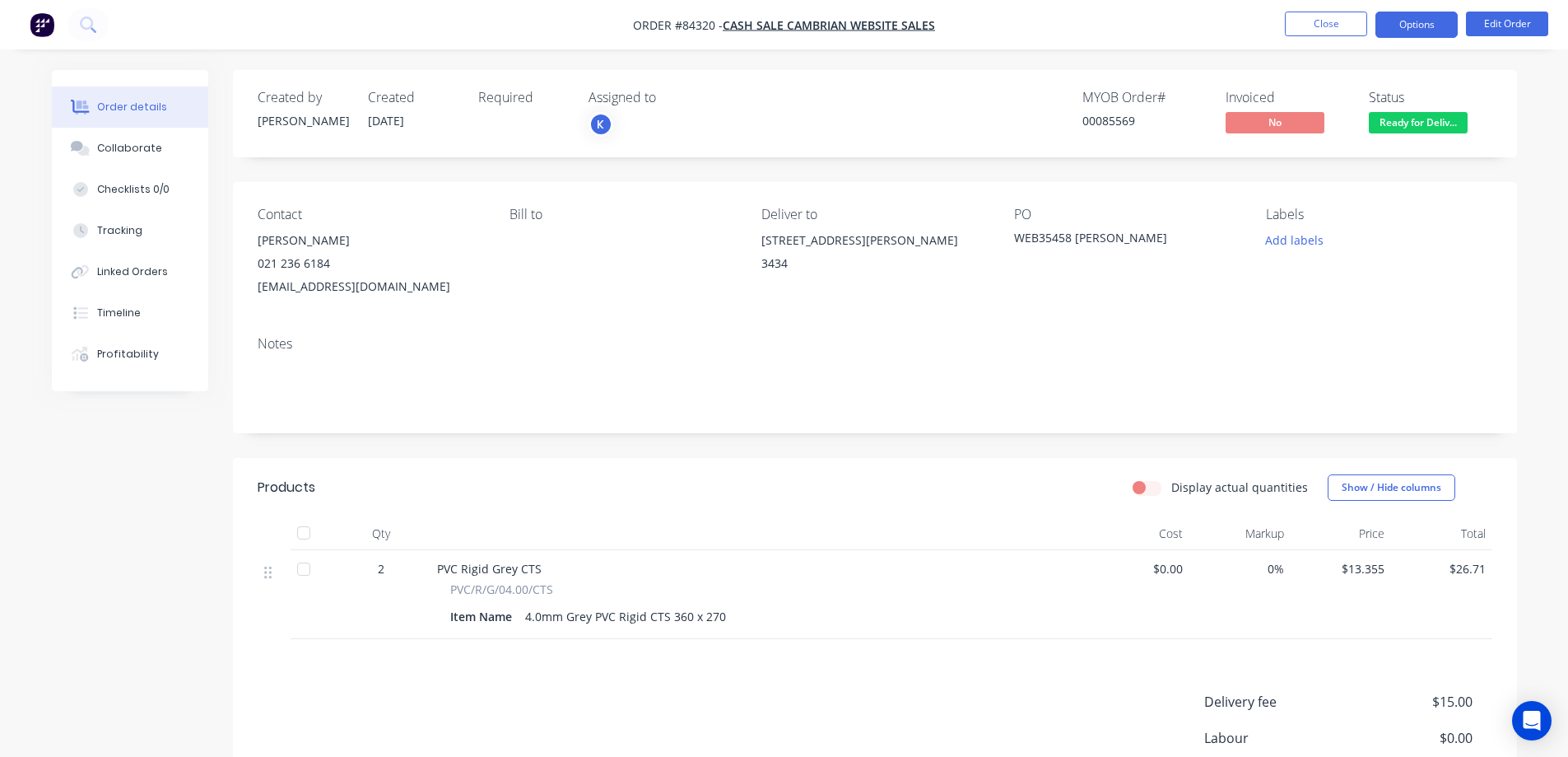
click at [1443, 28] on button "Options" at bounding box center [1416, 24] width 83 height 27
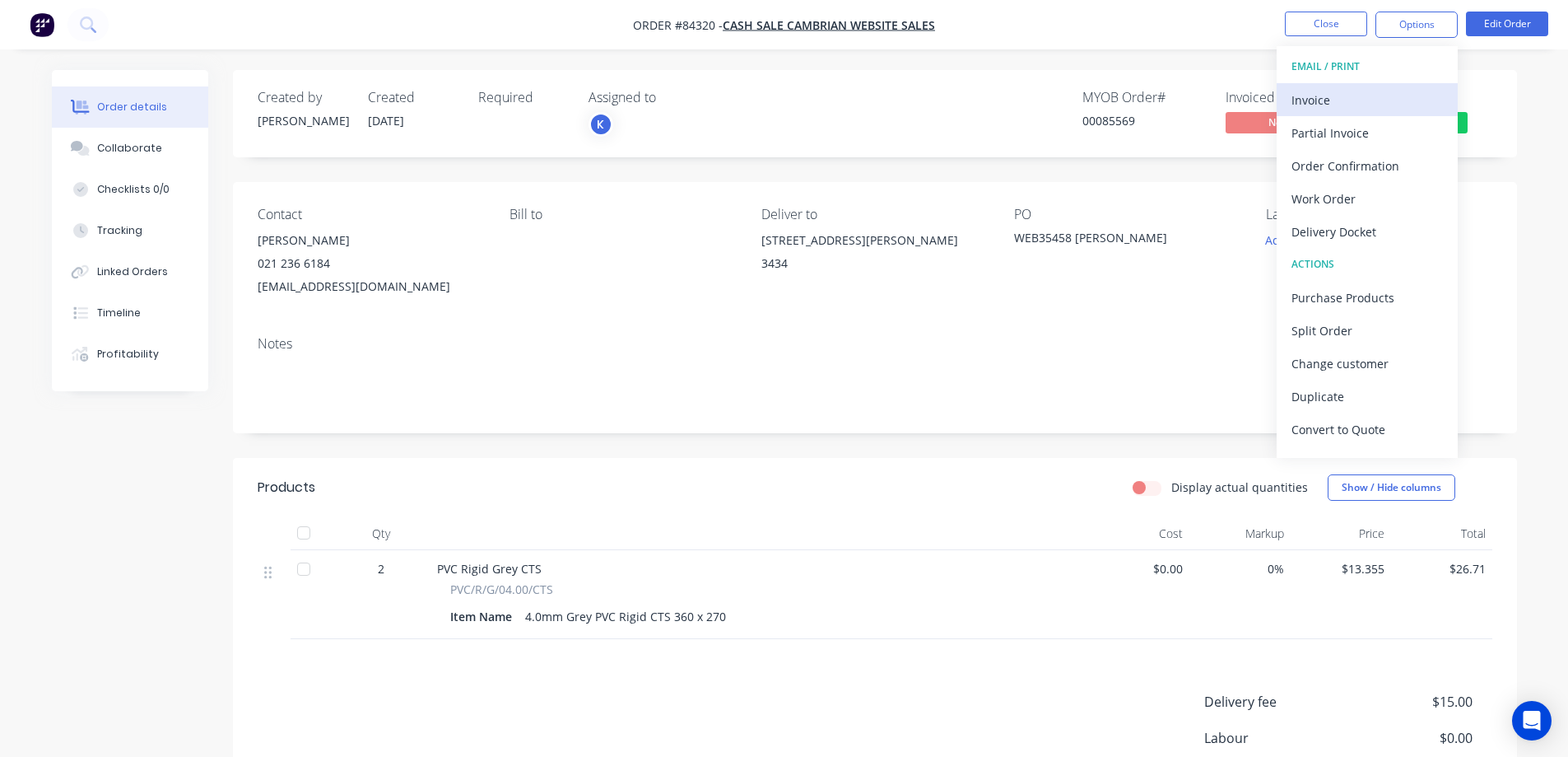
click at [1379, 112] on button "Invoice" at bounding box center [1367, 100] width 181 height 33
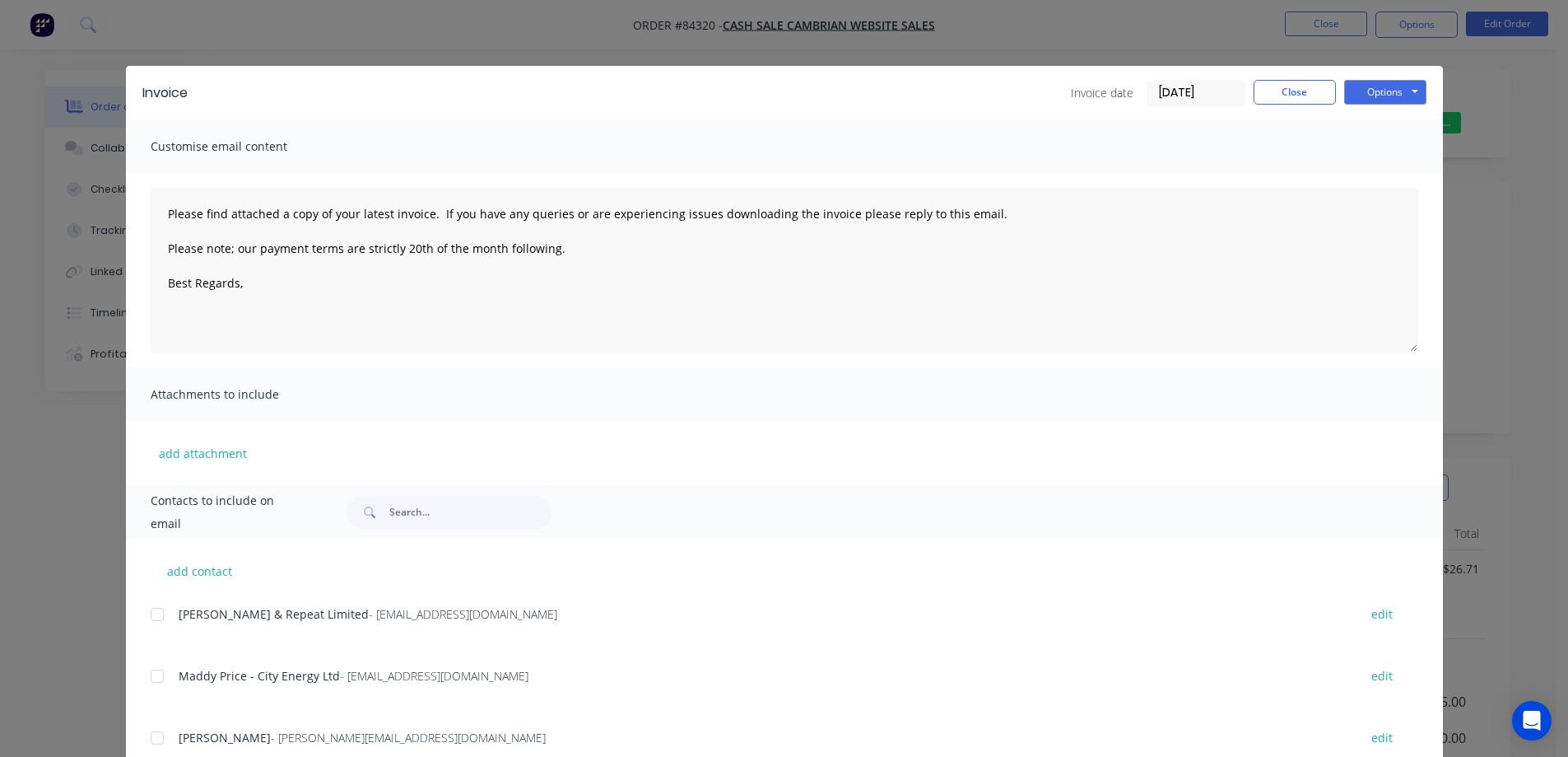
click at [1389, 90] on button "Options" at bounding box center [1385, 92] width 83 height 25
click at [1385, 141] on button "Print" at bounding box center [1397, 149] width 105 height 28
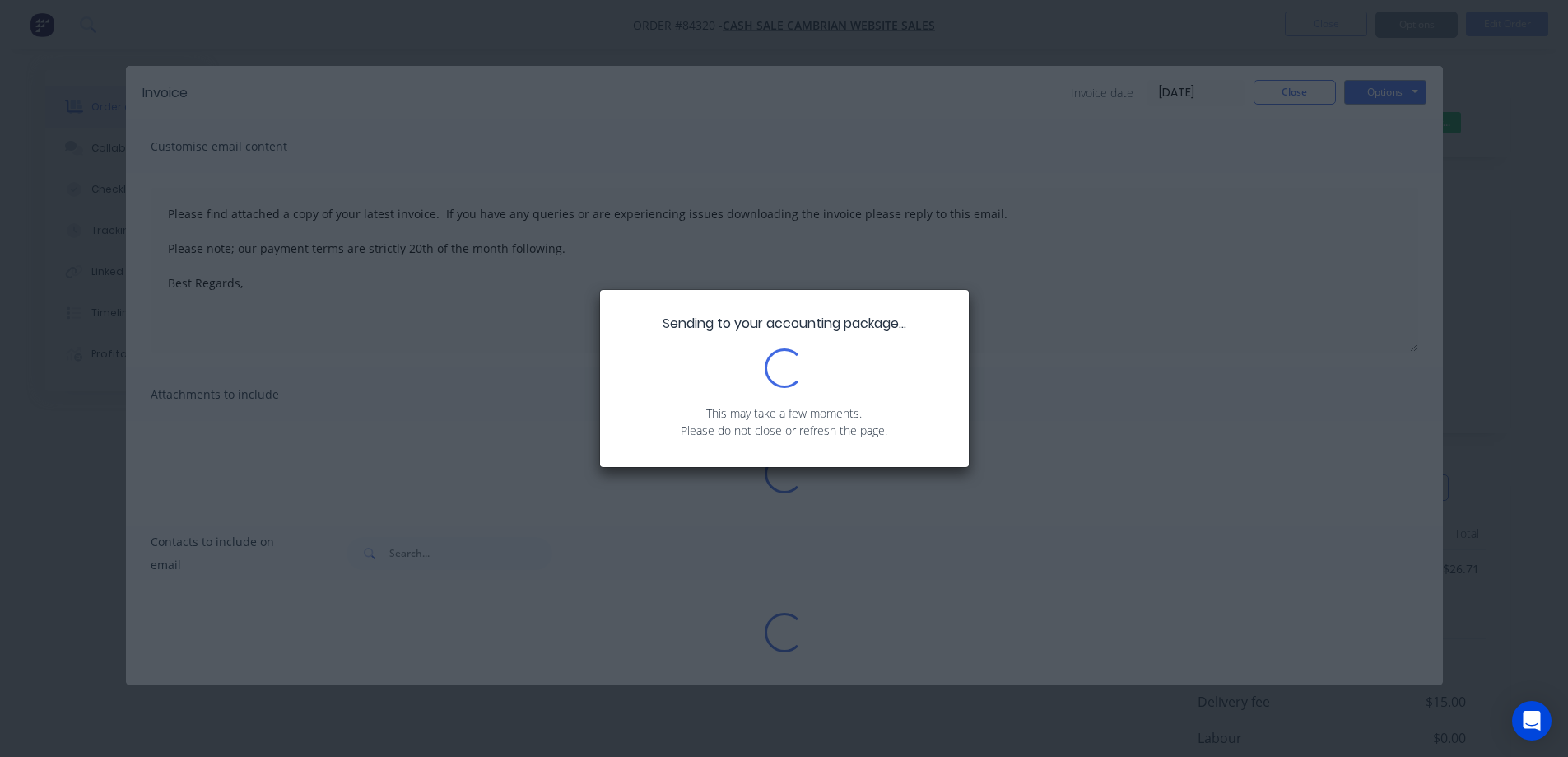
type textarea "Please find attached a copy of your latest invoice. If you have any queries or …"
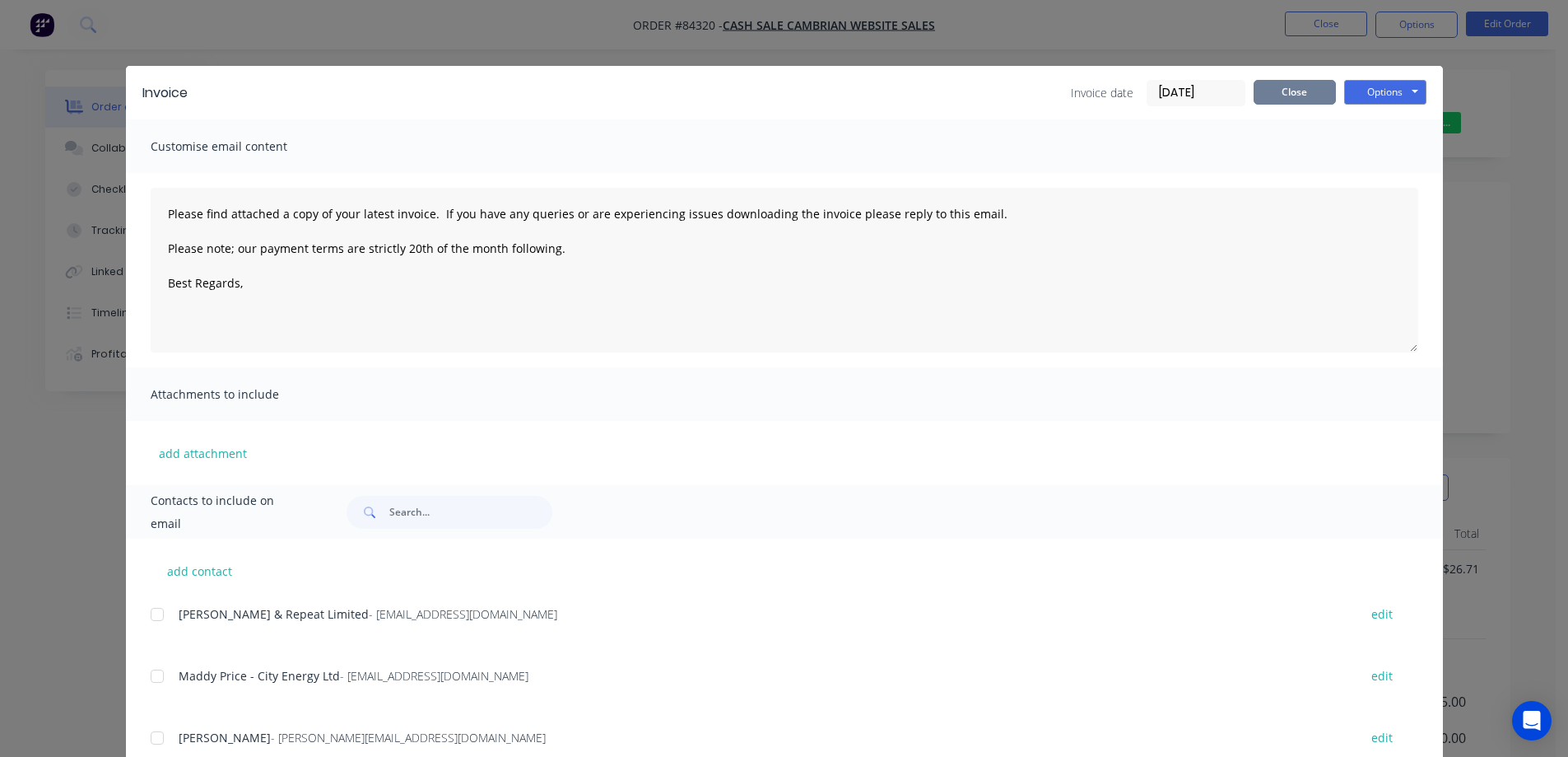
click at [1288, 84] on button "Close" at bounding box center [1295, 92] width 83 height 25
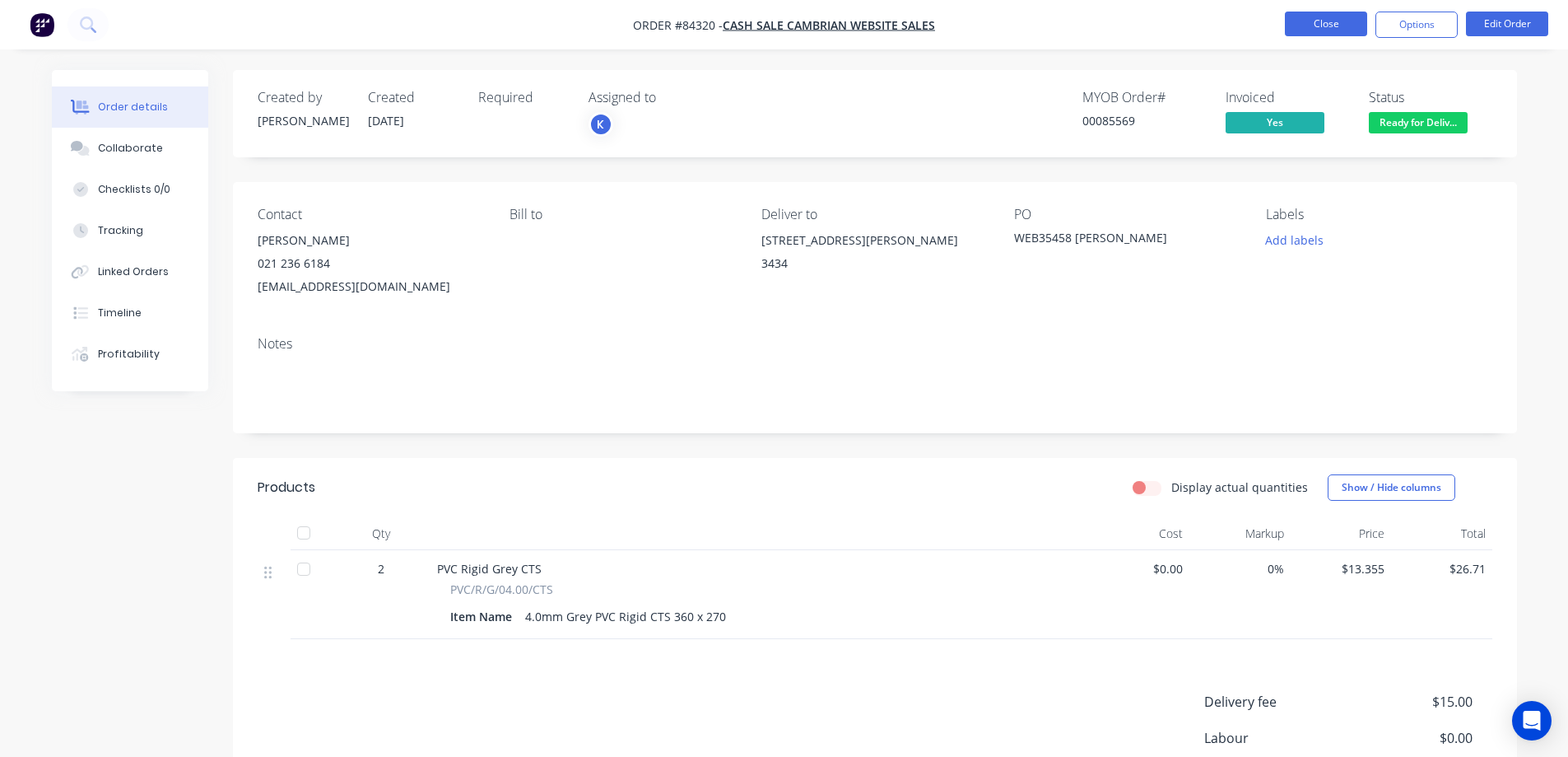
click at [1315, 34] on button "Close" at bounding box center [1326, 23] width 83 height 25
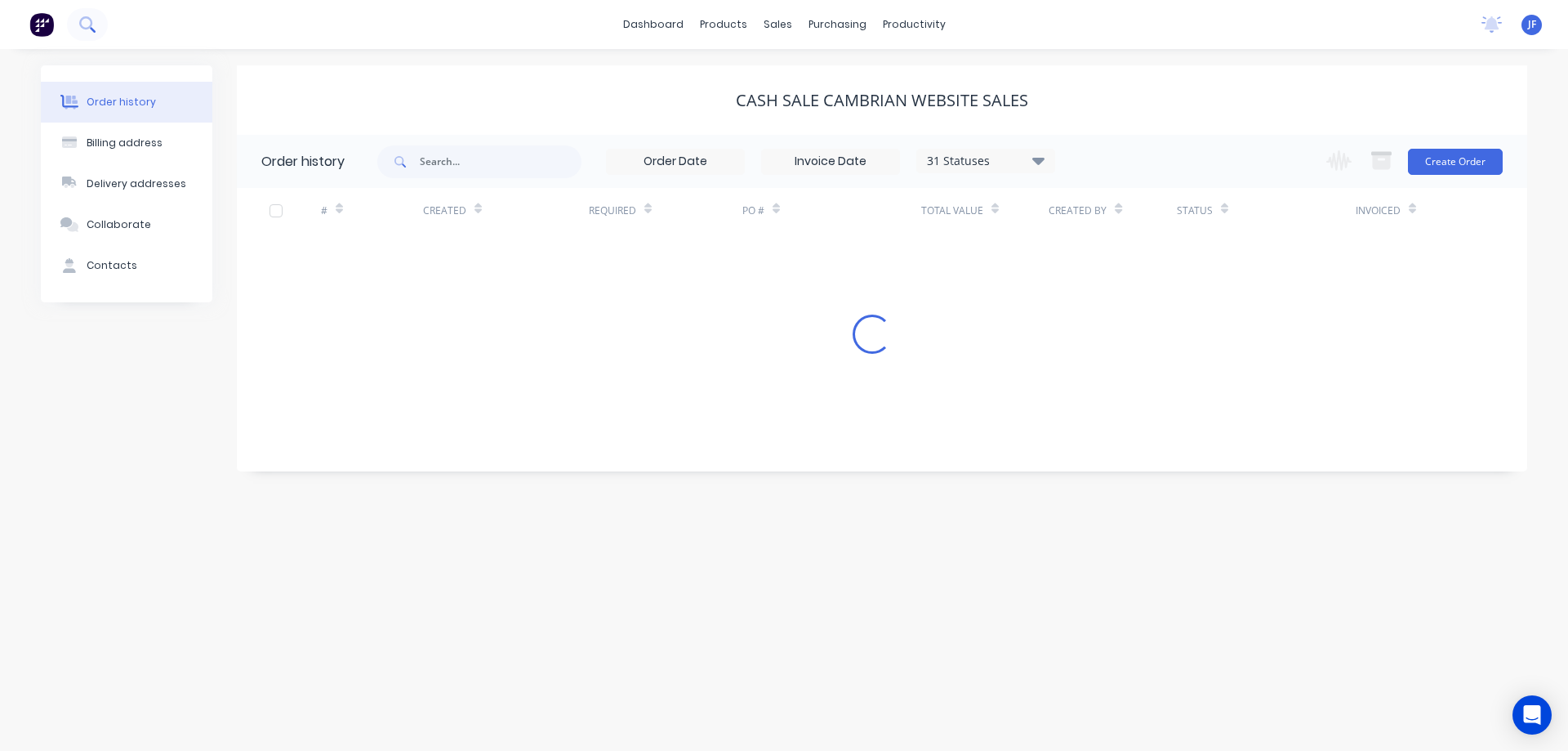
click at [87, 33] on button at bounding box center [87, 25] width 41 height 32
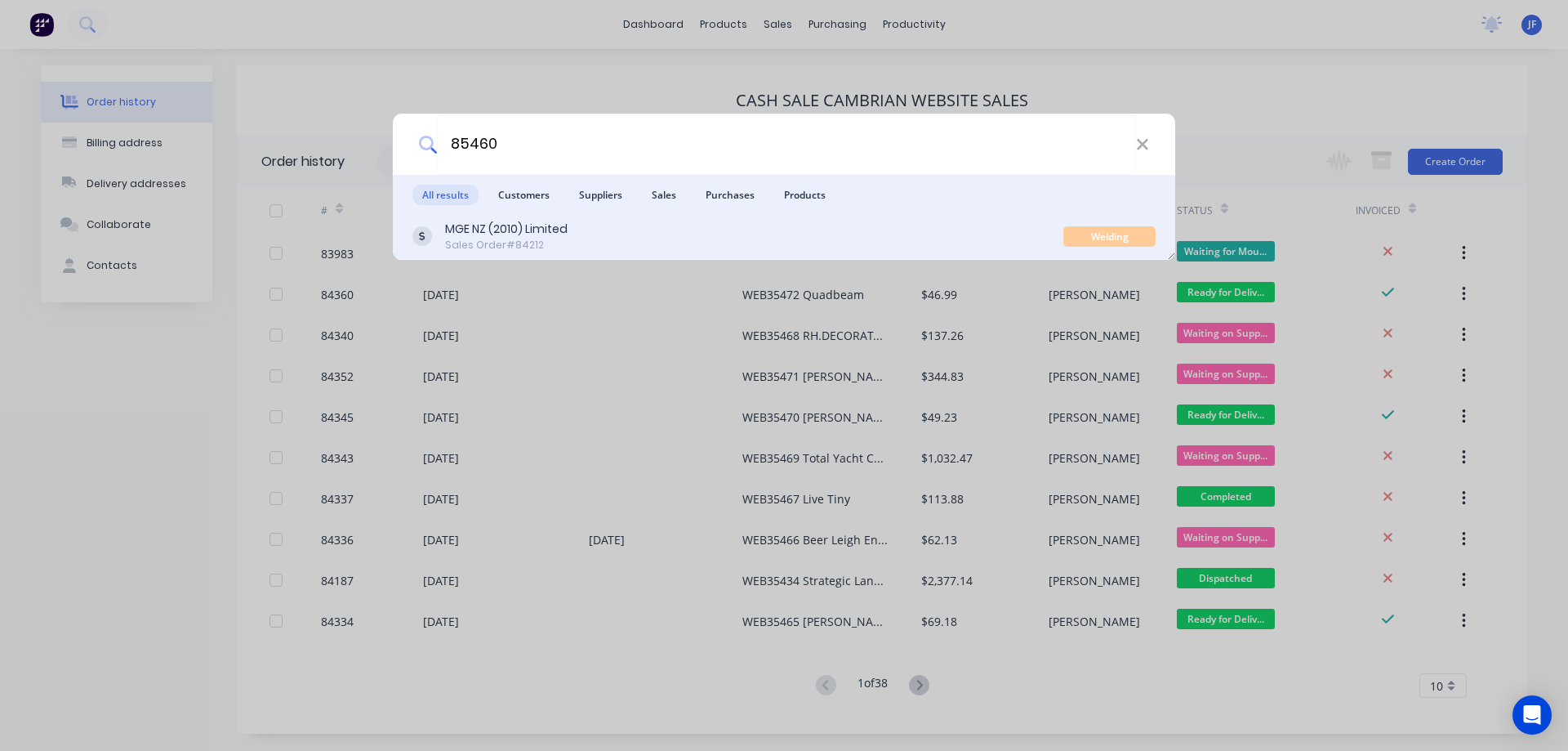
type input "85460"
click at [1009, 214] on div "MGE NZ (2010) Limited Sales Order #84212 Welding Fabrication" at bounding box center [784, 237] width 783 height 46
click at [1017, 228] on div "MGE NZ (2010) Limited Sales Order #84212" at bounding box center [738, 236] width 651 height 32
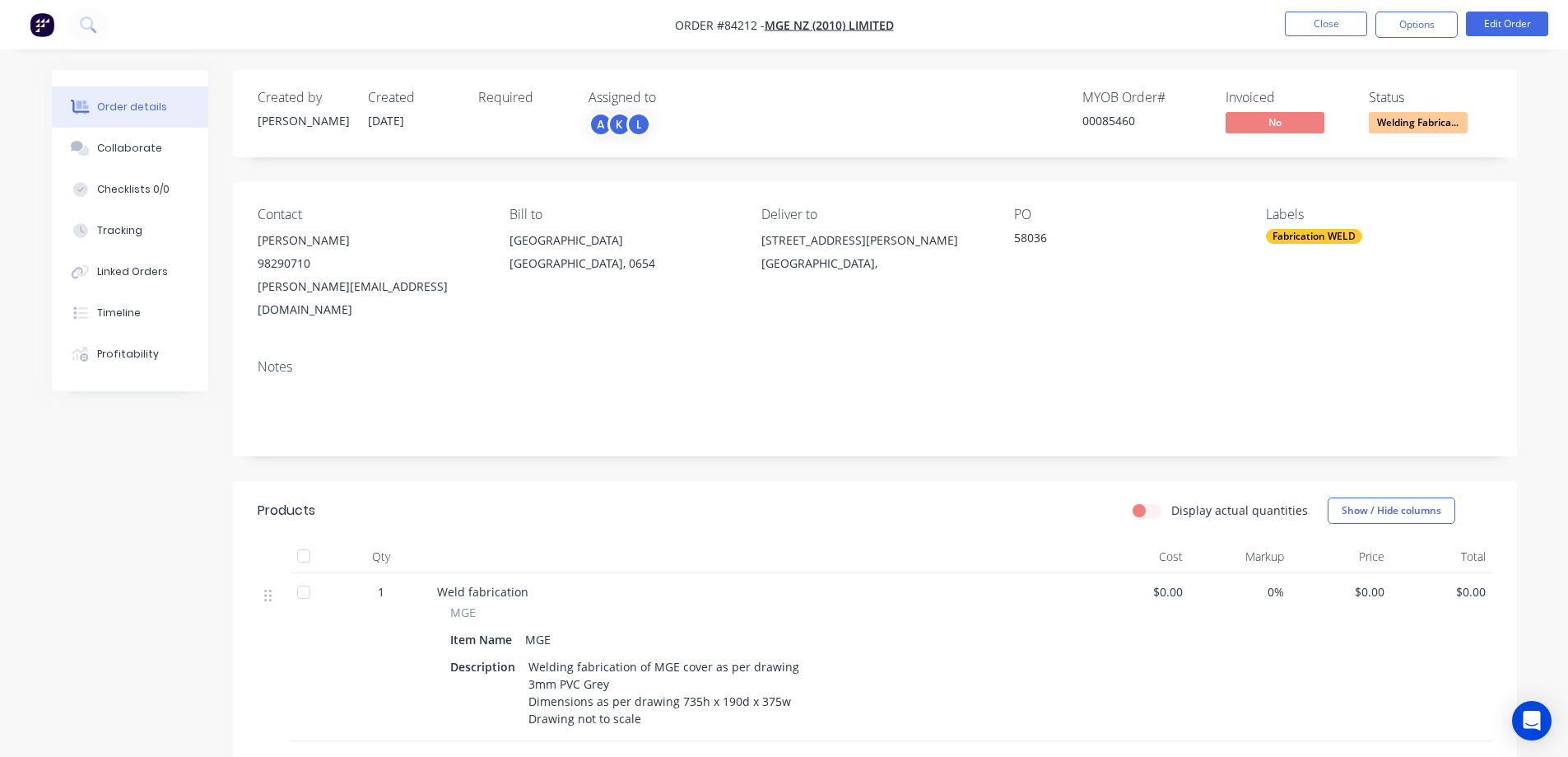
click at [1401, 123] on span "Welding Fabrica..." at bounding box center [1418, 122] width 99 height 21
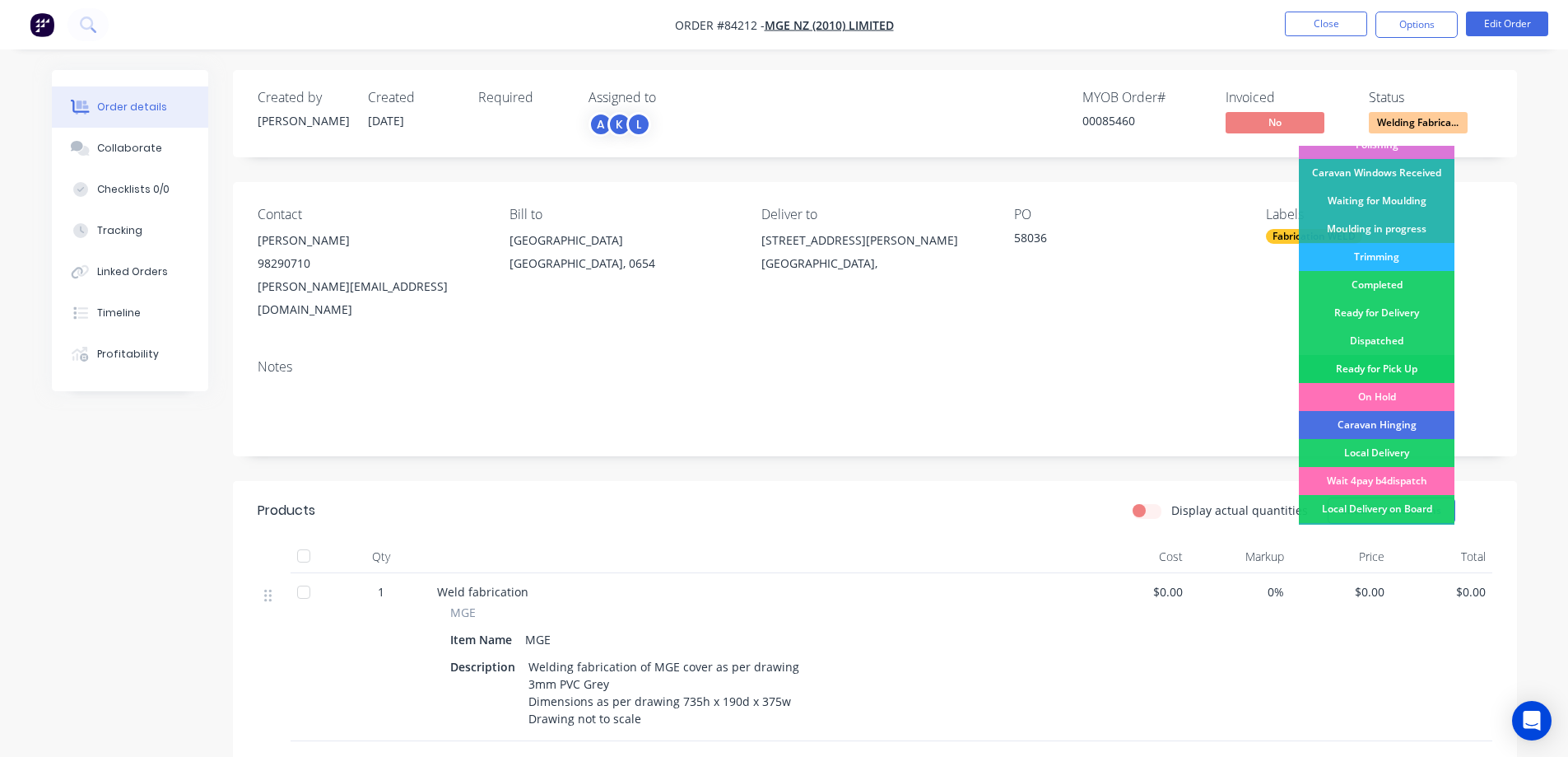
scroll to position [321, 0]
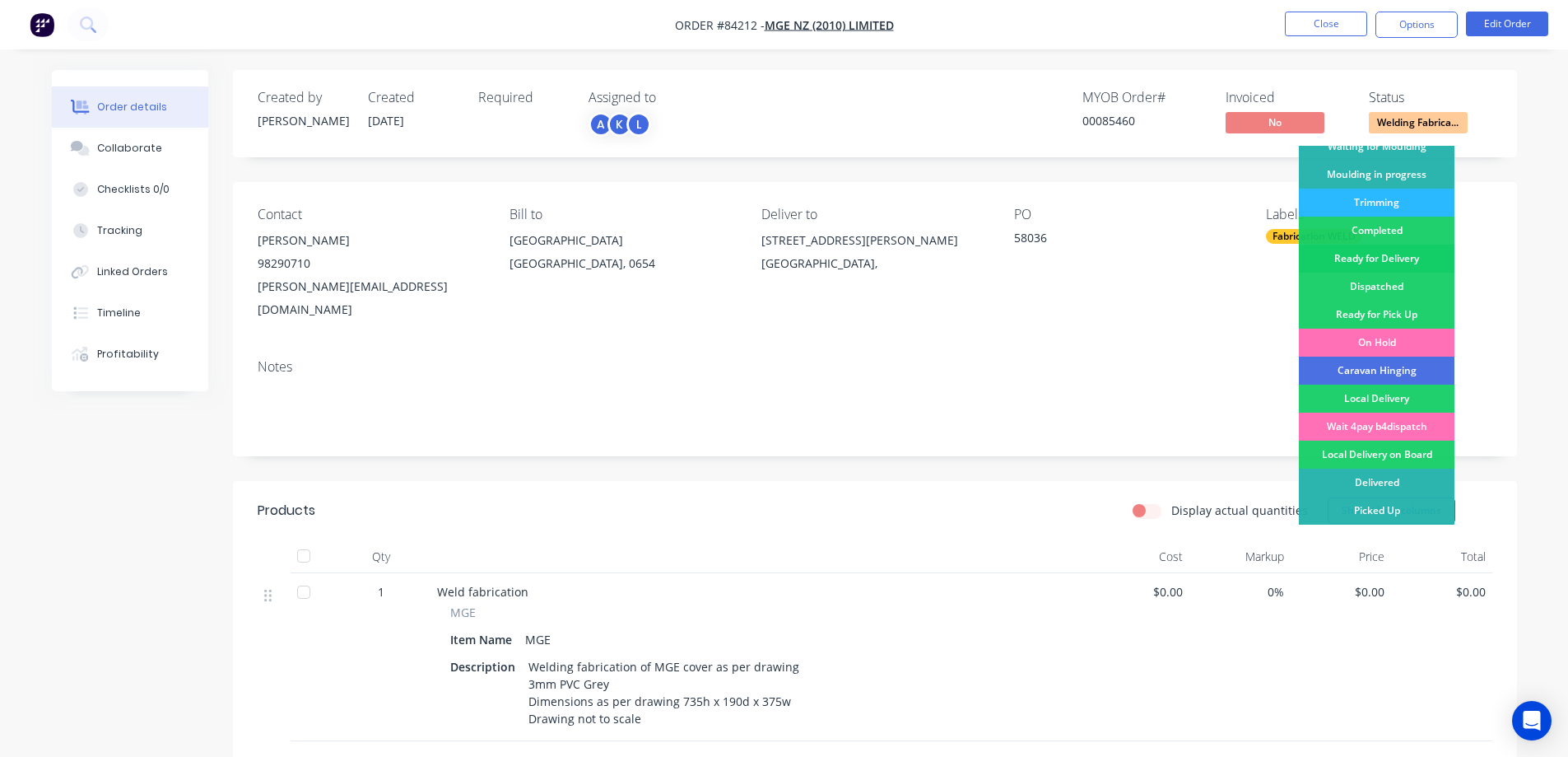
click at [1402, 264] on div "Ready for Delivery" at bounding box center [1377, 258] width 156 height 28
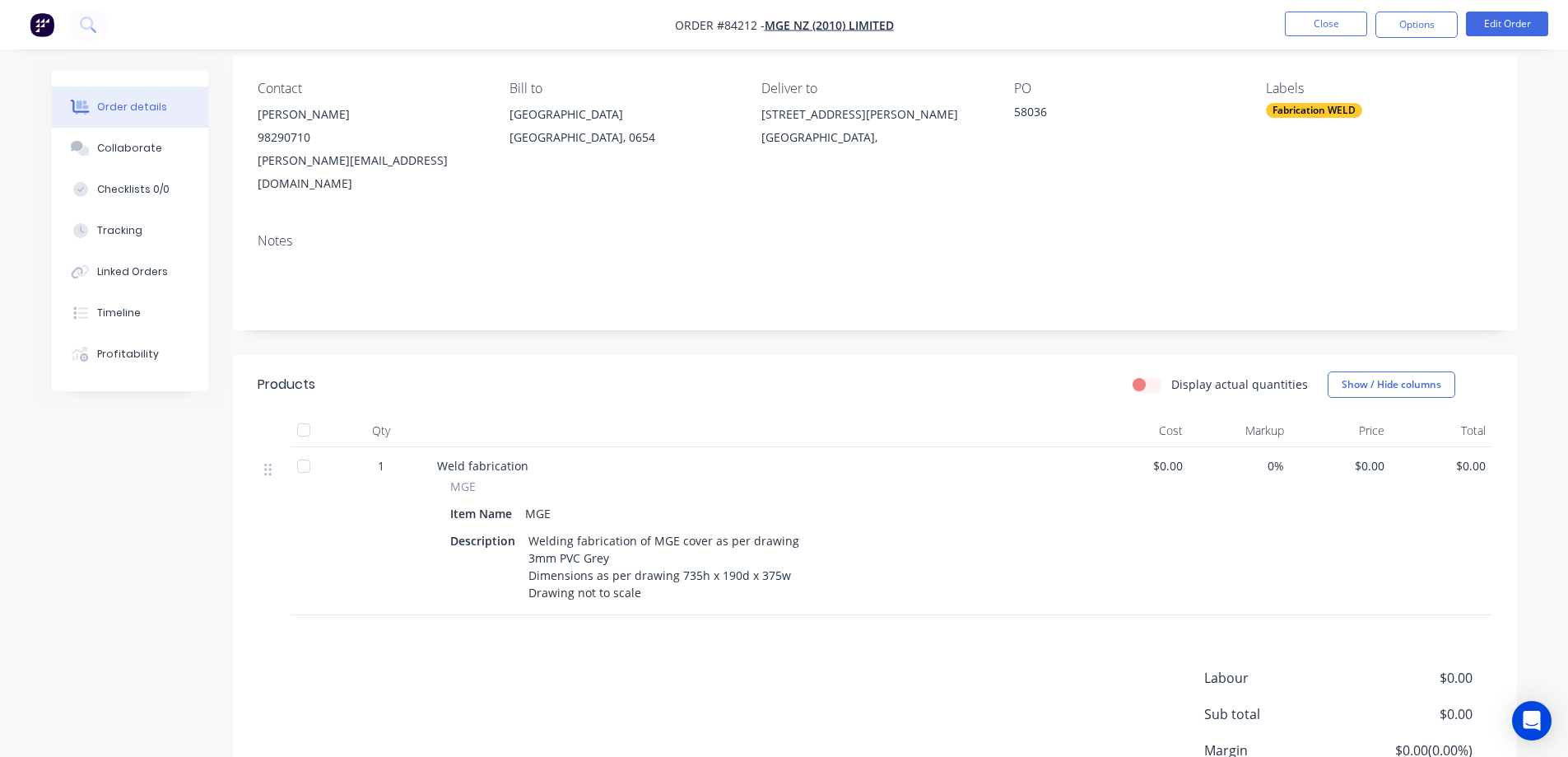
scroll to position [164, 0]
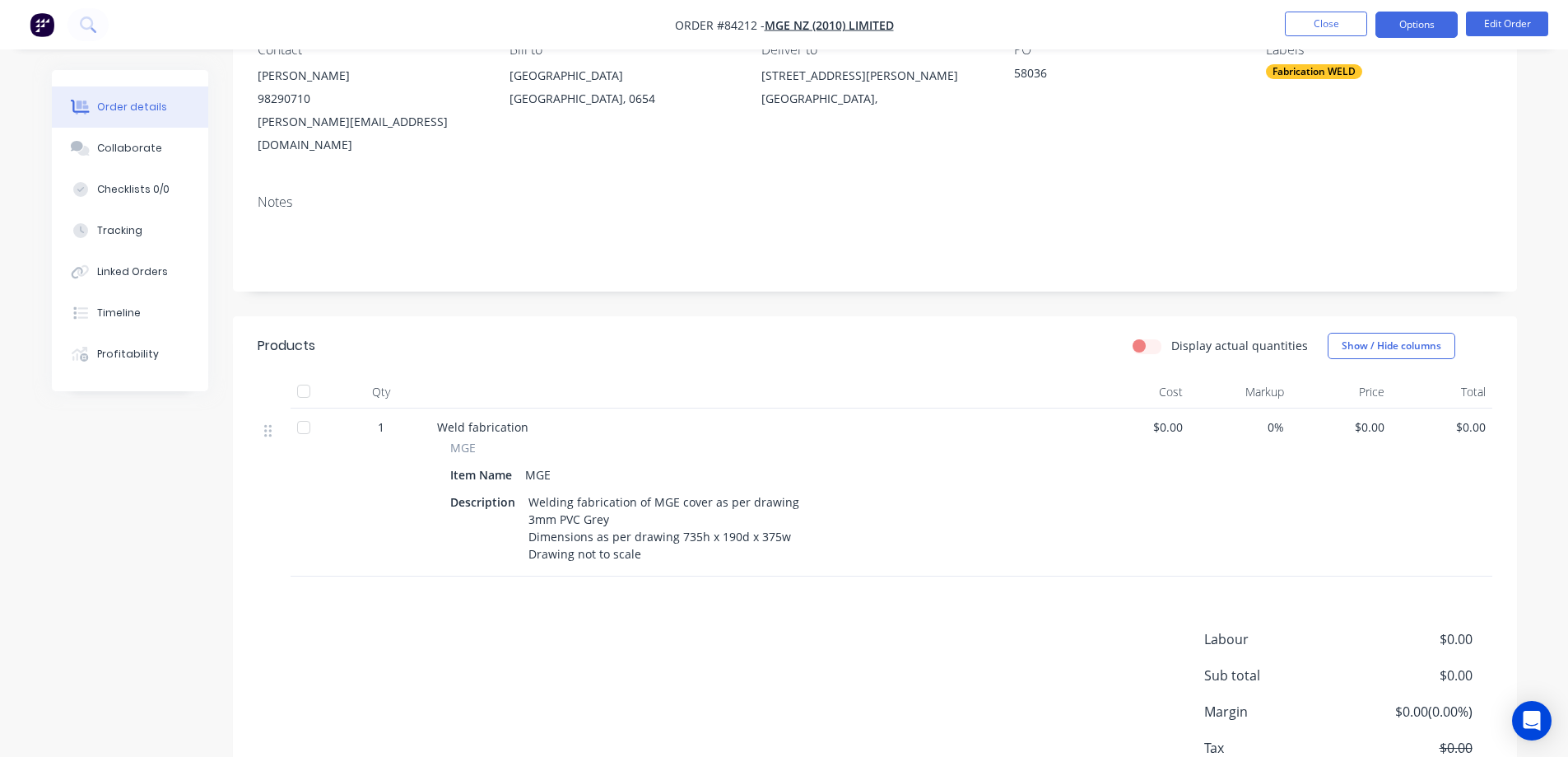
click at [1428, 21] on button "Options" at bounding box center [1416, 24] width 83 height 27
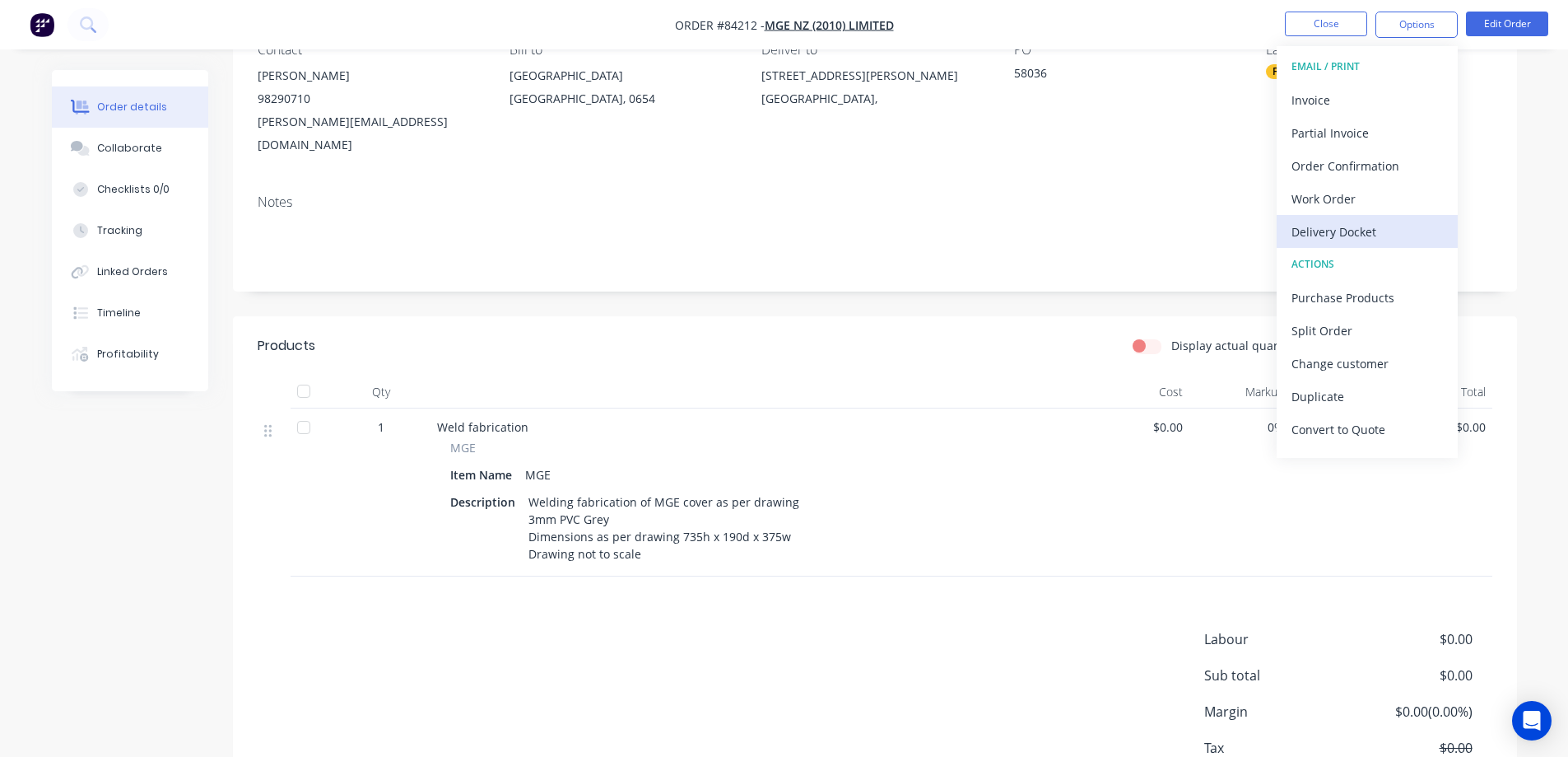
click at [1393, 231] on div "Delivery Docket" at bounding box center [1367, 232] width 152 height 24
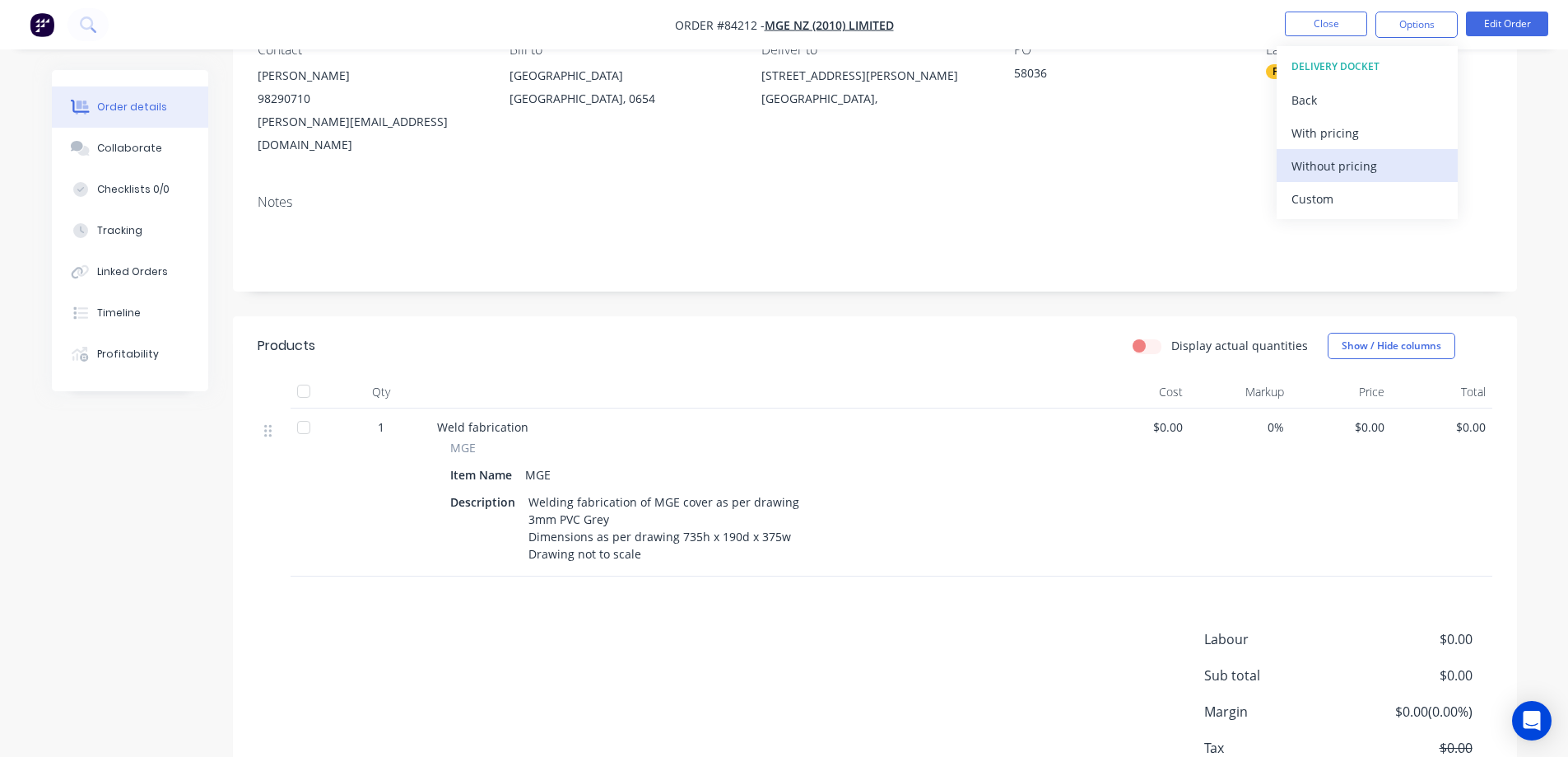
click at [1376, 174] on div "Without pricing" at bounding box center [1367, 166] width 152 height 24
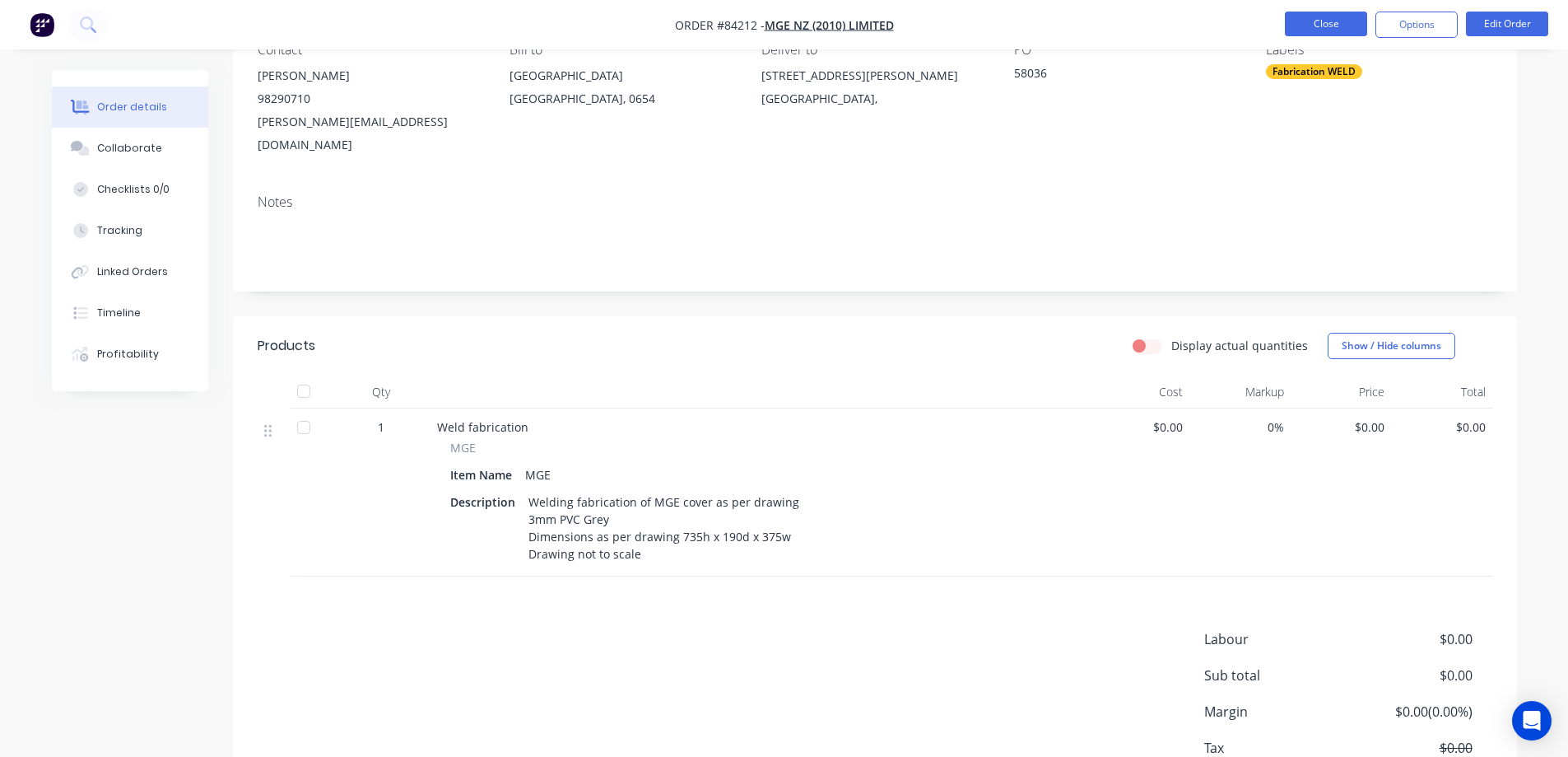
click at [1336, 28] on button "Close" at bounding box center [1326, 23] width 83 height 25
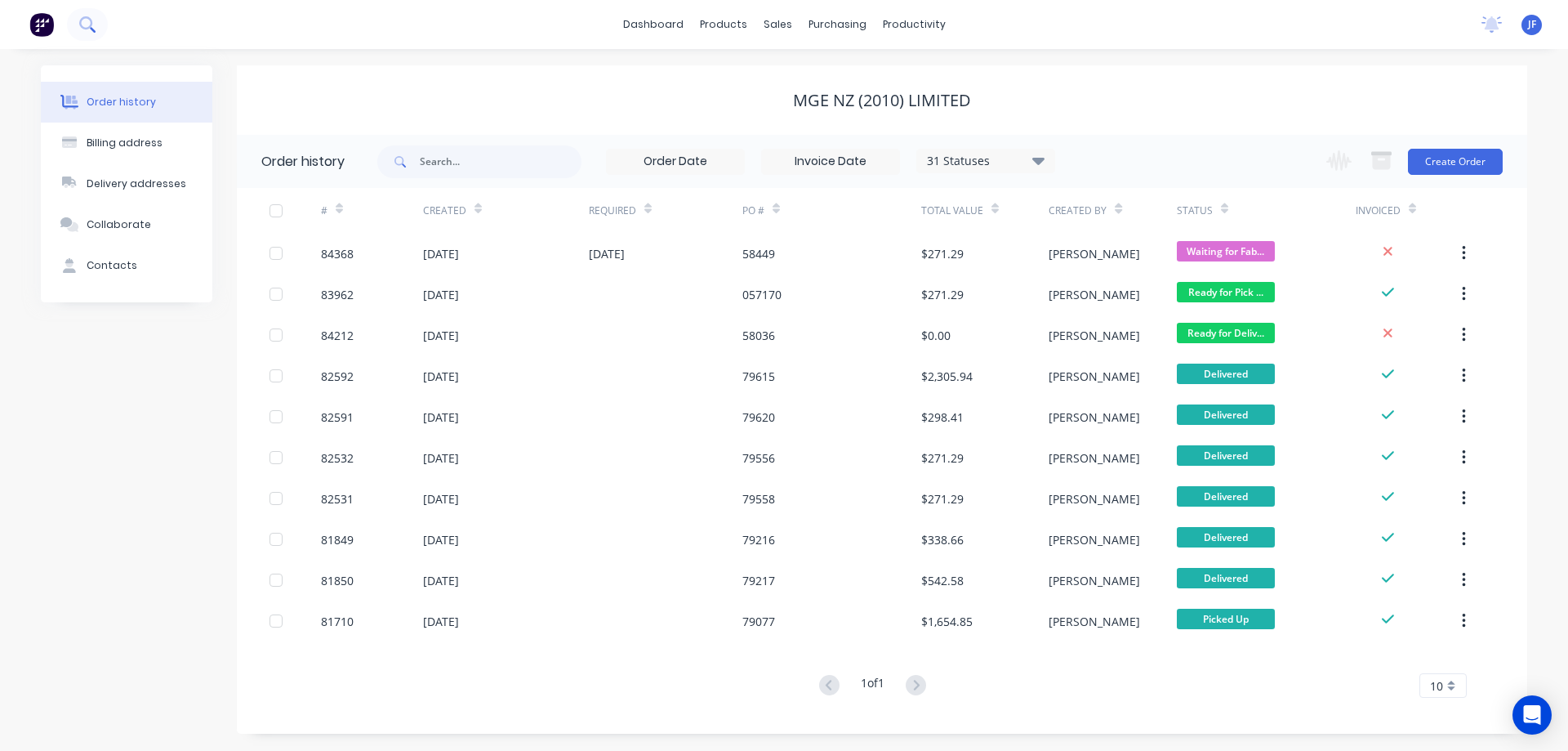
click at [93, 32] on button at bounding box center [87, 25] width 41 height 32
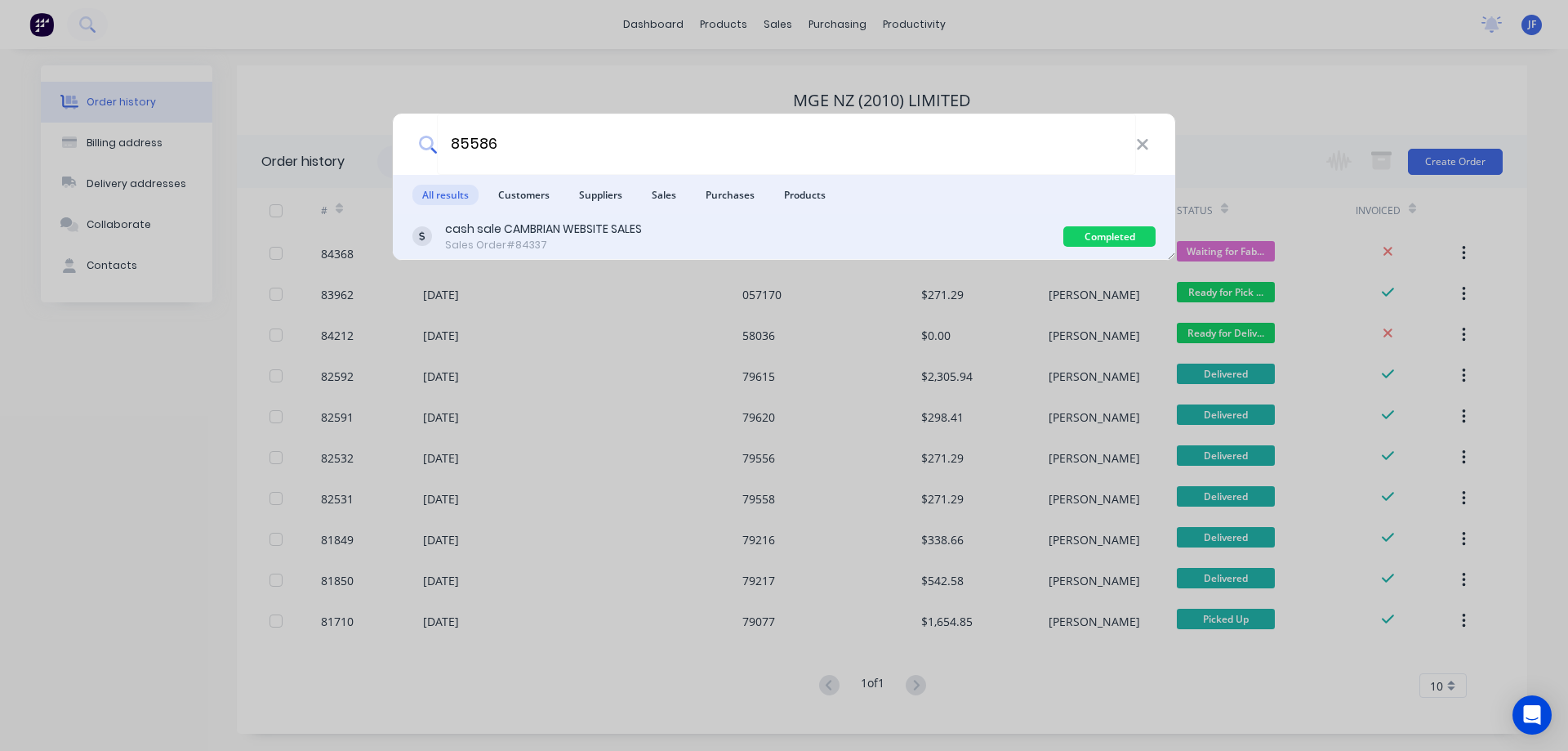
type input "85586"
click at [852, 238] on div "cash sale CAMBRIAN WEBSITE SALES Sales Order #84337" at bounding box center [738, 236] width 651 height 32
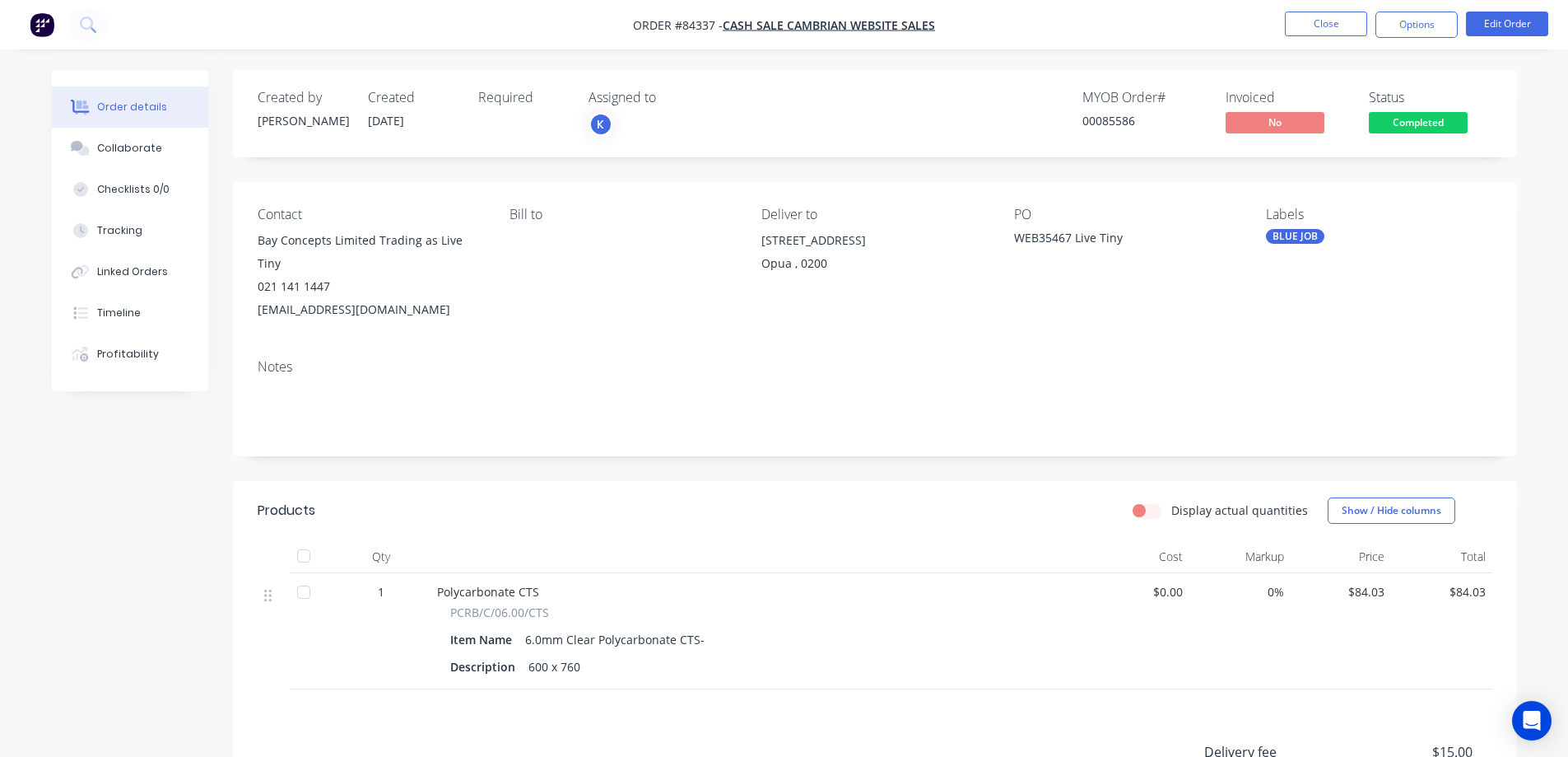
click at [1396, 123] on span "Completed" at bounding box center [1418, 122] width 99 height 21
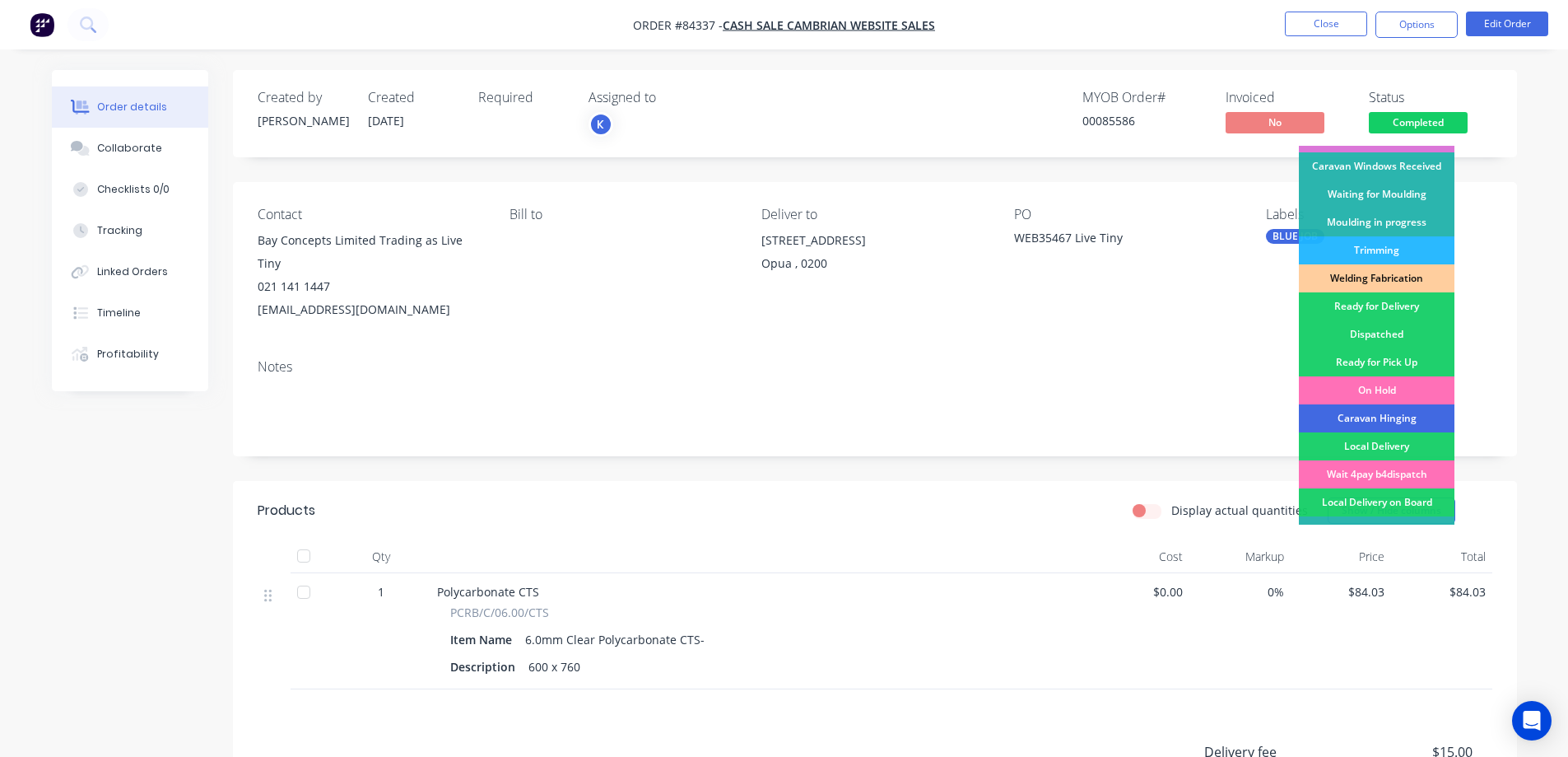
scroll to position [321, 0]
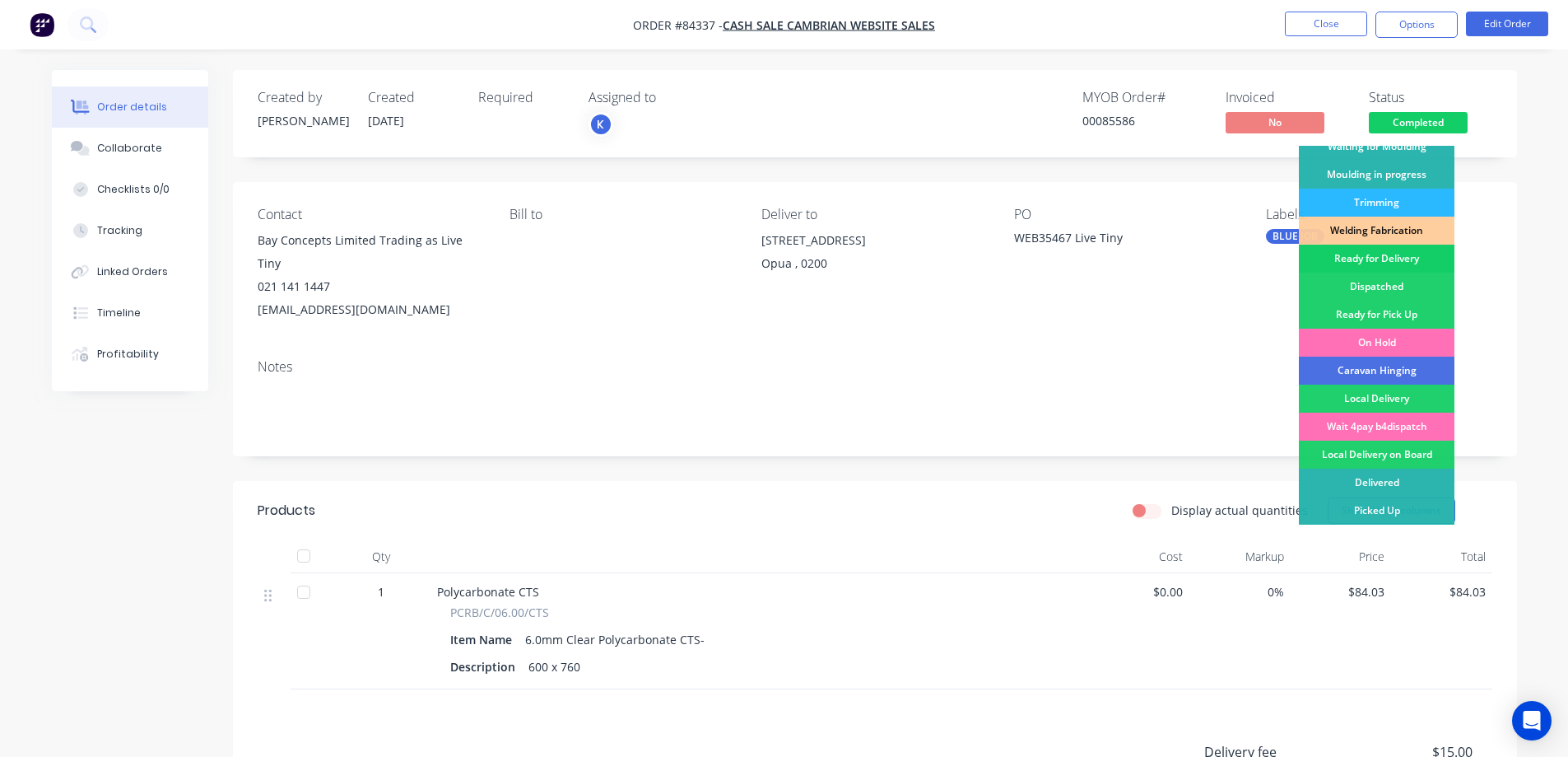
click at [1372, 266] on div "Ready for Delivery" at bounding box center [1377, 258] width 156 height 28
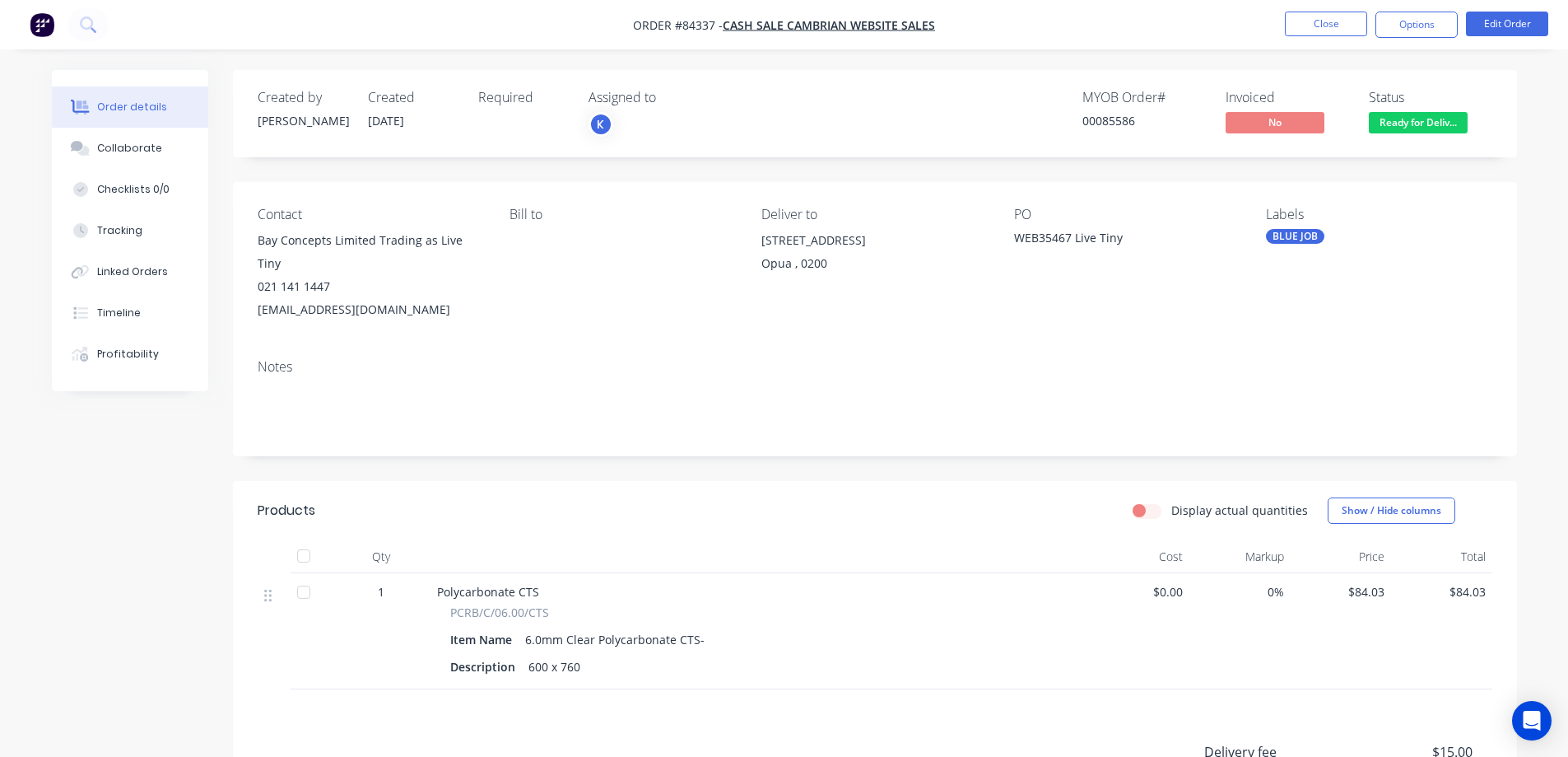
click at [1410, 45] on nav "Order #84337 - cash sale CAMBRIAN WEBSITE SALES Close Options Edit Order" at bounding box center [784, 24] width 1568 height 49
click at [1406, 34] on button "Options" at bounding box center [1416, 24] width 83 height 27
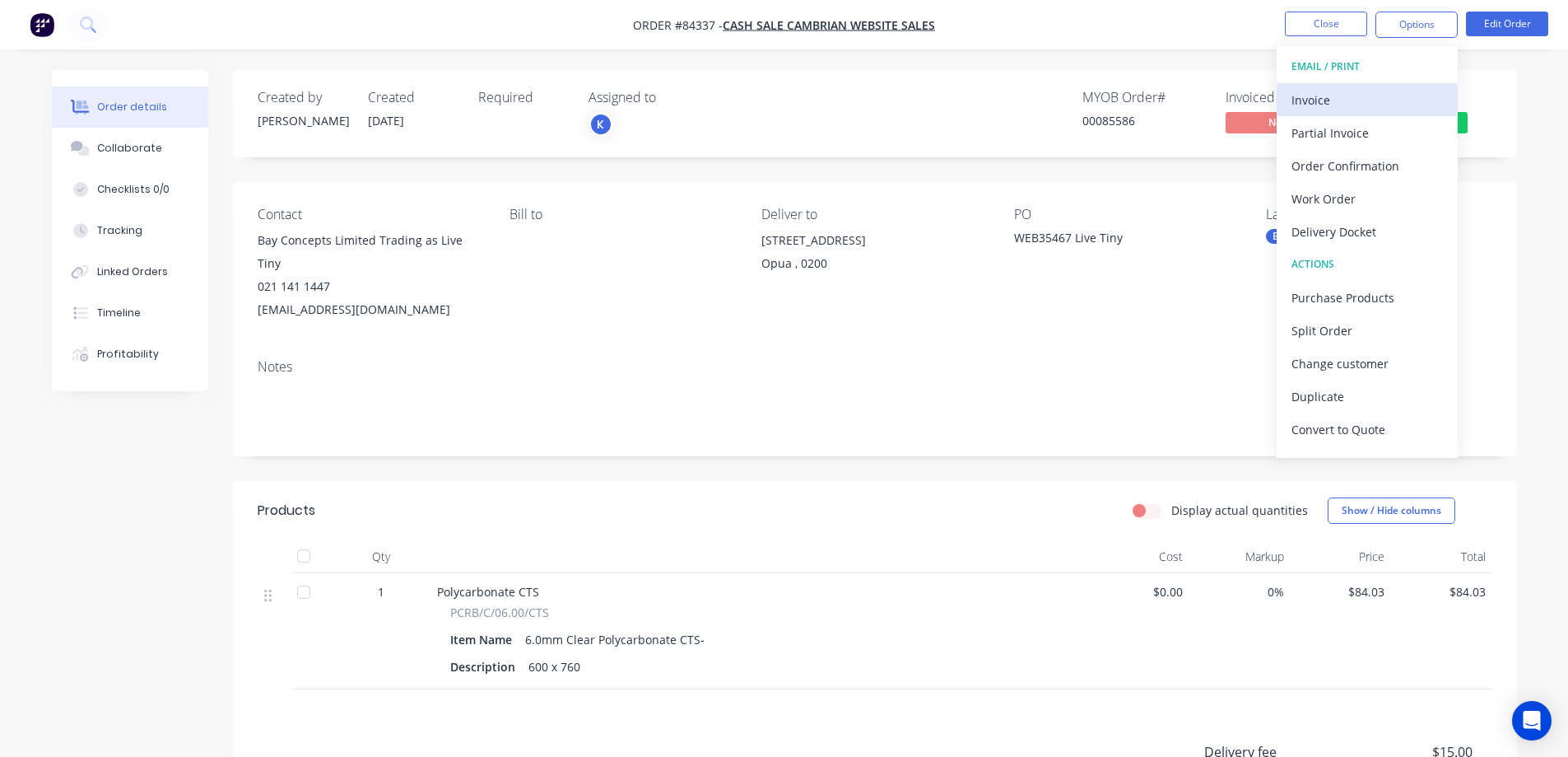
click at [1341, 97] on div "Invoice" at bounding box center [1367, 100] width 152 height 24
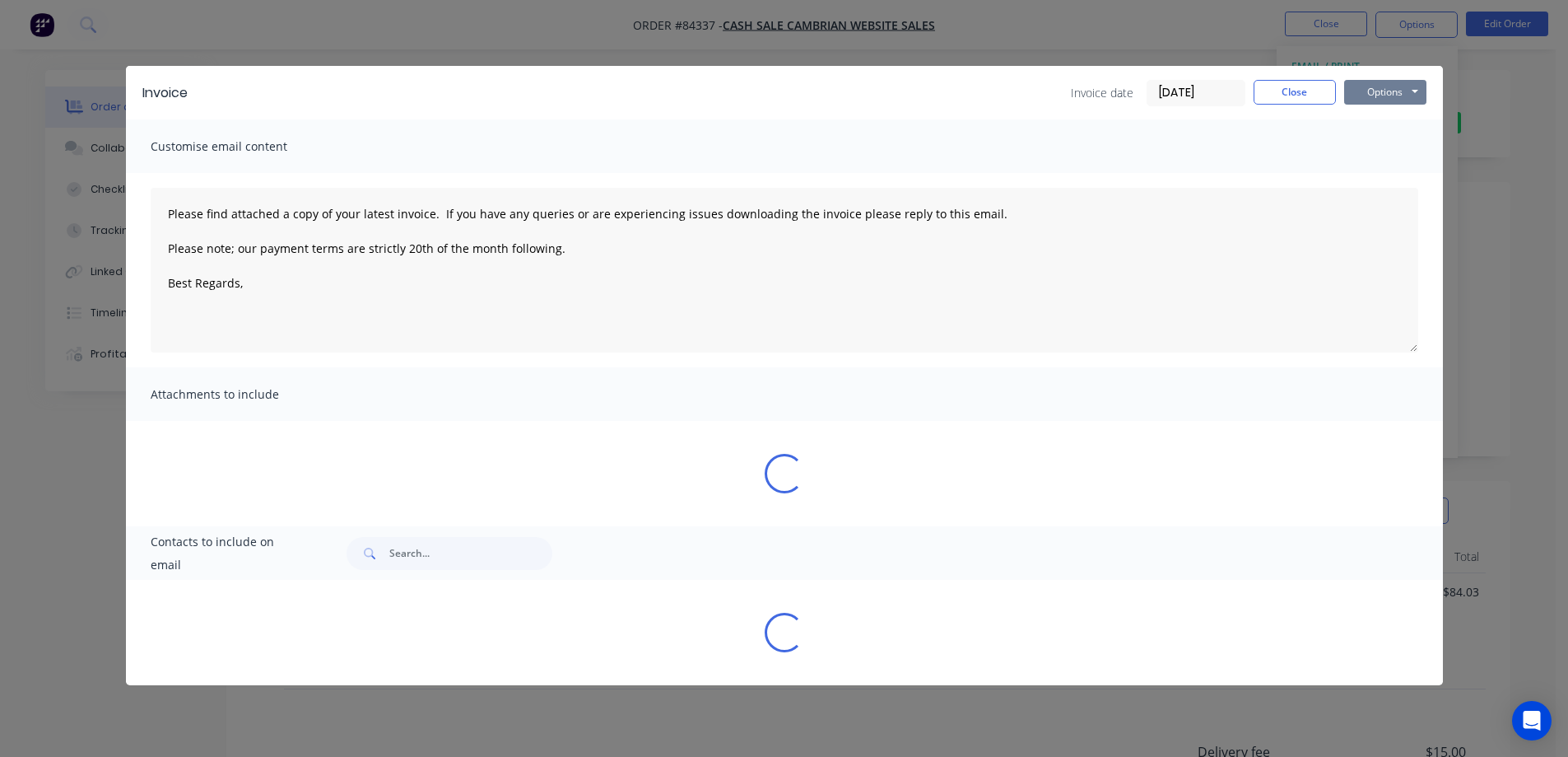
click at [1391, 93] on button "Options" at bounding box center [1385, 92] width 83 height 25
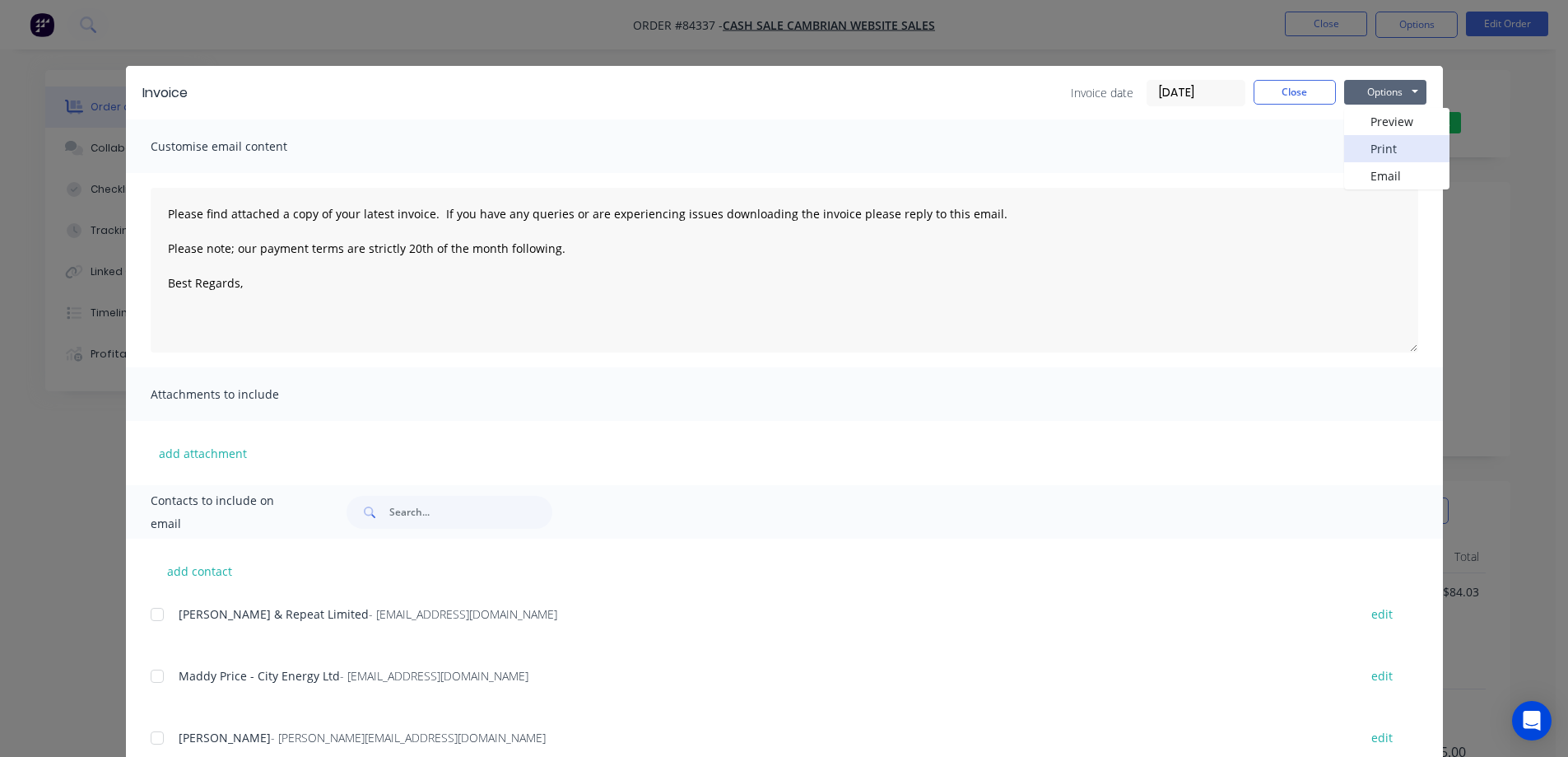
click at [1390, 147] on button "Print" at bounding box center [1397, 149] width 105 height 28
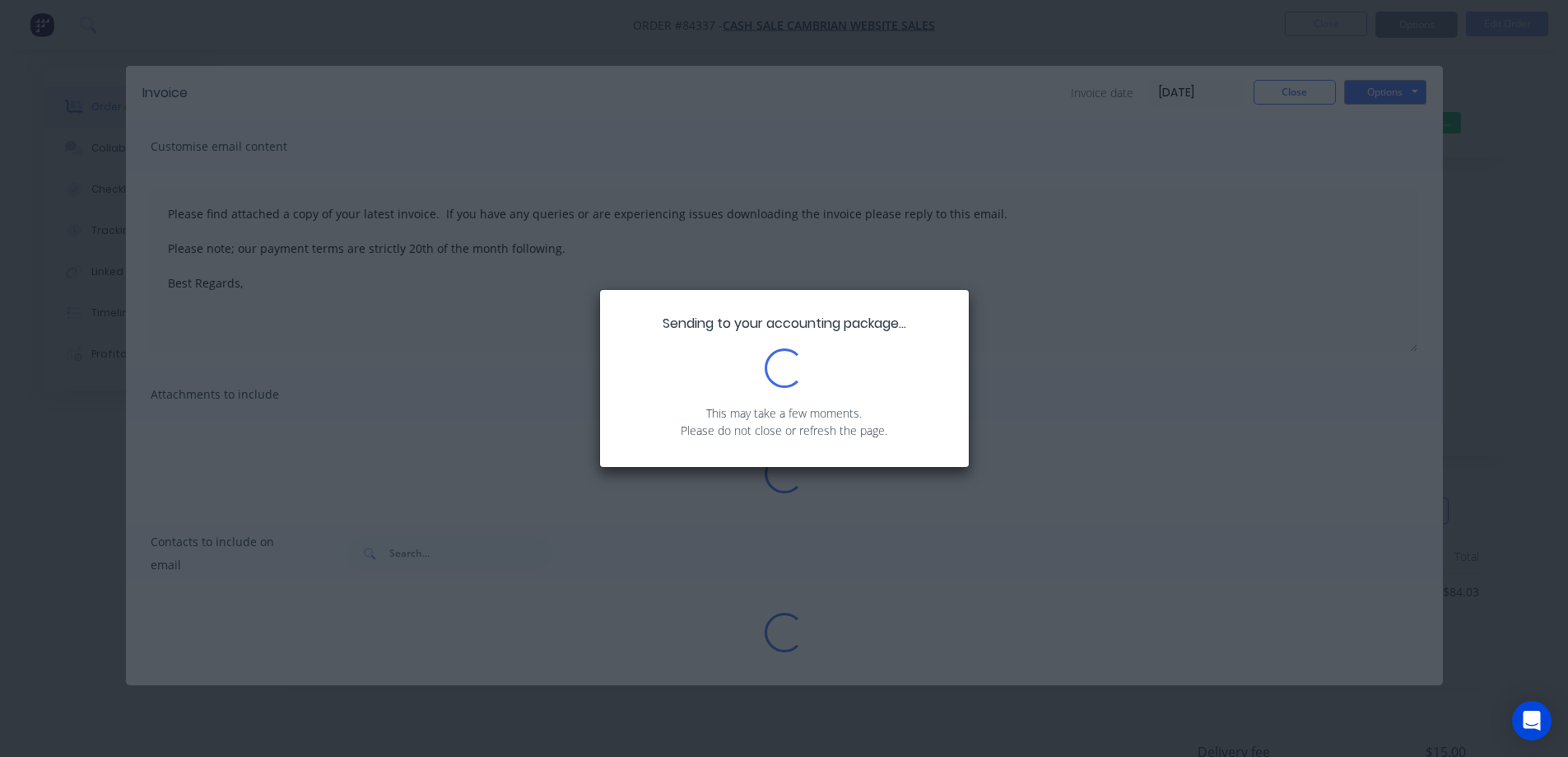
type textarea "Please find attached a copy of your latest invoice. If you have any queries or …"
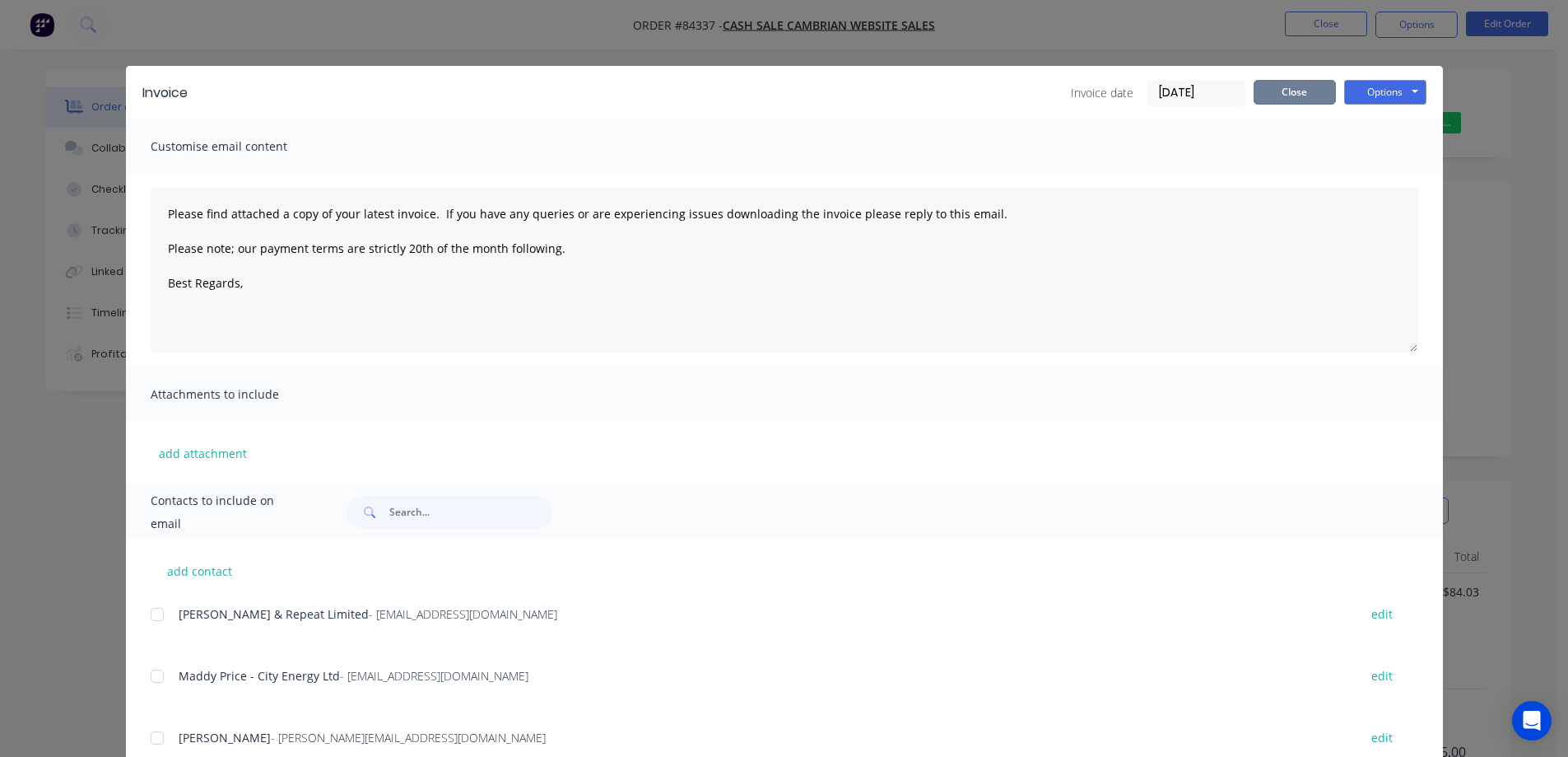
drag, startPoint x: 1293, startPoint y: 94, endPoint x: 1298, endPoint y: 53, distance: 41.3
click at [1293, 94] on button "Close" at bounding box center [1295, 92] width 83 height 25
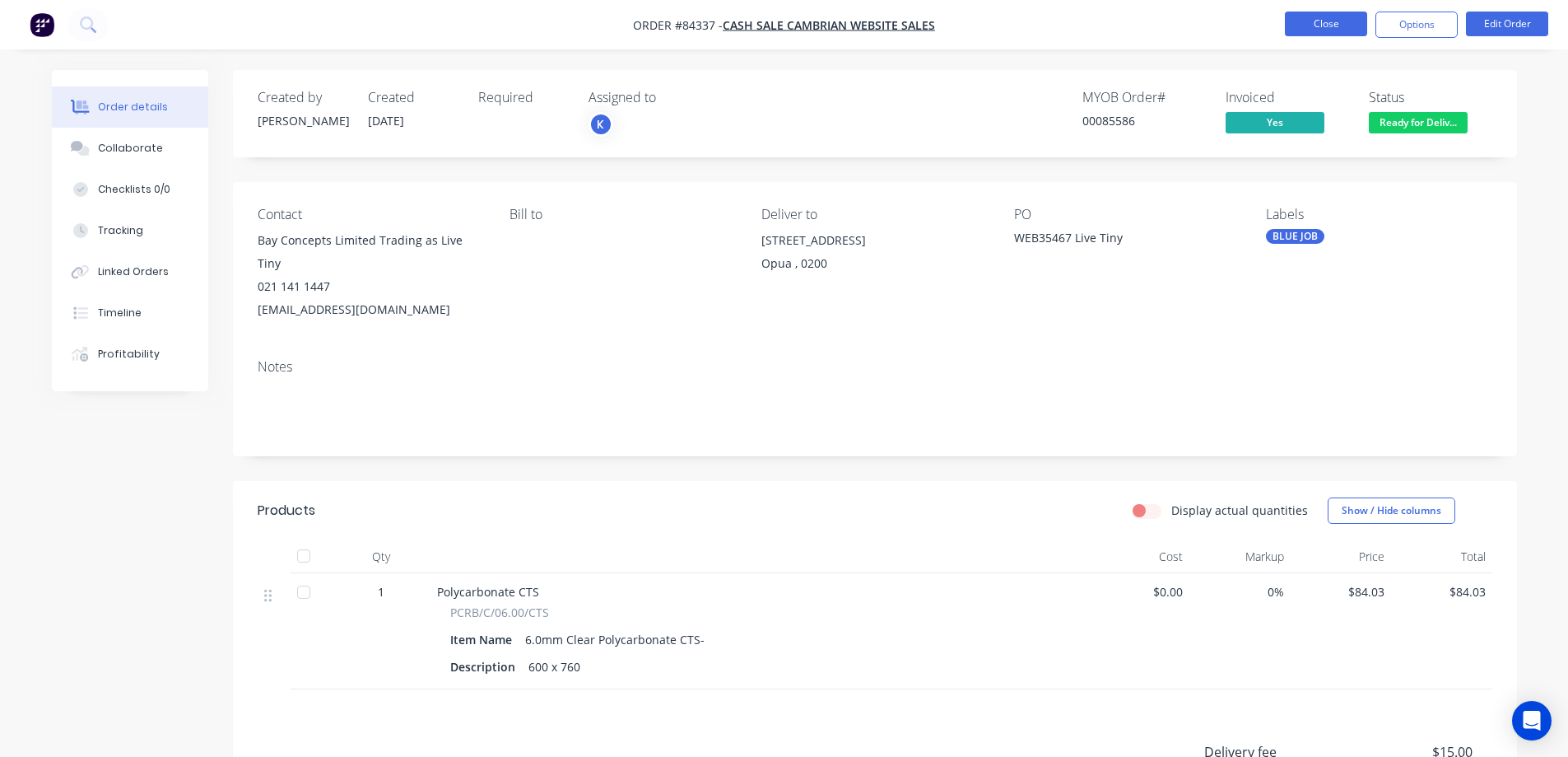
click at [1304, 23] on button "Close" at bounding box center [1326, 23] width 83 height 25
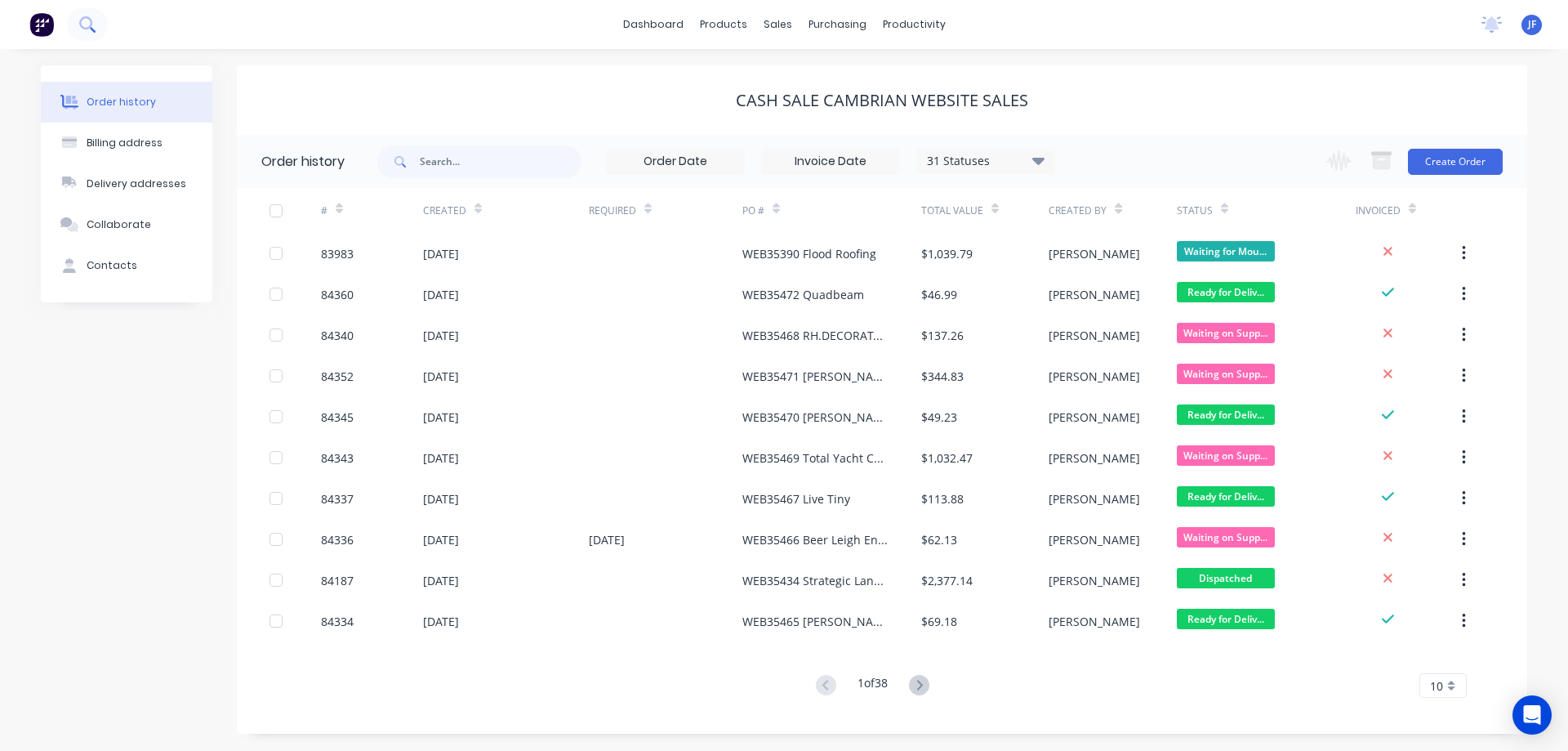
click at [90, 18] on icon at bounding box center [87, 24] width 15 height 15
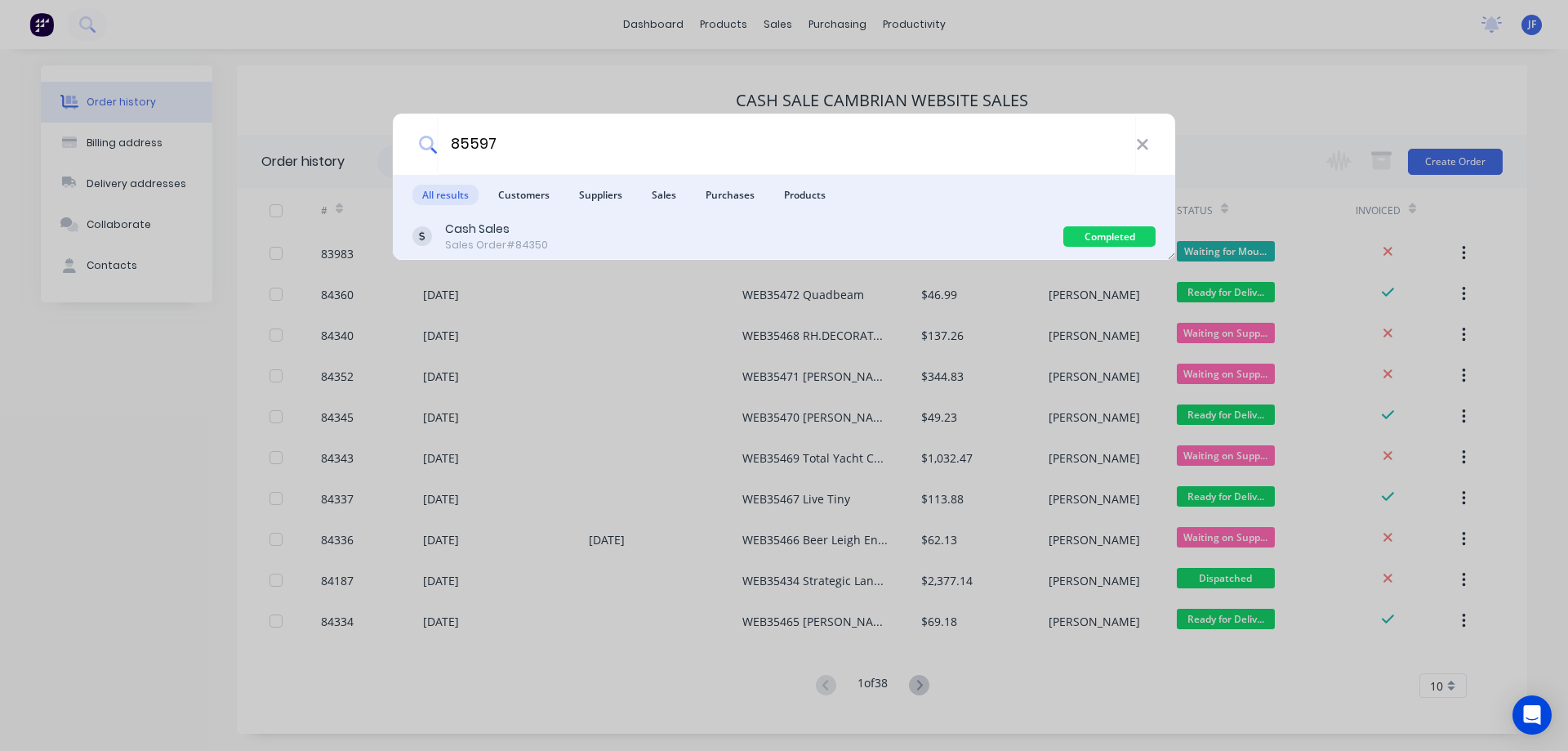
type input "85597"
click at [942, 244] on div "Cash Sales Sales Order #84350" at bounding box center [738, 236] width 651 height 32
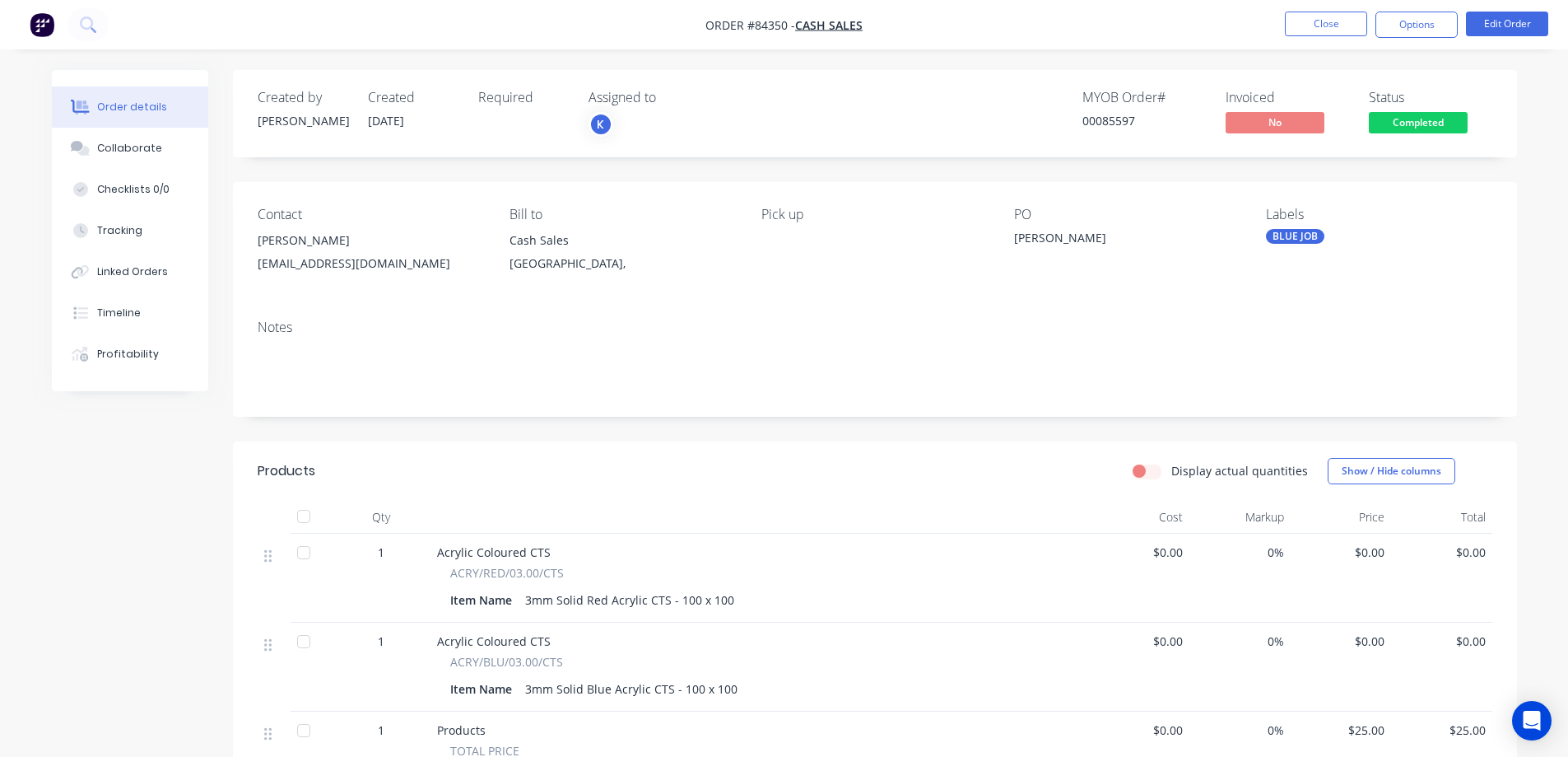
click at [1391, 127] on span "Completed" at bounding box center [1418, 122] width 99 height 21
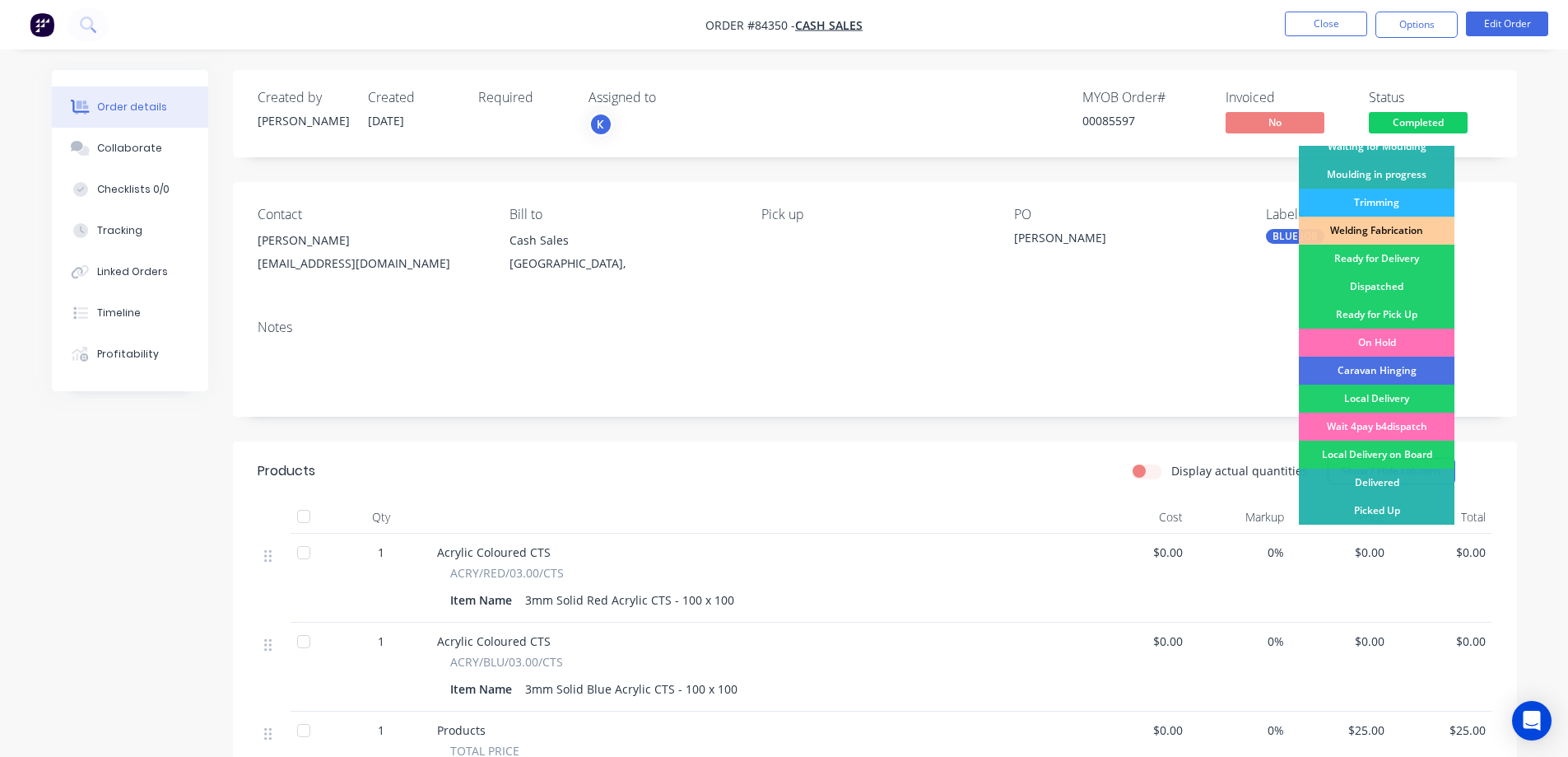
scroll to position [164, 0]
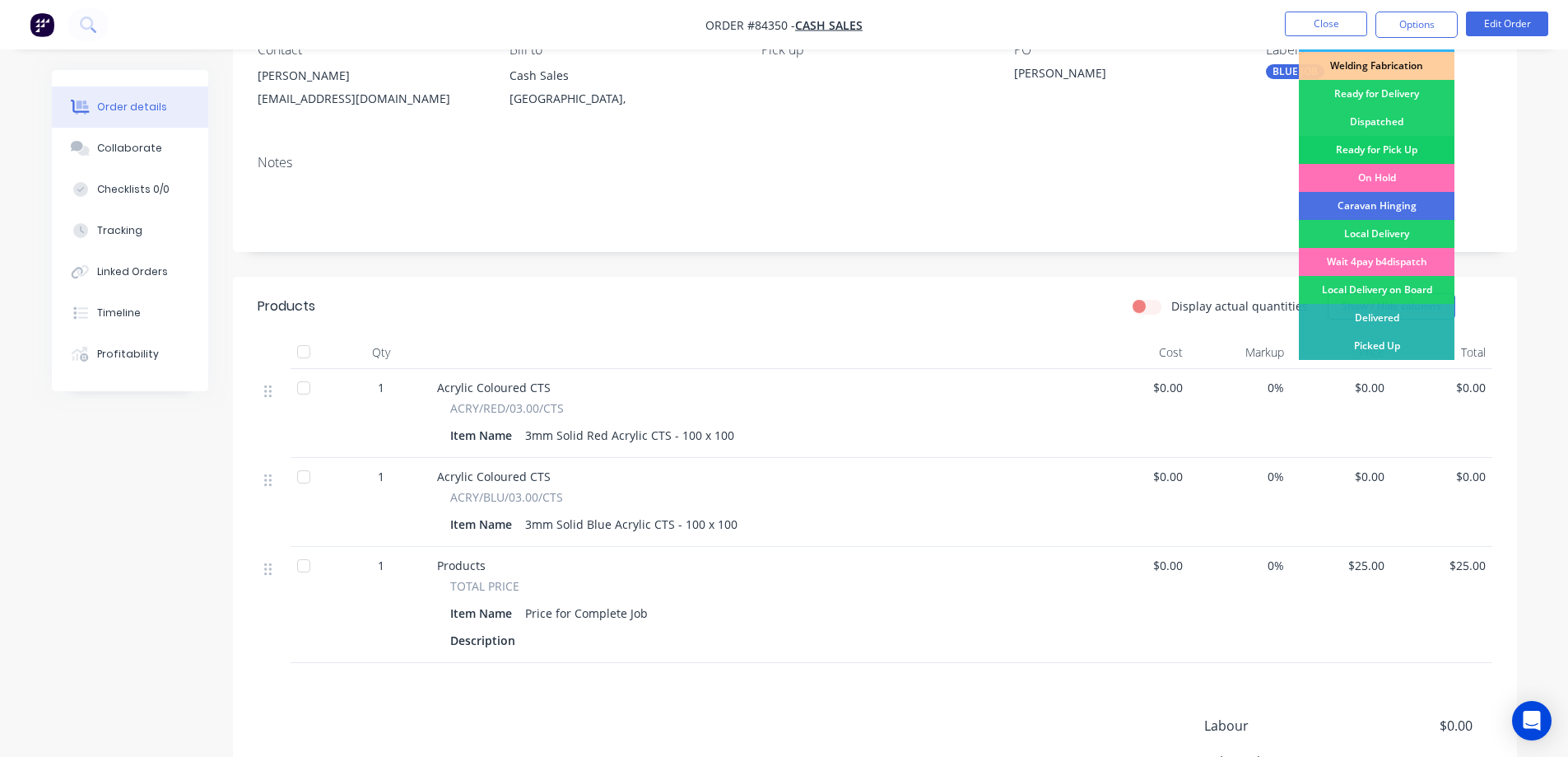
click at [1379, 150] on div "Ready for Pick Up" at bounding box center [1377, 150] width 156 height 28
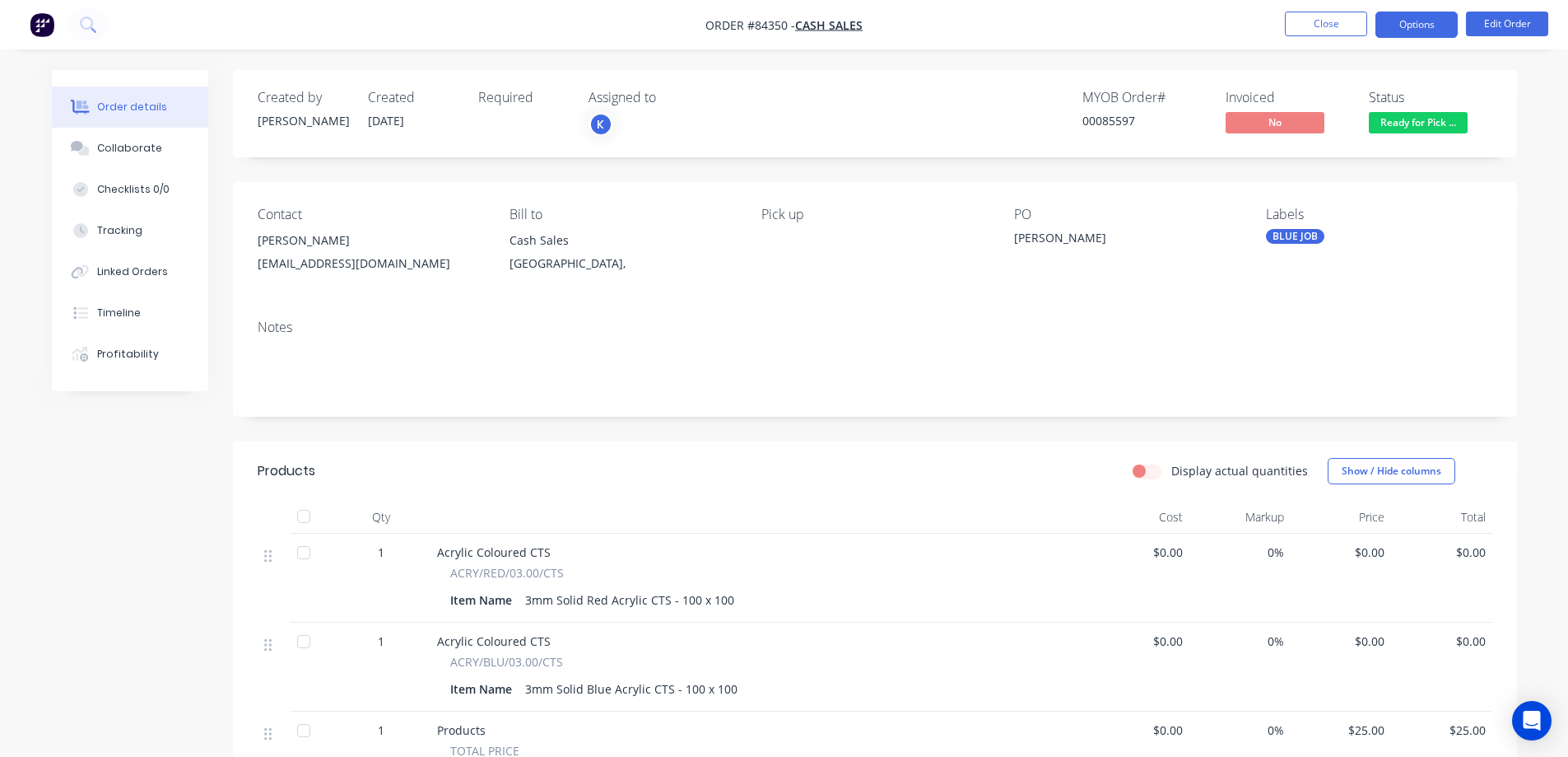
click at [1415, 28] on button "Options" at bounding box center [1416, 24] width 83 height 27
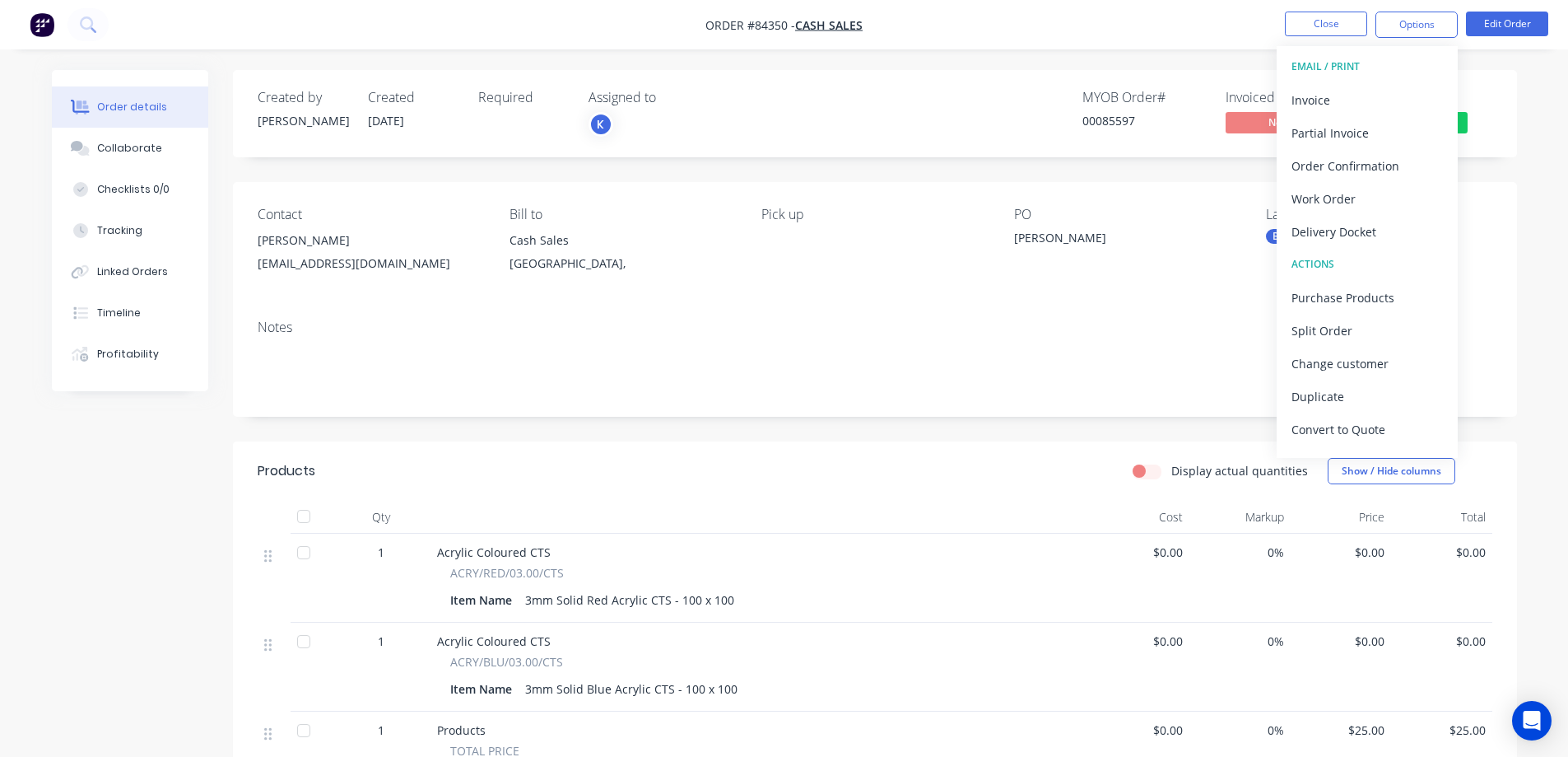
click at [1337, 99] on div "Invoice" at bounding box center [1367, 100] width 152 height 24
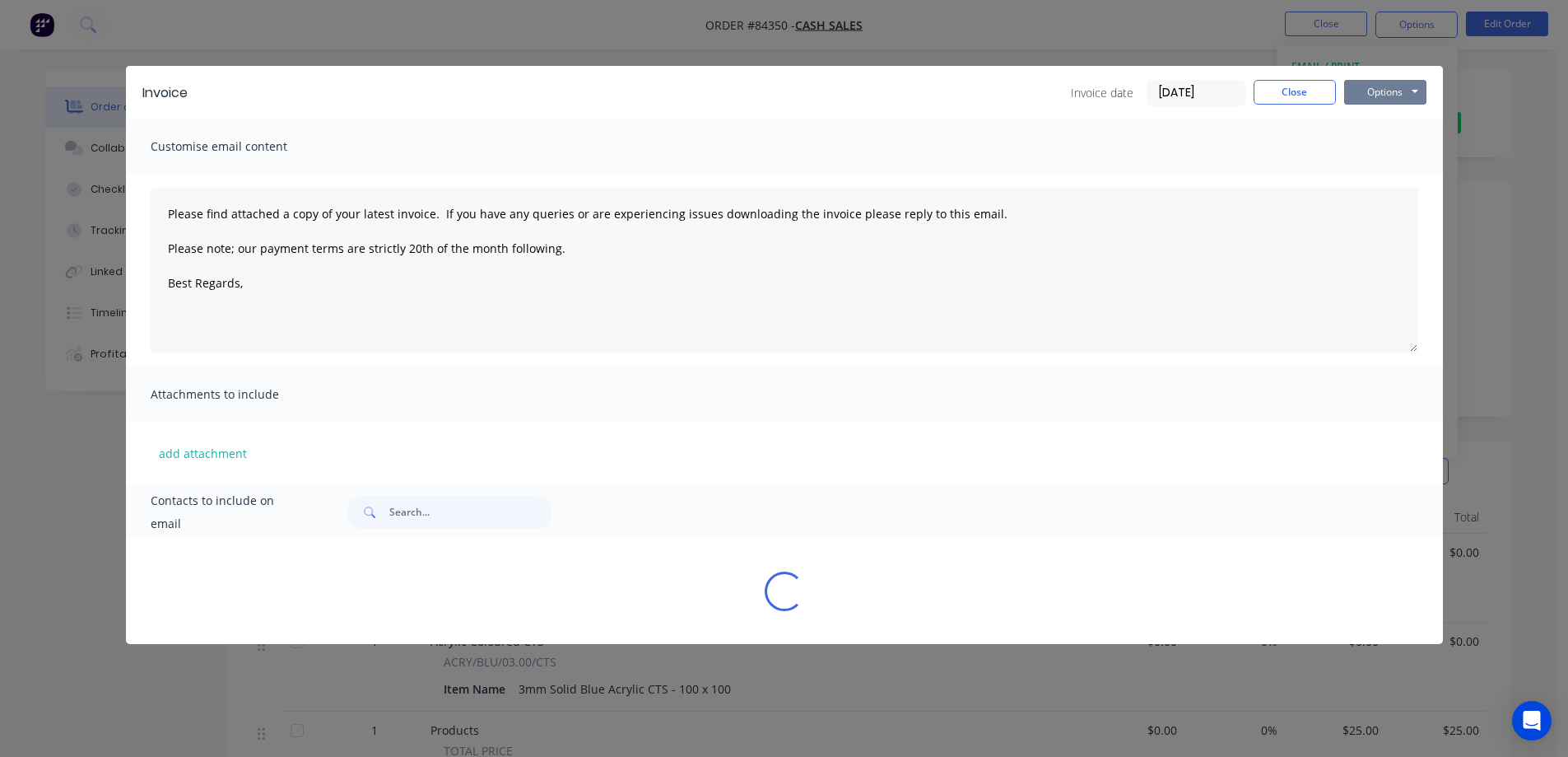
click at [1379, 94] on button "Options" at bounding box center [1385, 92] width 83 height 25
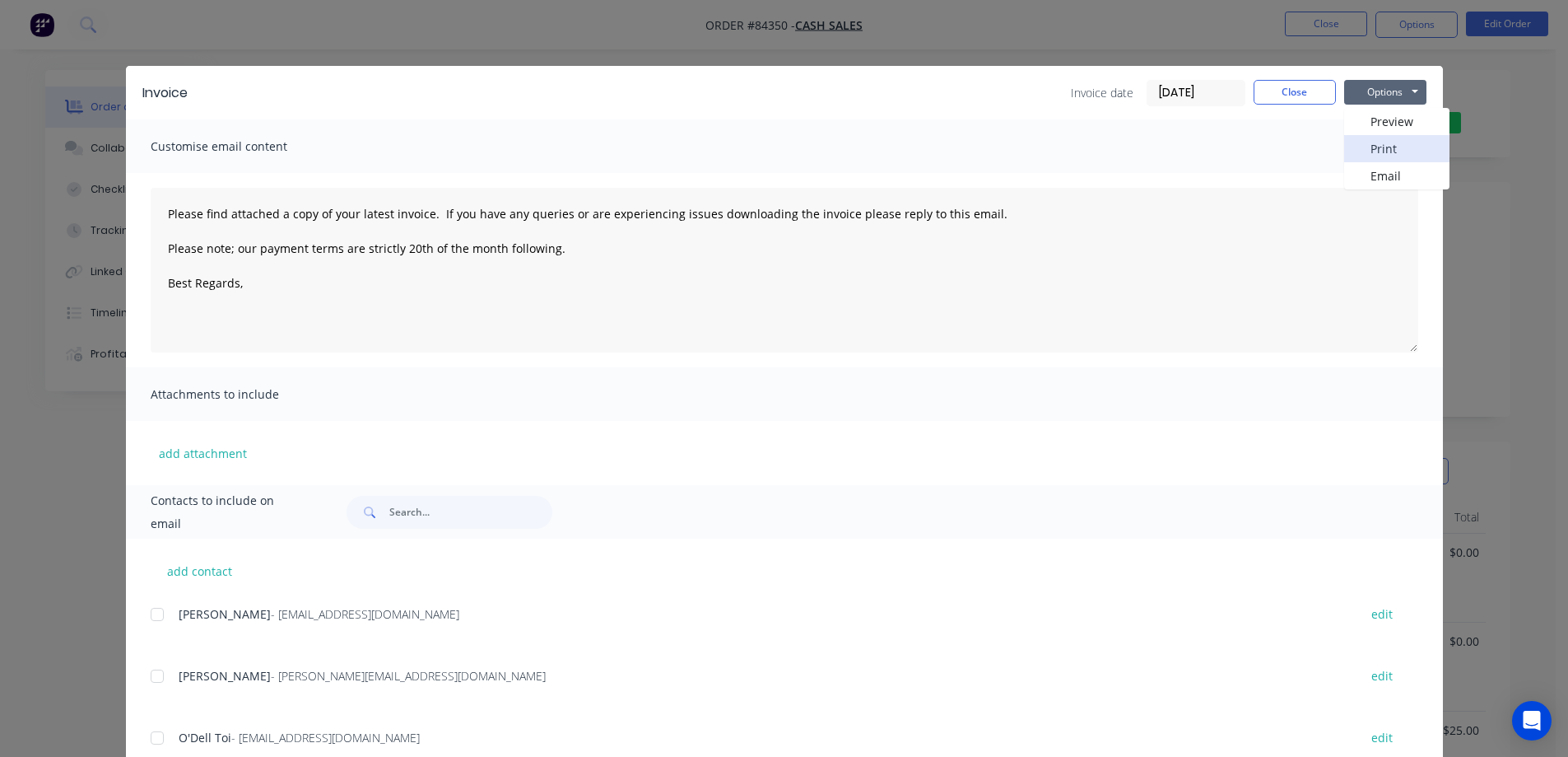
click at [1381, 140] on button "Print" at bounding box center [1397, 149] width 105 height 28
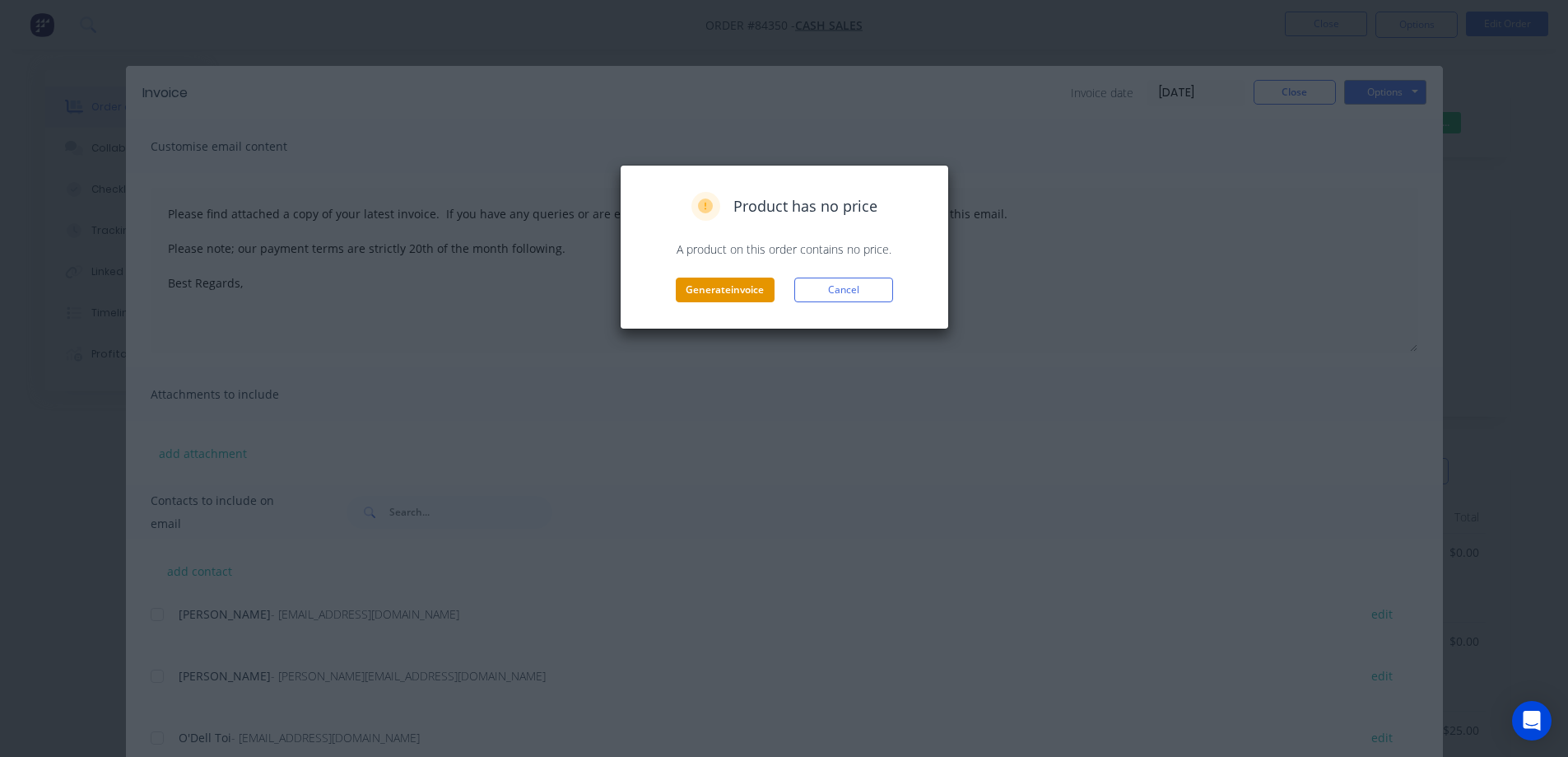
click at [756, 286] on button "Generate invoice" at bounding box center [725, 289] width 99 height 25
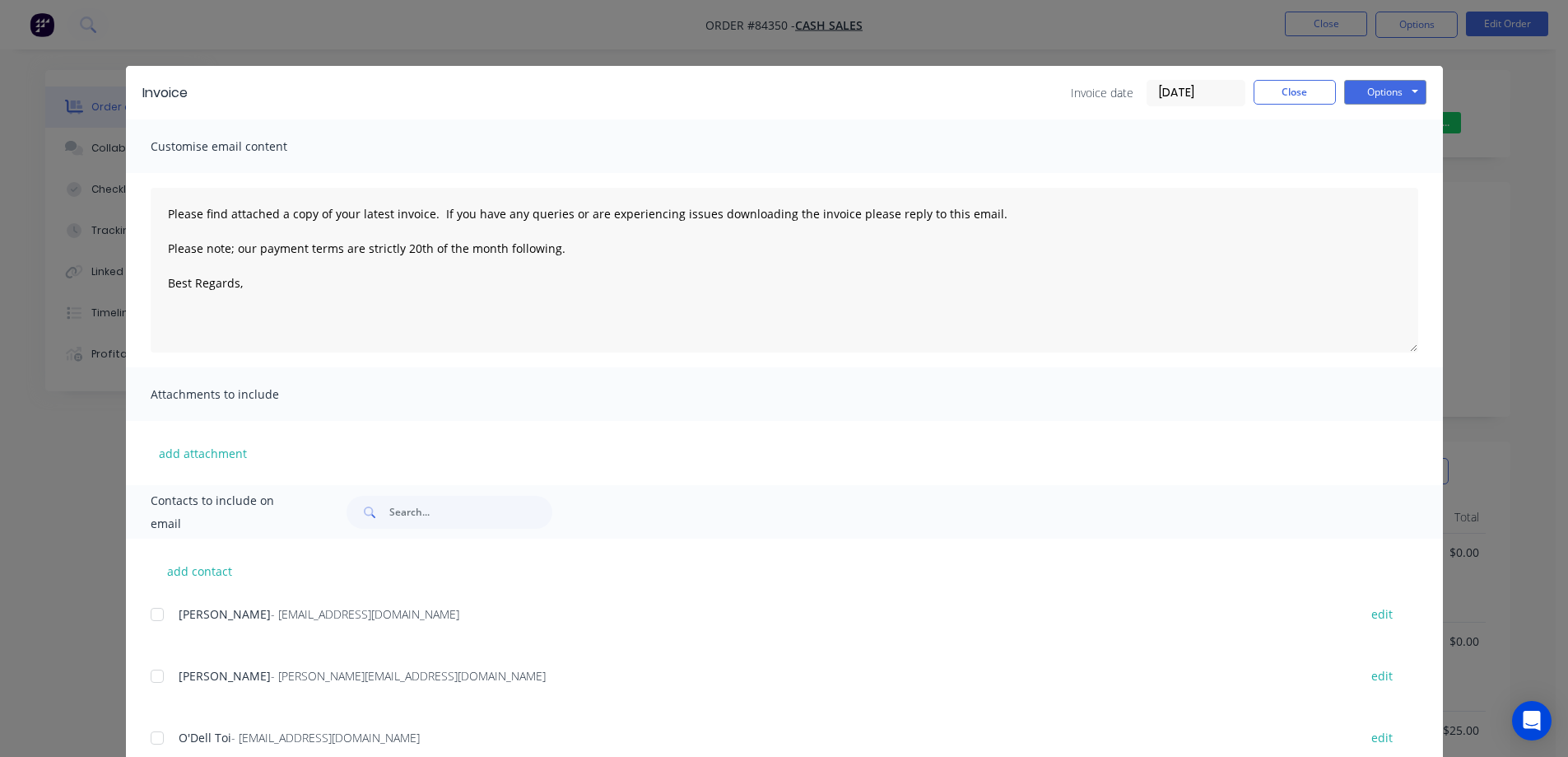
type textarea "Please find attached a copy of your latest invoice. If you have any queries or …"
drag, startPoint x: 1273, startPoint y: 83, endPoint x: 1302, endPoint y: 38, distance: 53.5
click at [1274, 82] on button "Close" at bounding box center [1295, 92] width 83 height 25
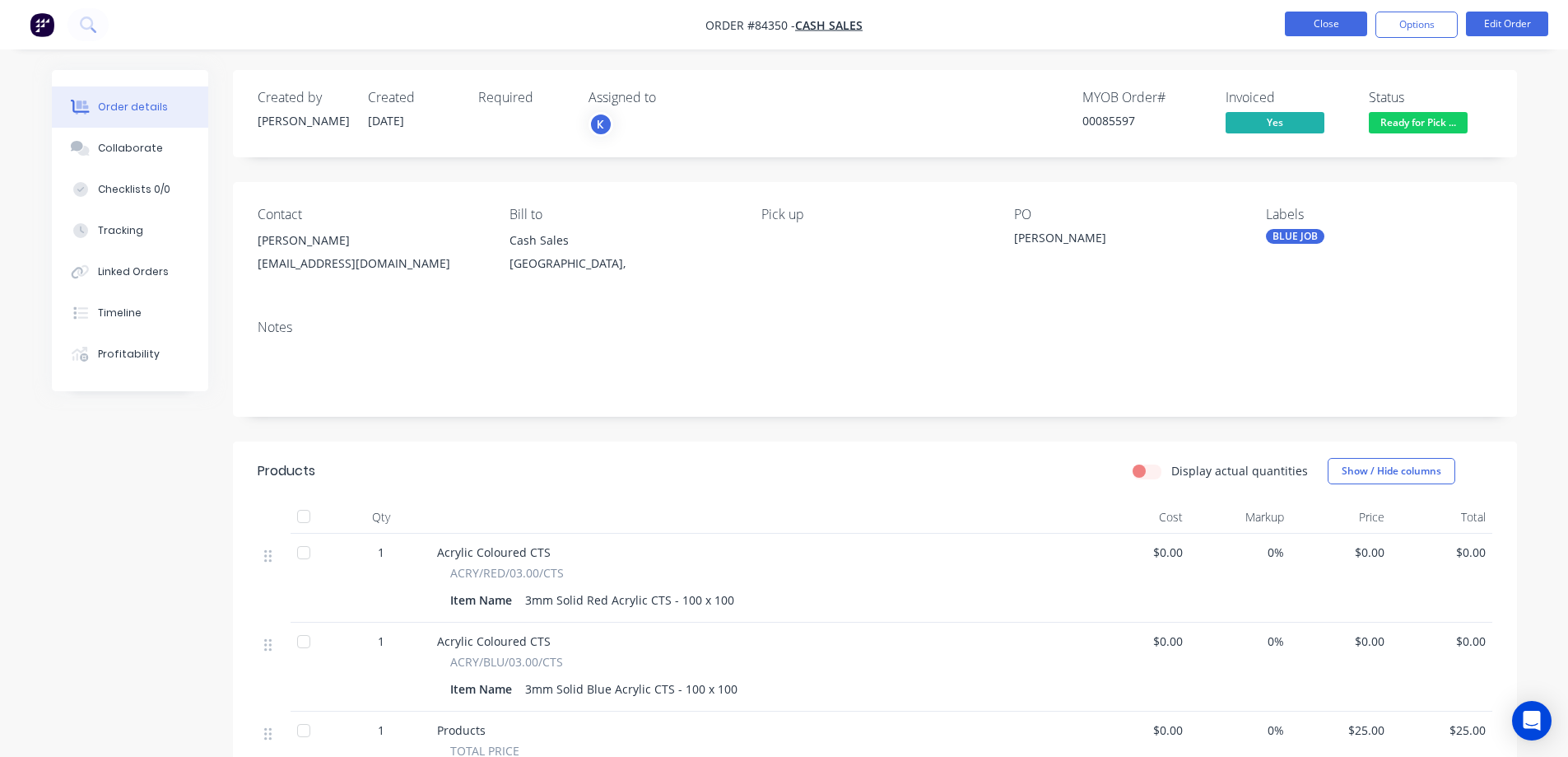
click at [1307, 28] on button "Close" at bounding box center [1326, 23] width 83 height 25
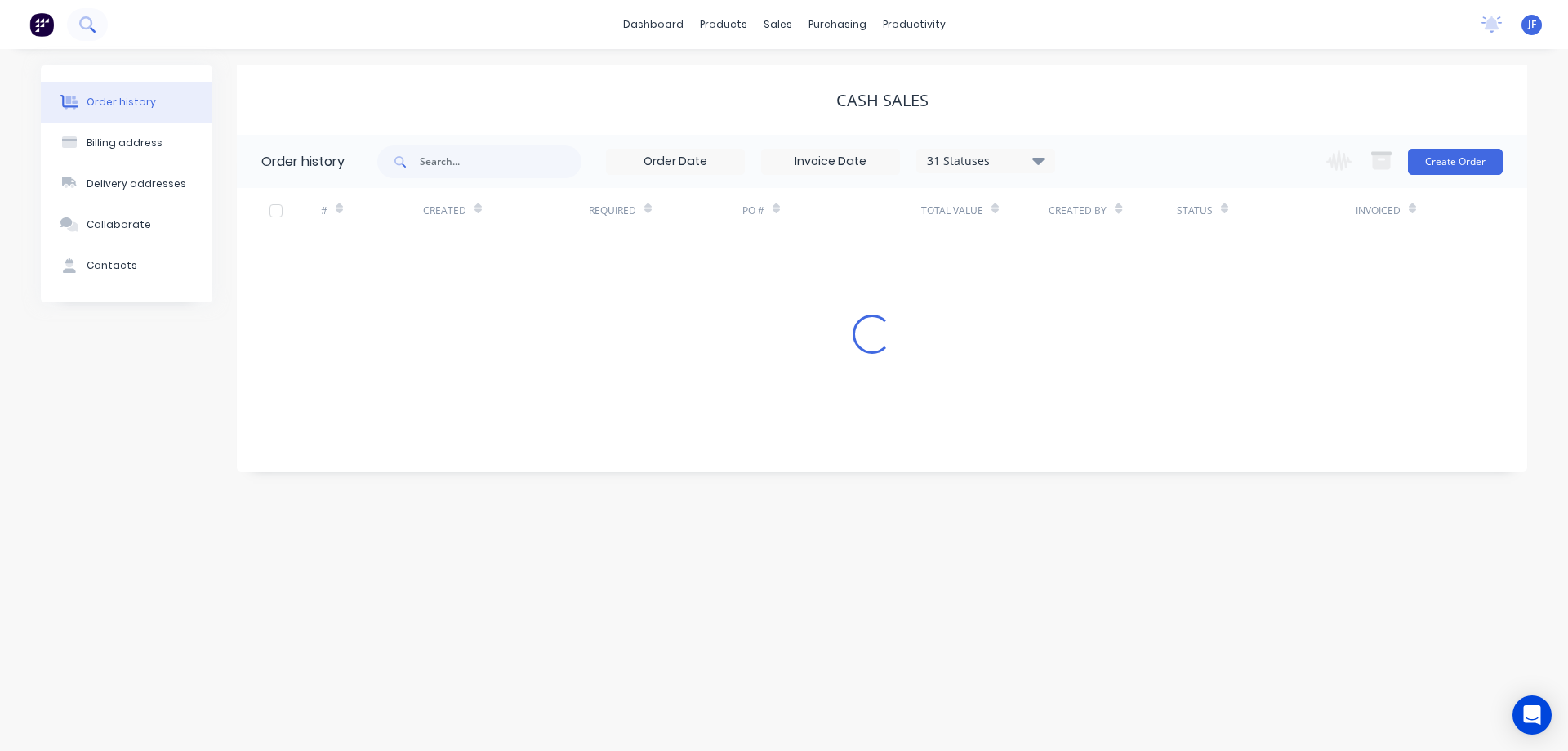
click at [98, 19] on button at bounding box center [87, 25] width 41 height 32
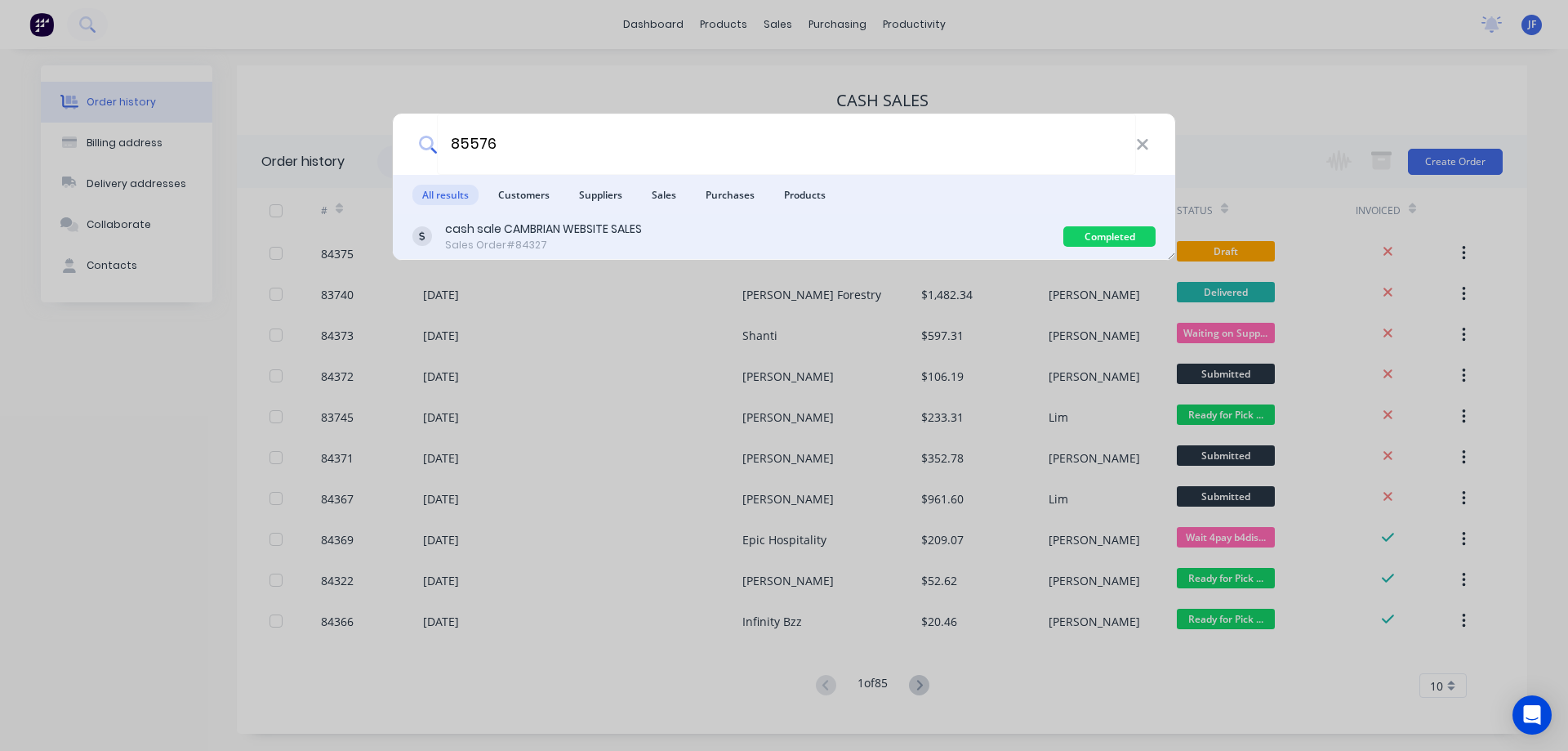
type input "85576"
click at [776, 245] on div "cash sale CAMBRIAN WEBSITE SALES Sales Order #84327" at bounding box center [738, 236] width 651 height 32
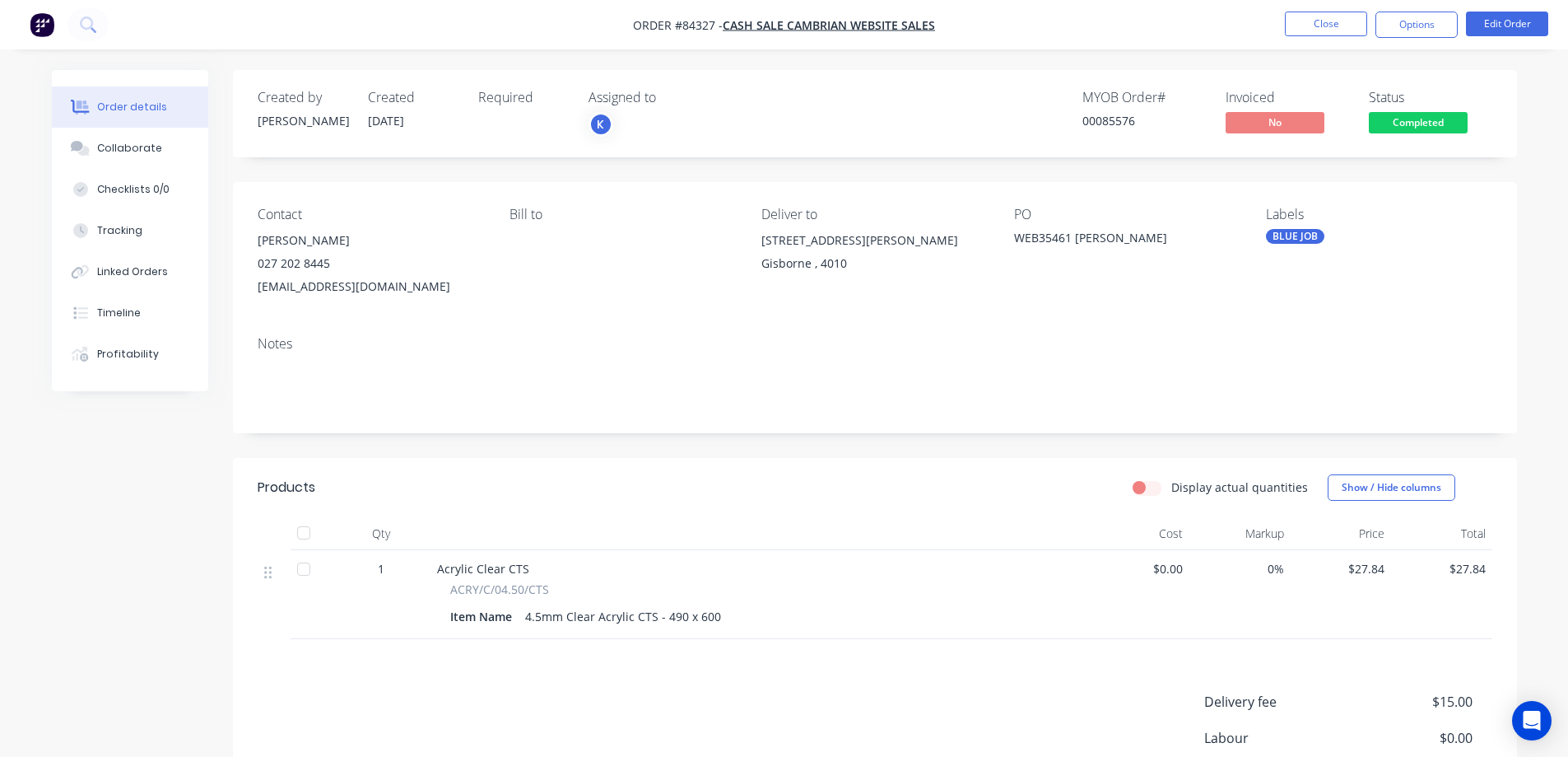
click at [1407, 121] on span "Completed" at bounding box center [1418, 122] width 99 height 21
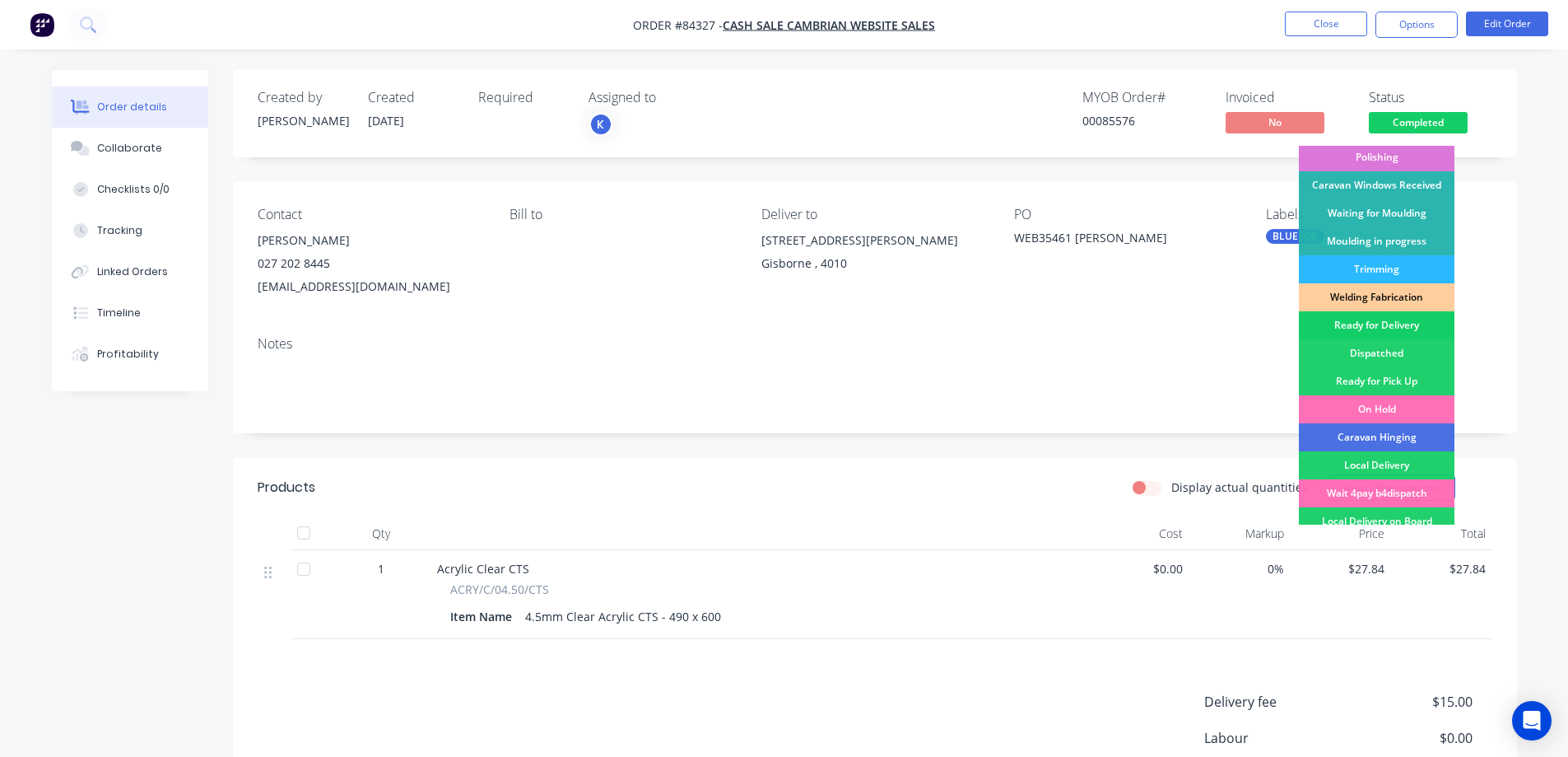
scroll to position [321, 0]
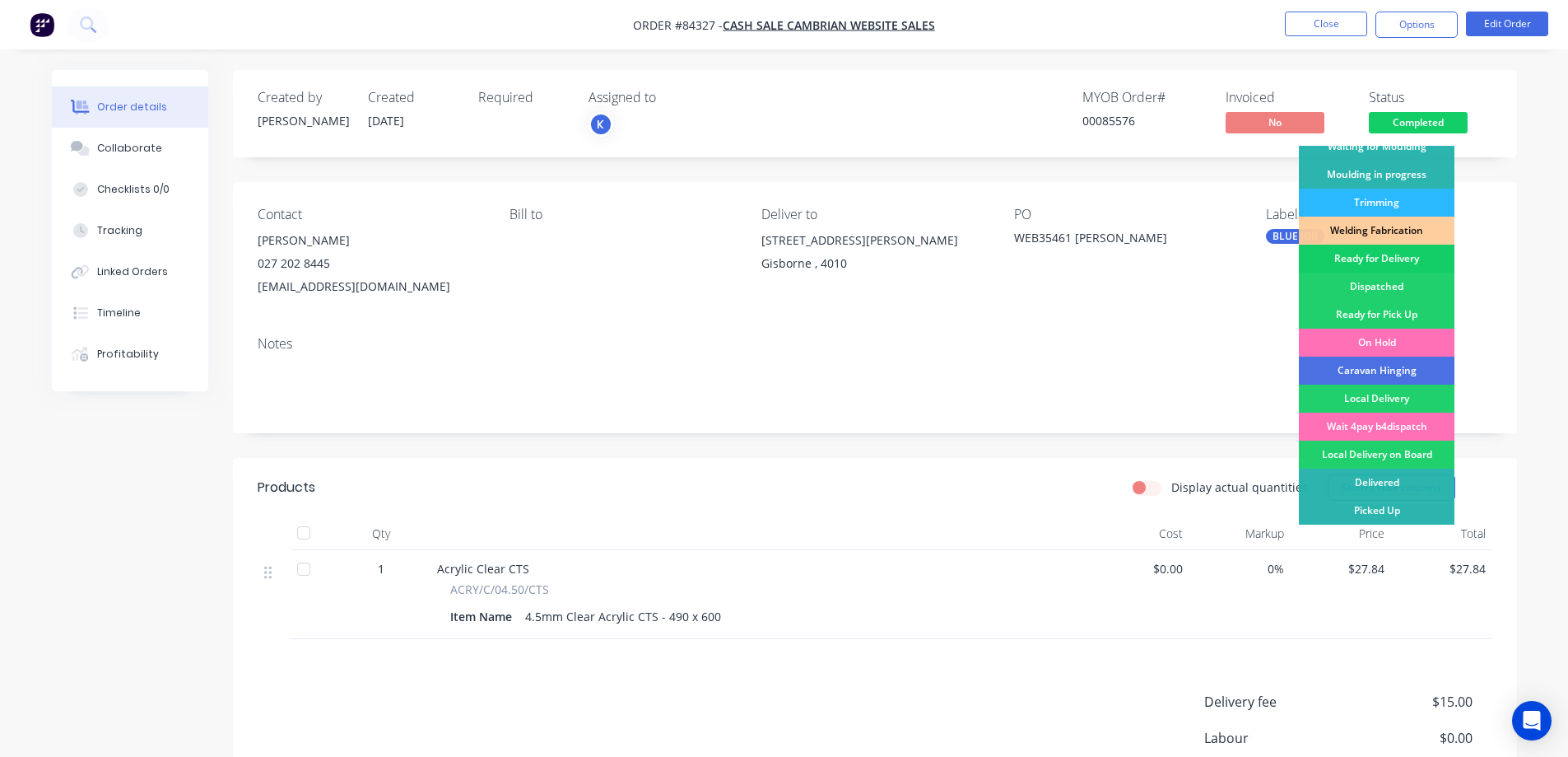
click at [1396, 262] on div "Ready for Delivery" at bounding box center [1377, 258] width 156 height 28
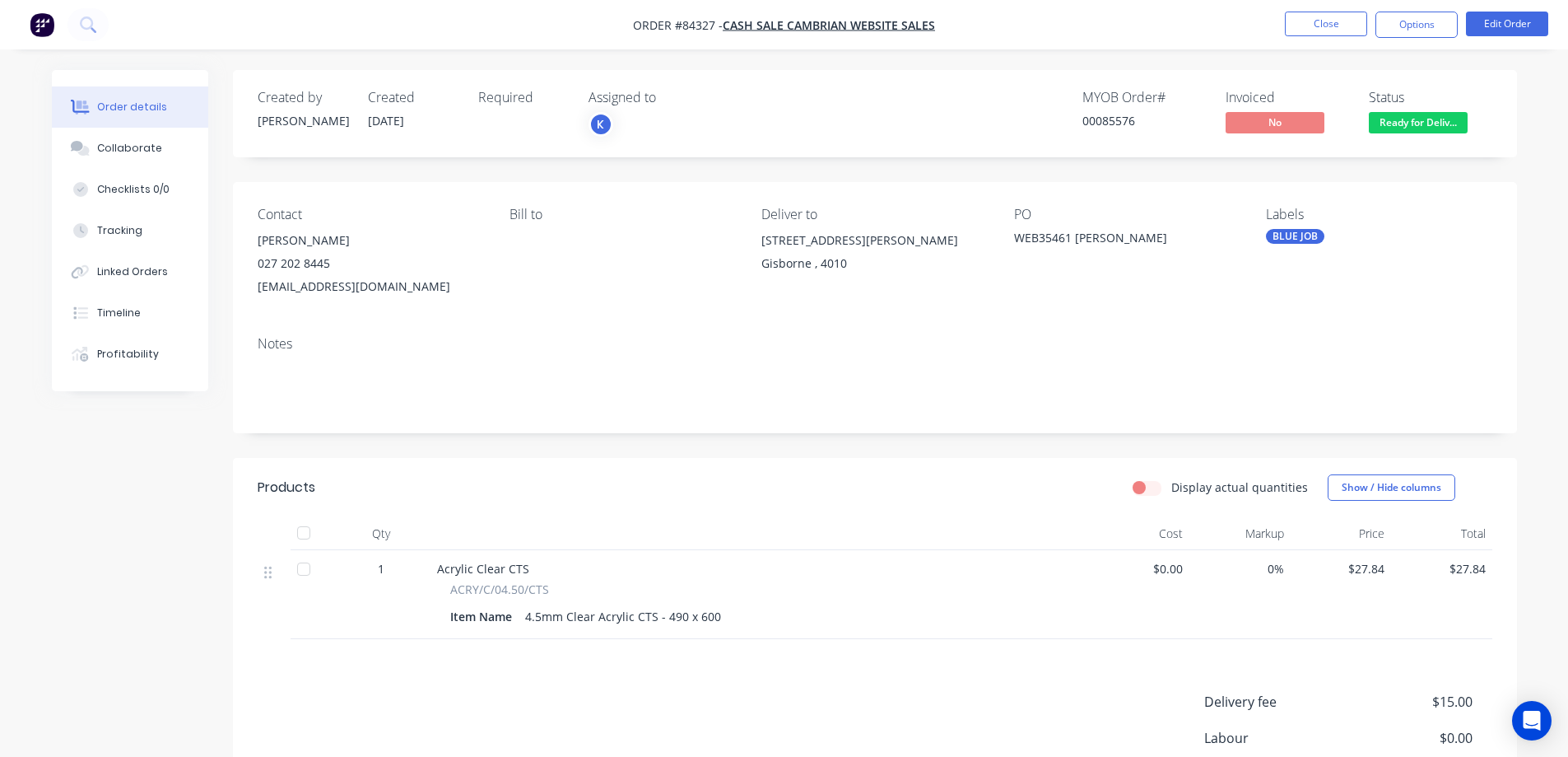
click at [1411, 10] on nav "Order #84327 - cash sale CAMBRIAN WEBSITE SALES Close Options Edit Order" at bounding box center [784, 24] width 1568 height 49
click at [1421, 16] on button "Options" at bounding box center [1416, 24] width 83 height 27
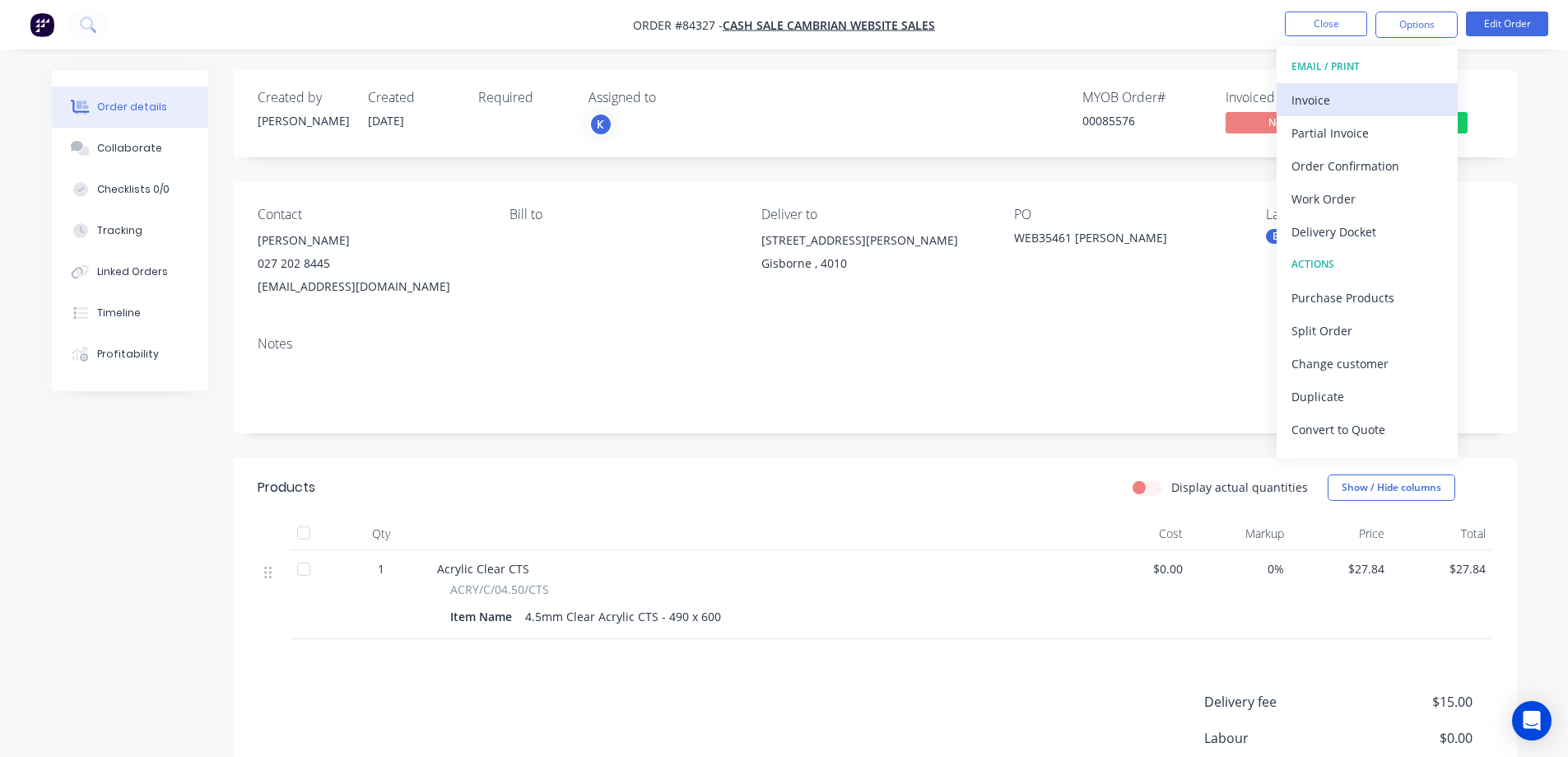
click at [1358, 85] on button "Invoice" at bounding box center [1367, 100] width 181 height 33
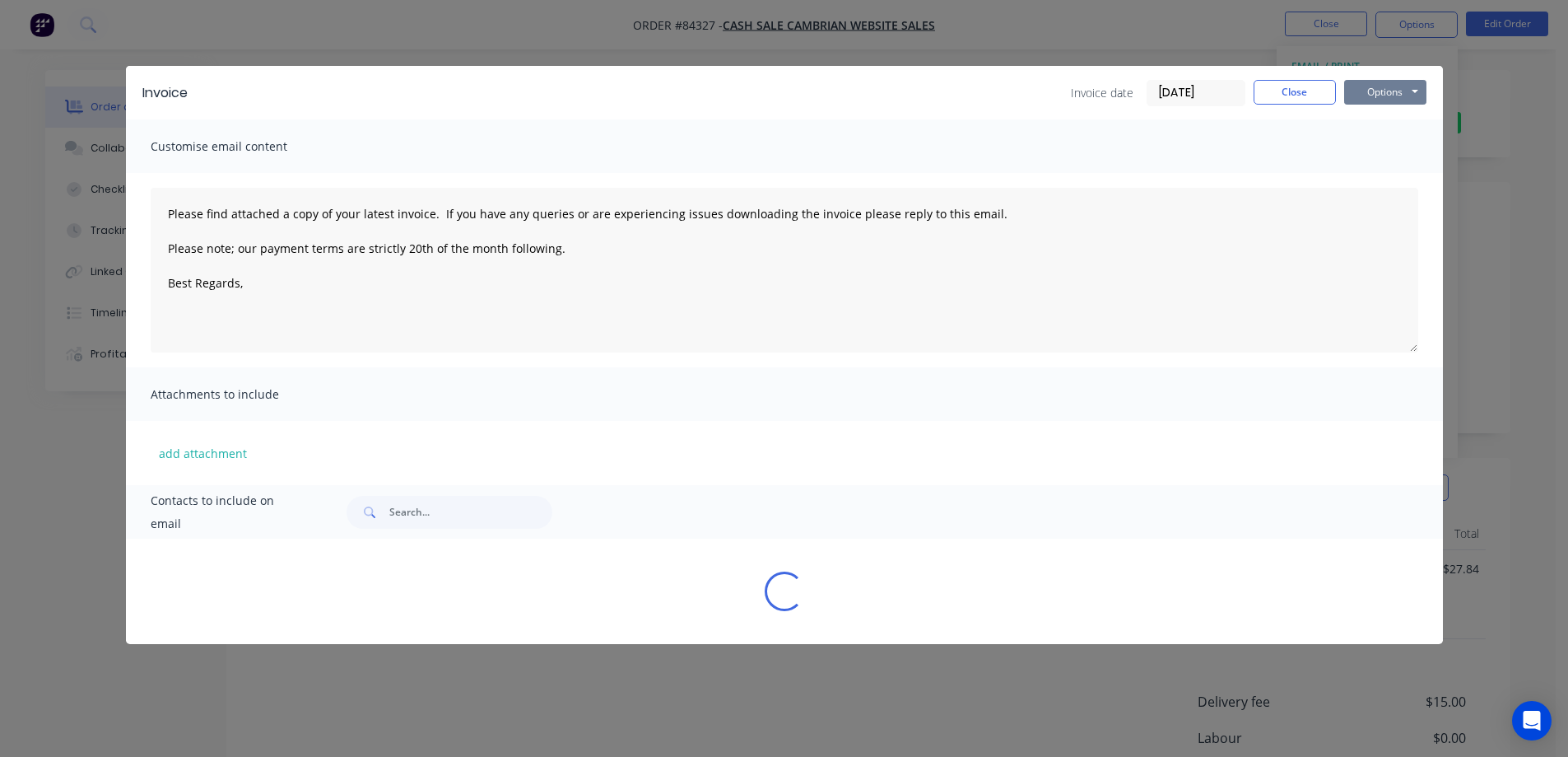
click at [1379, 86] on button "Options" at bounding box center [1385, 92] width 83 height 25
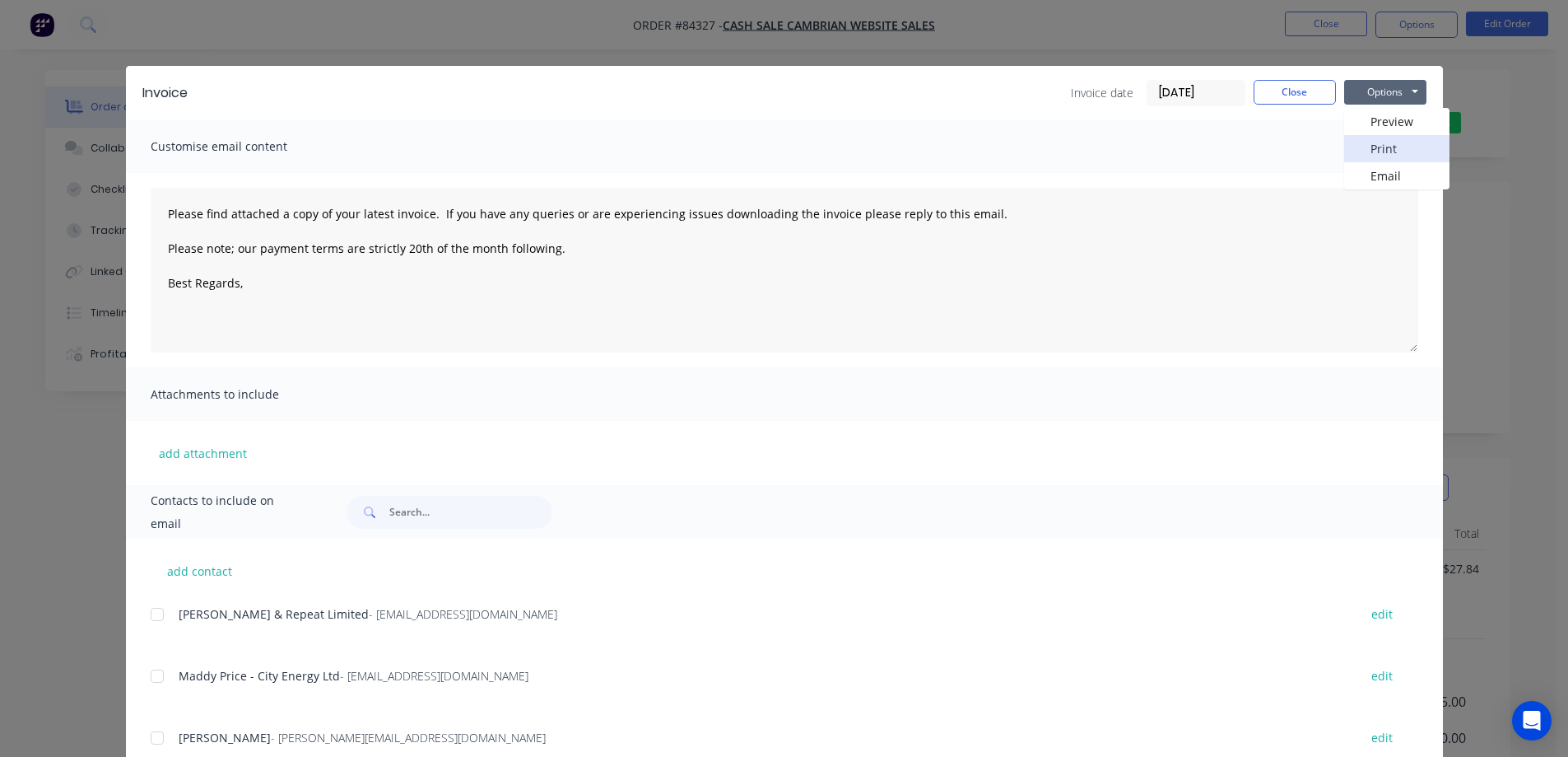
click at [1389, 144] on button "Print" at bounding box center [1397, 149] width 105 height 28
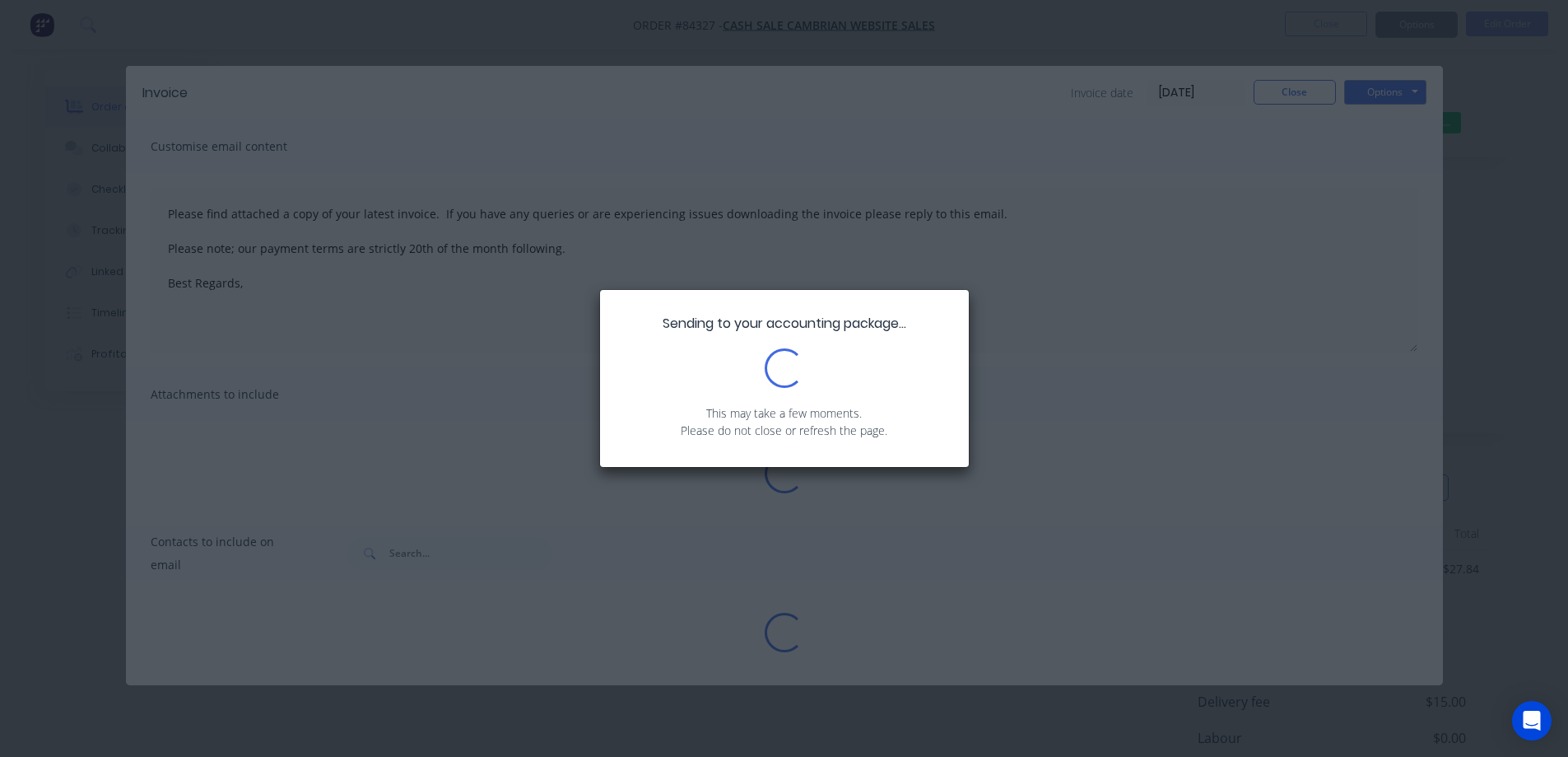
type textarea "Please find attached a copy of your latest invoice. If you have any queries or …"
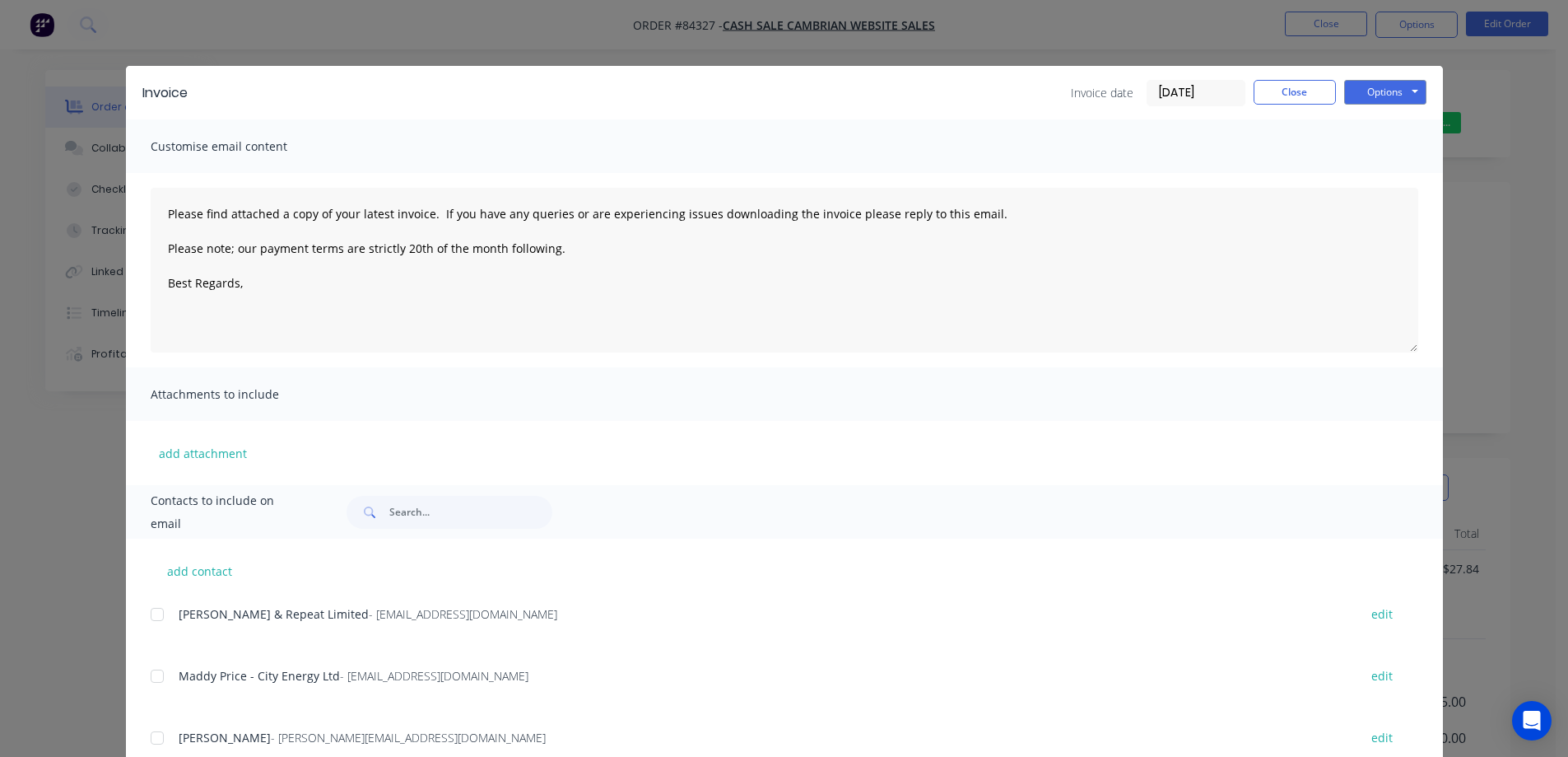
click at [110, 18] on div "Invoice Invoice date 03/09/25 Close Options Preview Print Email Customise email…" at bounding box center [784, 378] width 1568 height 757
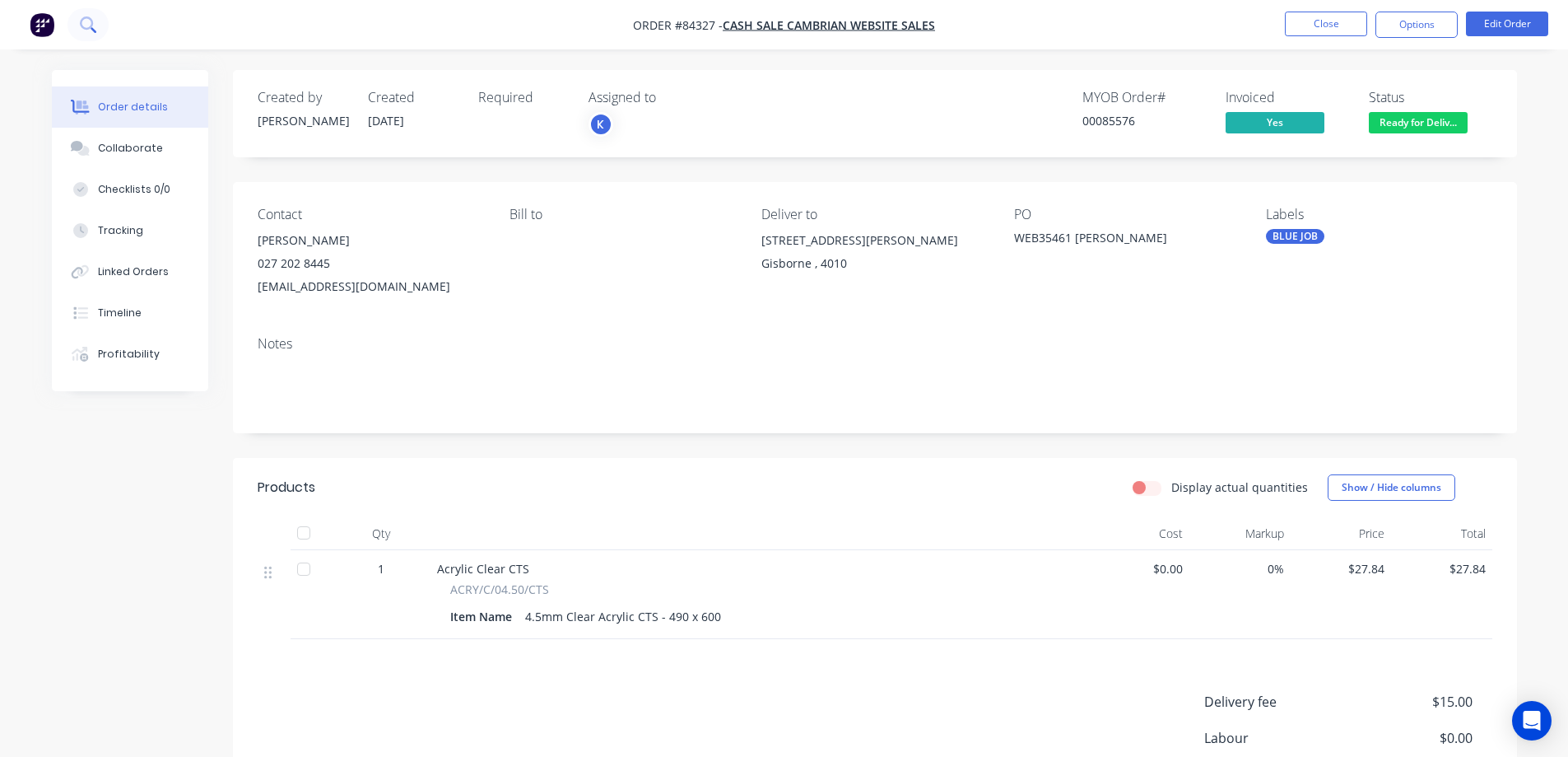
click at [90, 23] on icon at bounding box center [88, 24] width 15 height 16
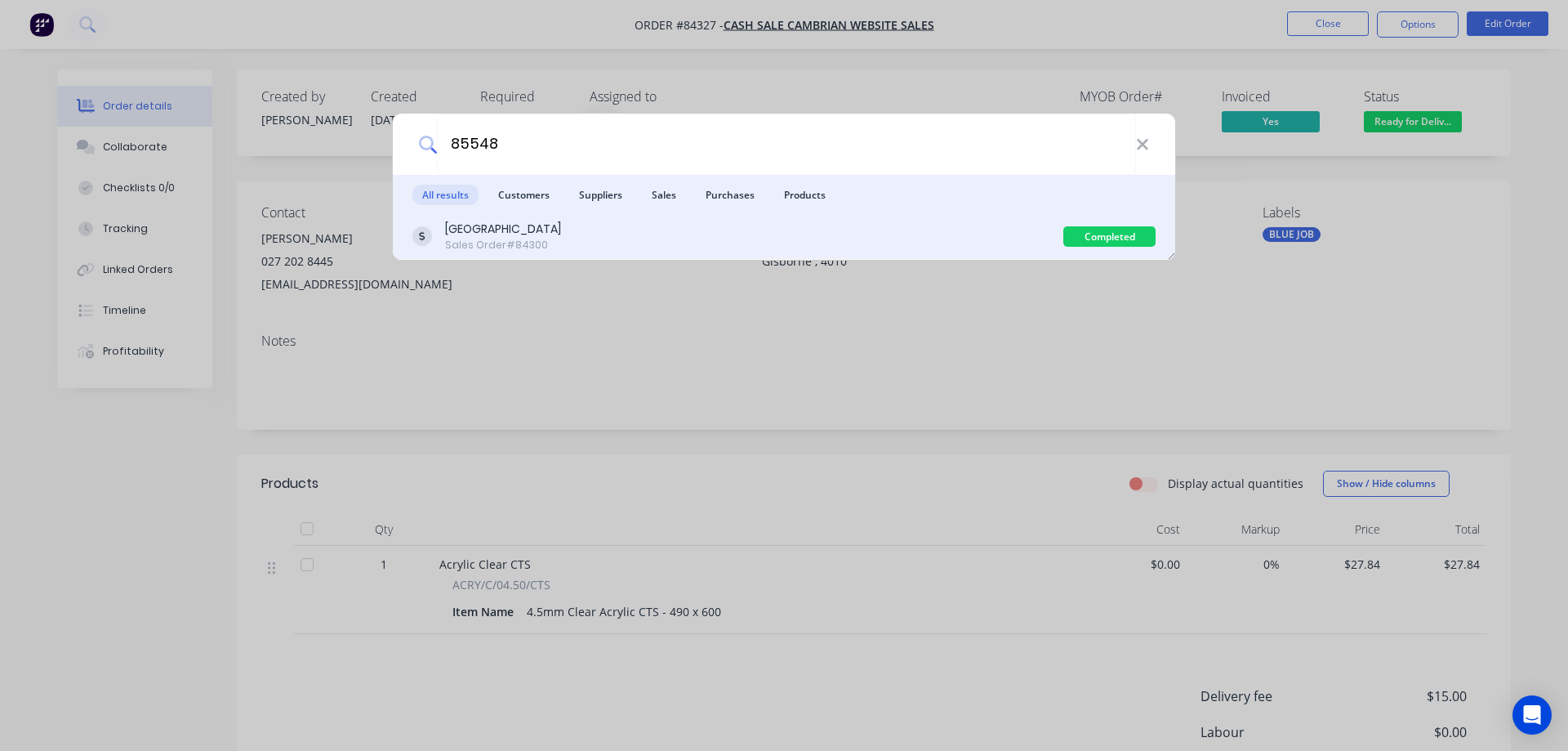
type input "85548"
click at [484, 241] on div "Sales Order #84300" at bounding box center [503, 244] width 116 height 15
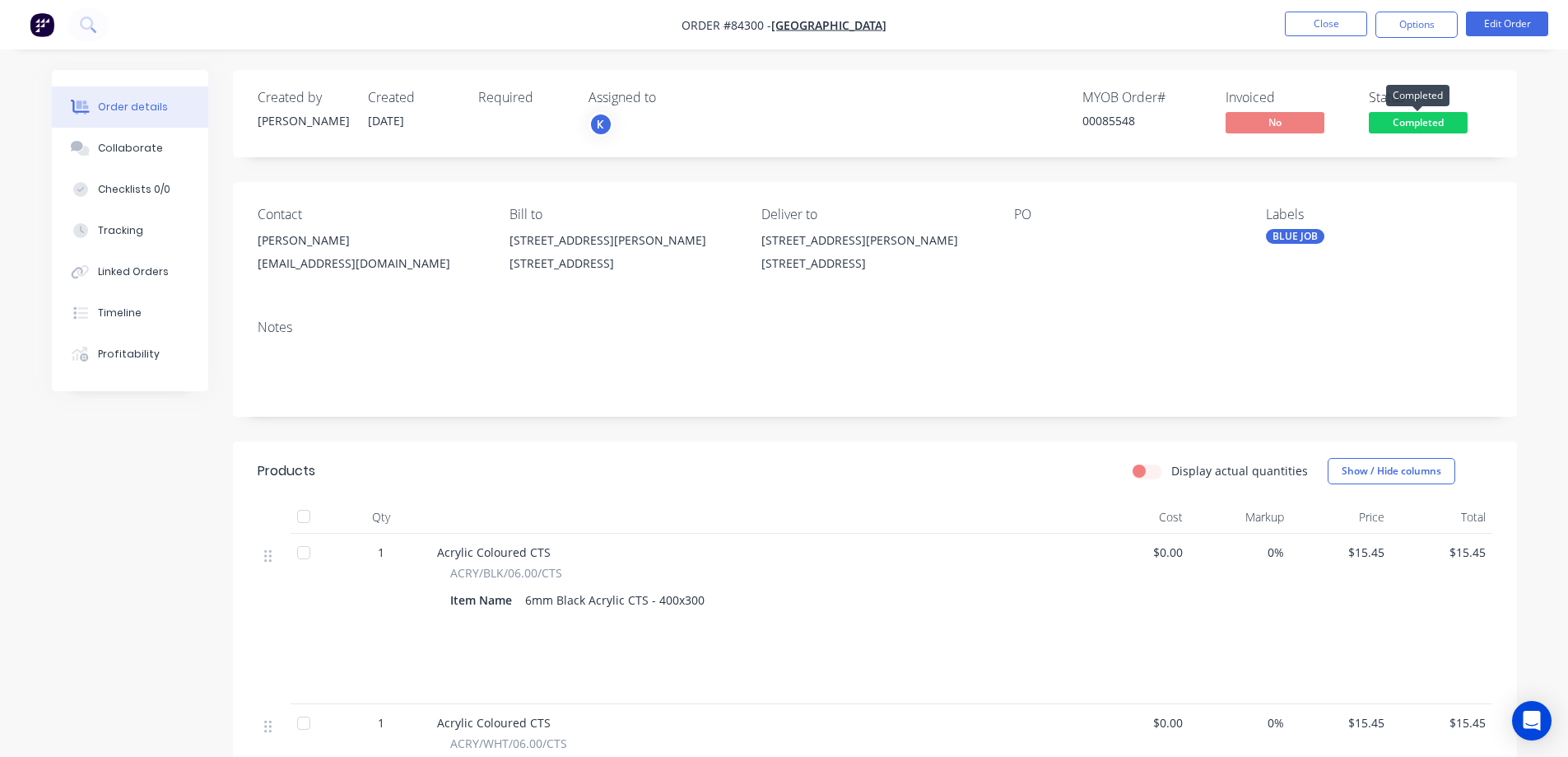
click at [1417, 114] on span "Completed" at bounding box center [1418, 122] width 99 height 21
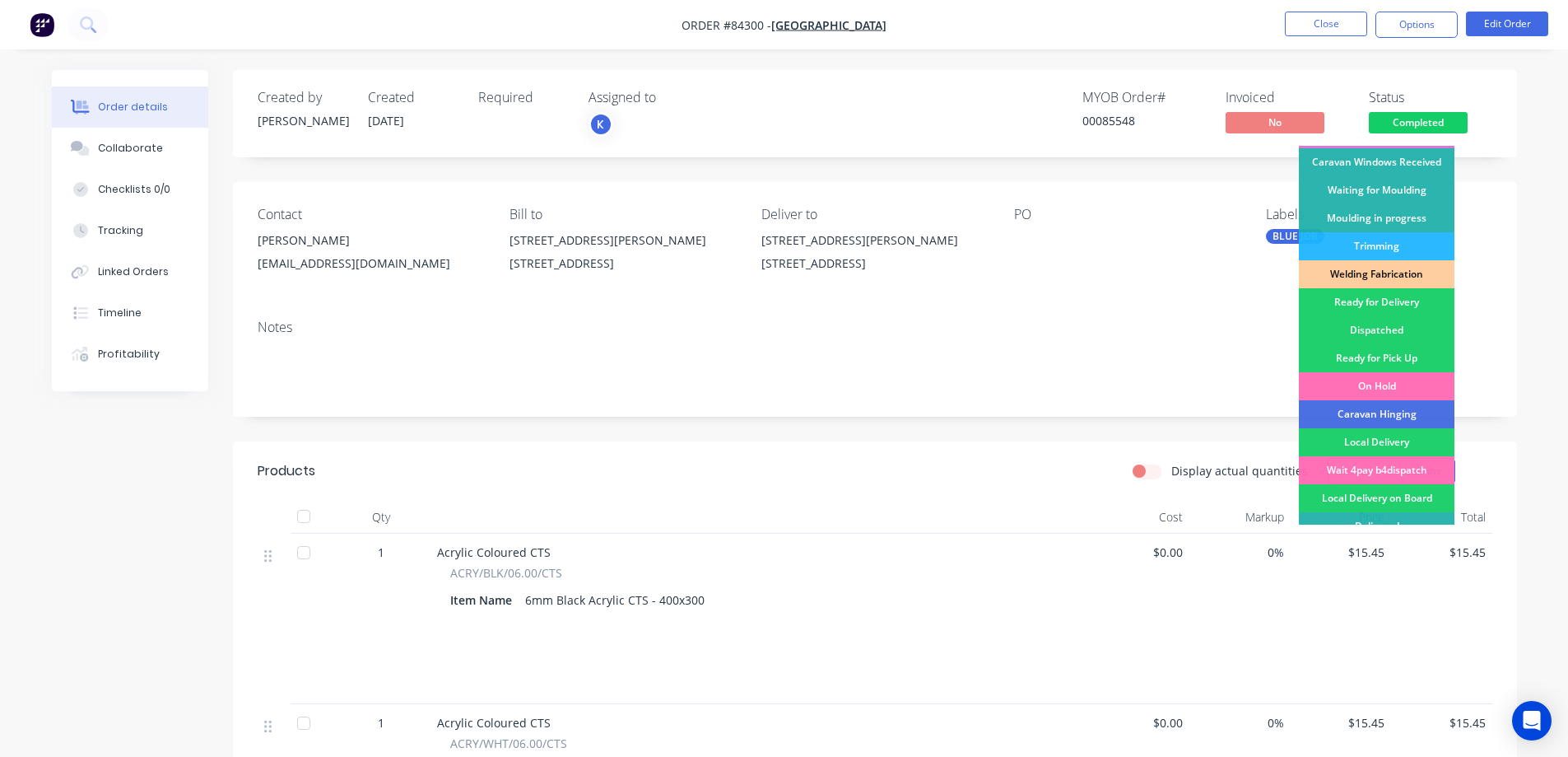
scroll to position [321, 0]
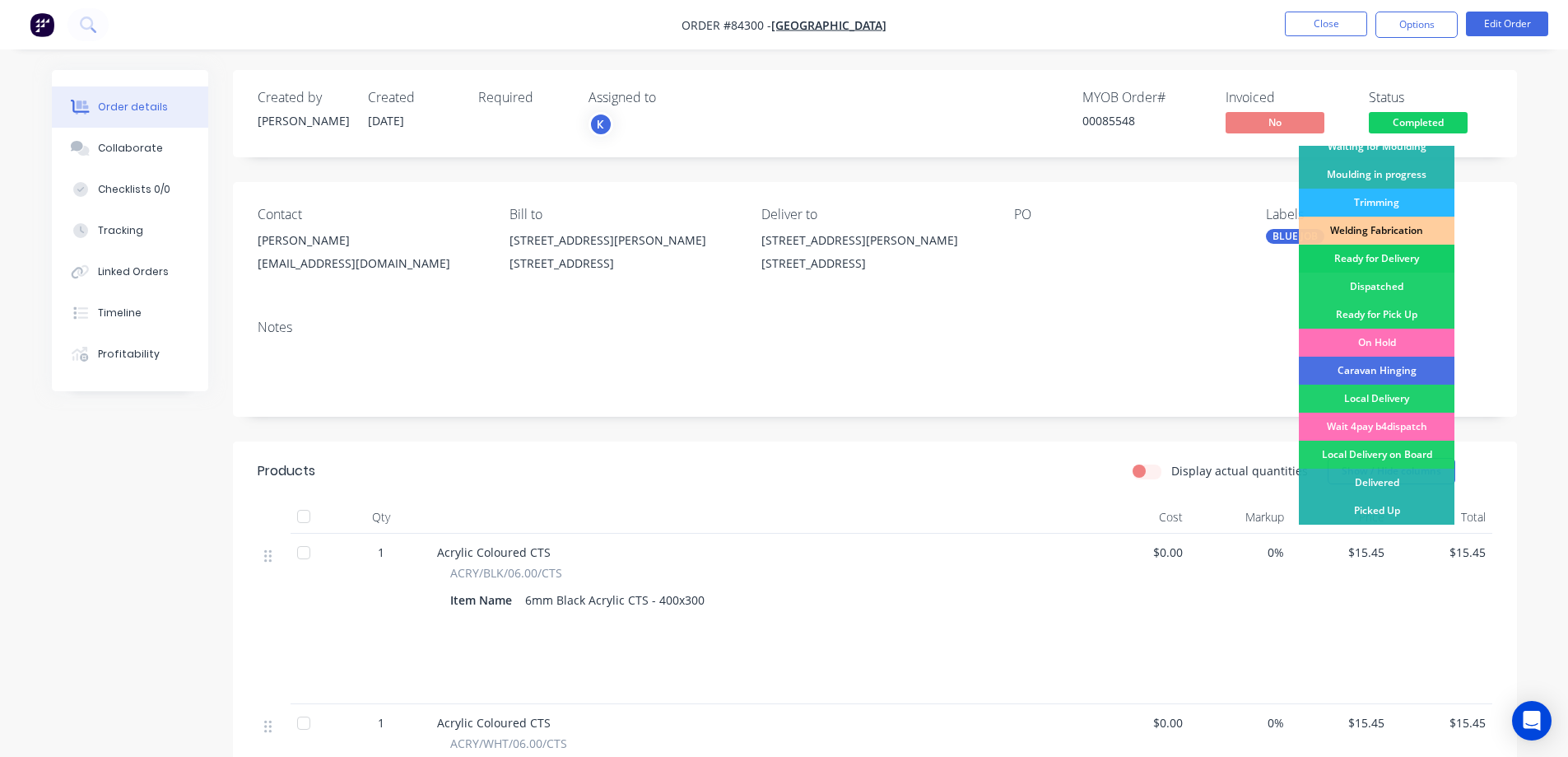
click at [1421, 257] on div "Ready for Delivery" at bounding box center [1377, 258] width 156 height 28
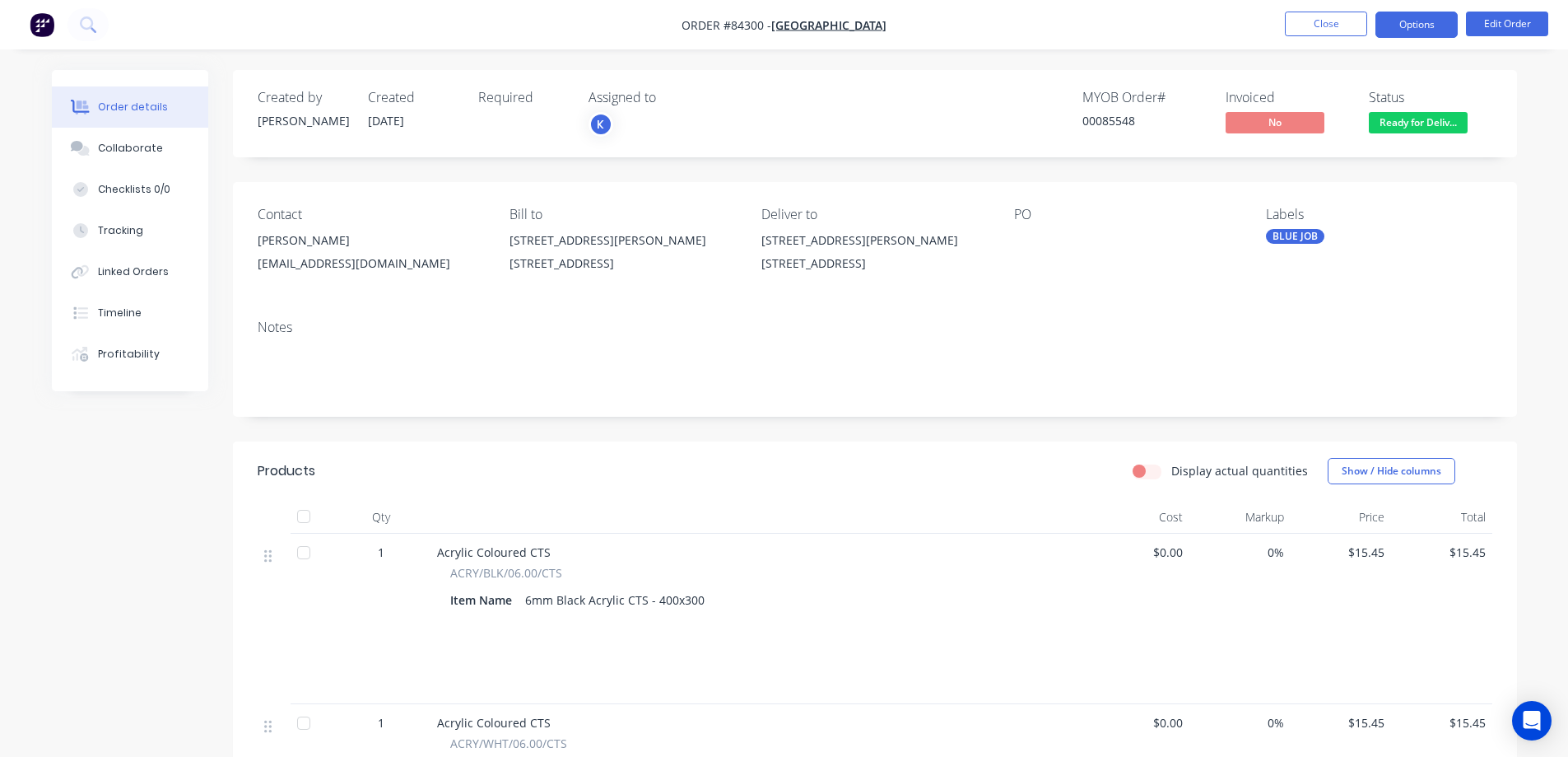
click at [1406, 22] on button "Options" at bounding box center [1416, 24] width 83 height 27
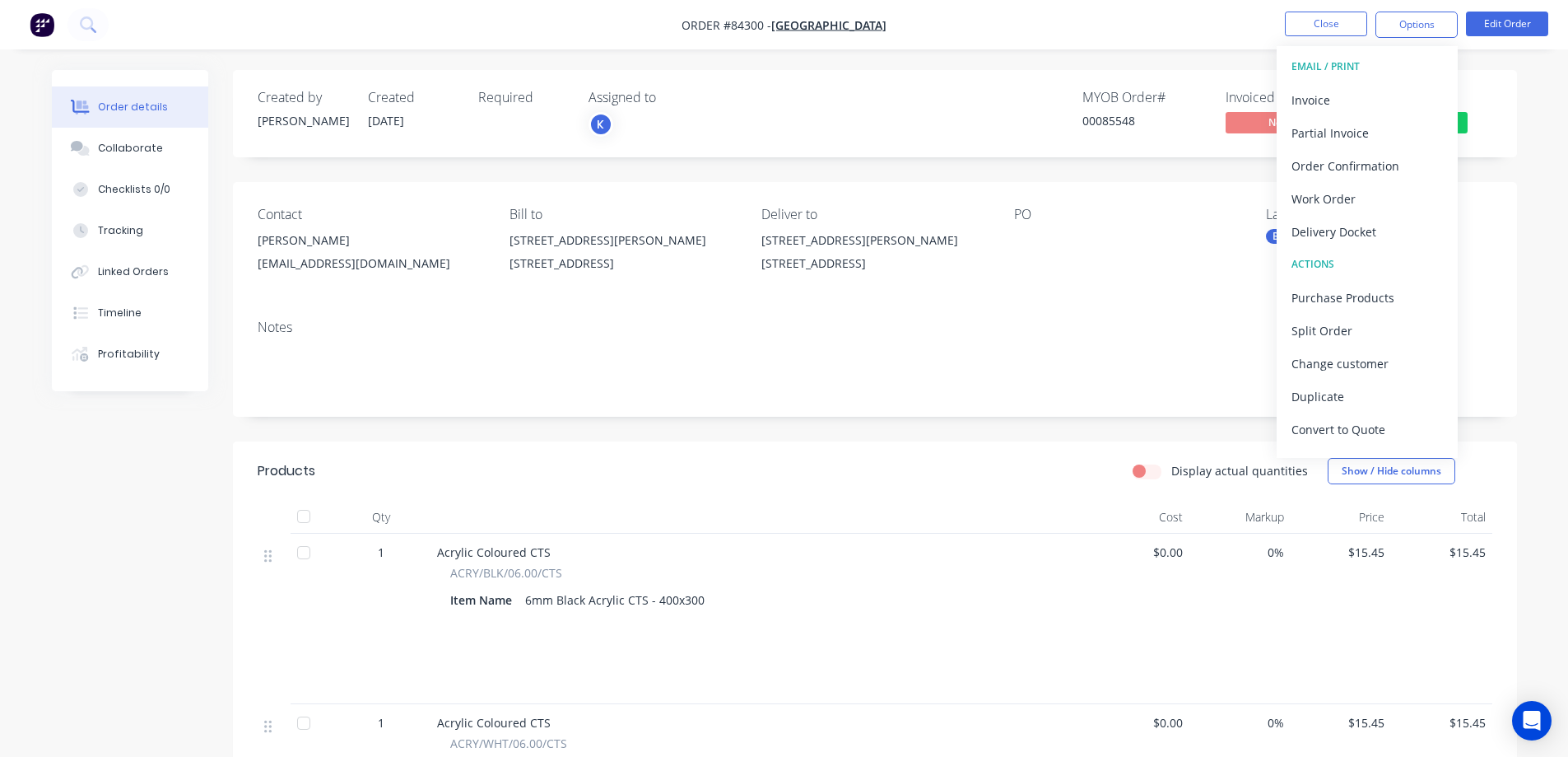
drag, startPoint x: 1340, startPoint y: 231, endPoint x: 1341, endPoint y: 216, distance: 15.0
click at [1340, 230] on div "Delivery Docket" at bounding box center [1367, 232] width 152 height 24
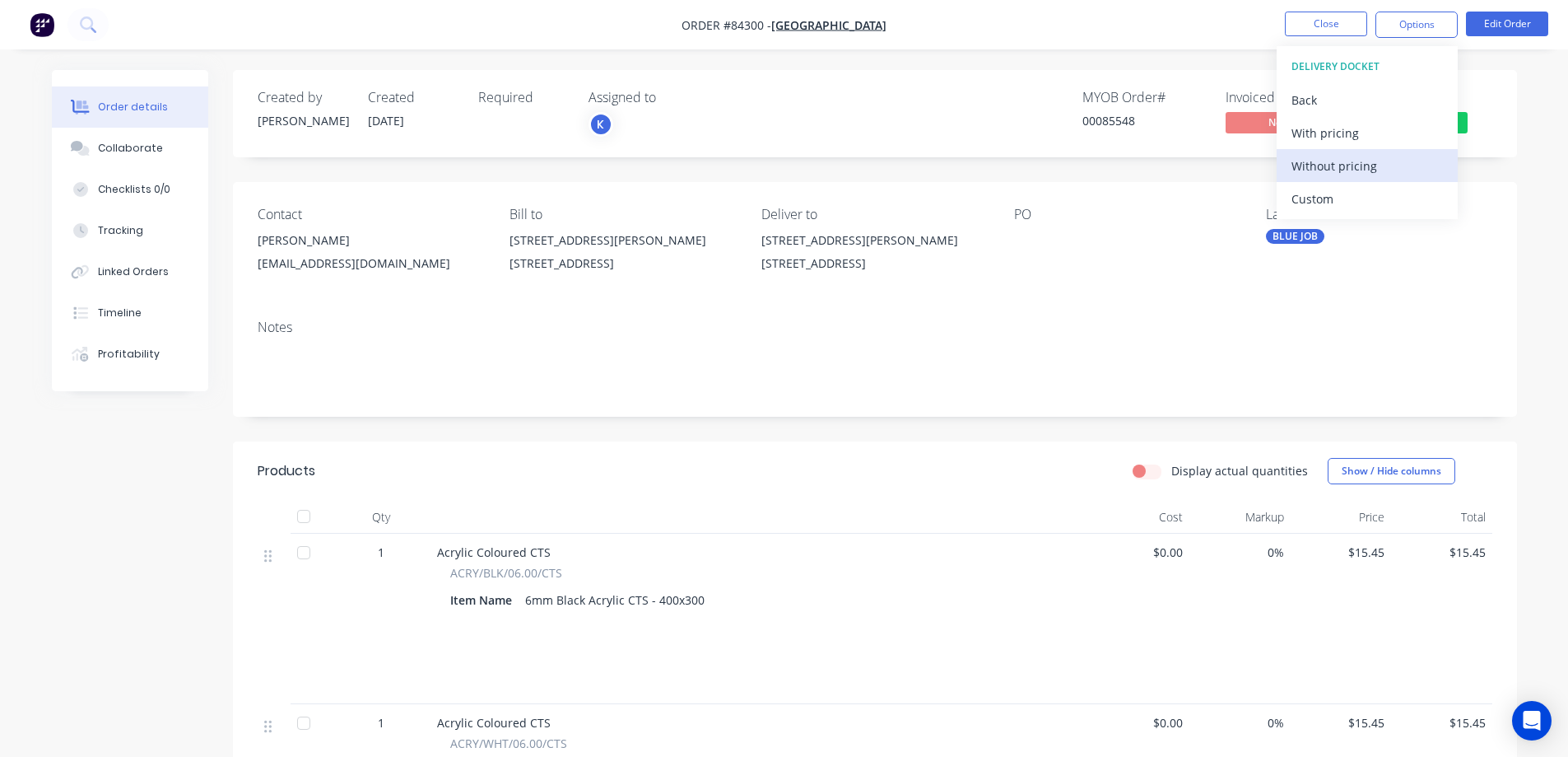
click at [1348, 170] on div "Without pricing" at bounding box center [1367, 166] width 152 height 24
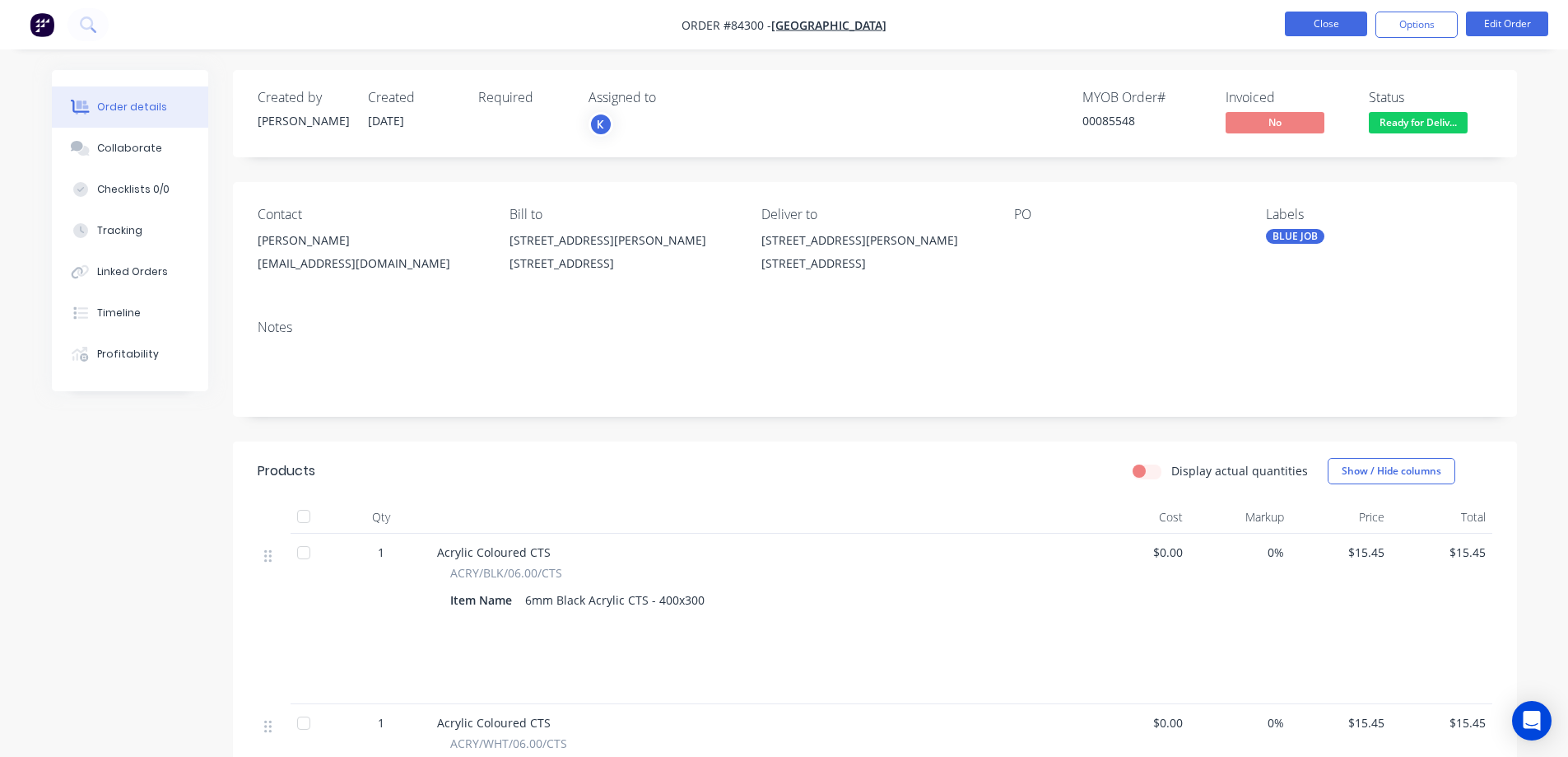
click at [1331, 27] on button "Close" at bounding box center [1326, 23] width 83 height 25
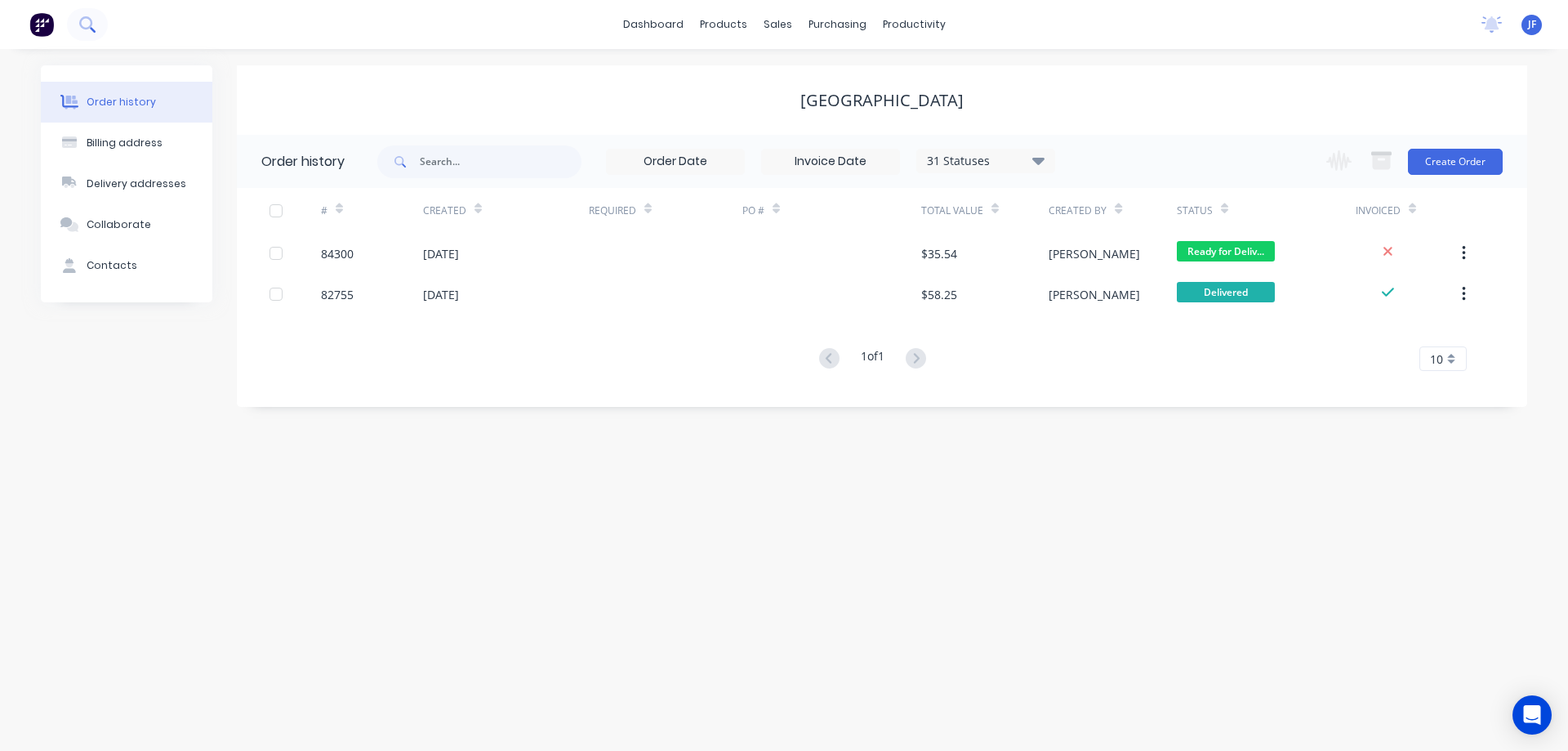
click at [85, 28] on icon at bounding box center [85, 22] width 13 height 13
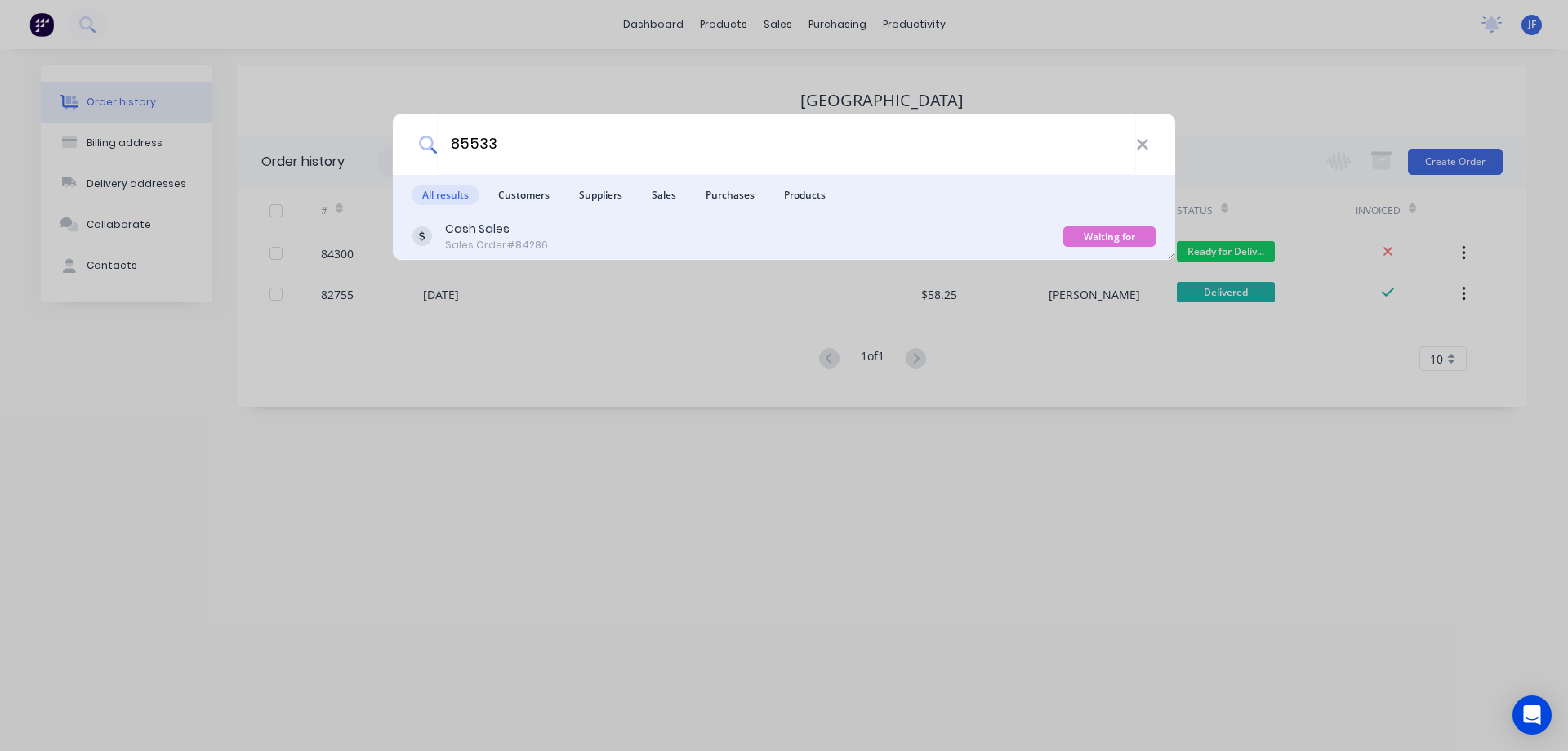
type input "85533"
click at [482, 241] on div "Sales Order #84286" at bounding box center [496, 244] width 103 height 15
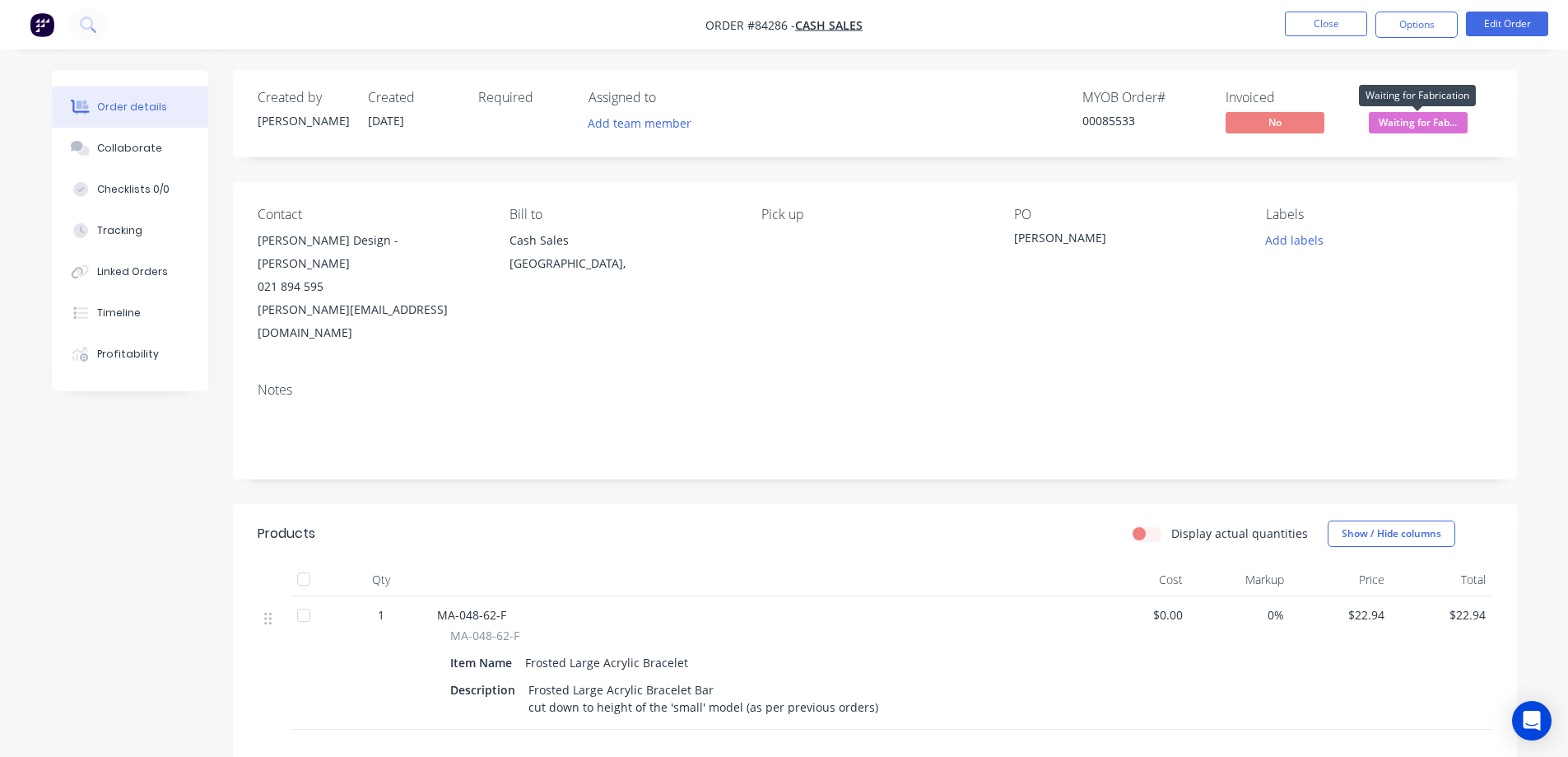
click at [1406, 121] on span "Waiting for Fab..." at bounding box center [1418, 122] width 99 height 21
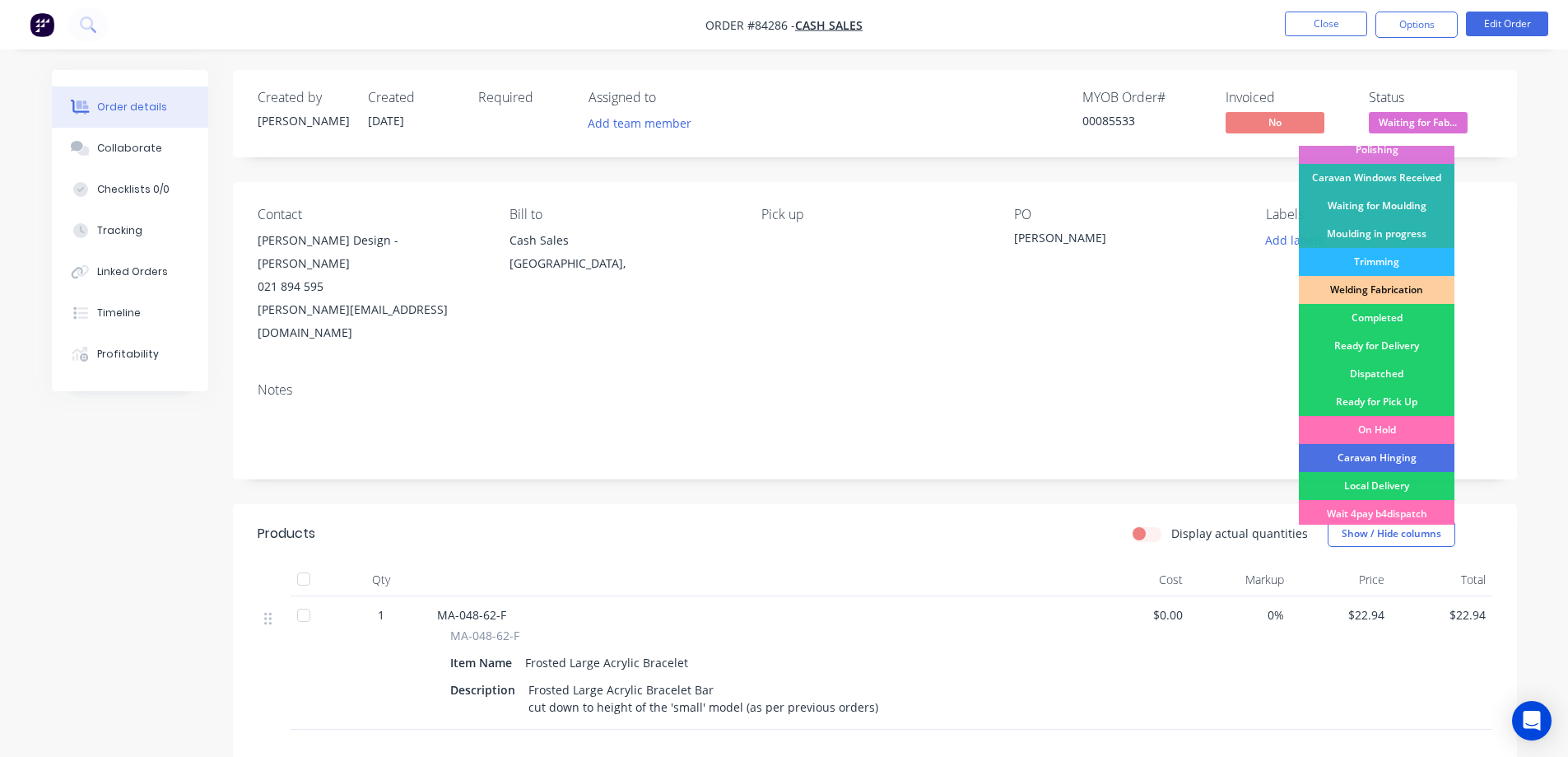
scroll to position [321, 0]
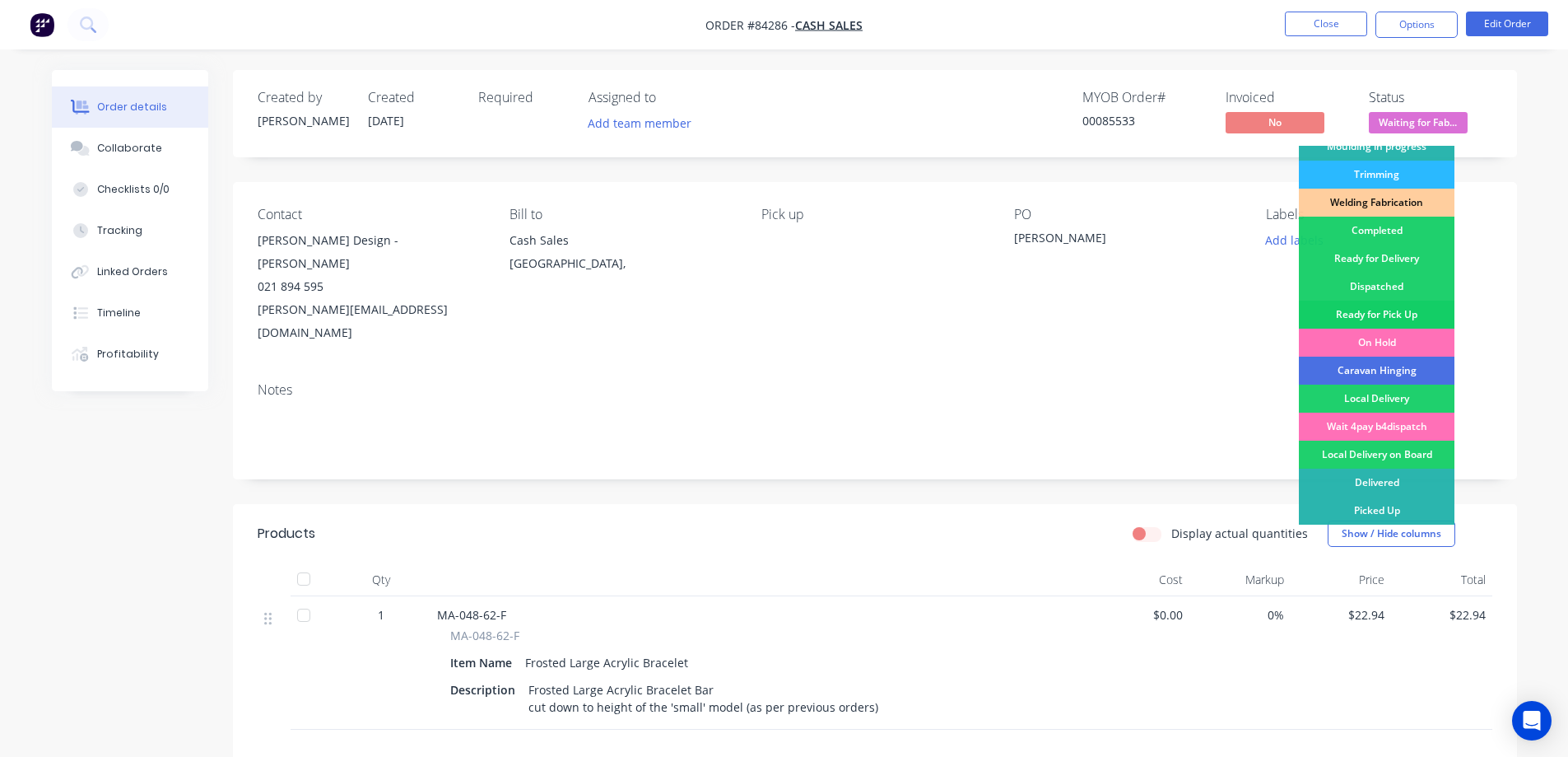
click at [1396, 312] on div "Ready for Pick Up" at bounding box center [1377, 314] width 156 height 28
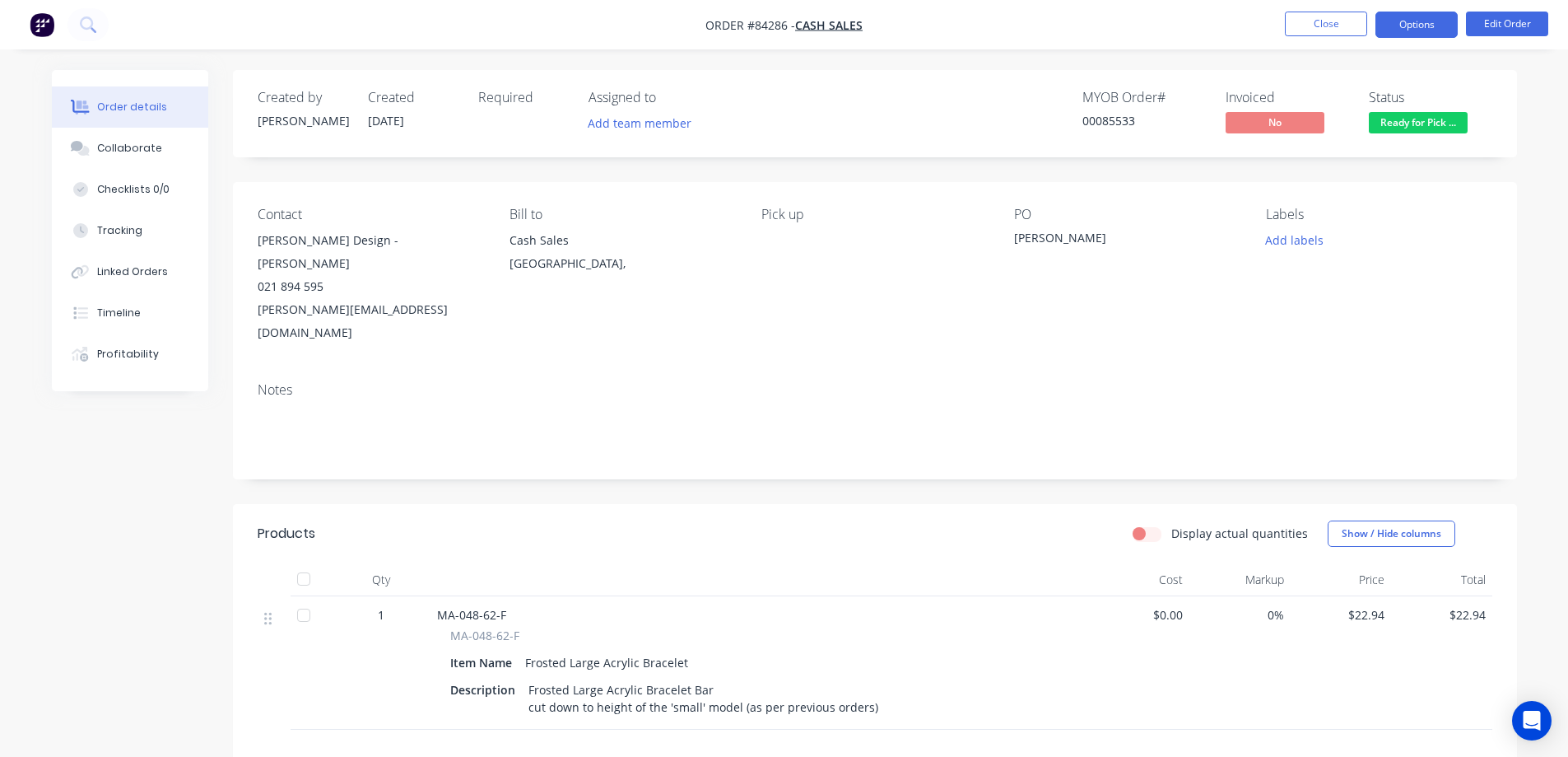
click at [1441, 22] on button "Options" at bounding box center [1416, 24] width 83 height 27
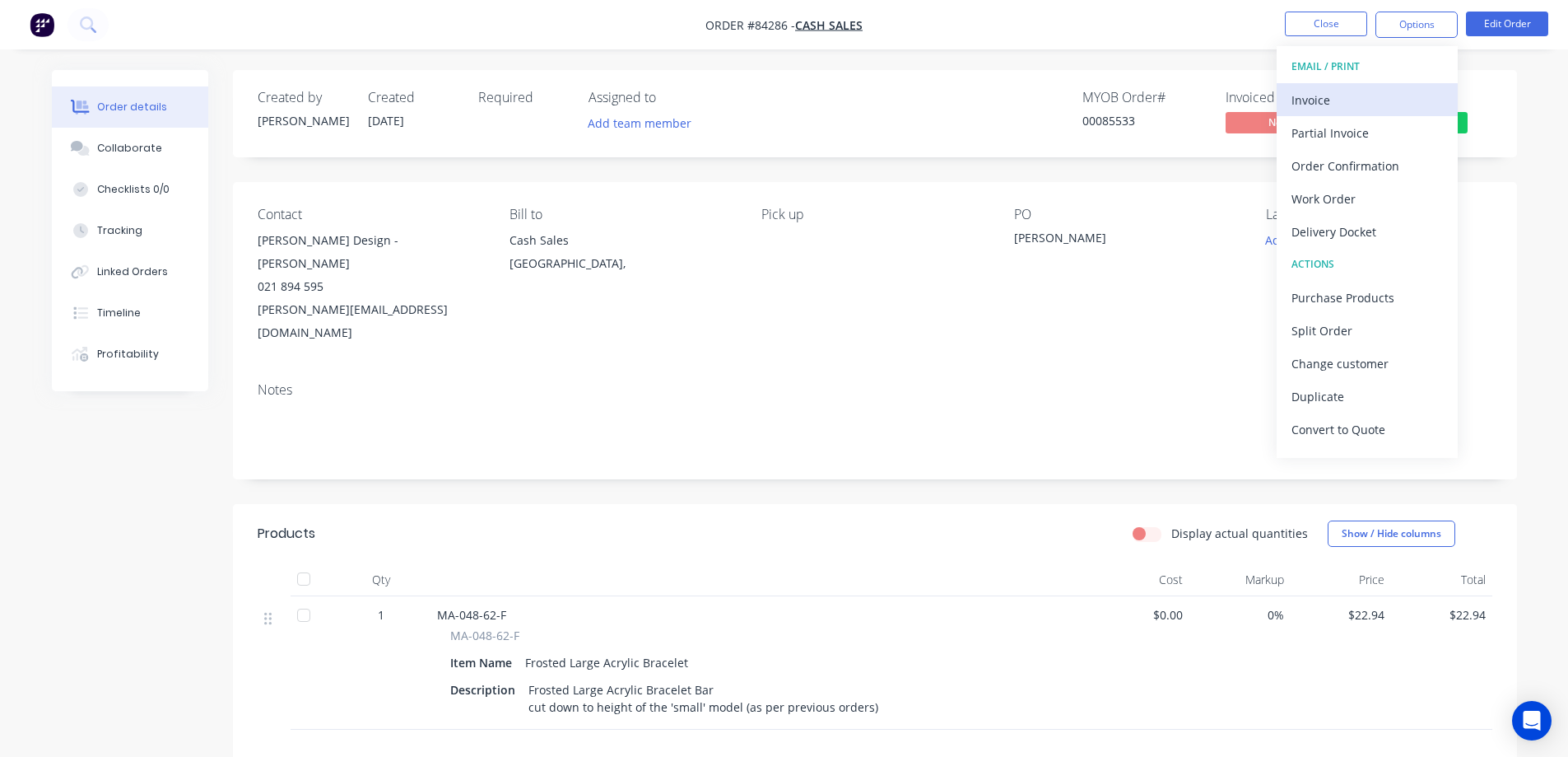
click at [1374, 100] on div "Invoice" at bounding box center [1367, 100] width 152 height 24
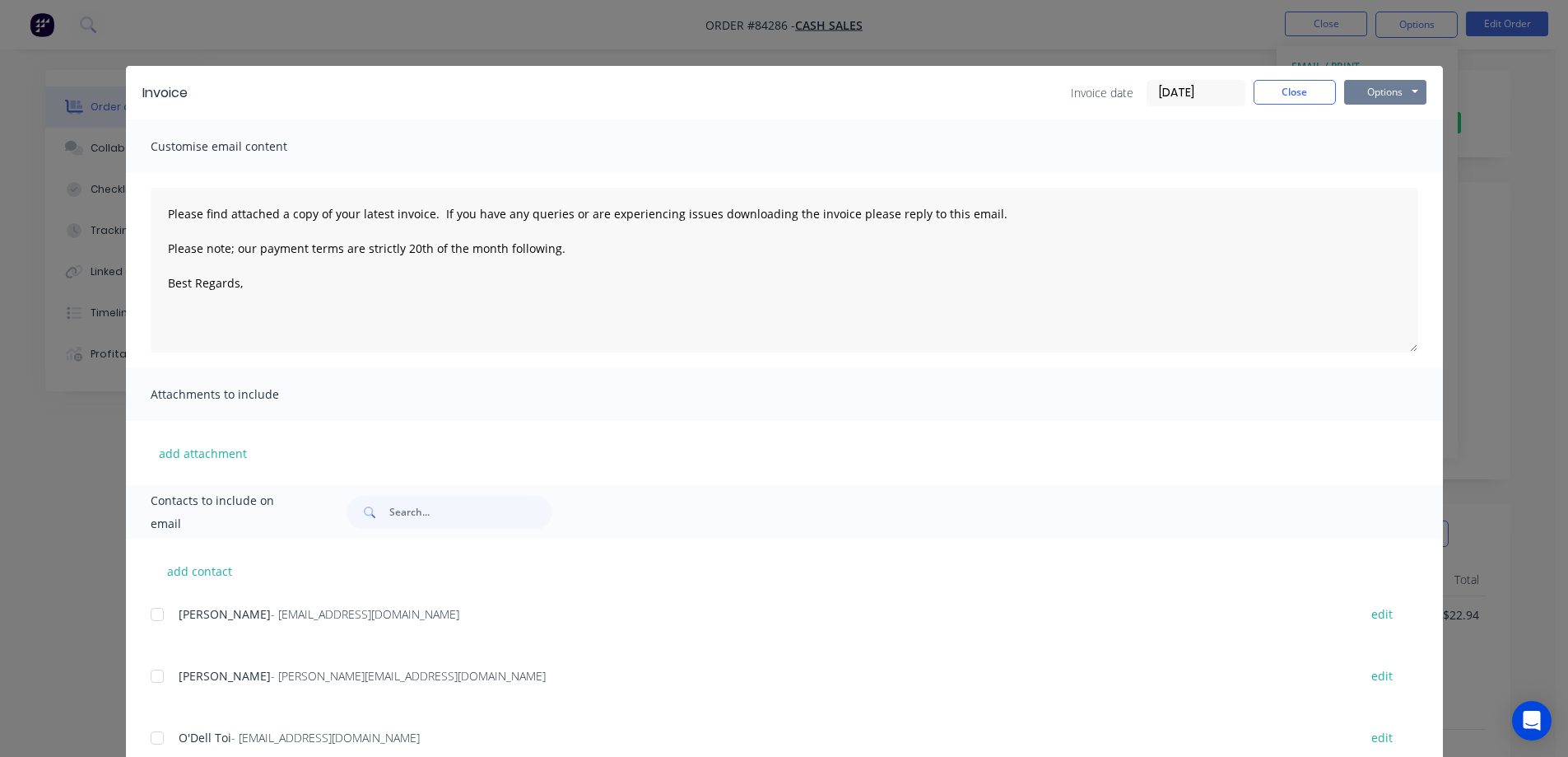
click at [1388, 88] on button "Options" at bounding box center [1385, 92] width 83 height 25
click at [1394, 150] on button "Print" at bounding box center [1397, 149] width 105 height 28
type textarea "Please find attached a copy of your latest invoice. If you have any queries or …"
click at [91, 37] on div "Invoice Invoice date 03/09/25 Close Options Preview Print Email Customise email…" at bounding box center [784, 378] width 1568 height 757
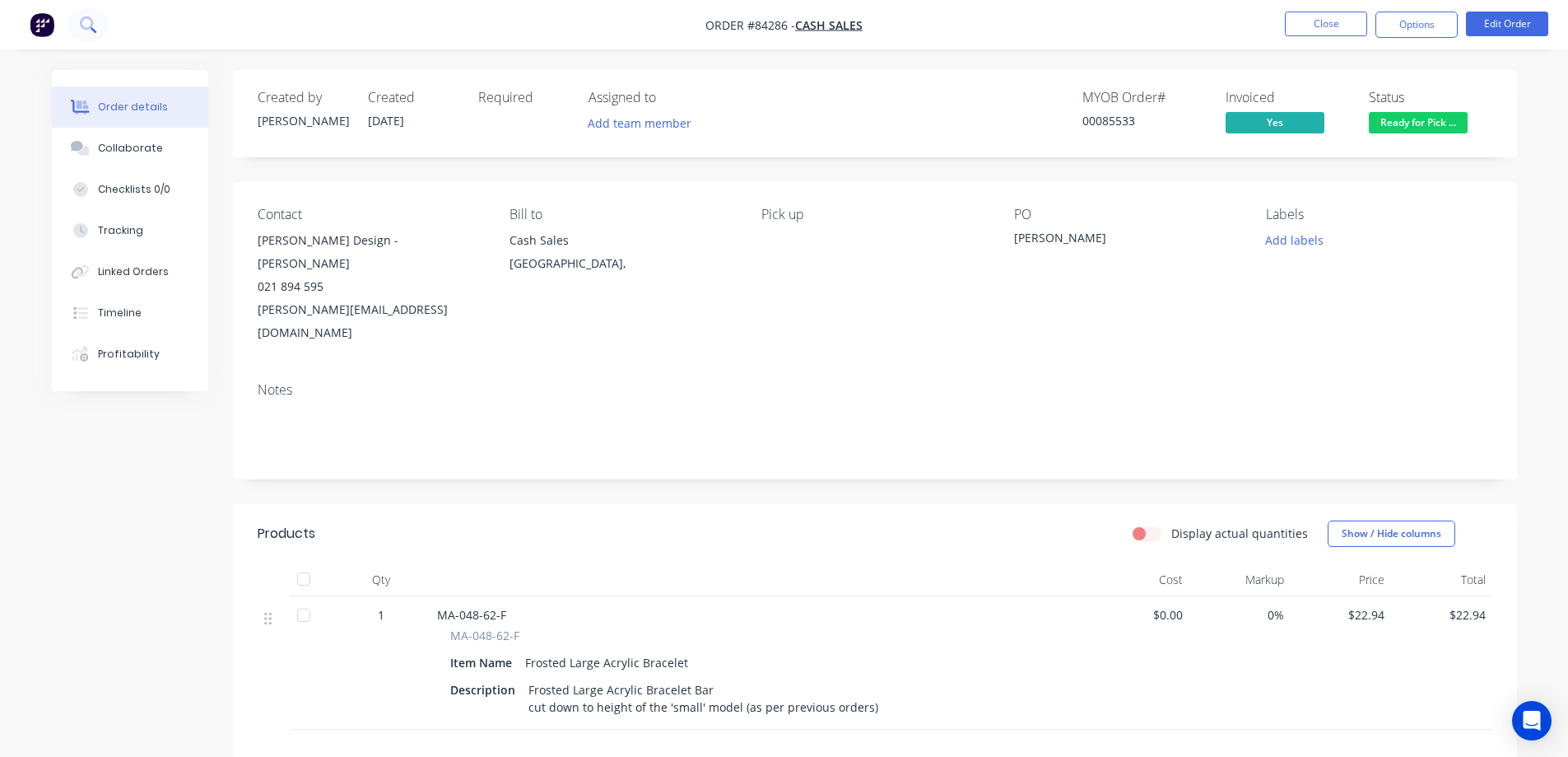
click at [84, 23] on icon at bounding box center [88, 24] width 15 height 16
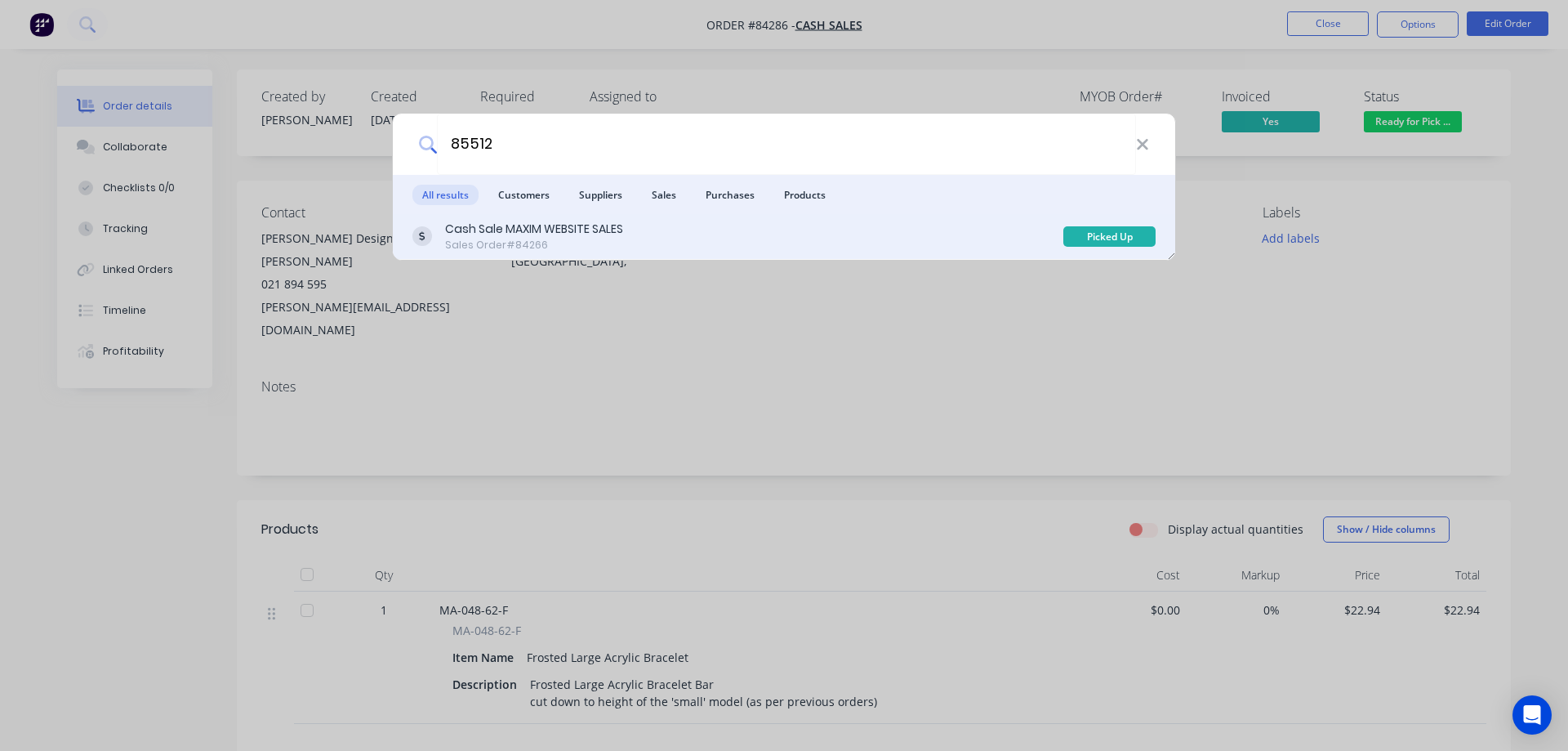
type input "85512"
click at [731, 224] on div "Cash Sale MAXIM WEBSITE SALES Sales Order #84266" at bounding box center [738, 236] width 651 height 32
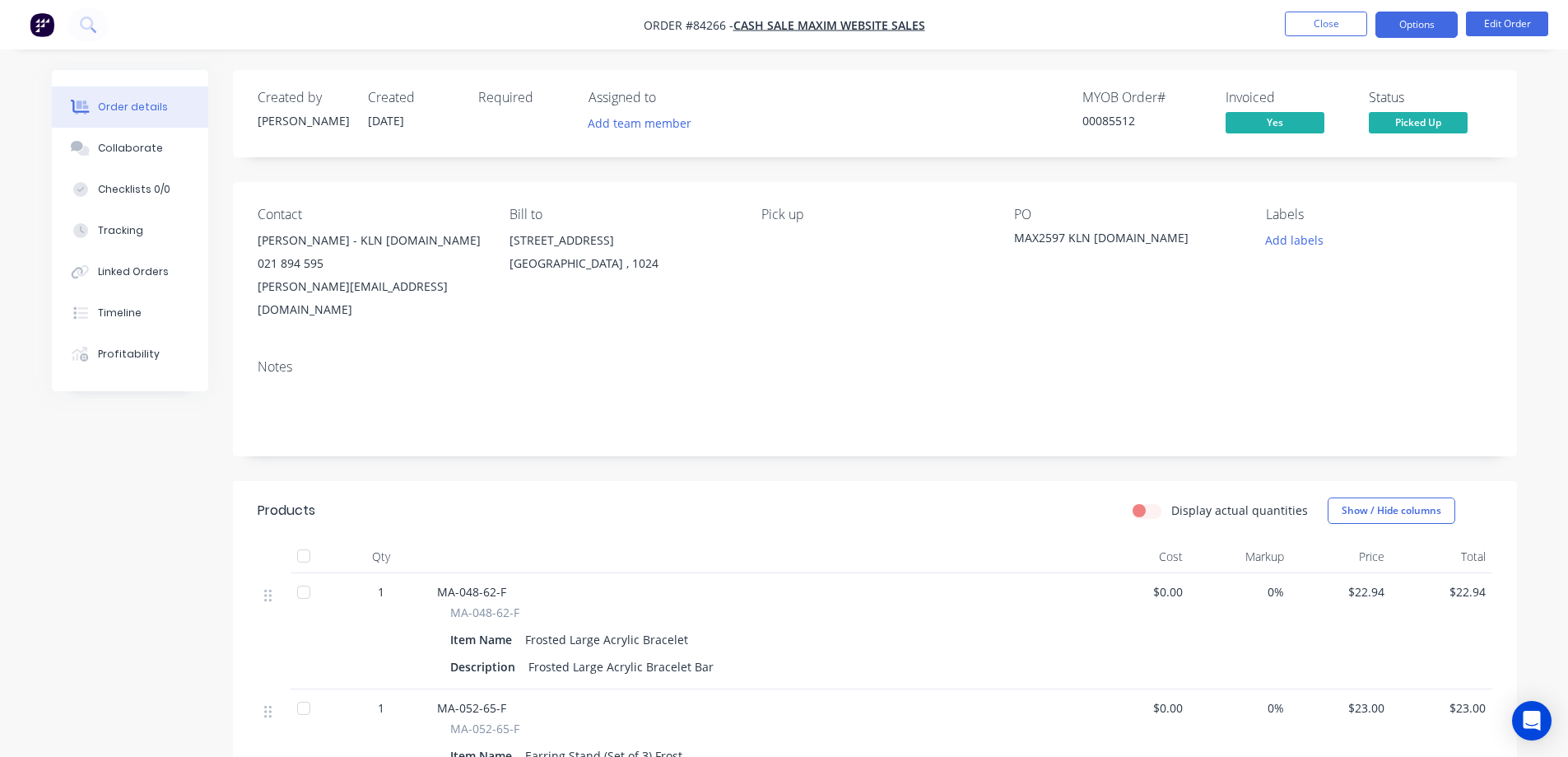
click at [1425, 28] on button "Options" at bounding box center [1416, 24] width 83 height 27
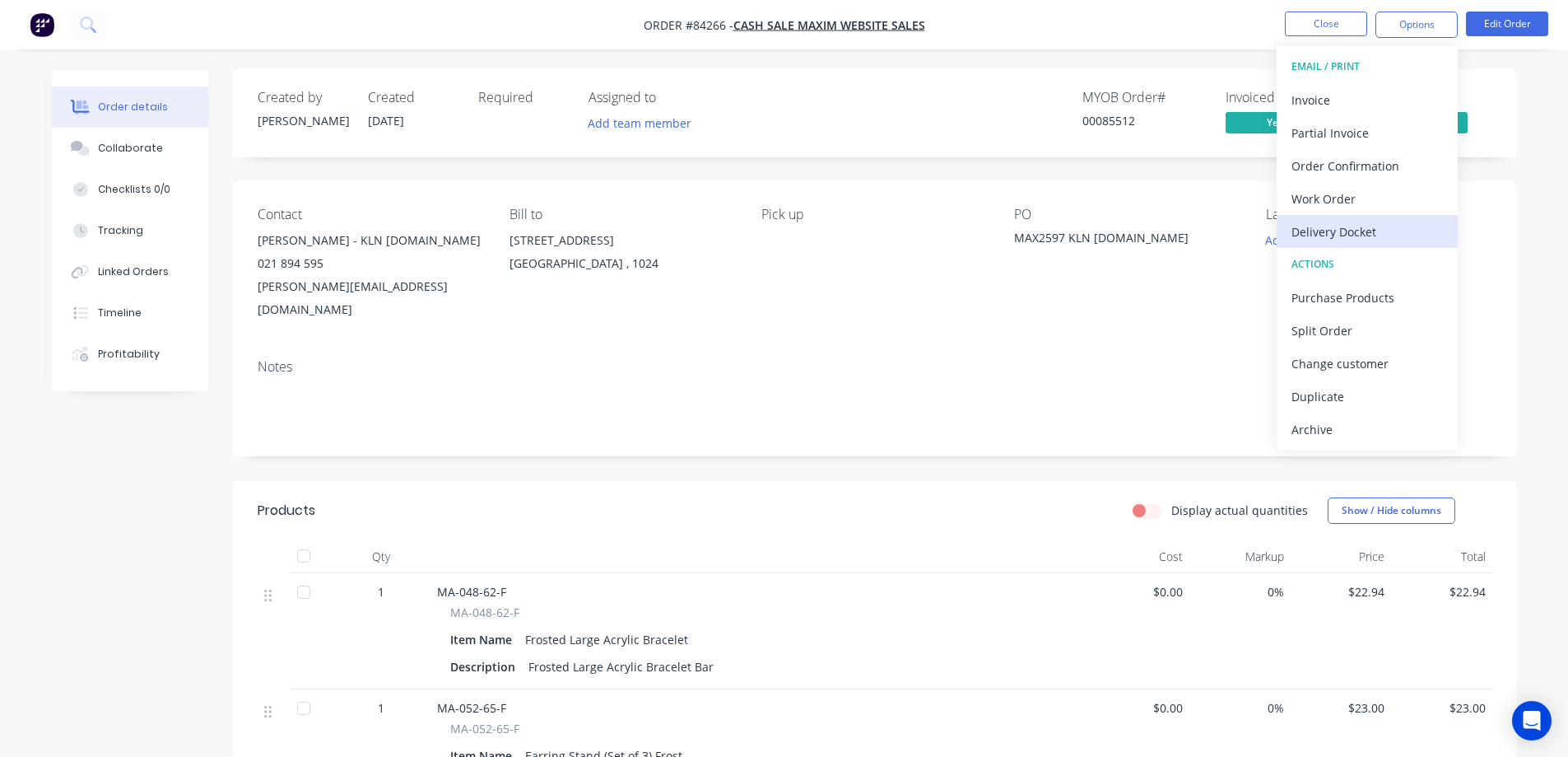
click at [1373, 228] on div "Delivery Docket" at bounding box center [1367, 232] width 152 height 24
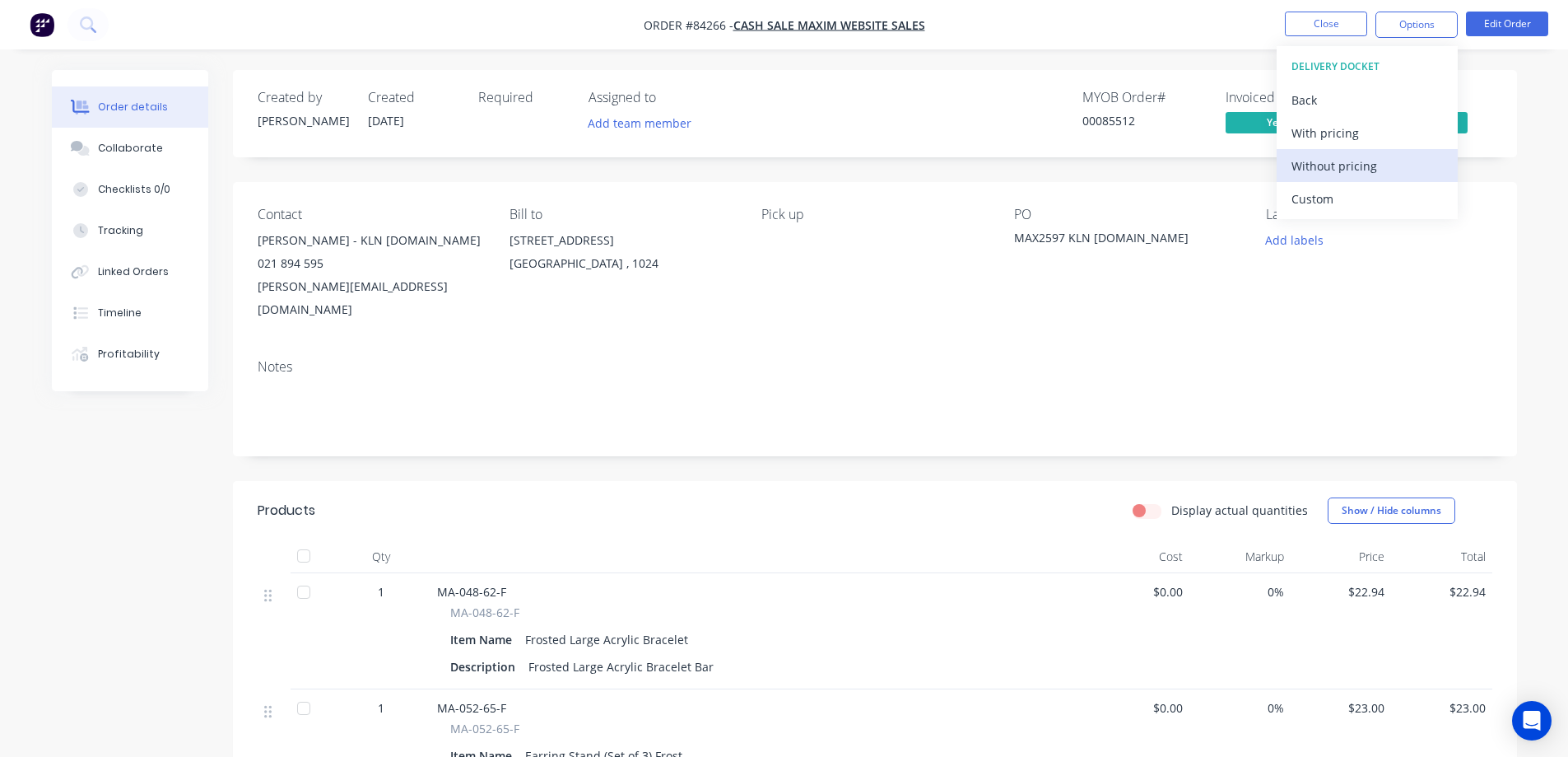
click at [1367, 174] on div "Without pricing" at bounding box center [1367, 166] width 152 height 24
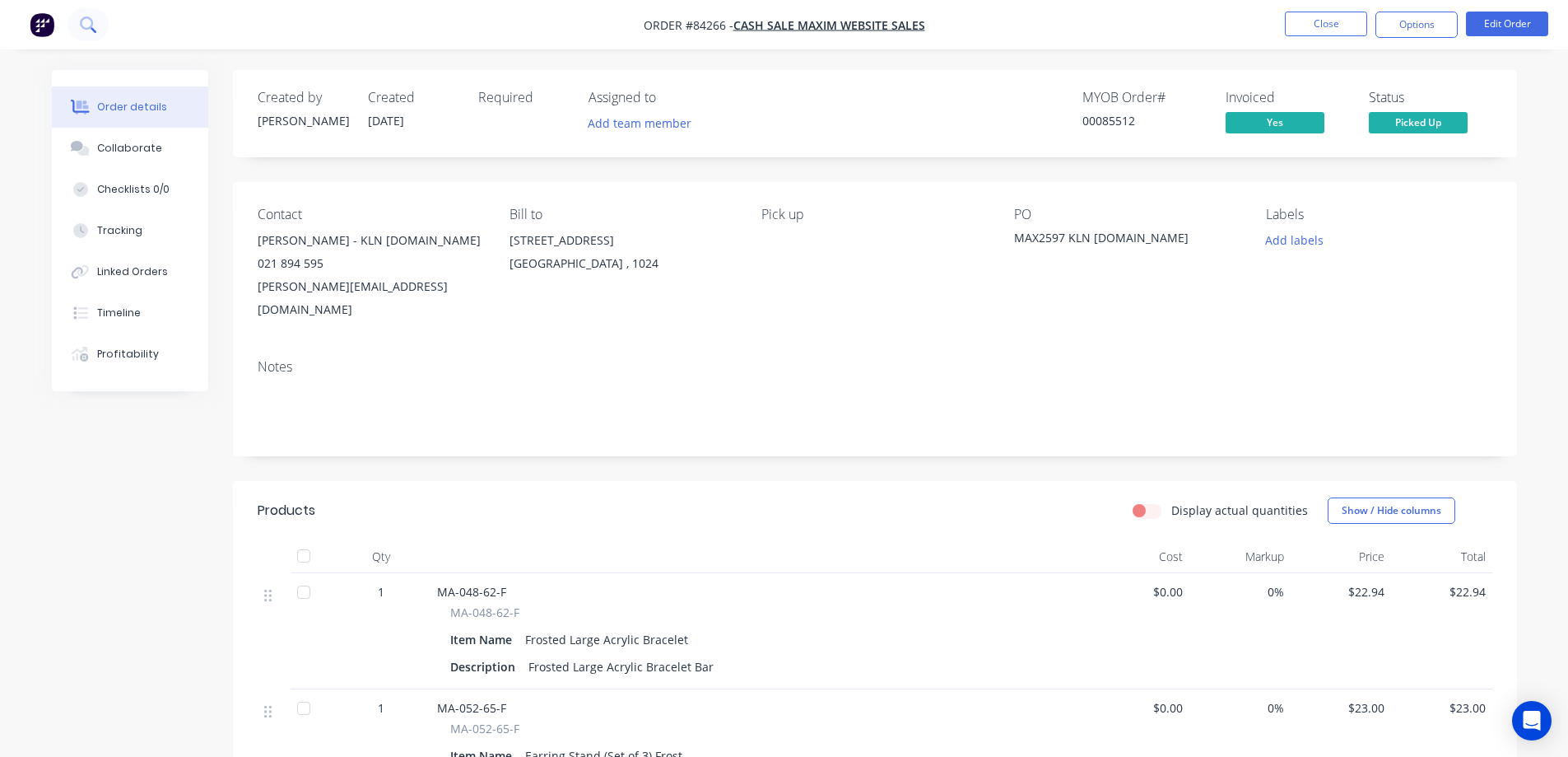
click at [93, 23] on icon at bounding box center [88, 24] width 15 height 16
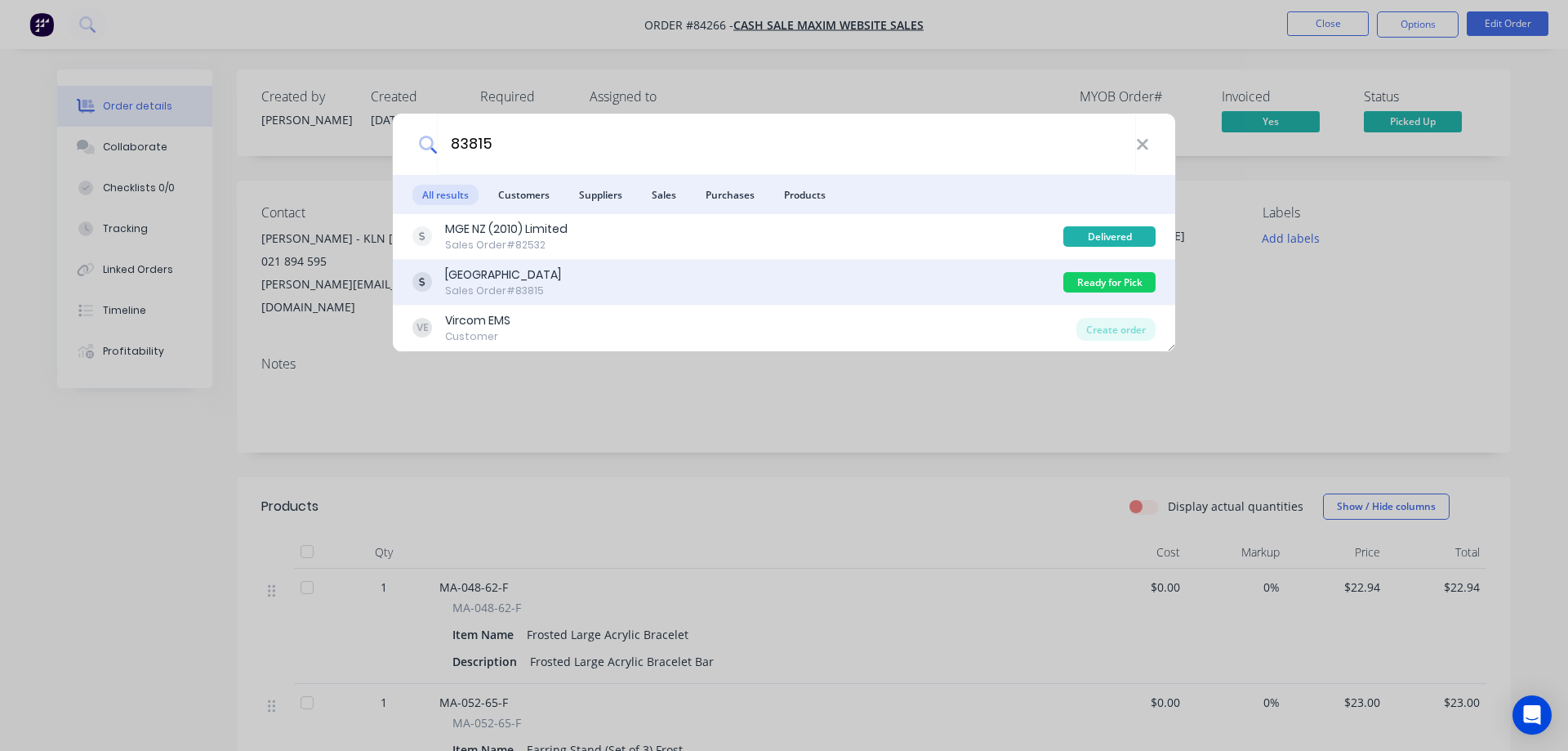
type input "83815"
click at [640, 281] on div "Green Bay High School Sales Order #83815" at bounding box center [738, 282] width 651 height 32
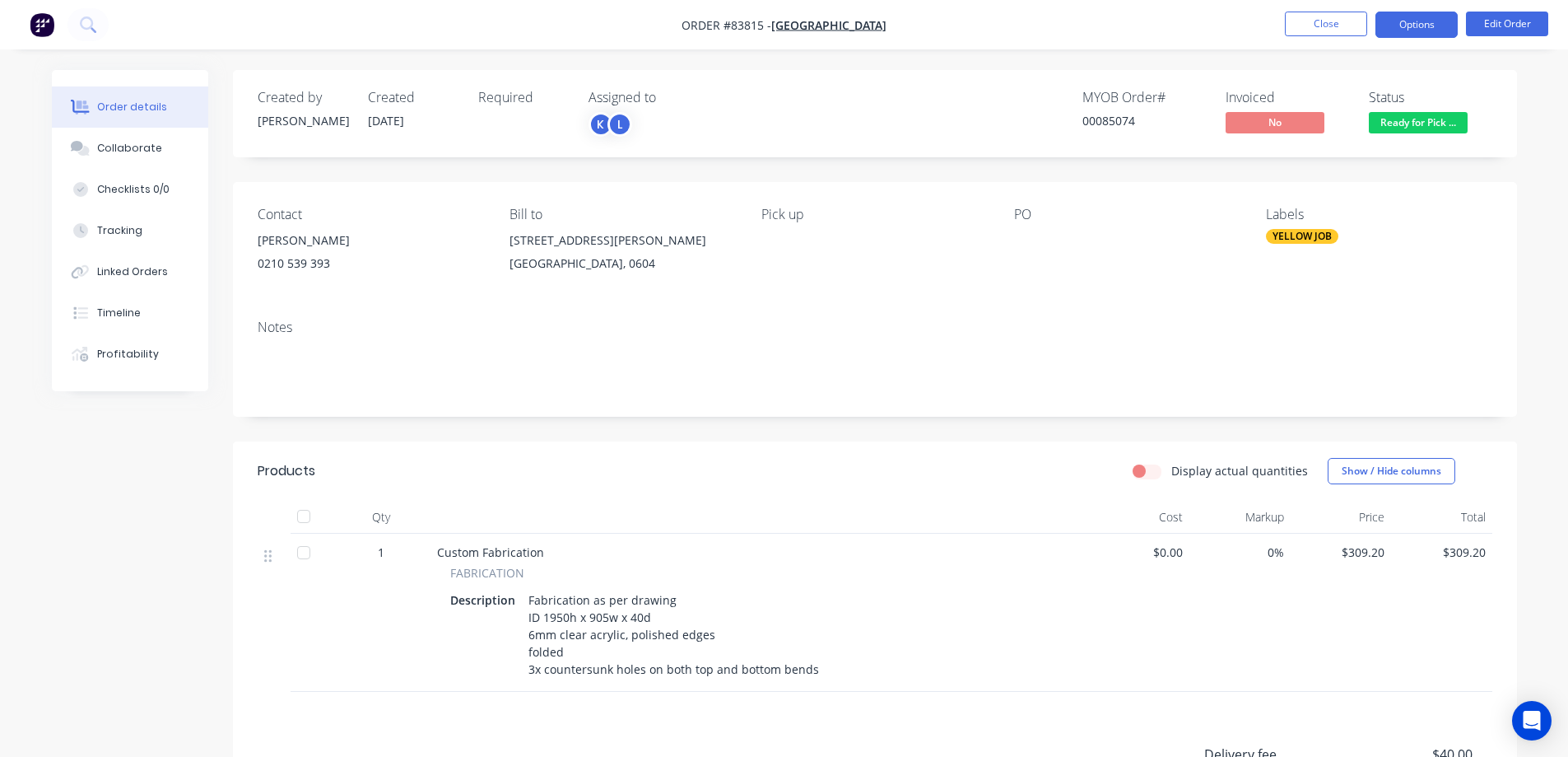
click at [1443, 15] on button "Options" at bounding box center [1416, 24] width 83 height 27
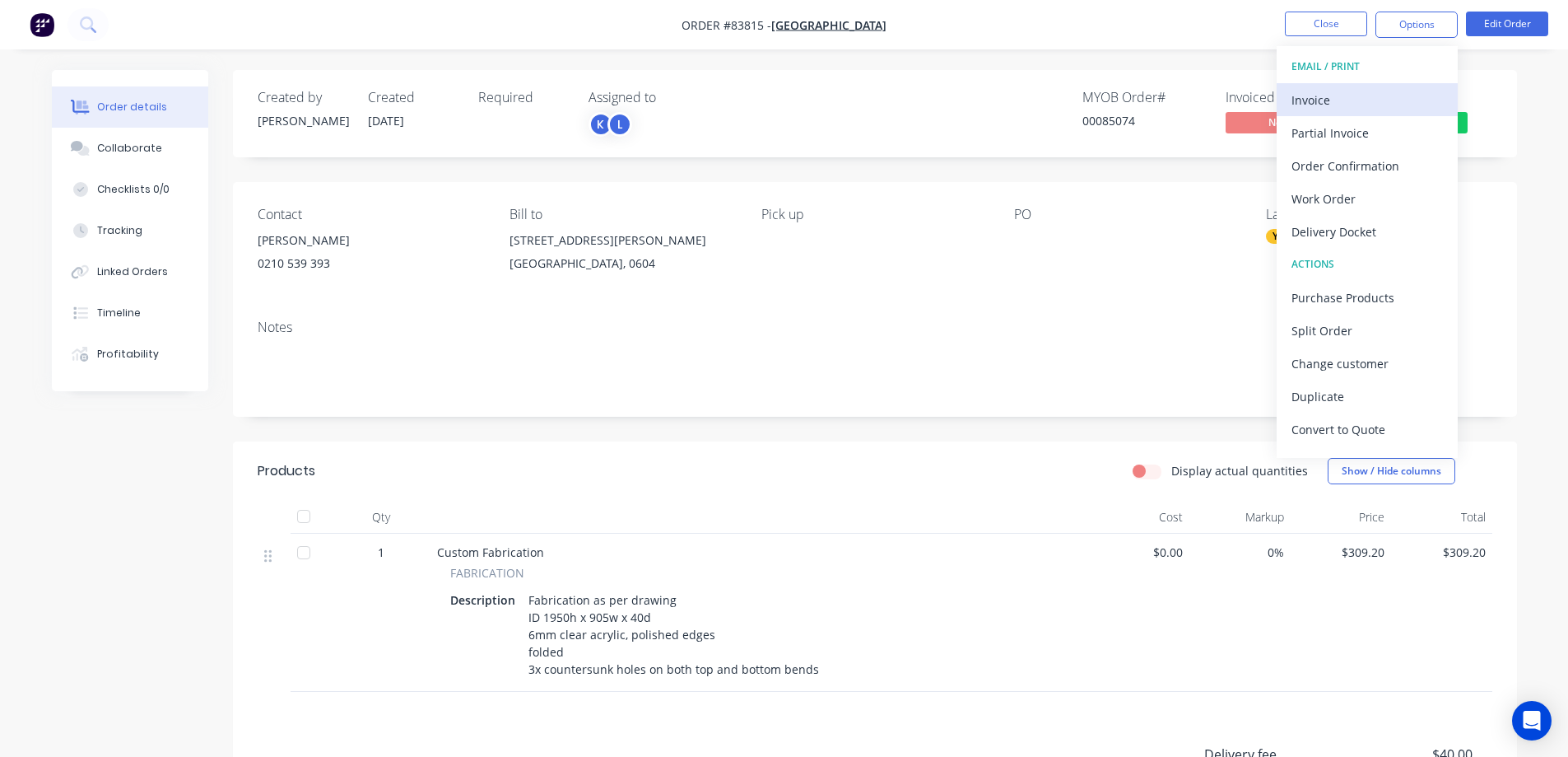
click at [1389, 96] on div "Invoice" at bounding box center [1367, 100] width 152 height 24
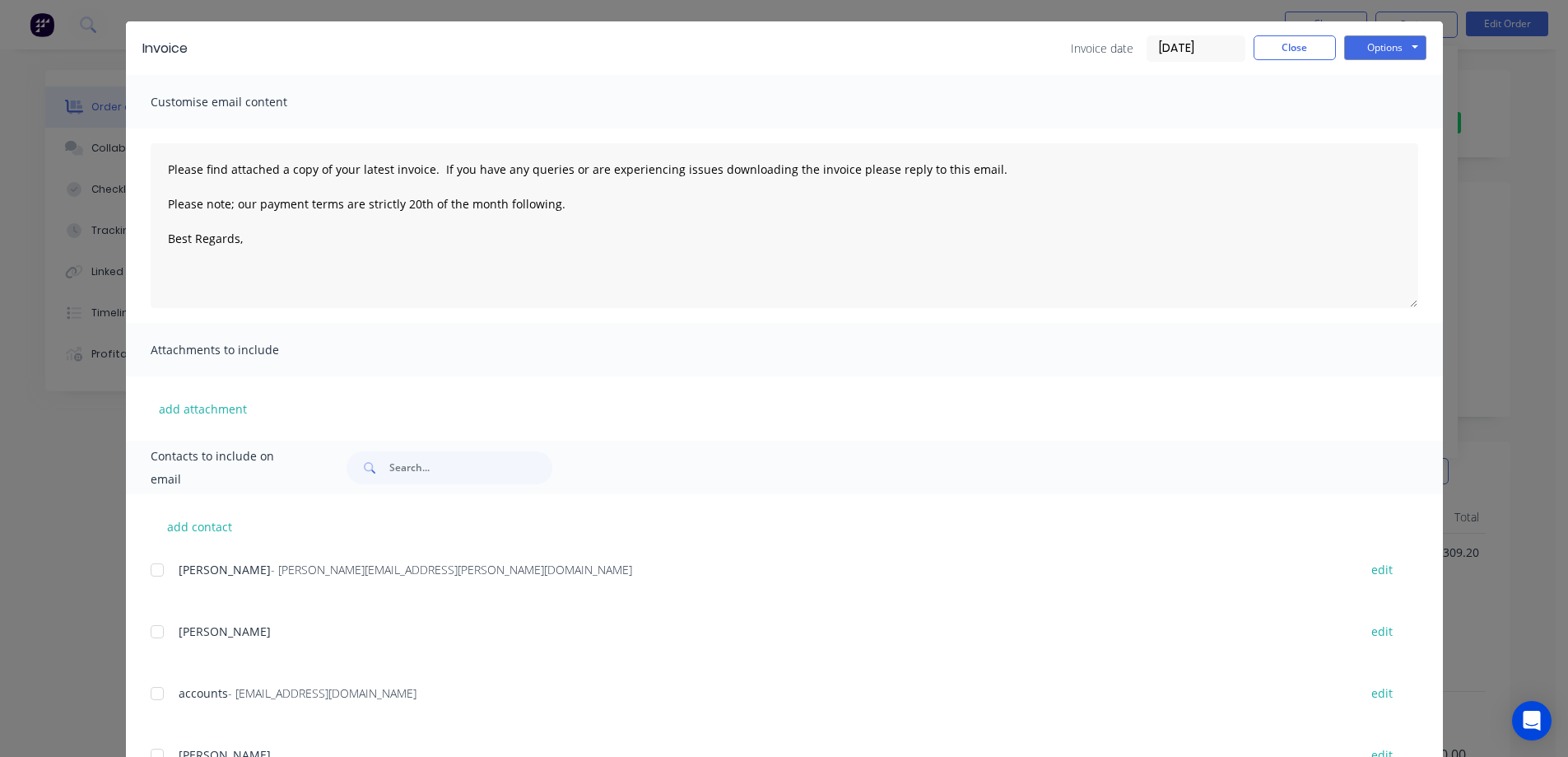
scroll to position [116, 0]
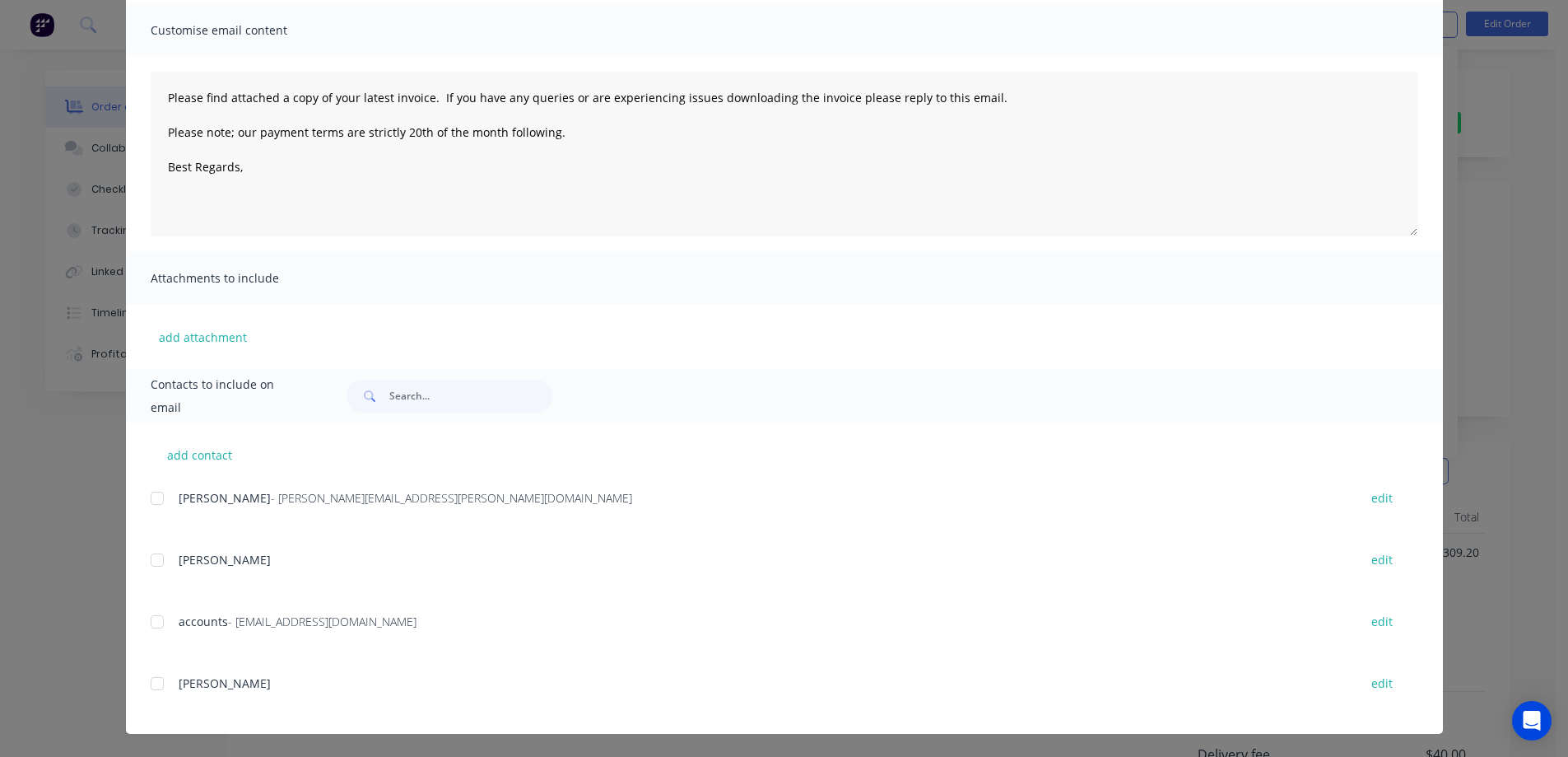
click at [155, 618] on div at bounding box center [157, 622] width 33 height 33
type textarea "Please find attached a copy of your latest invoice. If you have any queries or …"
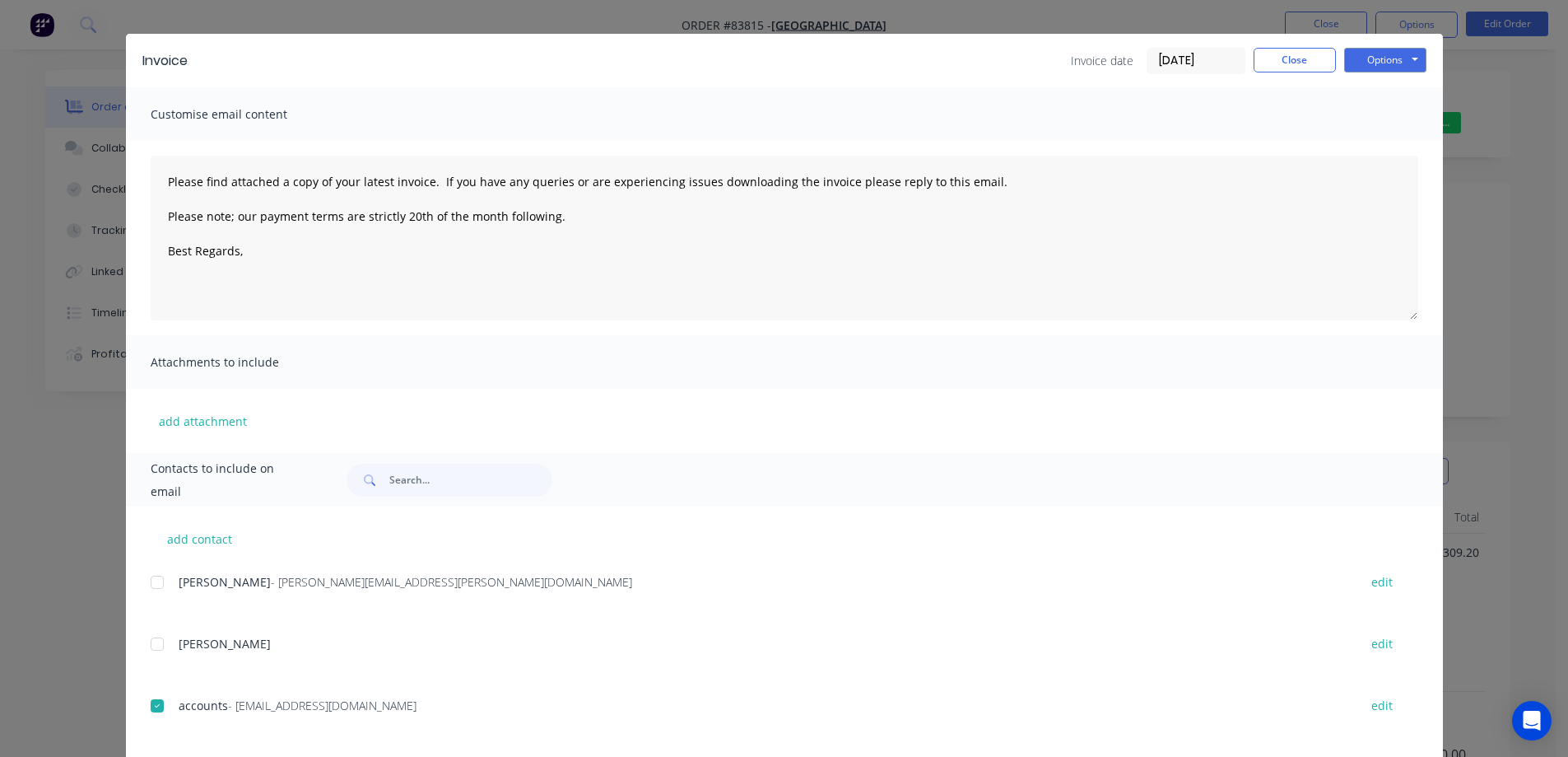
scroll to position [0, 0]
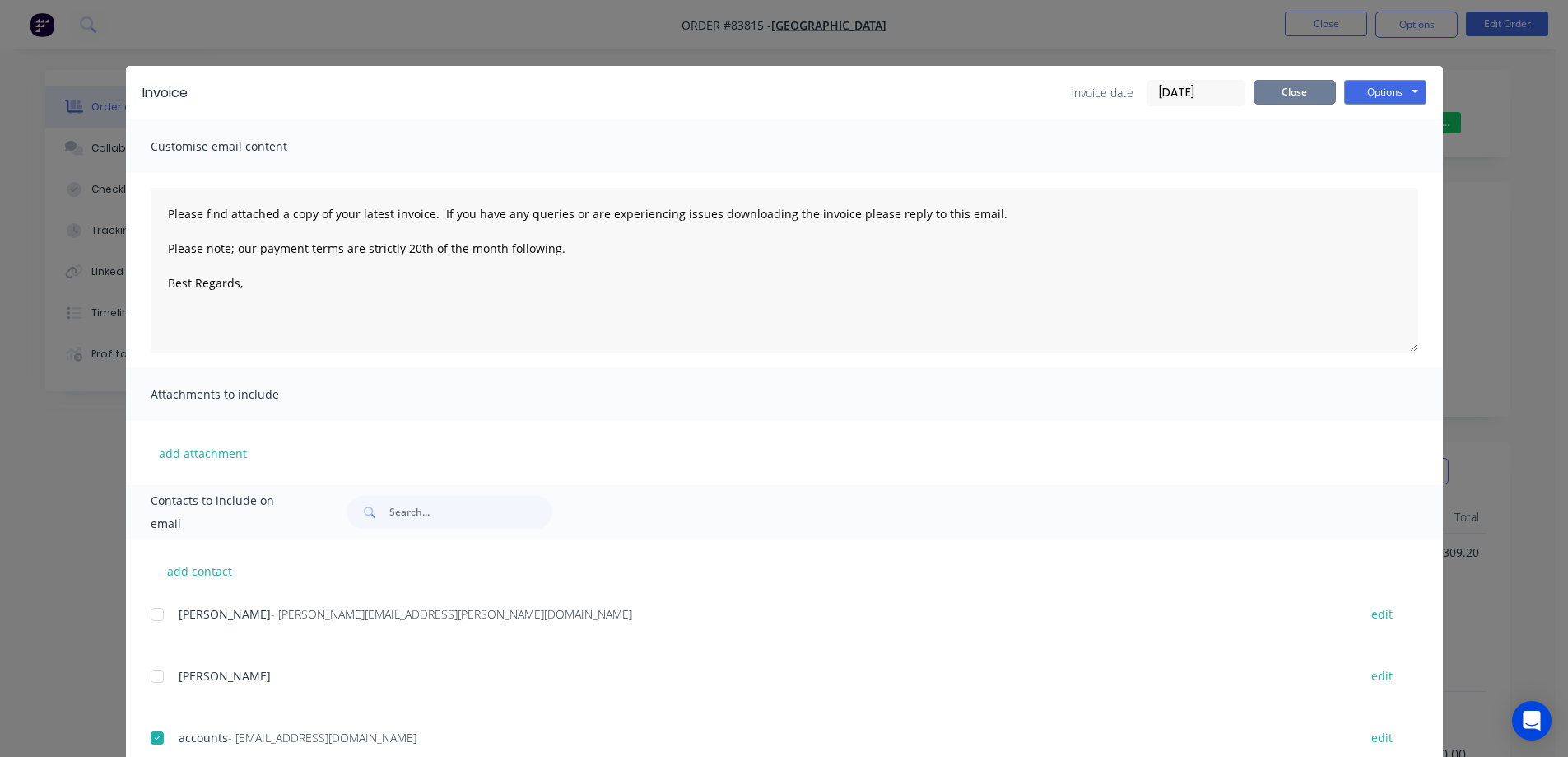
click at [1298, 86] on button "Close" at bounding box center [1295, 92] width 83 height 25
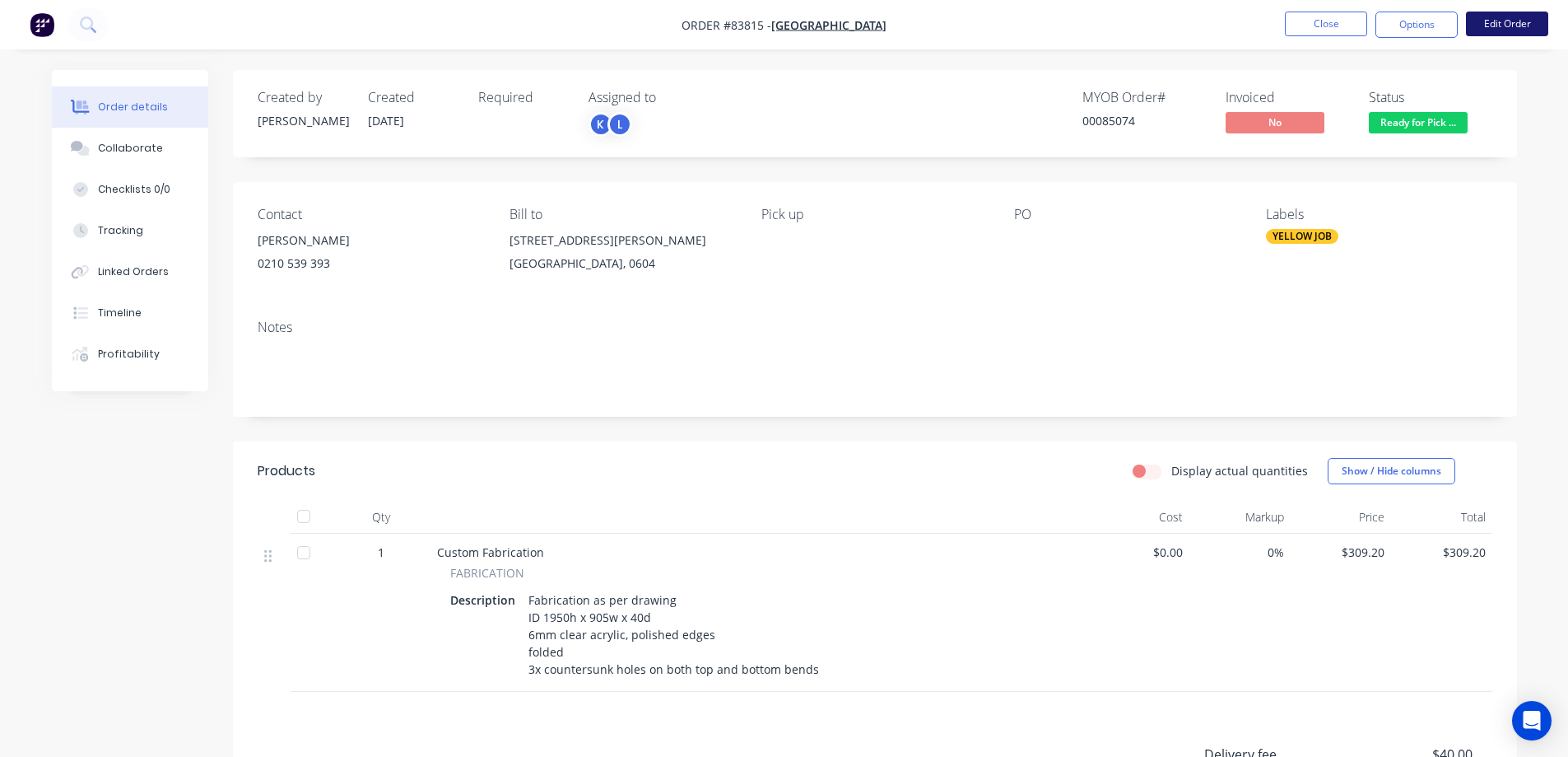
click at [1503, 18] on button "Edit Order" at bounding box center [1508, 23] width 83 height 25
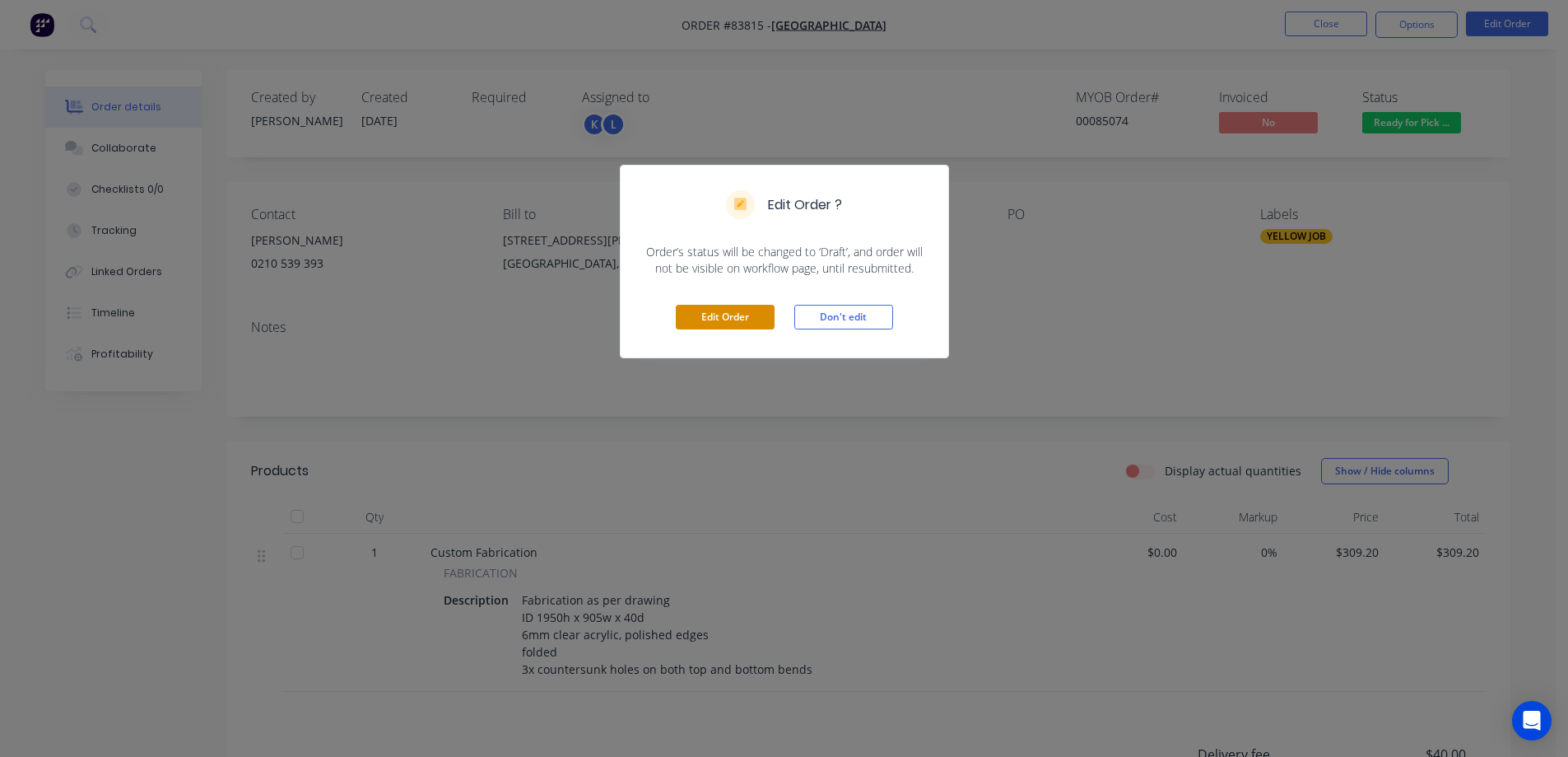
click at [741, 323] on button "Edit Order" at bounding box center [725, 317] width 99 height 25
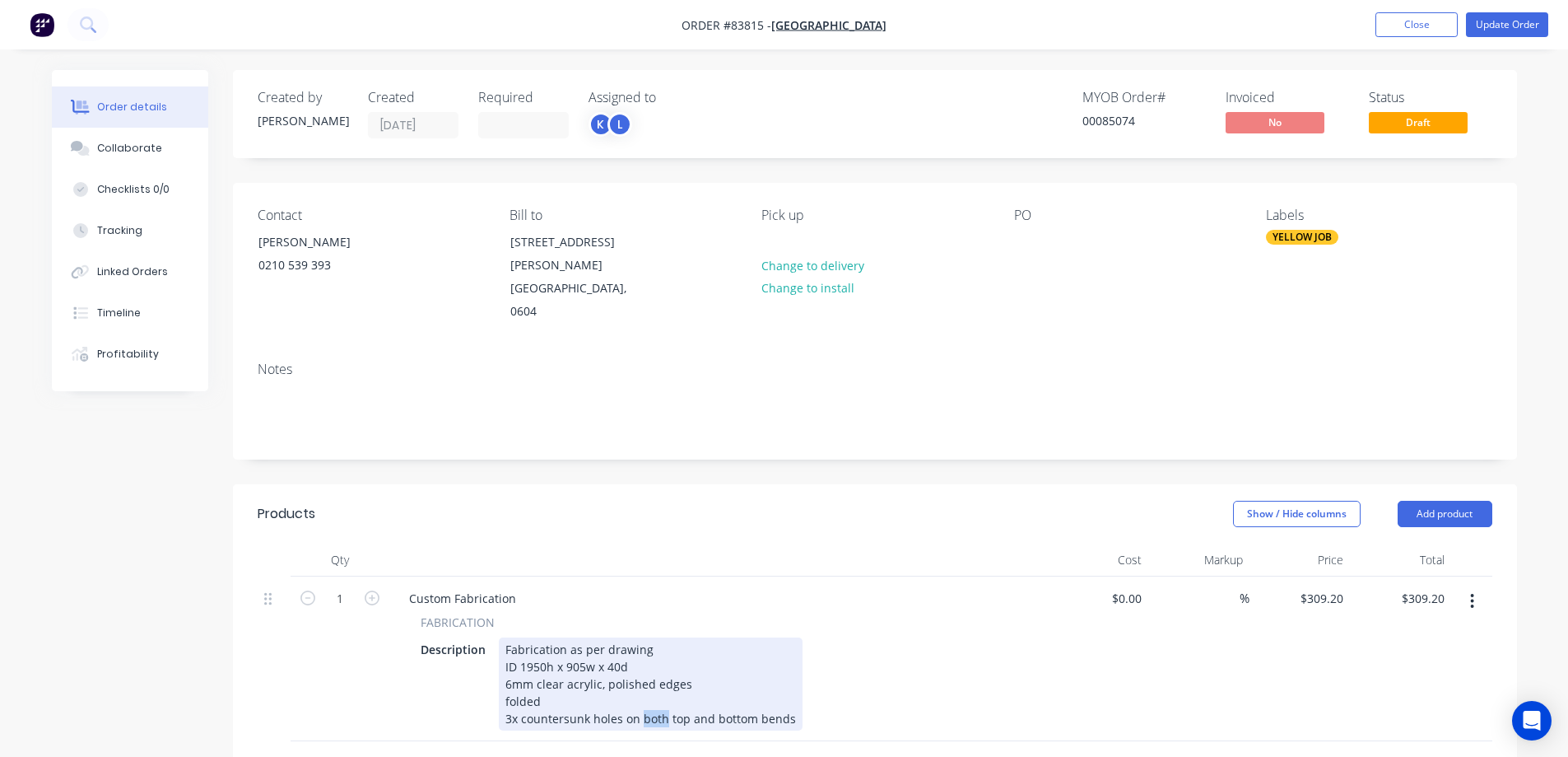
drag, startPoint x: 639, startPoint y: 694, endPoint x: 665, endPoint y: 696, distance: 26.1
click at [665, 696] on div "Fabrication as per drawing ID 1950h x 905w x 40d 6mm clear acrylic, polished ed…" at bounding box center [650, 684] width 304 height 93
click at [670, 692] on div "Fabrication as per drawing ID 1950h x 905w x 40d 6mm clear acrylic, polished ed…" at bounding box center [637, 684] width 278 height 93
drag, startPoint x: 663, startPoint y: 693, endPoint x: 704, endPoint y: 693, distance: 41.0
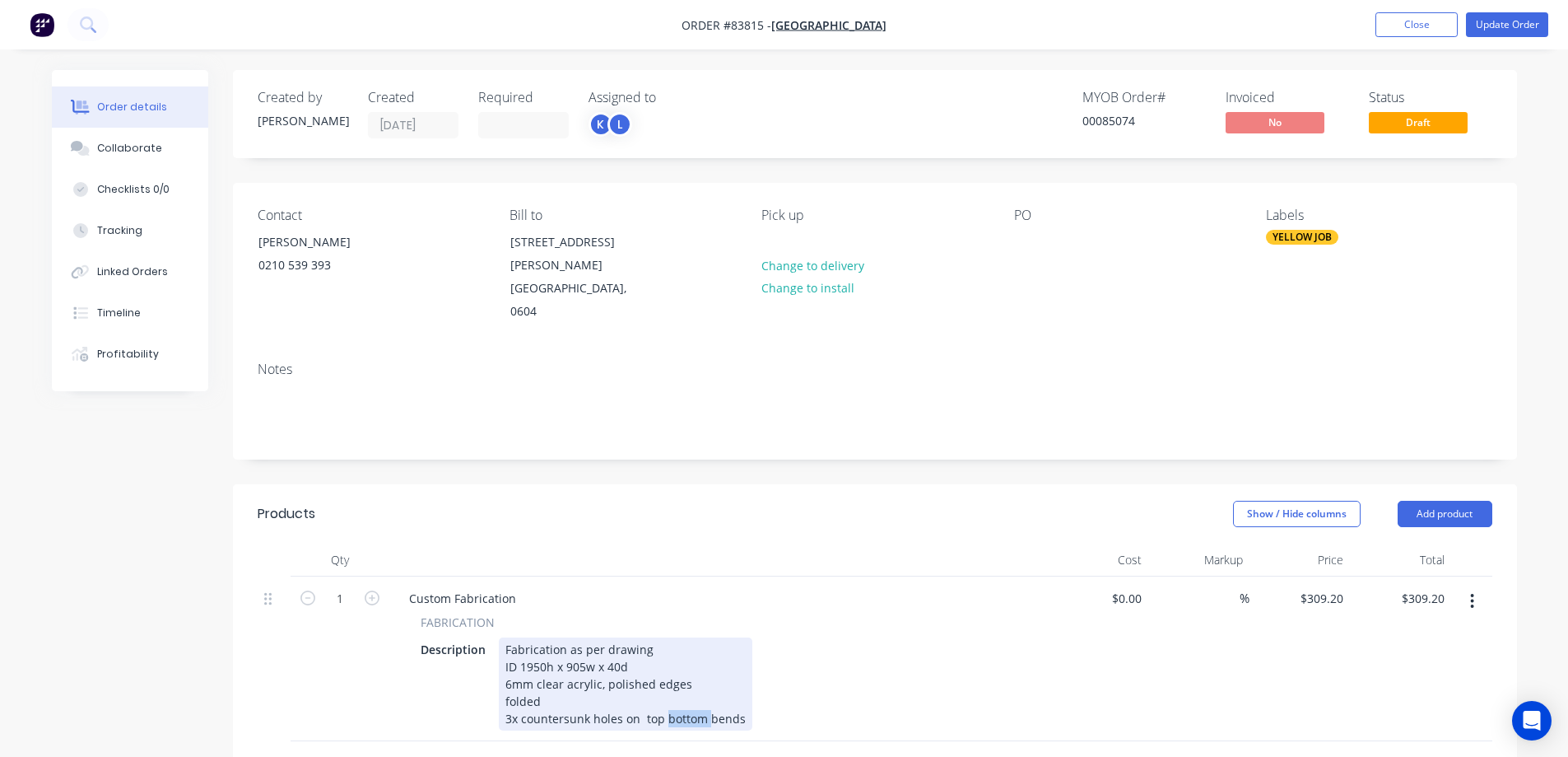
click at [704, 693] on div "Fabrication as per drawing ID 1950h x 905w x 40d 6mm clear acrylic, polished ed…" at bounding box center [625, 684] width 253 height 93
click at [696, 695] on div "Fabrication as per drawing ID 1950h x 905w x 40d 6mm clear acrylic, polished ed…" at bounding box center [604, 684] width 211 height 93
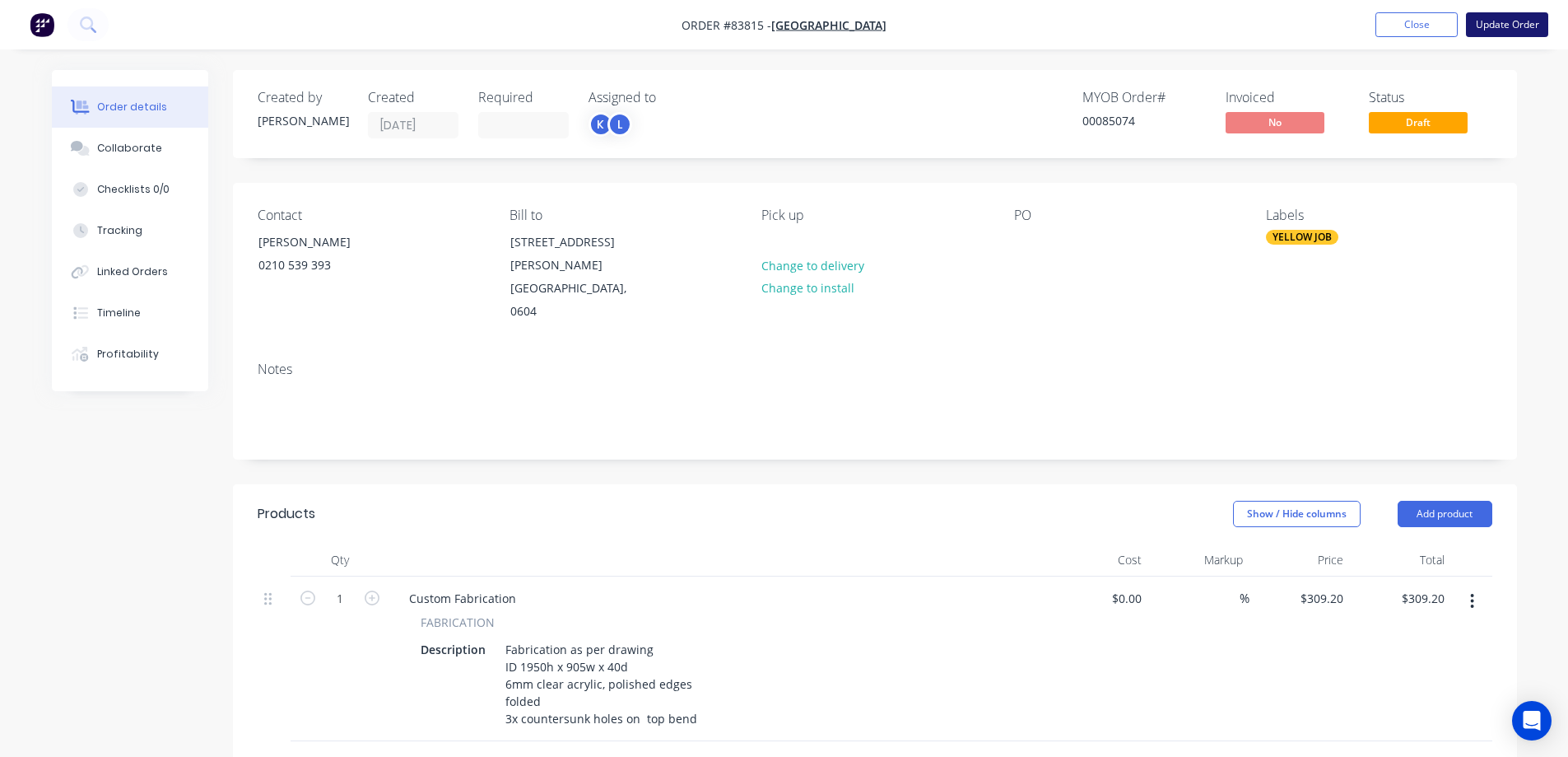
click at [1496, 28] on button "Update Order" at bounding box center [1508, 24] width 83 height 25
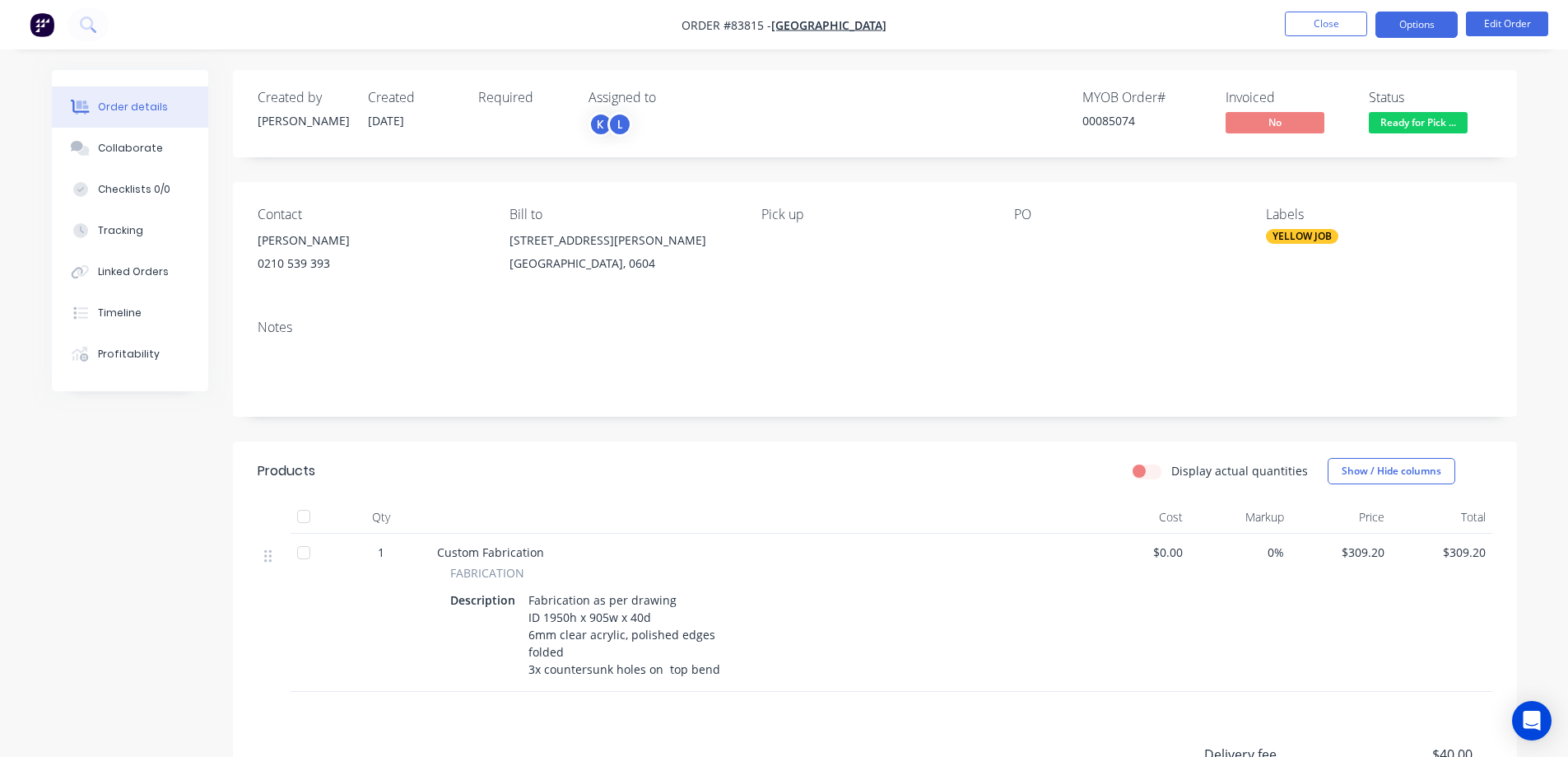
click at [1404, 28] on button "Options" at bounding box center [1416, 24] width 83 height 27
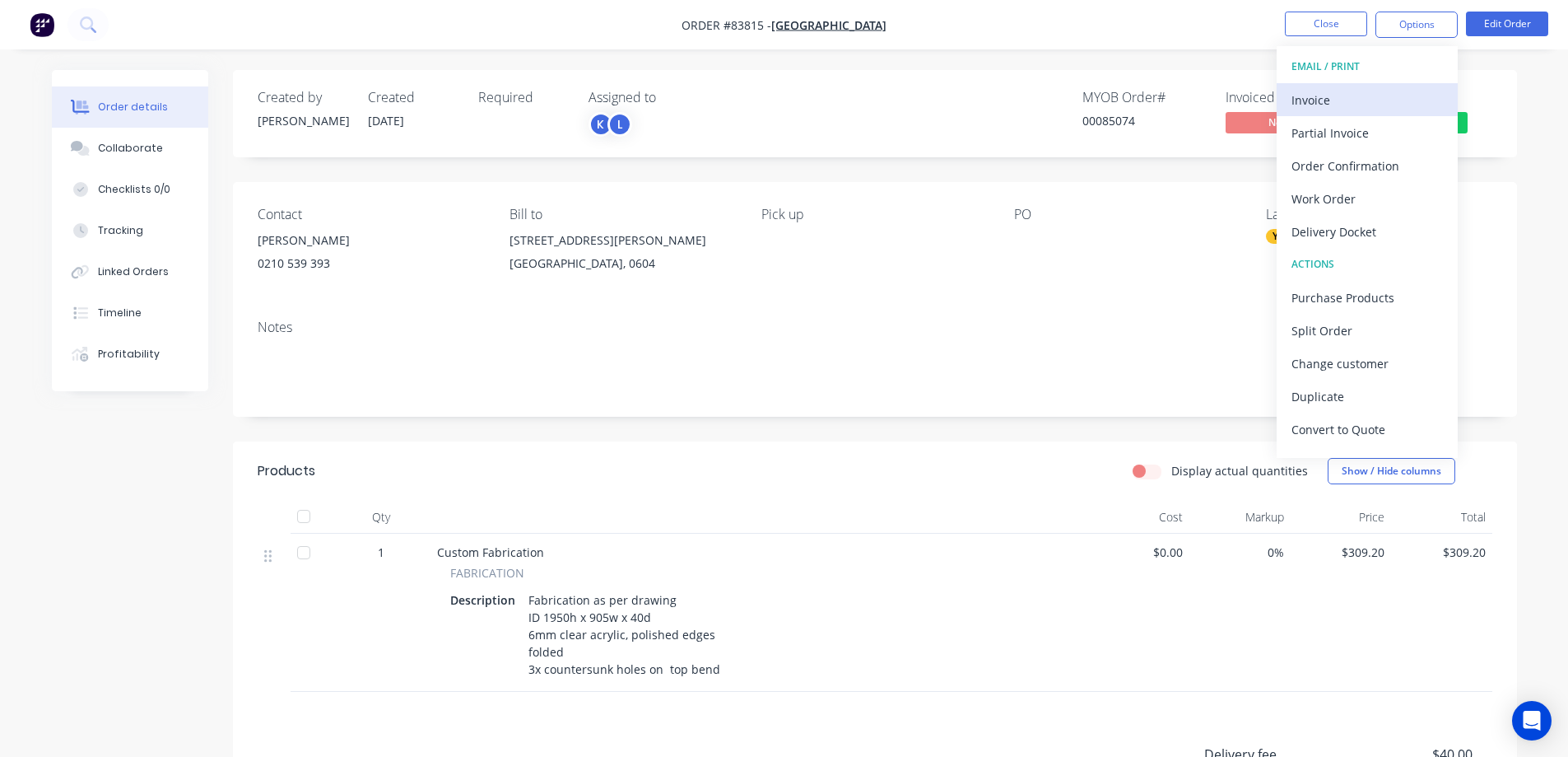
click at [1348, 100] on div "Invoice" at bounding box center [1367, 100] width 152 height 24
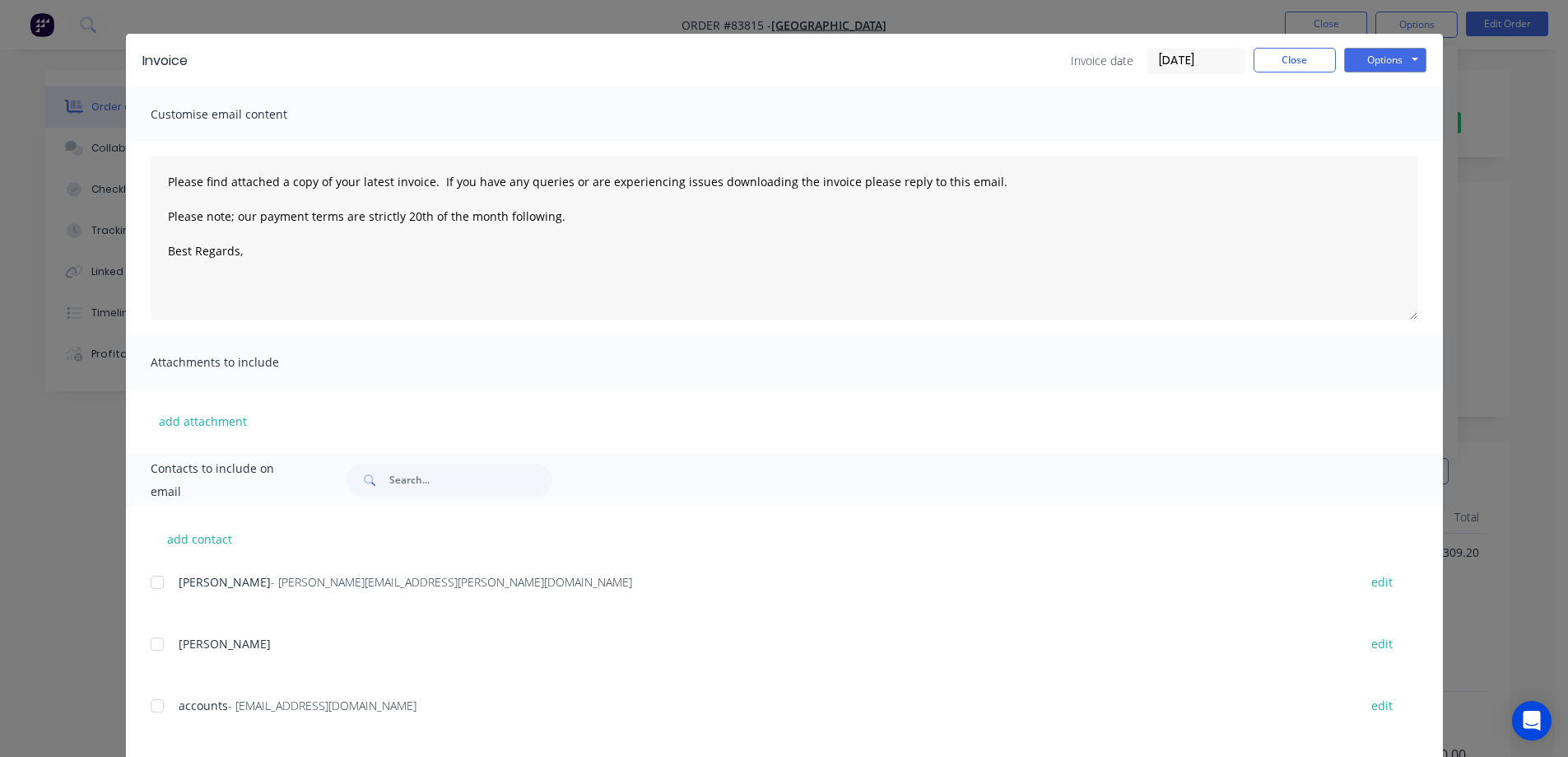
scroll to position [116, 0]
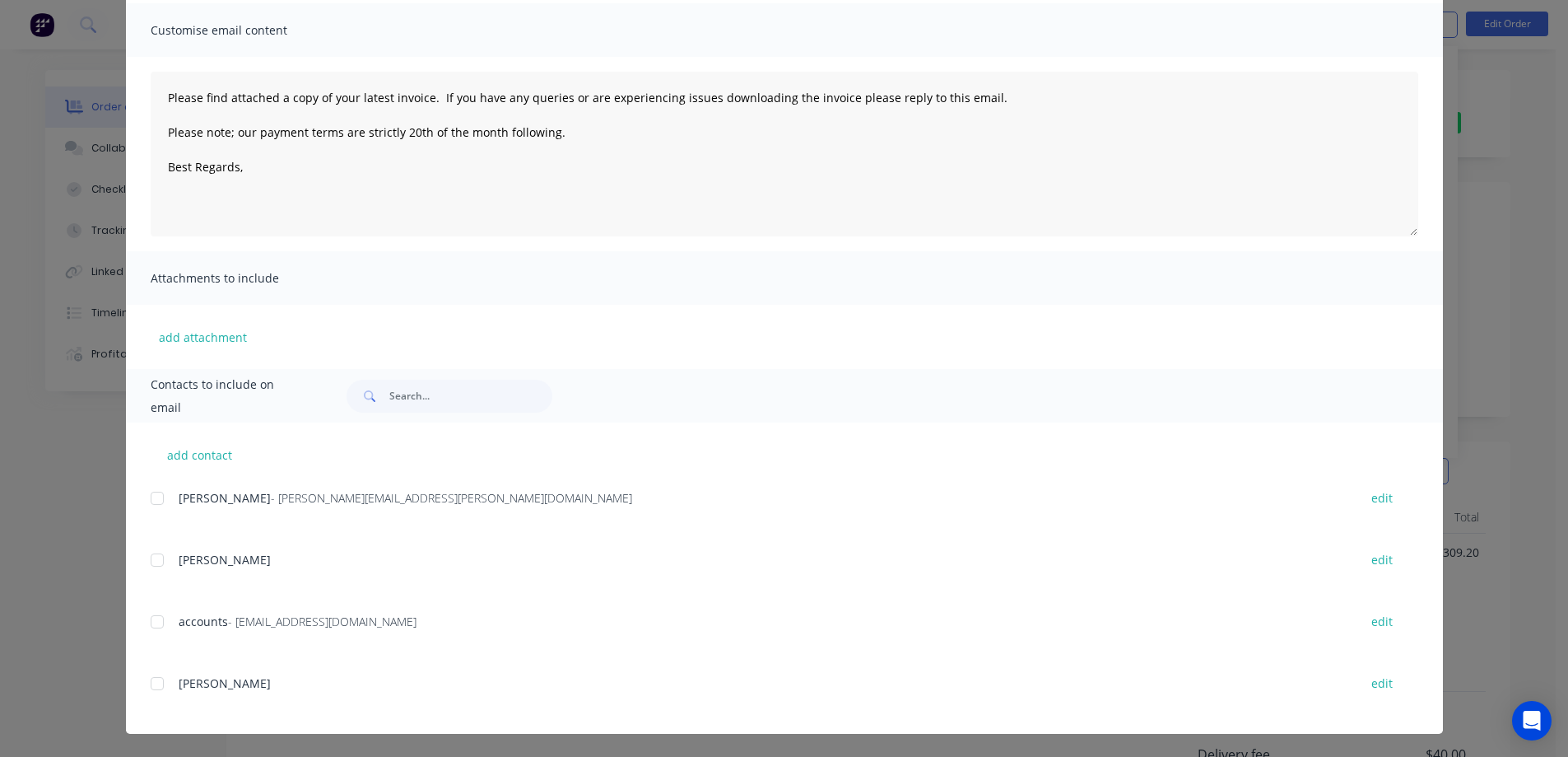
click at [147, 627] on div at bounding box center [157, 622] width 33 height 33
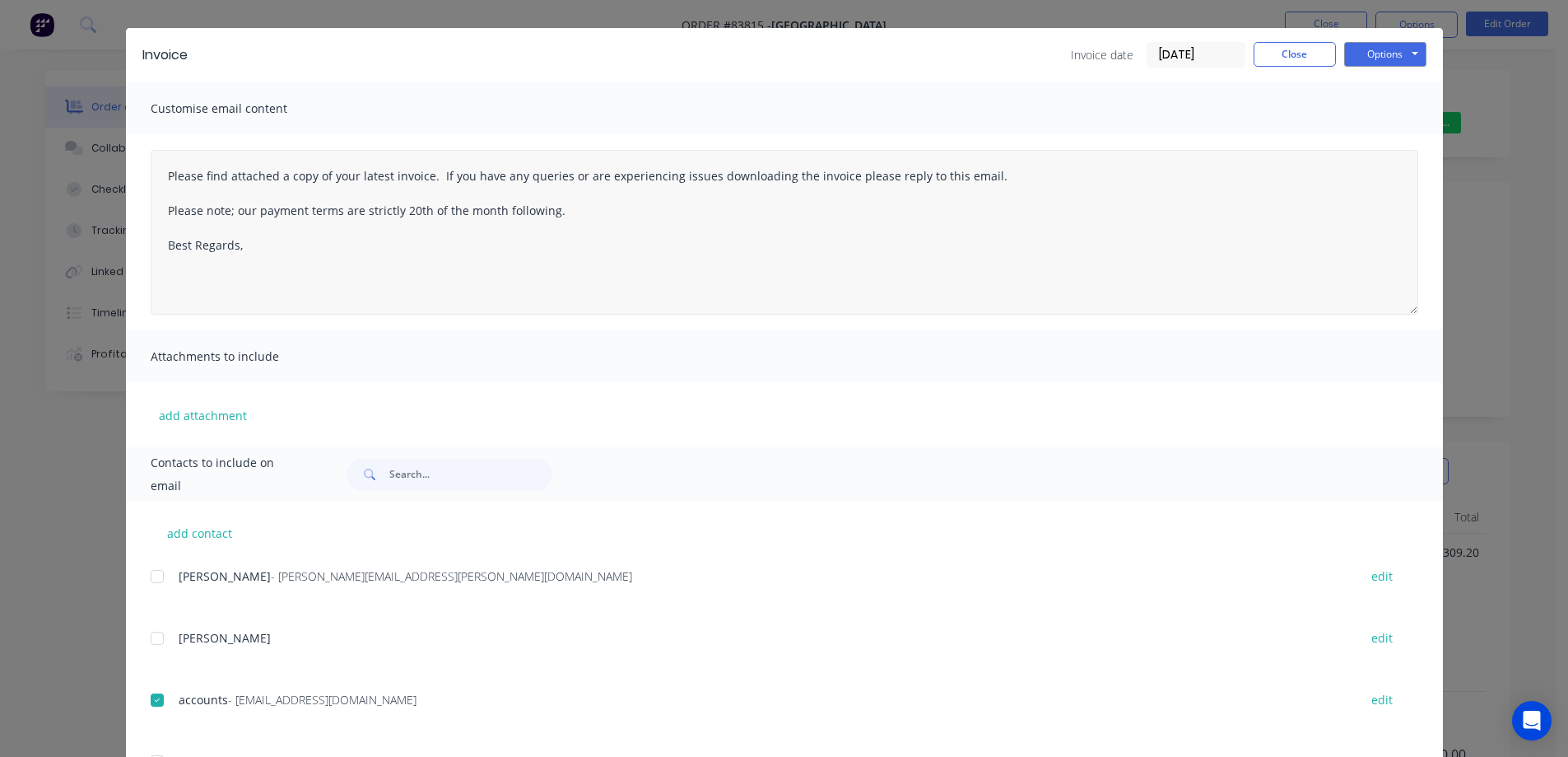
scroll to position [0, 0]
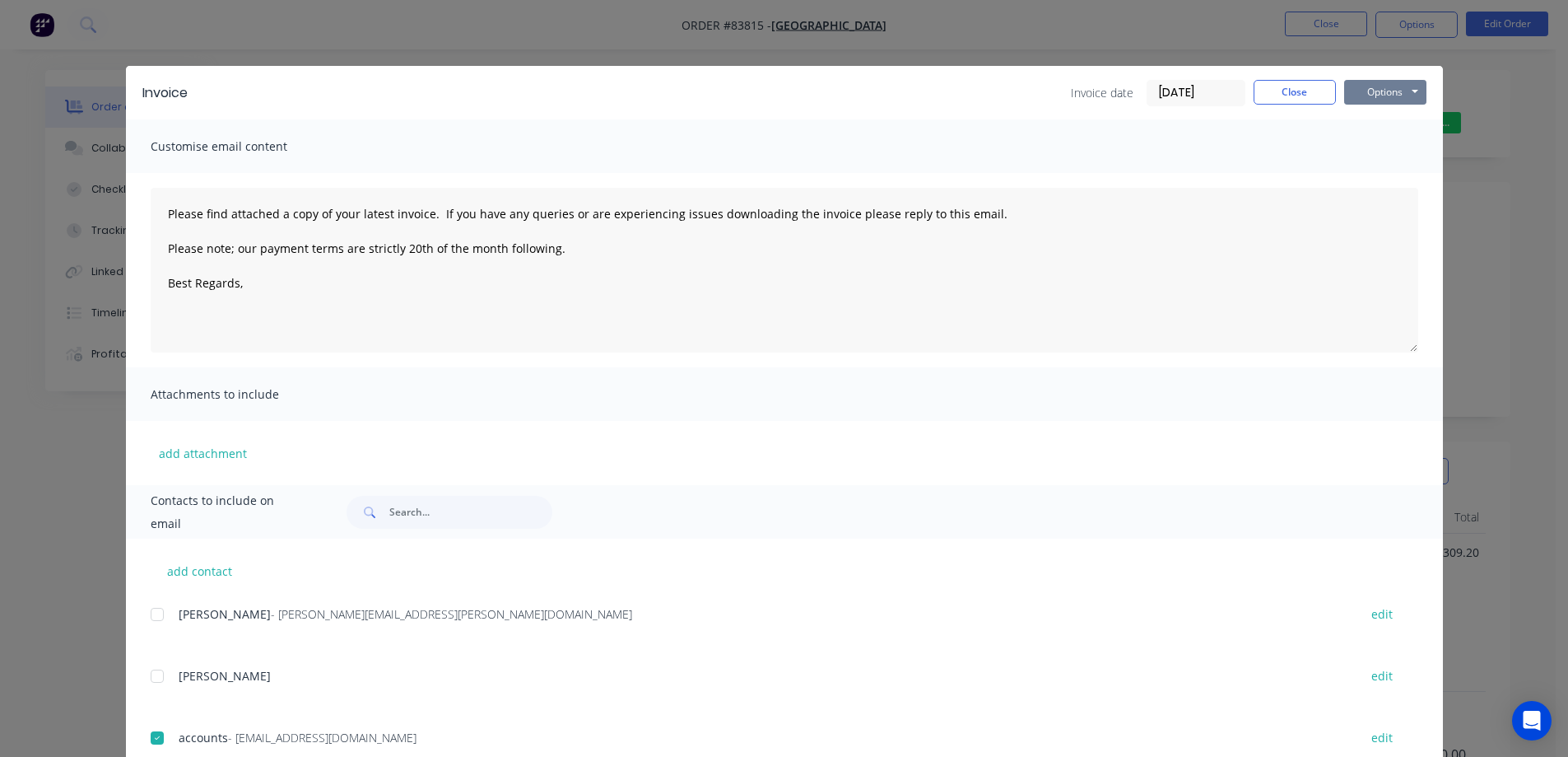
drag, startPoint x: 1396, startPoint y: 84, endPoint x: 1389, endPoint y: 100, distance: 17.5
click at [1395, 84] on button "Options" at bounding box center [1385, 92] width 83 height 25
click at [1371, 166] on button "Email" at bounding box center [1397, 176] width 105 height 28
type textarea "Please find attached a copy of your latest invoice. If you have any queries or …"
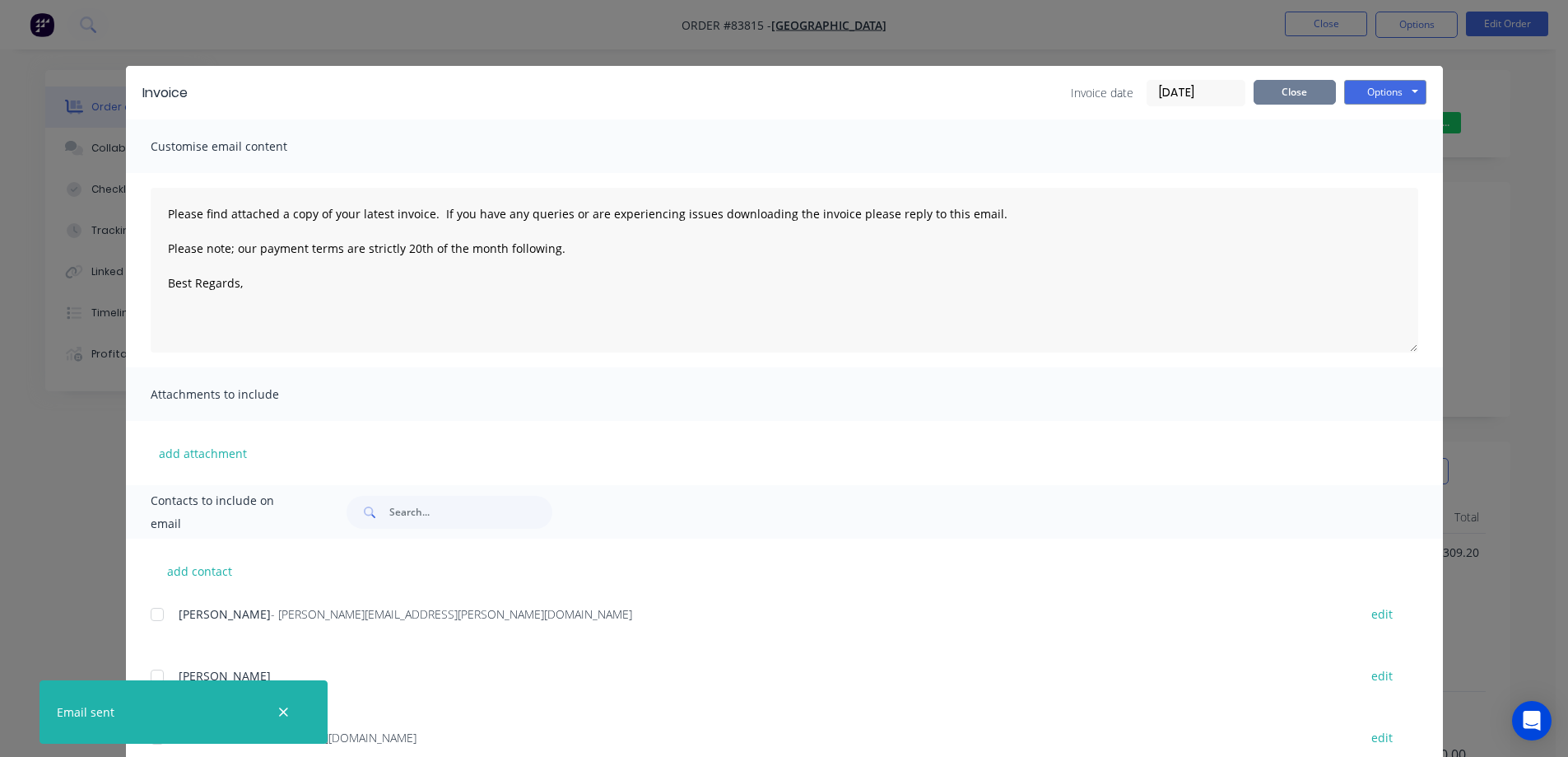
click at [1295, 102] on button "Close" at bounding box center [1295, 92] width 83 height 25
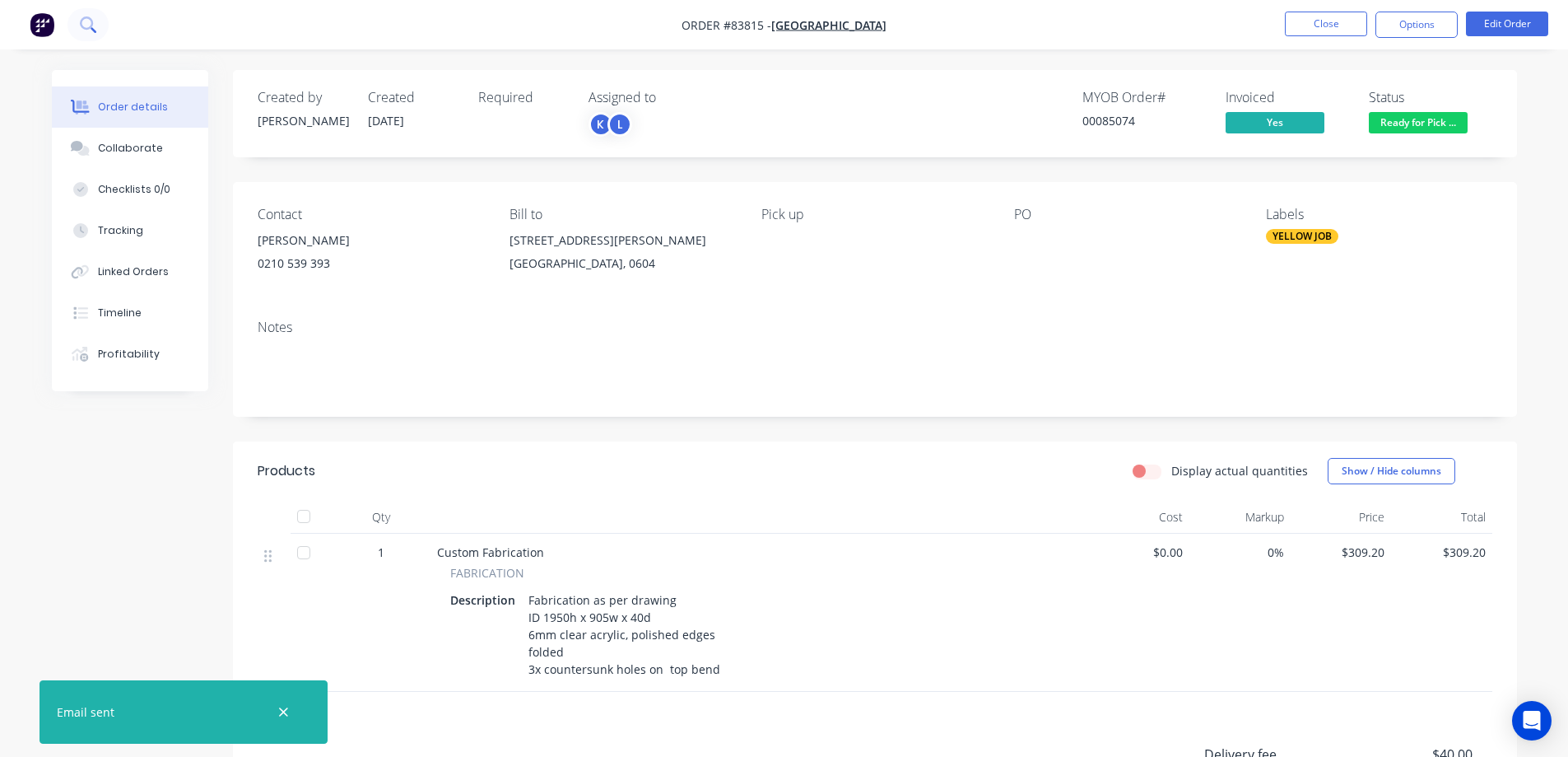
click at [72, 21] on button at bounding box center [88, 25] width 41 height 33
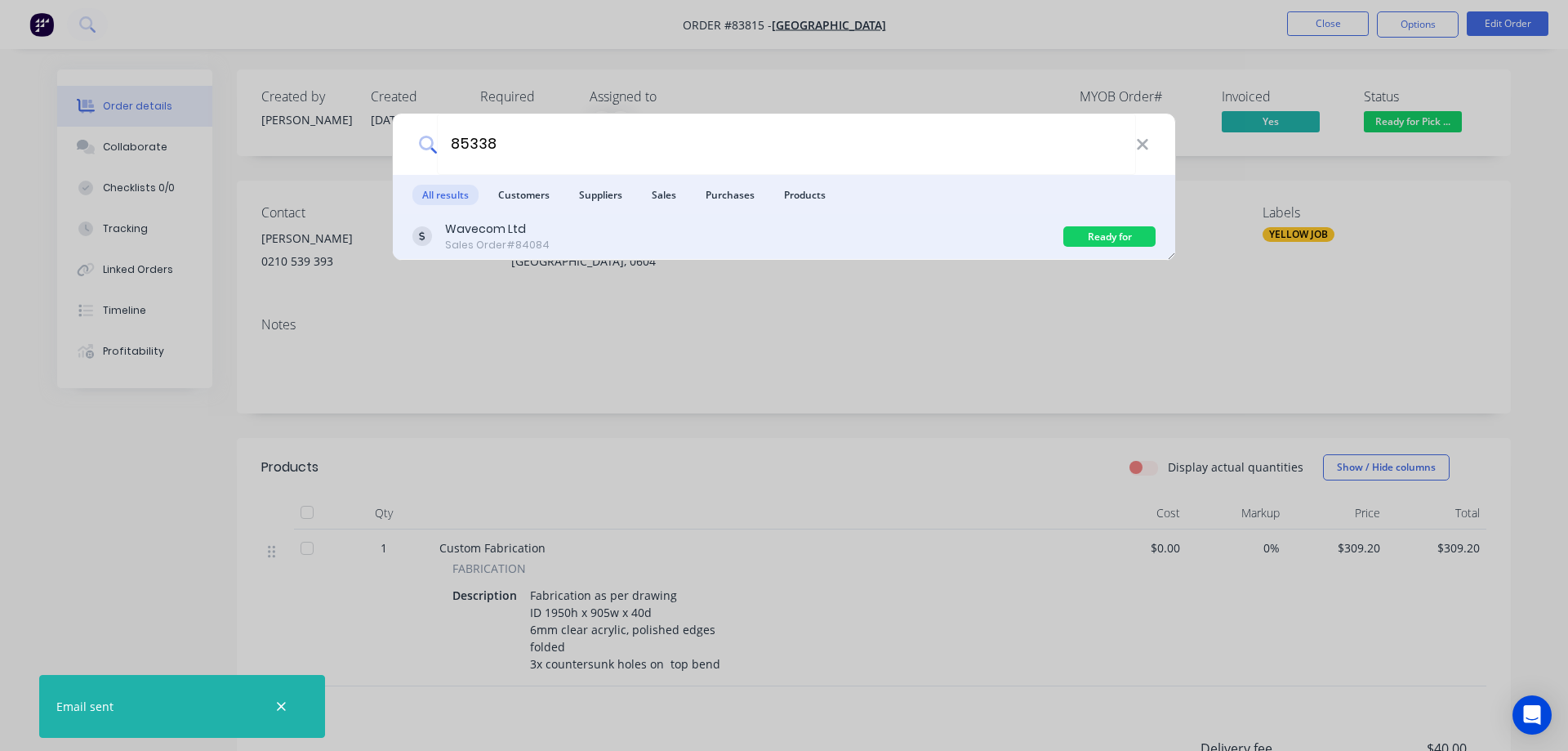
type input "85338"
click at [911, 234] on div "Wavecom Ltd Sales Order #84084" at bounding box center [738, 236] width 651 height 32
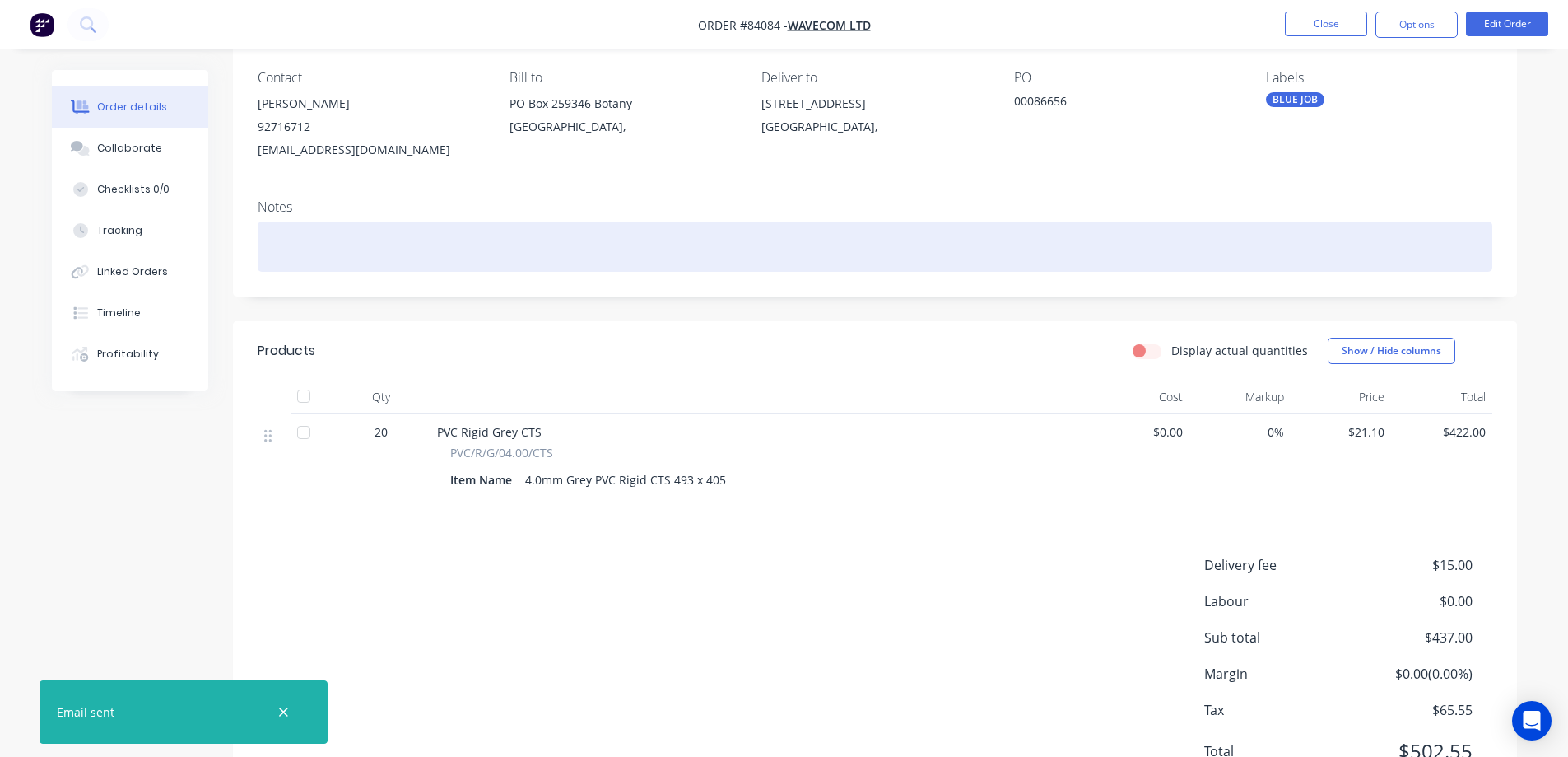
scroll to position [212, 0]
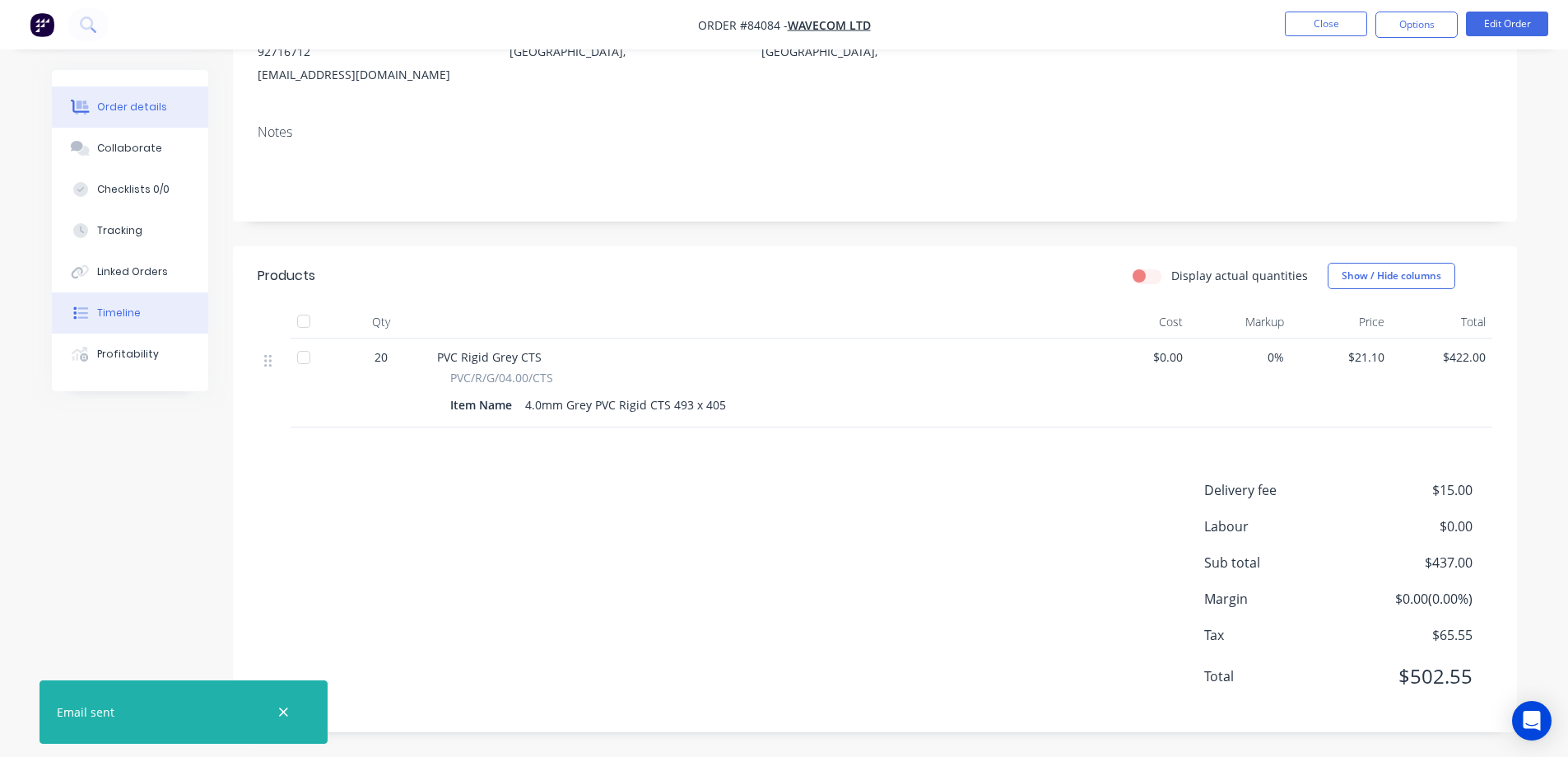
click at [121, 316] on div "Timeline" at bounding box center [119, 313] width 44 height 15
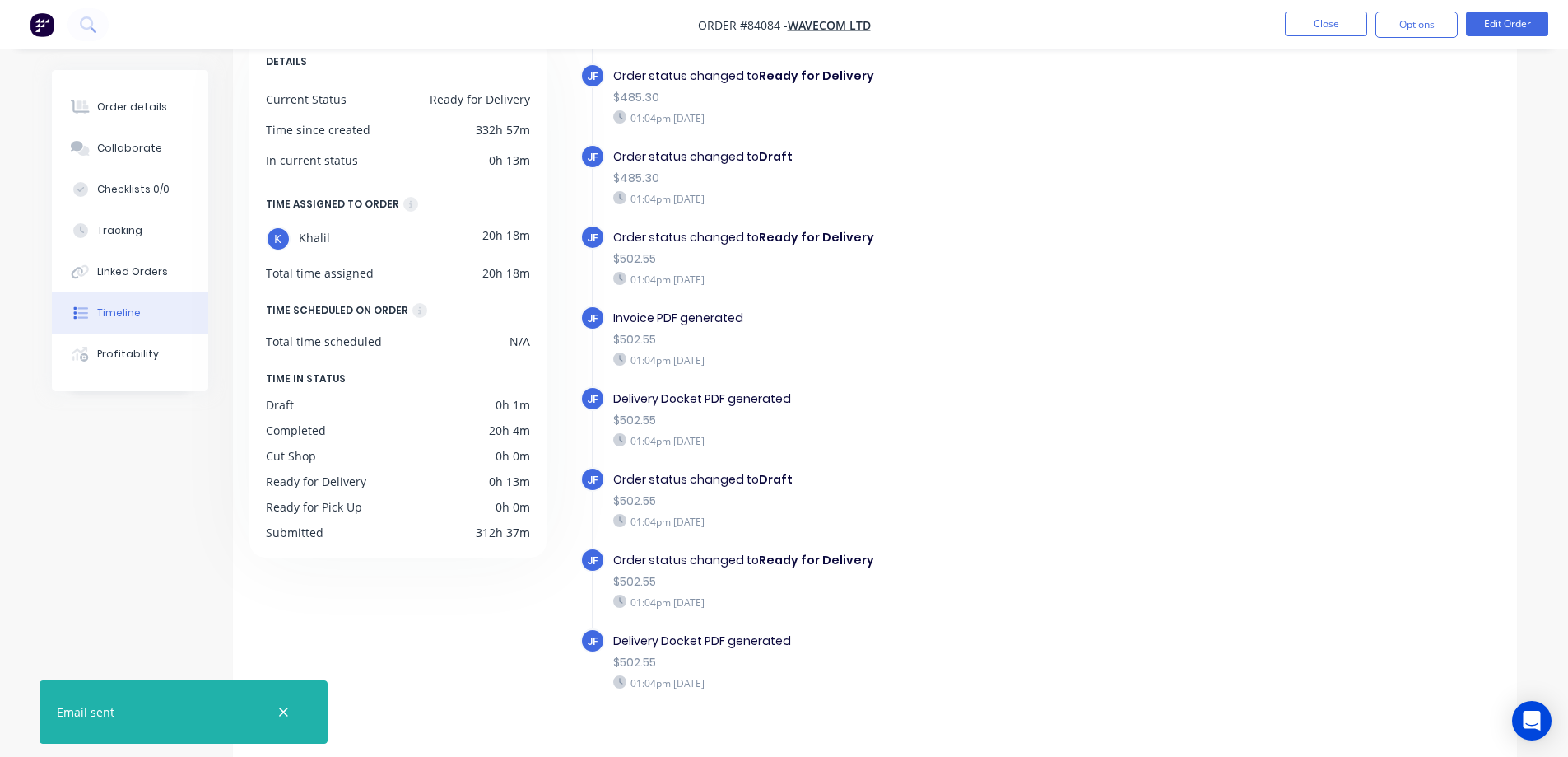
scroll to position [127, 0]
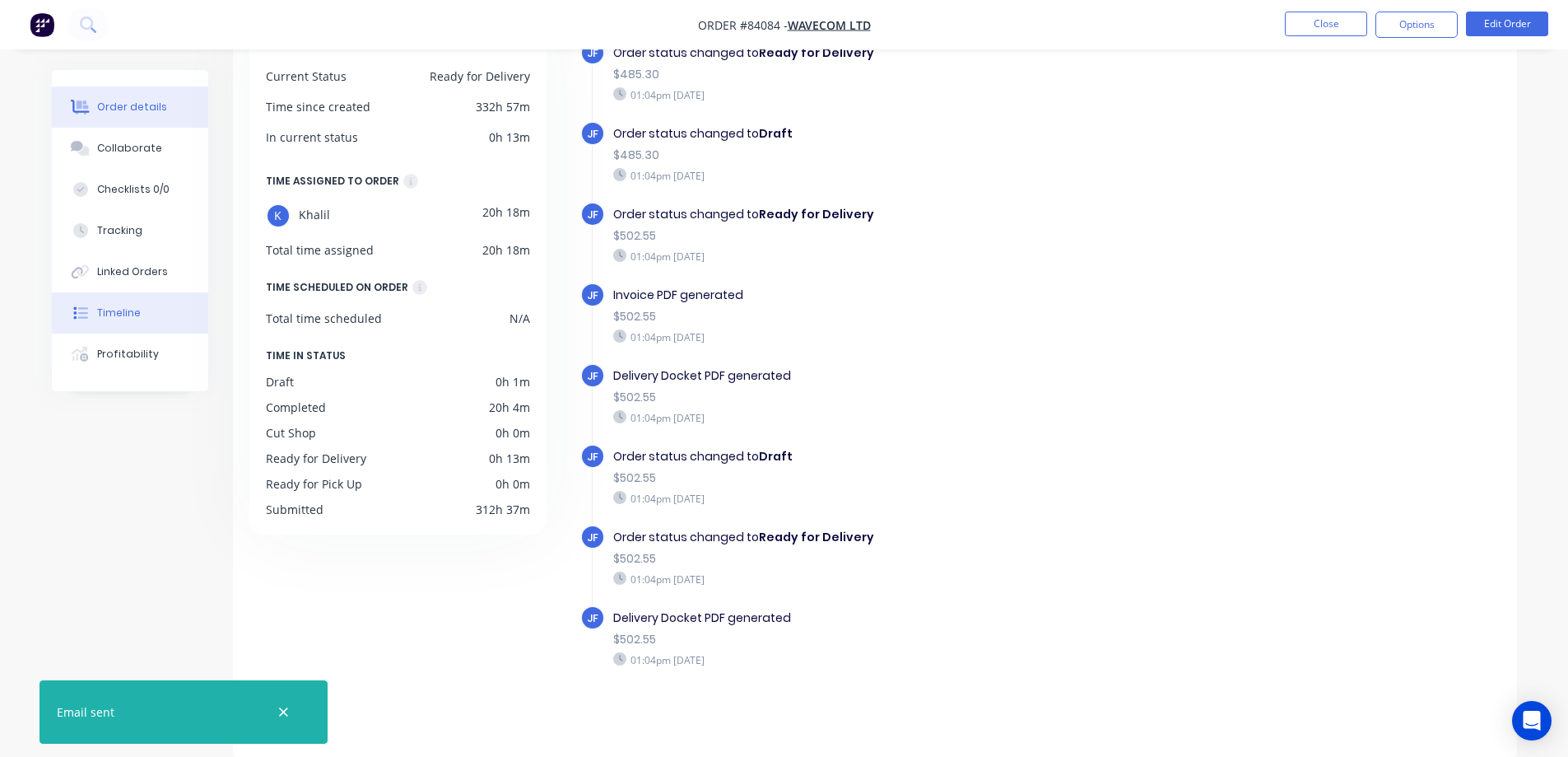
click at [140, 111] on div "Order details" at bounding box center [132, 107] width 70 height 15
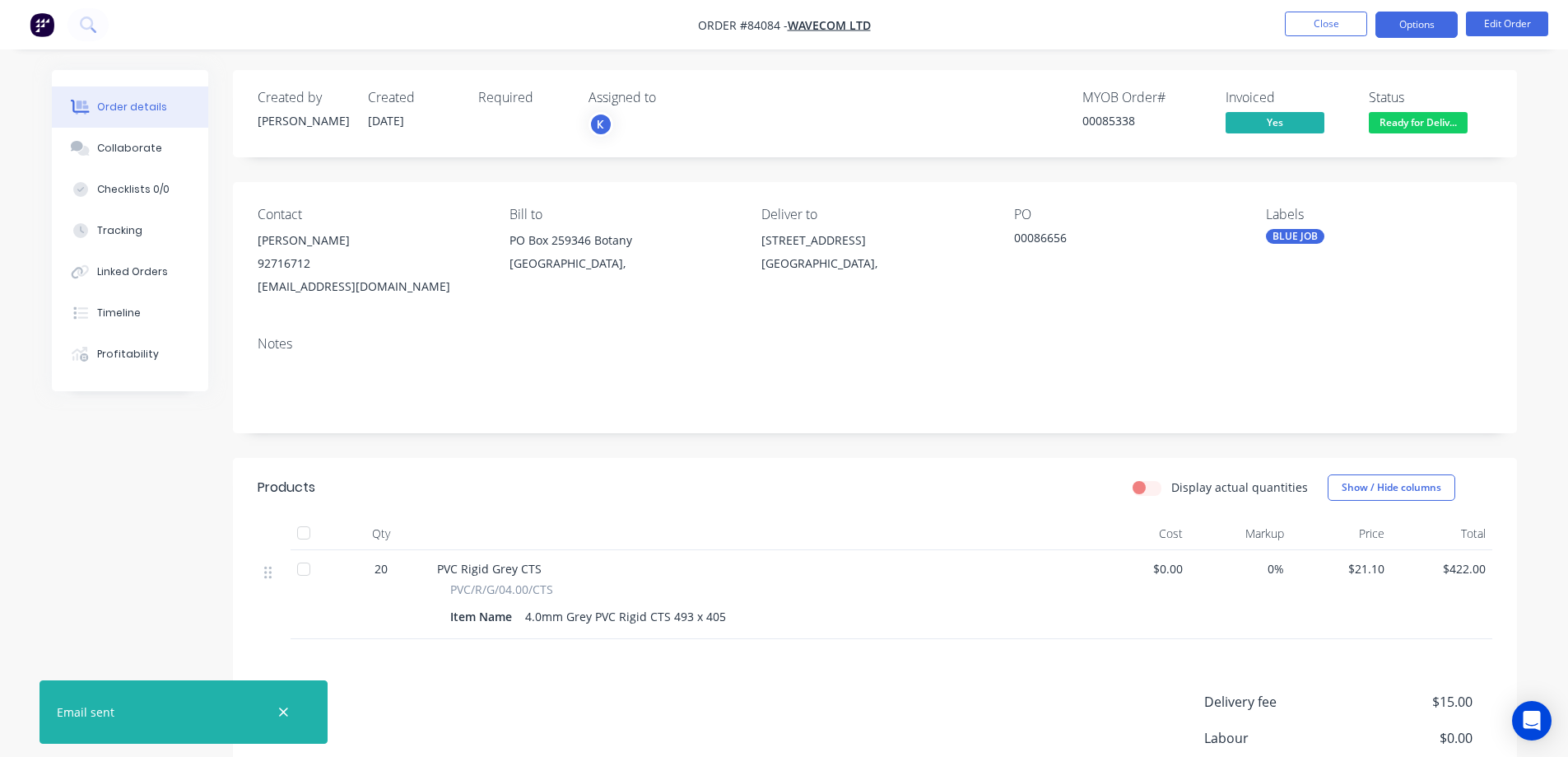
click at [1401, 22] on button "Options" at bounding box center [1416, 24] width 83 height 27
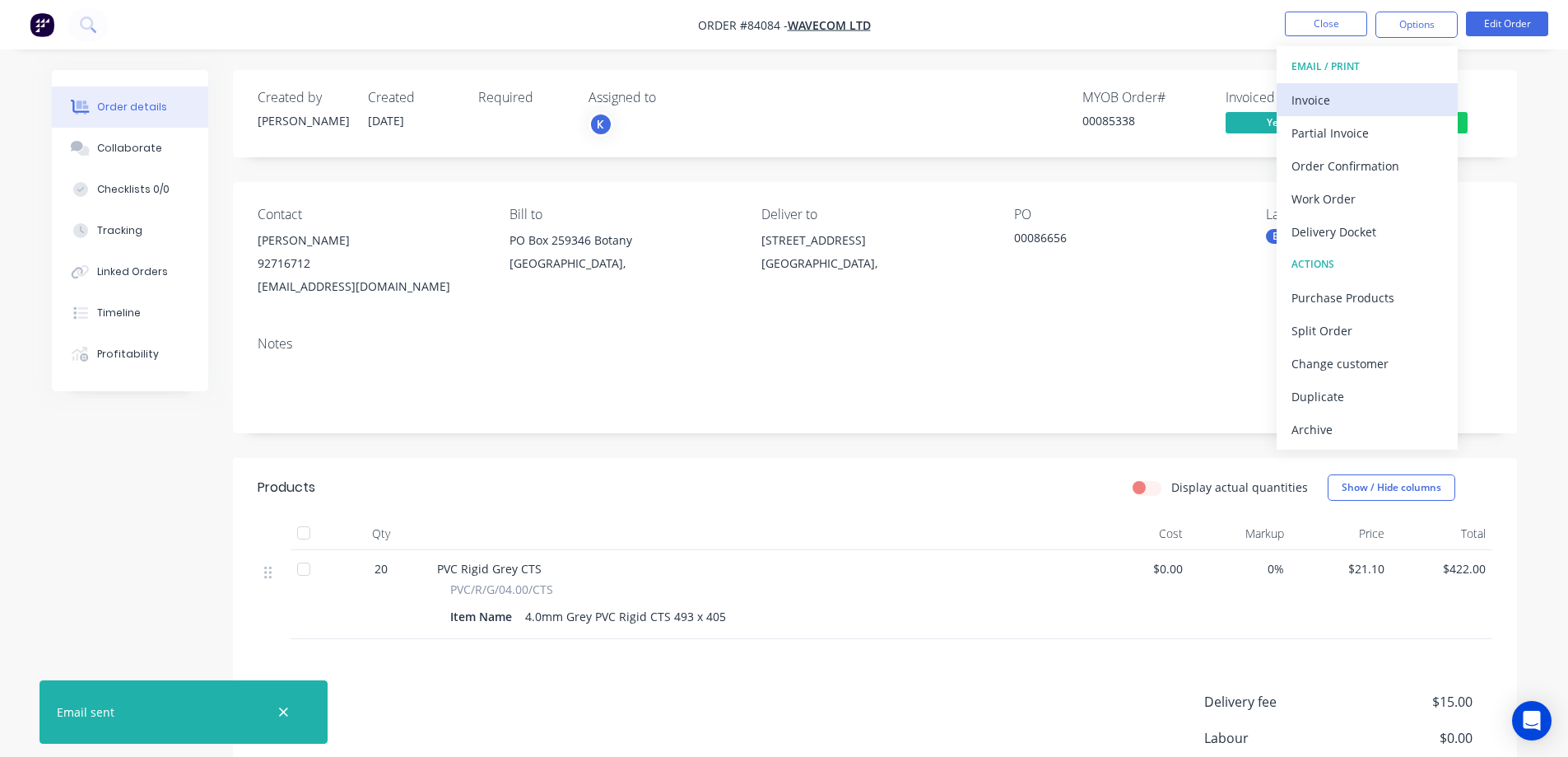
click at [1367, 86] on button "Invoice" at bounding box center [1367, 100] width 181 height 33
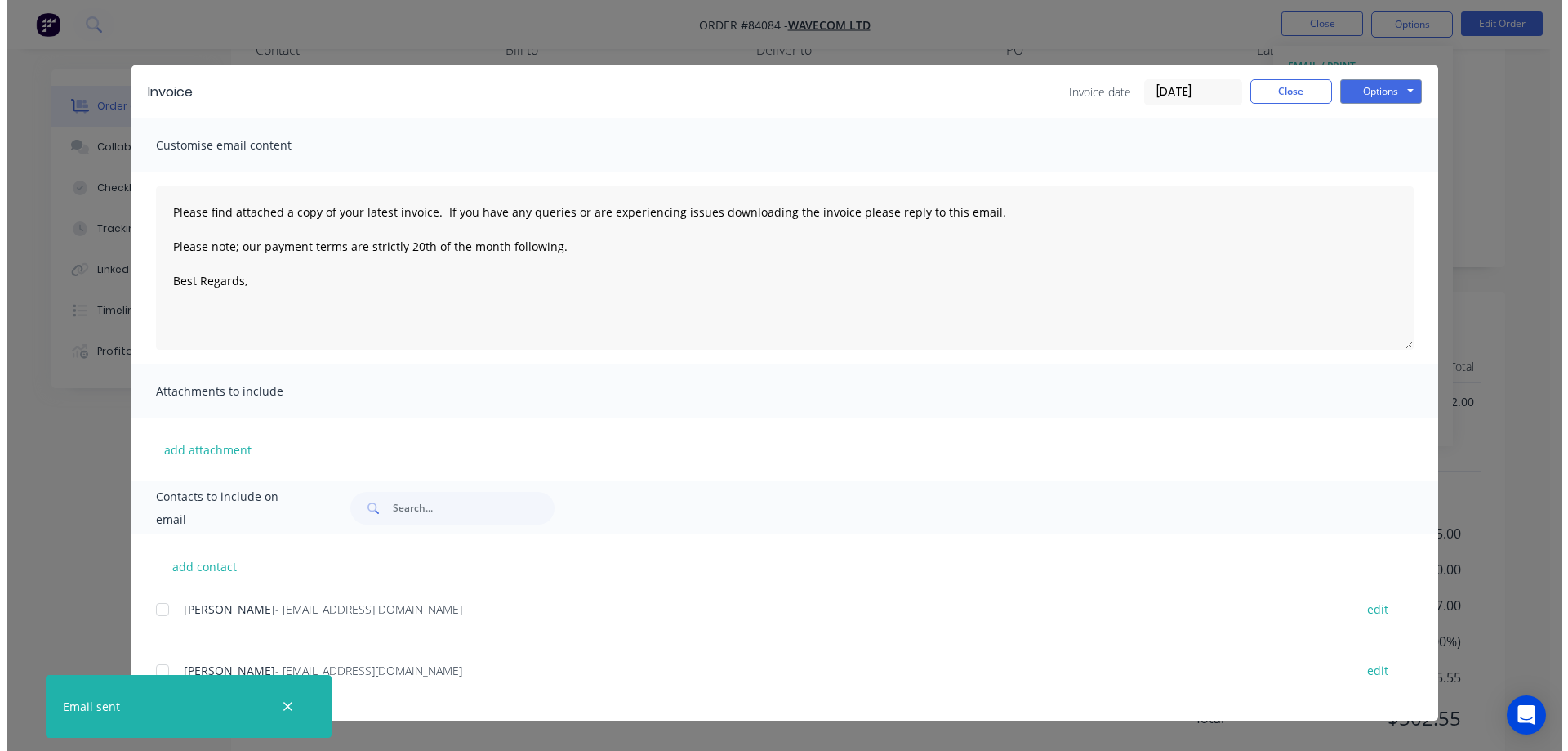
scroll to position [163, 0]
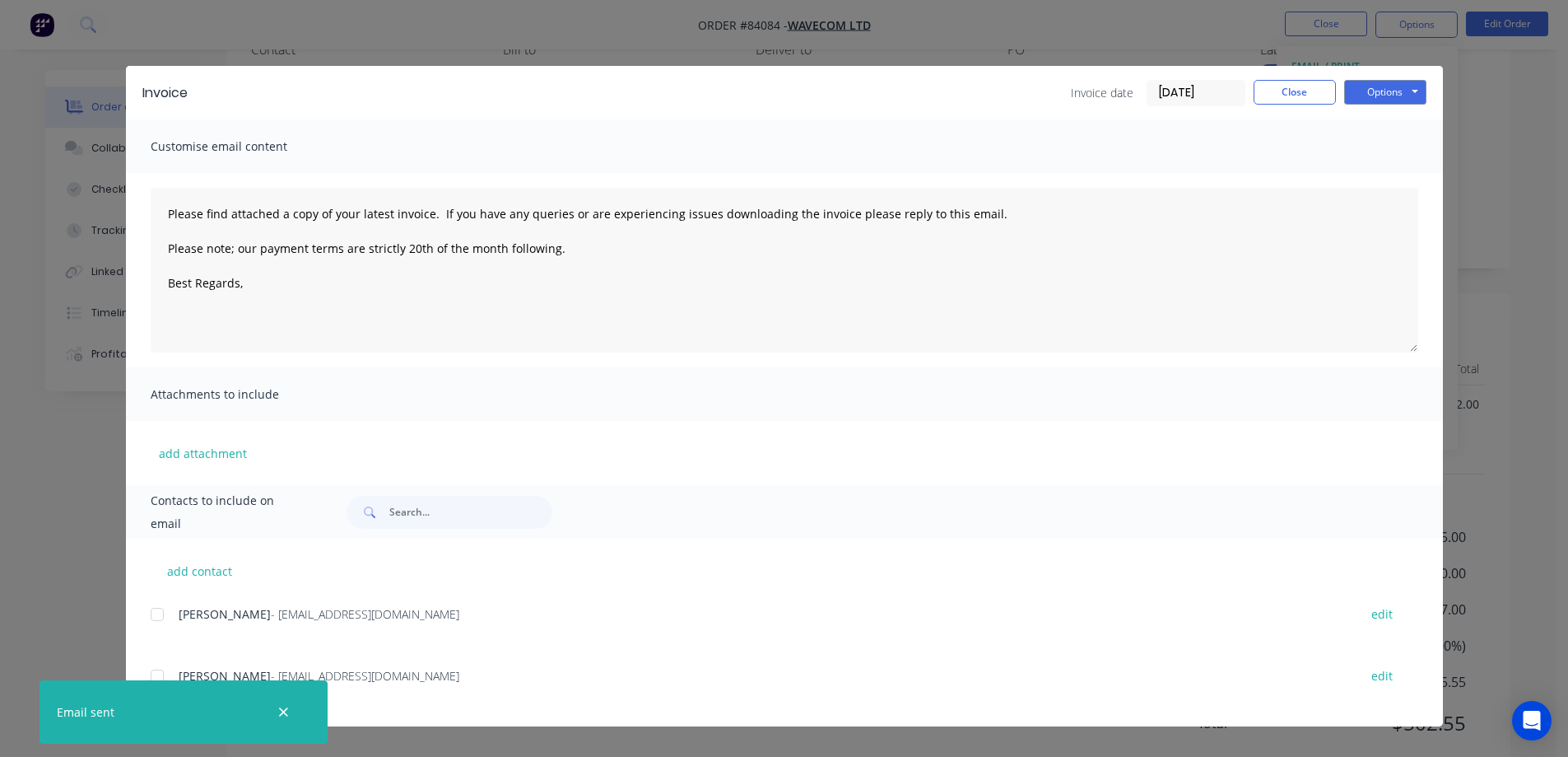
click at [164, 612] on div at bounding box center [157, 614] width 33 height 33
click at [1413, 90] on button "Options" at bounding box center [1385, 92] width 83 height 25
click at [1407, 172] on button "Email" at bounding box center [1397, 176] width 105 height 28
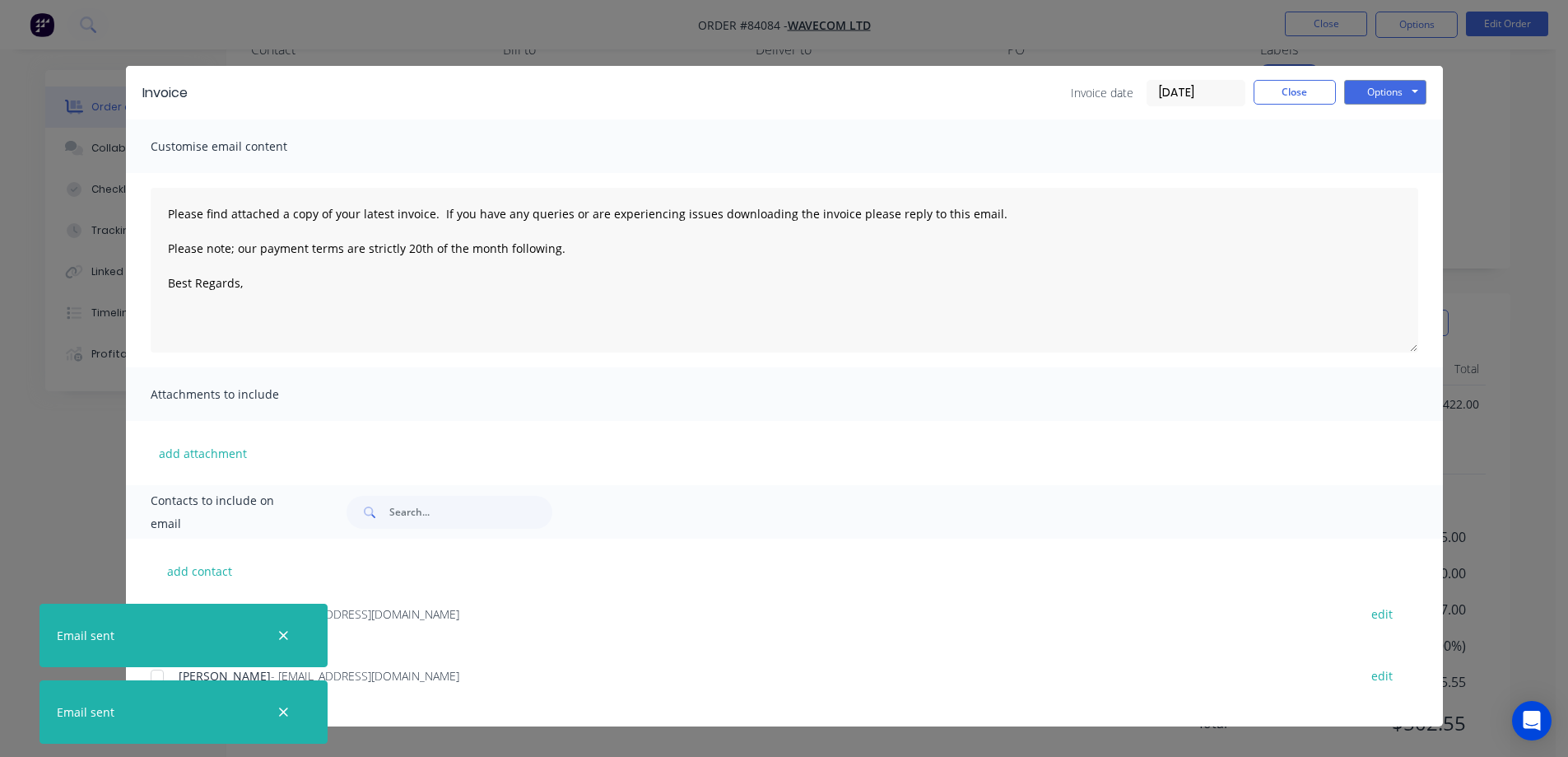
type textarea "Please find attached a copy of your latest invoice. If you have any queries or …"
drag, startPoint x: 121, startPoint y: 56, endPoint x: 95, endPoint y: 38, distance: 31.6
click at [121, 55] on div "Invoice Invoice date 03/09/25 Close Options Preview Print Email Customise email…" at bounding box center [784, 378] width 1568 height 757
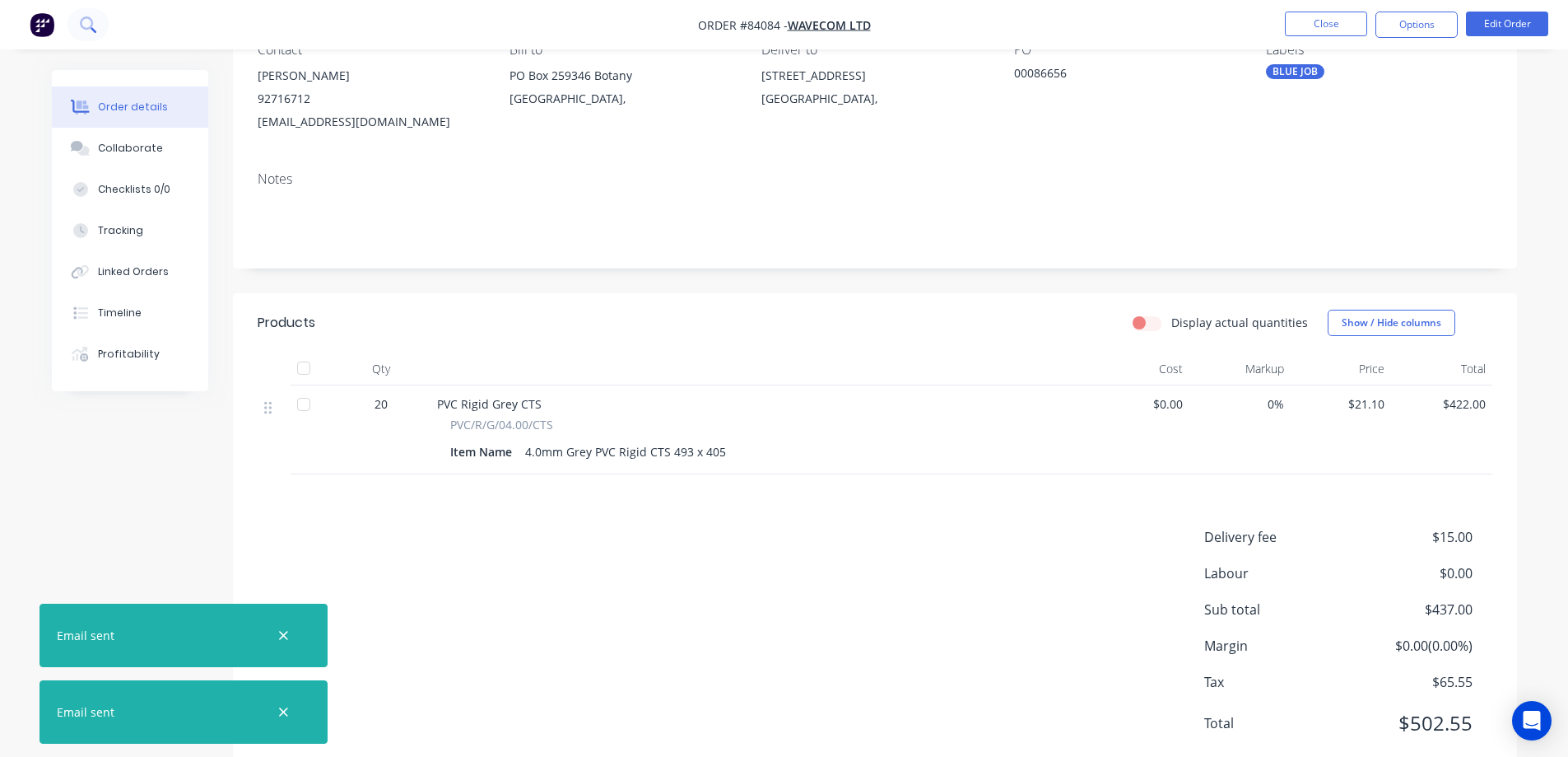
click at [94, 37] on button at bounding box center [88, 25] width 41 height 33
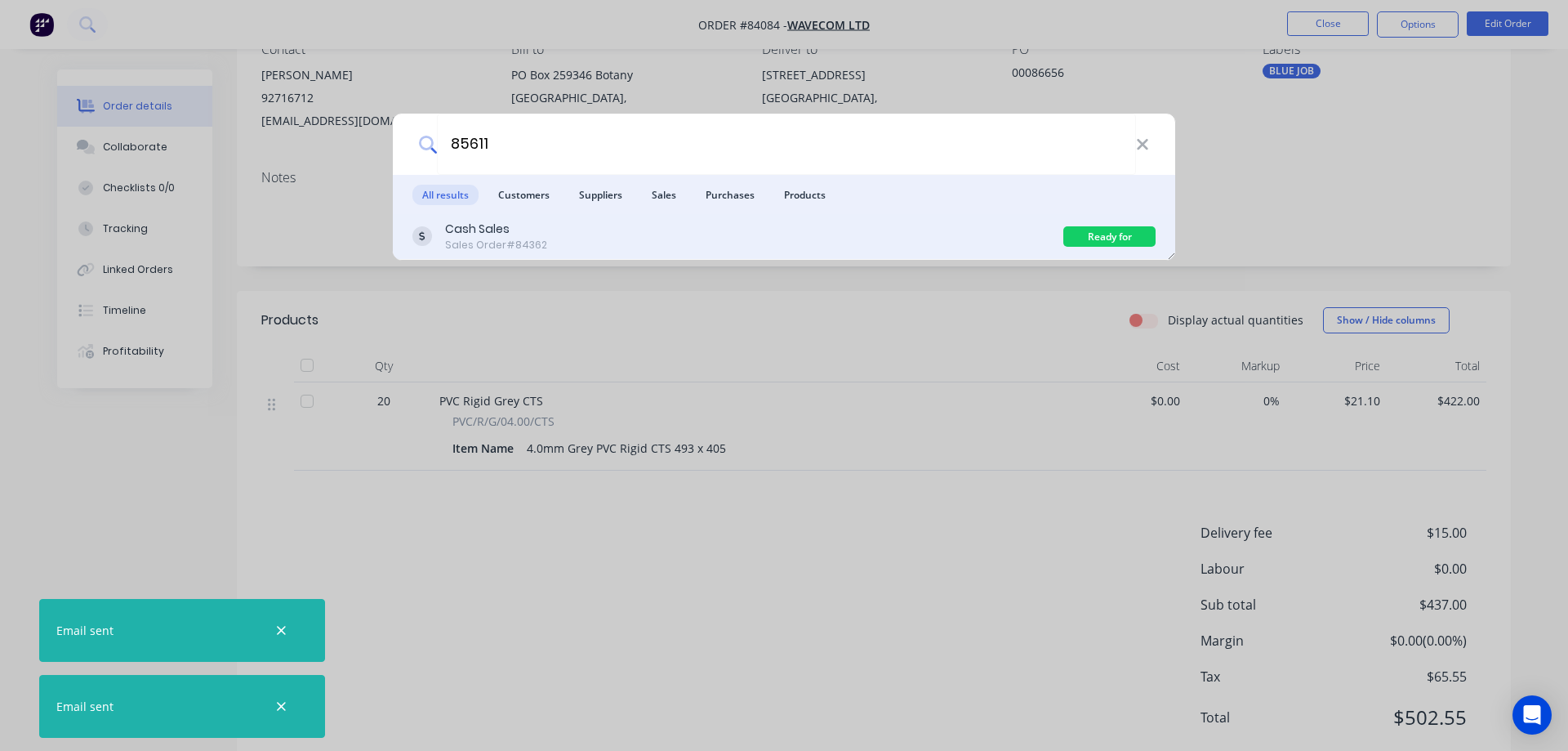
type input "85611"
click at [714, 233] on div "Cash Sales Sales Order #84362" at bounding box center [738, 236] width 651 height 32
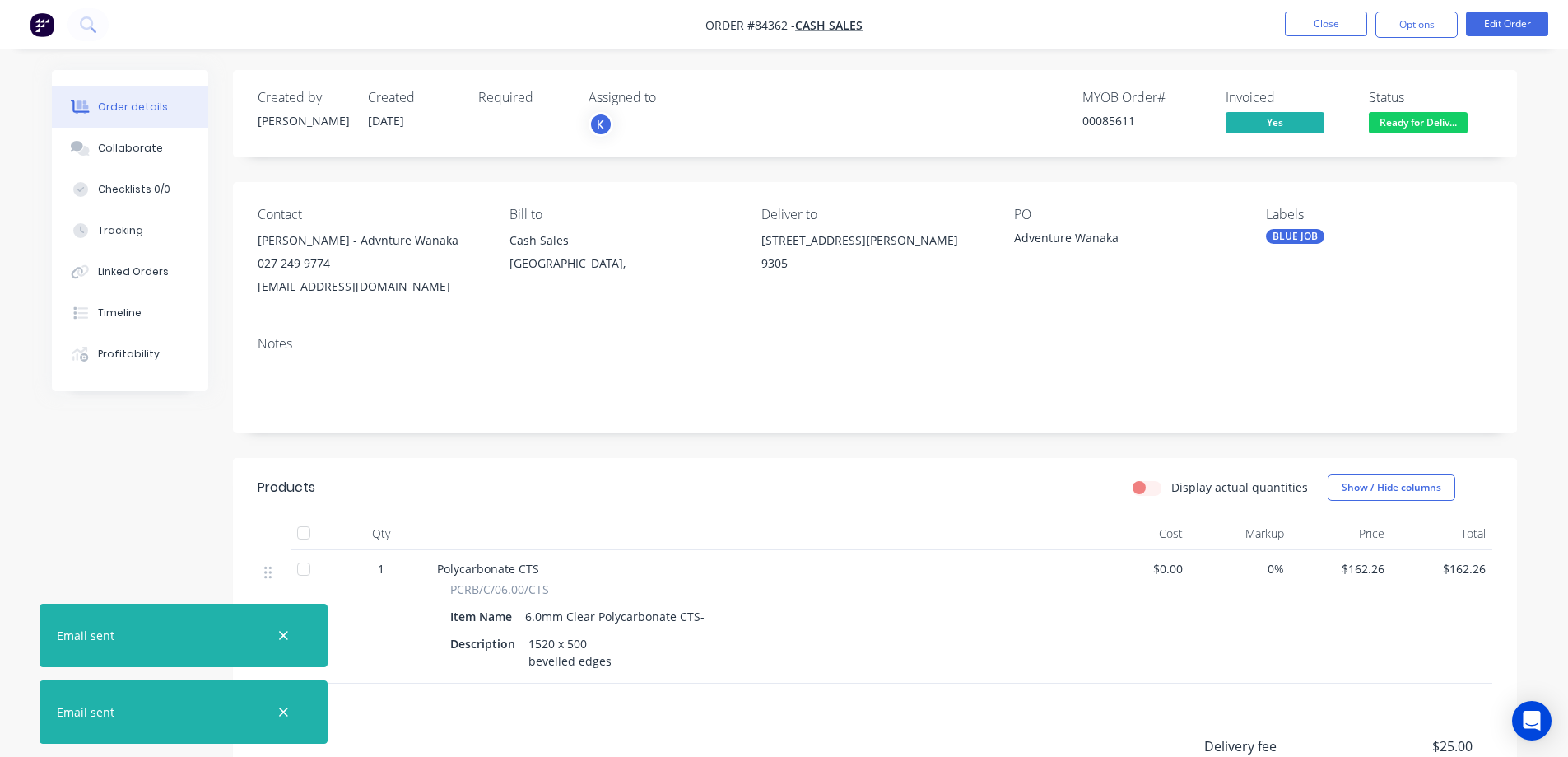
drag, startPoint x: 1412, startPoint y: 115, endPoint x: 1411, endPoint y: 129, distance: 14.0
click at [1412, 115] on span "Ready for Deliv..." at bounding box center [1418, 122] width 99 height 21
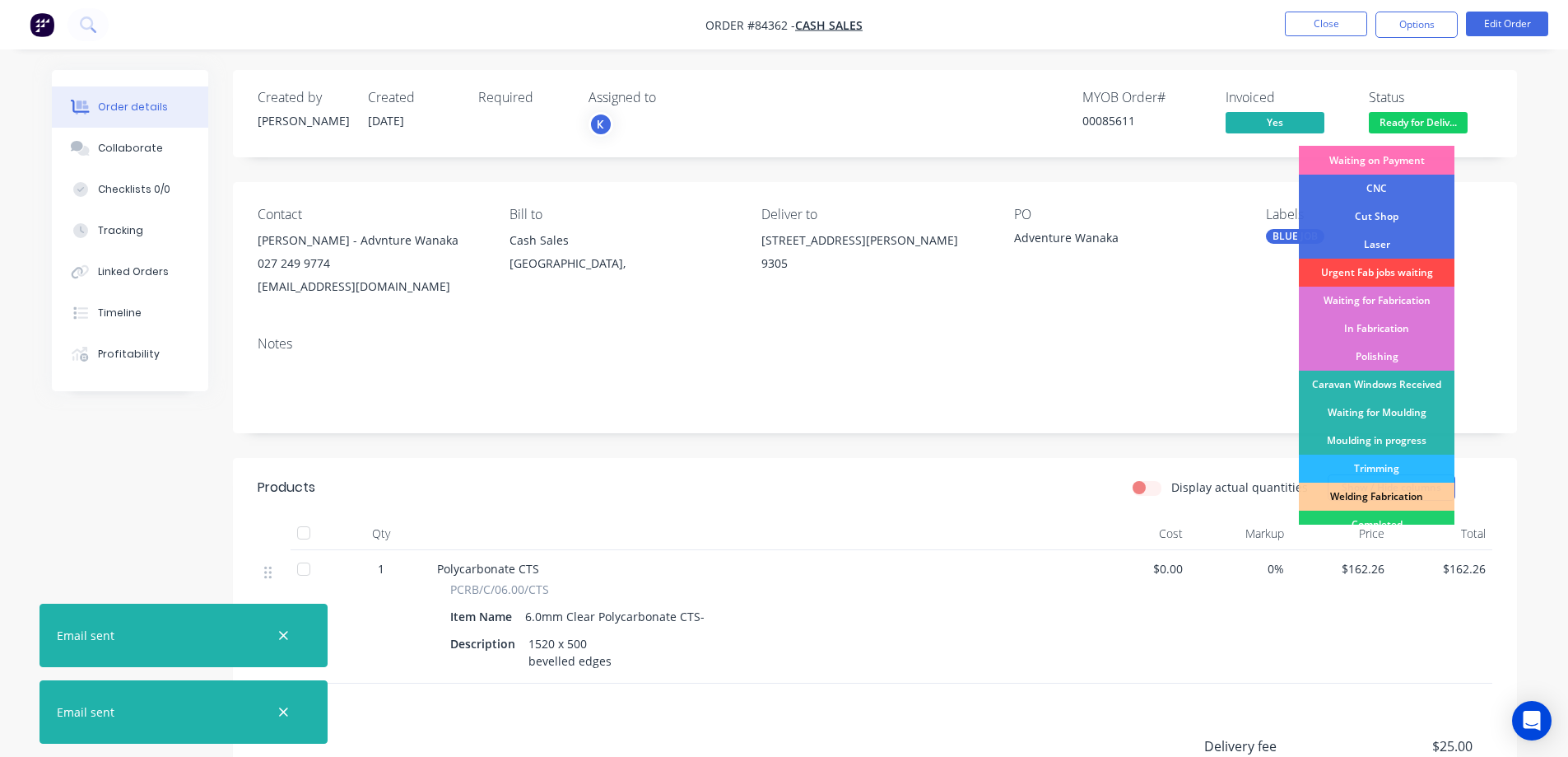
scroll to position [321, 0]
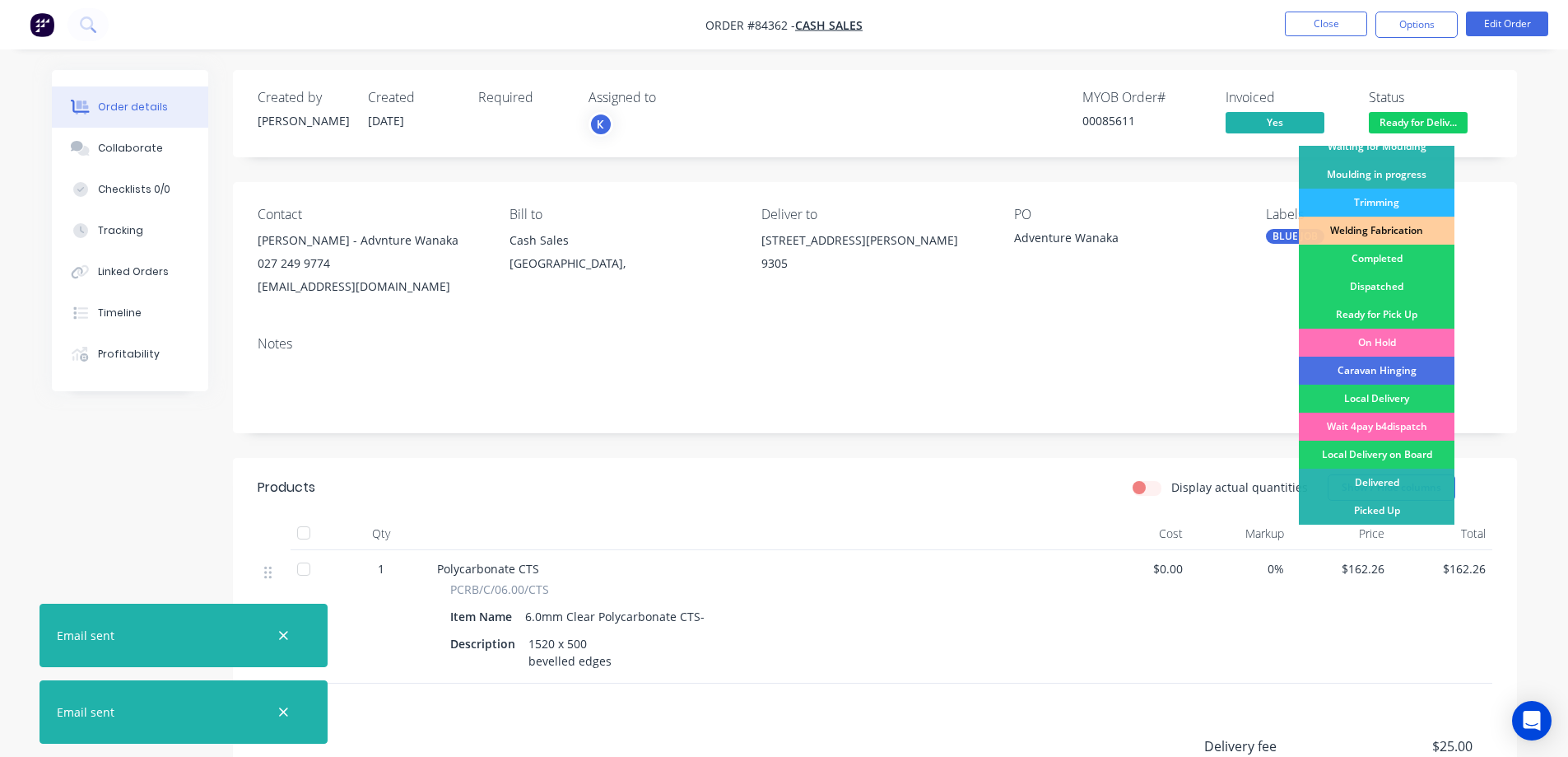
click at [1397, 421] on div "Wait 4pay b4dispatch" at bounding box center [1377, 426] width 156 height 28
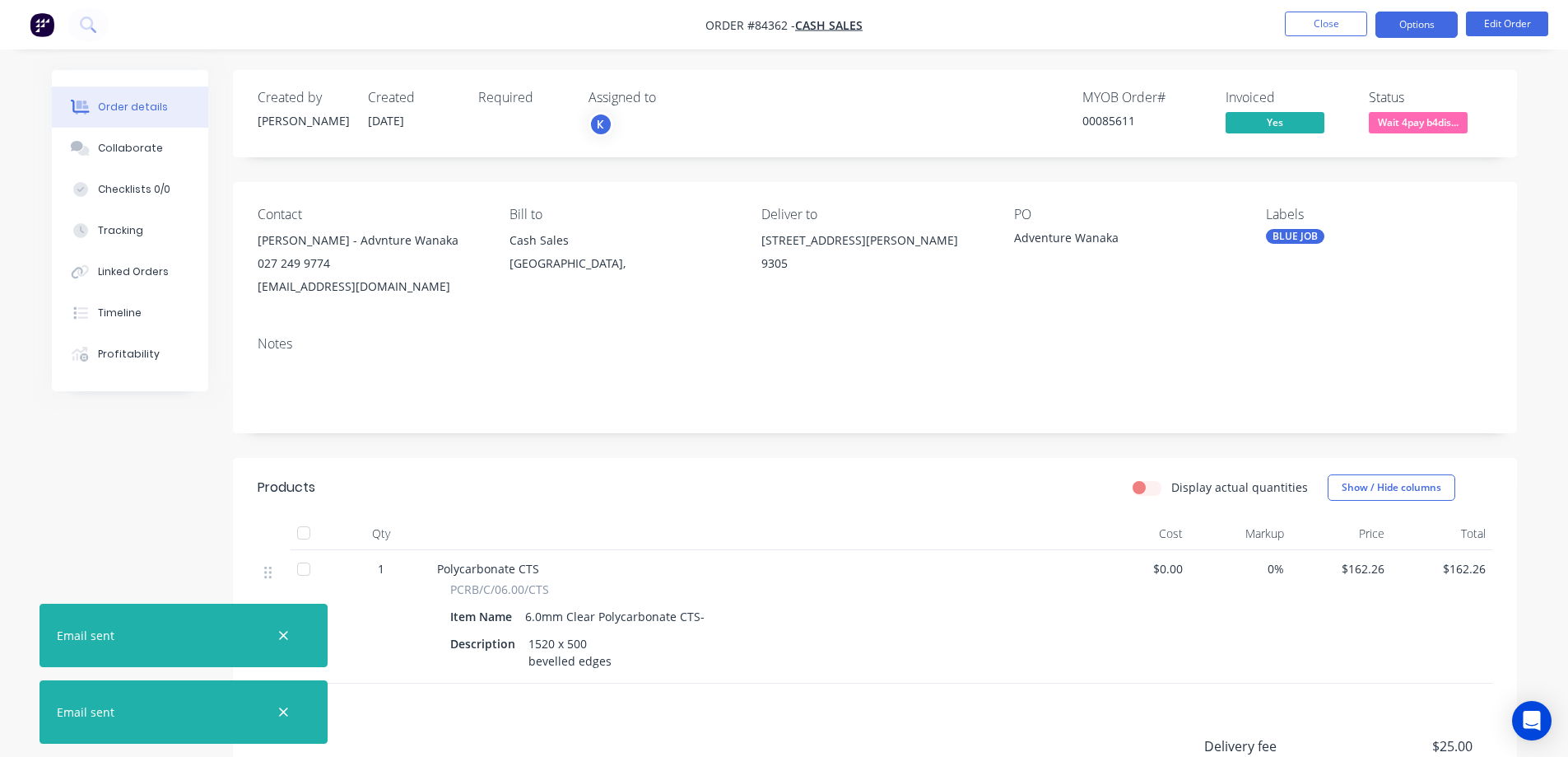
click at [1401, 17] on button "Options" at bounding box center [1416, 24] width 83 height 27
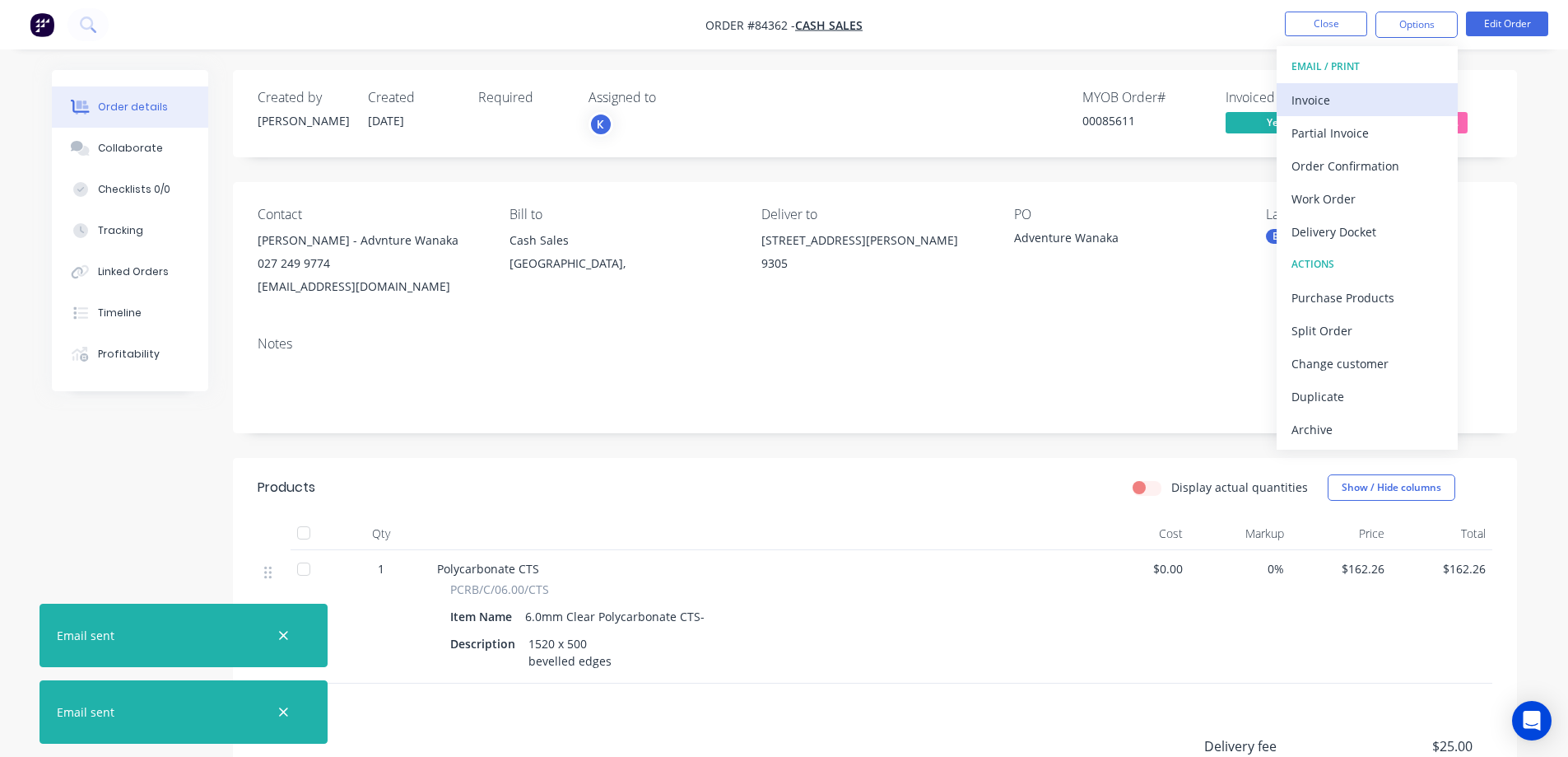
click at [1342, 107] on div "Invoice" at bounding box center [1367, 100] width 152 height 24
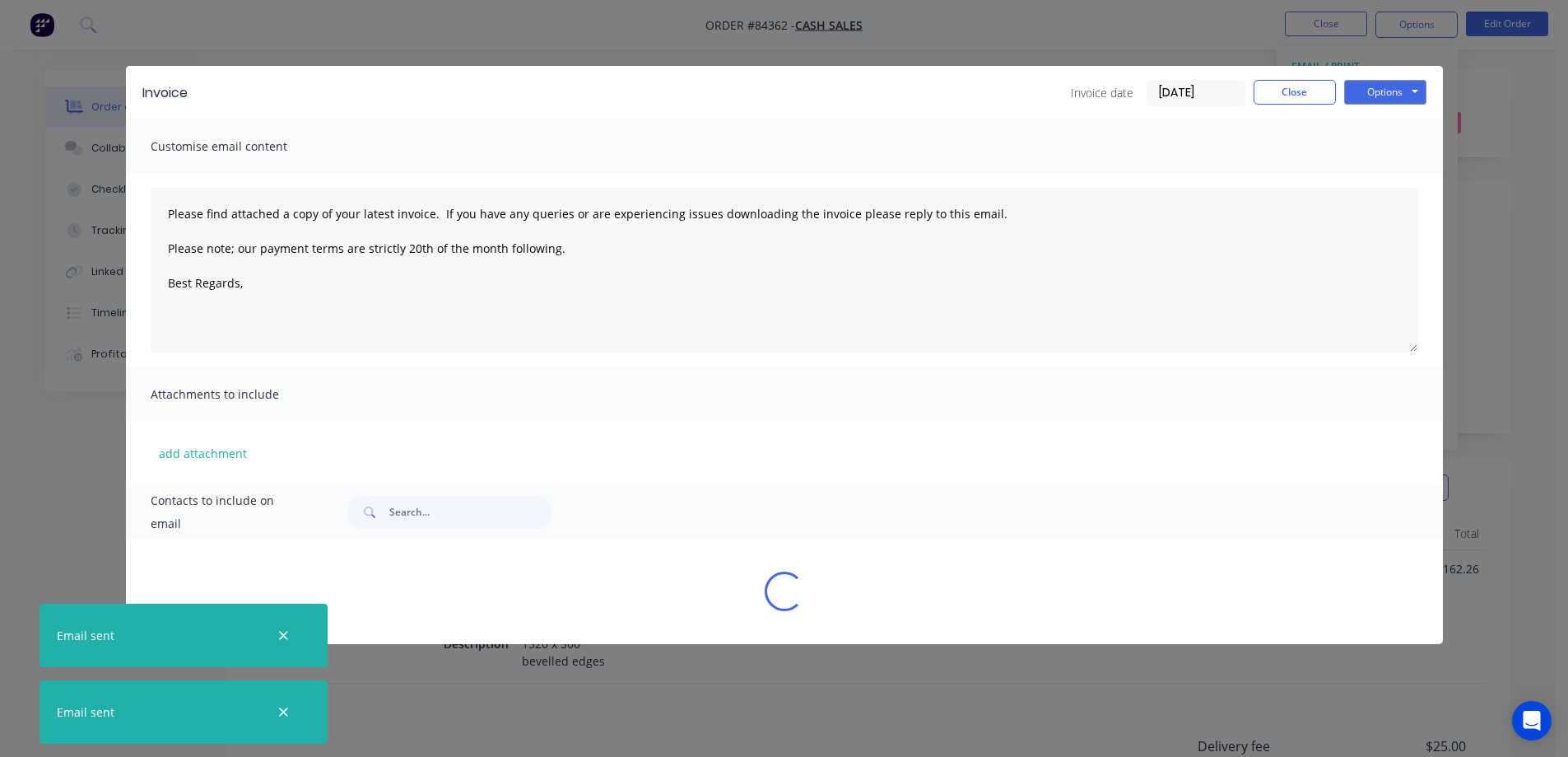
type textarea "Please find attached a copy of your latest invoice. If you have any queries or …"
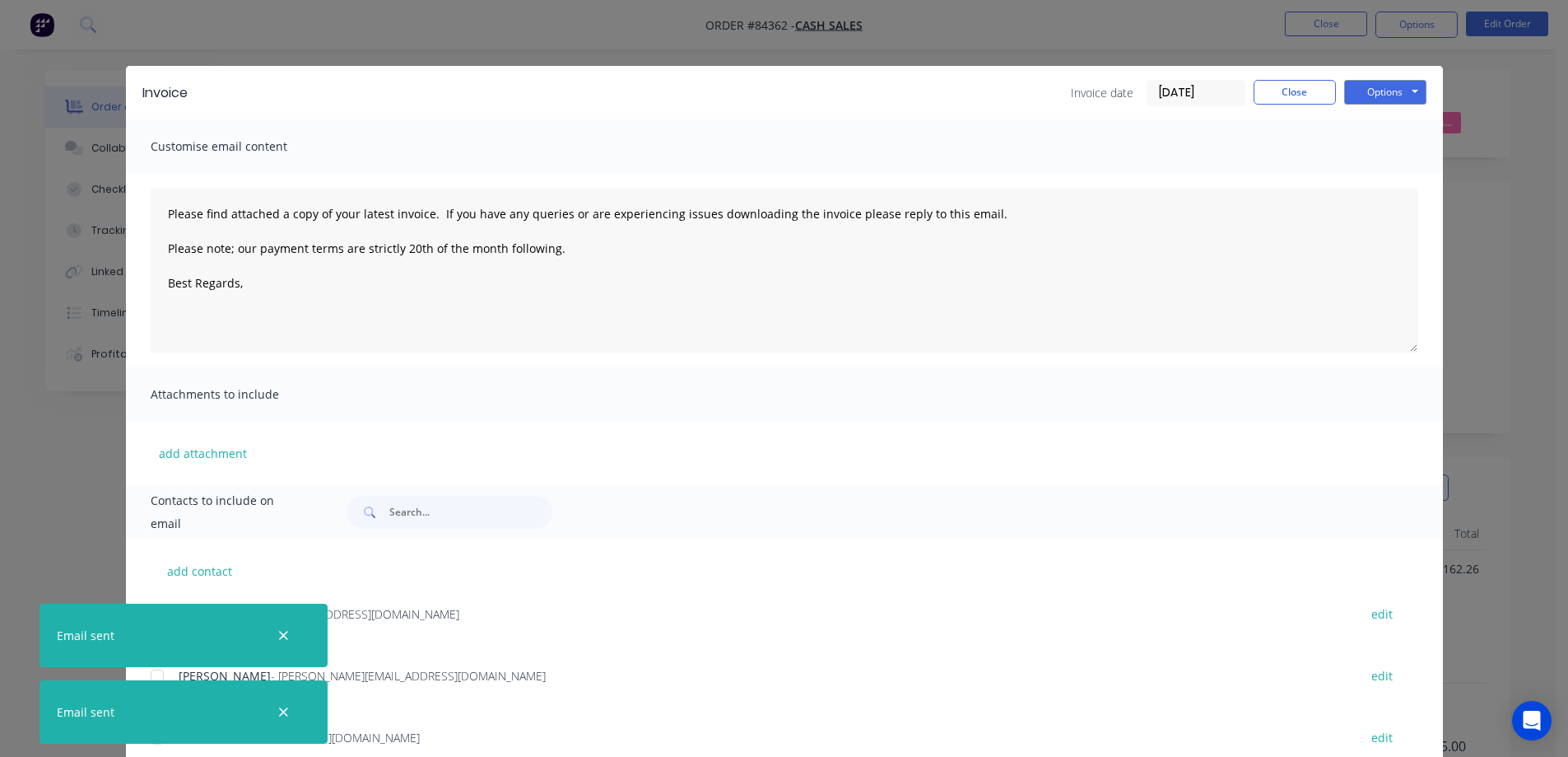
drag, startPoint x: 461, startPoint y: 530, endPoint x: 449, endPoint y: 518, distance: 17.0
click at [458, 527] on div "Contacts to include on email" at bounding box center [784, 512] width 1317 height 53
click at [449, 518] on input "text" at bounding box center [470, 512] width 163 height 33
type input "wana"
click at [285, 638] on icon "button" at bounding box center [283, 635] width 10 height 15
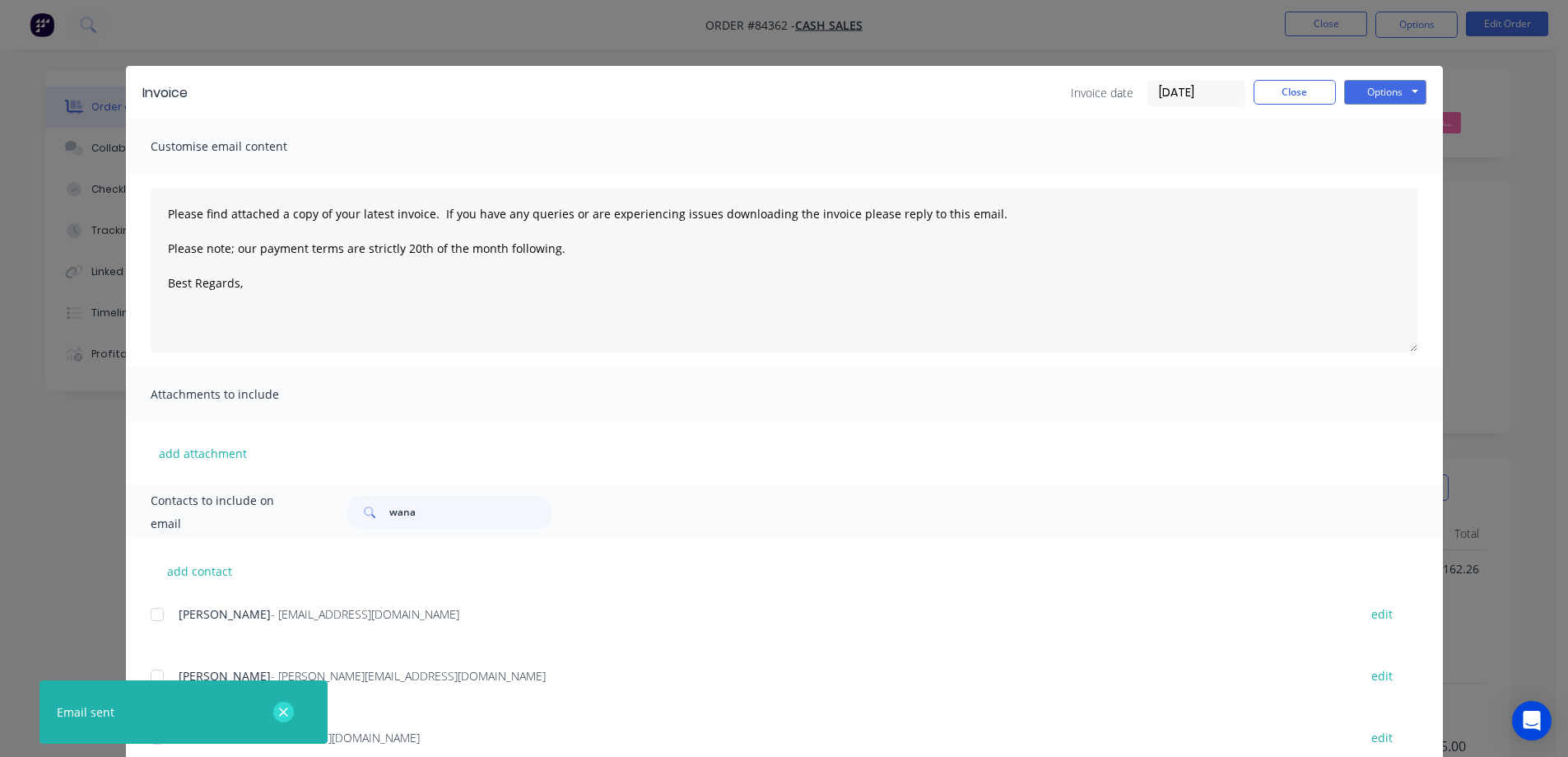
click at [283, 712] on icon "button" at bounding box center [283, 711] width 9 height 9
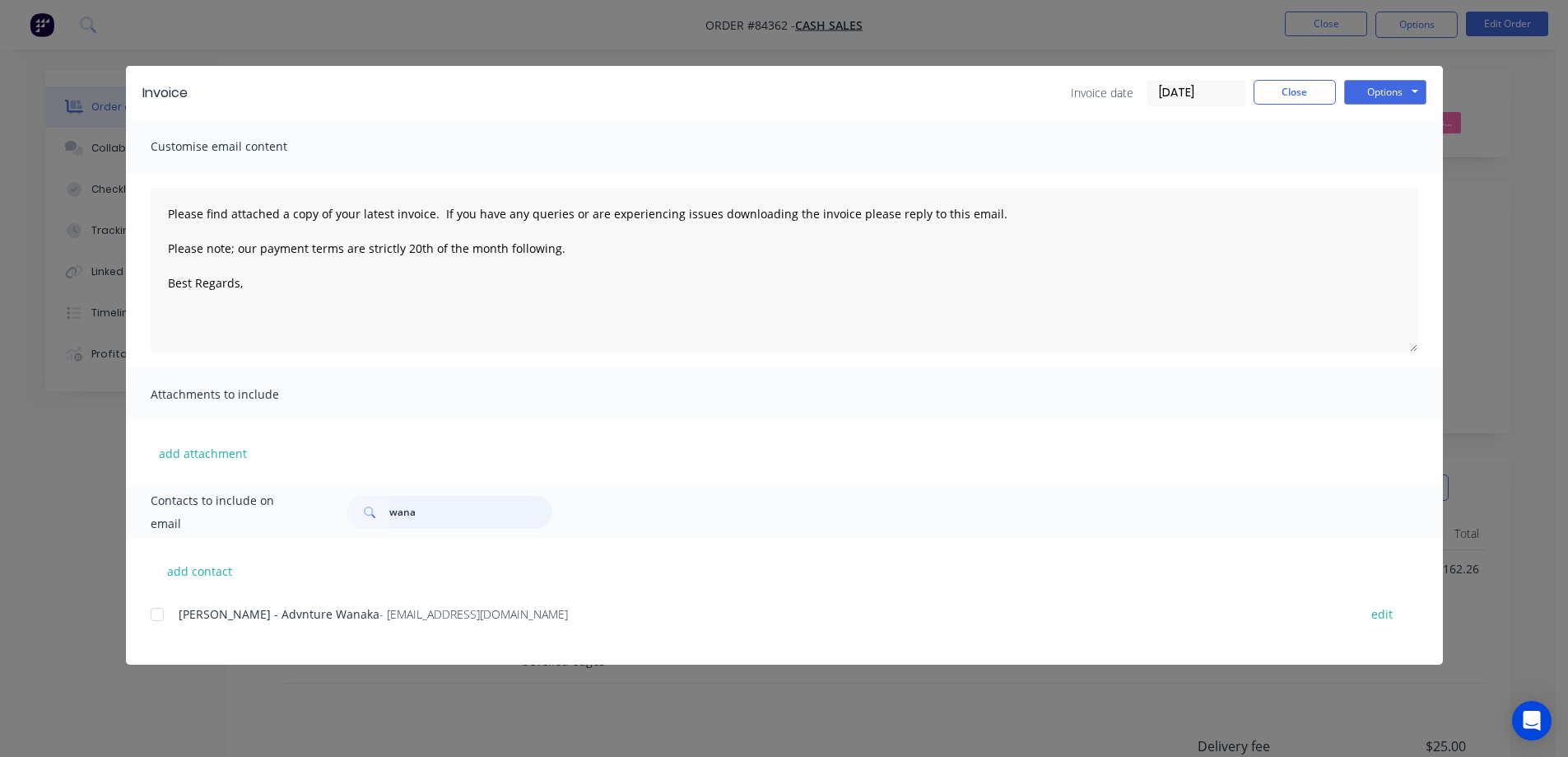
click at [447, 509] on input "wana" at bounding box center [470, 512] width 163 height 33
click at [164, 612] on div at bounding box center [157, 614] width 33 height 33
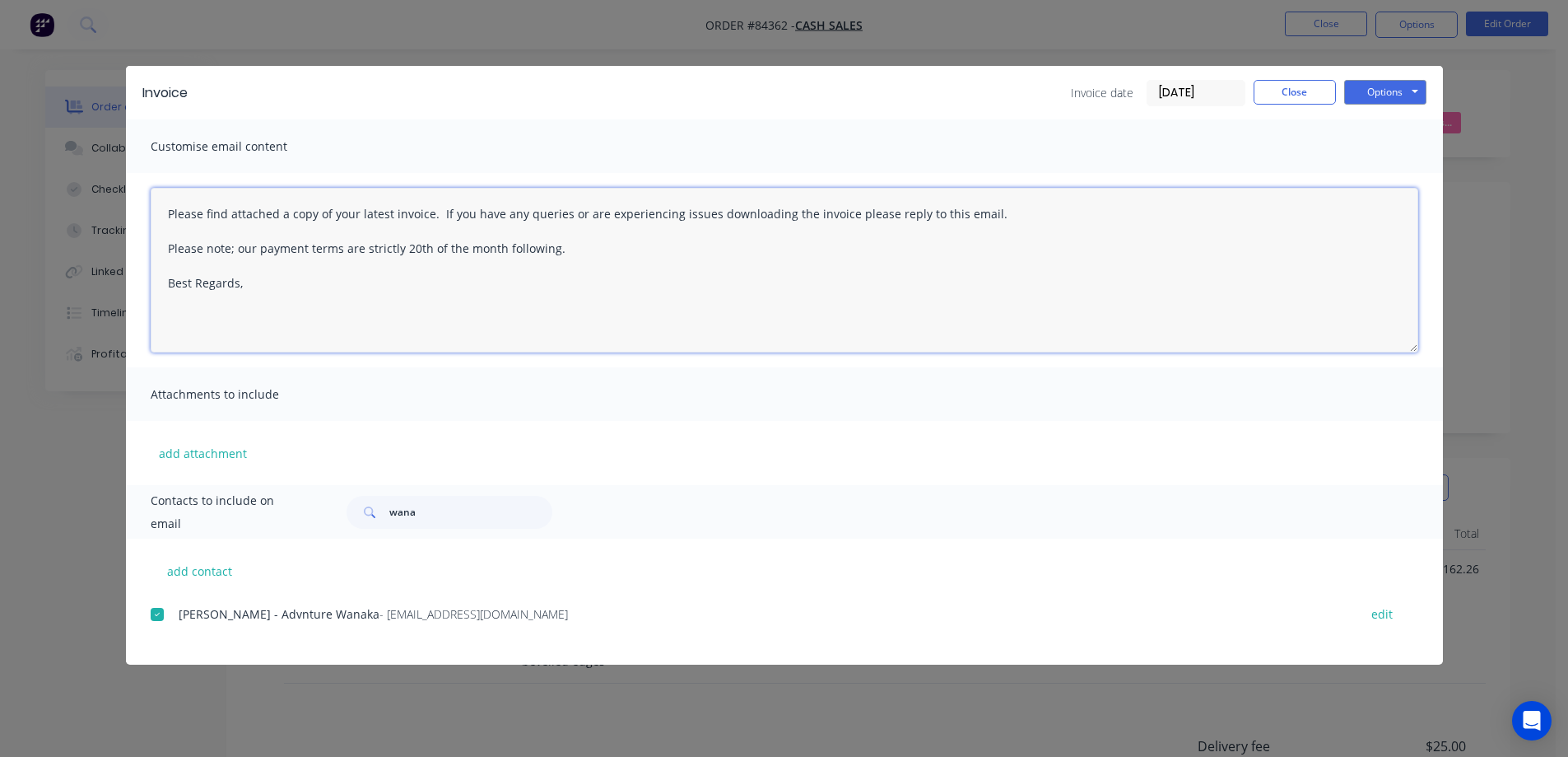
click at [325, 290] on textarea "Please find attached a copy of your latest invoice. If you have any queries or …" at bounding box center [784, 270] width 1267 height 164
paste textarea "Thank you for your order. Your order is ready, and will be dispatched upon rece…"
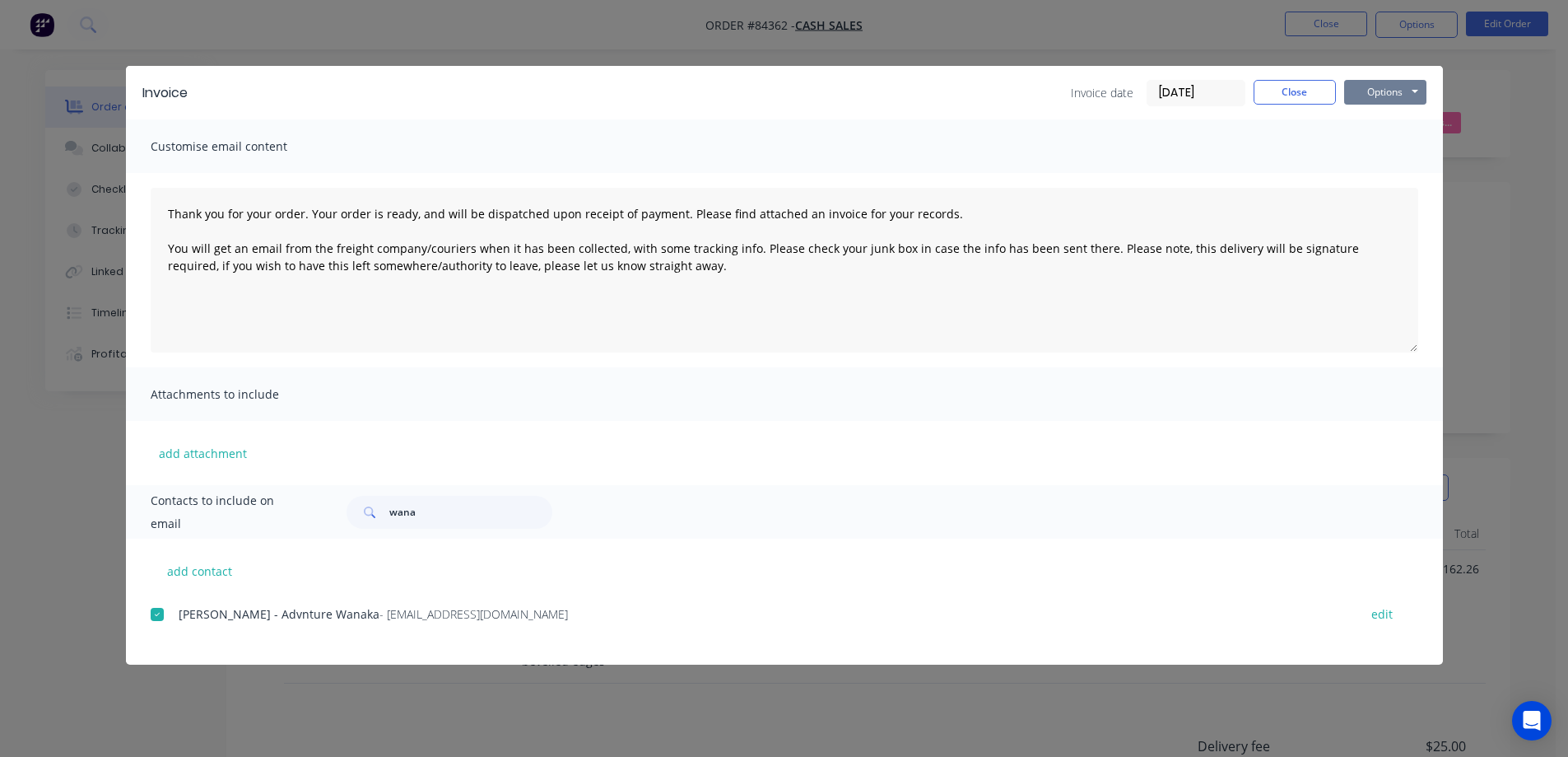
click at [1388, 84] on button "Options" at bounding box center [1385, 92] width 83 height 25
click at [1388, 177] on button "Email" at bounding box center [1397, 176] width 105 height 28
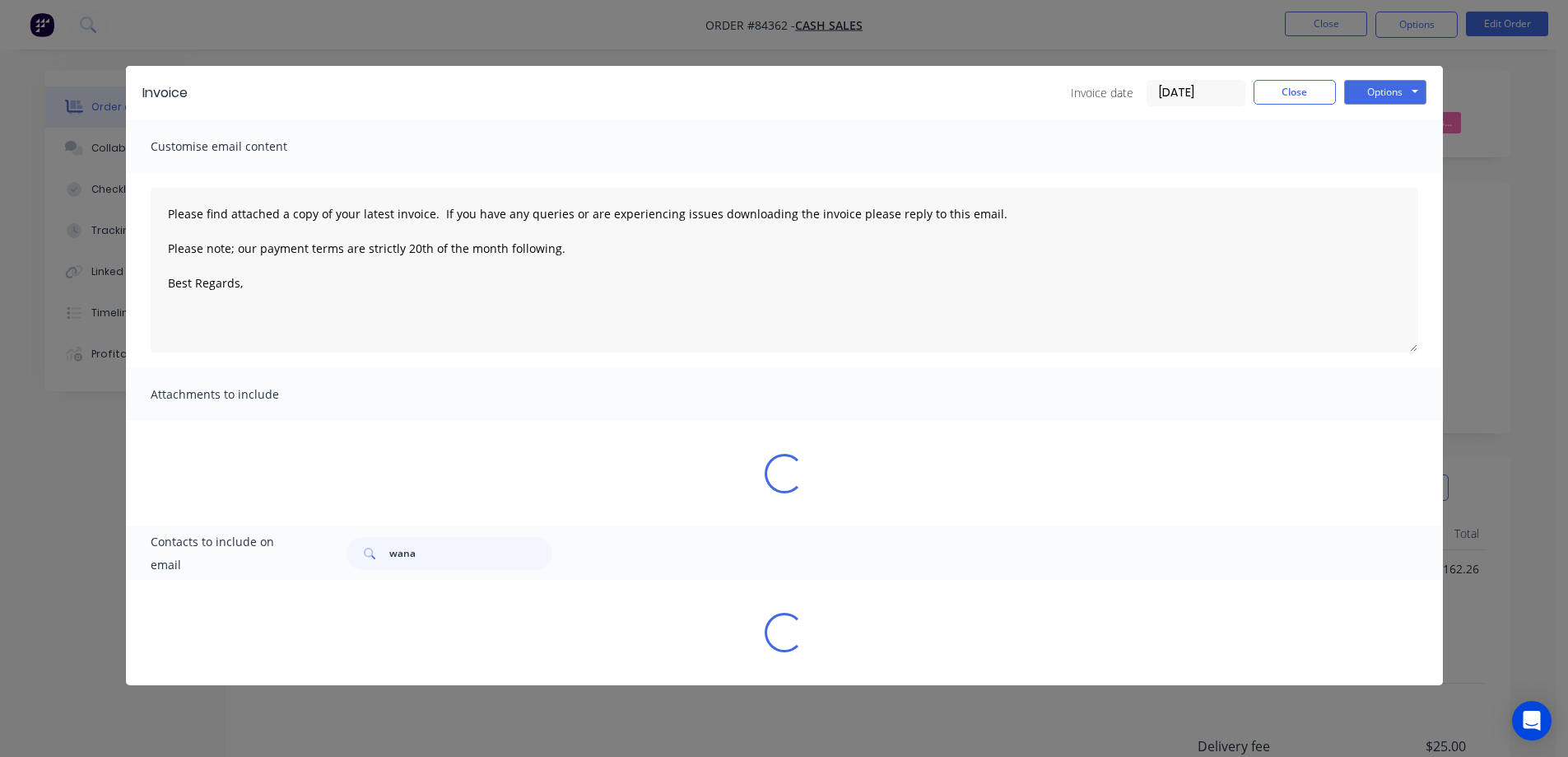
type textarea "Please find attached a copy of your latest invoice. If you have any queries or …"
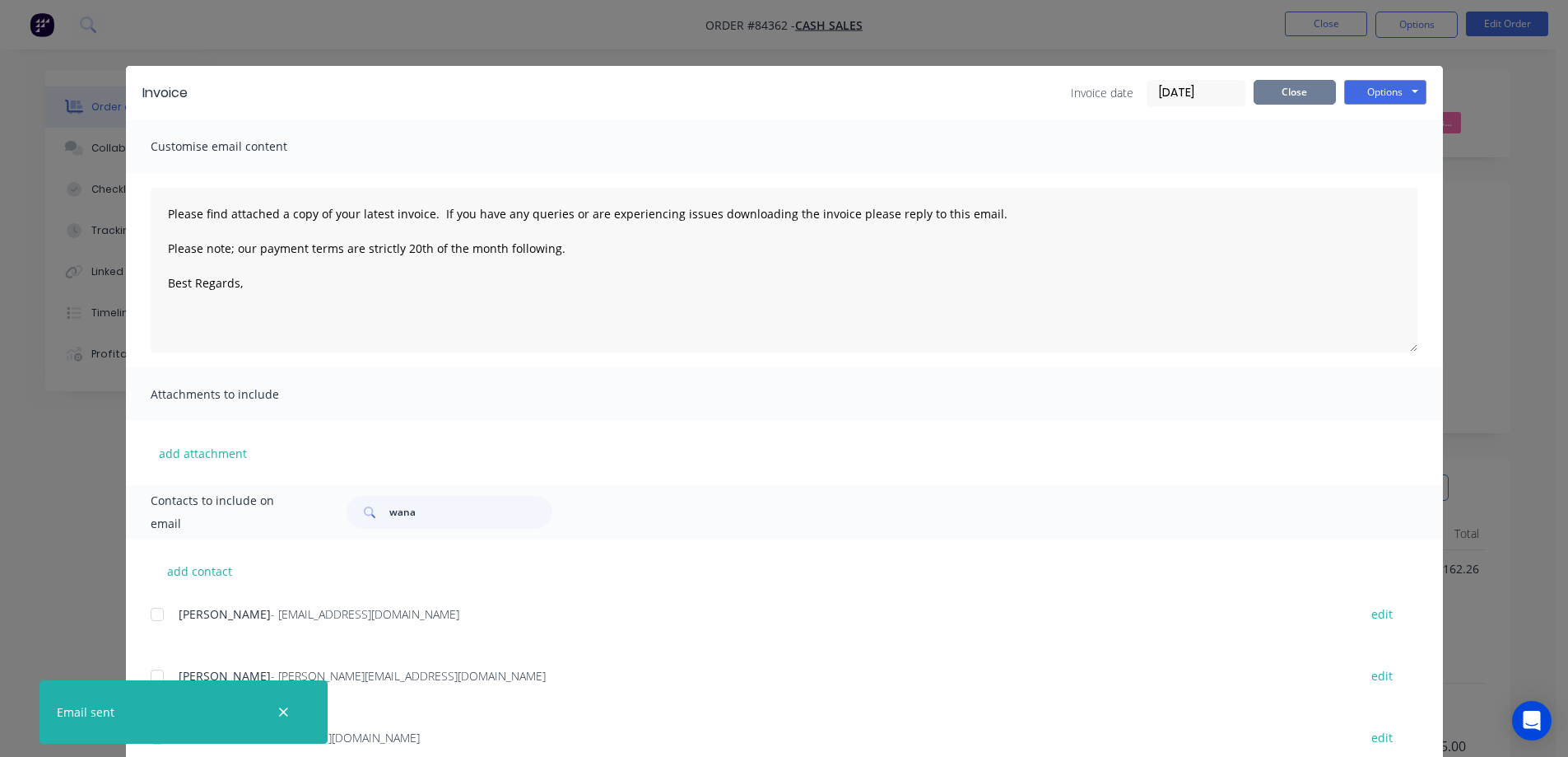
click at [1266, 91] on button "Close" at bounding box center [1295, 92] width 83 height 25
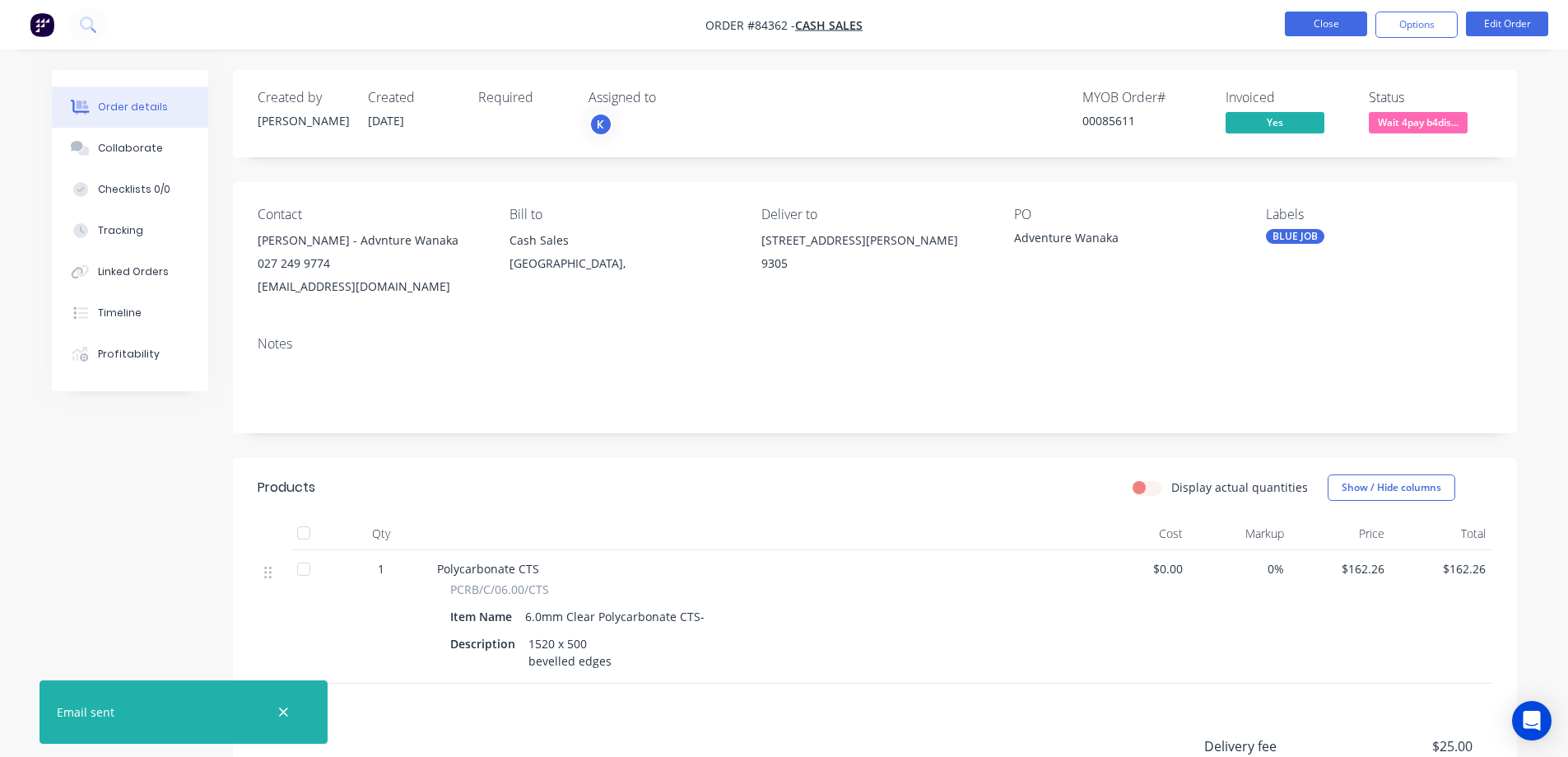
click at [1354, 24] on button "Close" at bounding box center [1326, 23] width 83 height 25
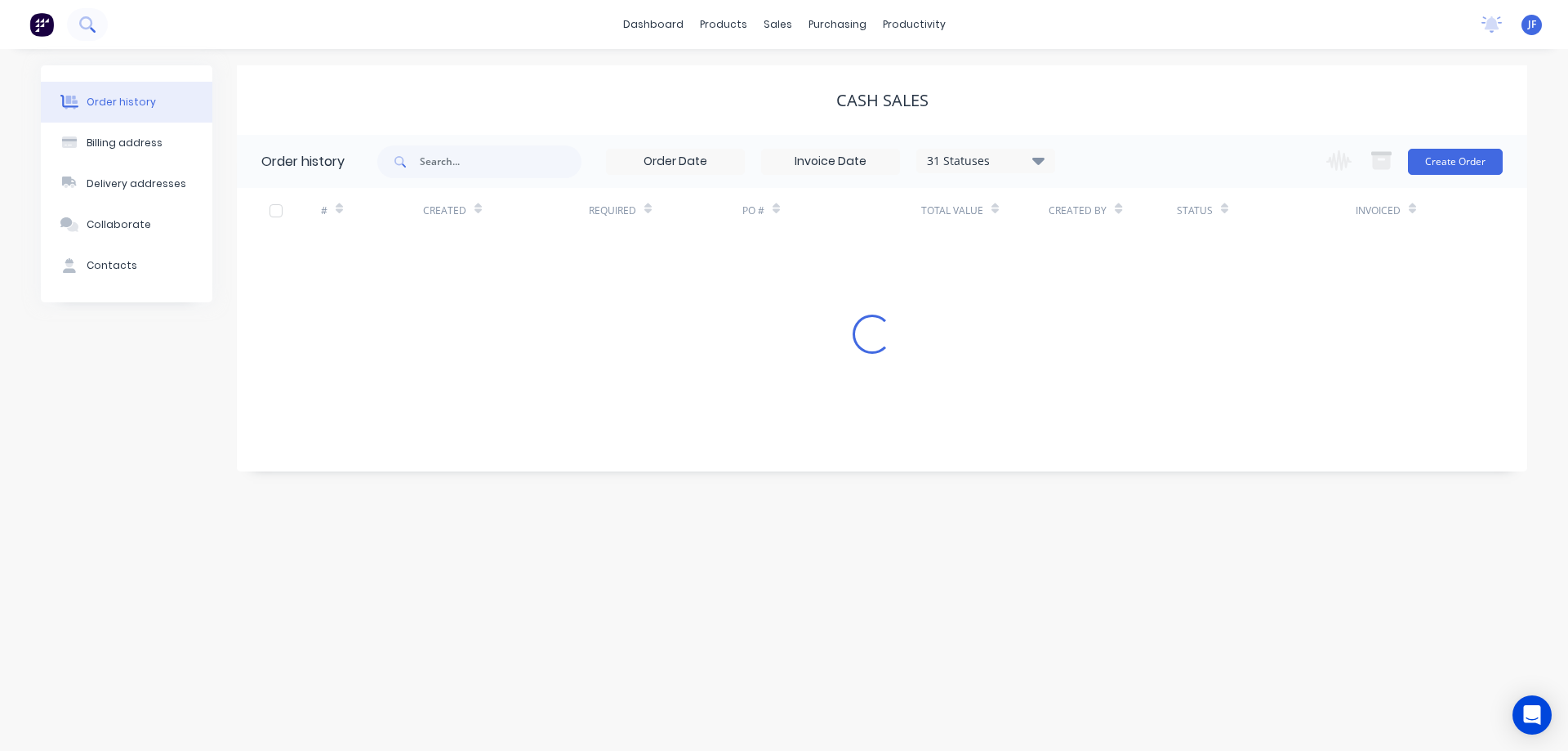
click at [88, 21] on icon at bounding box center [87, 24] width 15 height 15
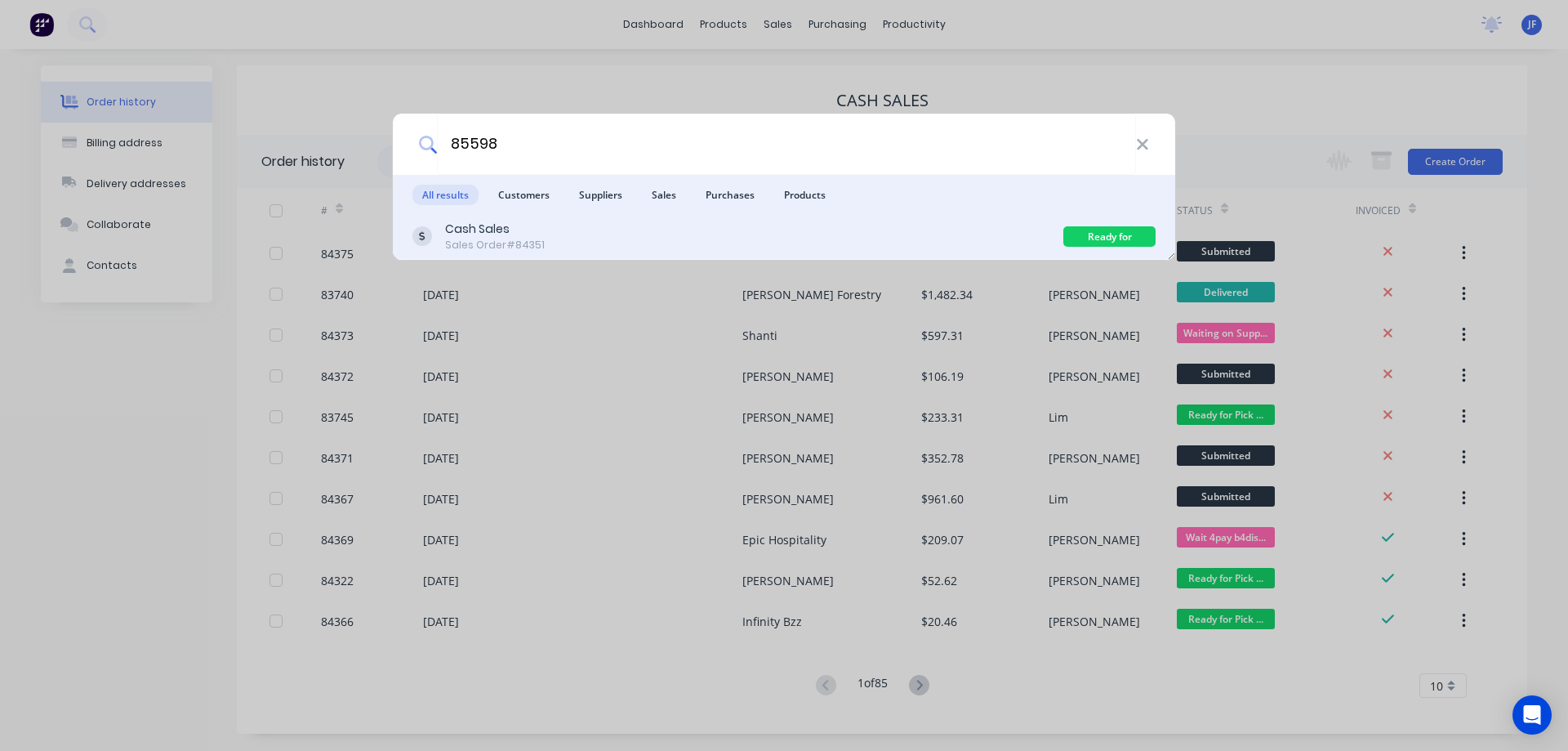
type input "85598"
click at [753, 218] on div "Cash Sales Sales Order #84351 Ready for Delivery" at bounding box center [784, 237] width 783 height 46
click at [614, 232] on div "Cash Sales Sales Order #84351" at bounding box center [738, 236] width 651 height 32
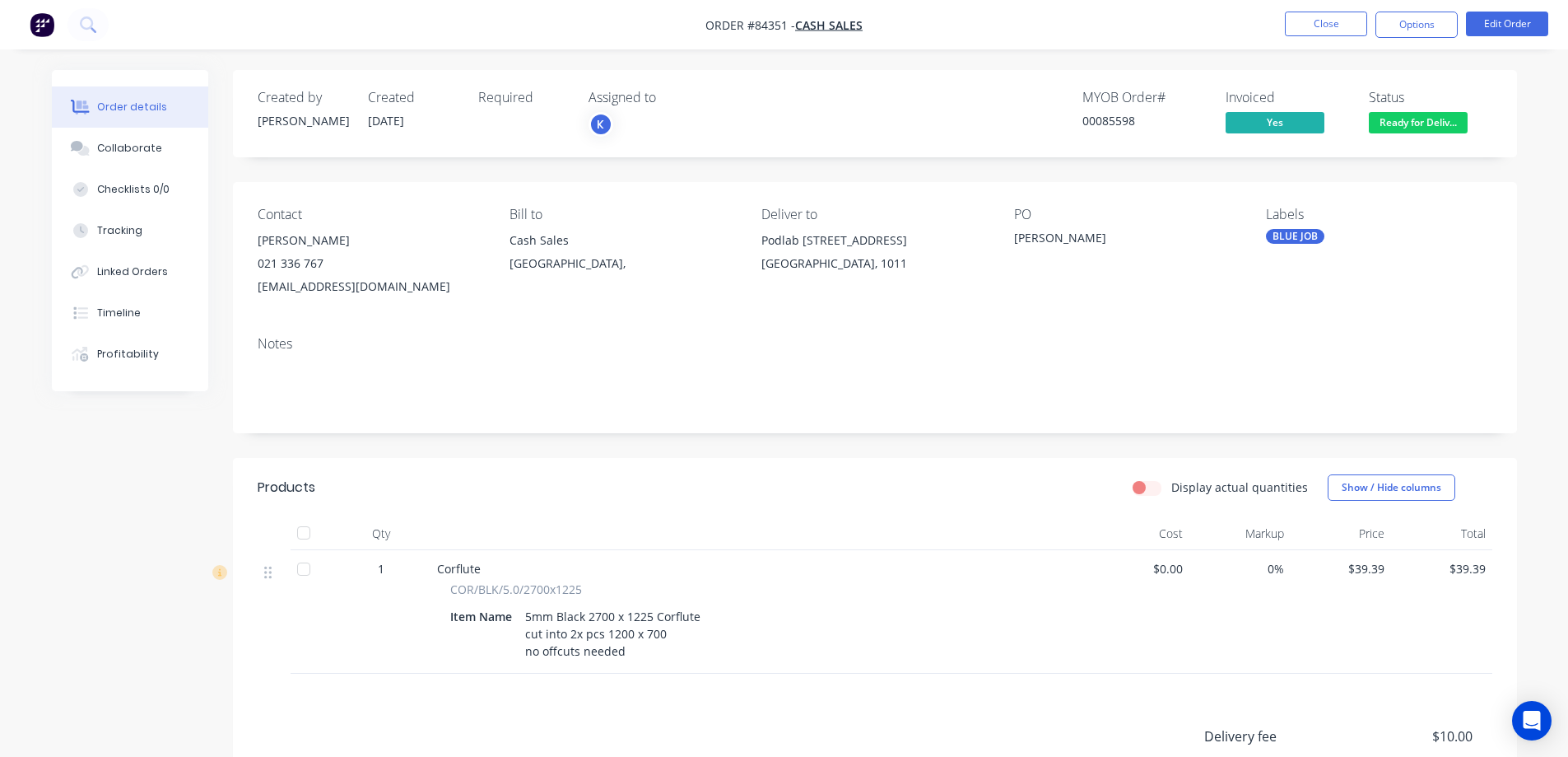
click at [1434, 118] on span "Ready for Deliv..." at bounding box center [1418, 122] width 99 height 21
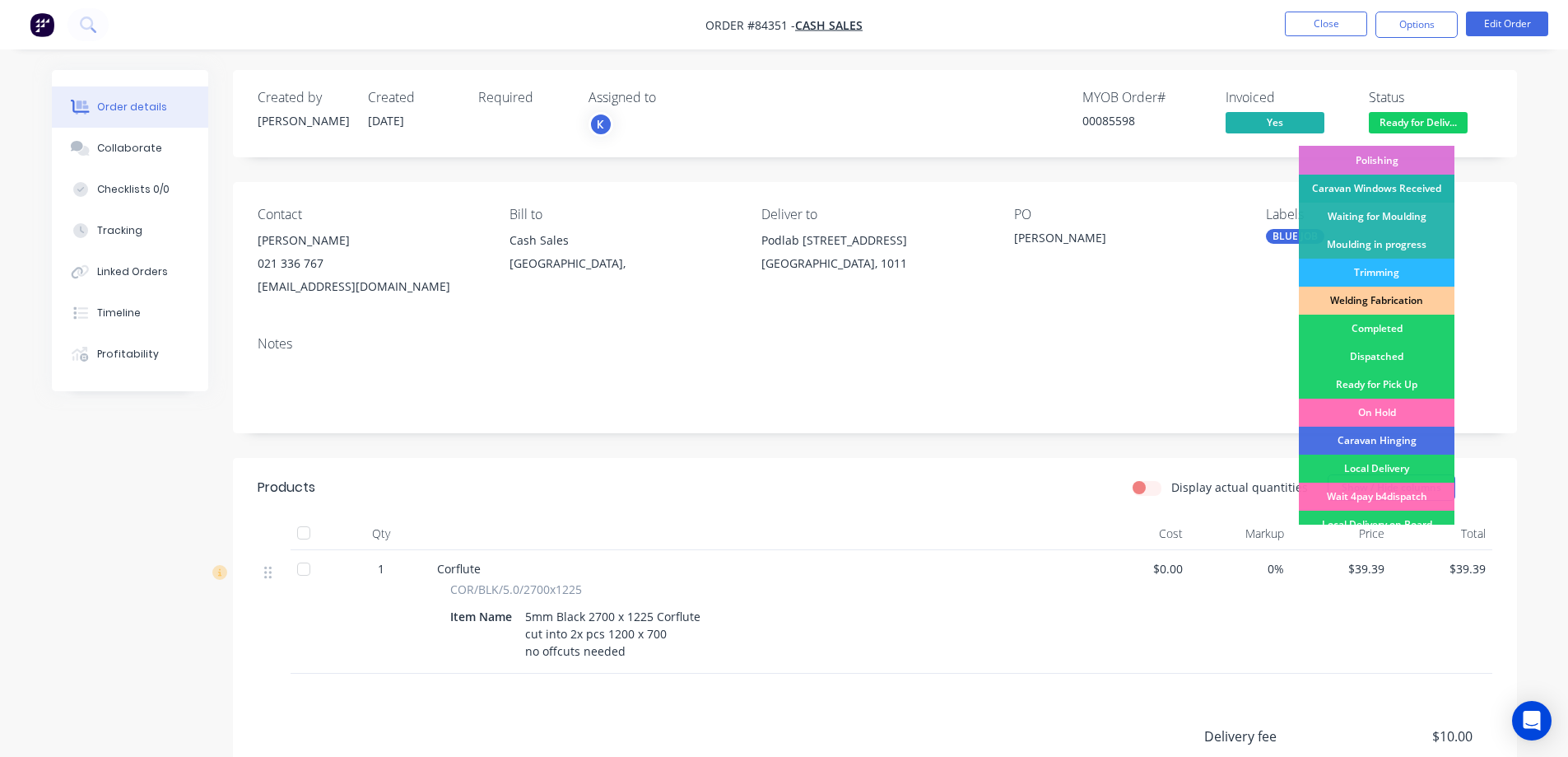
scroll to position [321, 0]
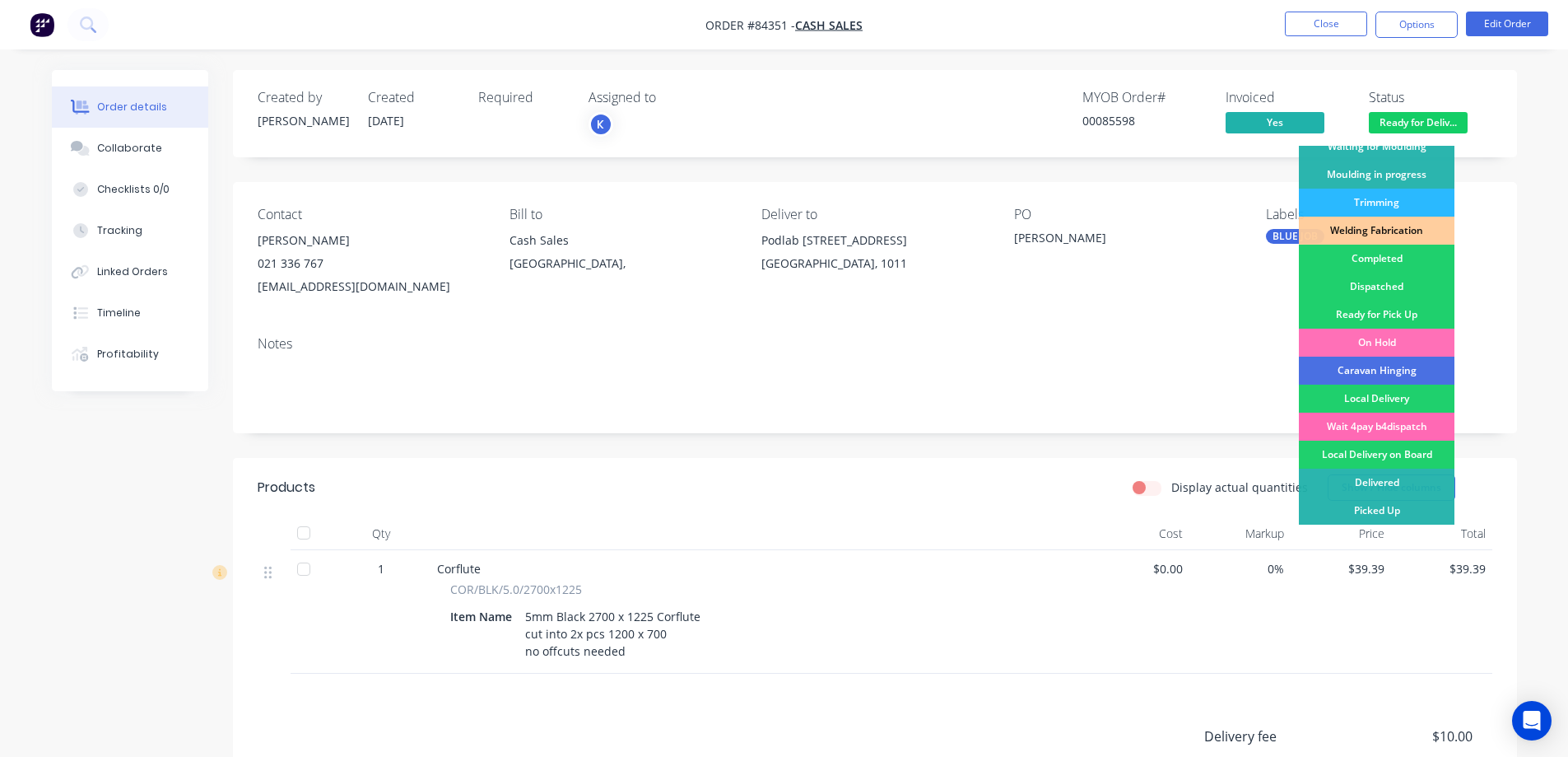
click at [1416, 421] on div "Wait 4pay b4dispatch" at bounding box center [1377, 426] width 156 height 28
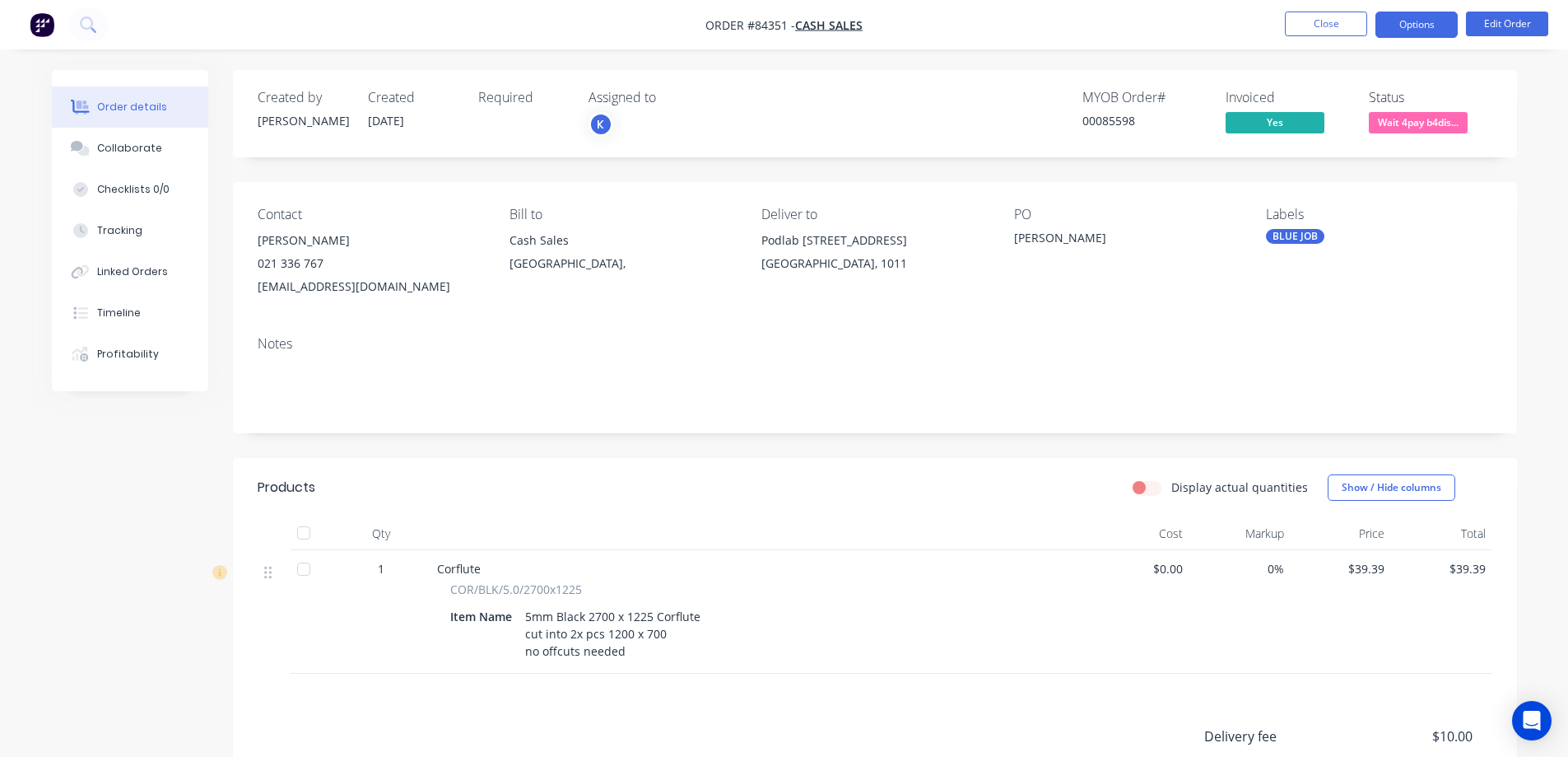
click at [1404, 23] on button "Options" at bounding box center [1416, 24] width 83 height 27
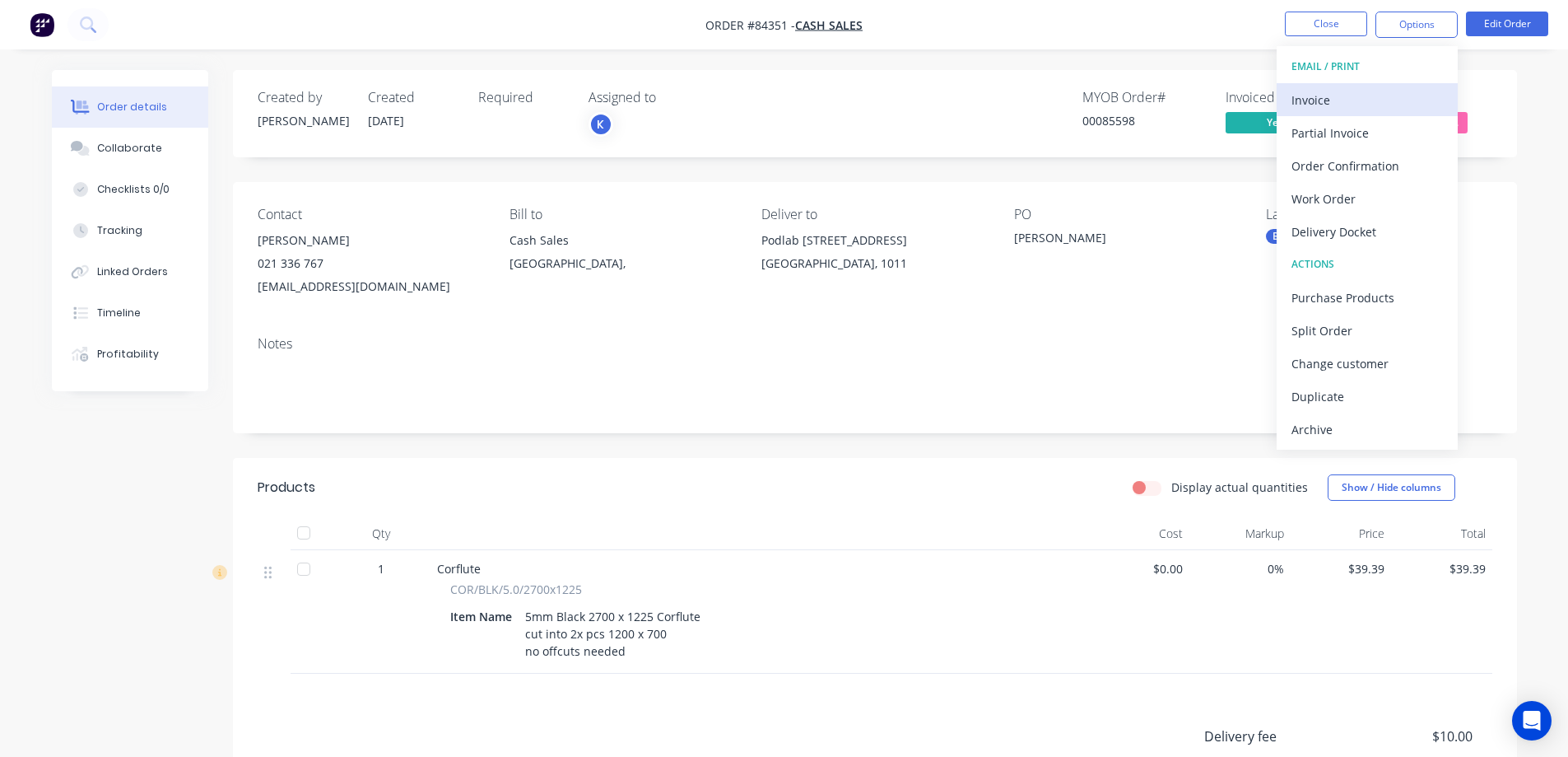
click at [1354, 90] on div "Invoice" at bounding box center [1367, 100] width 152 height 24
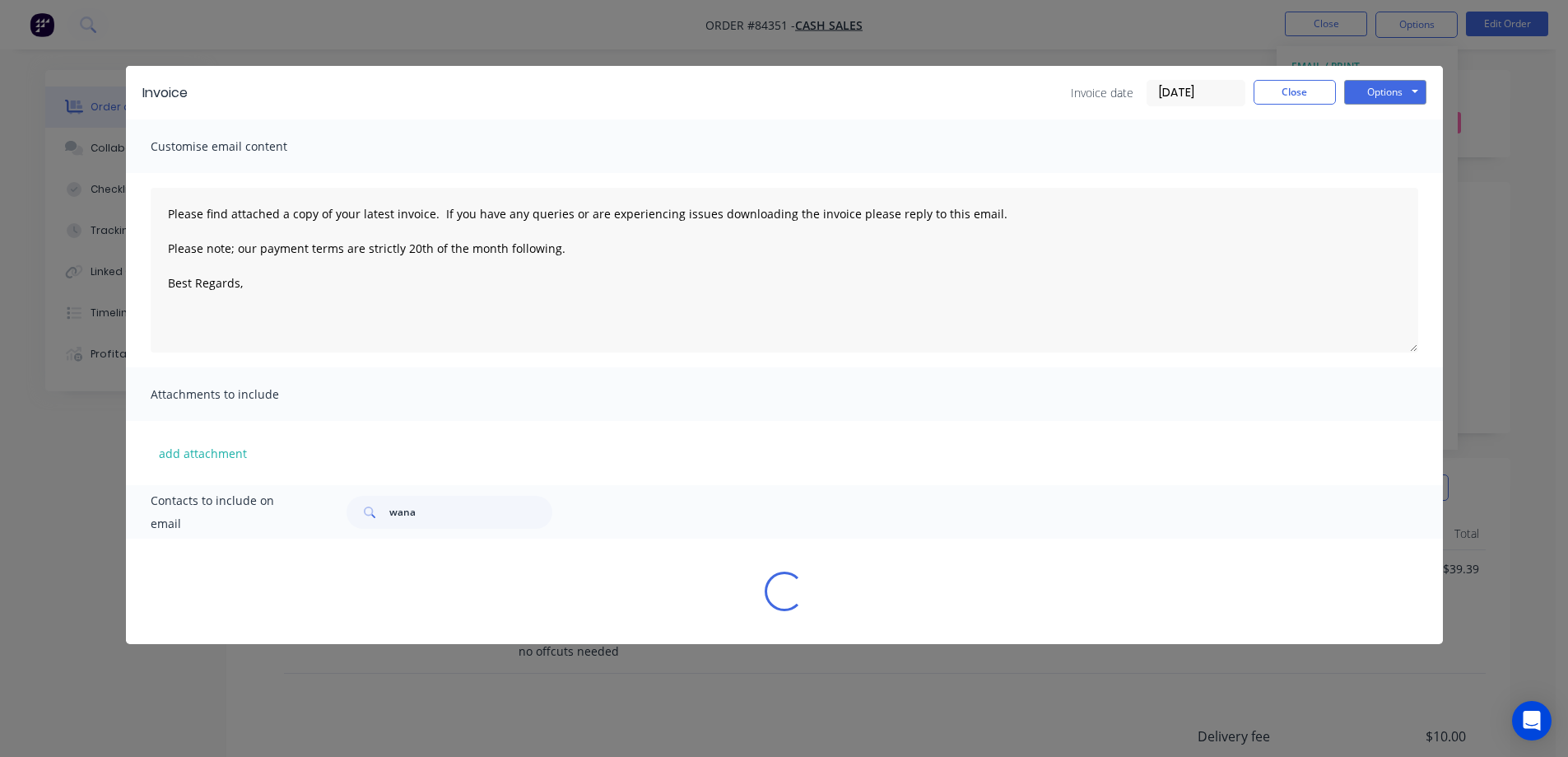
type textarea "Please find attached a copy of your latest invoice. If you have any queries or …"
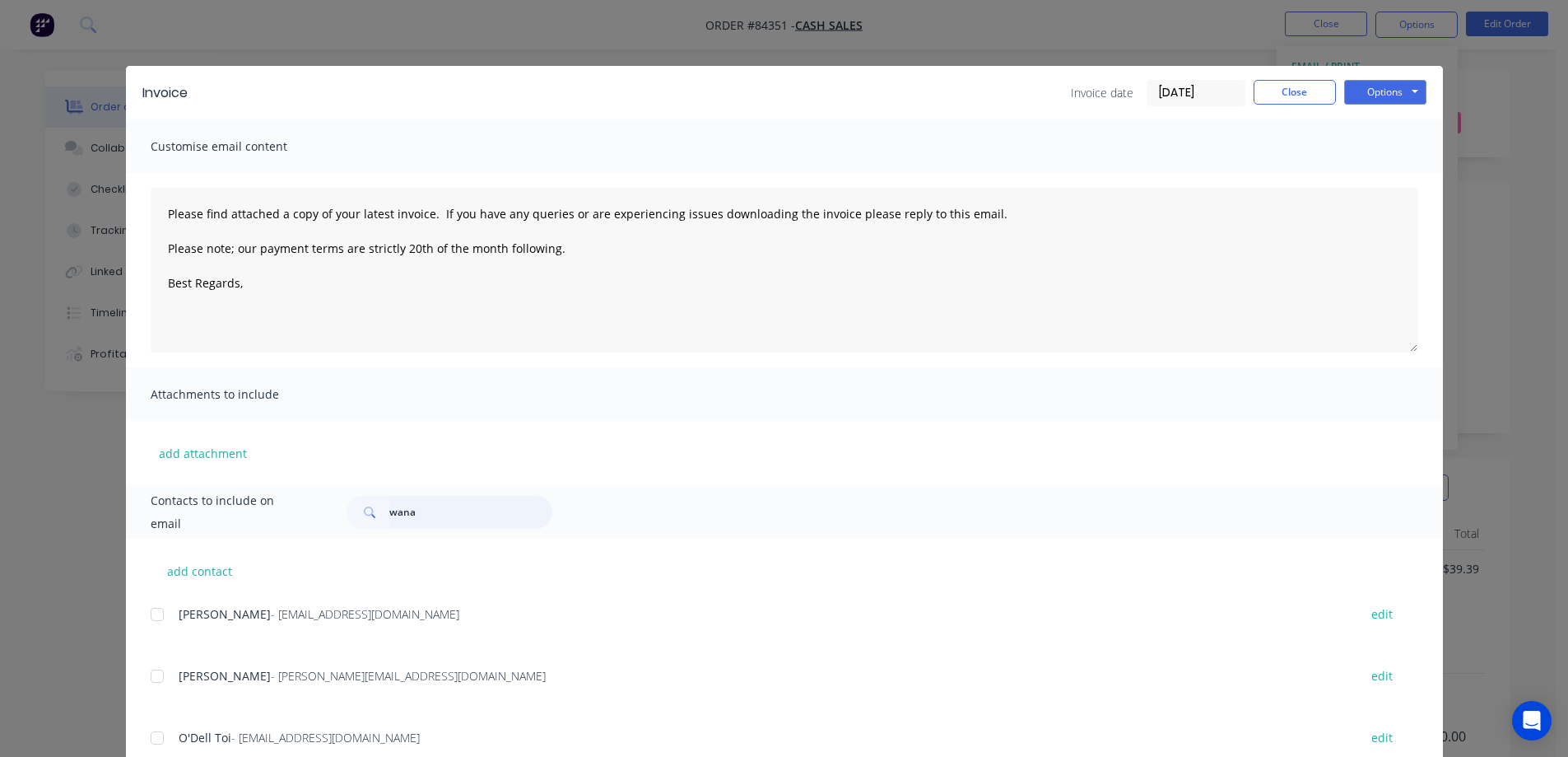
click at [411, 521] on input "wana" at bounding box center [470, 512] width 163 height 33
type input "jay"
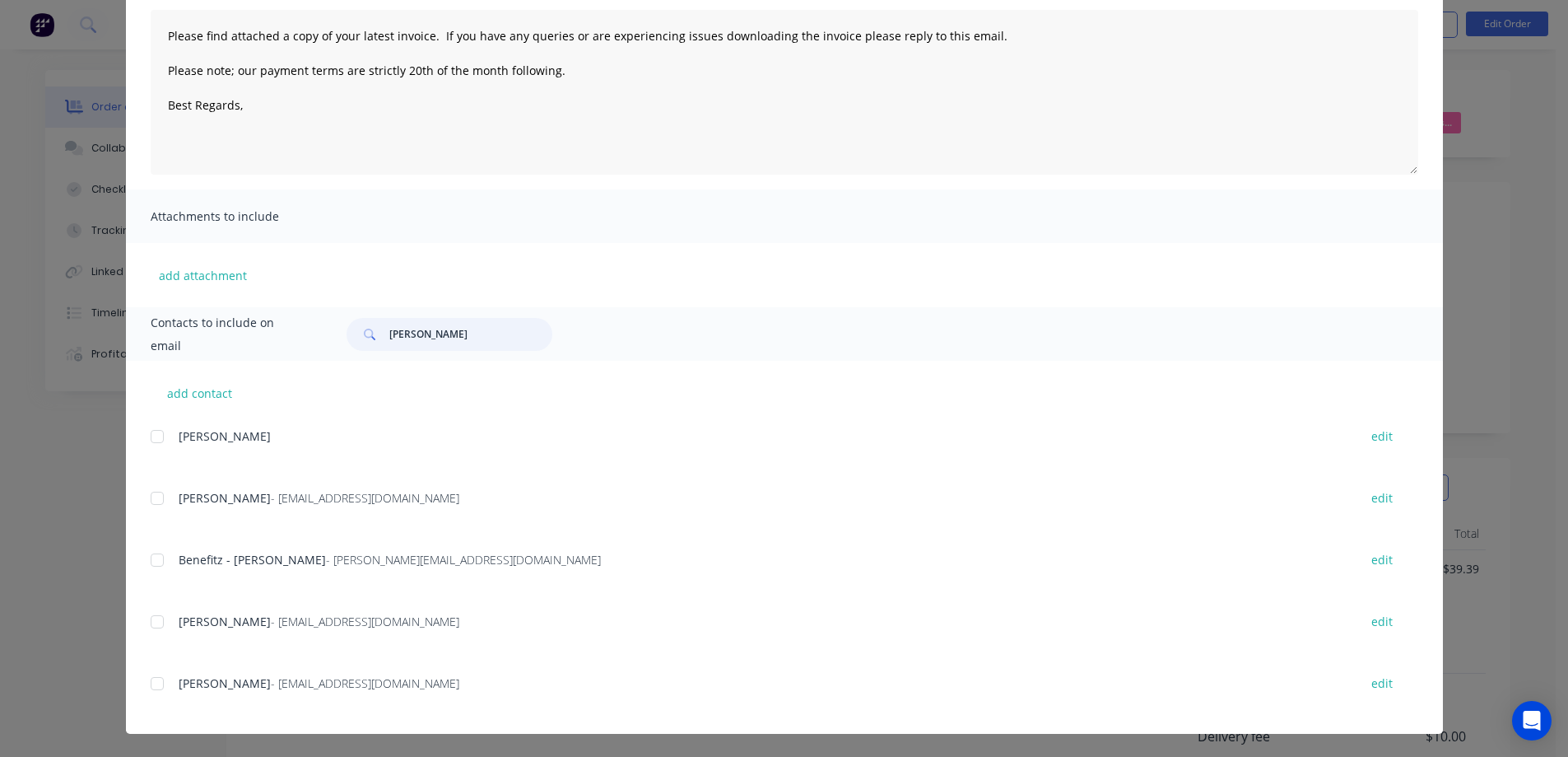
click at [158, 682] on div at bounding box center [157, 683] width 33 height 33
type textarea "Please find attached a copy of your latest invoice. If you have any queries or …"
type input "jay"
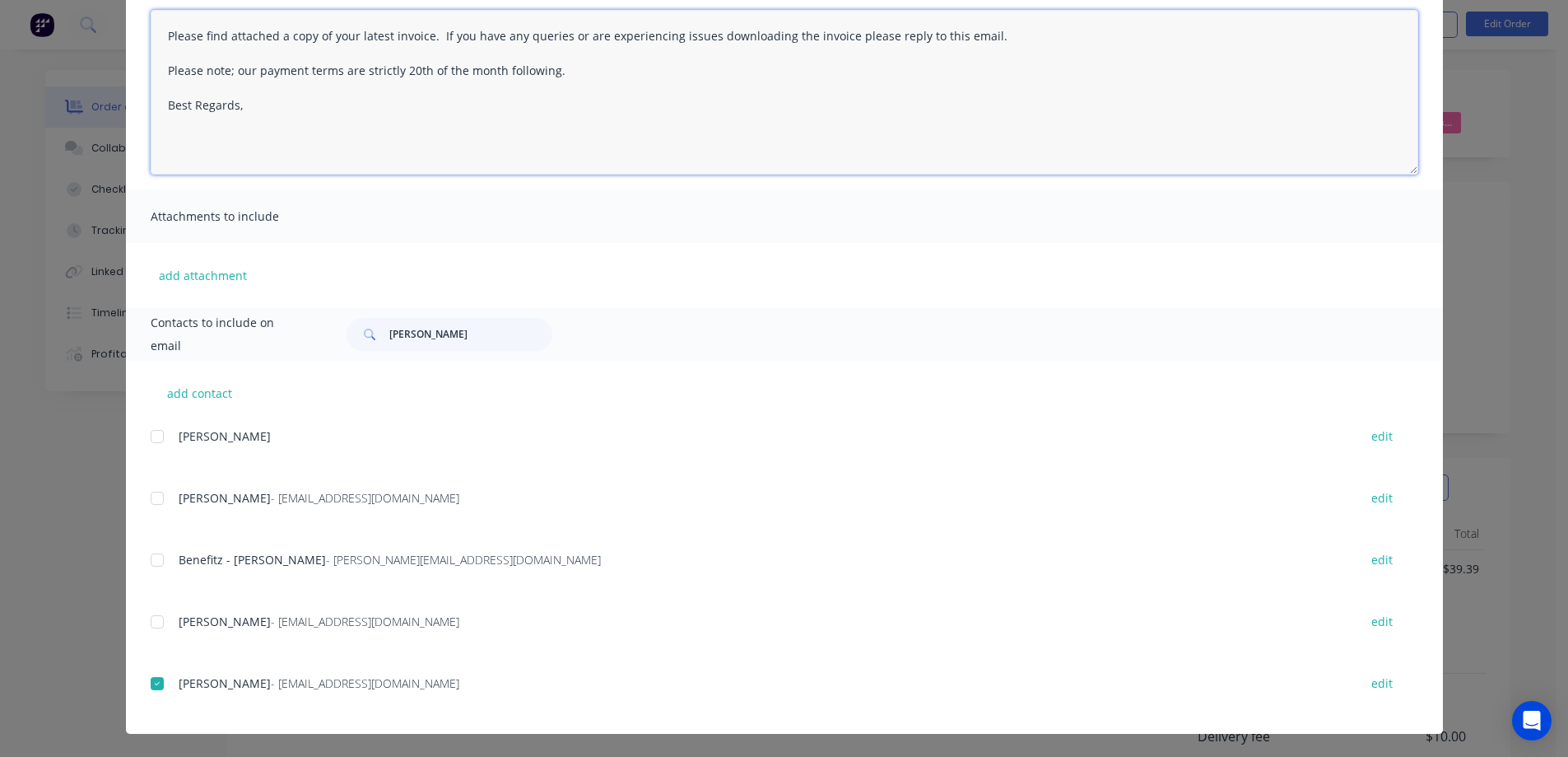
click at [552, 134] on textarea "Please find attached a copy of your latest invoice. If you have any queries or …" at bounding box center [784, 91] width 1267 height 164
paste textarea "Thank you for your order. Your order is ready, and will be dispatched upon rece…"
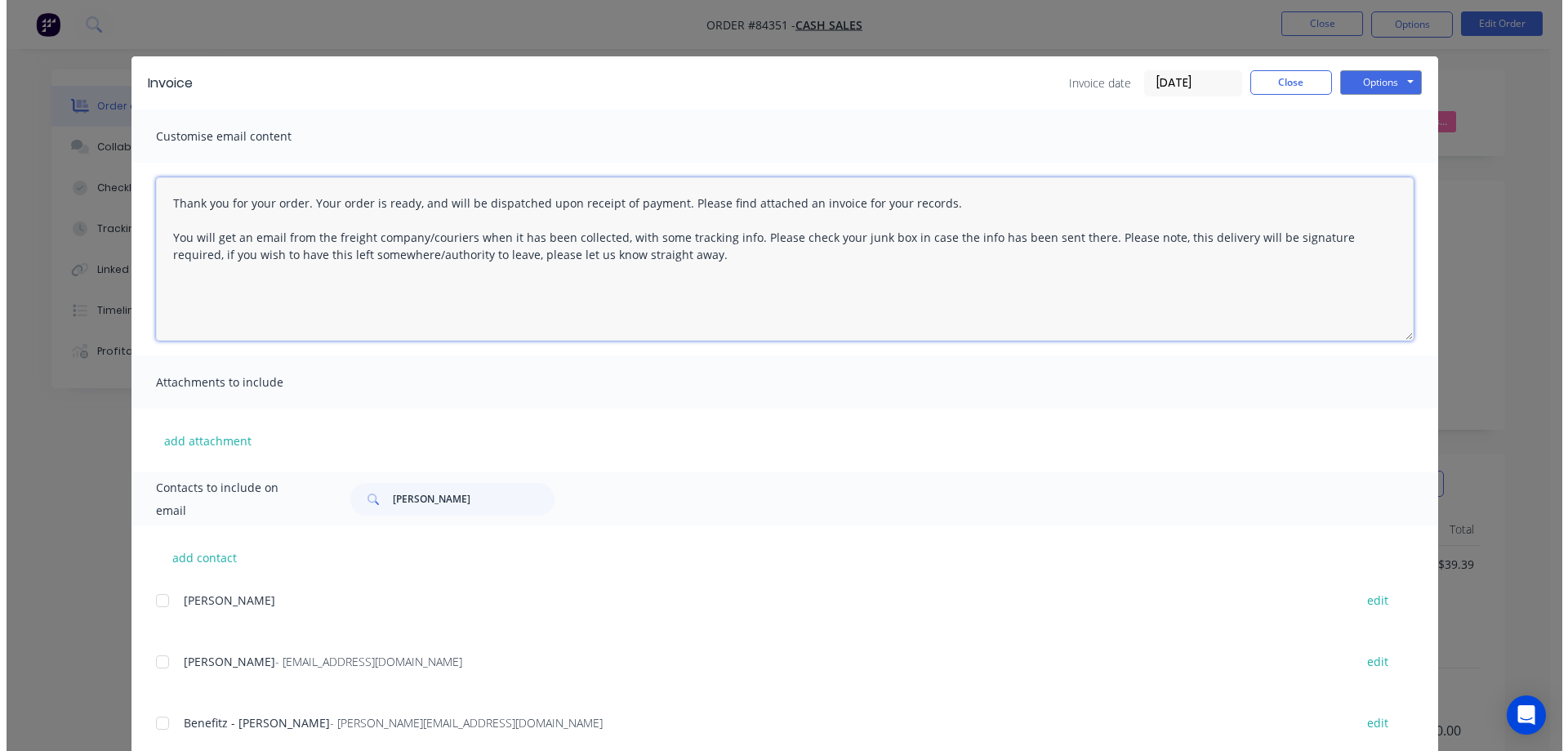
scroll to position [0, 0]
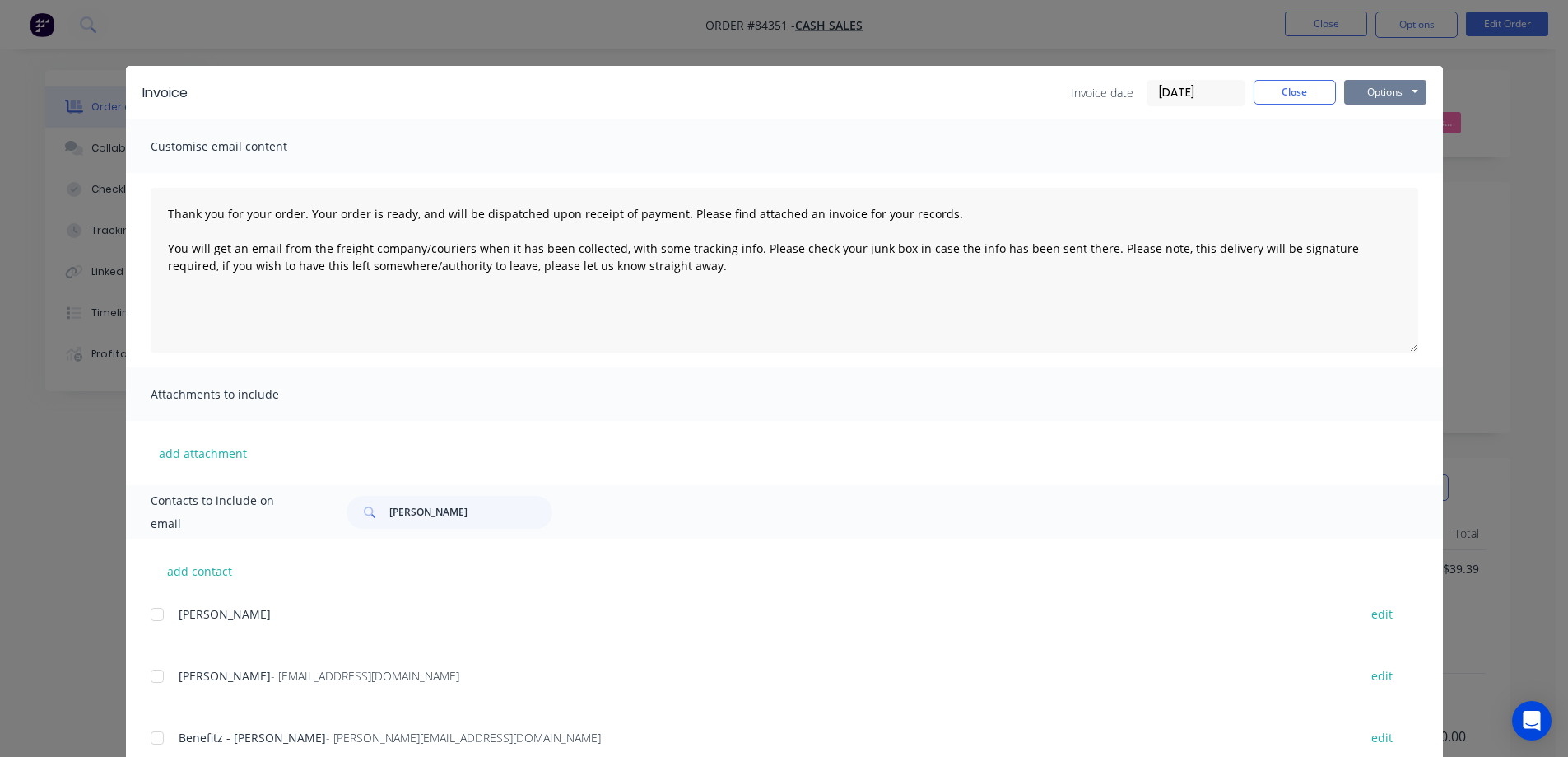
click at [1394, 101] on button "Options" at bounding box center [1385, 92] width 83 height 25
click at [1356, 178] on button "Email" at bounding box center [1397, 176] width 105 height 28
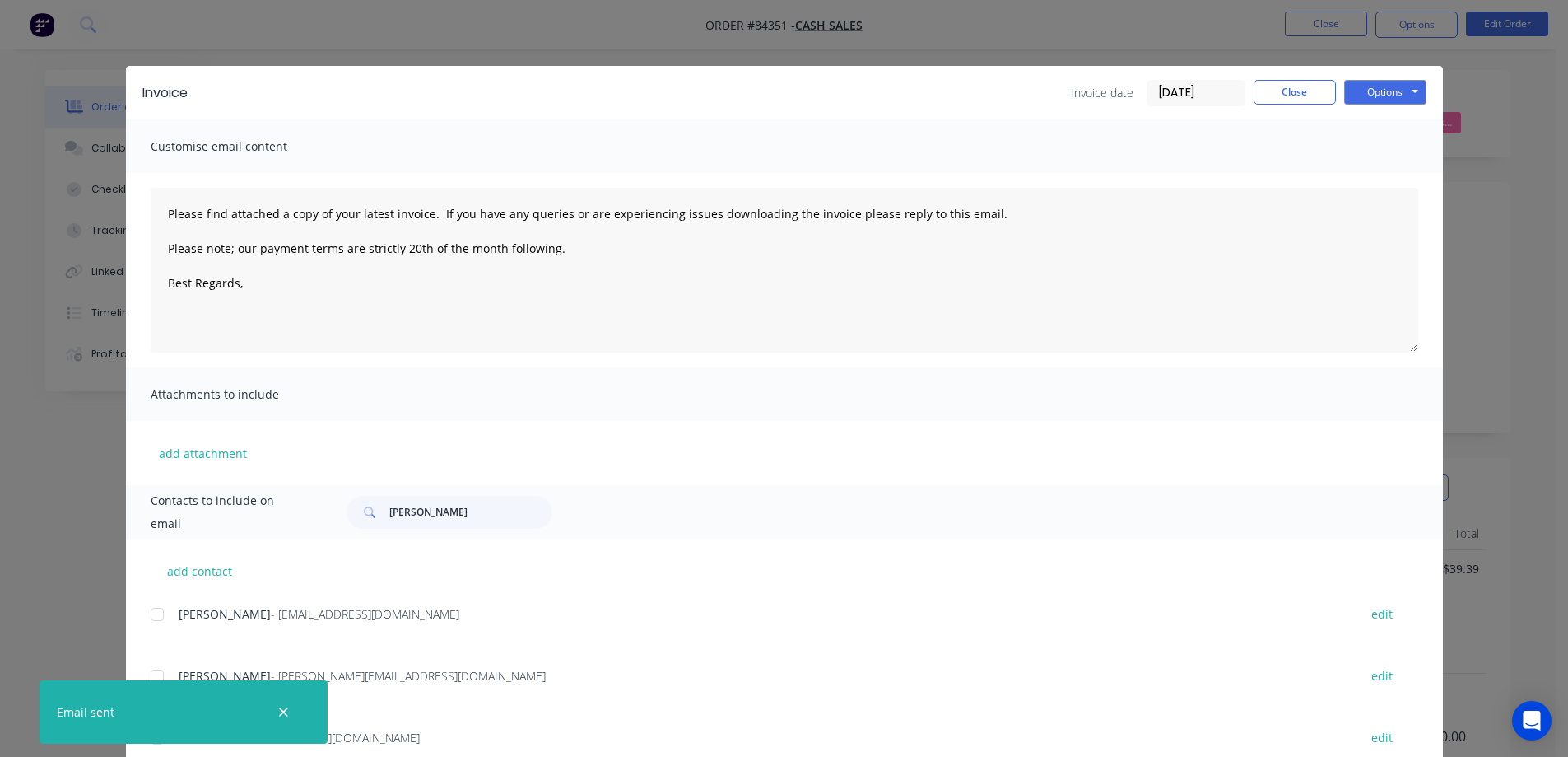
type textarea "Please find attached a copy of your latest invoice. If you have any queries or …"
click at [1280, 87] on button "Close" at bounding box center [1295, 92] width 83 height 25
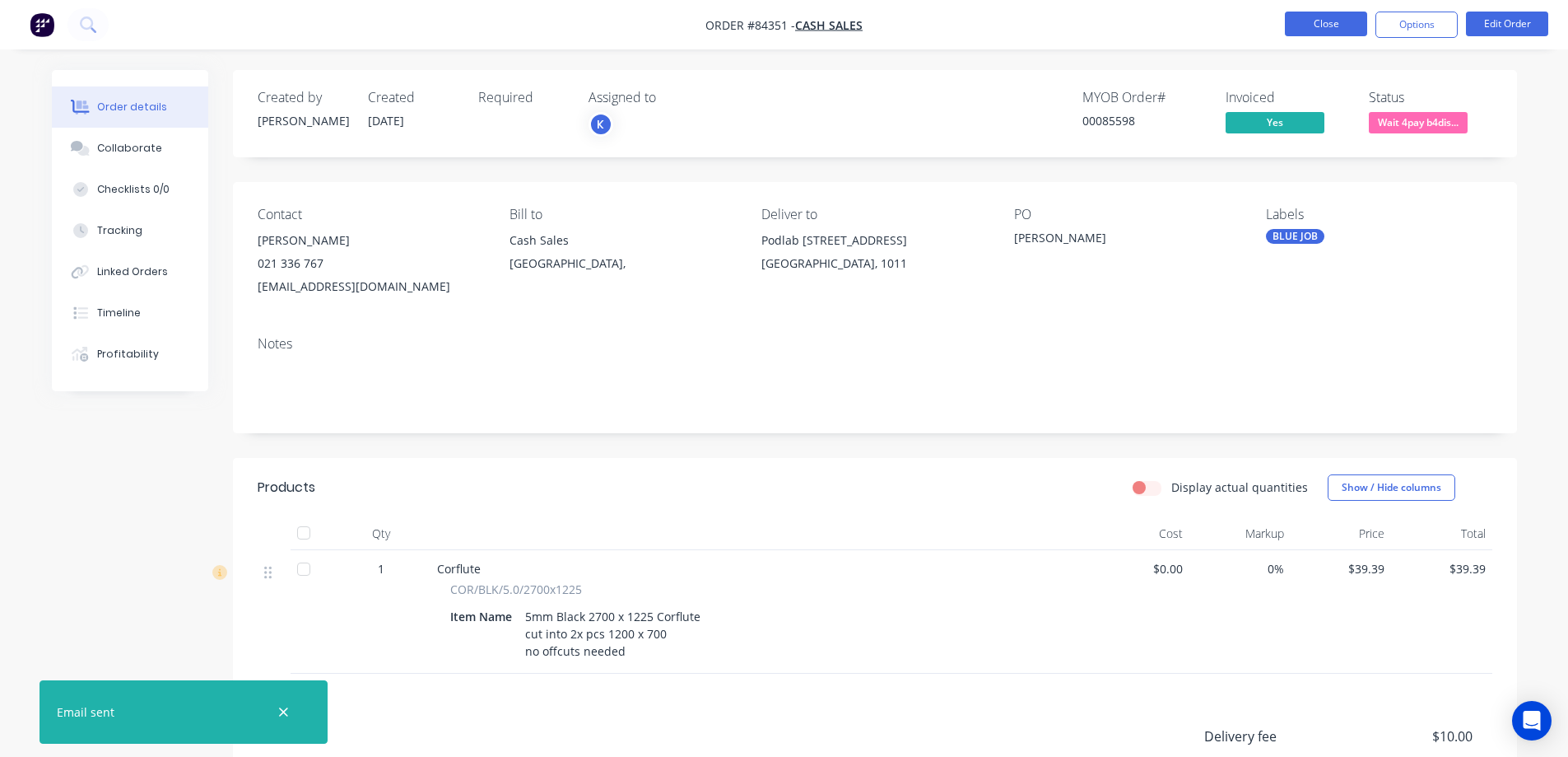
click at [1330, 15] on button "Close" at bounding box center [1326, 23] width 83 height 25
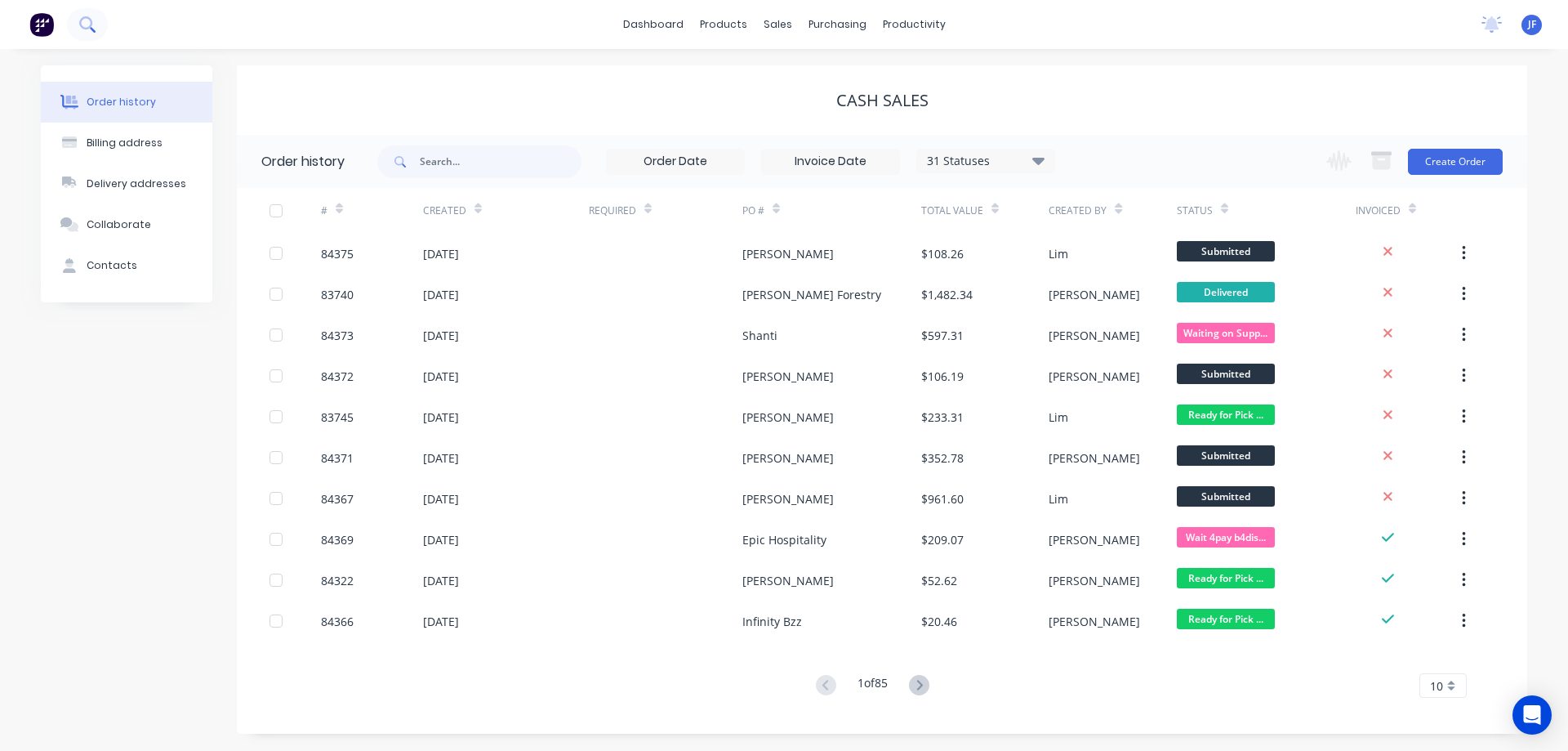
click at [91, 26] on icon at bounding box center [85, 22] width 13 height 13
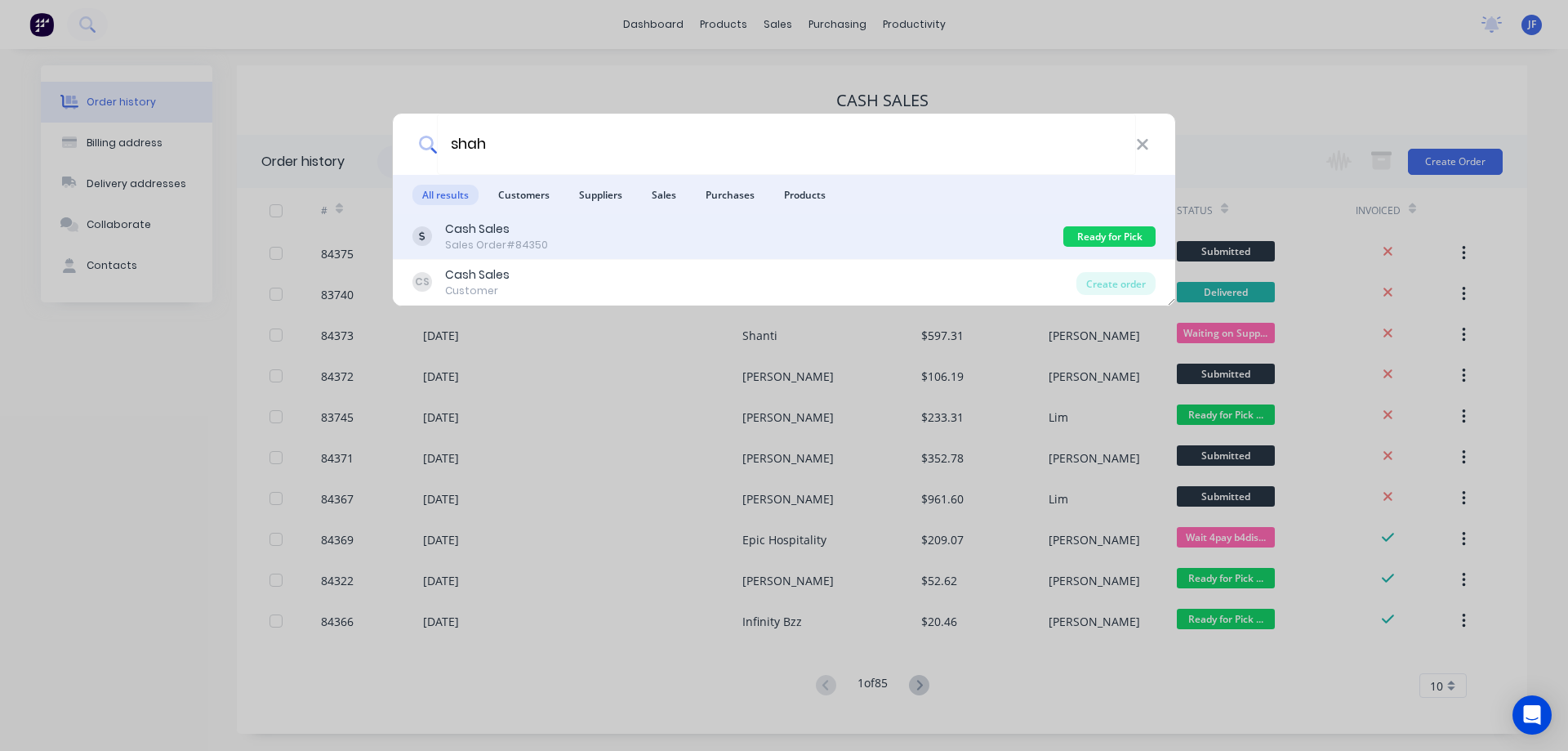
type input "shah"
click at [602, 243] on div "Cash Sales Sales Order #84350" at bounding box center [738, 236] width 651 height 32
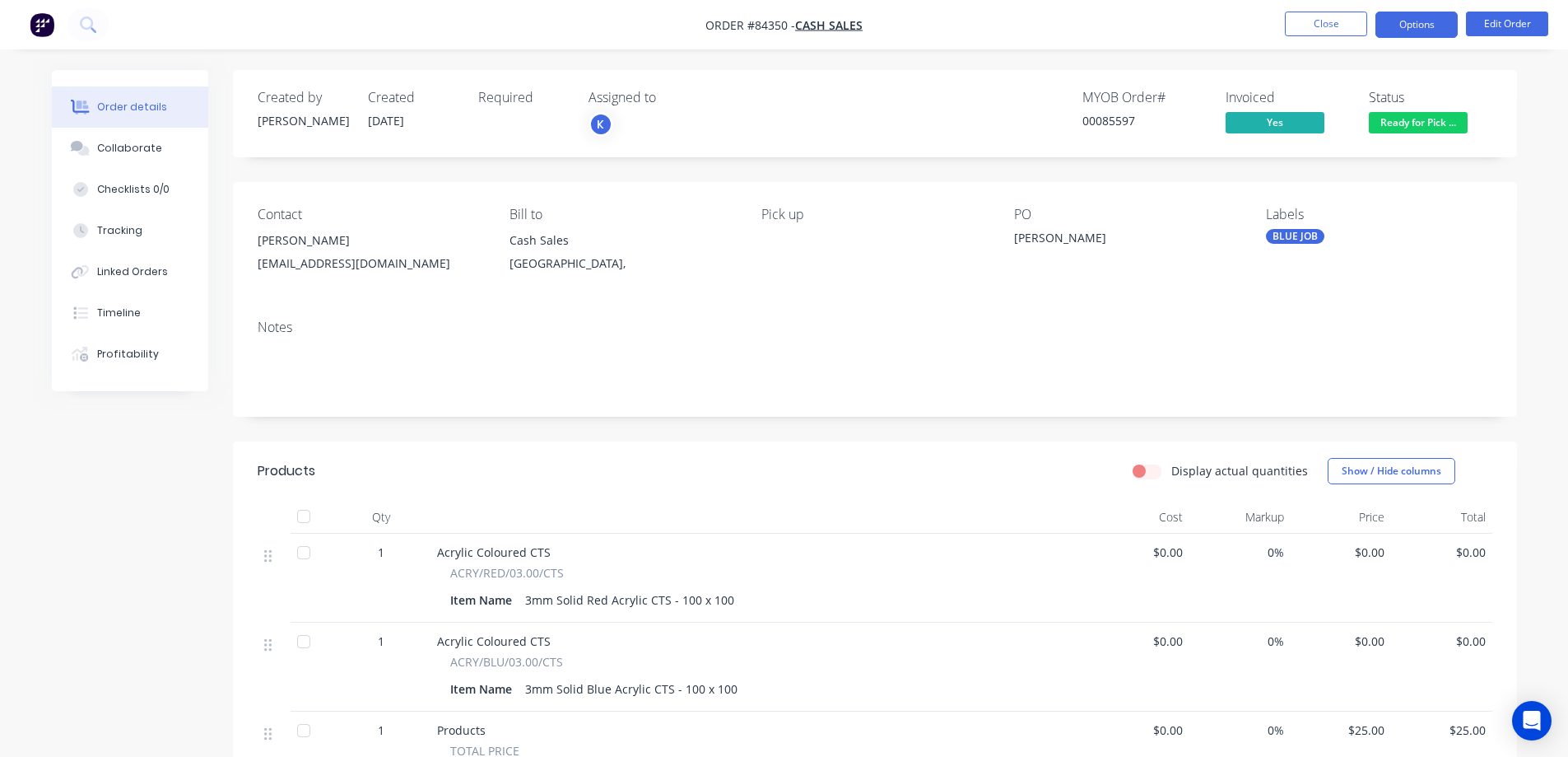
click at [1404, 25] on button "Options" at bounding box center [1416, 24] width 83 height 27
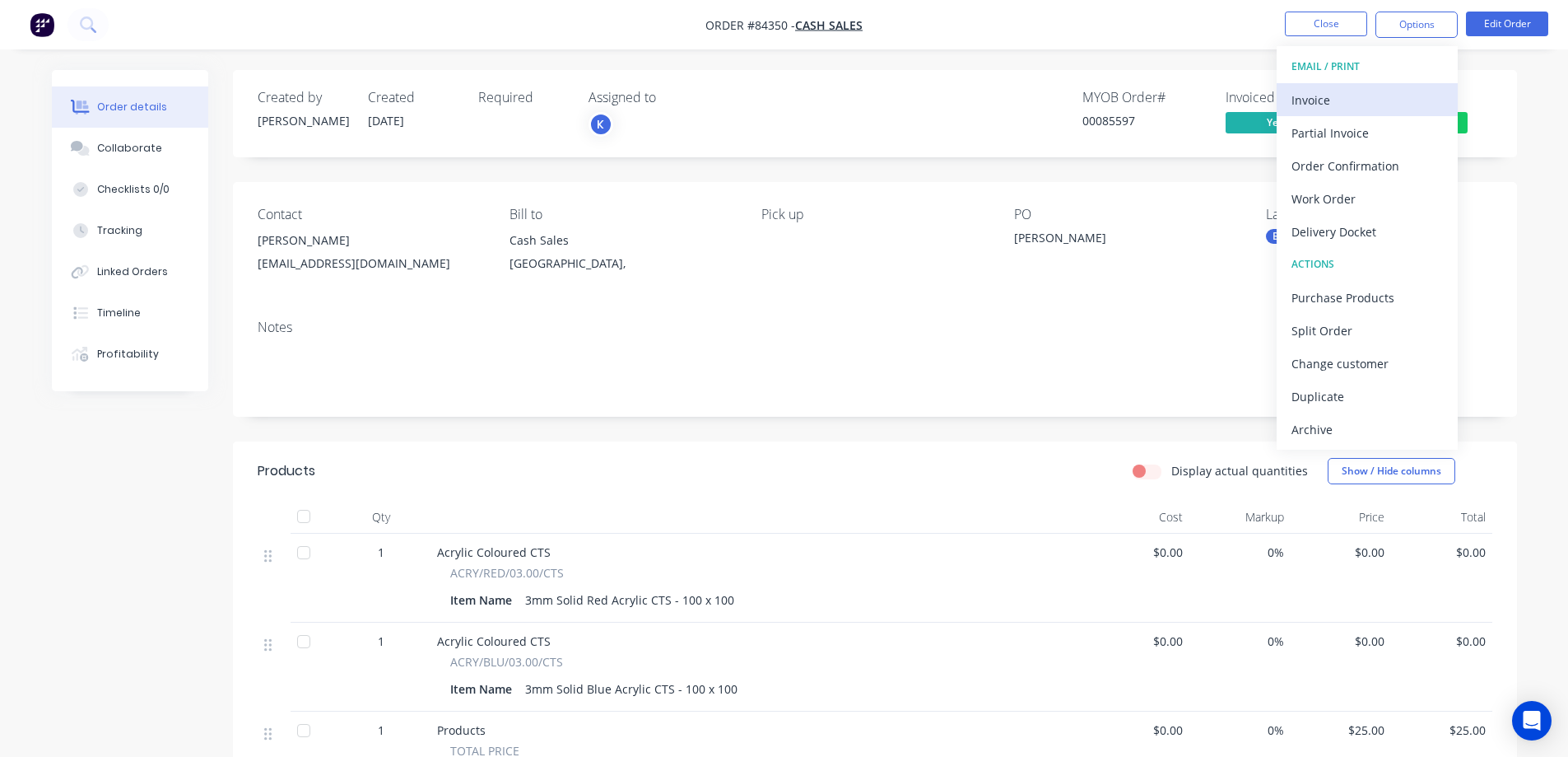
click at [1371, 88] on div "Invoice" at bounding box center [1367, 100] width 152 height 24
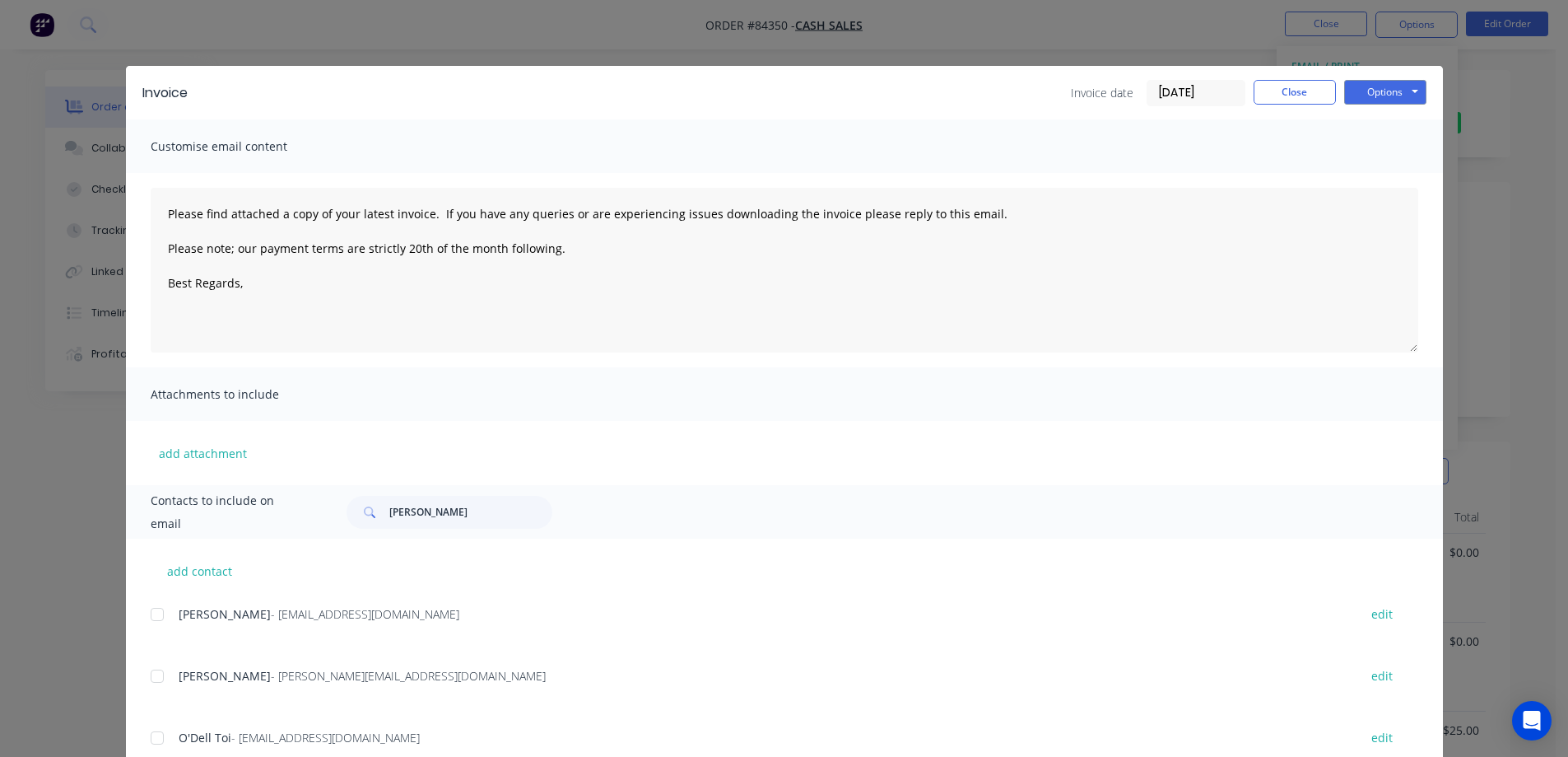
click at [505, 493] on div "Contacts to include on email jay" at bounding box center [784, 512] width 1317 height 53
click at [495, 498] on input "jay" at bounding box center [470, 512] width 163 height 33
click at [493, 500] on input "jay" at bounding box center [470, 512] width 163 height 33
type input "shah"
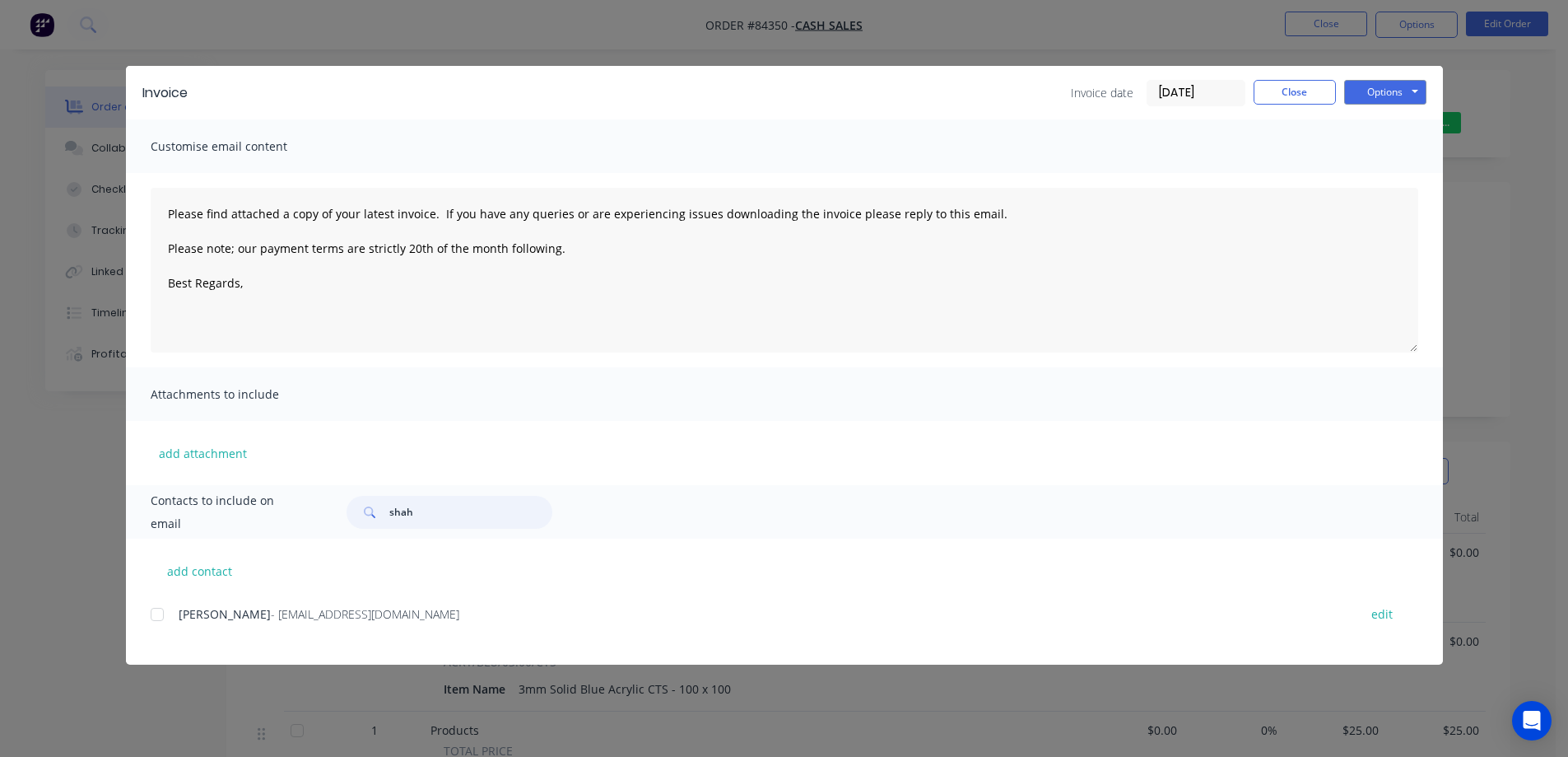
click at [169, 611] on div at bounding box center [157, 614] width 33 height 33
type textarea "Please find attached a copy of your latest invoice. If you have any queries or …"
type input "shah"
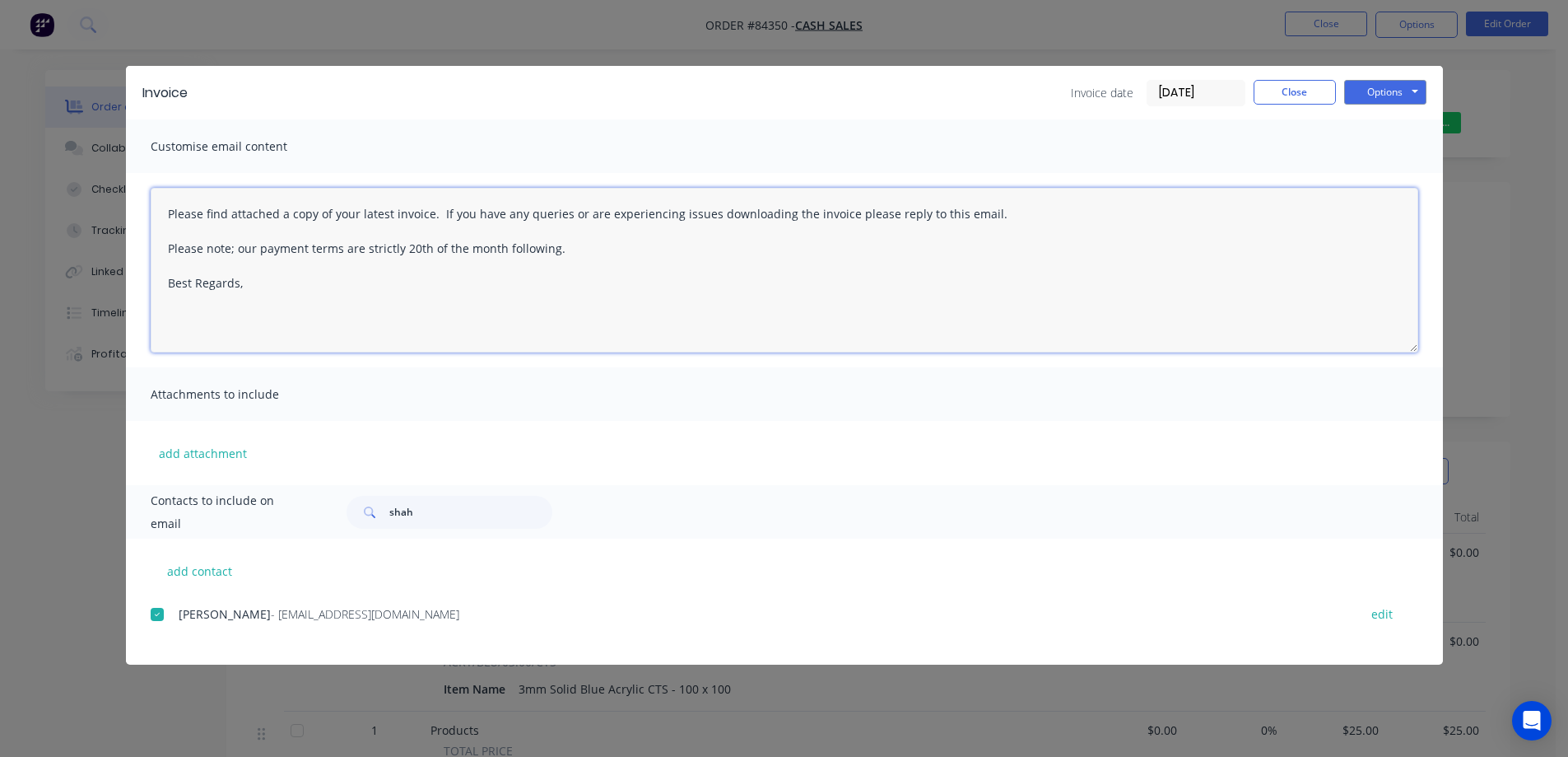
click at [389, 226] on textarea "Please find attached a copy of your latest invoice. If you have any queries or …" at bounding box center [784, 270] width 1267 height 164
paste textarea "Hi, your order is now ready for collection."
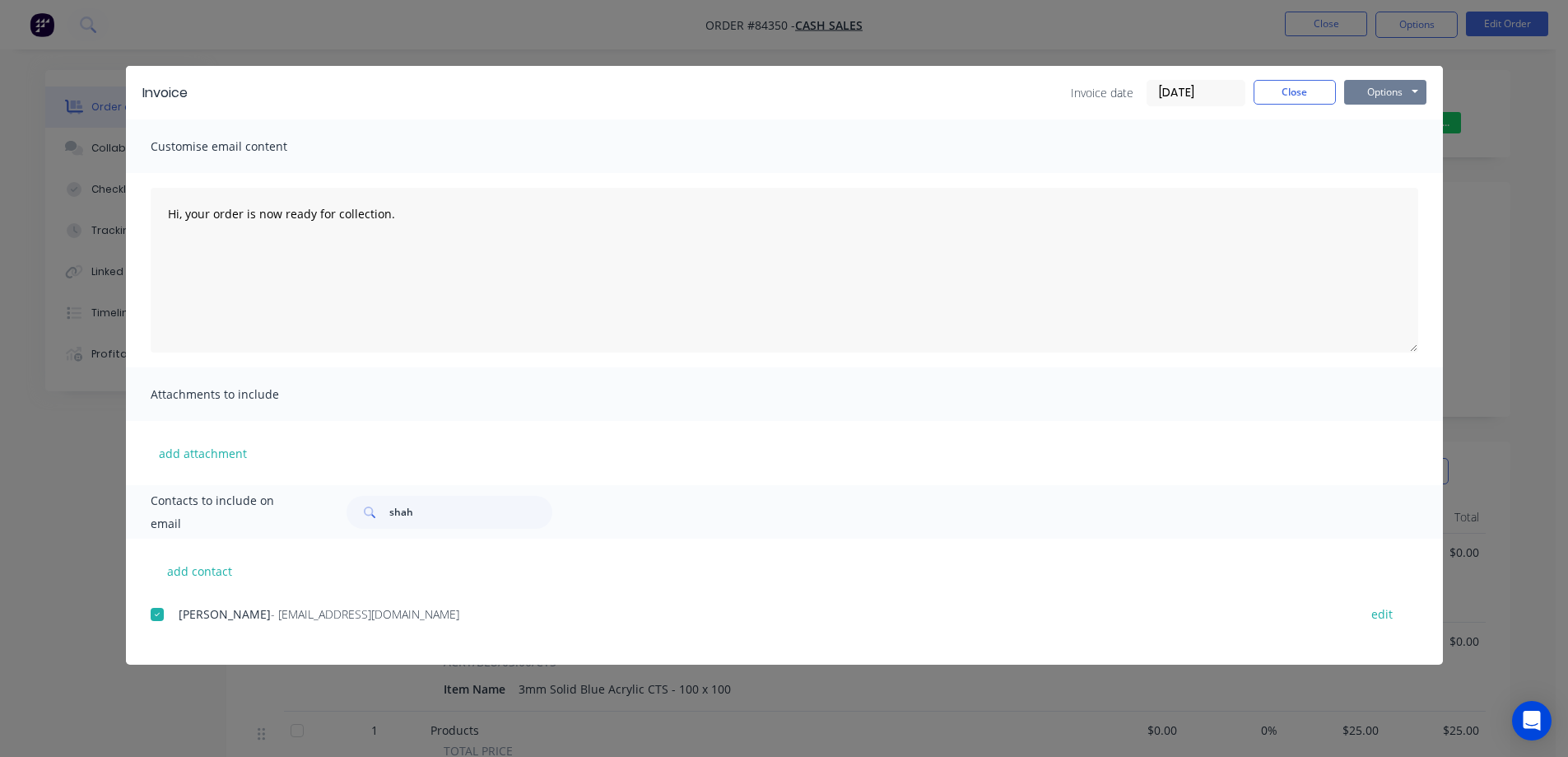
click at [1366, 87] on button "Options" at bounding box center [1385, 92] width 83 height 25
click at [1364, 164] on button "Email" at bounding box center [1397, 176] width 105 height 28
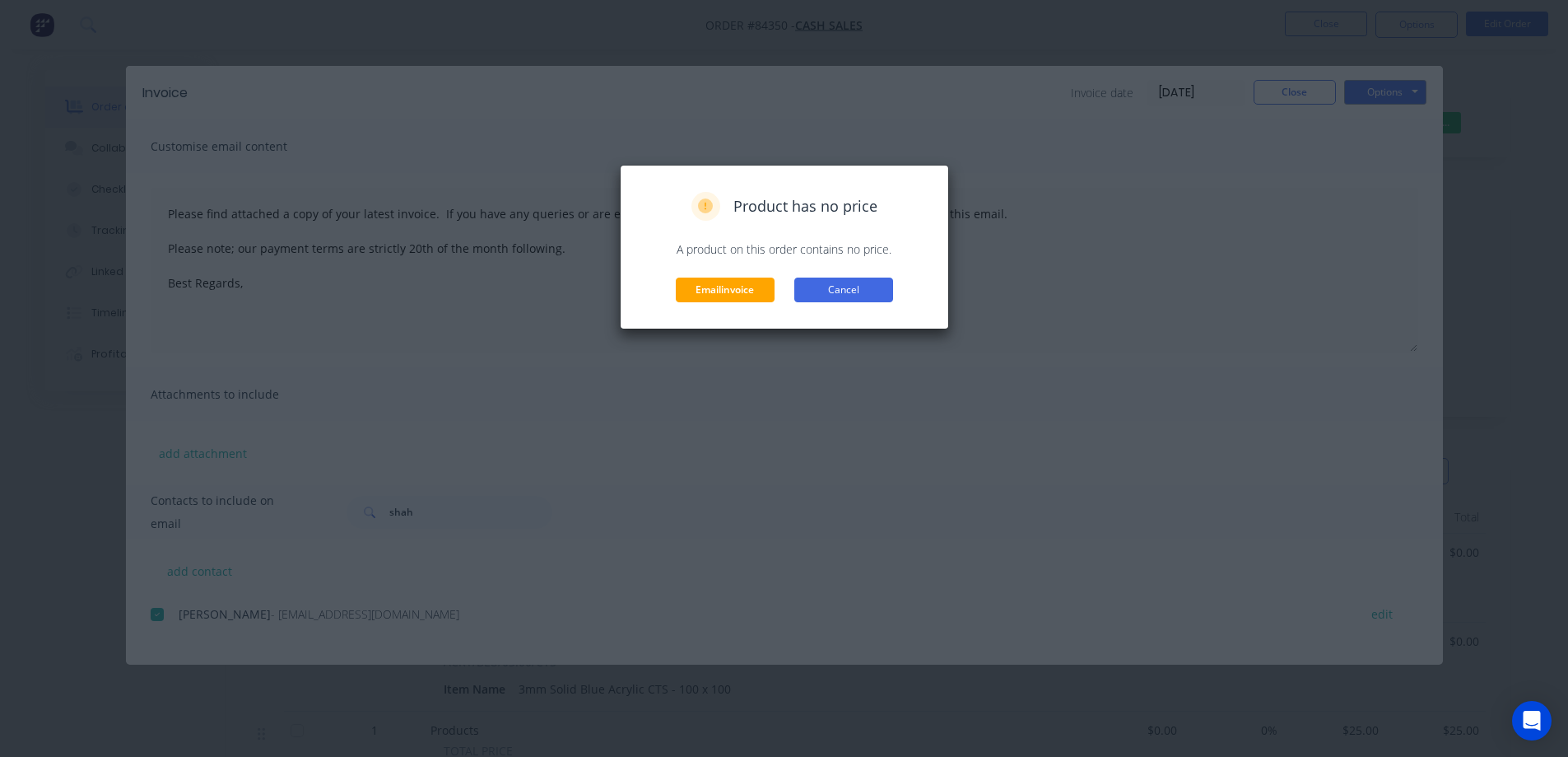
click at [830, 282] on button "Cancel" at bounding box center [844, 289] width 99 height 25
type textarea "Please find attached a copy of your latest invoice. If you have any queries or …"
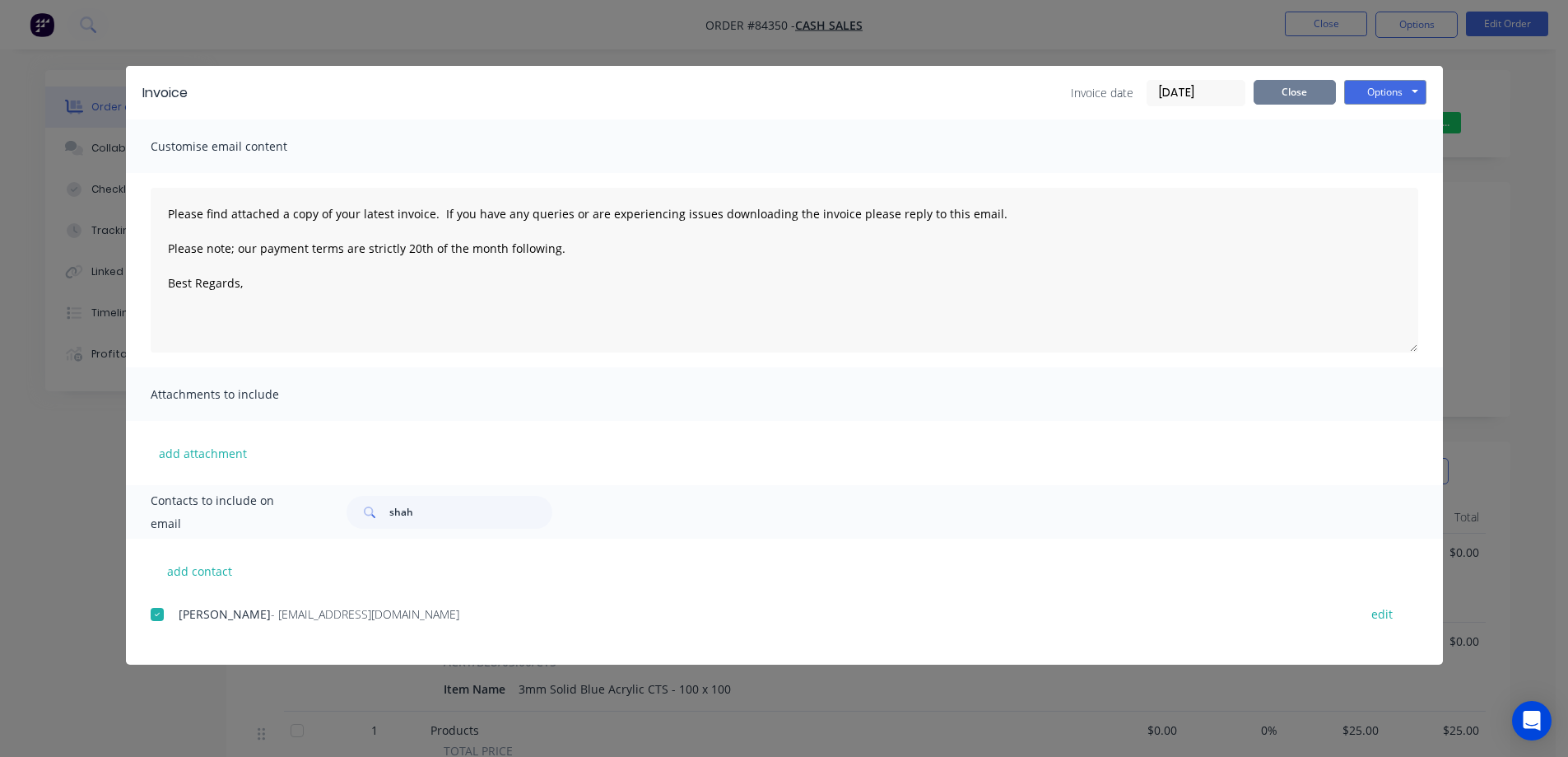
click at [1261, 91] on button "Close" at bounding box center [1295, 92] width 83 height 25
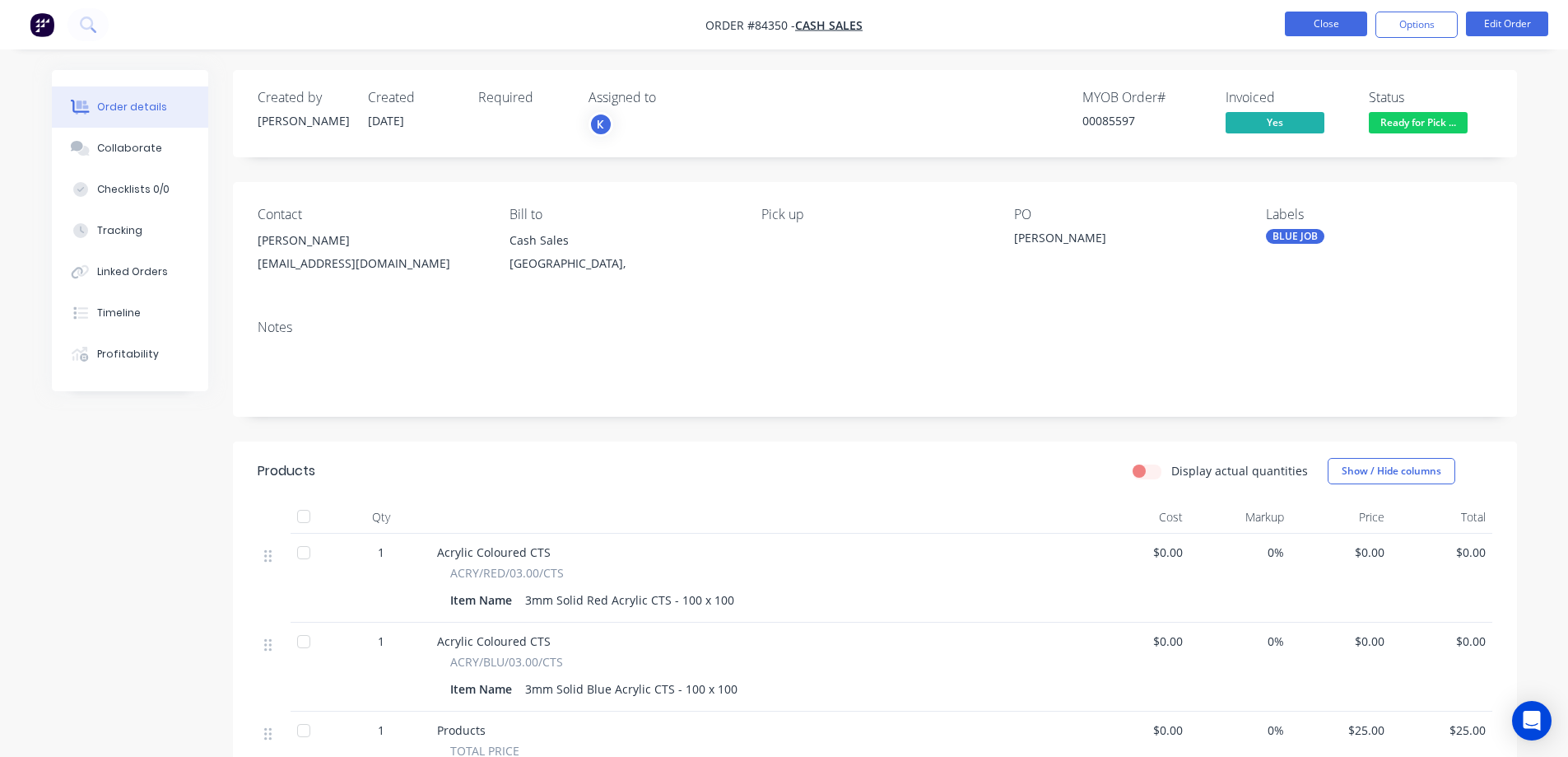
click at [1365, 17] on button "Close" at bounding box center [1326, 23] width 83 height 25
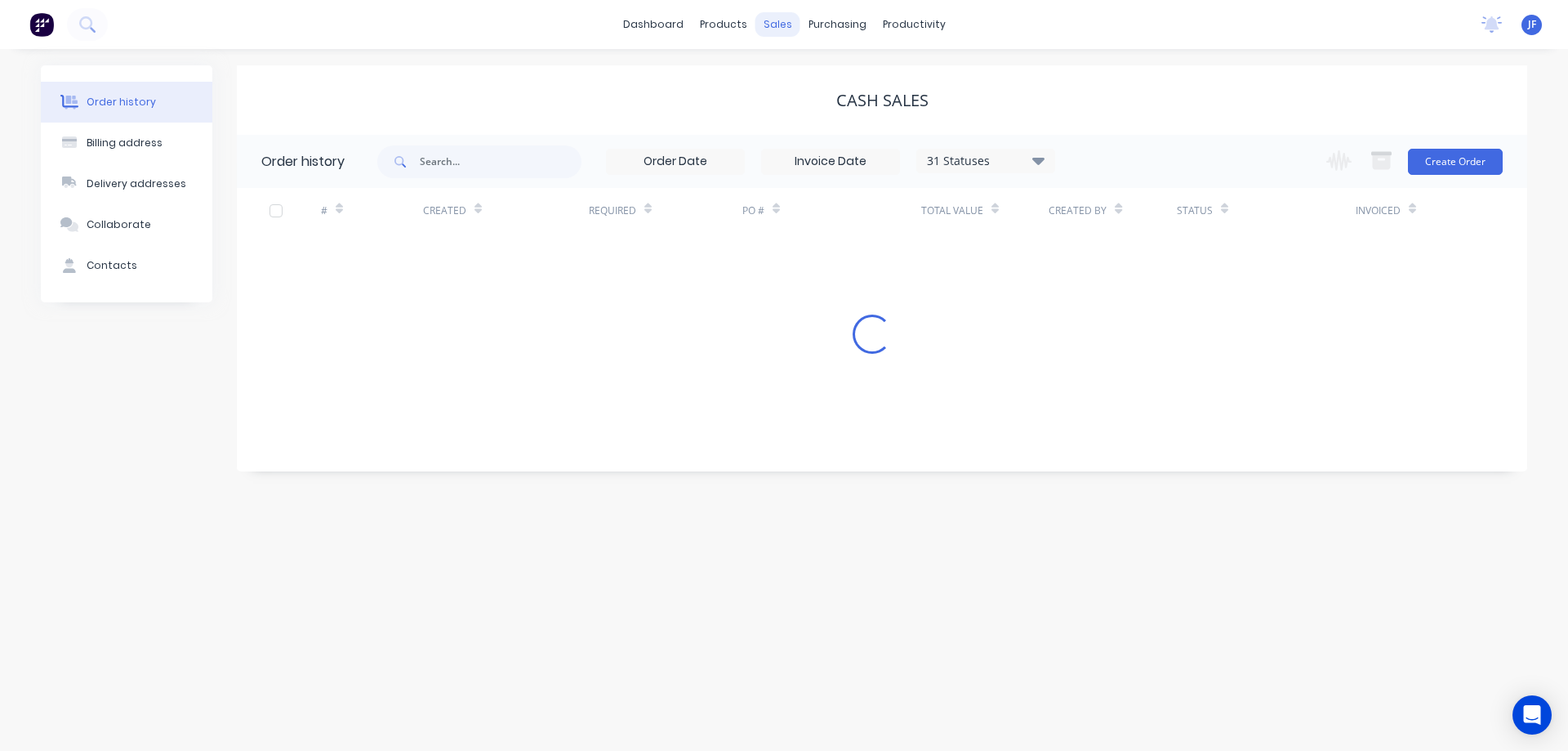
click at [771, 33] on div "sales" at bounding box center [778, 24] width 45 height 25
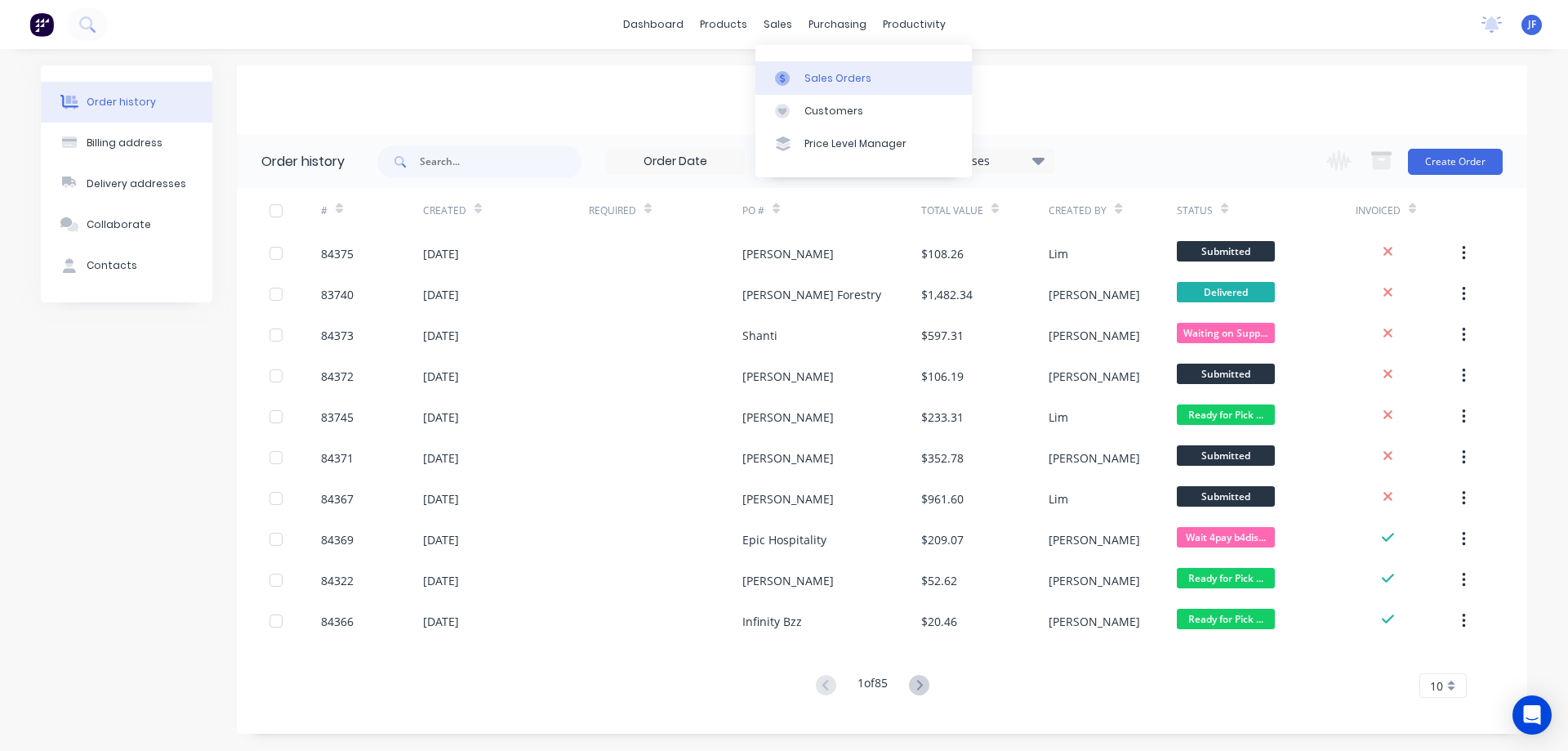
click at [816, 68] on link "Sales Orders" at bounding box center [863, 78] width 216 height 32
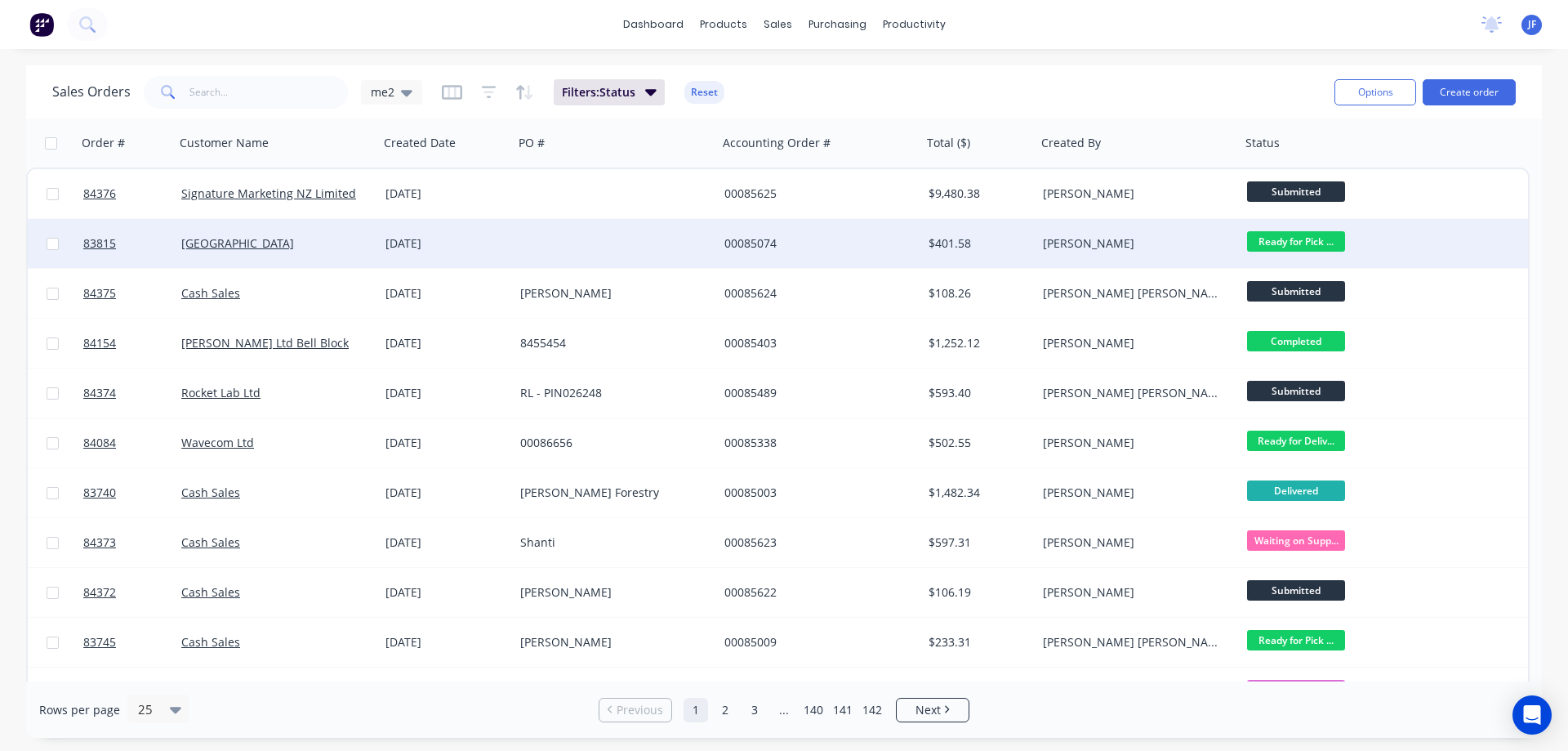
click at [604, 242] on div at bounding box center [615, 243] width 204 height 49
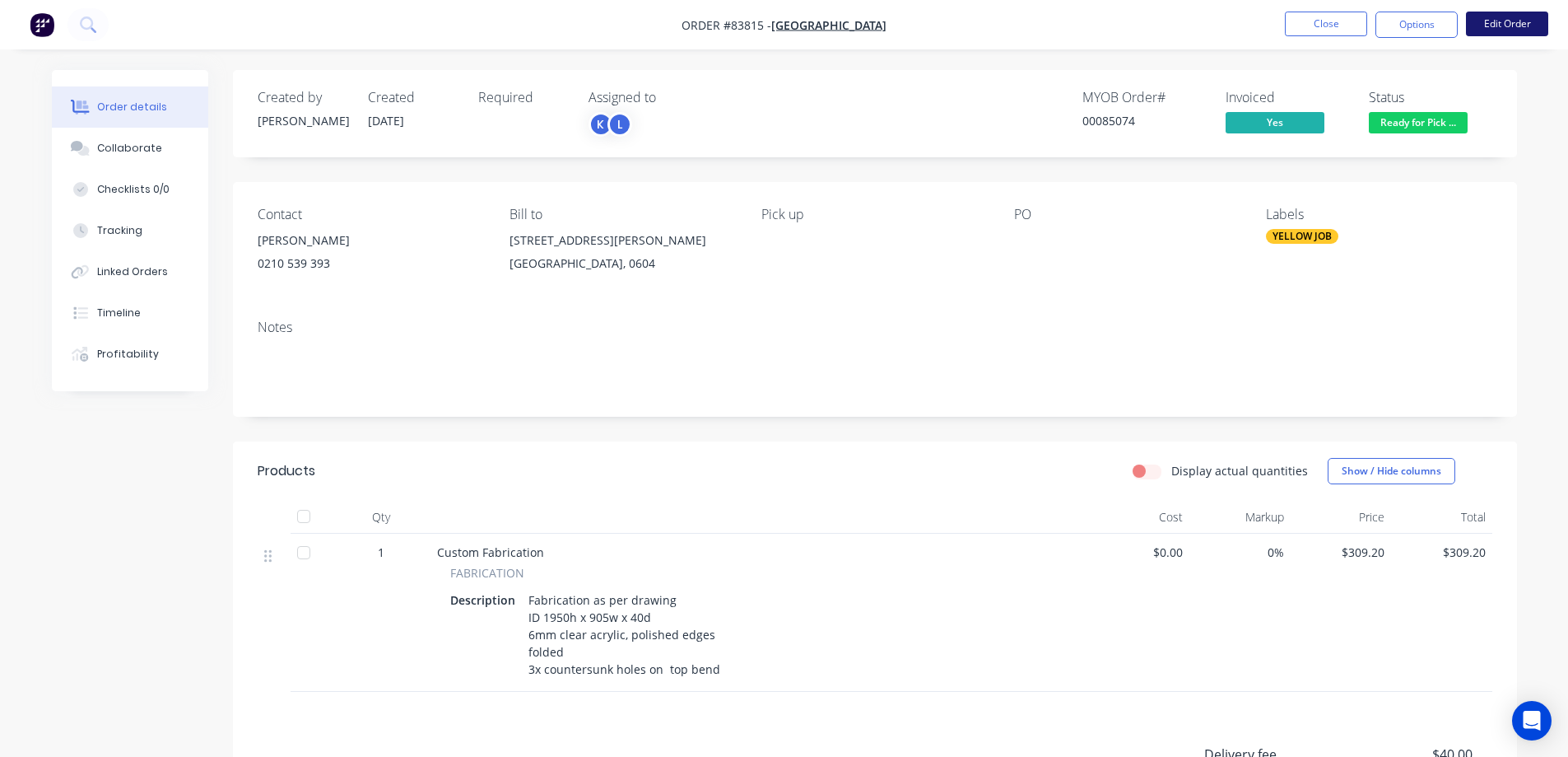
click at [1497, 24] on button "Edit Order" at bounding box center [1508, 23] width 83 height 25
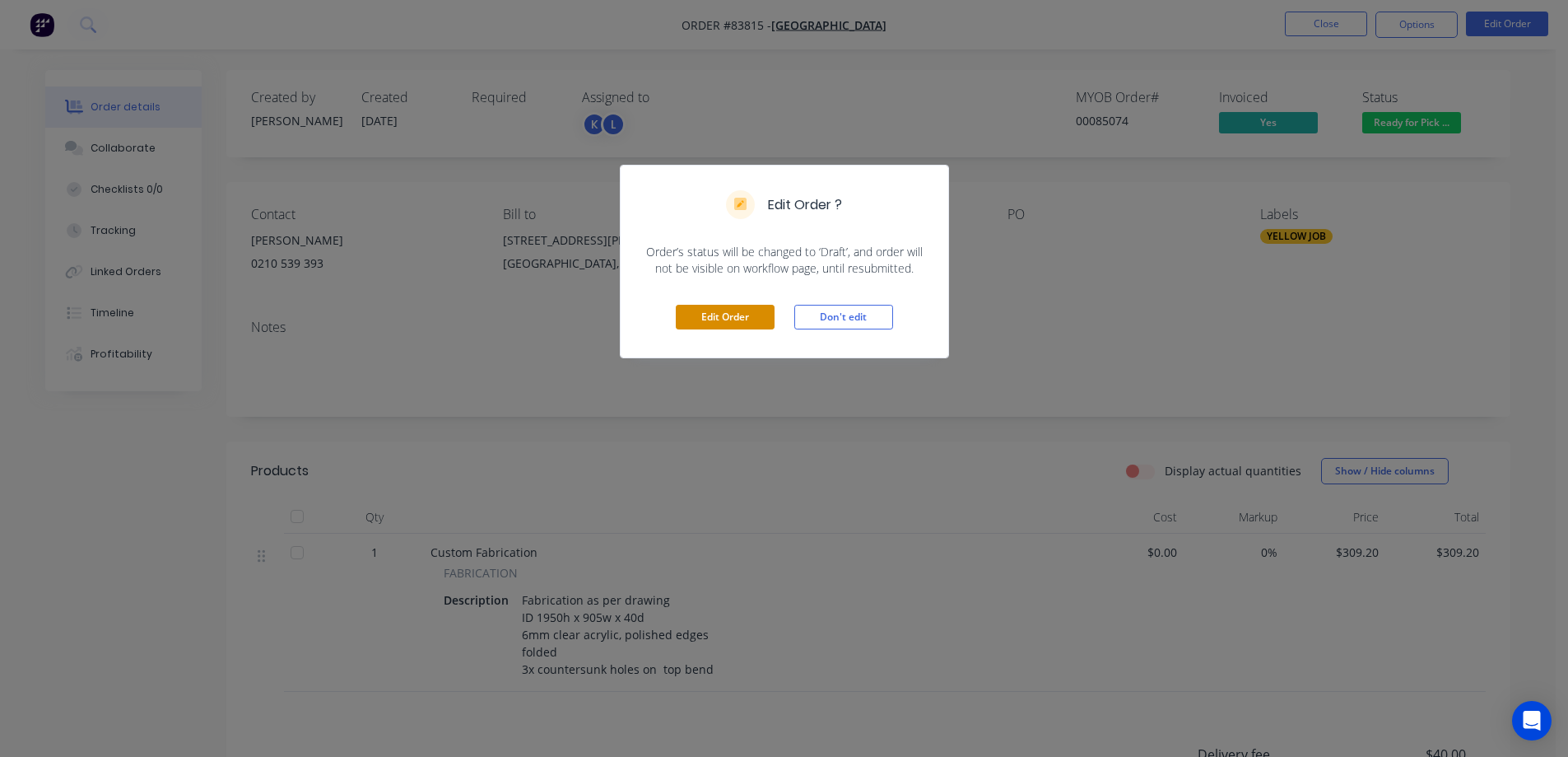
click at [739, 323] on button "Edit Order" at bounding box center [725, 317] width 99 height 25
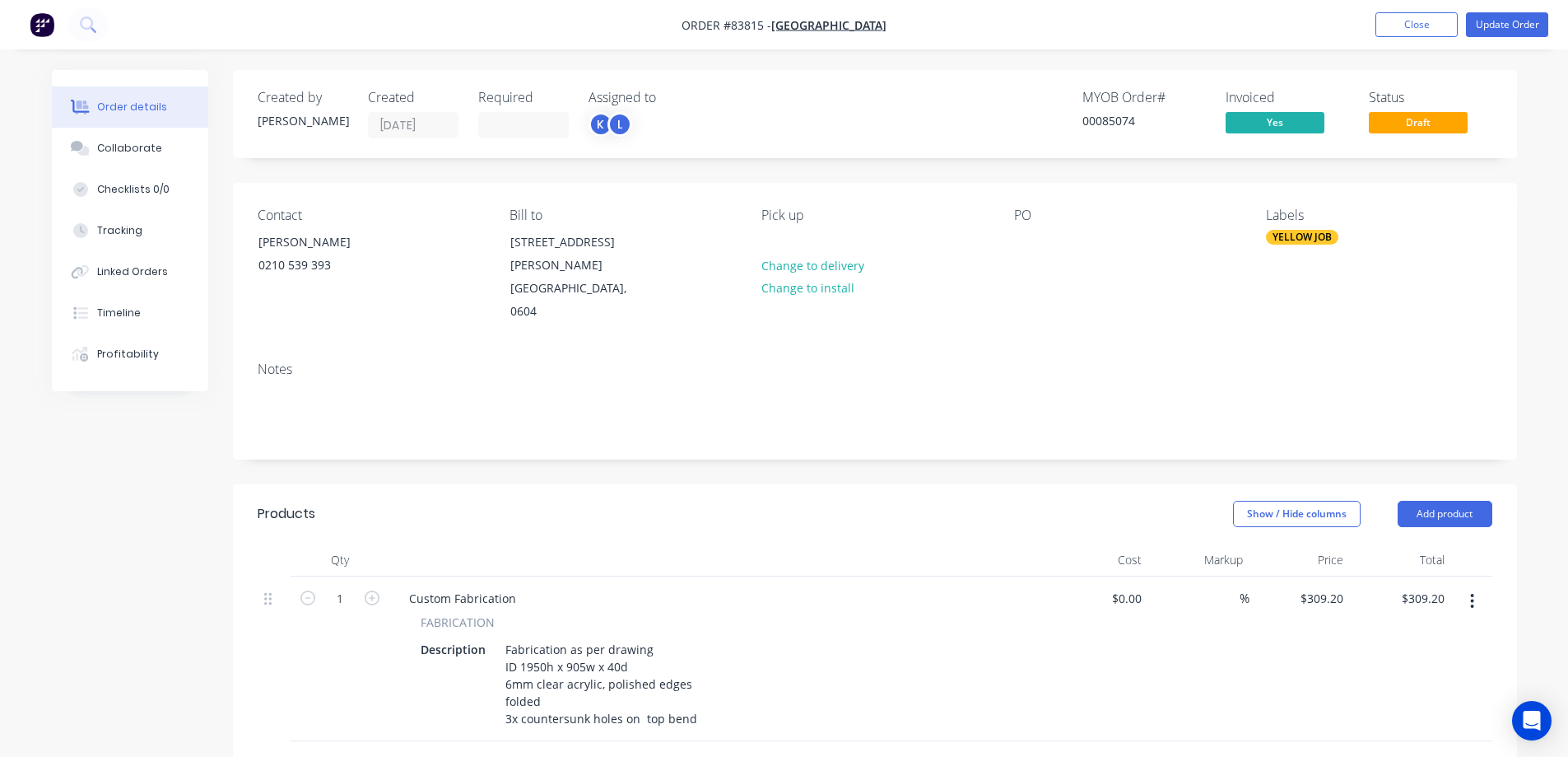
click at [1029, 229] on div "PO" at bounding box center [1127, 265] width 226 height 116
click at [1027, 240] on div at bounding box center [1027, 242] width 27 height 24
click at [820, 263] on button "Change to delivery" at bounding box center [813, 264] width 121 height 22
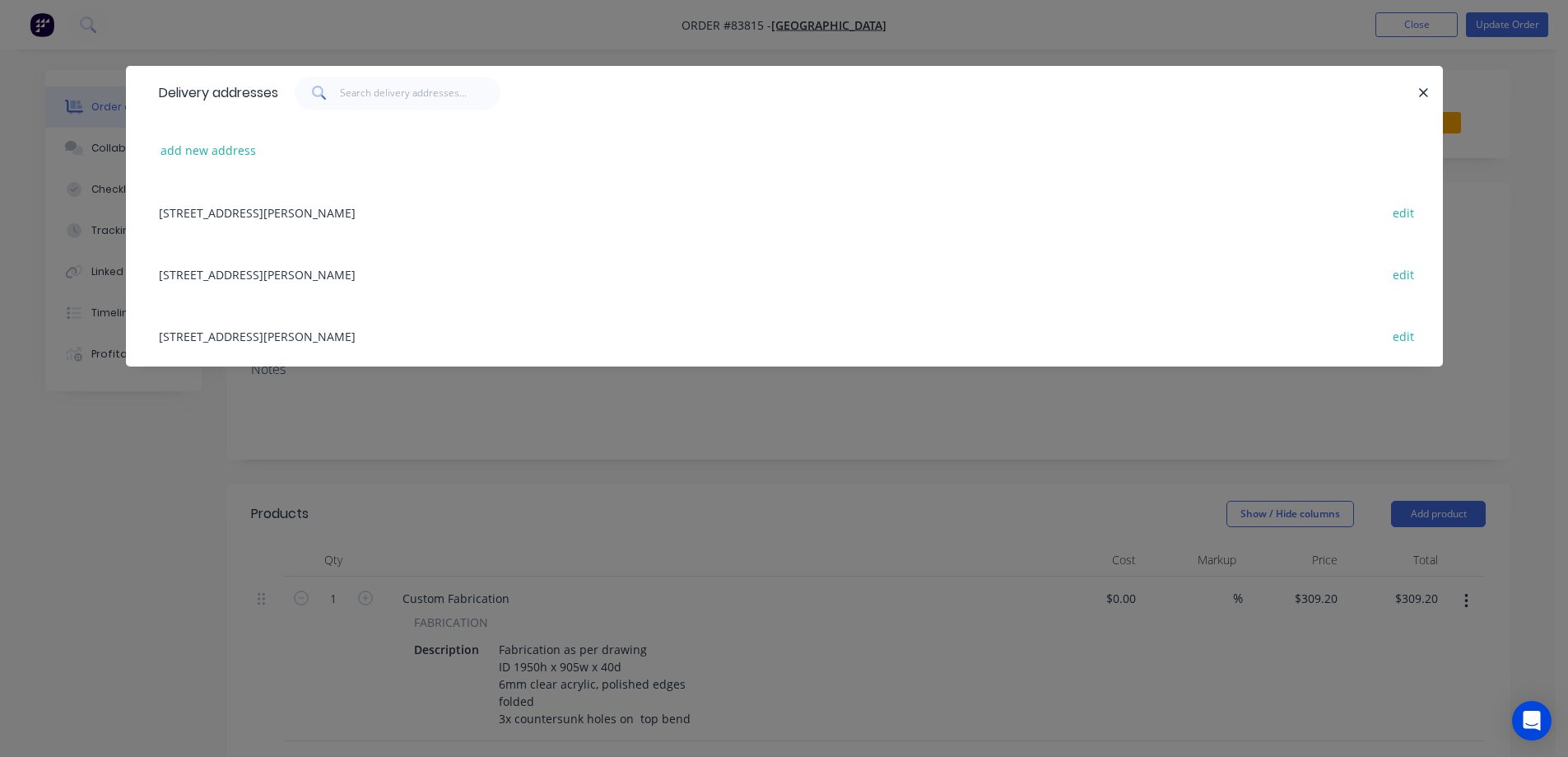
drag, startPoint x: 257, startPoint y: 289, endPoint x: 400, endPoint y: 243, distance: 150.2
click at [258, 288] on div "[STREET_ADDRESS][PERSON_NAME] edit" at bounding box center [784, 274] width 1267 height 62
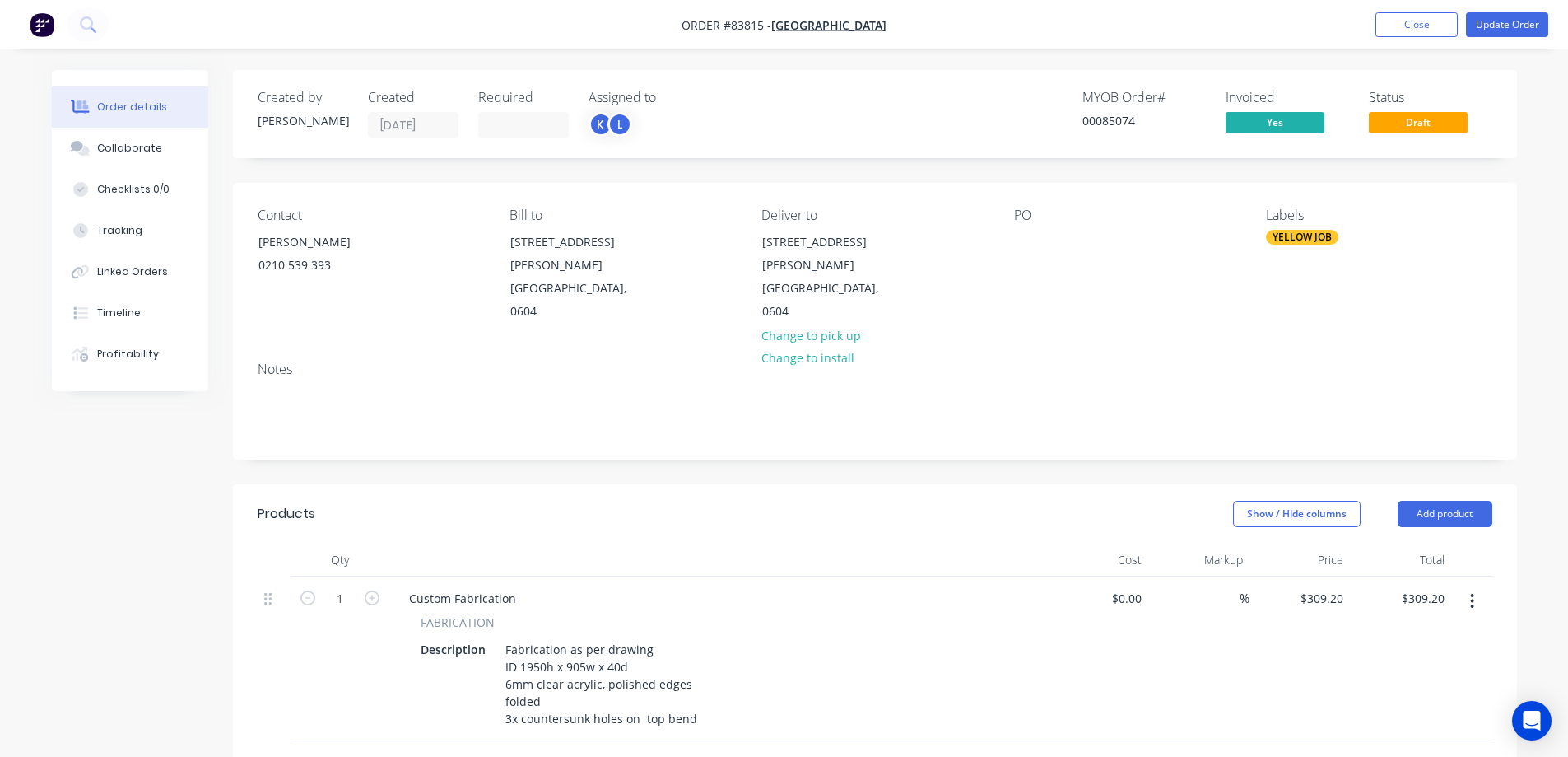
drag, startPoint x: 1432, startPoint y: 28, endPoint x: 1528, endPoint y: 44, distance: 97.3
click at [1505, 66] on div "Order #83815 - [GEOGRAPHIC_DATA] Add product Close Update Order Order details C…" at bounding box center [784, 603] width 1568 height 1207
click at [1532, 22] on button "Update Order" at bounding box center [1508, 24] width 83 height 25
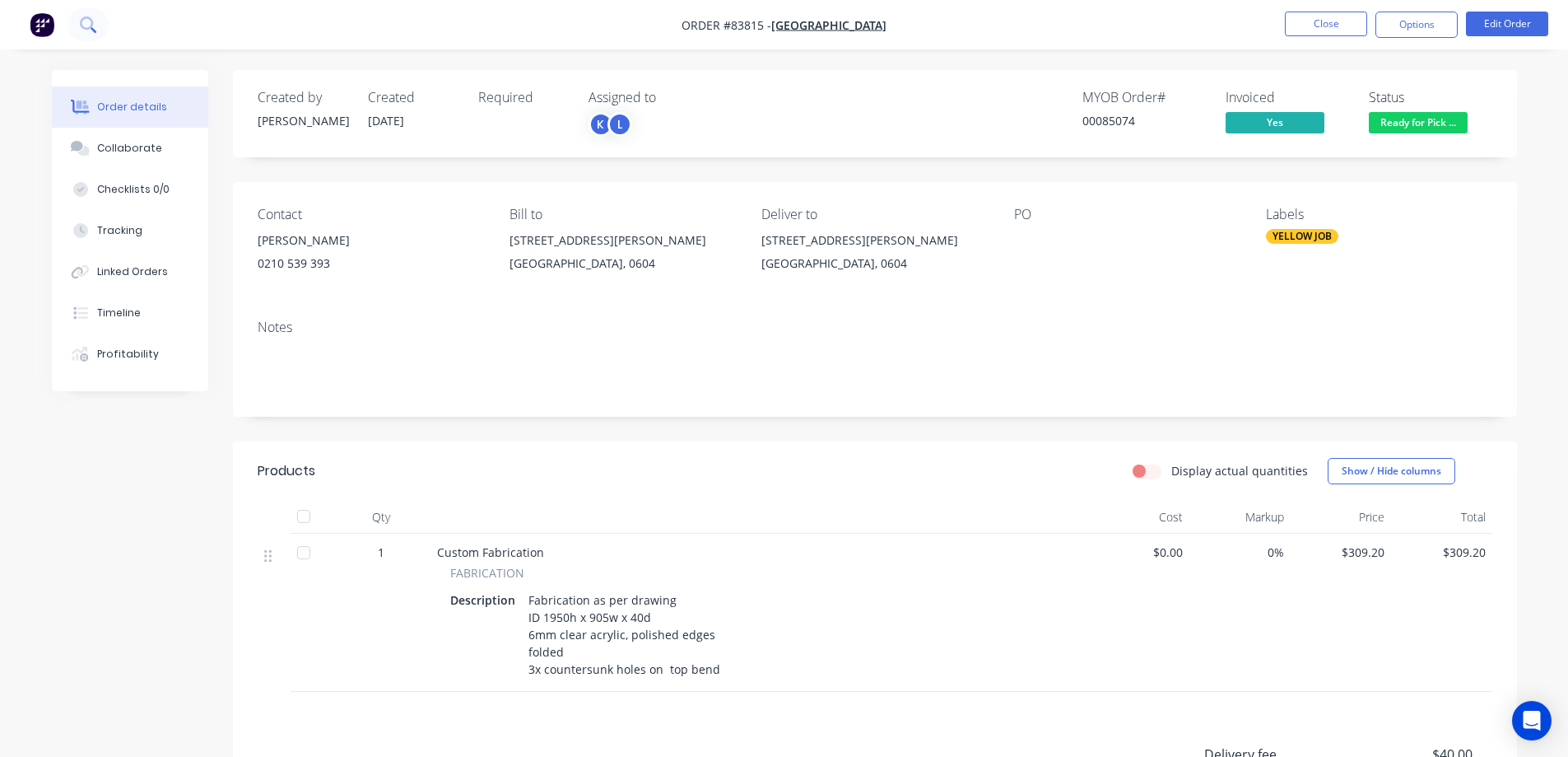
click at [84, 31] on icon at bounding box center [88, 24] width 15 height 16
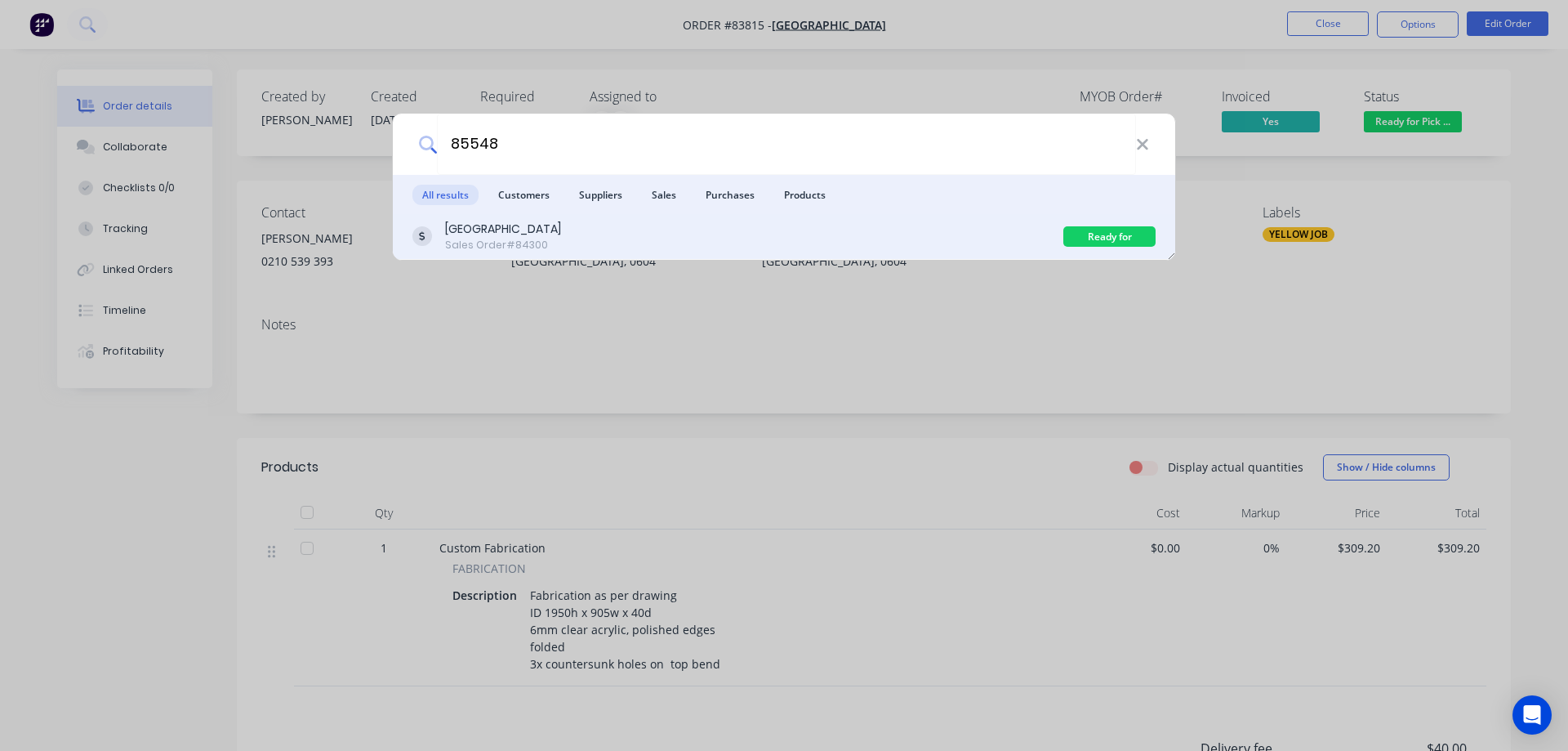
type input "85548"
click at [806, 235] on div "[GEOGRAPHIC_DATA] Sales Order #84300" at bounding box center [738, 236] width 651 height 32
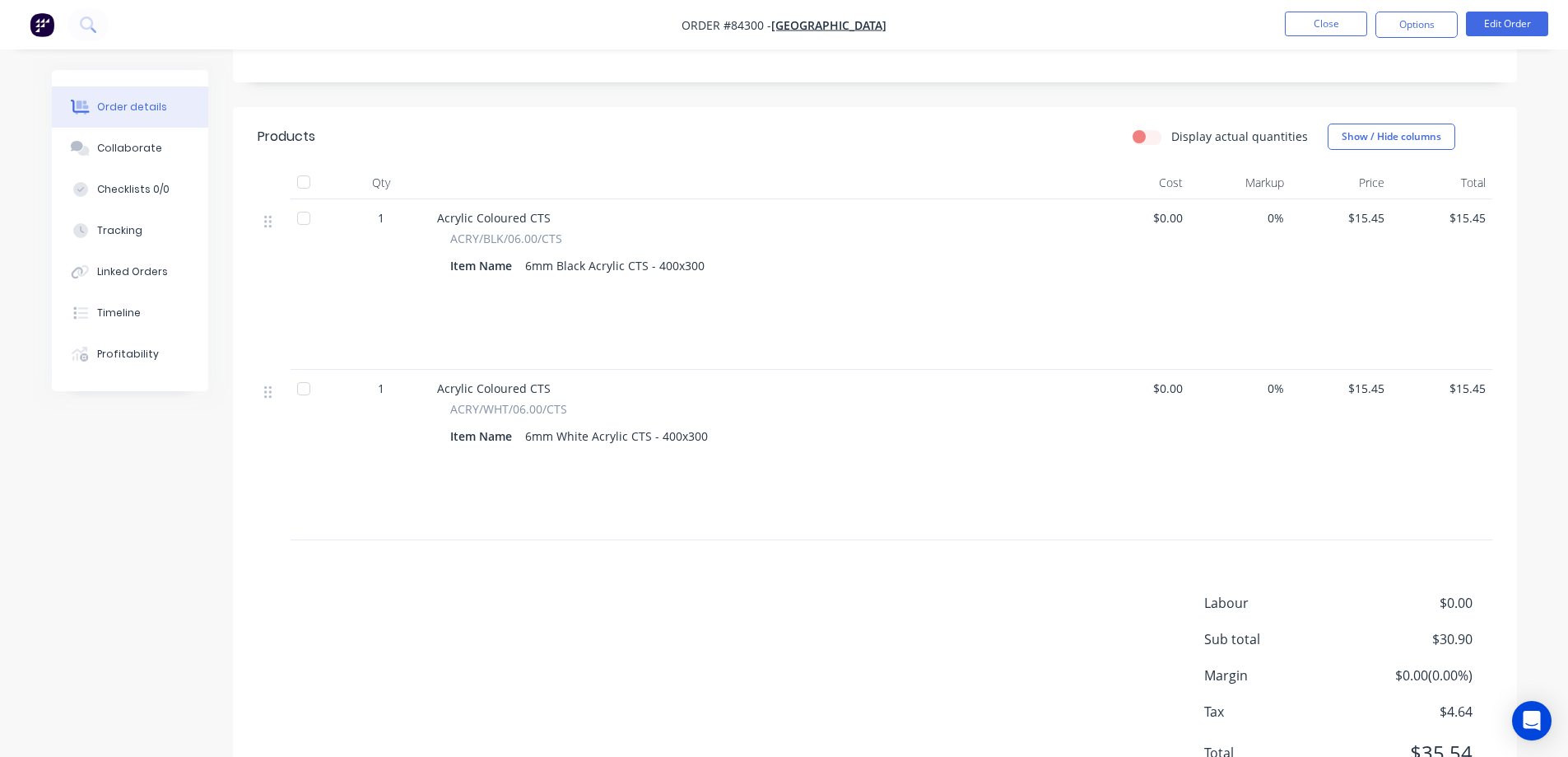
scroll to position [411, 0]
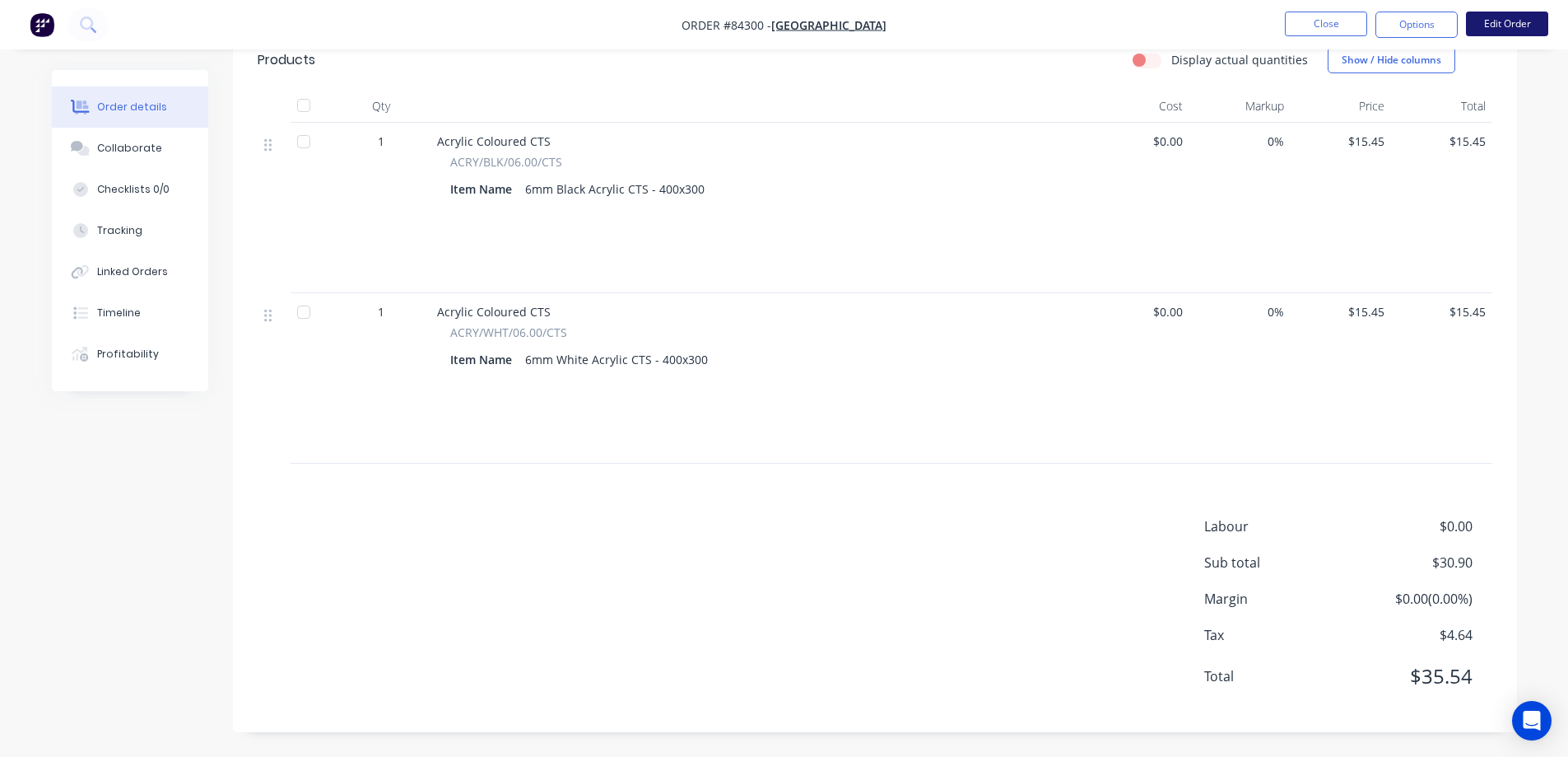
click at [1512, 15] on button "Edit Order" at bounding box center [1508, 23] width 83 height 25
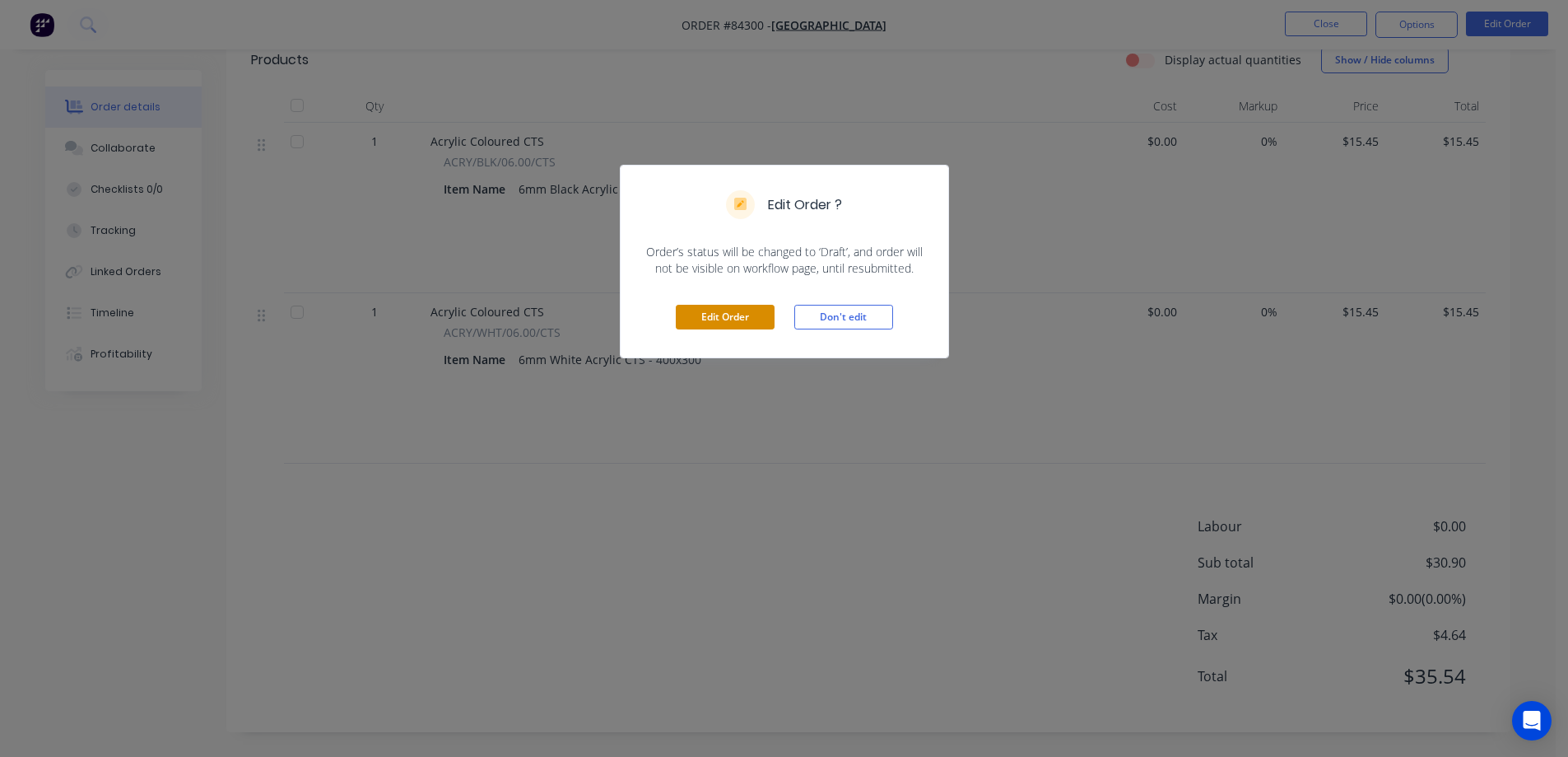
click at [747, 321] on button "Edit Order" at bounding box center [725, 317] width 99 height 25
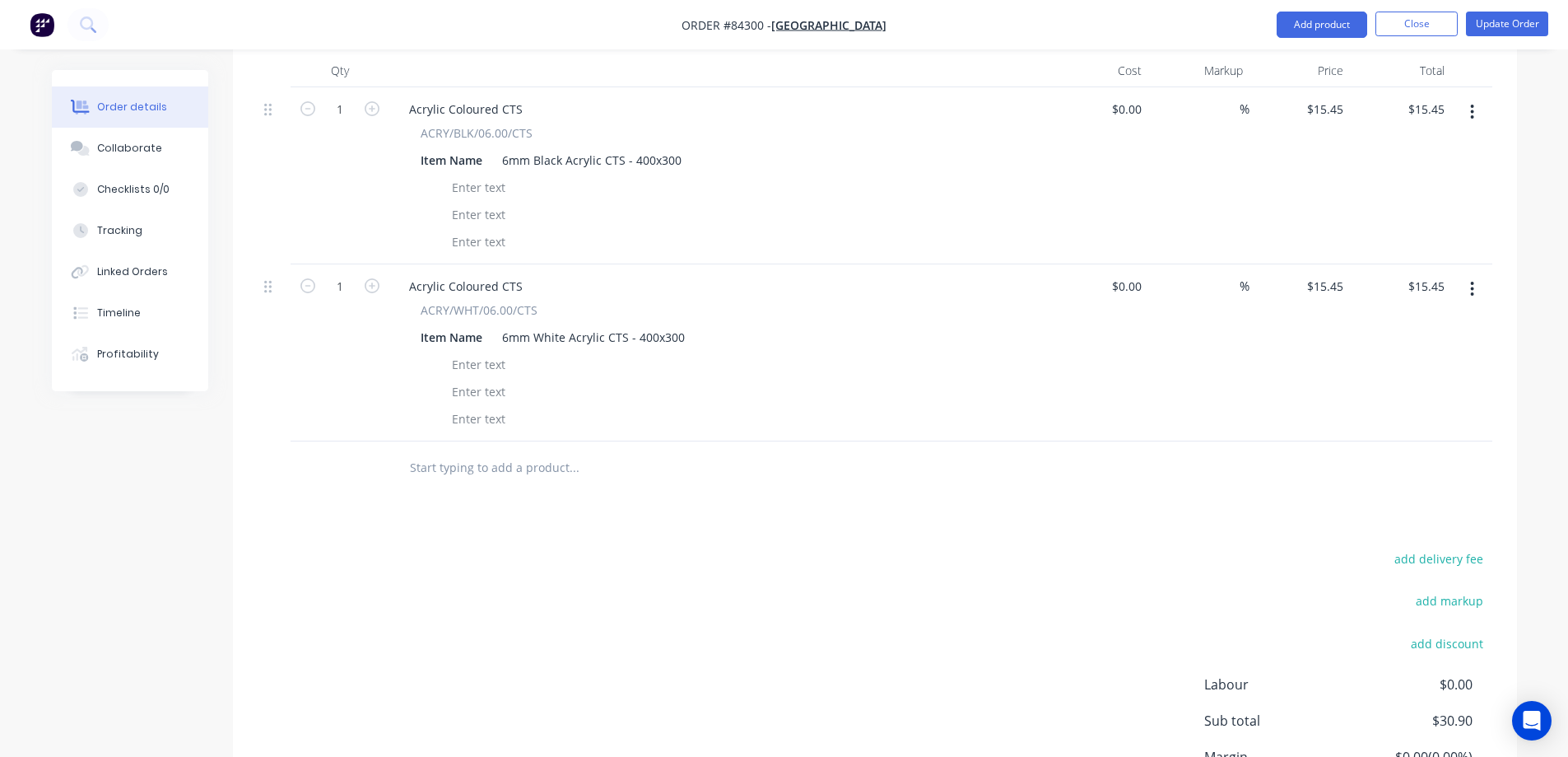
scroll to position [494, 0]
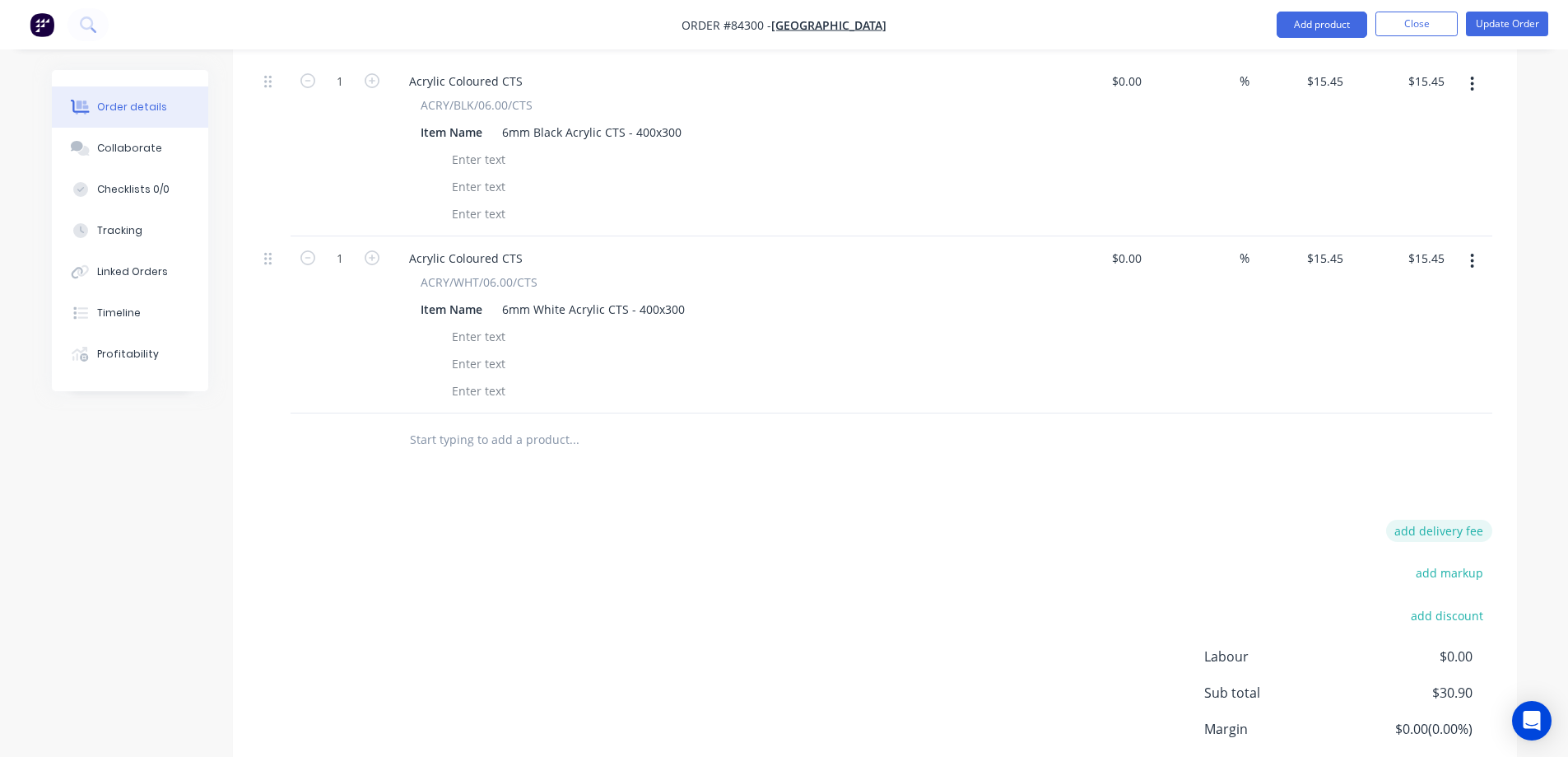
click at [1428, 519] on button "add delivery fee" at bounding box center [1439, 531] width 106 height 22
type input "12"
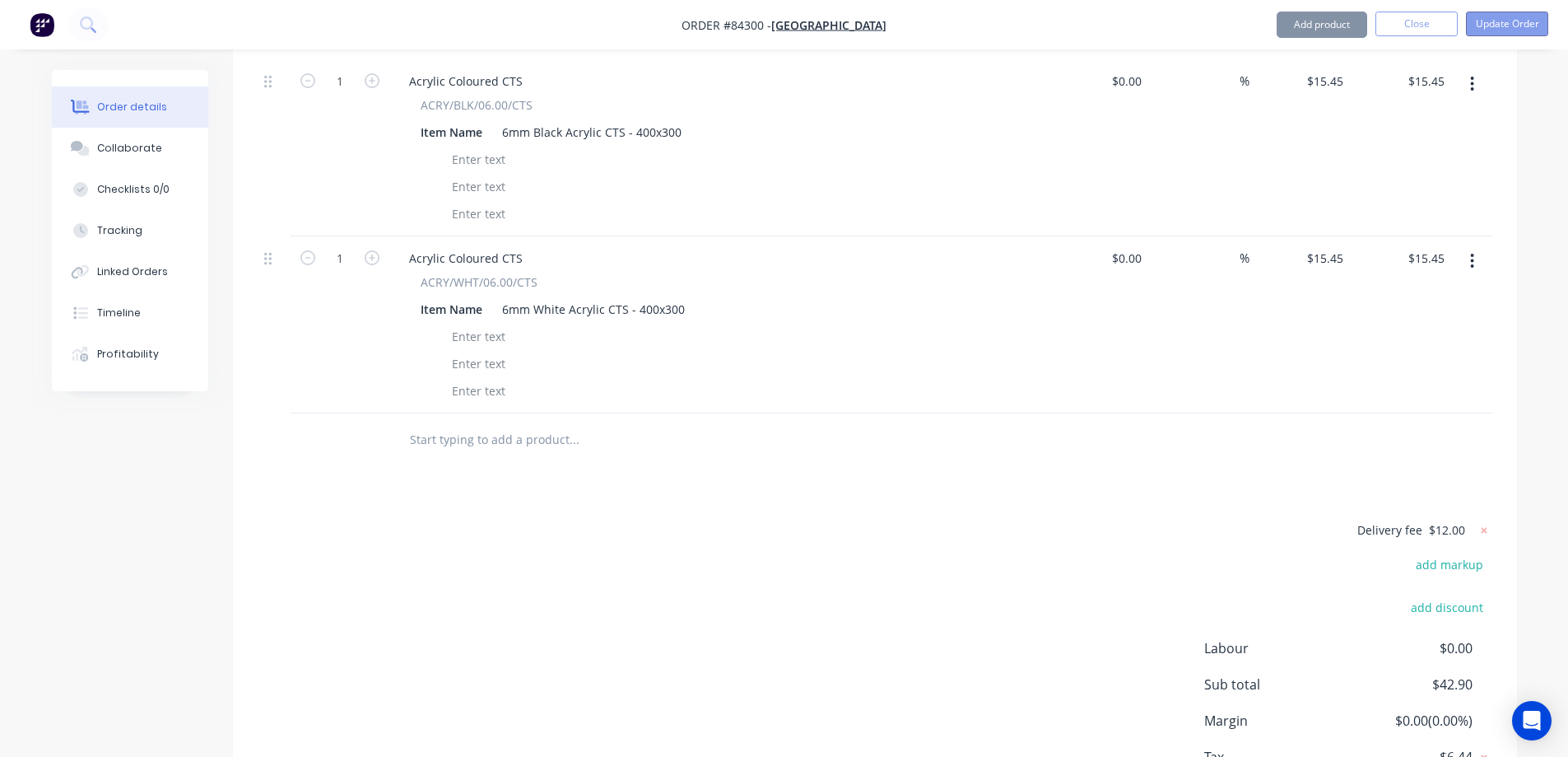
click at [1524, 12] on nav "Order #84300 - [GEOGRAPHIC_DATA] Add product Close Update Order" at bounding box center [784, 24] width 1568 height 49
click at [1524, 20] on button "Update Order" at bounding box center [1508, 23] width 83 height 25
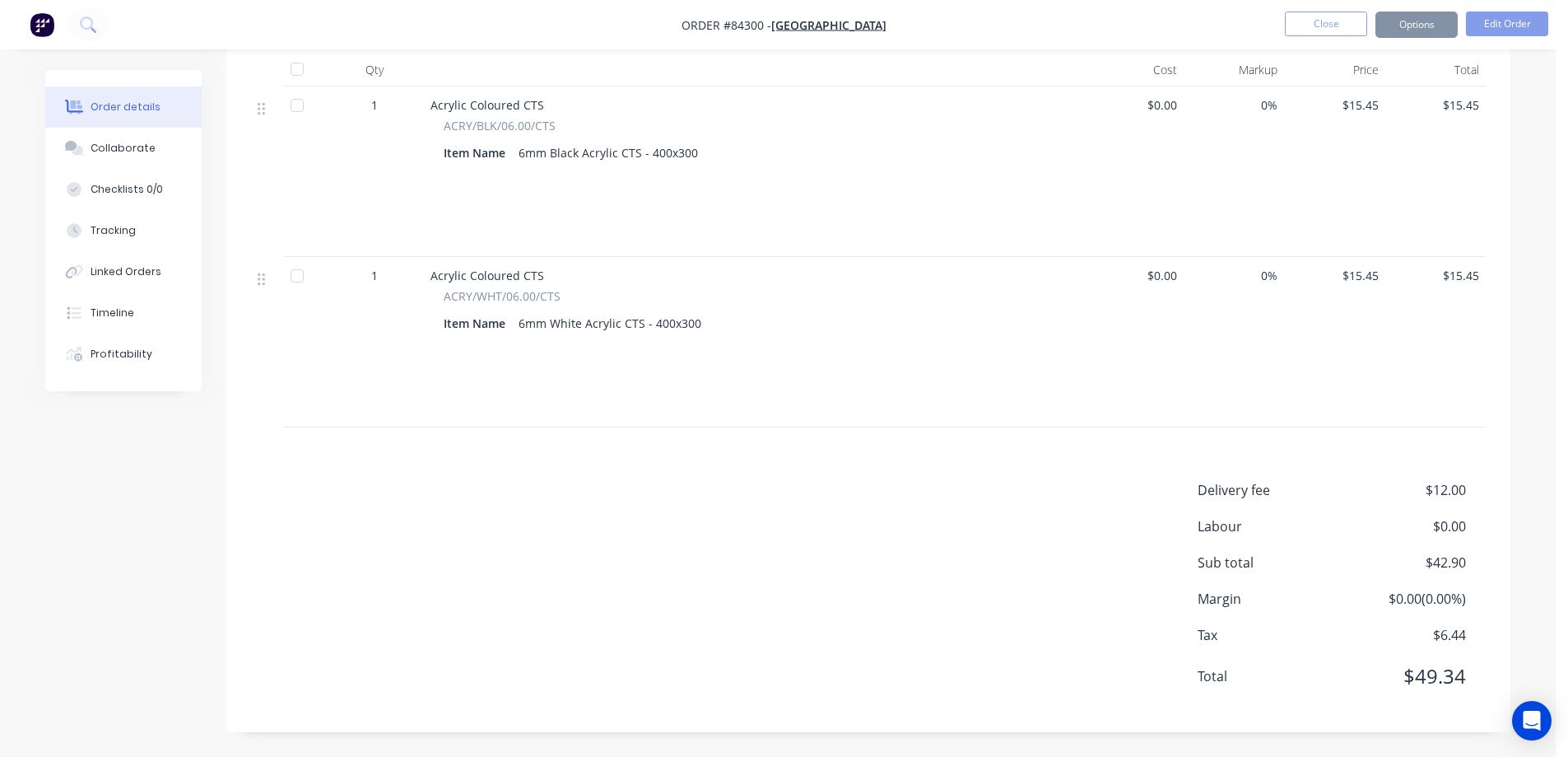
scroll to position [0, 0]
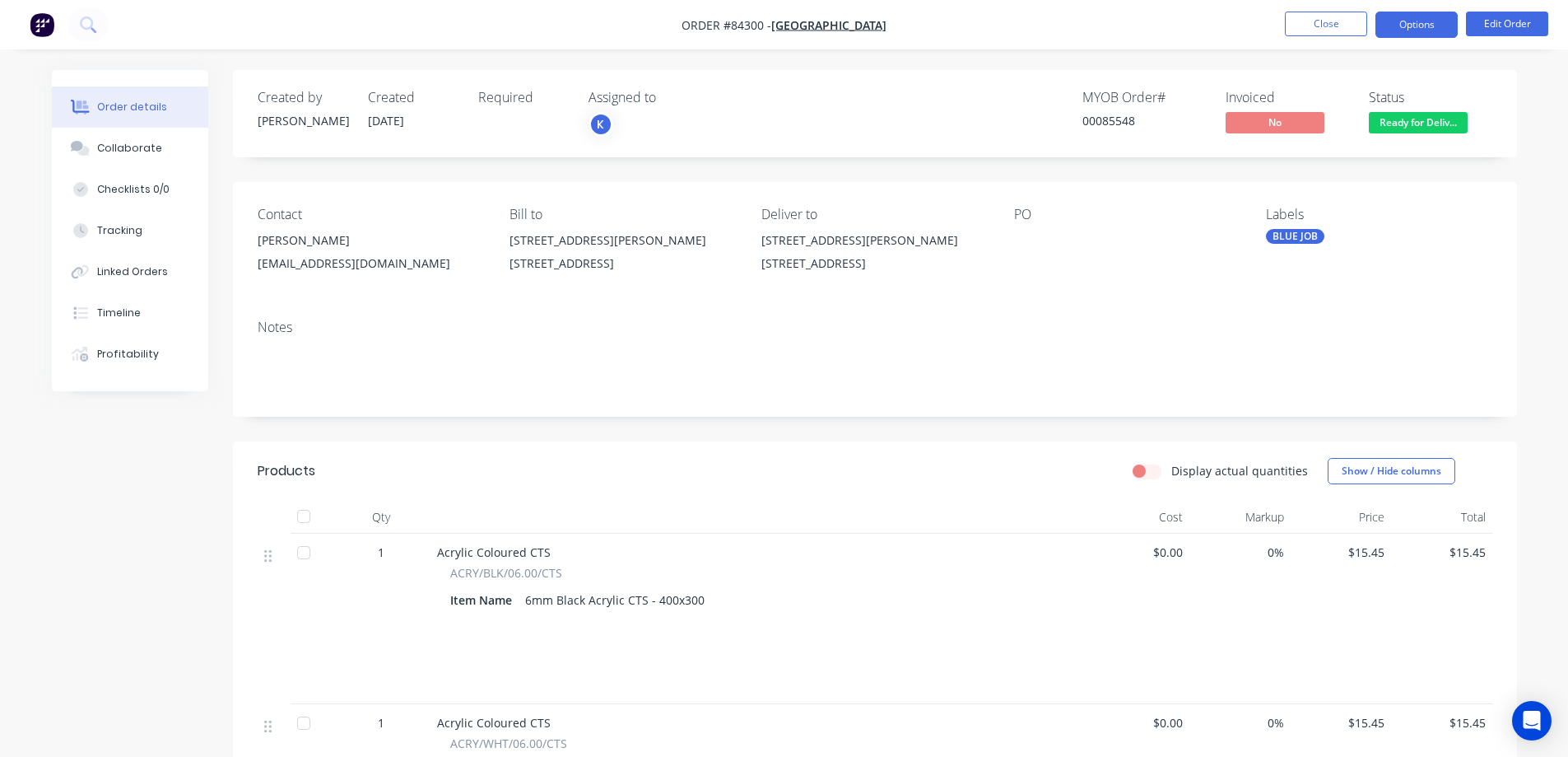
click at [1404, 22] on button "Options" at bounding box center [1416, 24] width 83 height 27
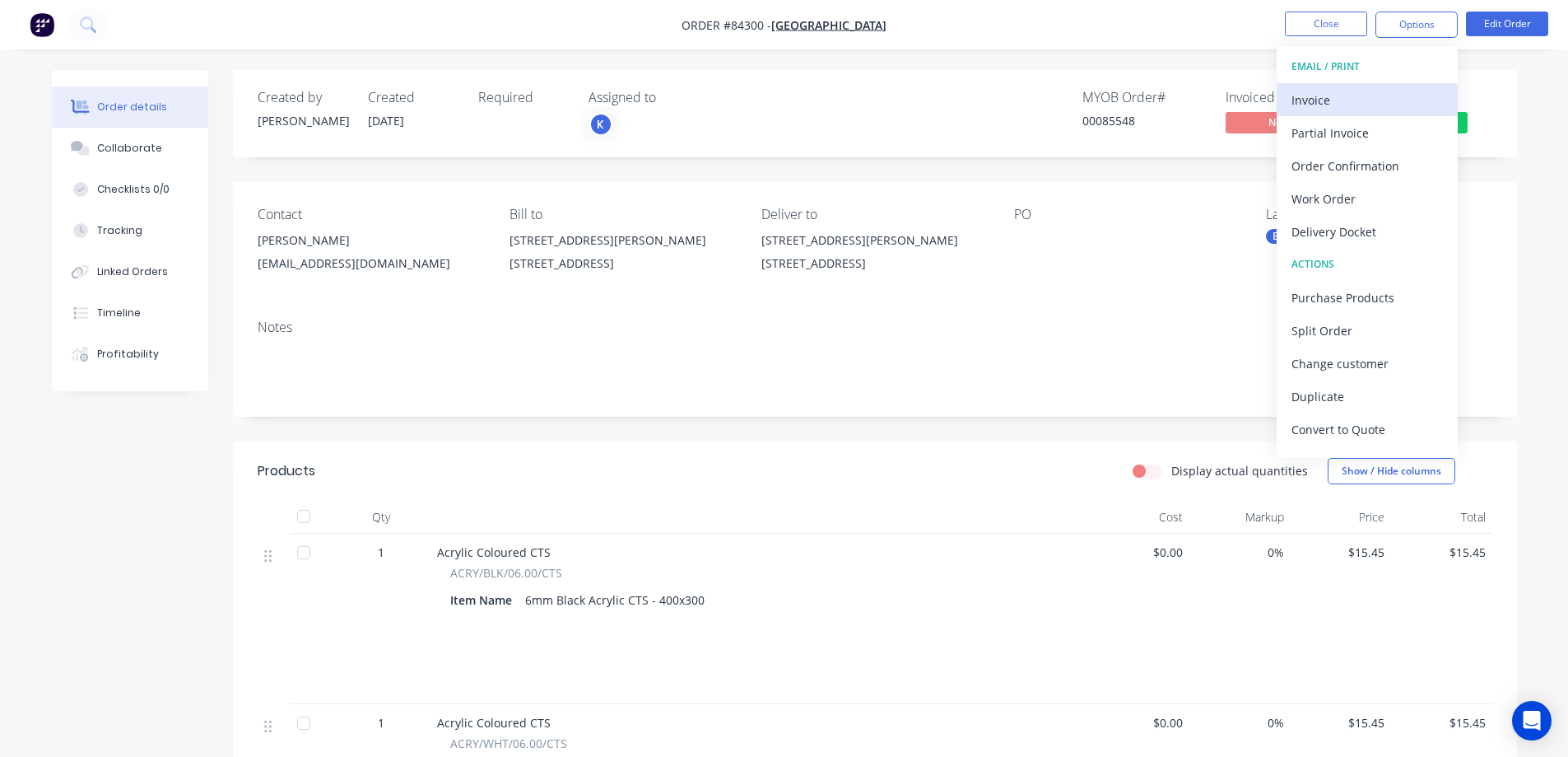
click at [1376, 84] on button "Invoice" at bounding box center [1367, 100] width 181 height 33
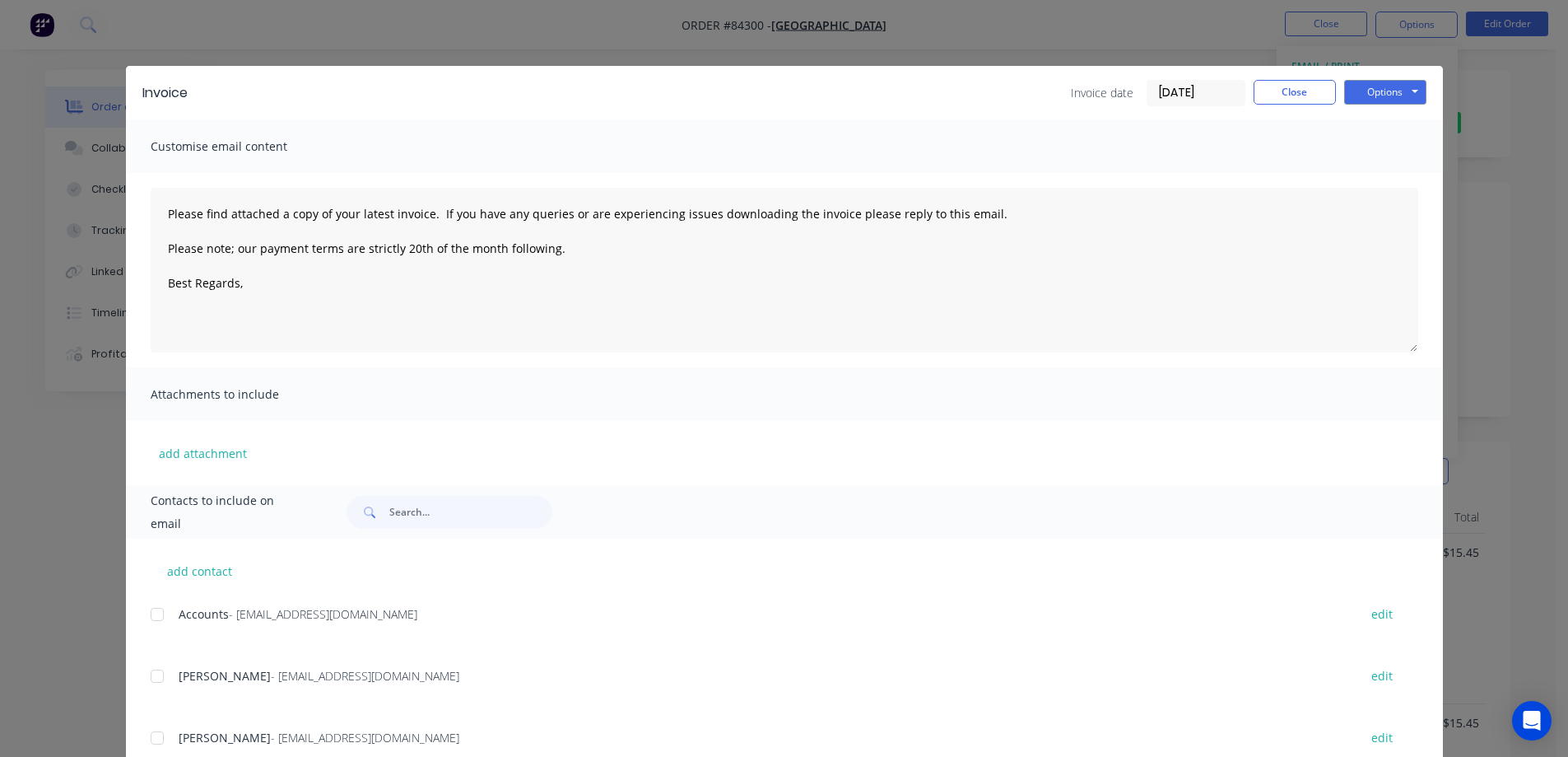
click at [168, 628] on div "Accounts - [EMAIL_ADDRESS][DOMAIN_NAME] edit" at bounding box center [796, 624] width 1292 height 42
click at [170, 608] on div "Accounts - [EMAIL_ADDRESS][DOMAIN_NAME] edit" at bounding box center [796, 614] width 1292 height 22
drag, startPoint x: 147, startPoint y: 615, endPoint x: 907, endPoint y: 248, distance: 844.0
click at [148, 613] on div at bounding box center [157, 614] width 33 height 33
click at [1363, 95] on button "Options" at bounding box center [1385, 92] width 83 height 25
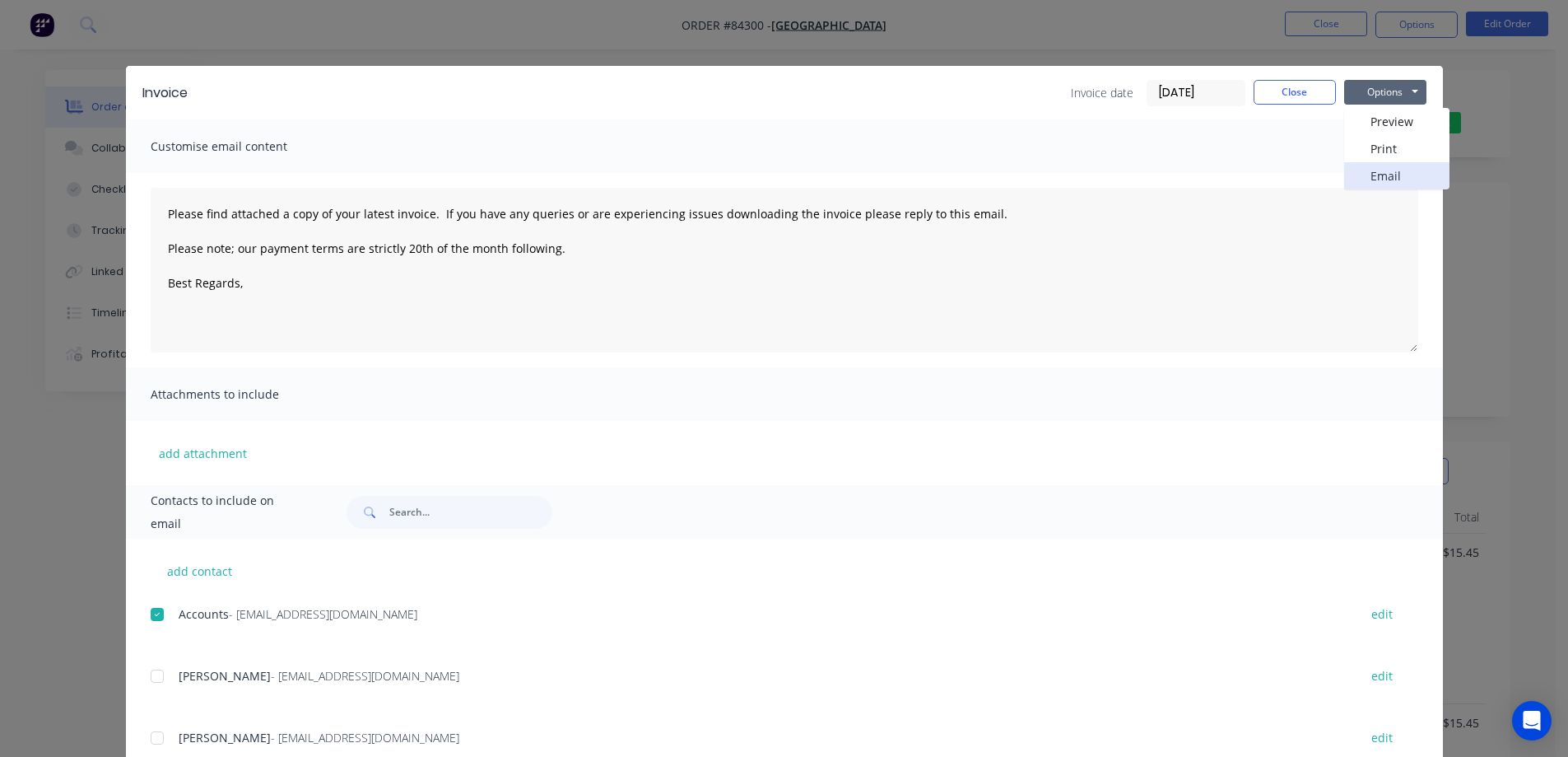
click at [1373, 172] on button "Email" at bounding box center [1397, 176] width 105 height 28
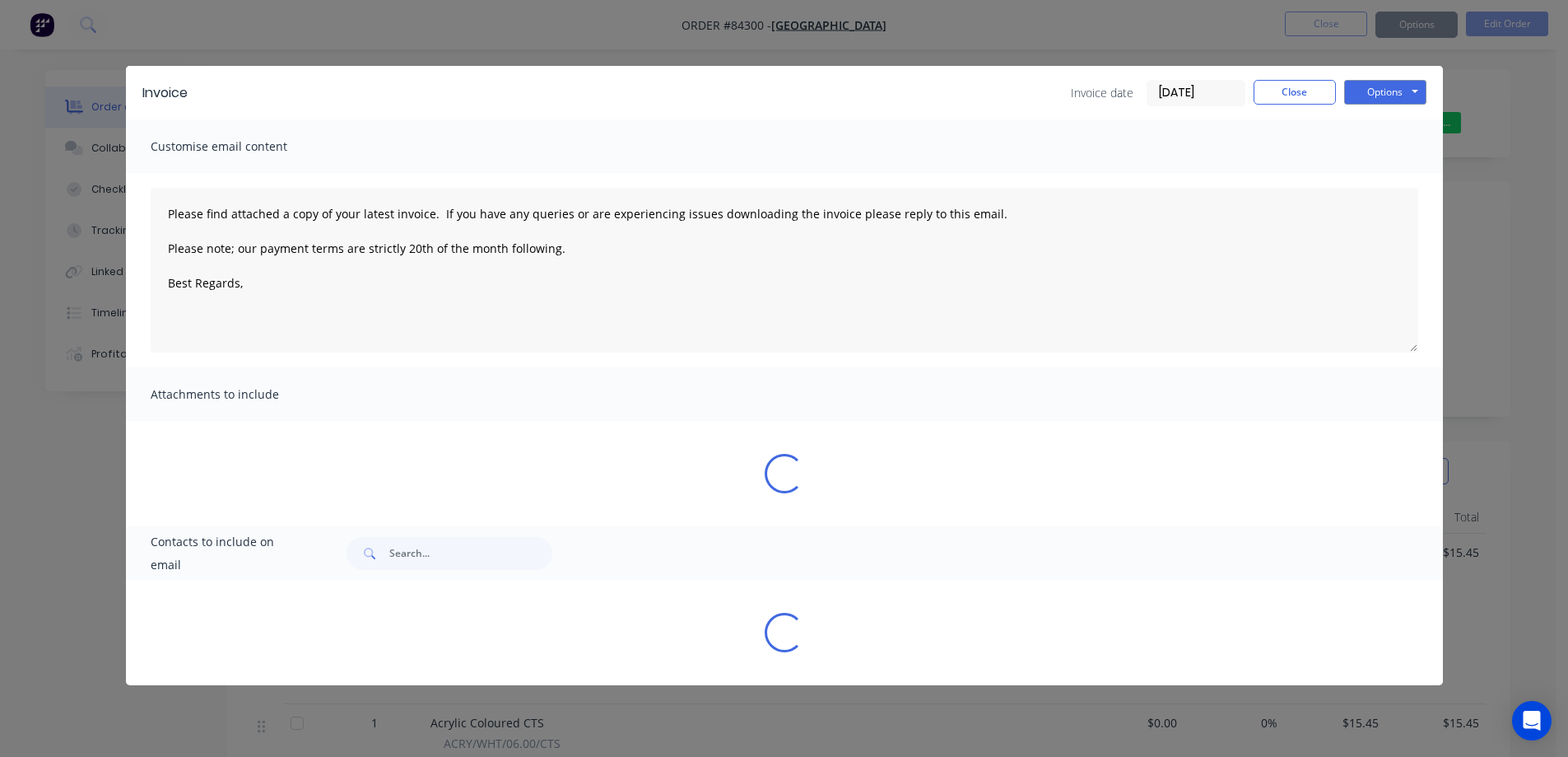
type textarea "Please find attached a copy of your latest invoice. If you have any queries or …"
